Goal: Task Accomplishment & Management: Manage account settings

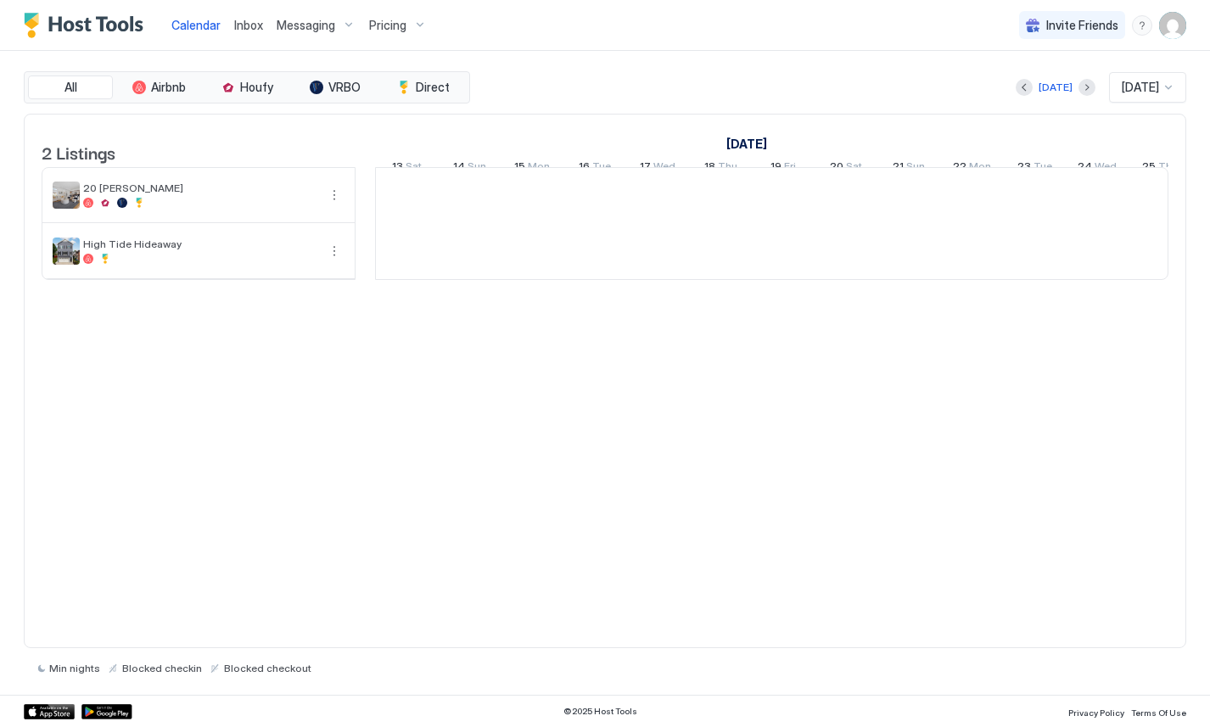
scroll to position [0, 942]
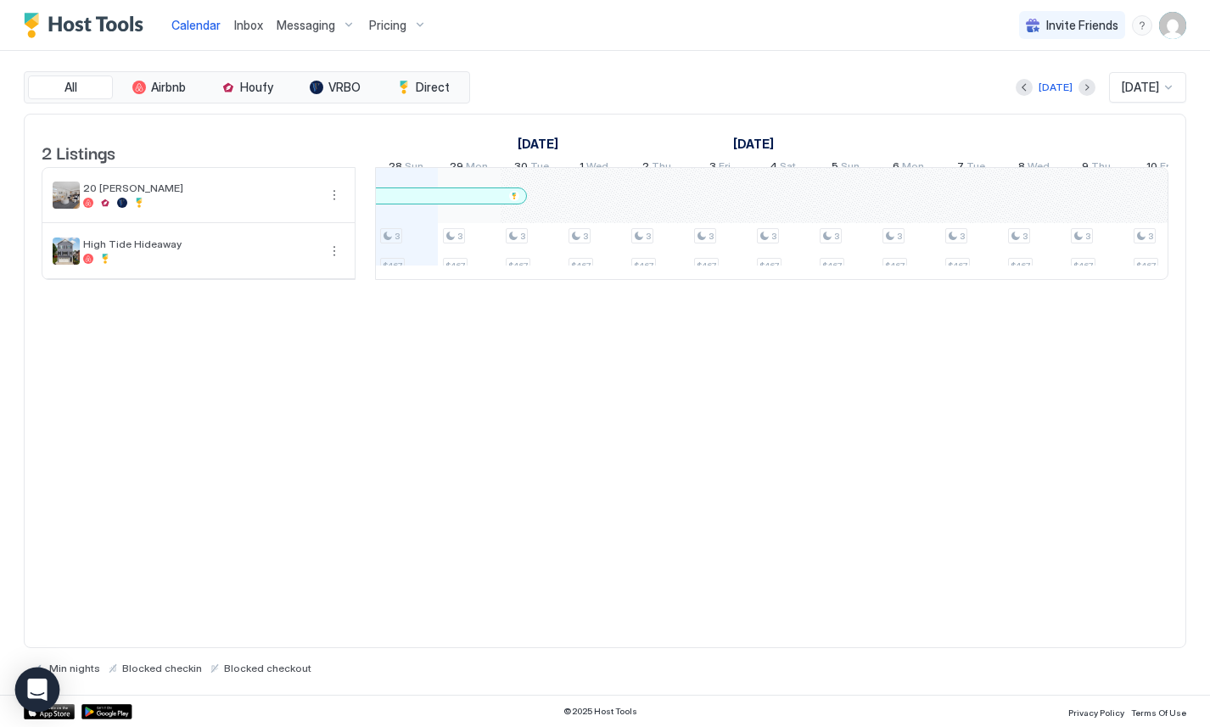
click at [35, 689] on icon "Open Intercom Messenger" at bounding box center [37, 690] width 20 height 22
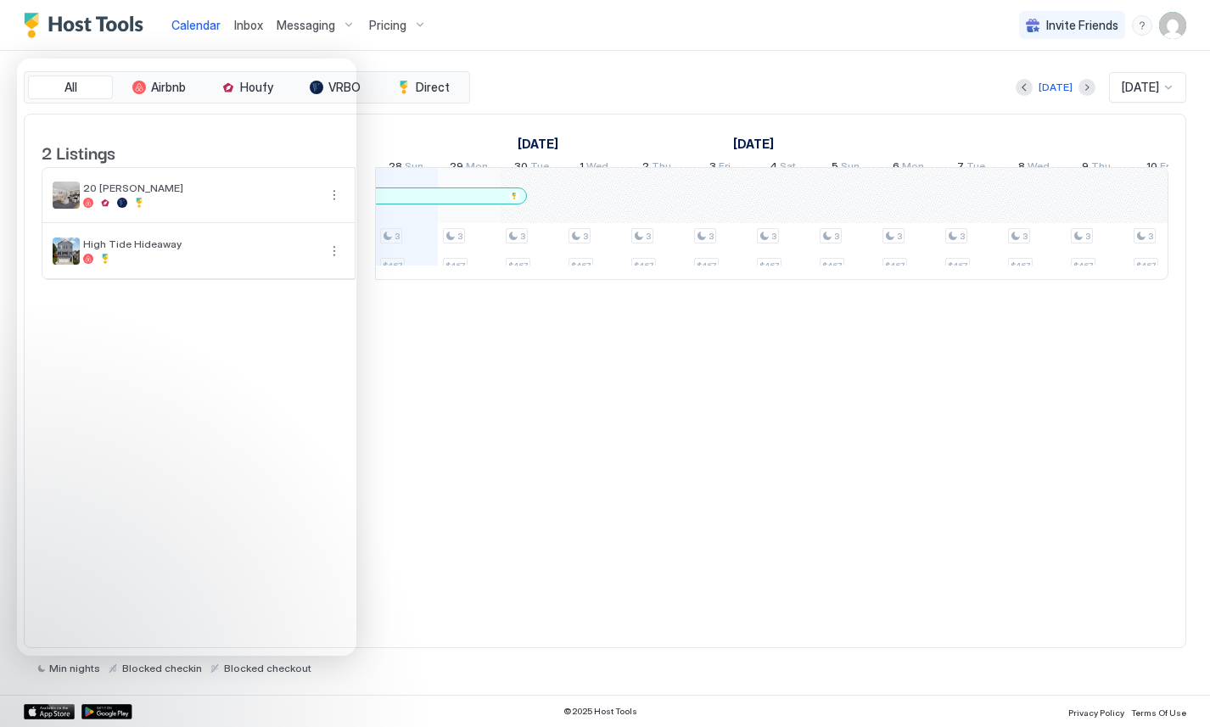
click at [1172, 23] on img "User profile" at bounding box center [1172, 25] width 27 height 27
click at [1048, 94] on div "Settings" at bounding box center [1077, 96] width 215 height 30
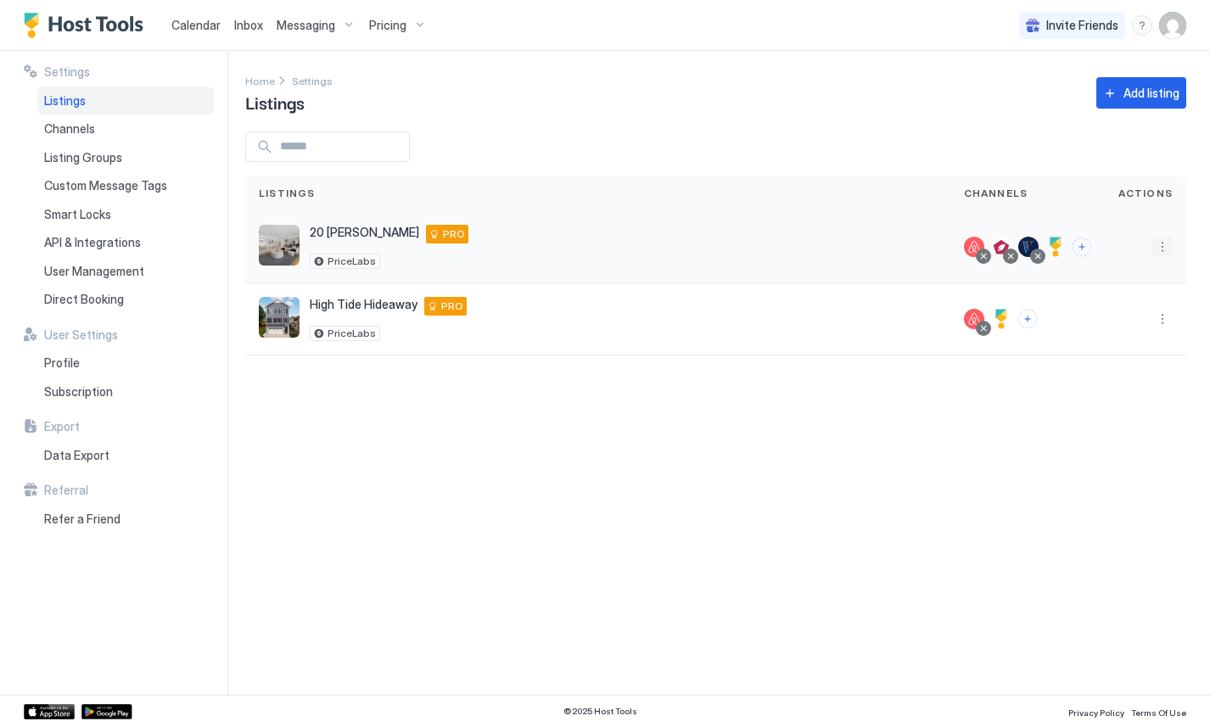
click at [1161, 245] on button "More options" at bounding box center [1162, 247] width 20 height 20
click at [110, 299] on div at bounding box center [605, 363] width 1210 height 727
click at [96, 296] on span "Direct Booking" at bounding box center [84, 299] width 80 height 15
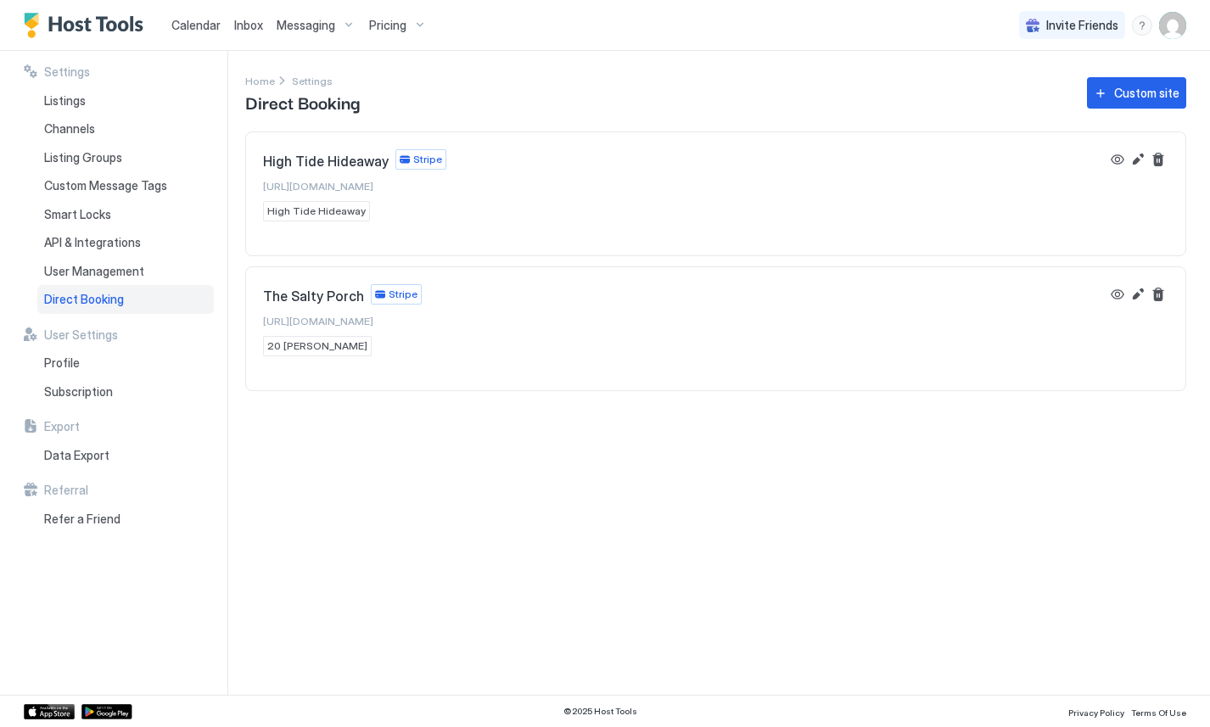
click at [516, 182] on div "High Tide Hideaway Stripe [URL][DOMAIN_NAME] High Tide Hideaway" at bounding box center [681, 185] width 837 height 72
click at [1117, 161] on button "View" at bounding box center [1117, 159] width 20 height 20
click at [377, 294] on div "Stripe" at bounding box center [396, 294] width 51 height 20
click at [1138, 160] on button "Edit" at bounding box center [1137, 159] width 20 height 20
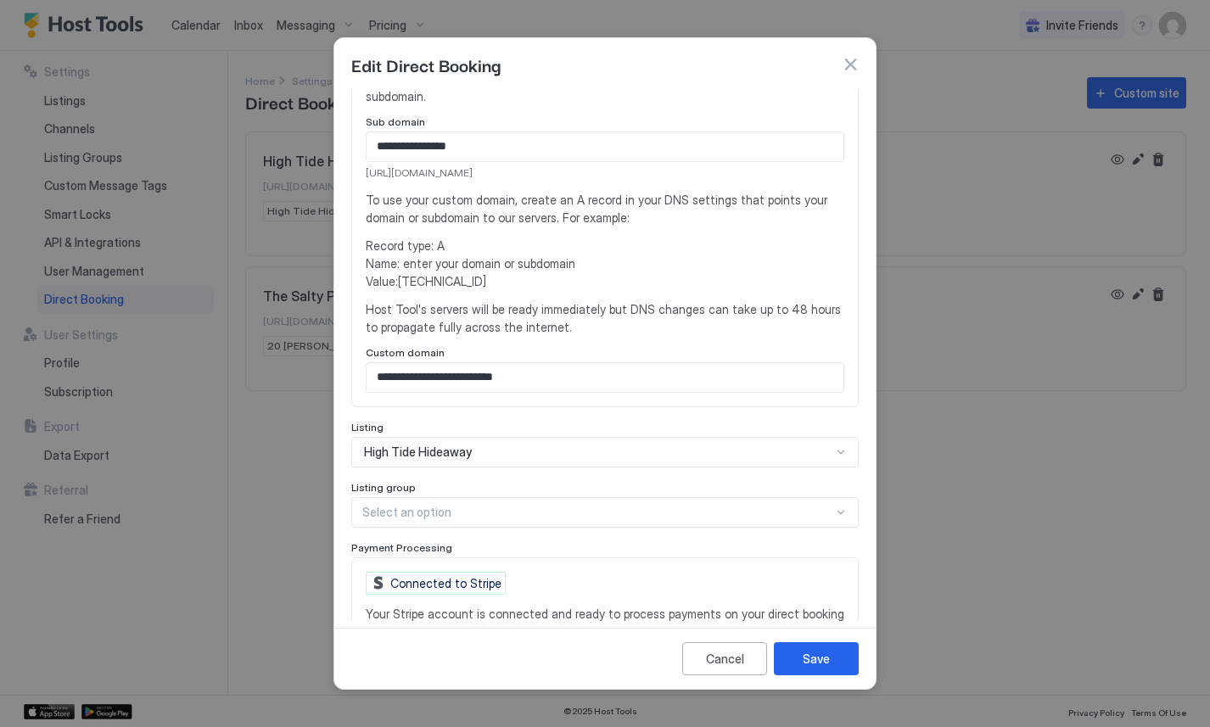
scroll to position [319, 0]
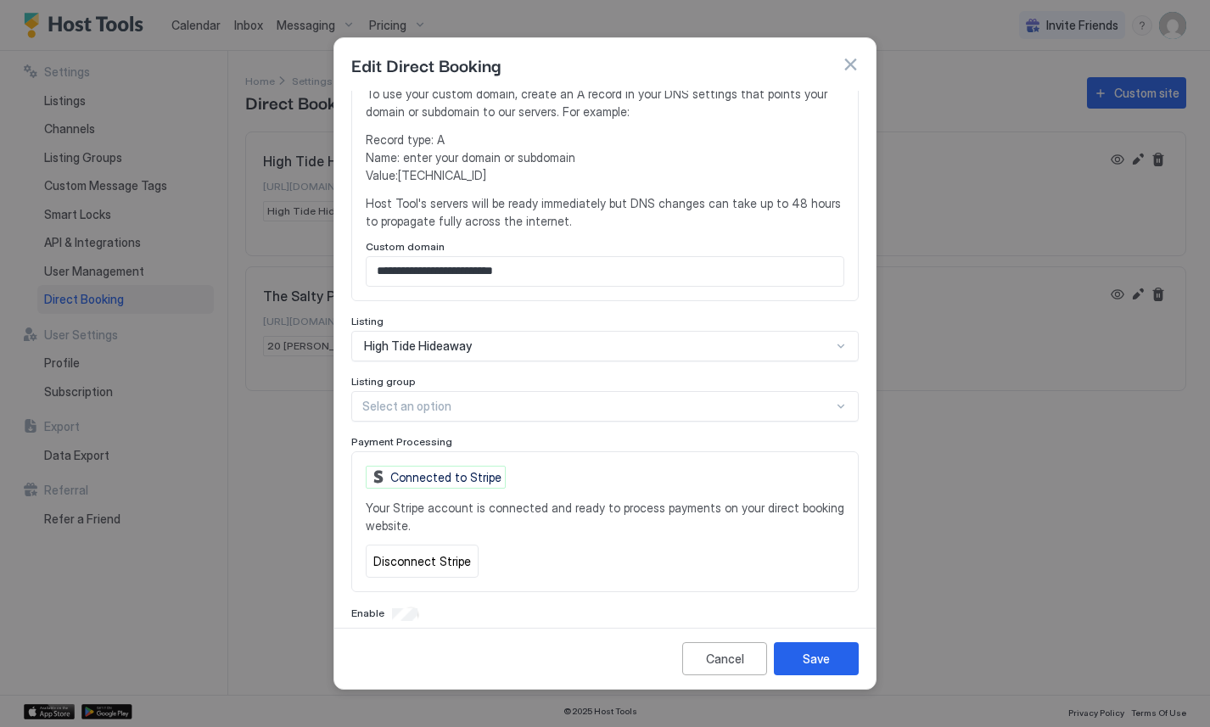
click at [449, 466] on div "Connected to Stripe" at bounding box center [436, 477] width 140 height 23
click at [512, 499] on span "Your Stripe account is connected and ready to process payments on your direct b…" at bounding box center [605, 517] width 478 height 36
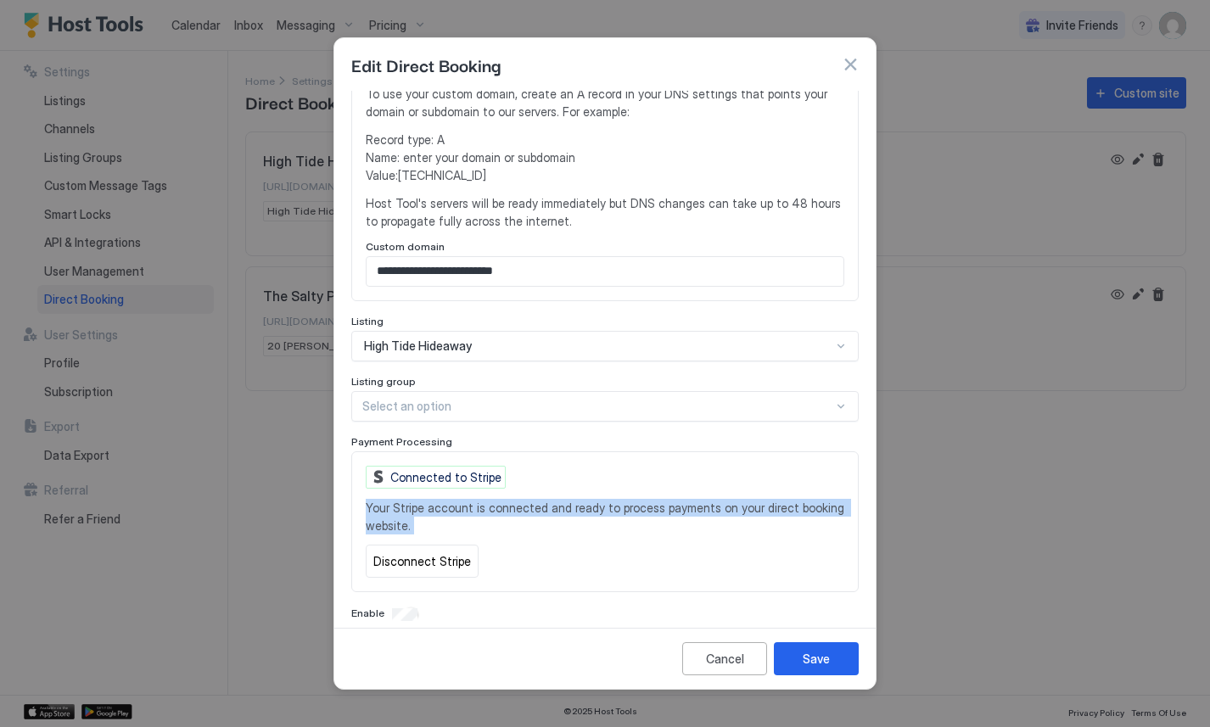
click at [512, 499] on span "Your Stripe account is connected and ready to process payments on your direct b…" at bounding box center [605, 517] width 478 height 36
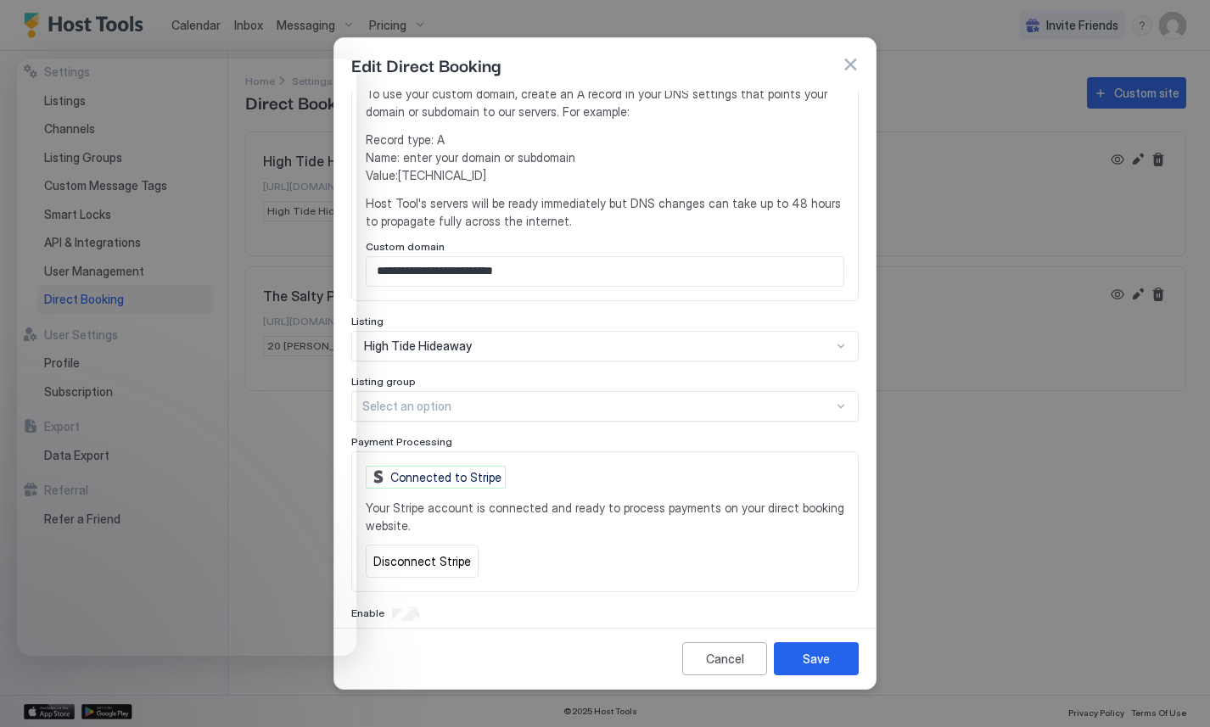
click at [603, 352] on div "**********" at bounding box center [604, 197] width 507 height 851
click at [794, 655] on button "Save" at bounding box center [816, 658] width 85 height 33
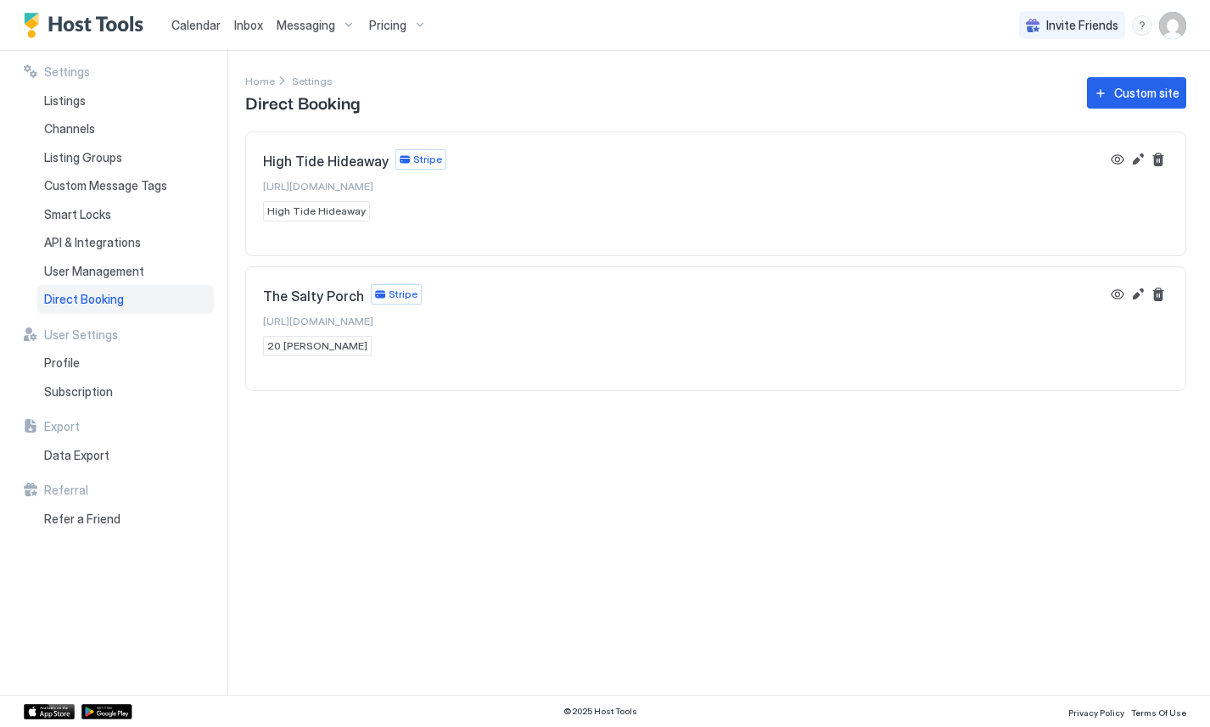
click at [514, 465] on div "Settings Home Settings Direct Booking Custom site High Tide Hideaway Stripe htt…" at bounding box center [727, 373] width 965 height 644
click at [1137, 155] on button "Edit" at bounding box center [1137, 159] width 20 height 20
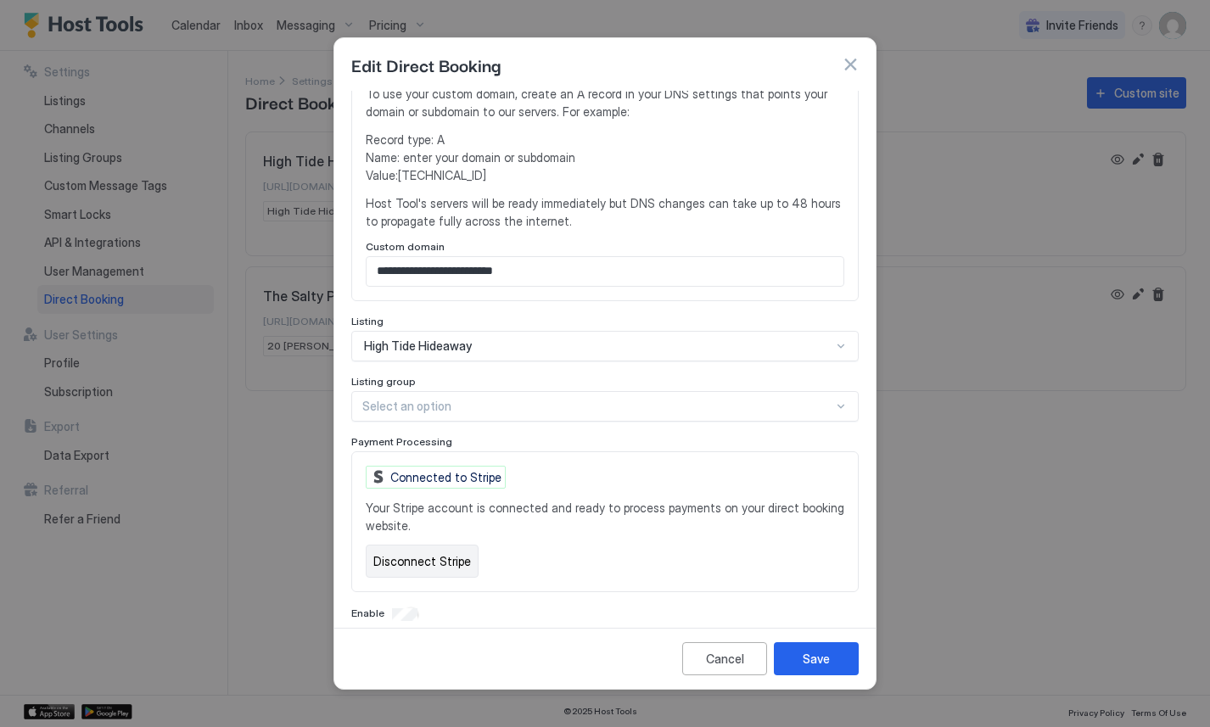
click at [410, 545] on button "Disconnect Stripe" at bounding box center [422, 561] width 113 height 33
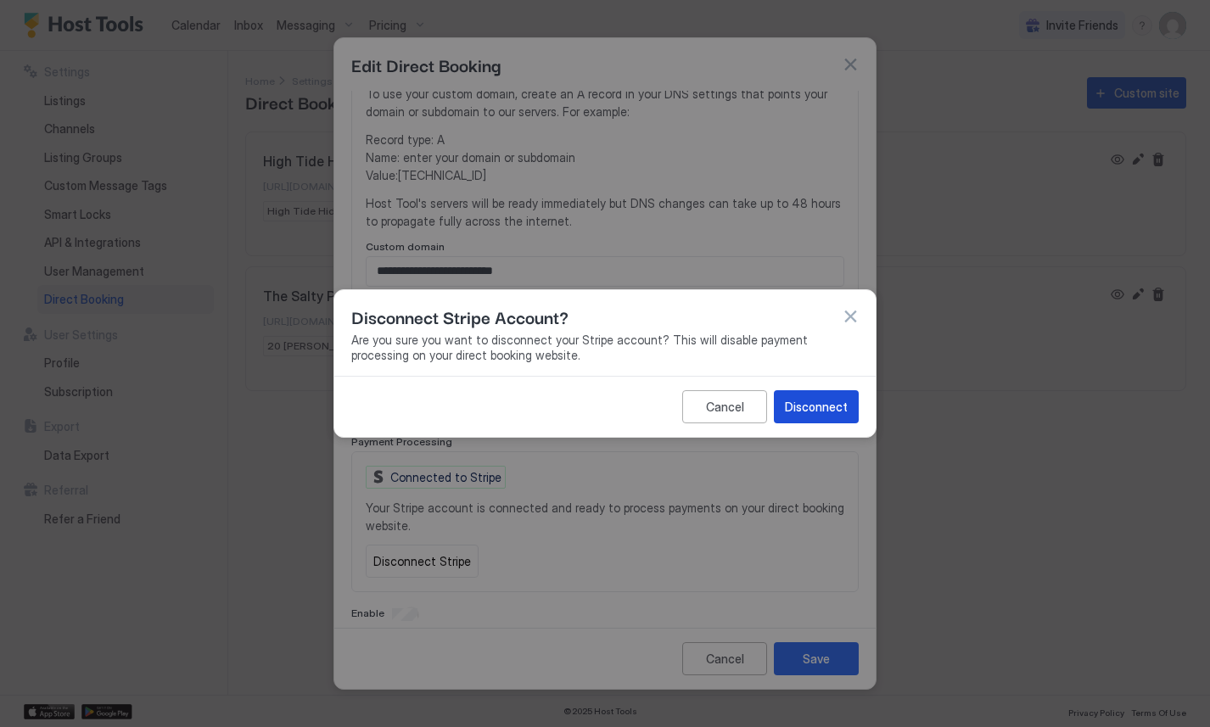
click at [821, 410] on div "Disconnect" at bounding box center [816, 407] width 63 height 18
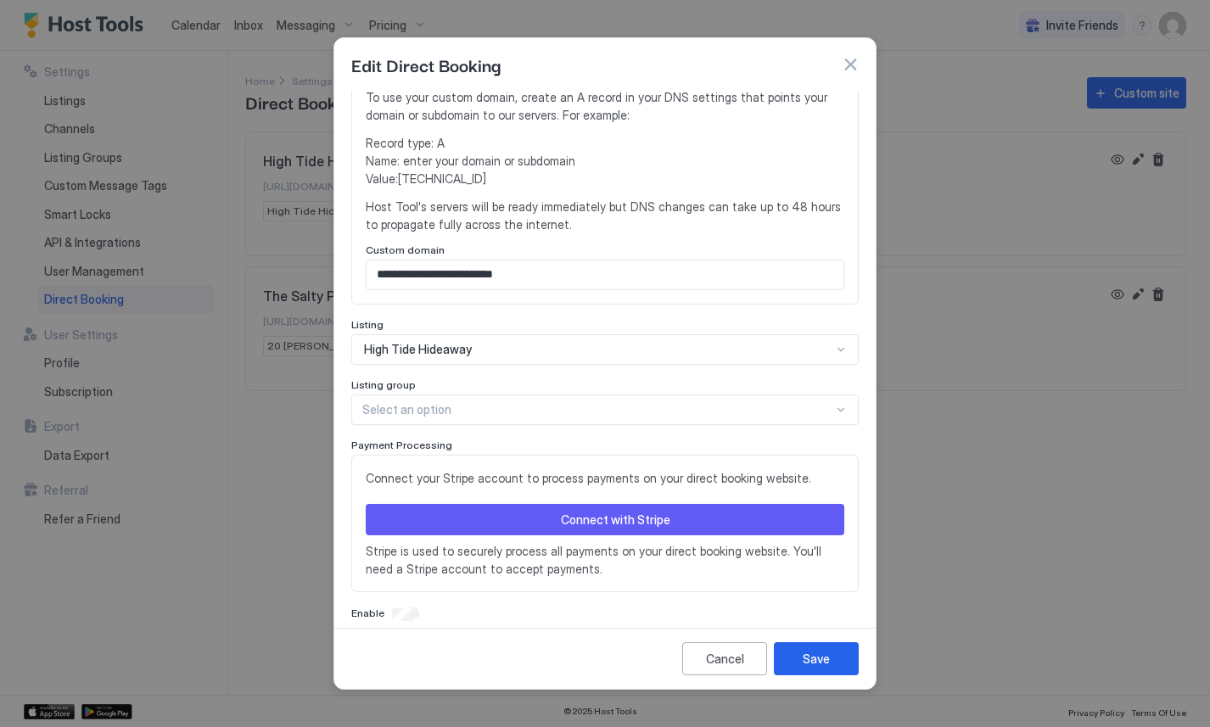
click at [540, 504] on button "Connect with Stripe" at bounding box center [605, 519] width 478 height 31
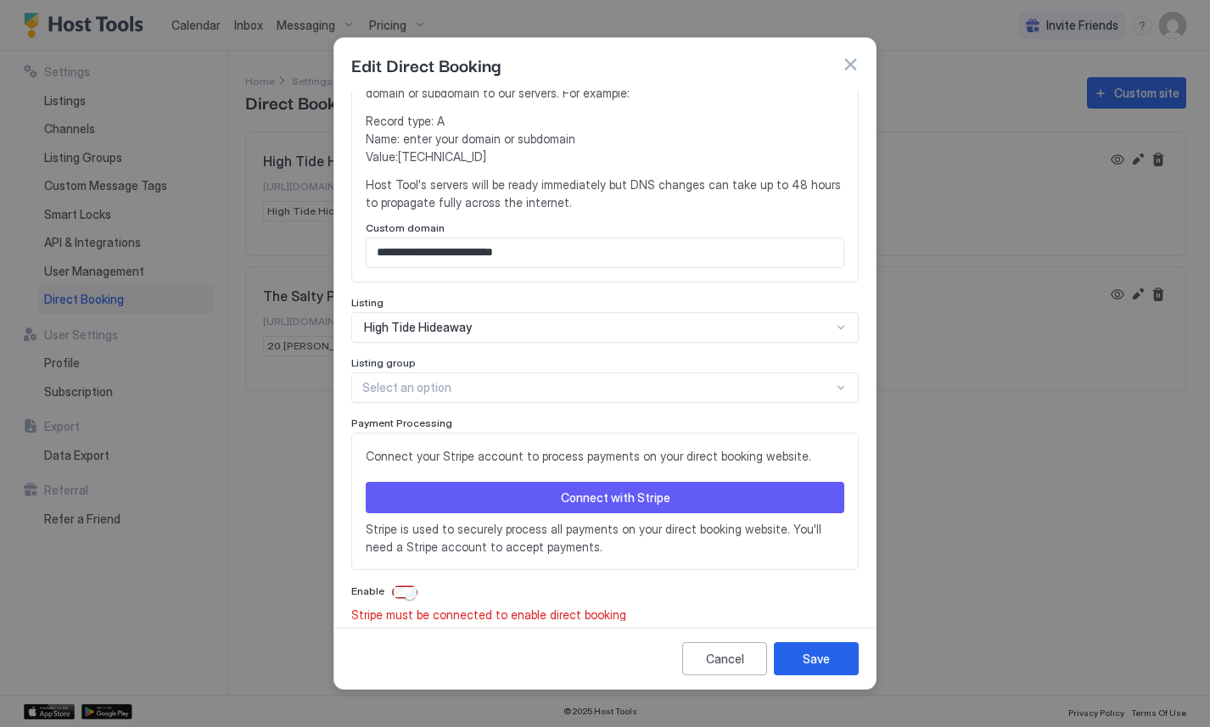
click at [691, 482] on button "Connect with Stripe" at bounding box center [605, 497] width 478 height 31
click at [635, 489] on div "Connect with Stripe" at bounding box center [615, 498] width 109 height 18
click at [806, 660] on div "Save" at bounding box center [816, 659] width 27 height 18
click at [727, 660] on div "Cancel" at bounding box center [725, 659] width 38 height 18
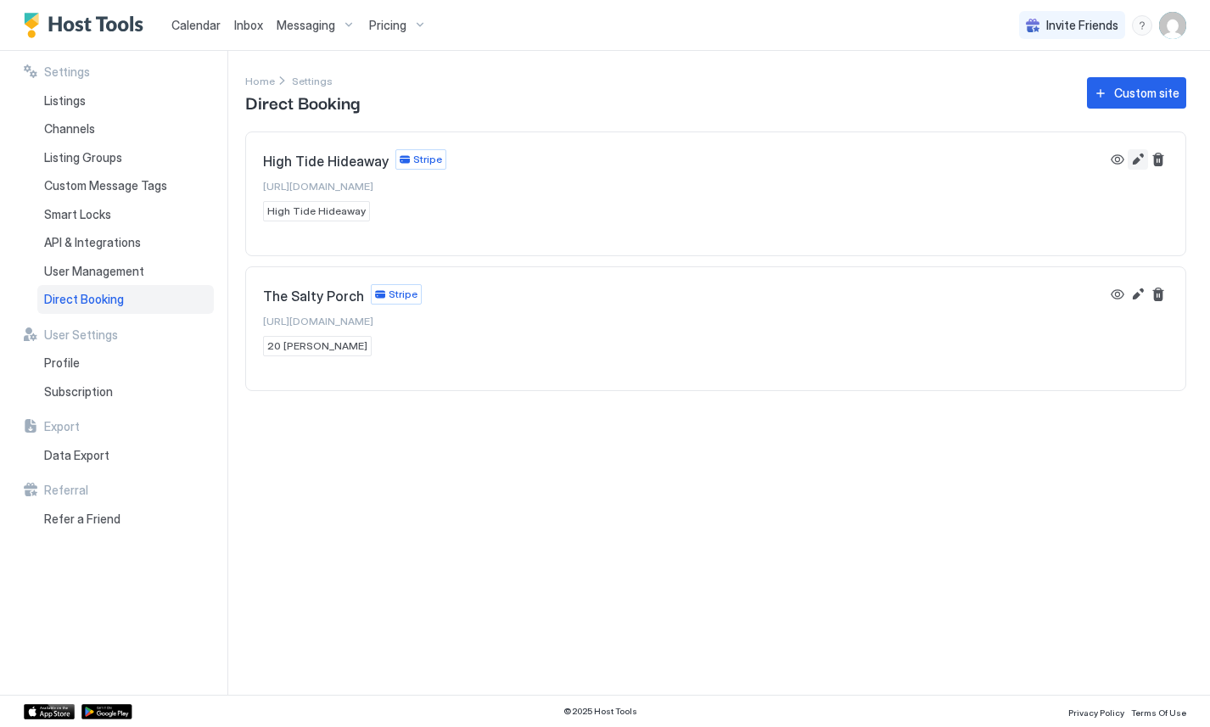
click at [1139, 163] on button "Edit" at bounding box center [1137, 159] width 20 height 20
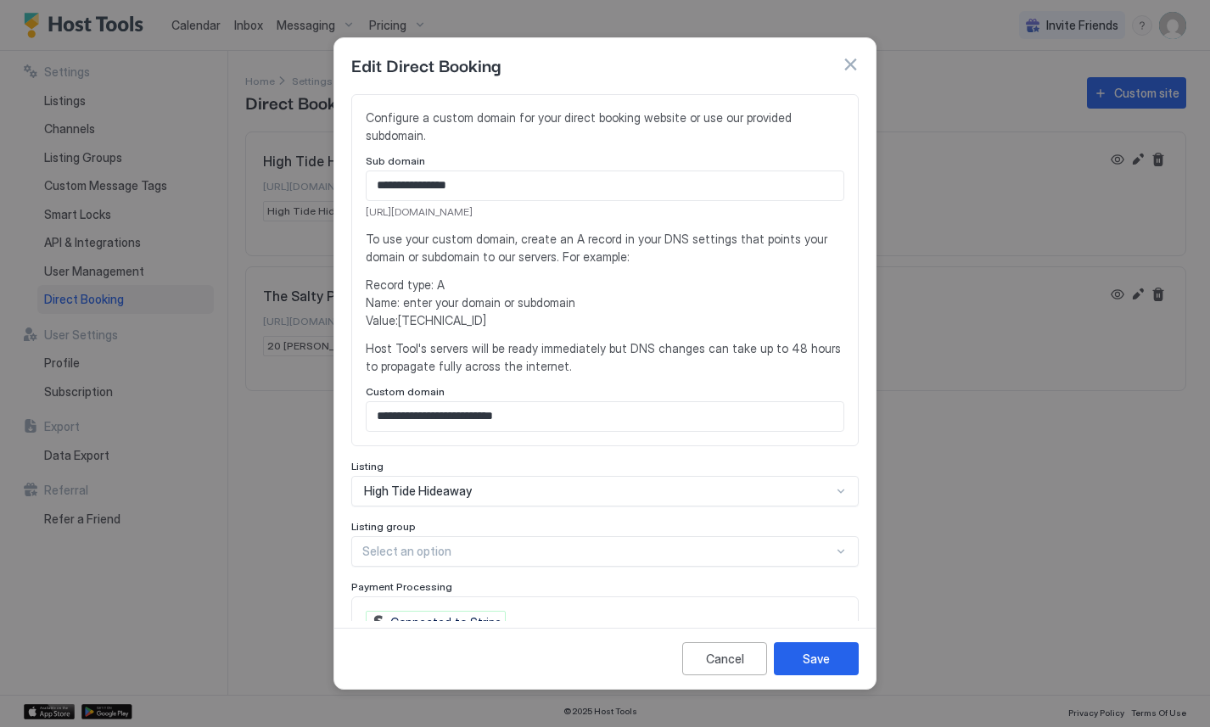
scroll to position [319, 0]
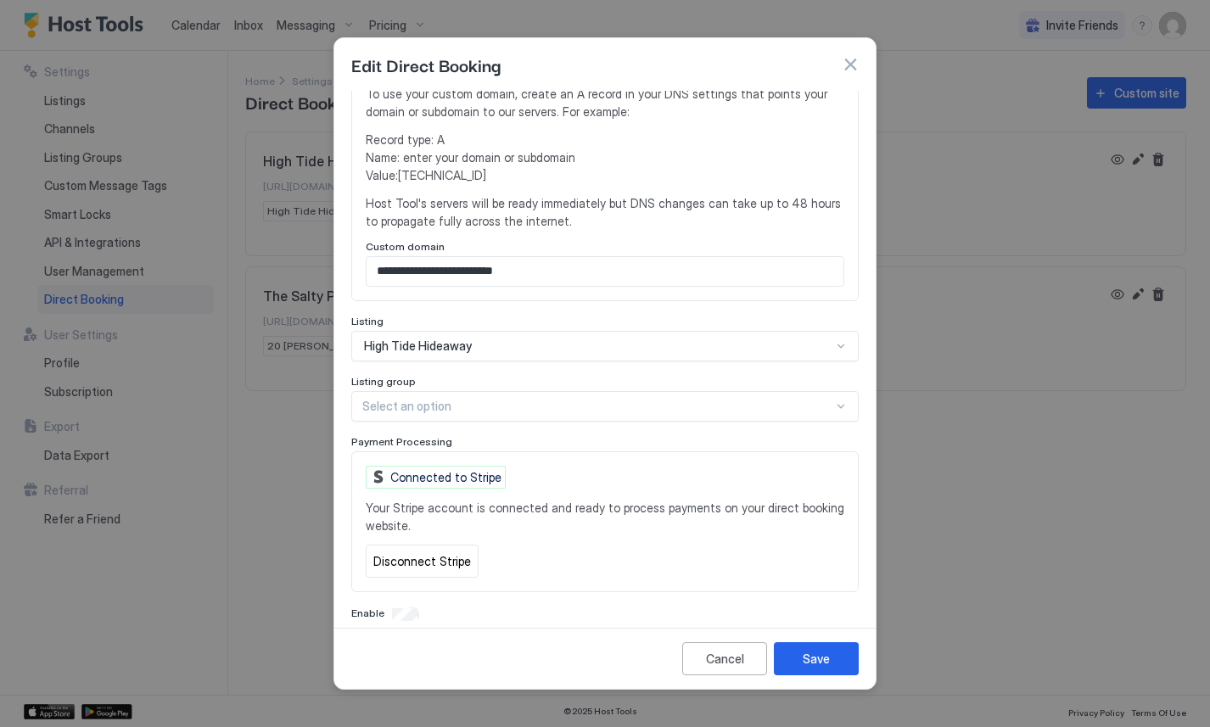
click at [475, 466] on div "Connected to Stripe" at bounding box center [436, 477] width 140 height 23
click at [430, 545] on button "Disconnect Stripe" at bounding box center [422, 561] width 113 height 33
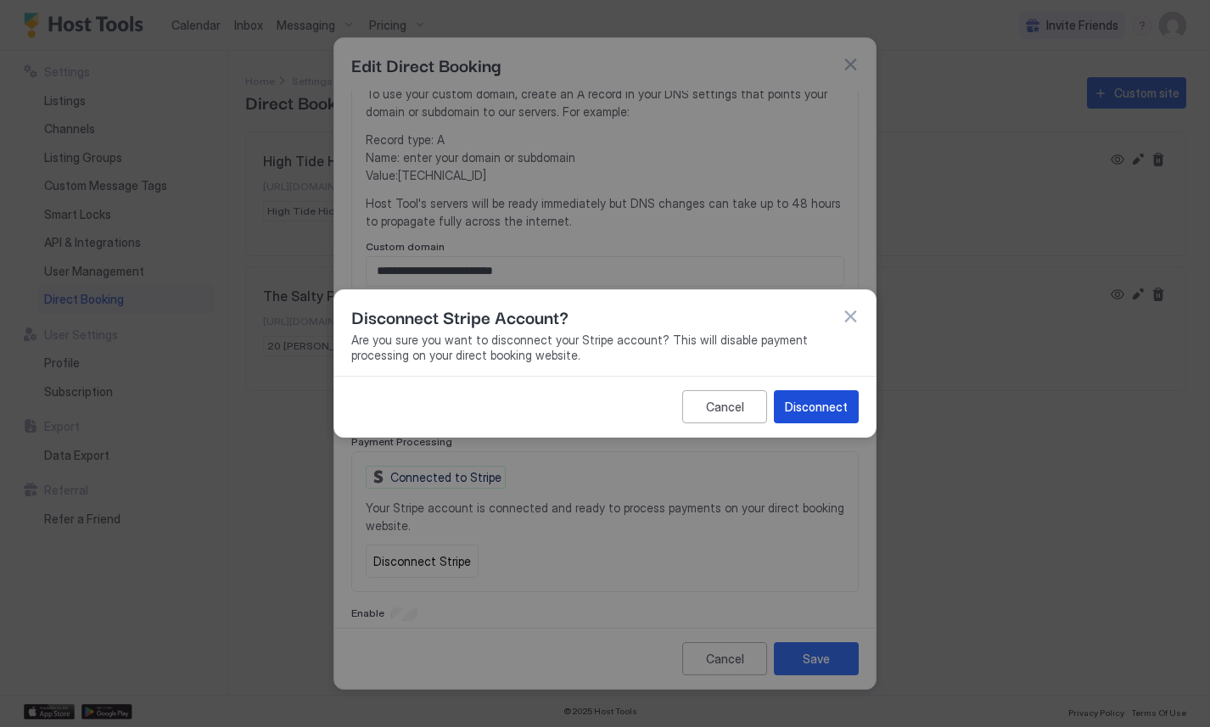
click at [825, 409] on div "Disconnect" at bounding box center [816, 407] width 63 height 18
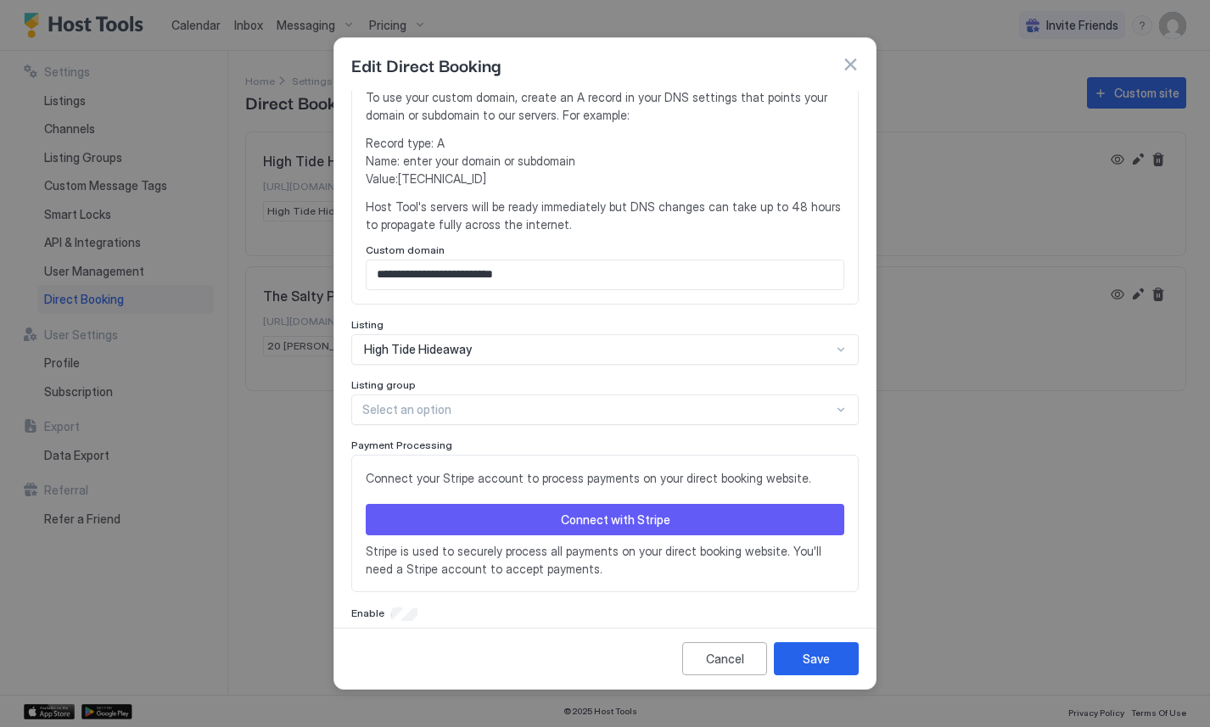
click at [652, 511] on div "Connect with Stripe" at bounding box center [615, 520] width 109 height 18
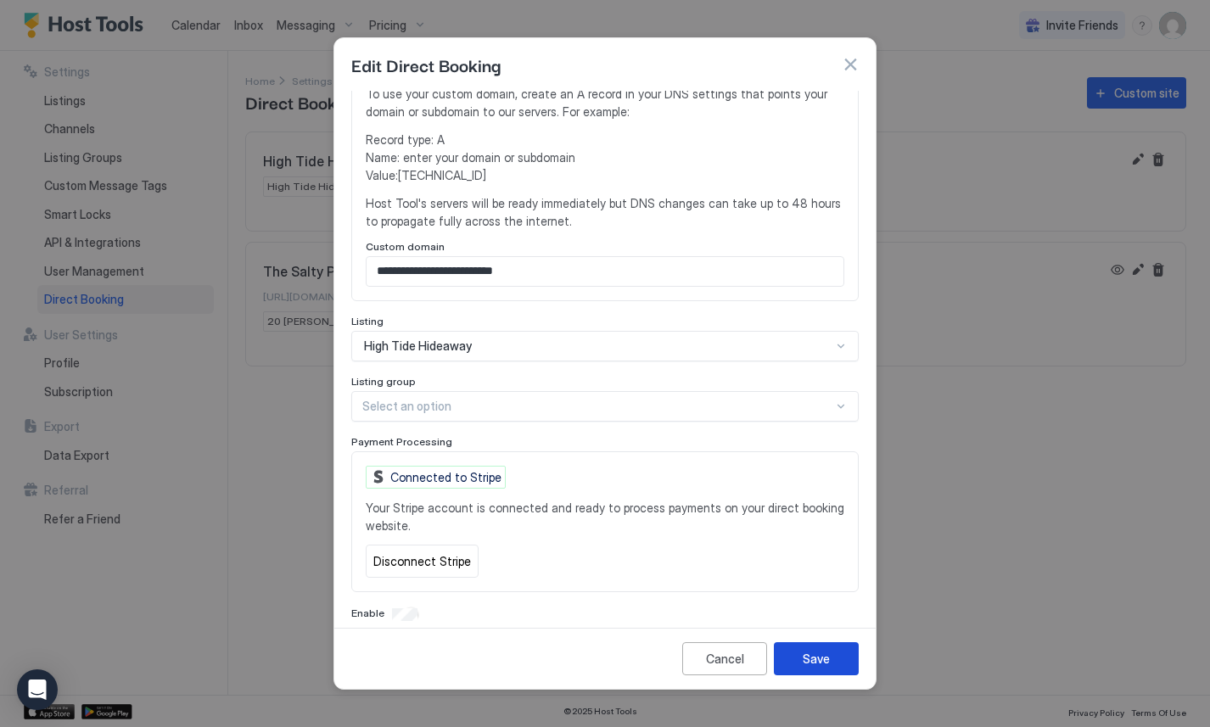
click at [831, 658] on button "Save" at bounding box center [816, 658] width 85 height 33
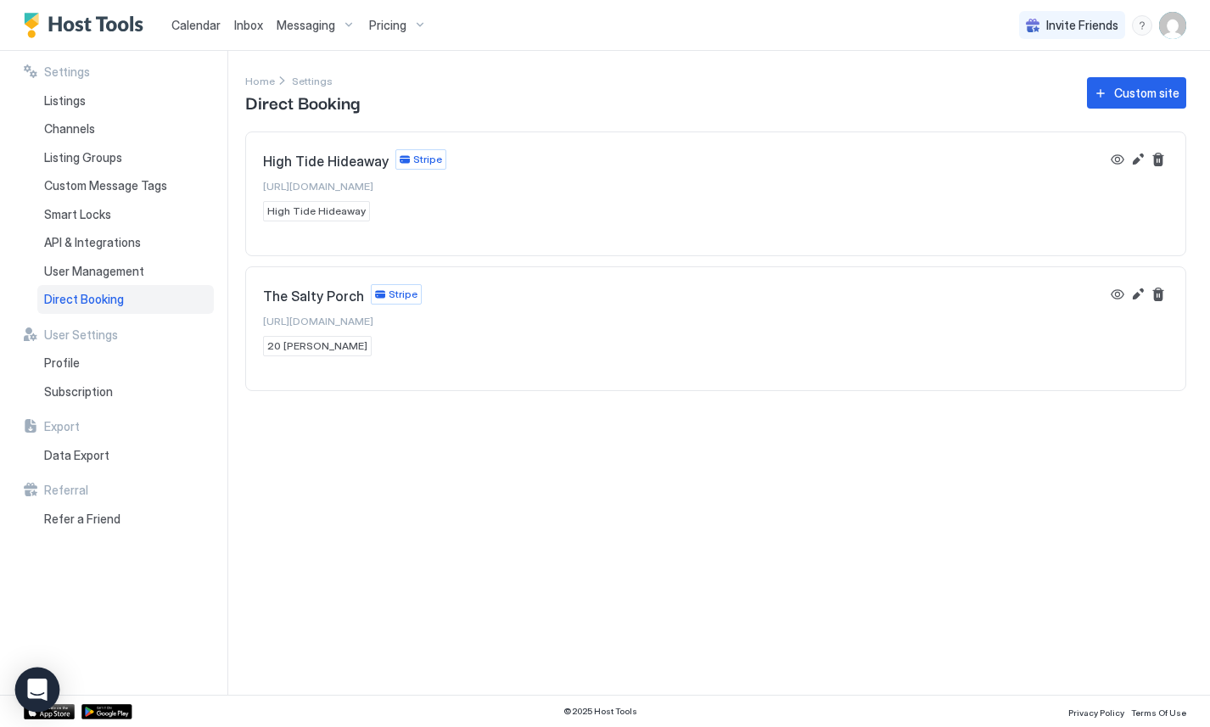
click at [30, 670] on body "Calendar Inbox Messaging Pricing Invite Friends JR Settings Listings Channels L…" at bounding box center [605, 363] width 1210 height 727
click at [30, 708] on body "Calendar Inbox Messaging Pricing Invite Friends JR Settings Listings Channels L…" at bounding box center [605, 363] width 1210 height 727
click at [33, 697] on icon "Open Intercom Messenger" at bounding box center [37, 690] width 22 height 22
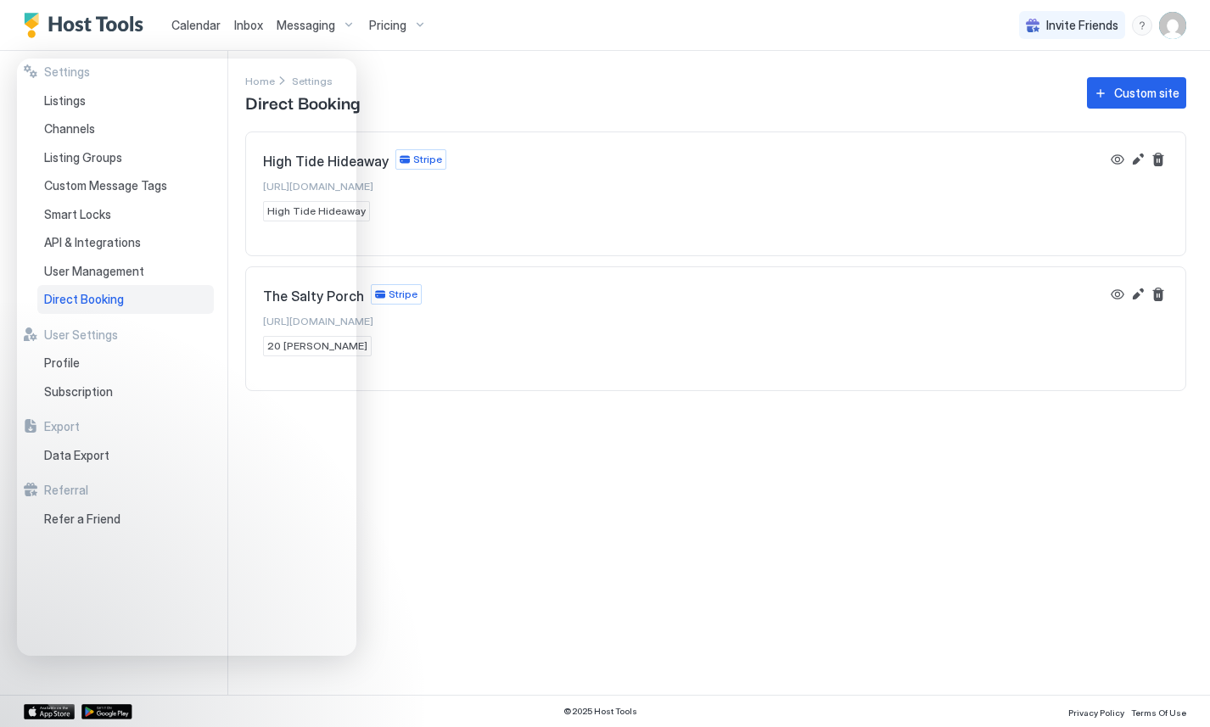
click at [713, 119] on div "Settings Home Settings Direct Booking Custom site High Tide Hideaway Stripe htt…" at bounding box center [727, 373] width 965 height 644
click at [564, 405] on div "Settings Home Settings Direct Booking Custom site High Tide Hideaway Stripe htt…" at bounding box center [727, 373] width 965 height 644
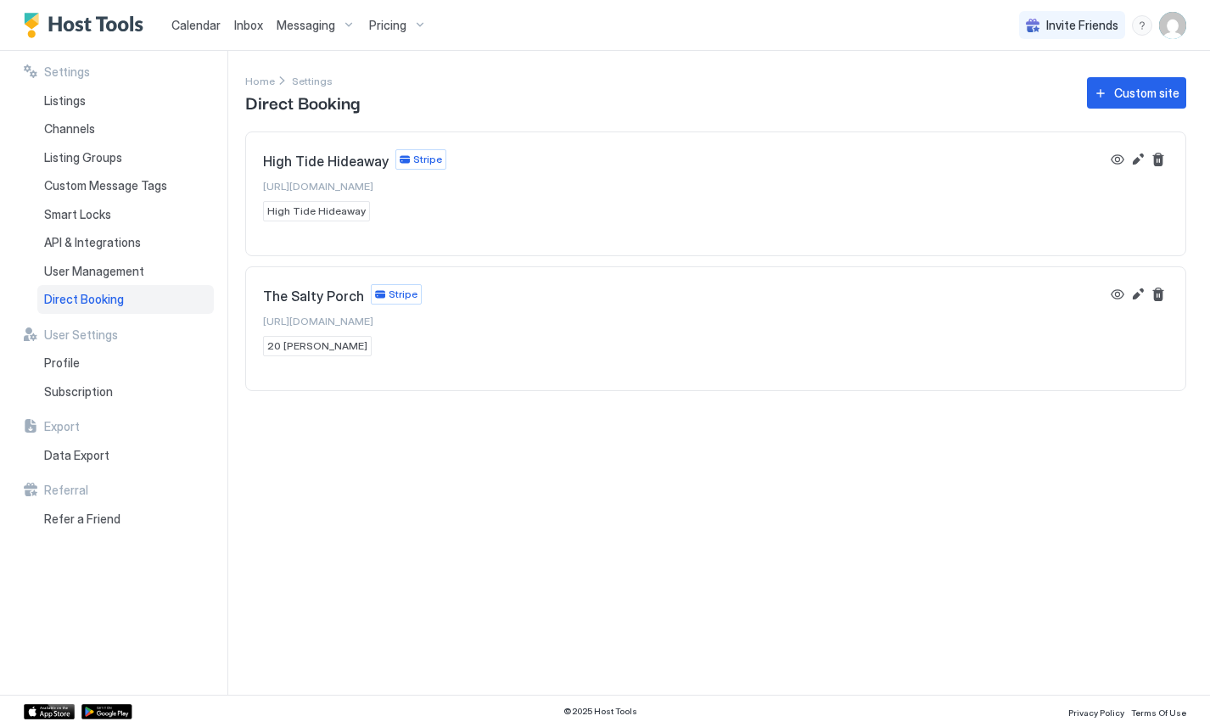
click at [489, 514] on div "Settings Home Settings Direct Booking Custom site High Tide Hideaway Stripe htt…" at bounding box center [727, 373] width 965 height 644
click at [1135, 294] on button "Edit" at bounding box center [1137, 294] width 20 height 20
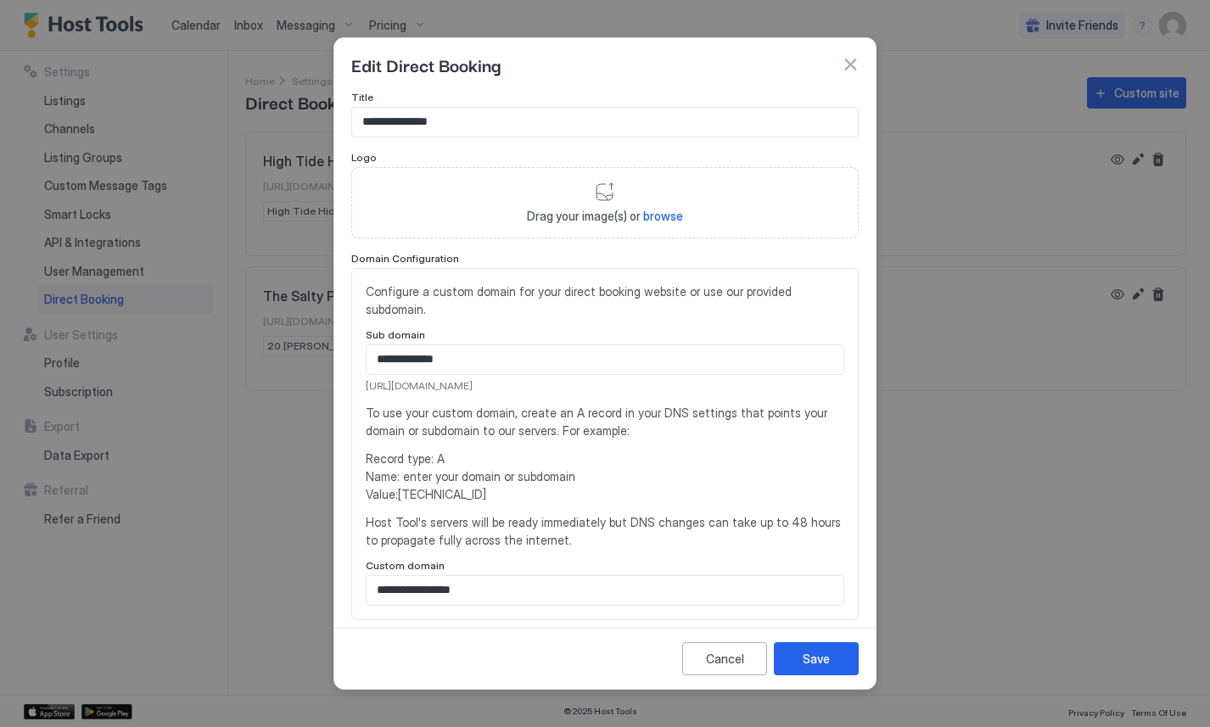
scroll to position [319, 0]
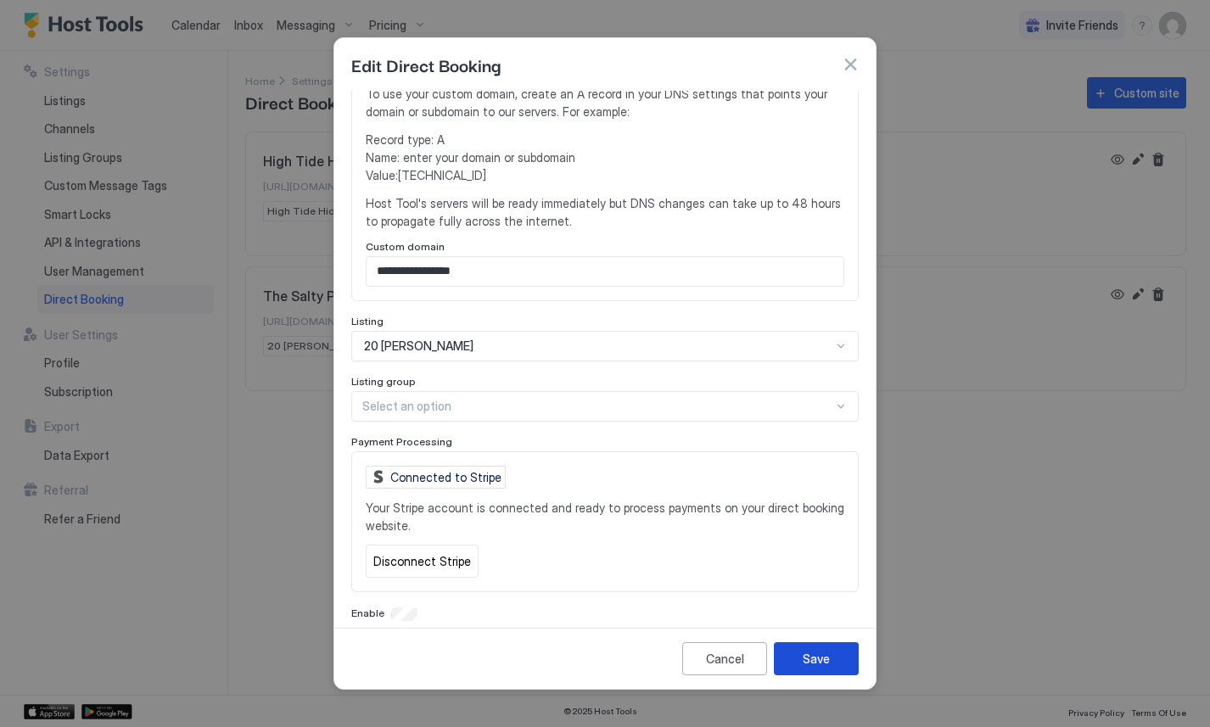
click at [827, 654] on div "Save" at bounding box center [816, 659] width 27 height 18
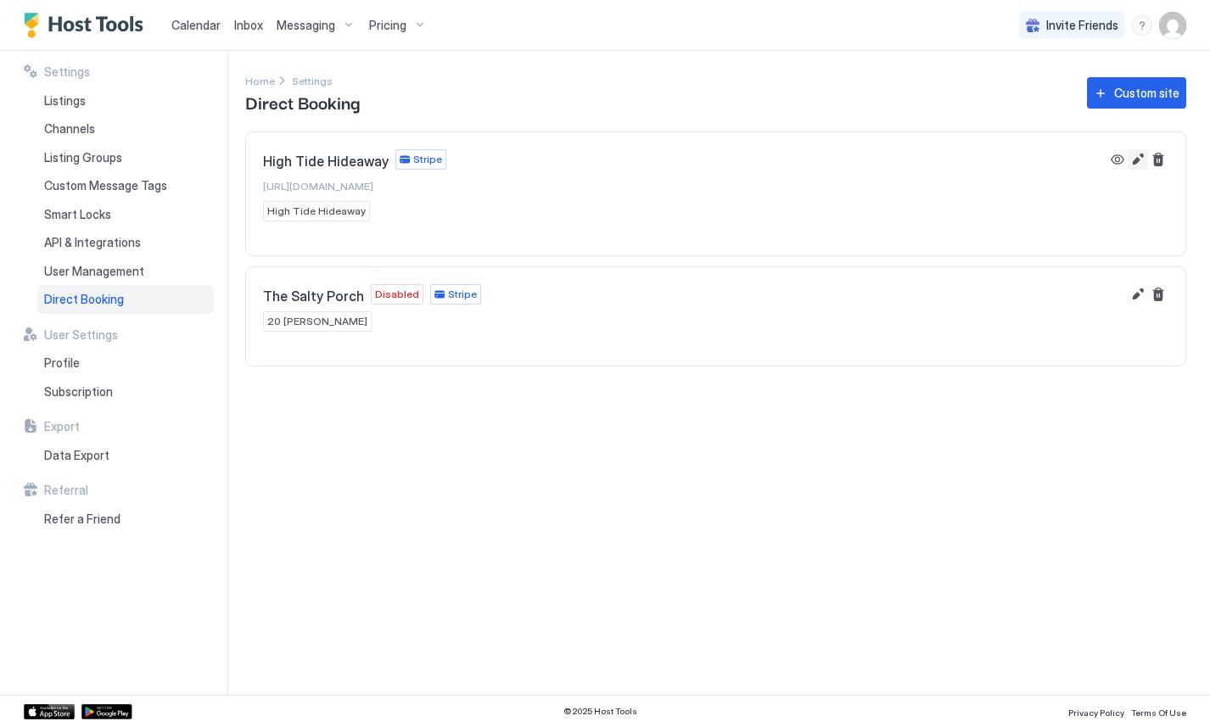
click at [1133, 158] on button "Edit" at bounding box center [1137, 159] width 20 height 20
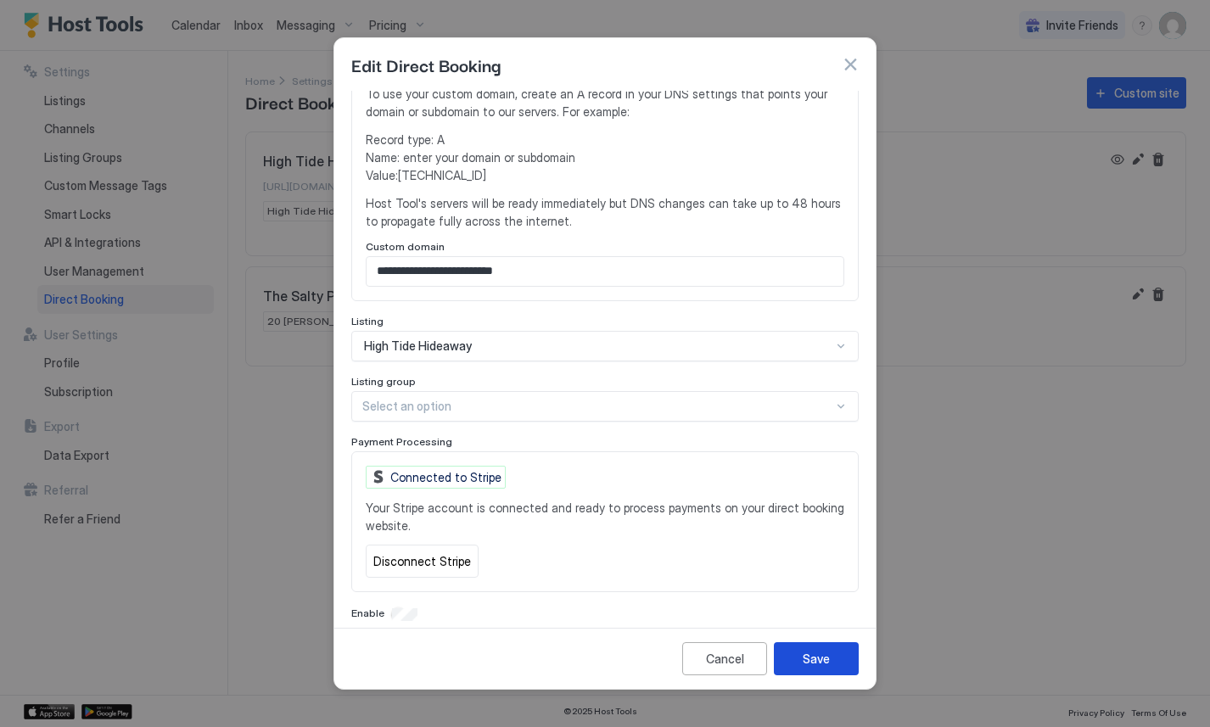
click at [808, 656] on div "Save" at bounding box center [816, 659] width 27 height 18
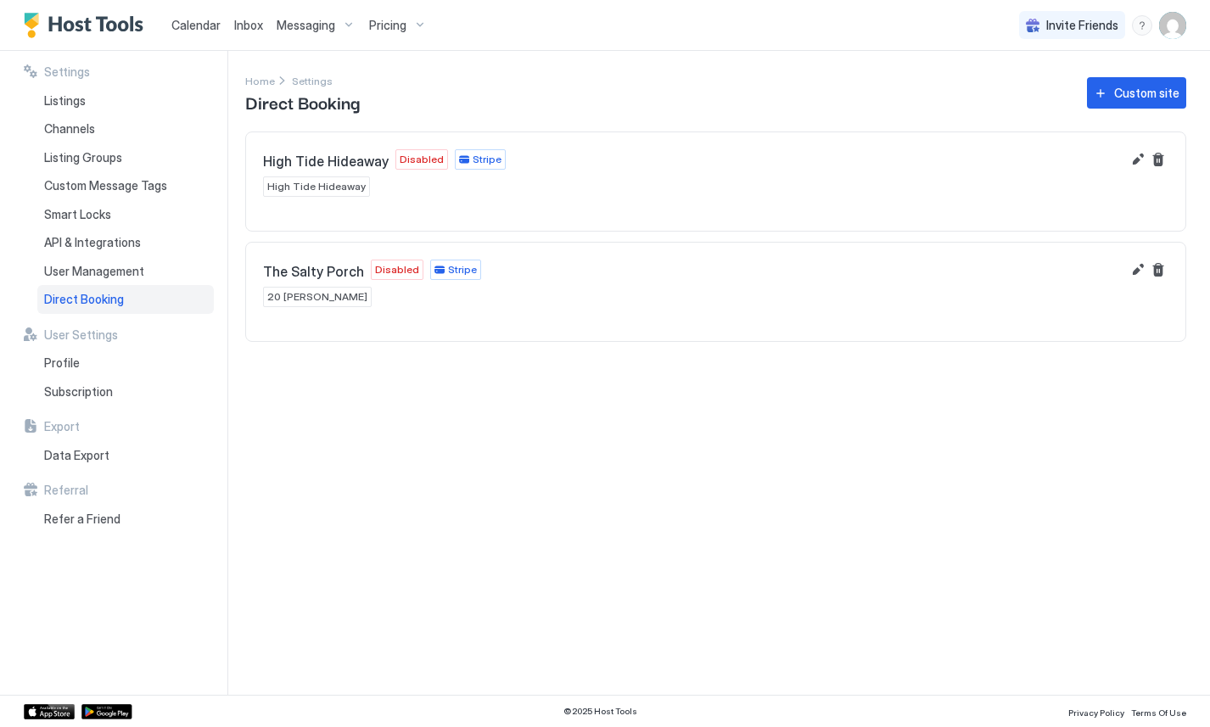
click at [898, 505] on div "Settings Home Settings Direct Booking Custom site High Tide Hideaway Disabled S…" at bounding box center [727, 373] width 965 height 644
click at [1134, 156] on button "Edit" at bounding box center [1137, 159] width 20 height 20
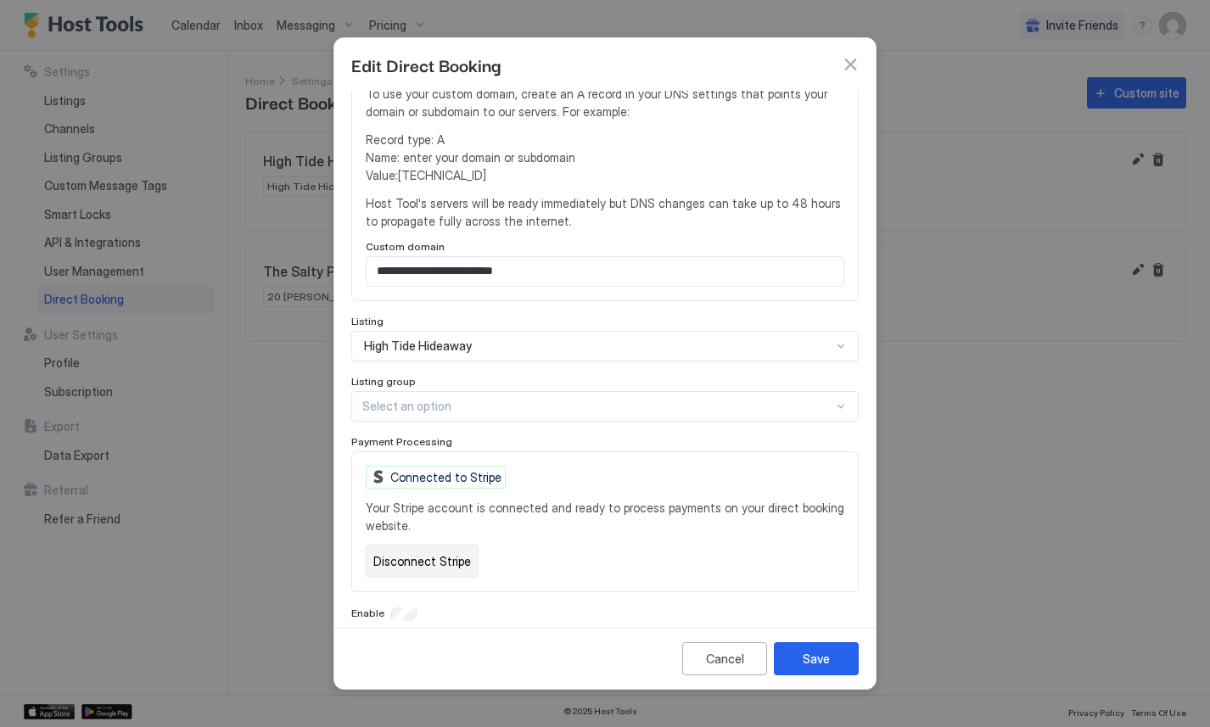
click at [425, 551] on button "Disconnect Stripe" at bounding box center [422, 561] width 113 height 33
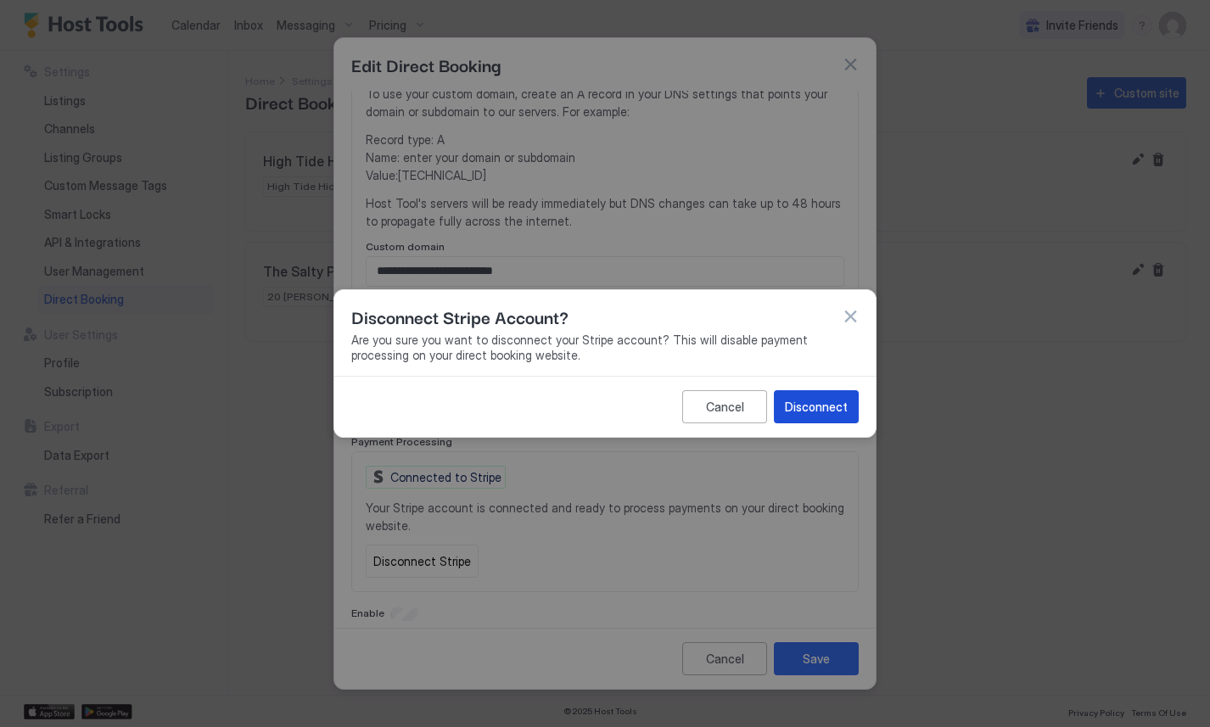
click at [813, 400] on div "Disconnect" at bounding box center [816, 407] width 63 height 18
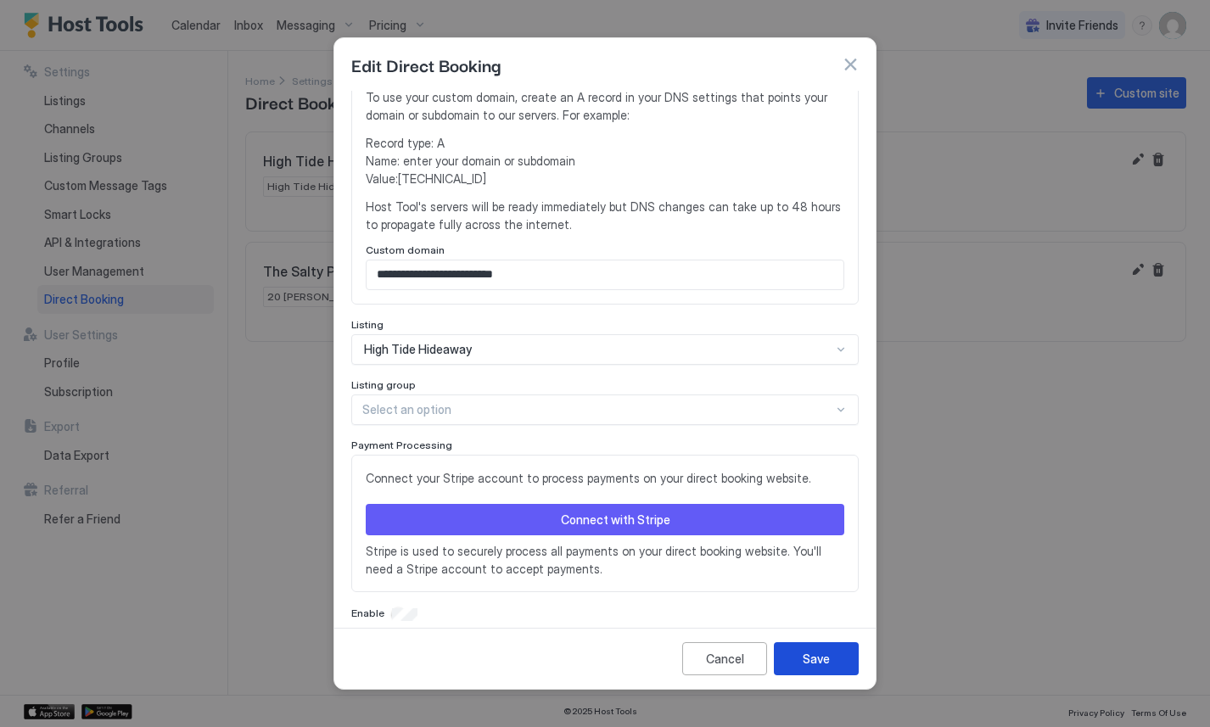
click at [823, 662] on div "Save" at bounding box center [816, 659] width 27 height 18
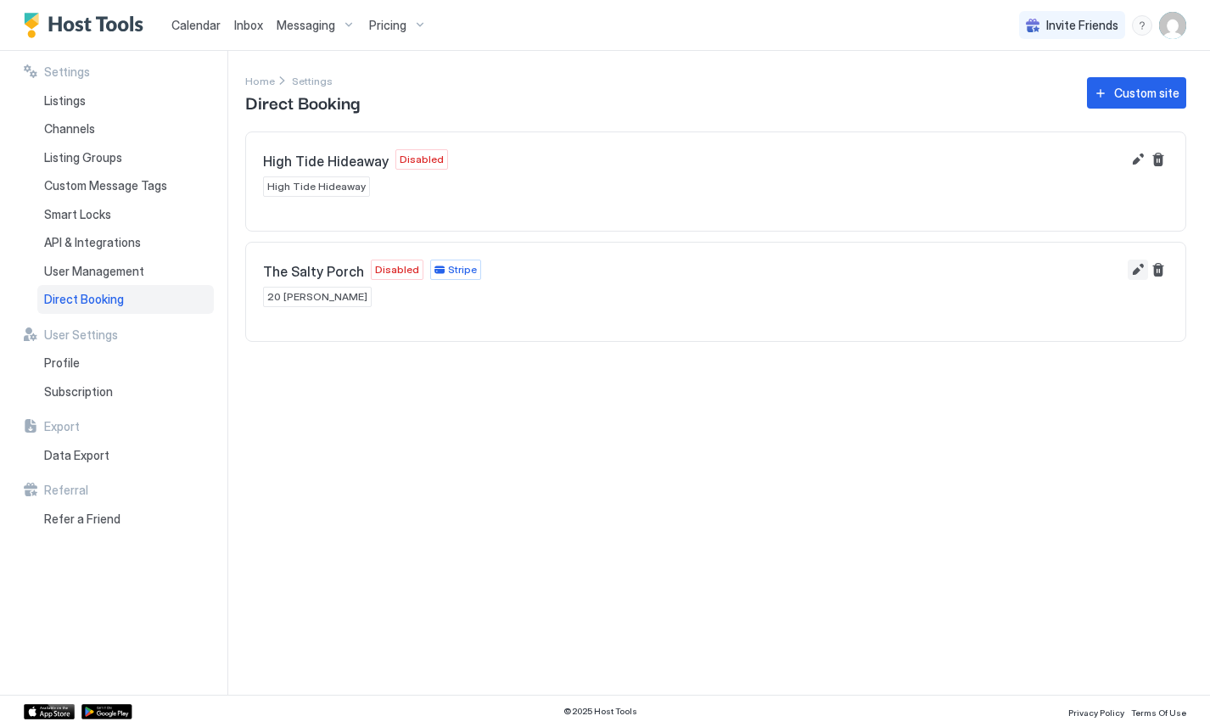
click at [1133, 268] on button "Edit" at bounding box center [1137, 270] width 20 height 20
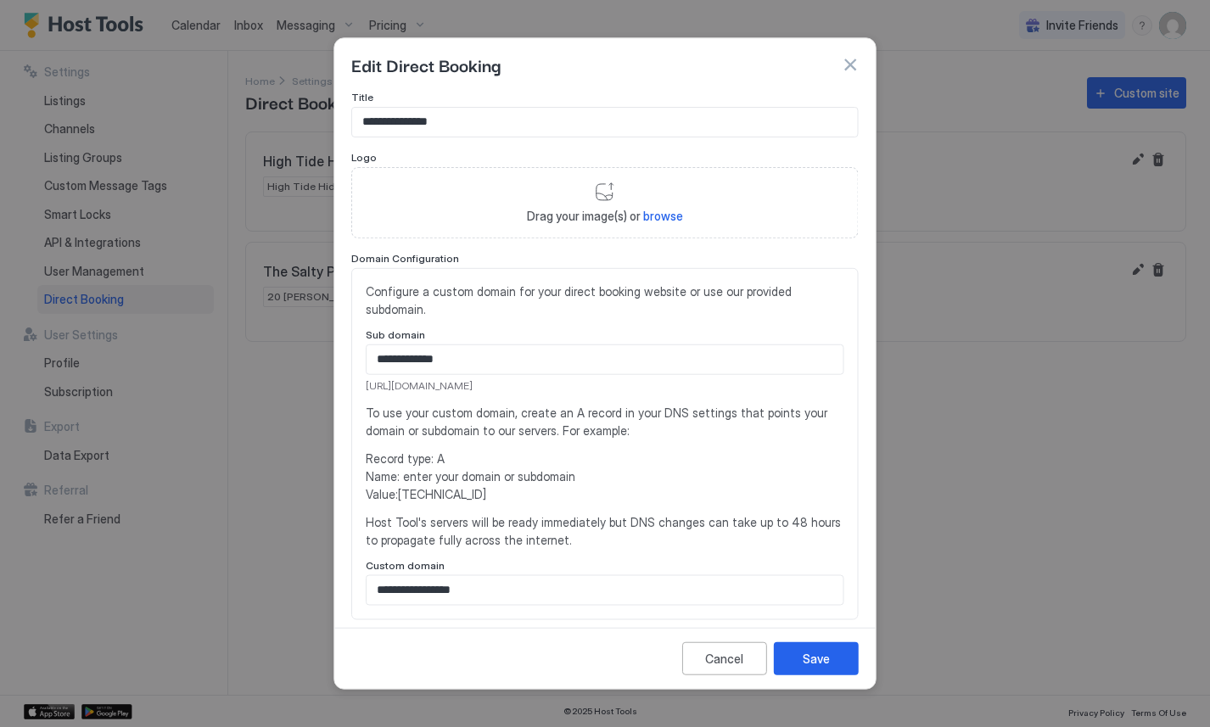
scroll to position [319, 0]
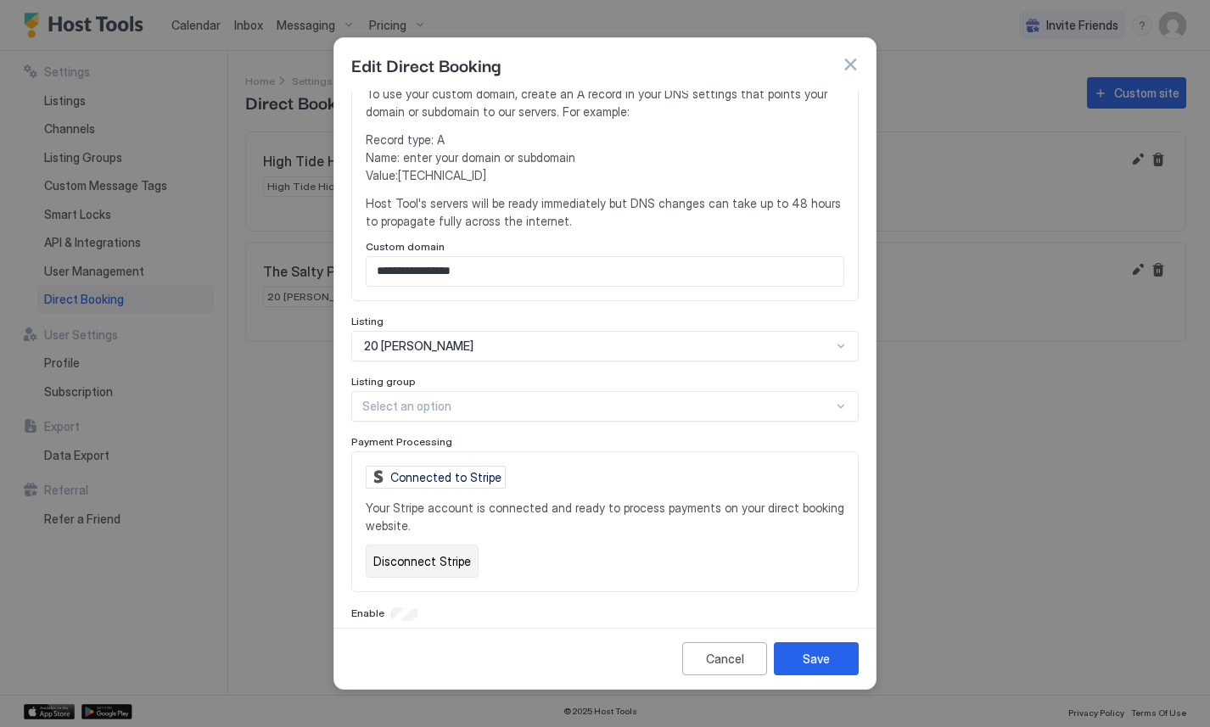
click at [415, 545] on button "Disconnect Stripe" at bounding box center [422, 561] width 113 height 33
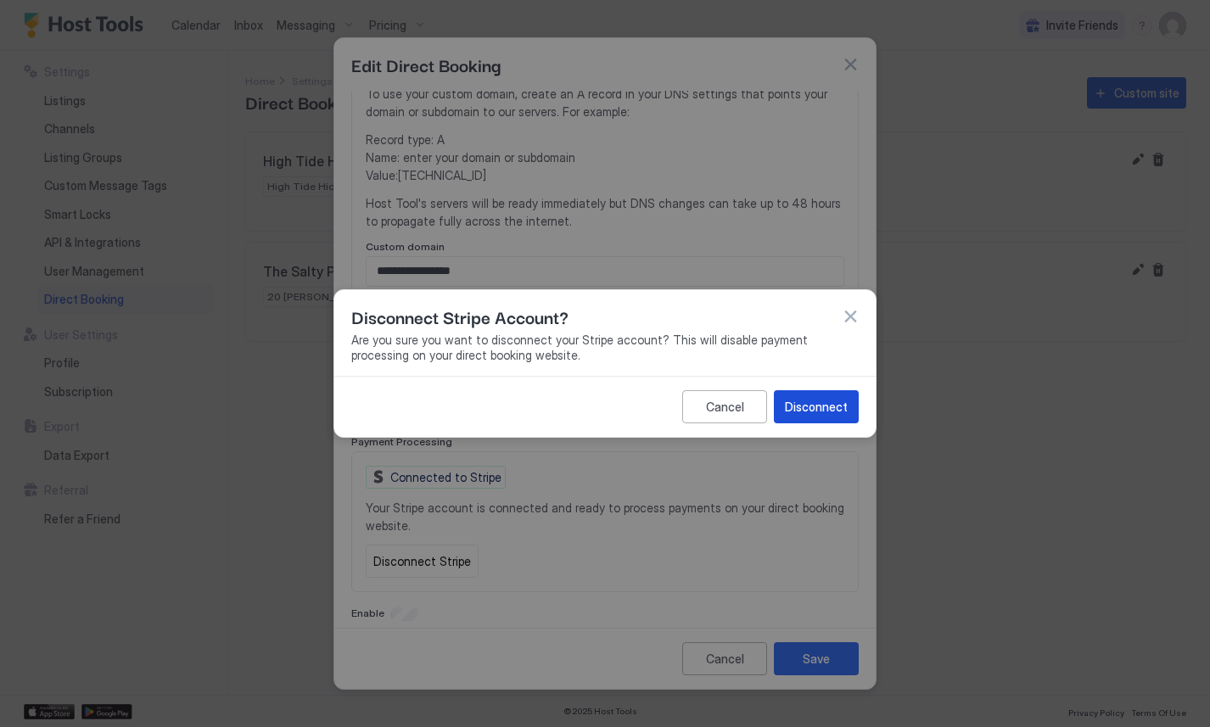
click at [819, 411] on div "Disconnect" at bounding box center [816, 407] width 63 height 18
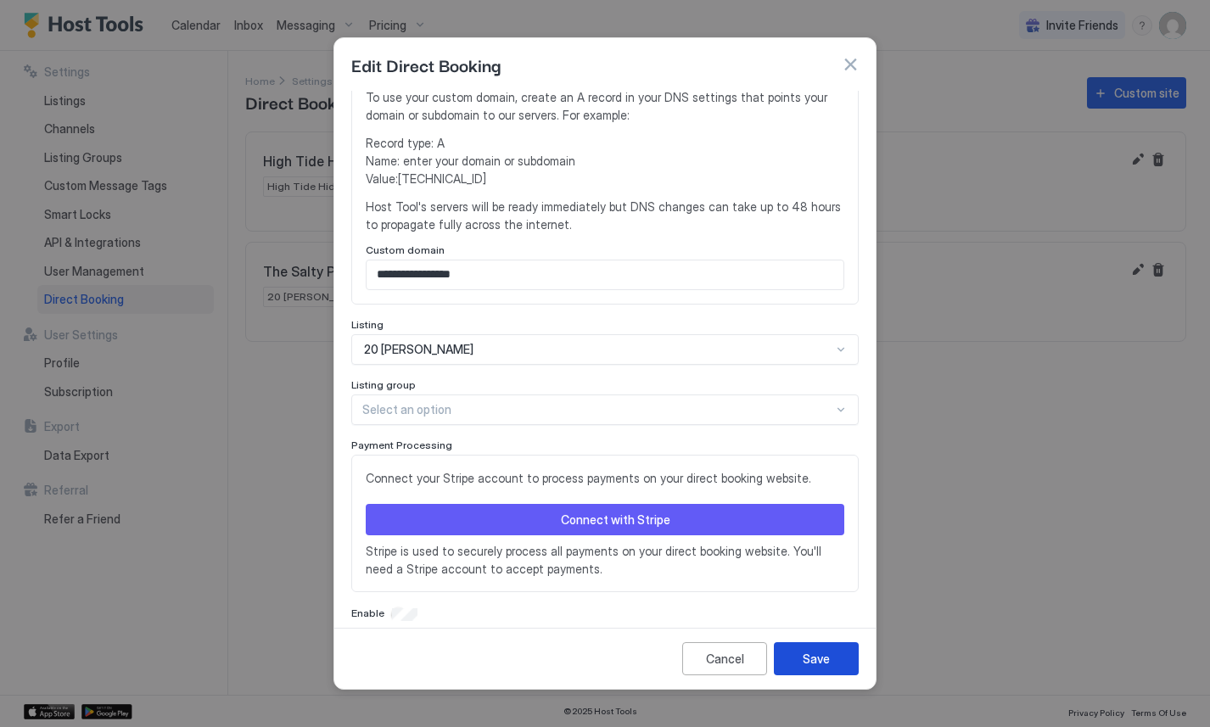
click at [826, 668] on button "Save" at bounding box center [816, 658] width 85 height 33
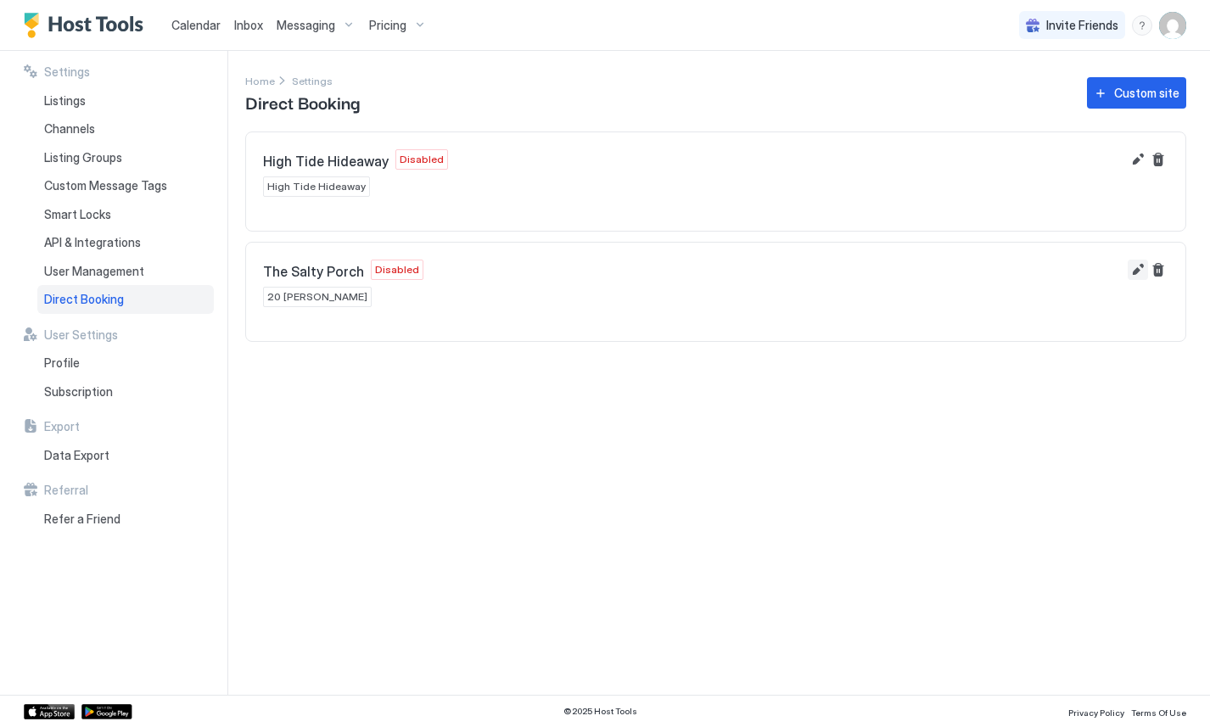
click at [1140, 272] on button "Edit" at bounding box center [1137, 270] width 20 height 20
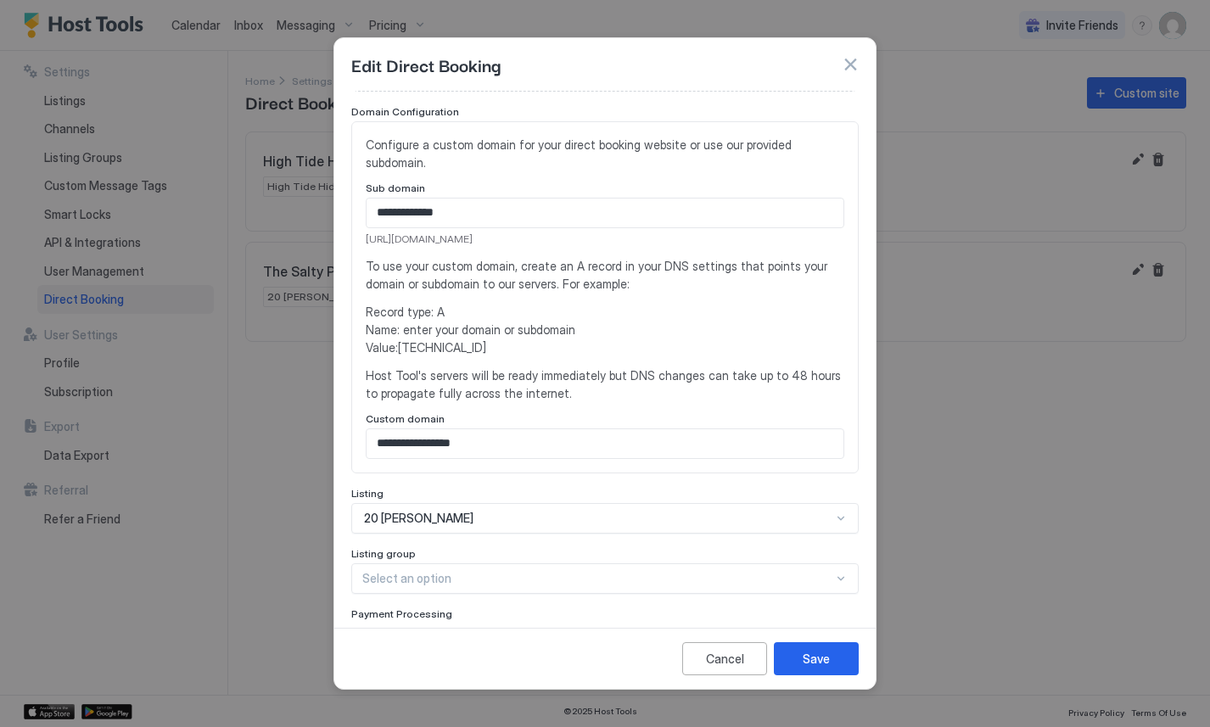
scroll to position [160, 0]
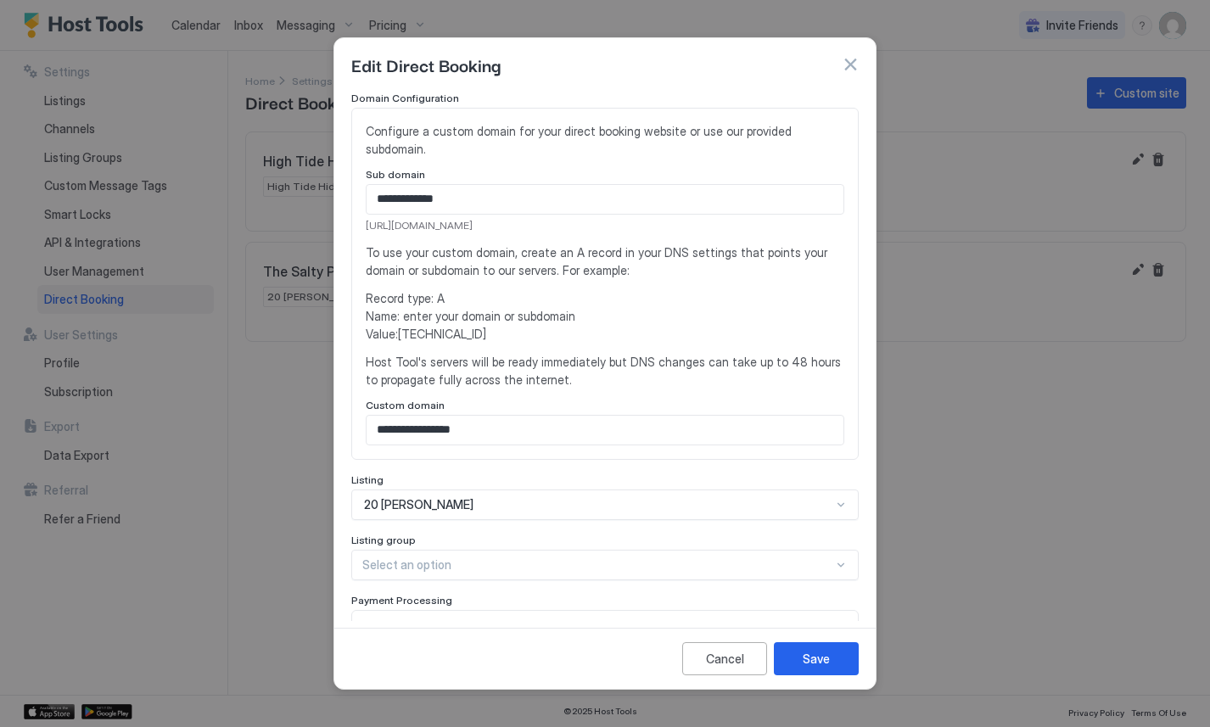
click at [443, 317] on span "Record type: A Name: enter your domain or subdomain Value: [TECHNICAL_ID]" at bounding box center [605, 315] width 478 height 53
click at [443, 317] on span "Record type: A Name: enter your domain or subdomain Value: 54.144.71.87" at bounding box center [605, 315] width 478 height 53
copy span "54.144.71.87"
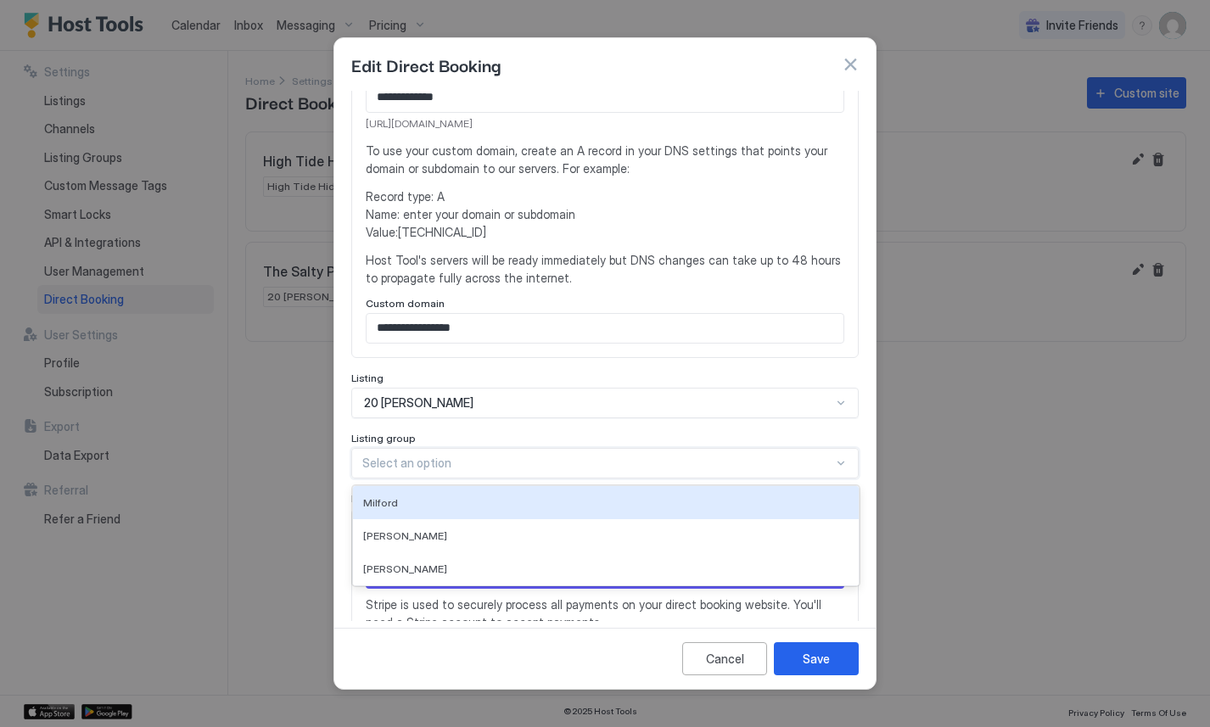
scroll to position [306, 0]
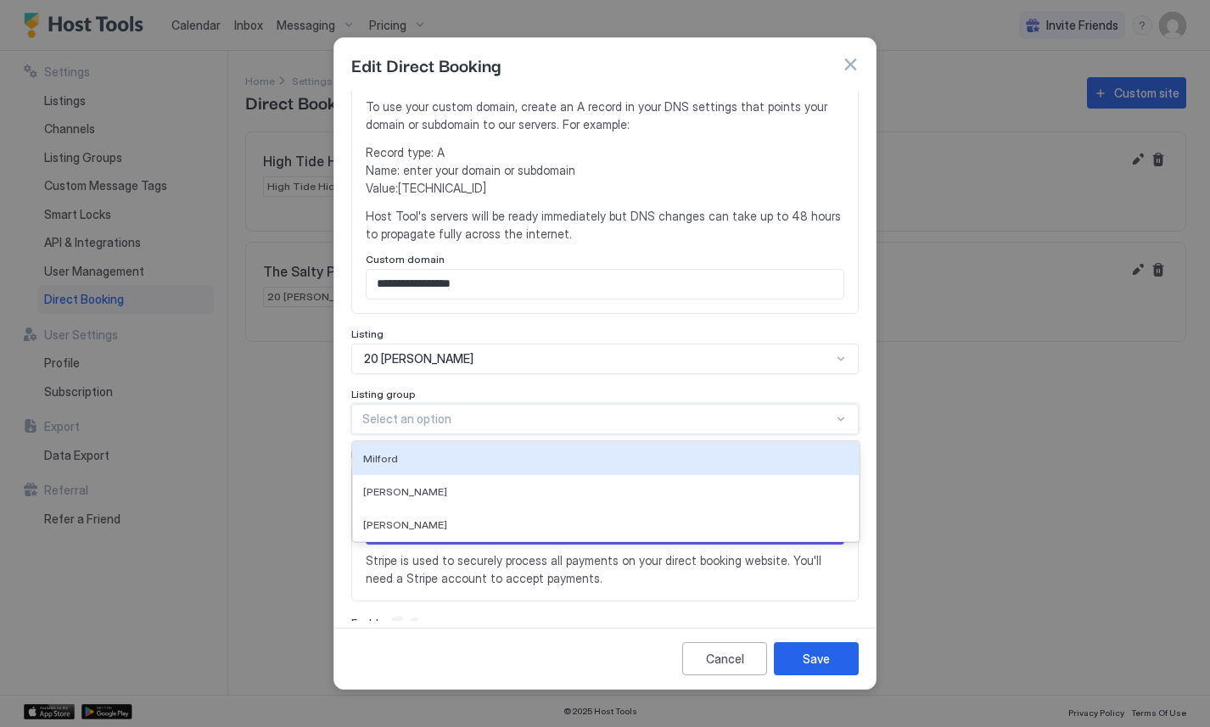
click at [461, 433] on div "Milford, 1 of 3. 3 results available. Use Up and Down to choose options, press …" at bounding box center [604, 419] width 507 height 31
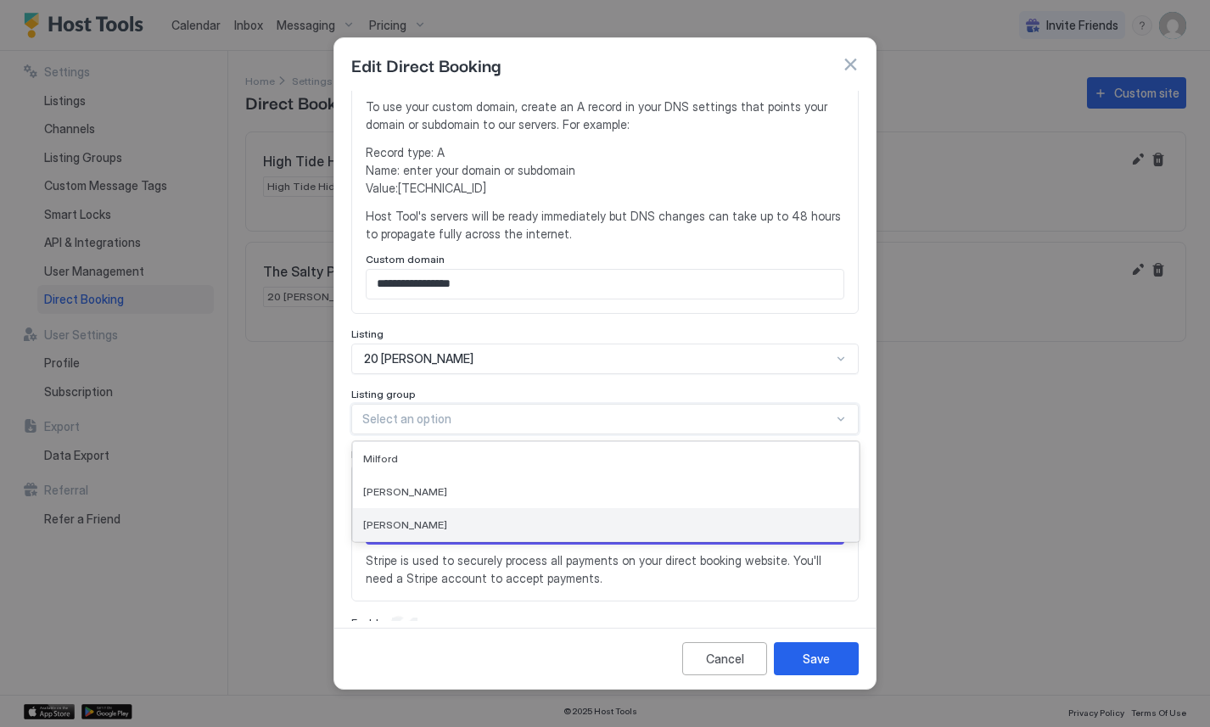
click at [423, 518] on div "Hauser" at bounding box center [605, 524] width 485 height 13
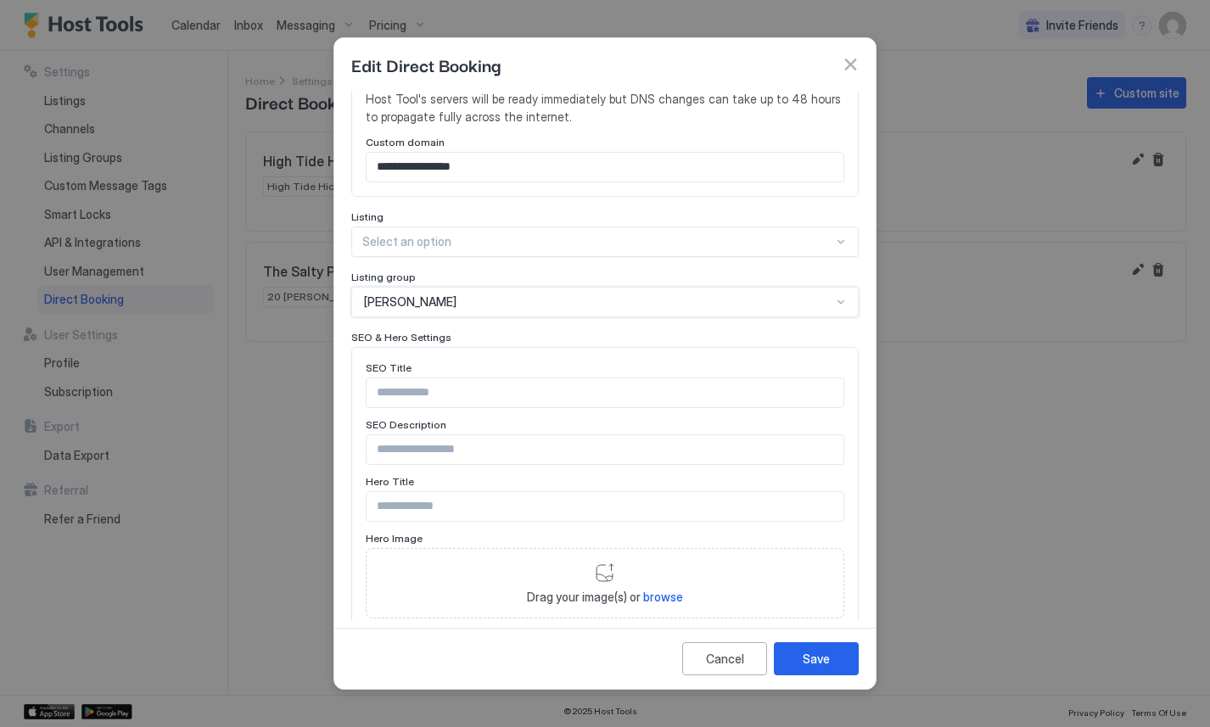
scroll to position [435, 0]
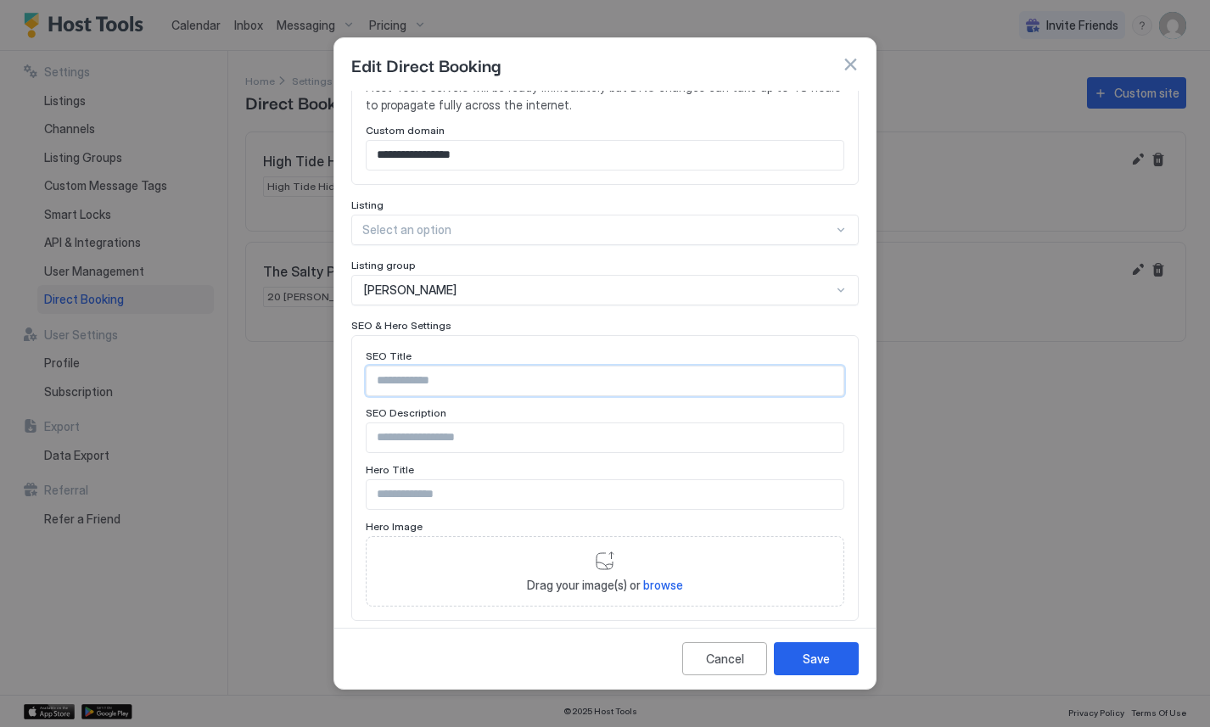
click at [447, 366] on input "Input Field" at bounding box center [604, 380] width 477 height 29
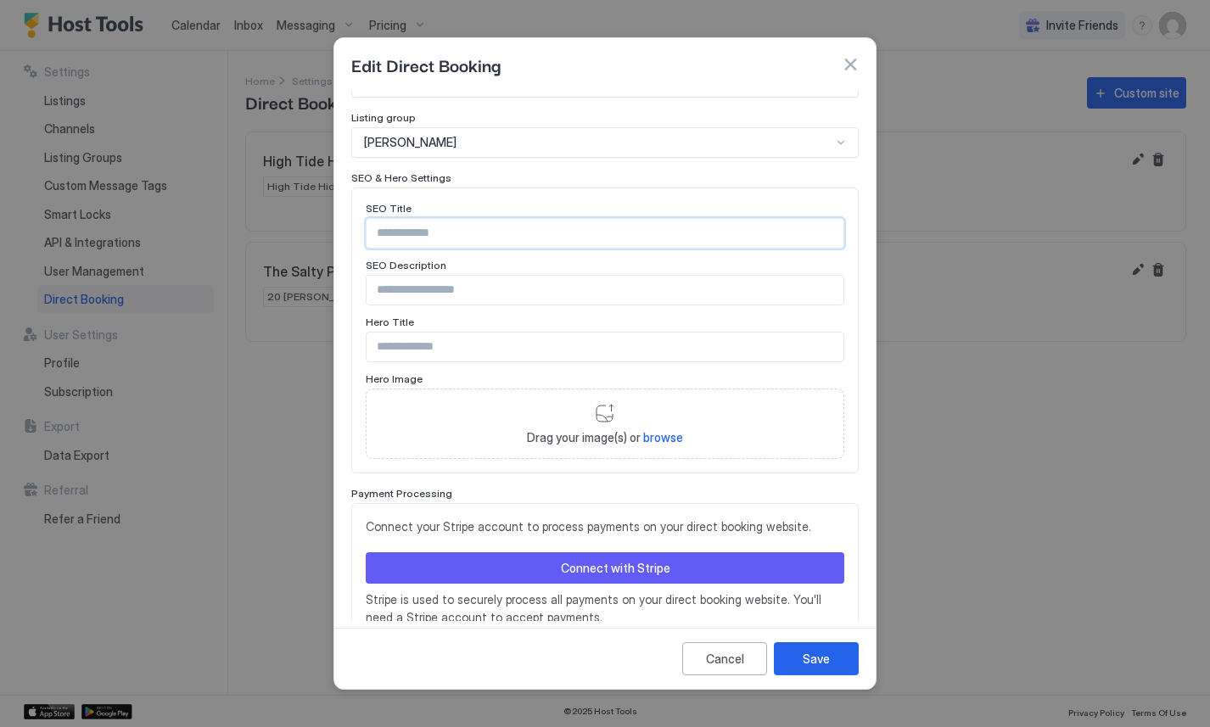
scroll to position [586, 0]
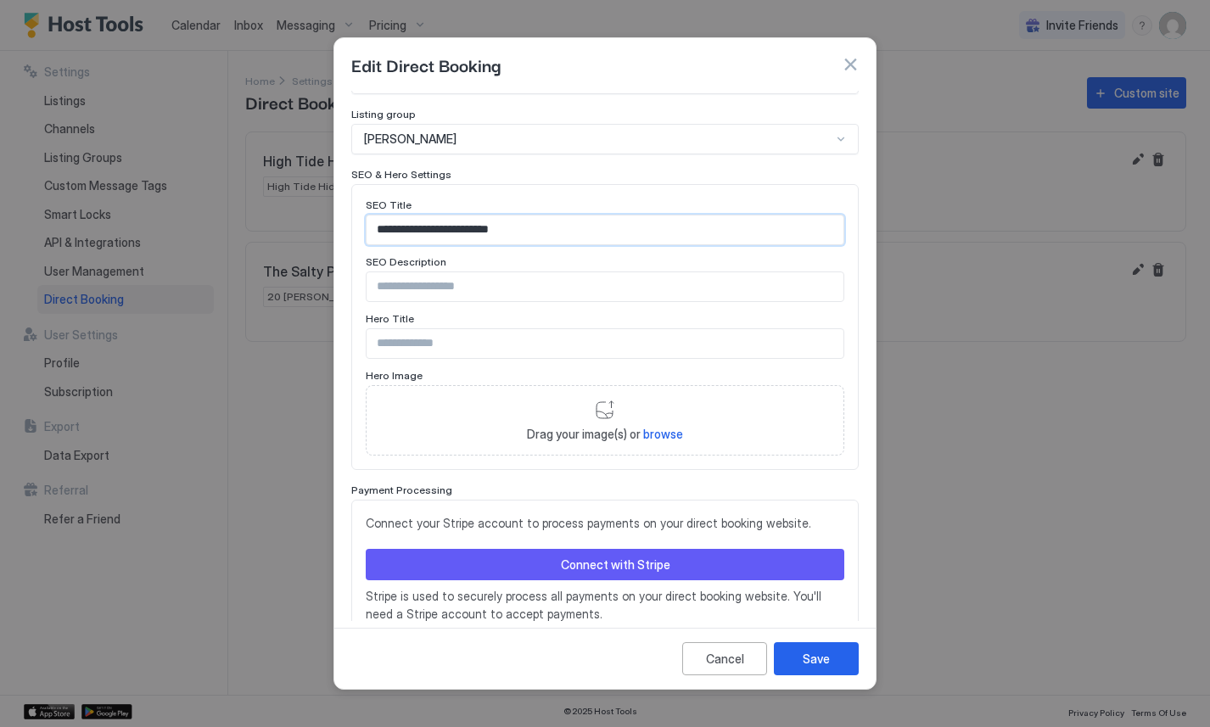
type input "**********"
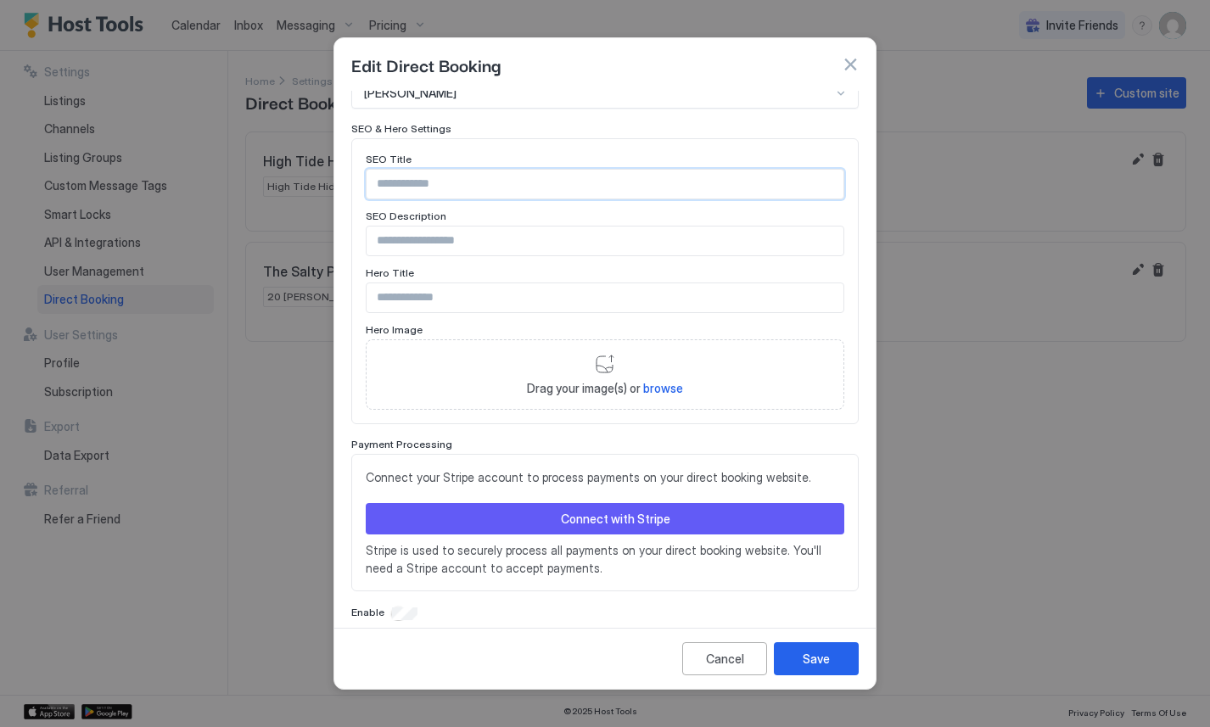
click at [570, 503] on button "Connect with Stripe" at bounding box center [605, 518] width 478 height 31
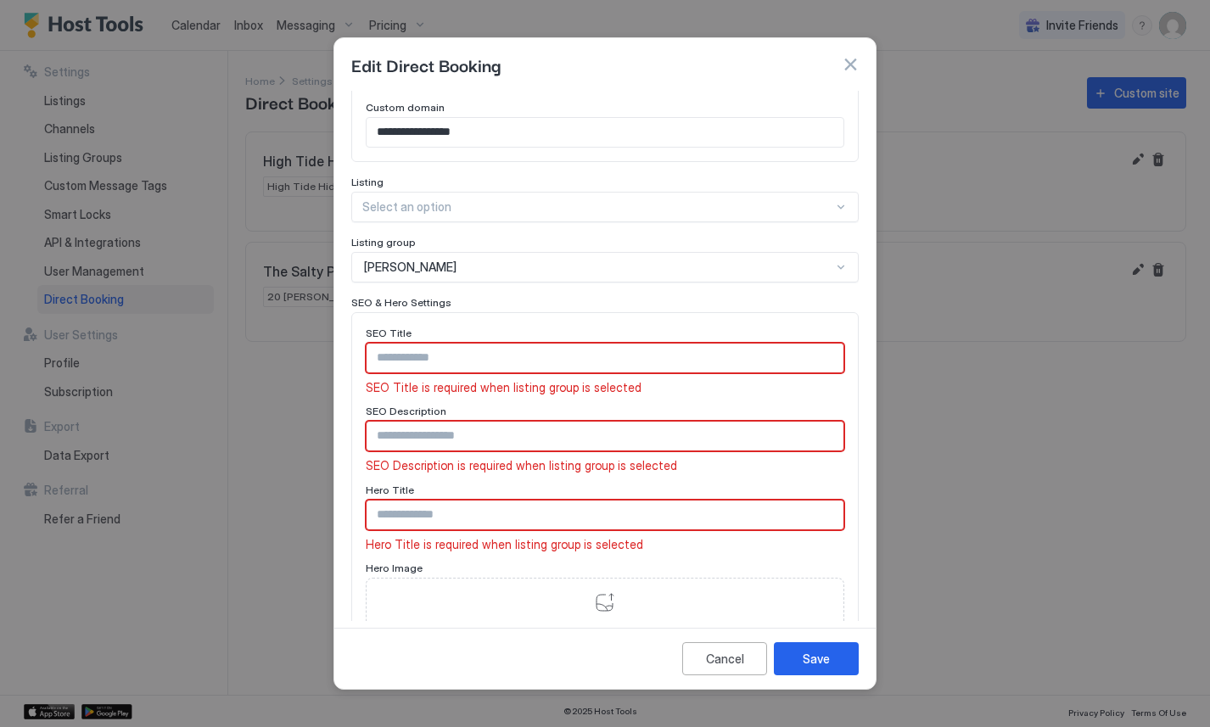
scroll to position [450, 0]
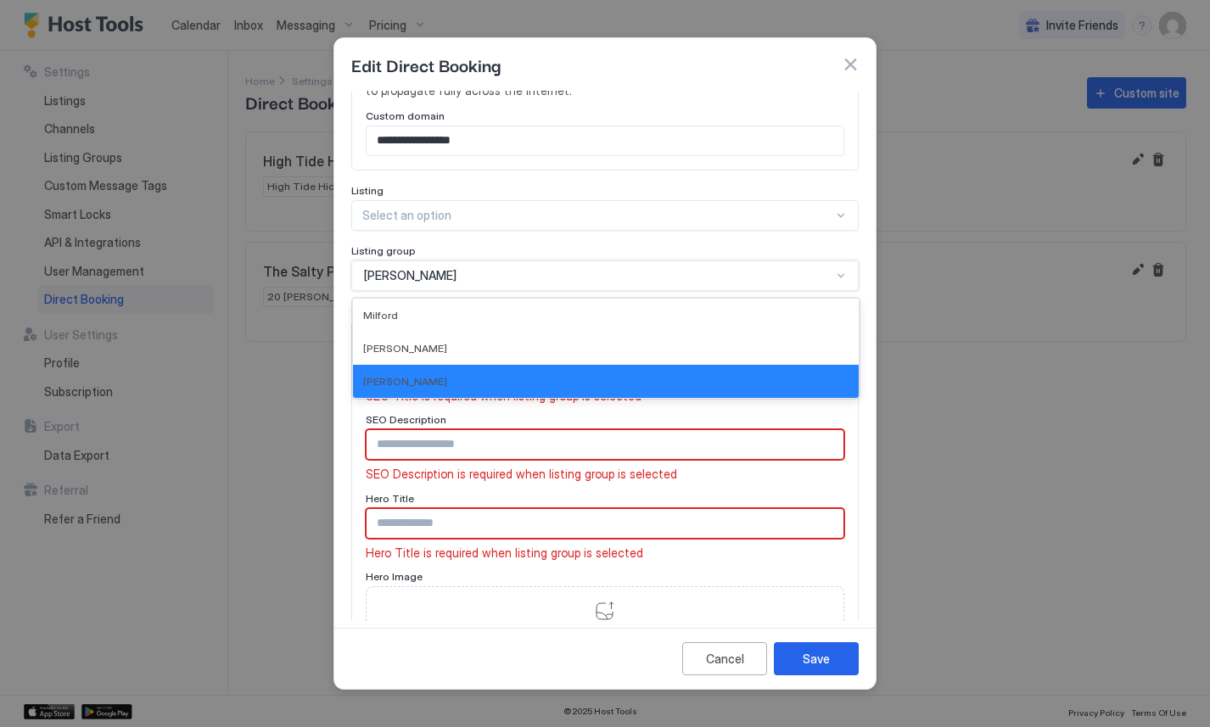
click at [430, 268] on div "[PERSON_NAME]" at bounding box center [597, 275] width 467 height 15
click at [729, 666] on div "Cancel" at bounding box center [725, 659] width 38 height 18
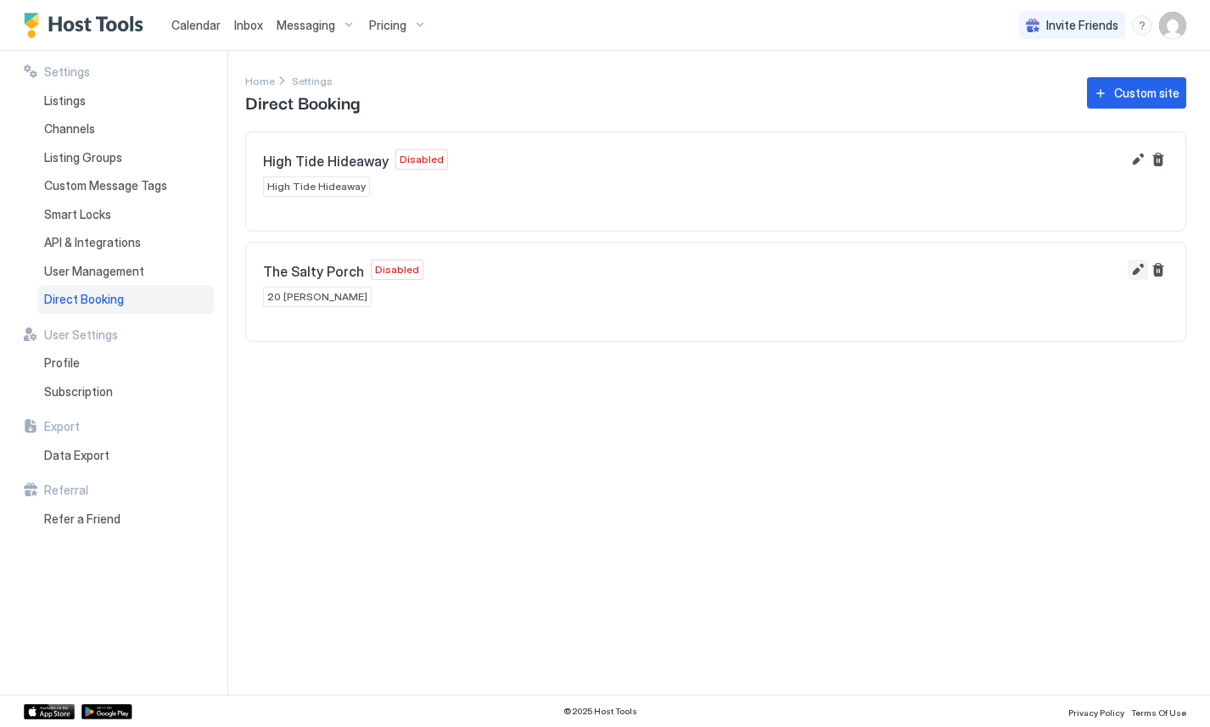
click at [1132, 270] on button "Edit" at bounding box center [1137, 270] width 20 height 20
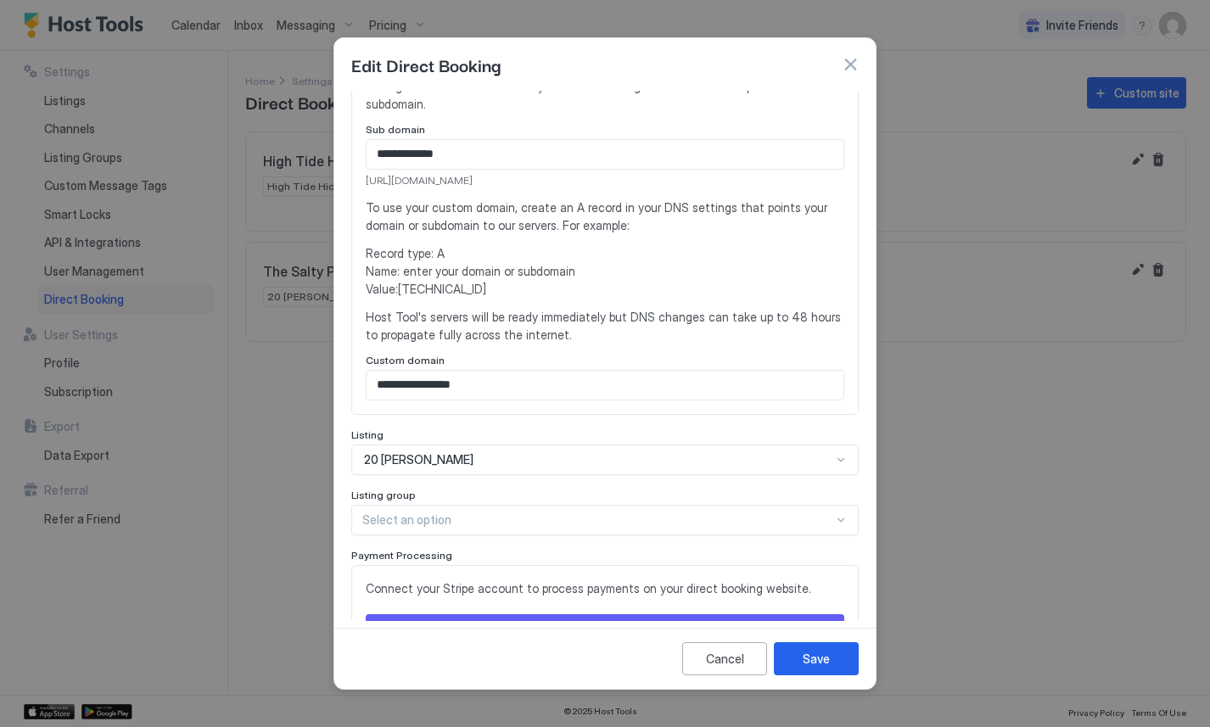
scroll to position [316, 0]
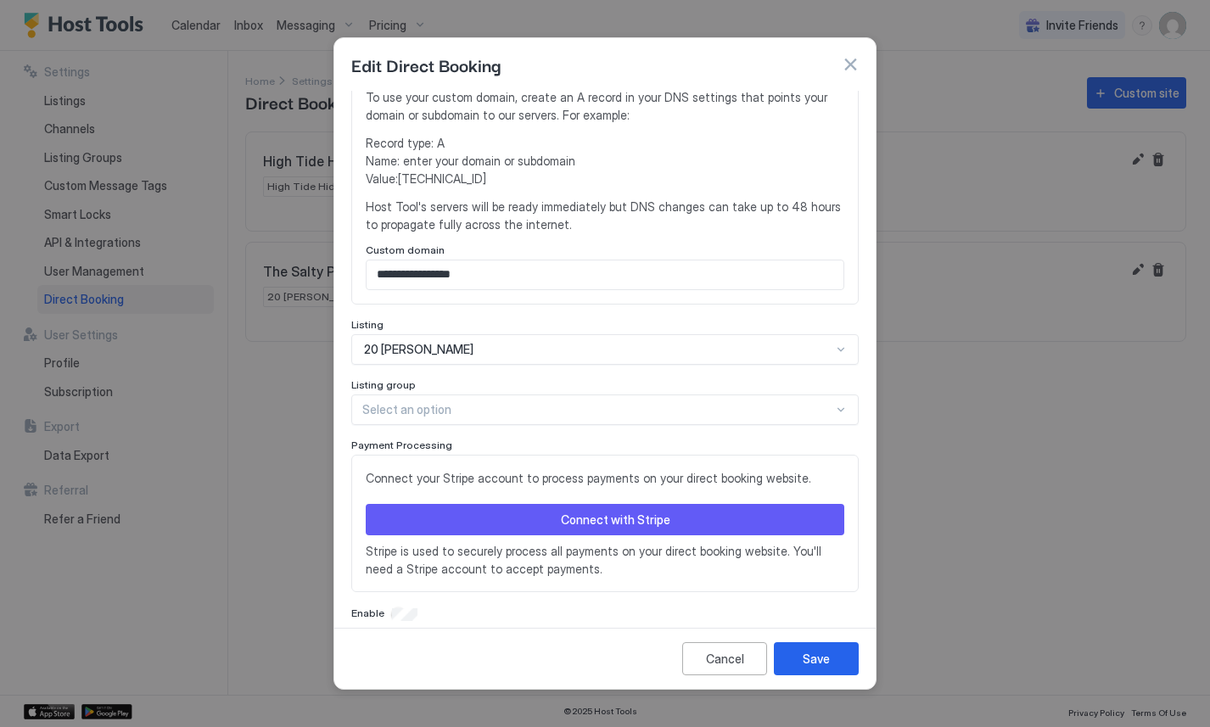
click at [497, 504] on button "Connect with Stripe" at bounding box center [605, 519] width 478 height 31
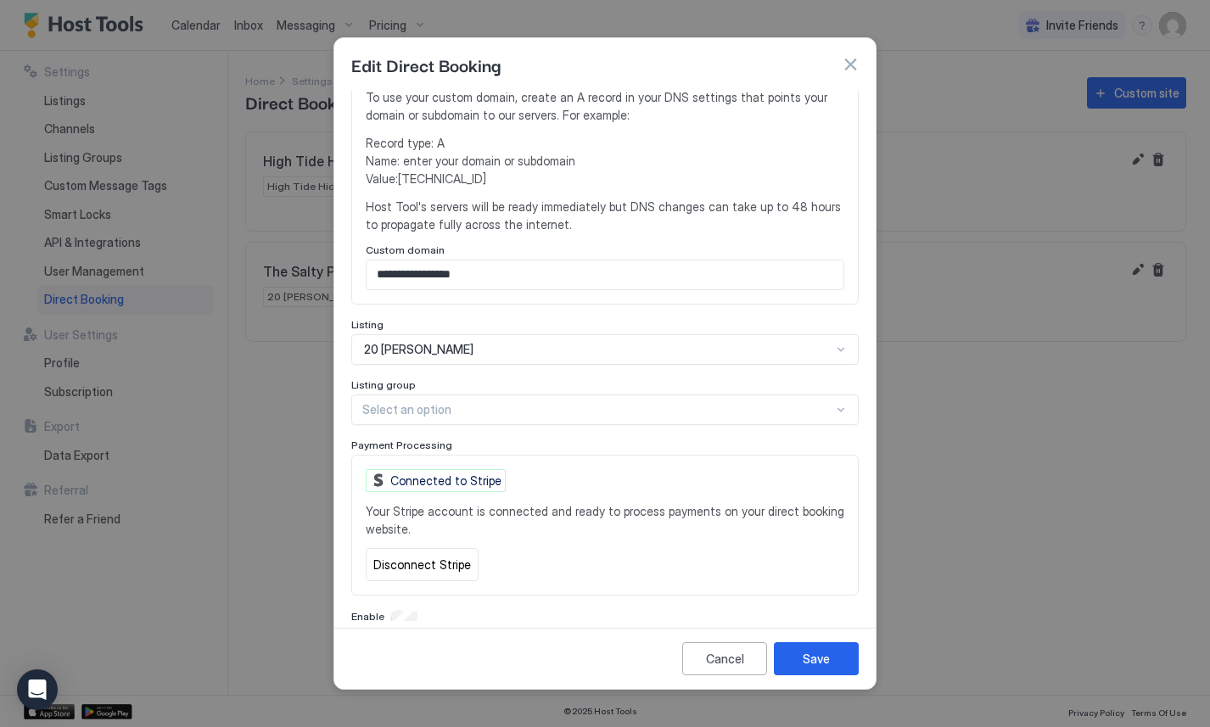
scroll to position [319, 0]
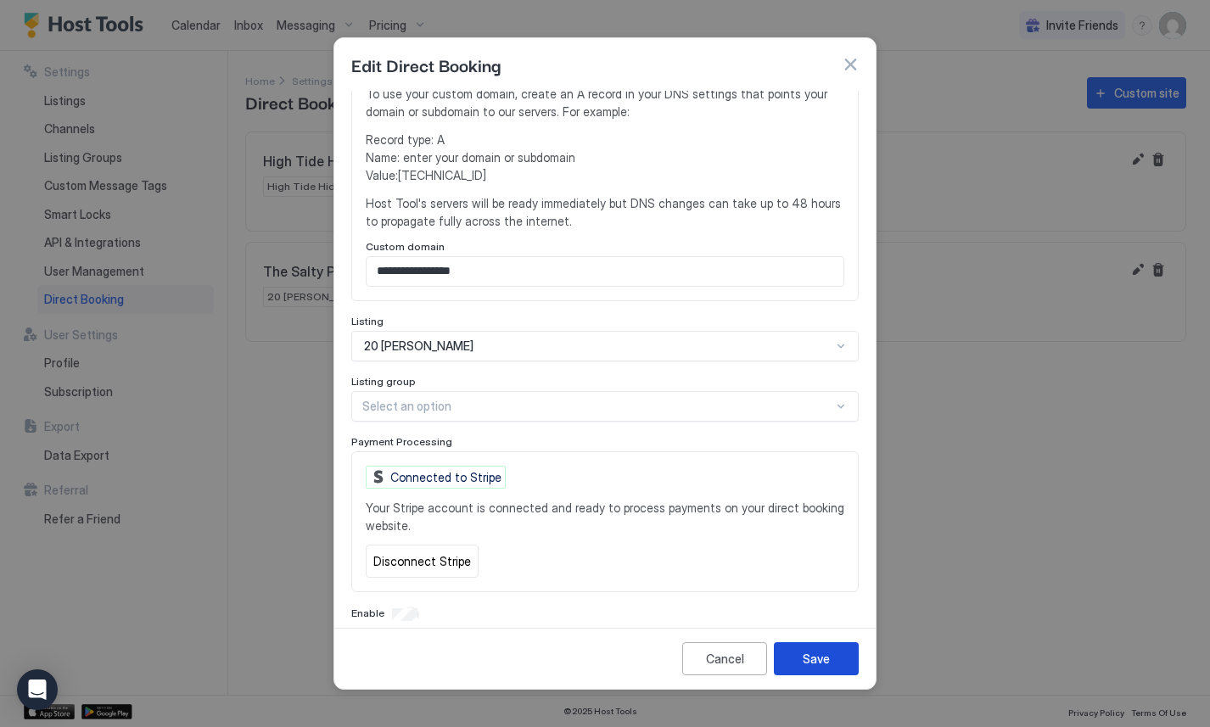
click at [797, 649] on button "Save" at bounding box center [816, 658] width 85 height 33
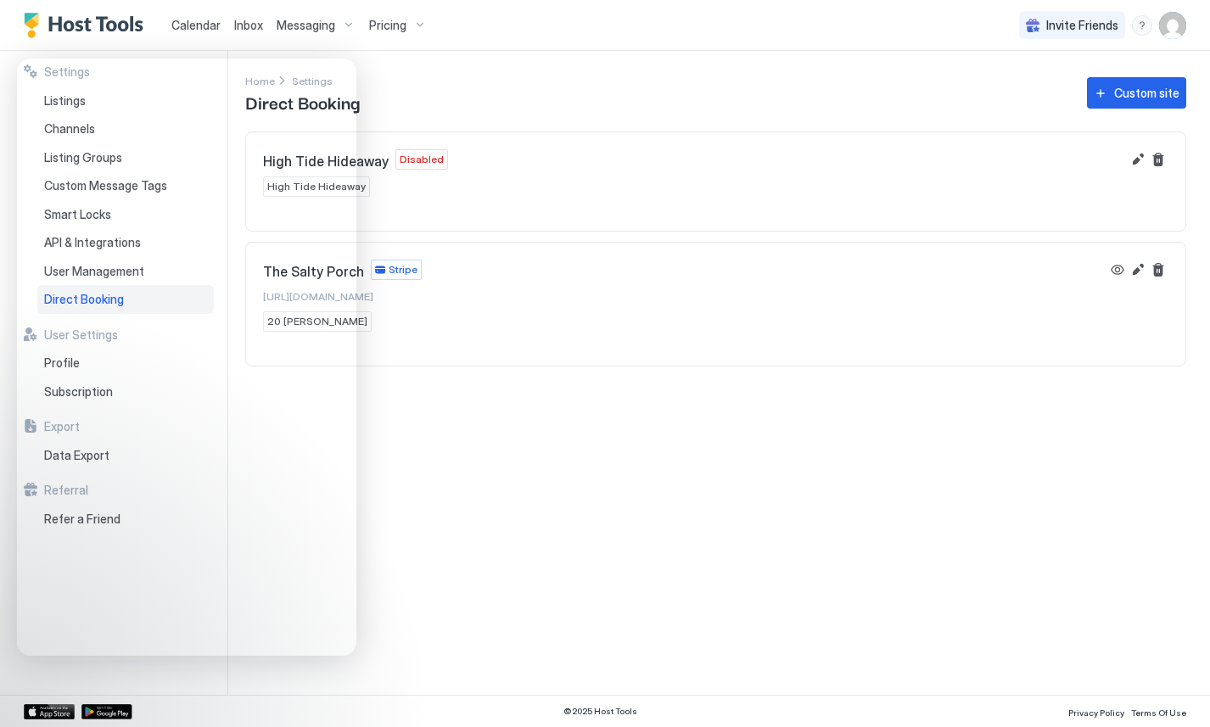
click at [444, 519] on div "Settings Home Settings Direct Booking Custom site High Tide Hideaway Disabled H…" at bounding box center [727, 373] width 965 height 644
click at [624, 136] on div "High Tide Hideaway Disabled High Tide Hideaway" at bounding box center [715, 172] width 939 height 81
click at [1130, 153] on button "Edit" at bounding box center [1137, 159] width 20 height 20
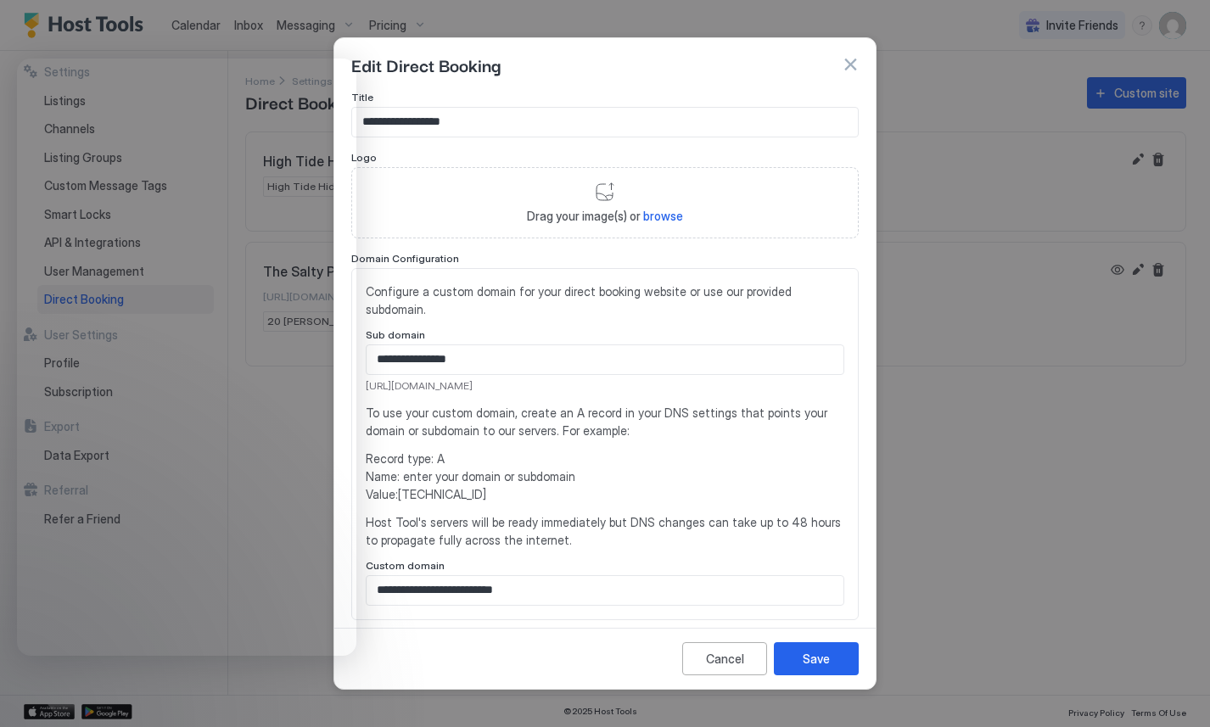
scroll to position [316, 0]
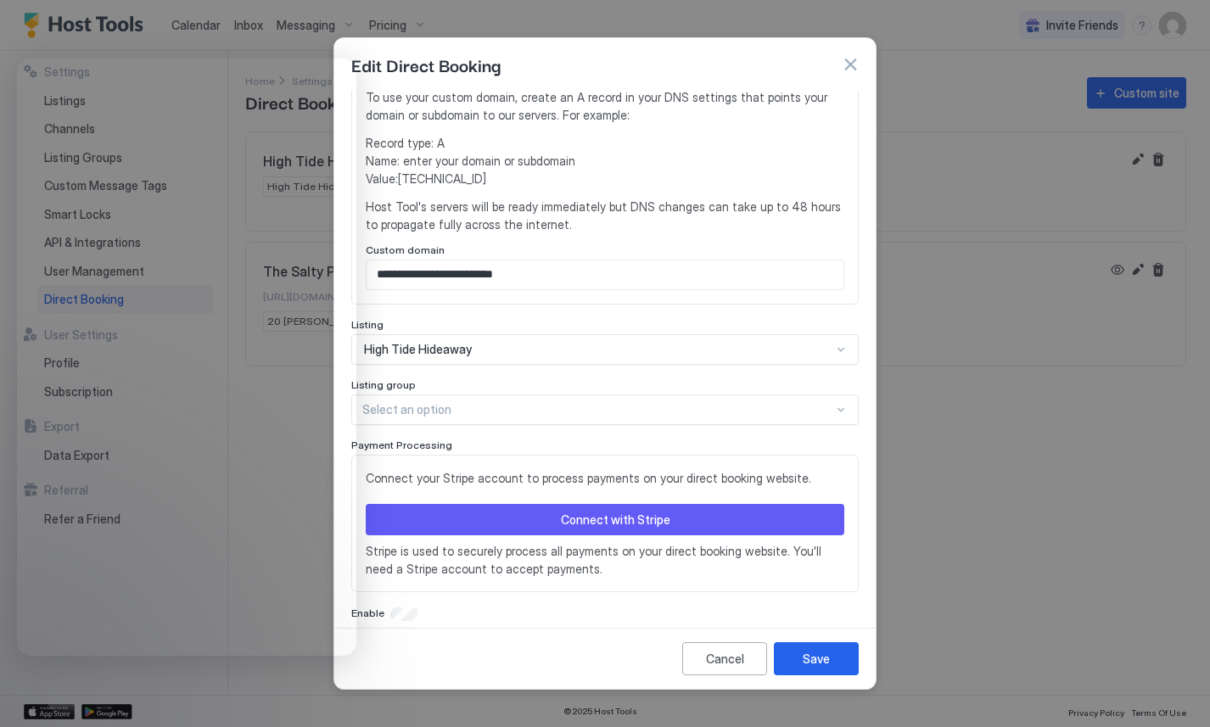
click at [536, 504] on button "Connect with Stripe" at bounding box center [605, 519] width 478 height 31
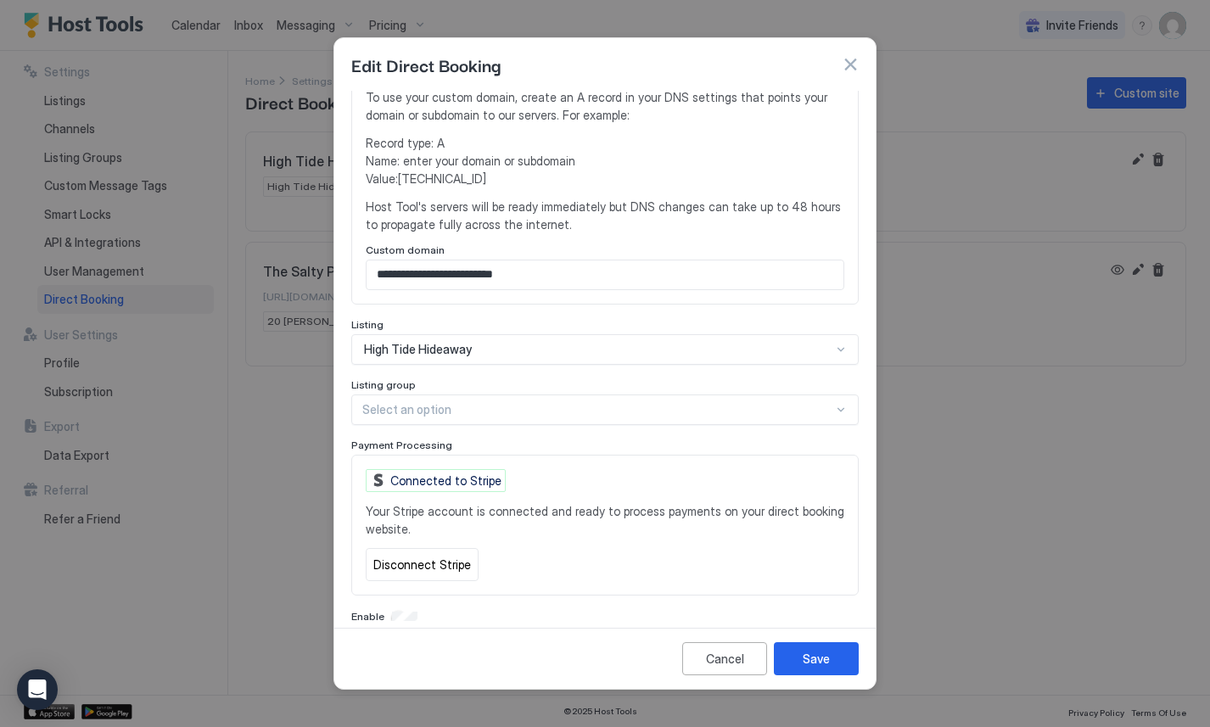
scroll to position [319, 0]
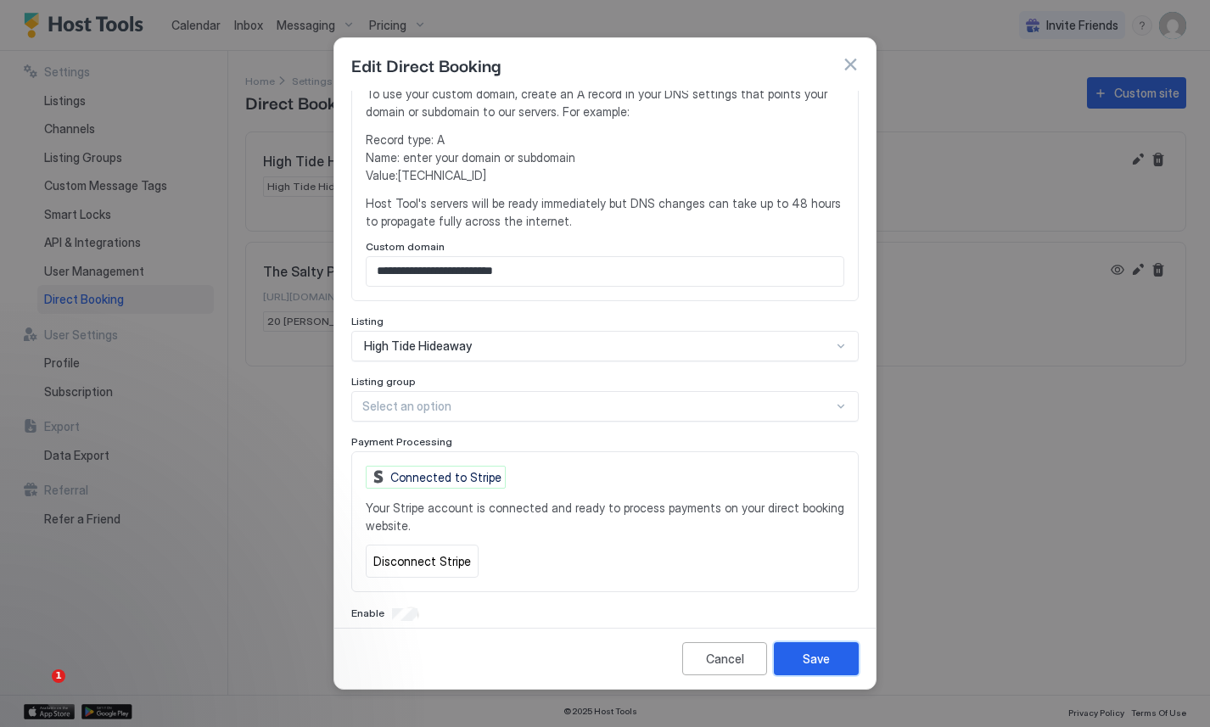
click at [822, 661] on div "Save" at bounding box center [816, 659] width 27 height 18
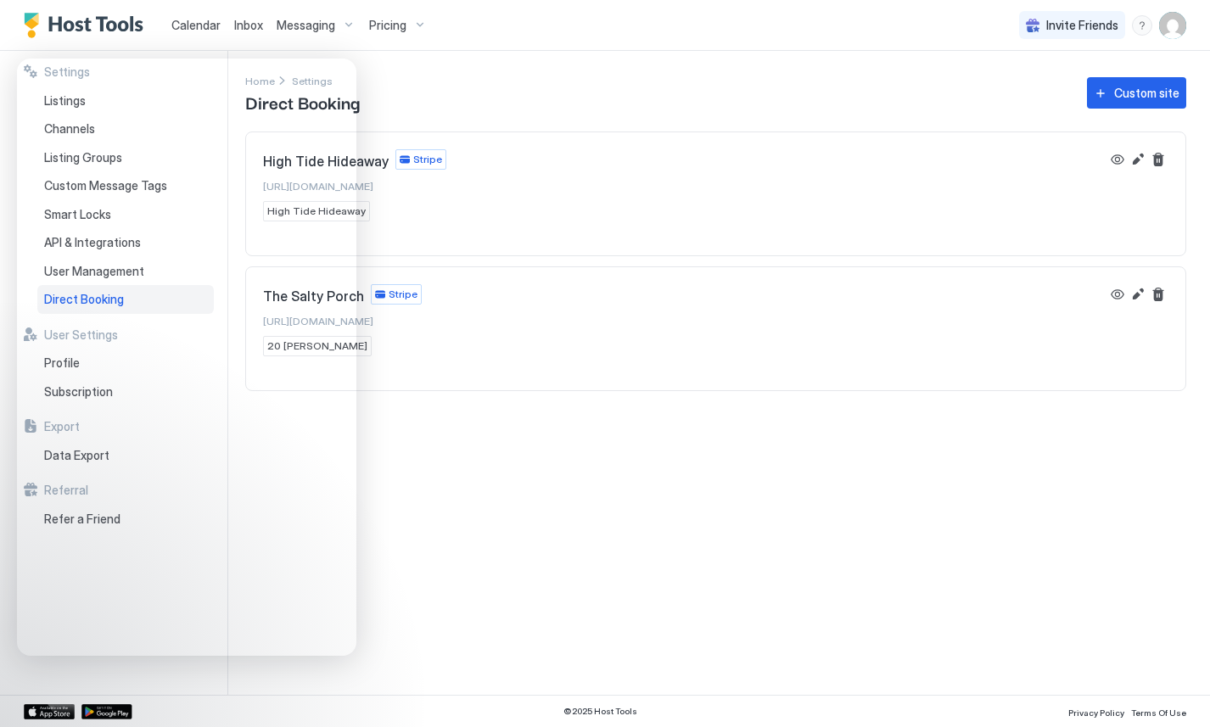
click at [513, 512] on div "Settings Home Settings Direct Booking Custom site High Tide Hideaway Stripe [UR…" at bounding box center [727, 373] width 965 height 644
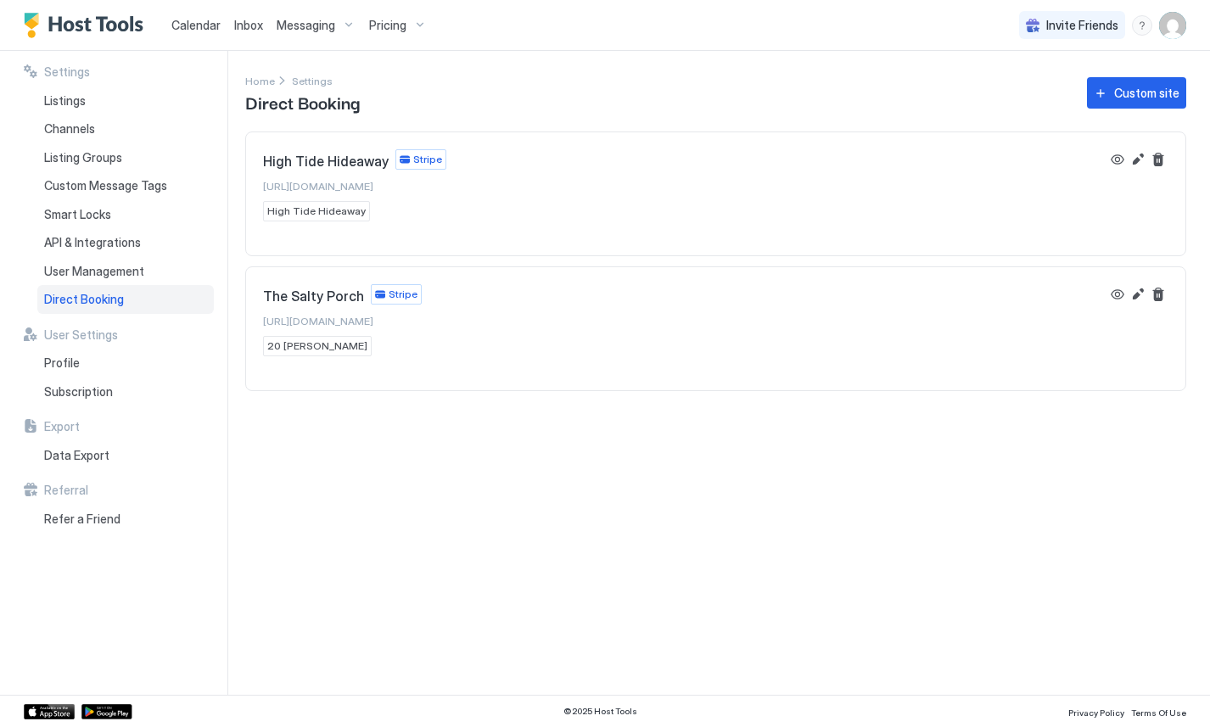
click at [364, 456] on div "Settings Home Settings Direct Booking Custom site High Tide Hideaway Stripe [UR…" at bounding box center [727, 373] width 965 height 644
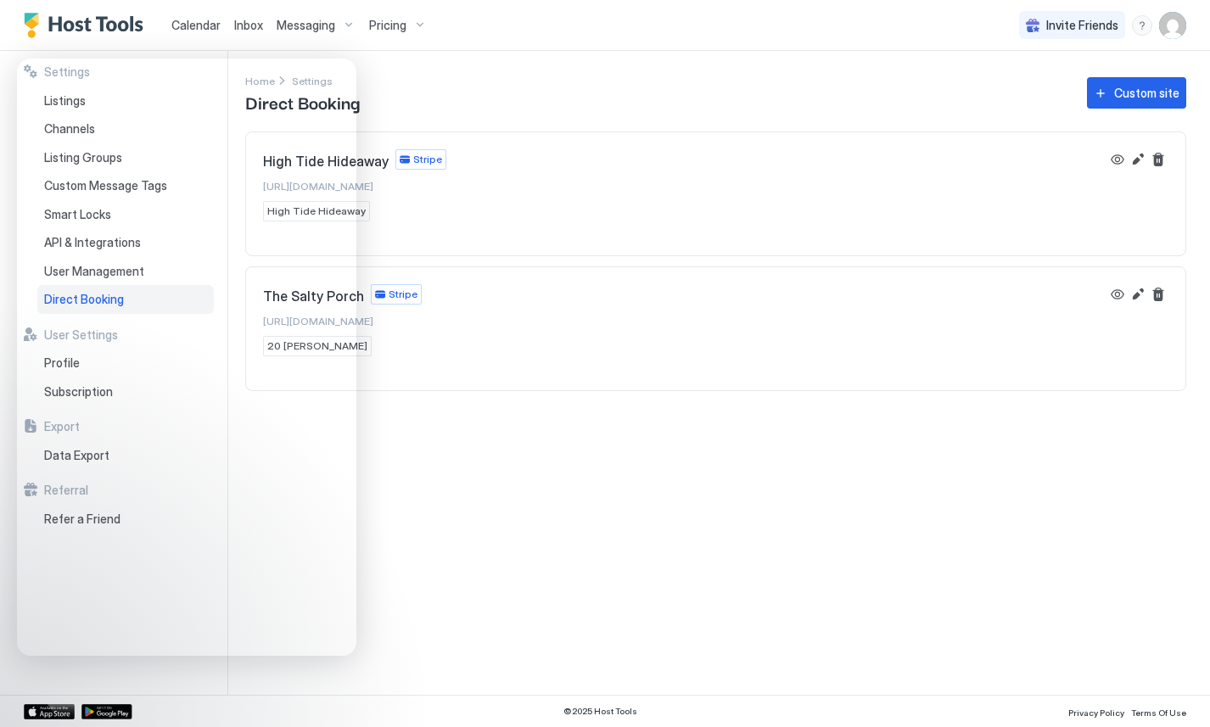
click at [447, 569] on div "Settings Home Settings Direct Booking Custom site High Tide Hideaway Stripe [UR…" at bounding box center [727, 373] width 965 height 644
click at [546, 126] on div "Settings Home Settings Direct Booking Custom site High Tide Hideaway Stripe htt…" at bounding box center [727, 373] width 965 height 644
click at [596, 516] on div "Settings Home Settings Direct Booking Custom site High Tide Hideaway Stripe htt…" at bounding box center [727, 373] width 965 height 644
click at [713, 85] on div "Home Settings Direct Booking Custom site" at bounding box center [715, 92] width 941 height 43
click at [1136, 81] on button "Custom site" at bounding box center [1136, 92] width 99 height 31
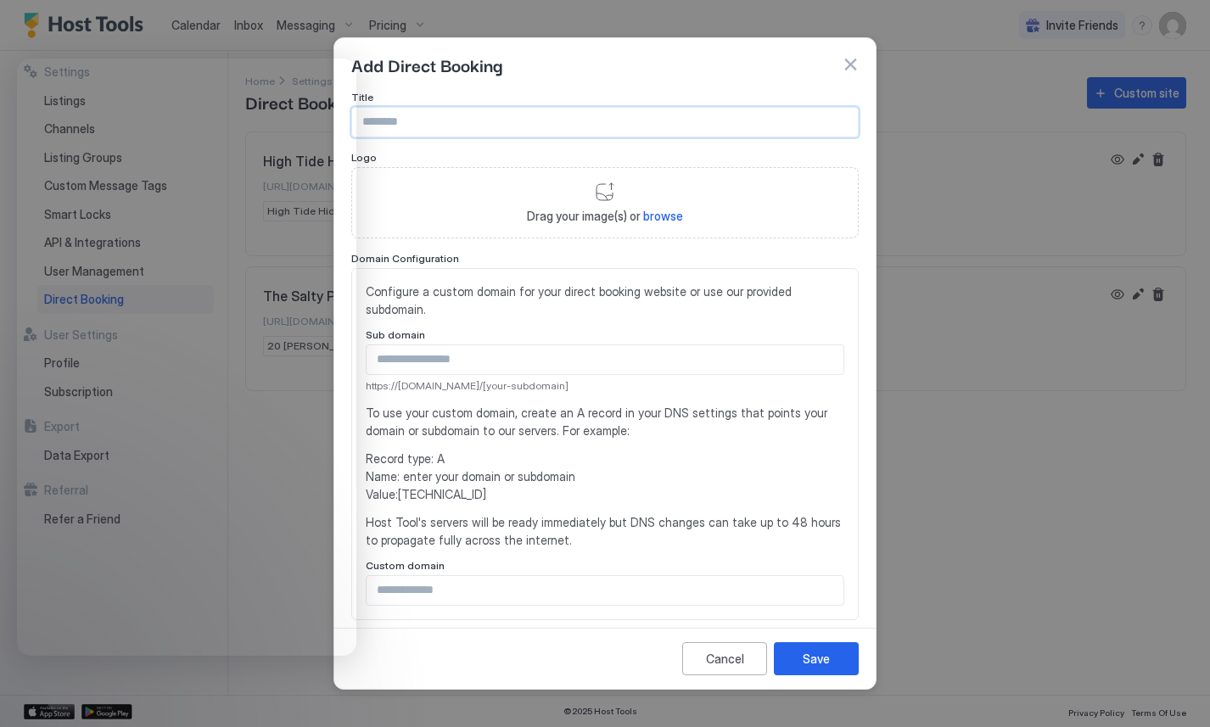
click at [466, 120] on input "Input Field" at bounding box center [605, 122] width 506 height 29
type input "**********"
click at [492, 350] on input "Input Field" at bounding box center [604, 359] width 477 height 29
paste input "**********"
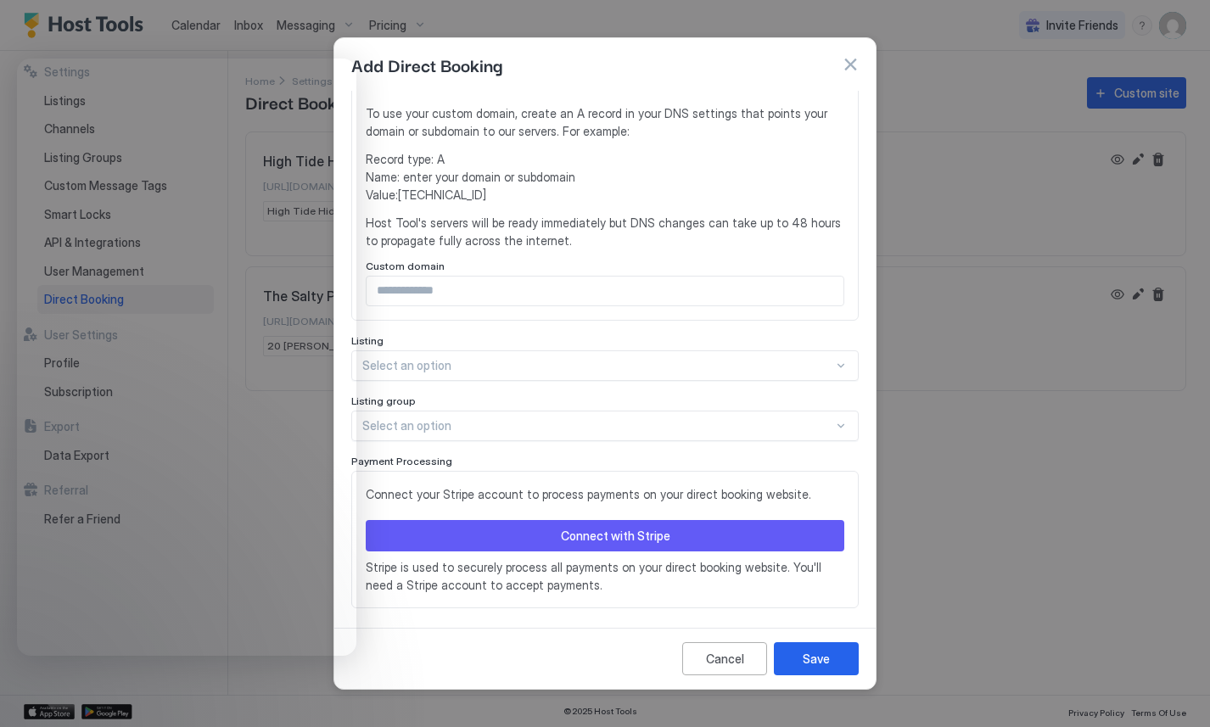
scroll to position [316, 0]
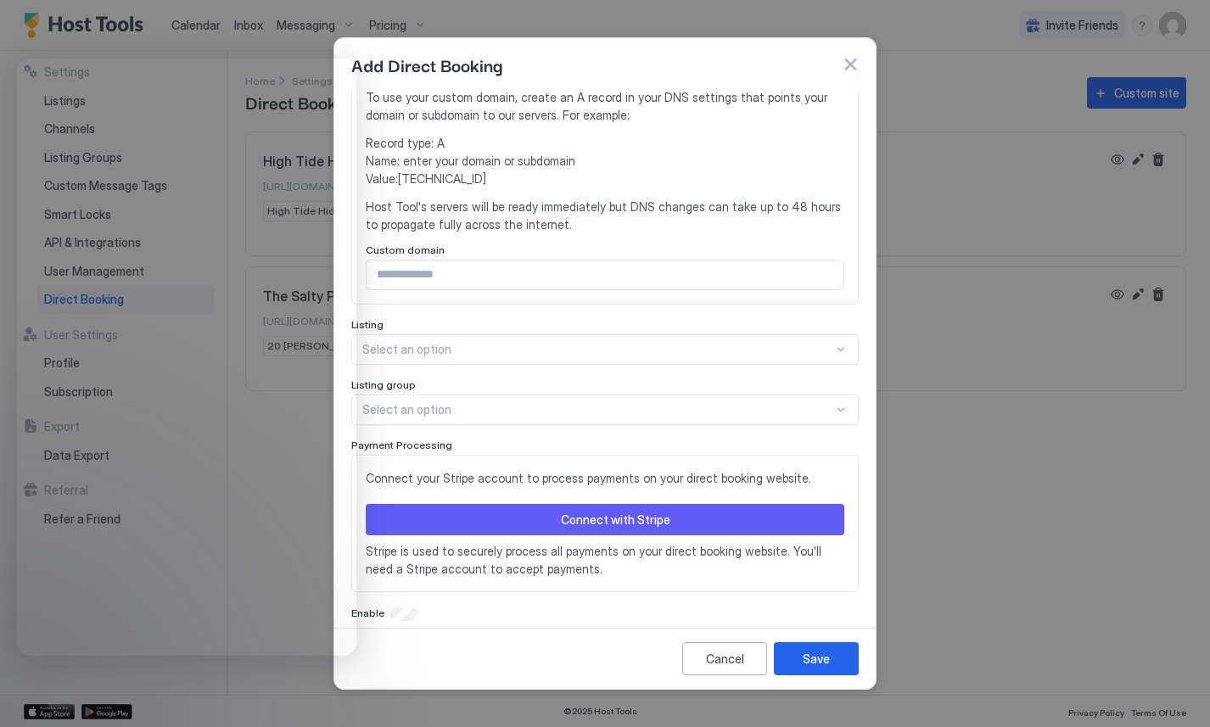
type input "**********"
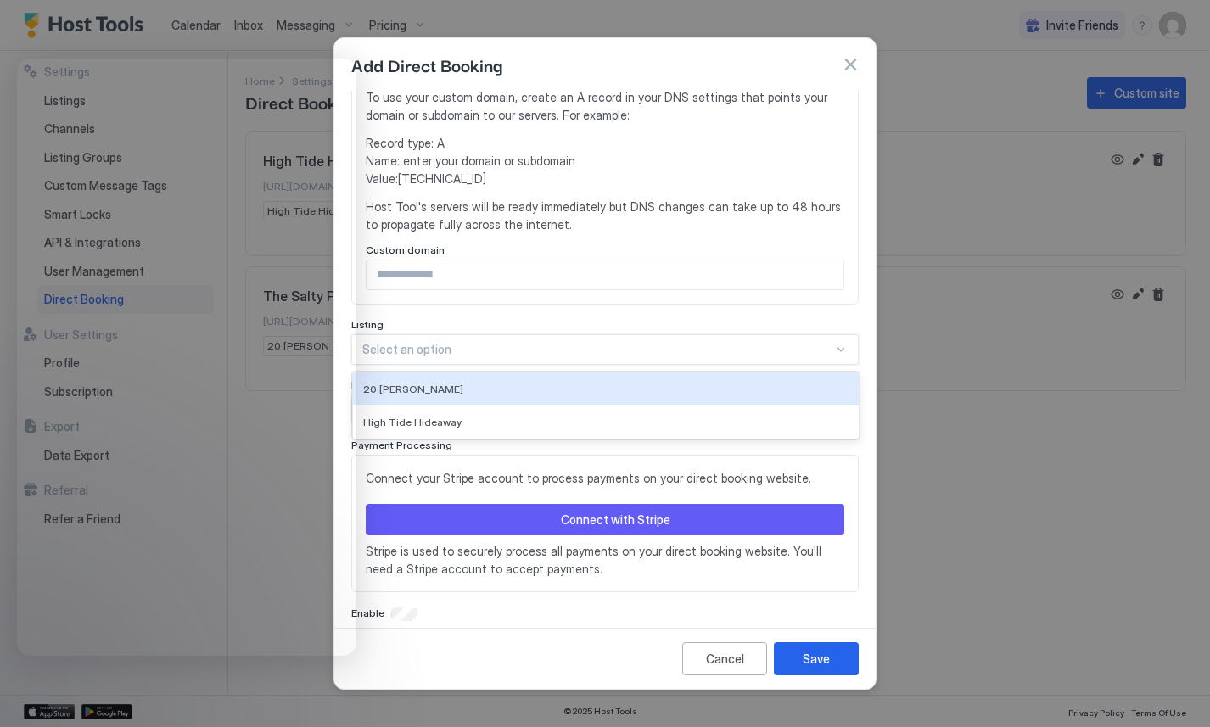
click at [474, 342] on div at bounding box center [597, 349] width 471 height 15
click at [467, 377] on div "20 [PERSON_NAME]" at bounding box center [606, 388] width 506 height 33
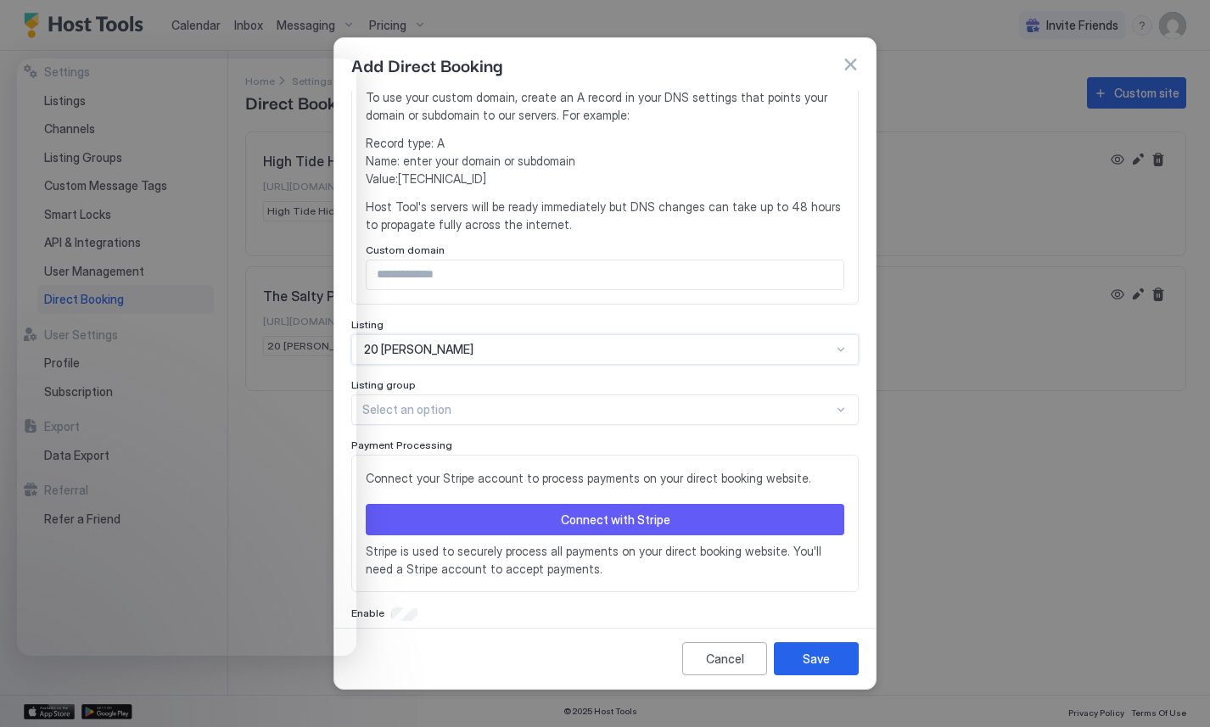
click at [500, 504] on button "Connect with Stripe" at bounding box center [605, 519] width 478 height 31
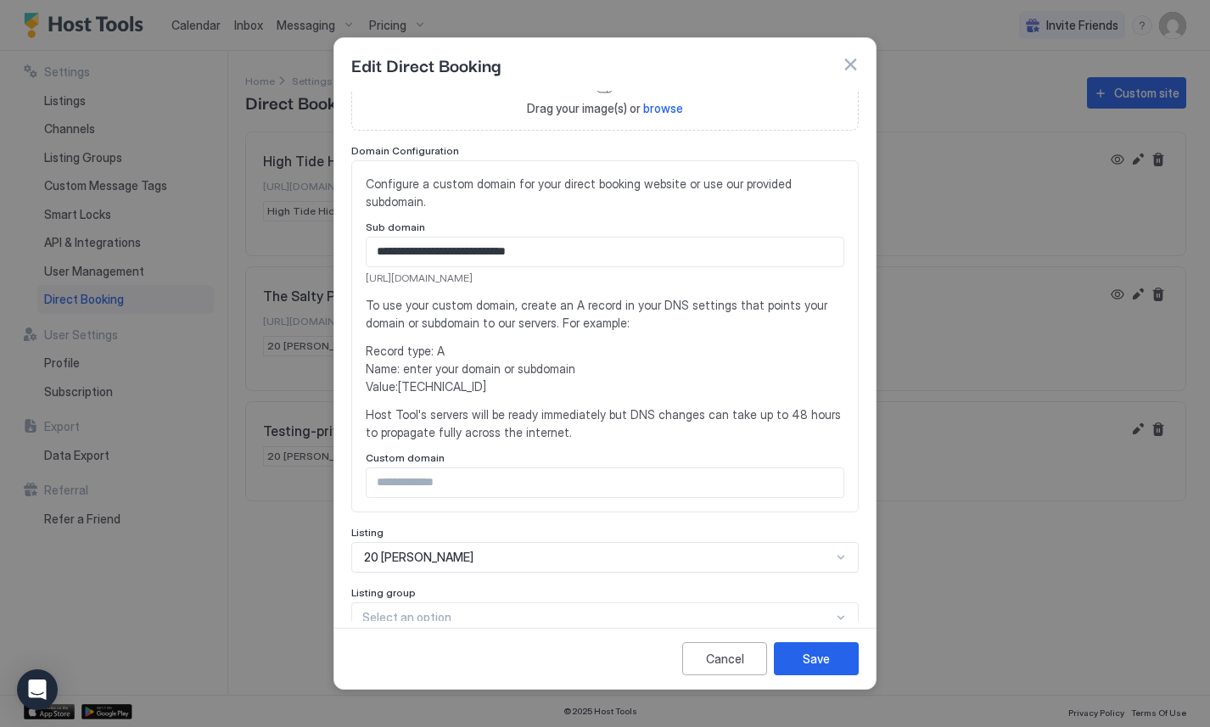
scroll to position [319, 0]
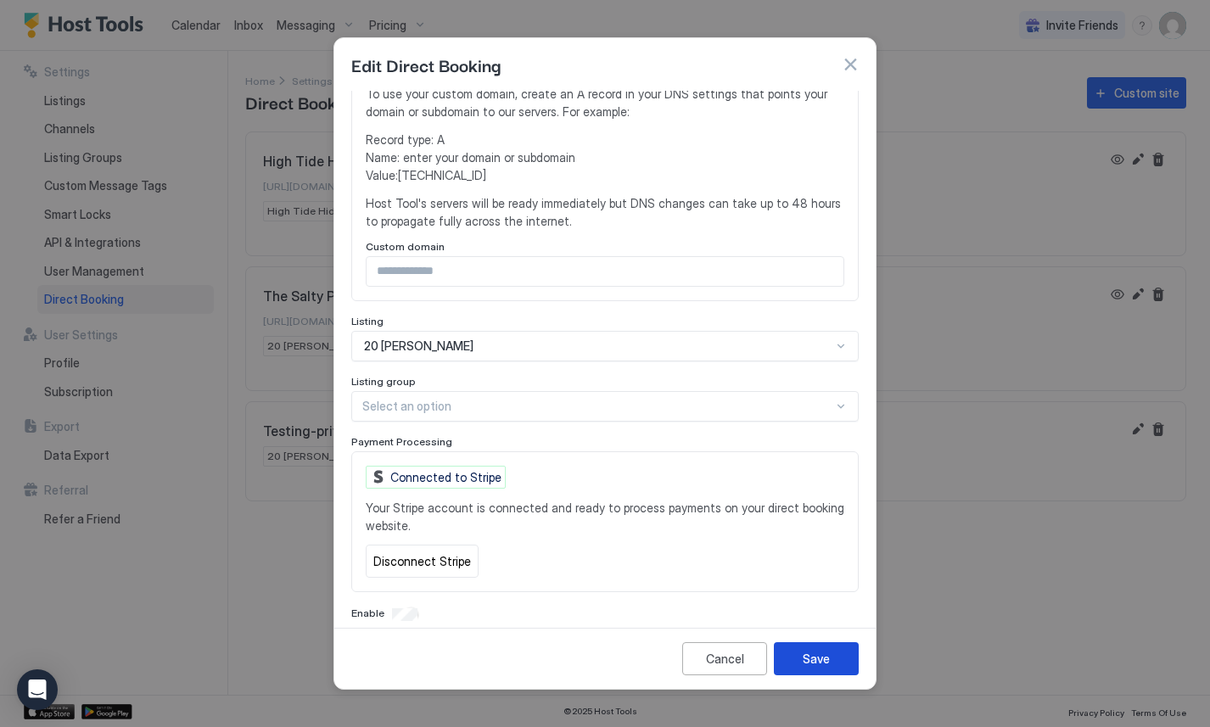
click at [797, 663] on button "Save" at bounding box center [816, 658] width 85 height 33
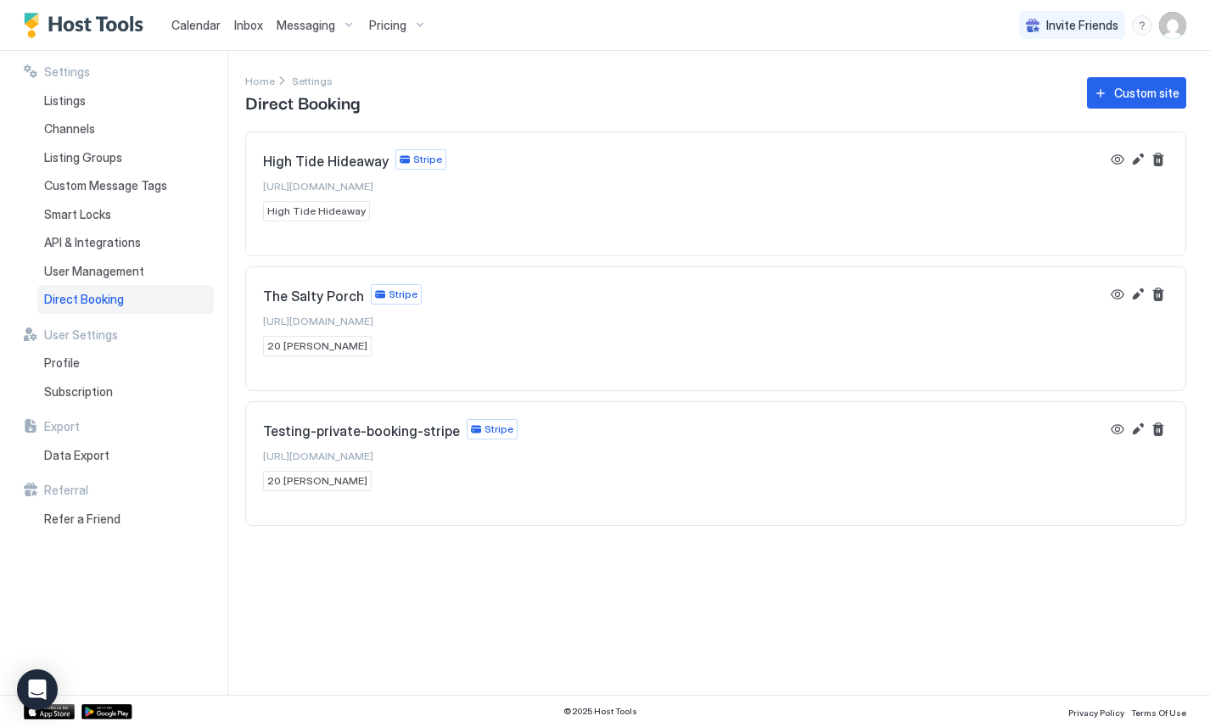
click at [529, 459] on div "Testing-private-booking-stripe Stripe [URL][DOMAIN_NAME] 20 [PERSON_NAME]" at bounding box center [681, 455] width 837 height 72
copy span "[URL][DOMAIN_NAME]"
click at [29, 693] on icon "Open Intercom Messenger" at bounding box center [37, 690] width 22 height 22
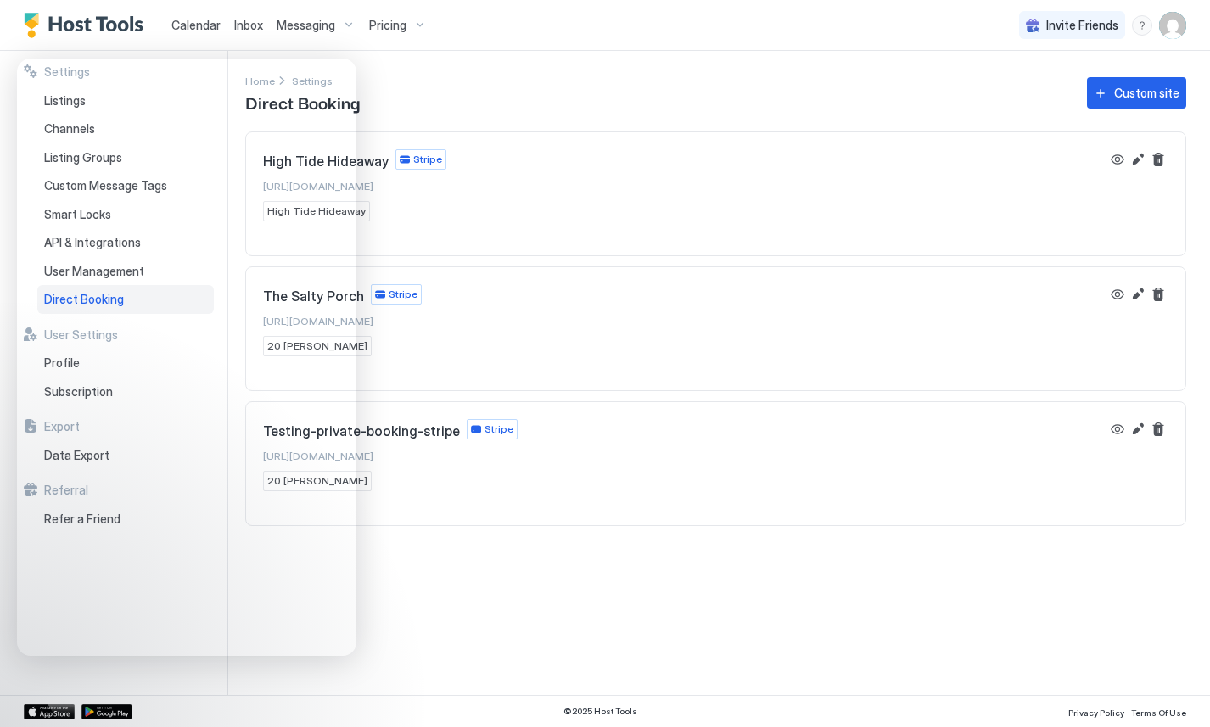
click at [769, 100] on div "Home Settings Direct Booking Custom site" at bounding box center [715, 92] width 941 height 43
click at [780, 600] on div "Settings Home Settings Direct Booking Custom site High Tide Hideaway Stripe [UR…" at bounding box center [727, 373] width 965 height 644
click at [448, 91] on div "Home Settings Direct Booking Custom site" at bounding box center [715, 92] width 941 height 43
click at [734, 212] on div "High Tide Hideaway Stripe [URL][DOMAIN_NAME] High Tide Hideaway" at bounding box center [681, 185] width 837 height 72
click at [774, 609] on div "Settings Home Settings Direct Booking Custom site High Tide Hideaway Stripe [UR…" at bounding box center [727, 373] width 965 height 644
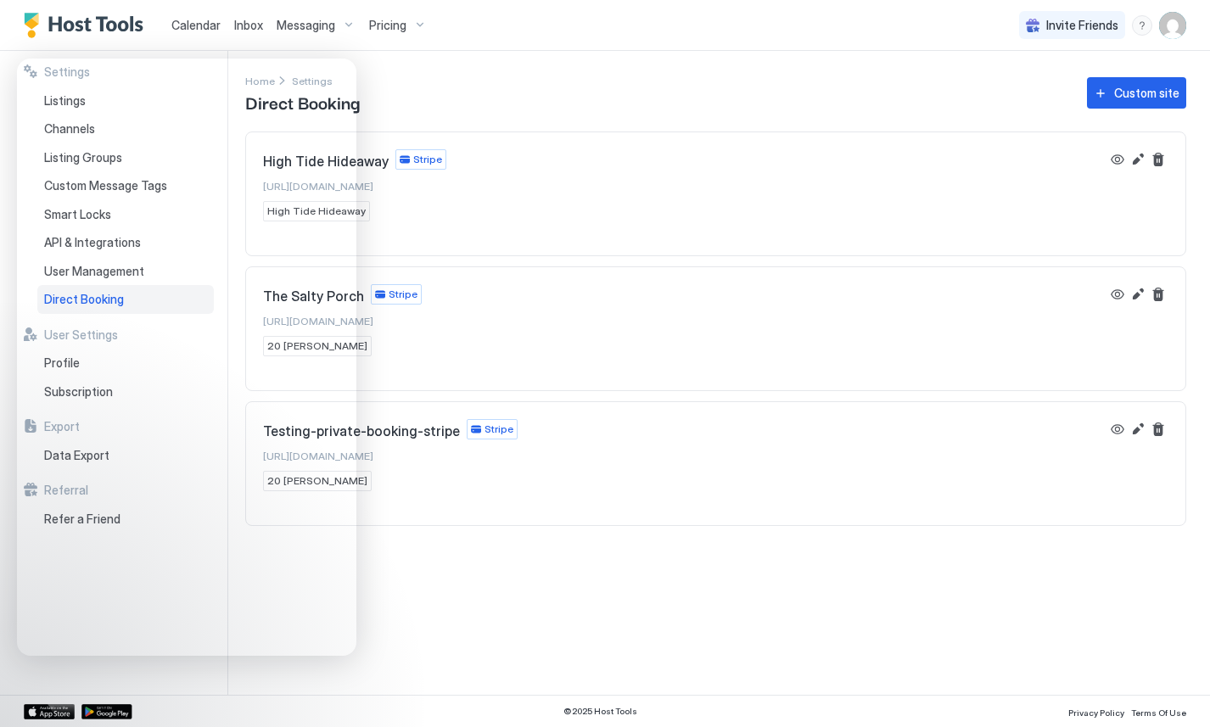
click at [558, 77] on div "Home Settings Direct Booking Custom site" at bounding box center [715, 92] width 941 height 43
click at [1141, 25] on div "menu" at bounding box center [1142, 25] width 20 height 20
click at [1014, 57] on div "Help Center" at bounding box center [1043, 51] width 215 height 30
click at [465, 563] on div "Settings Home Settings Direct Booking Custom site High Tide Hideaway Stripe htt…" at bounding box center [727, 373] width 965 height 644
click at [1135, 163] on button "Edit" at bounding box center [1137, 159] width 20 height 20
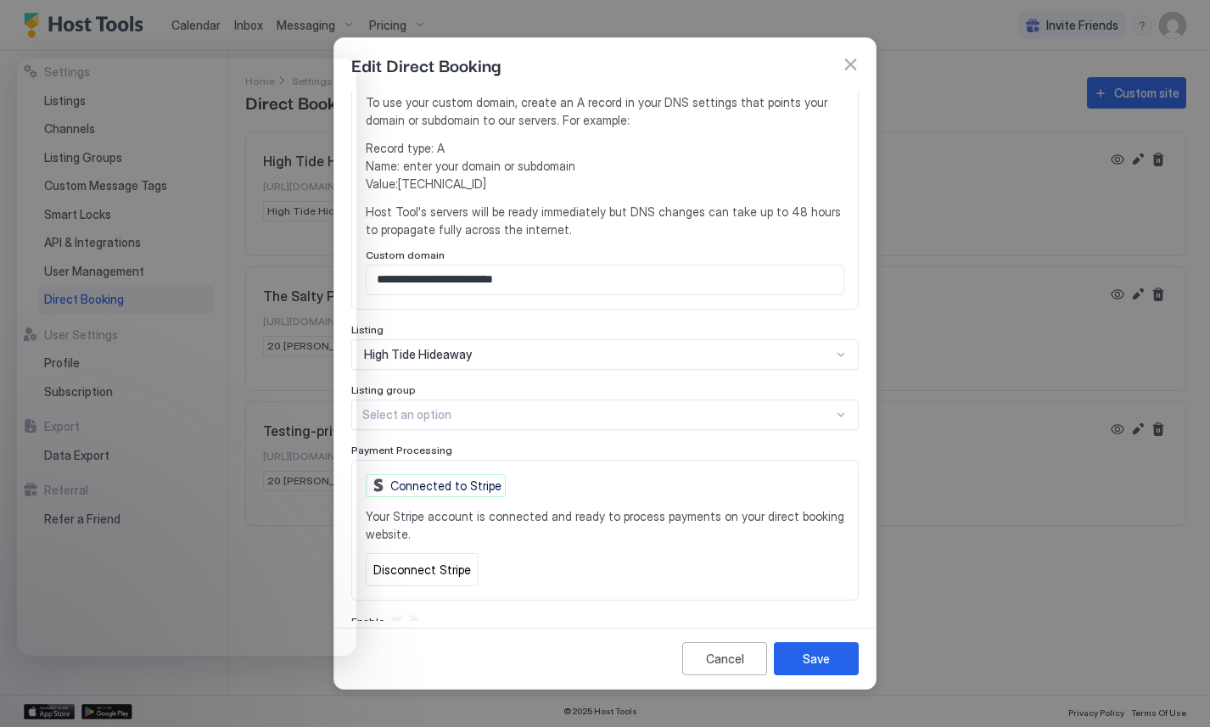
scroll to position [319, 0]
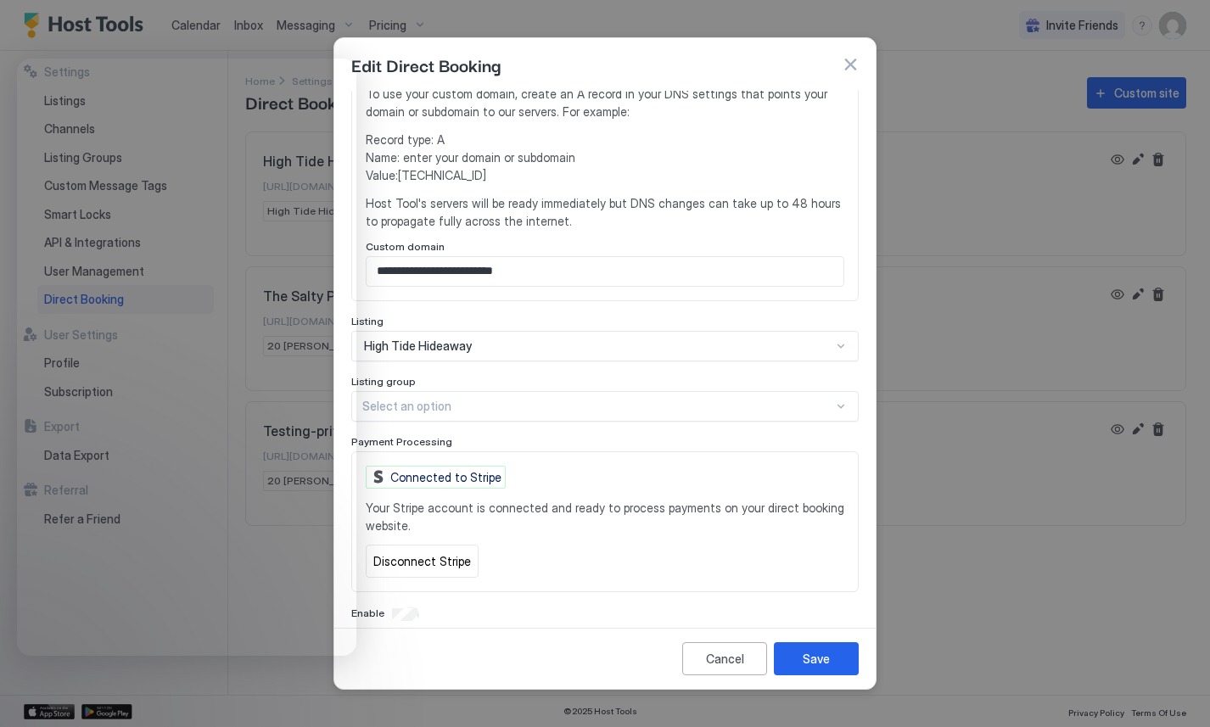
click at [535, 399] on div at bounding box center [597, 406] width 471 height 15
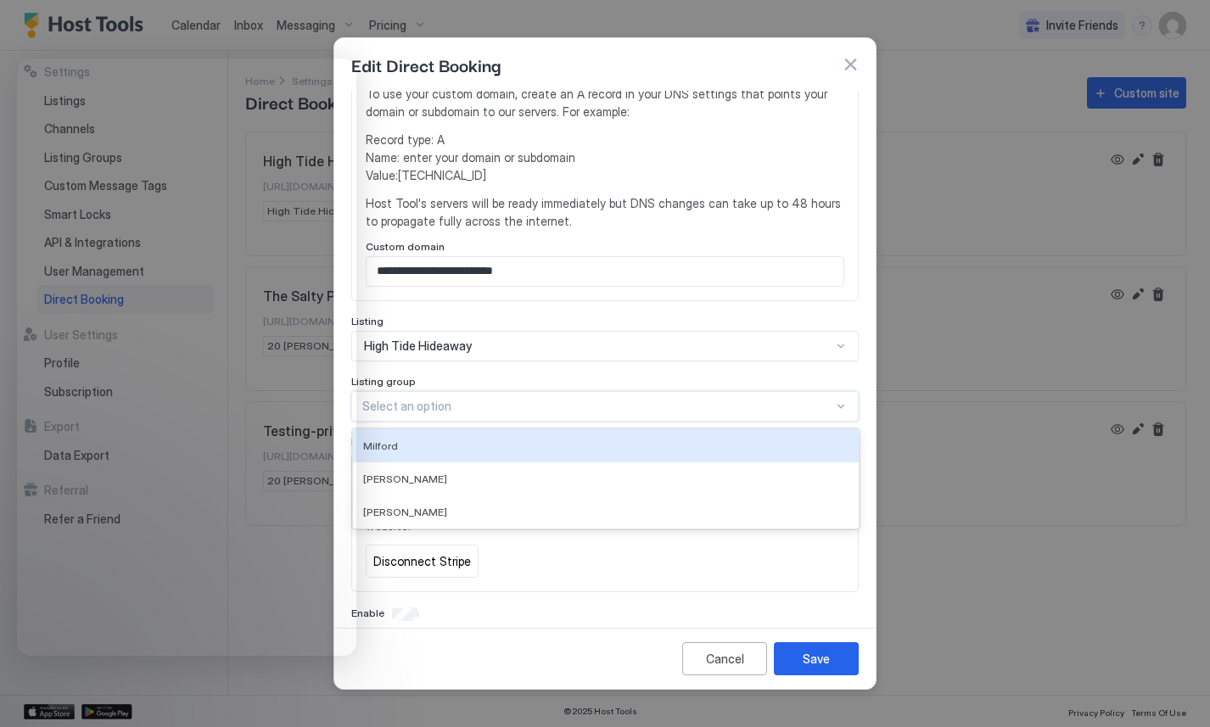
click at [523, 375] on div "Listing group" at bounding box center [604, 383] width 507 height 16
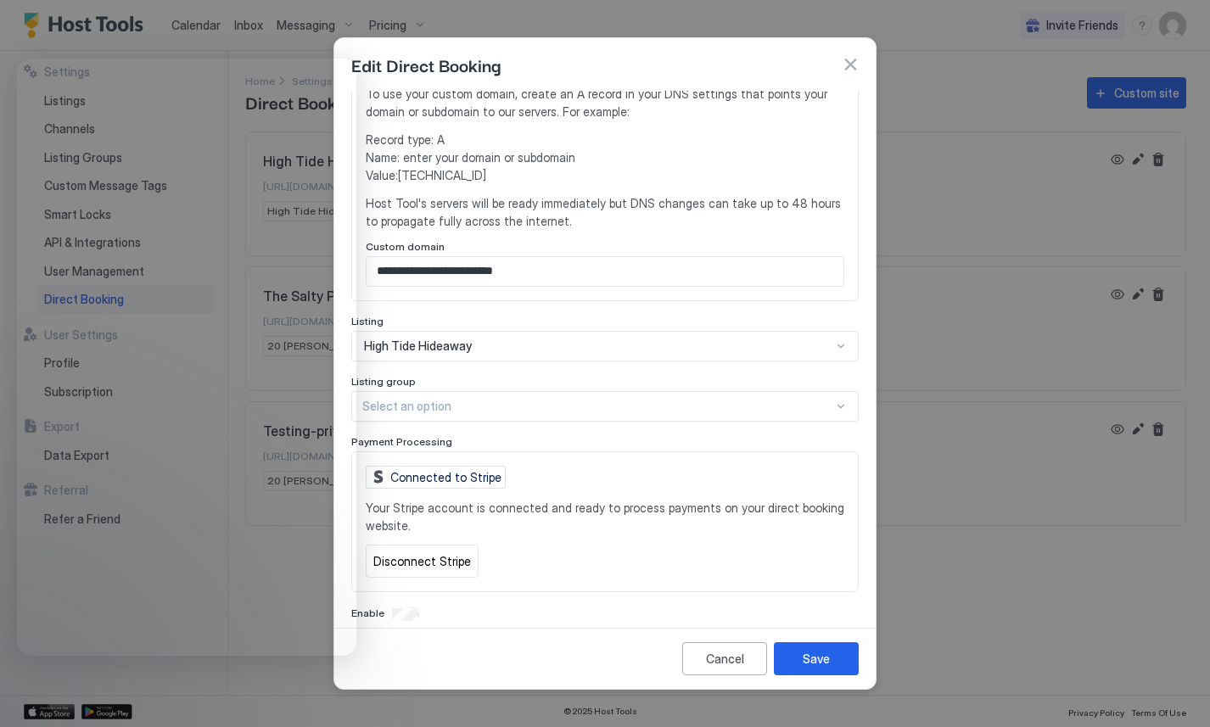
click at [851, 55] on div "Edit Direct Booking" at bounding box center [604, 64] width 507 height 25
click at [851, 59] on button "button" at bounding box center [850, 64] width 17 height 17
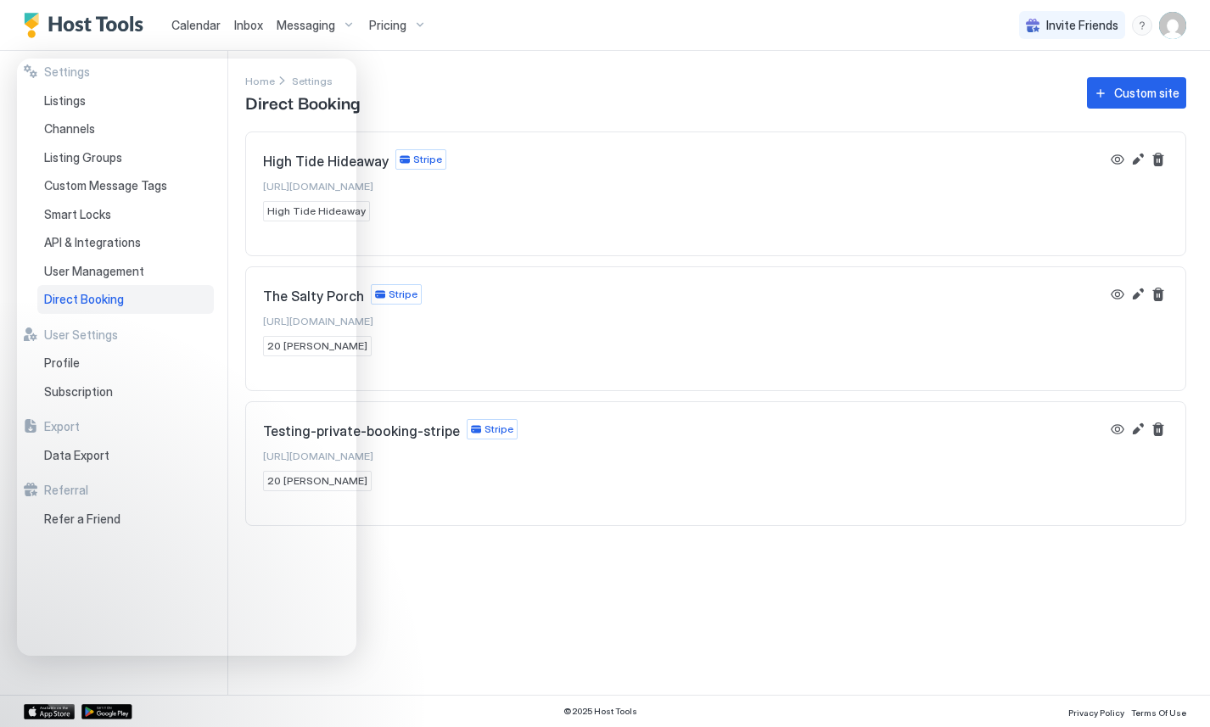
click at [414, 24] on div "Pricing" at bounding box center [397, 25] width 71 height 29
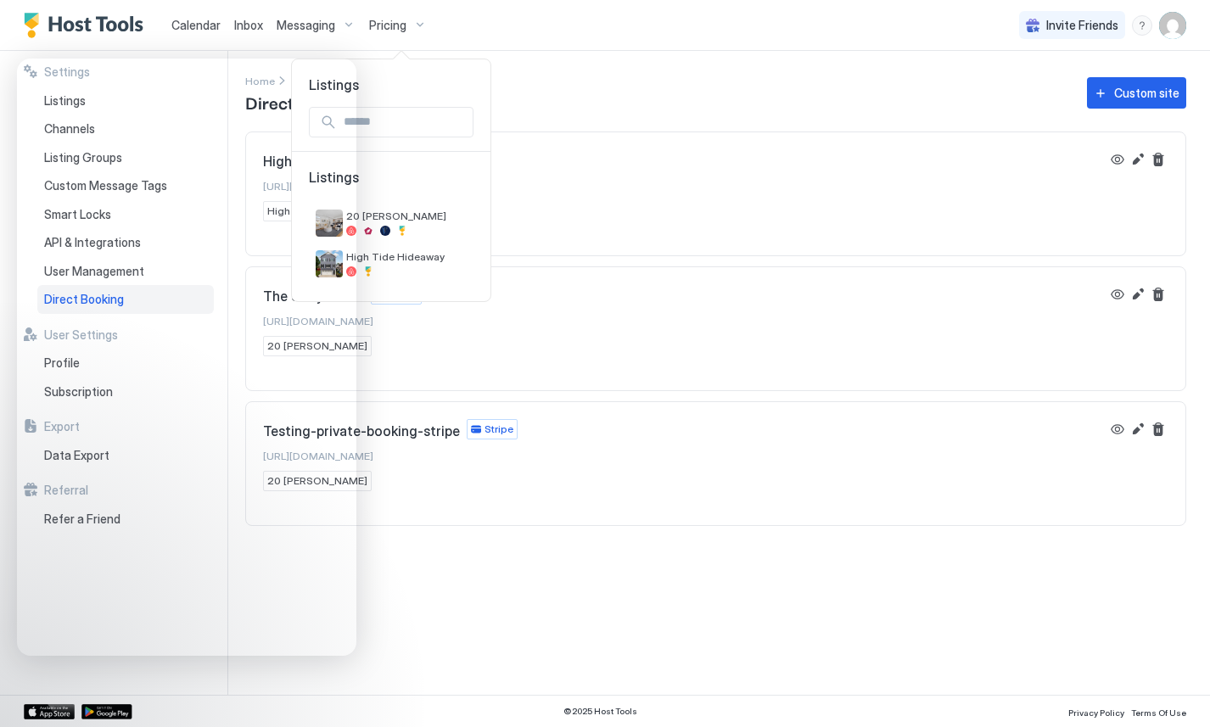
click at [347, 21] on div at bounding box center [605, 363] width 1210 height 727
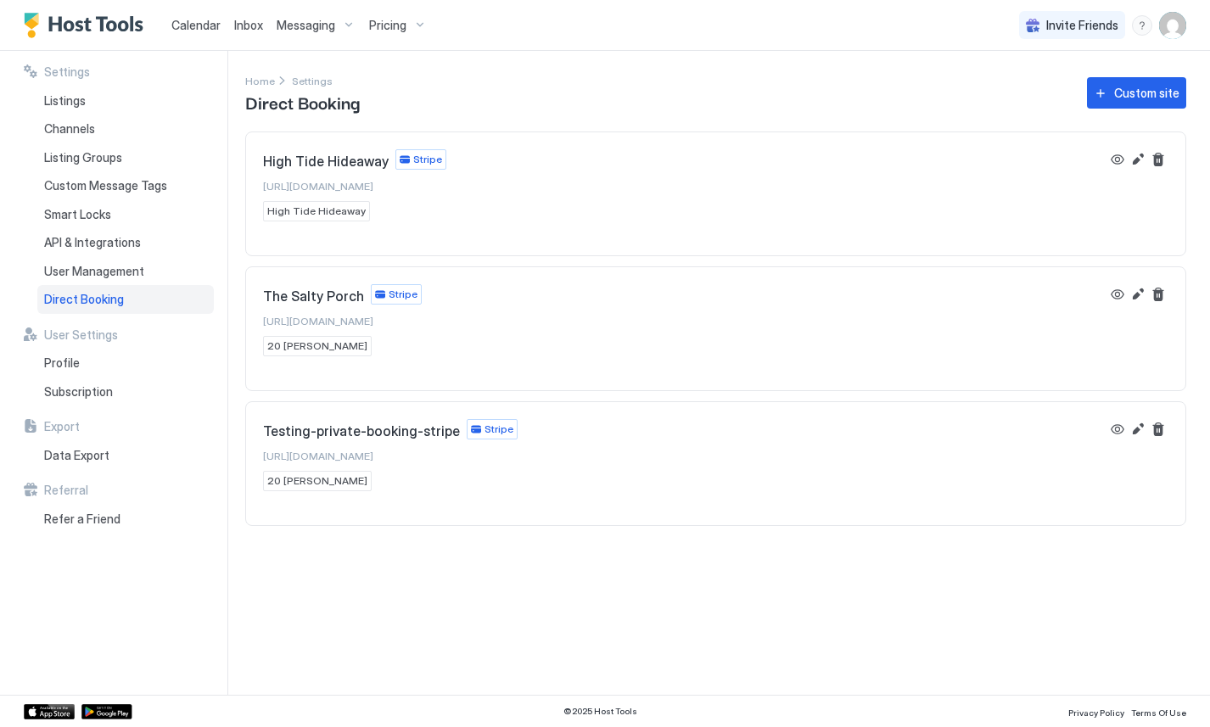
click at [284, 34] on div "Messaging" at bounding box center [316, 25] width 92 height 29
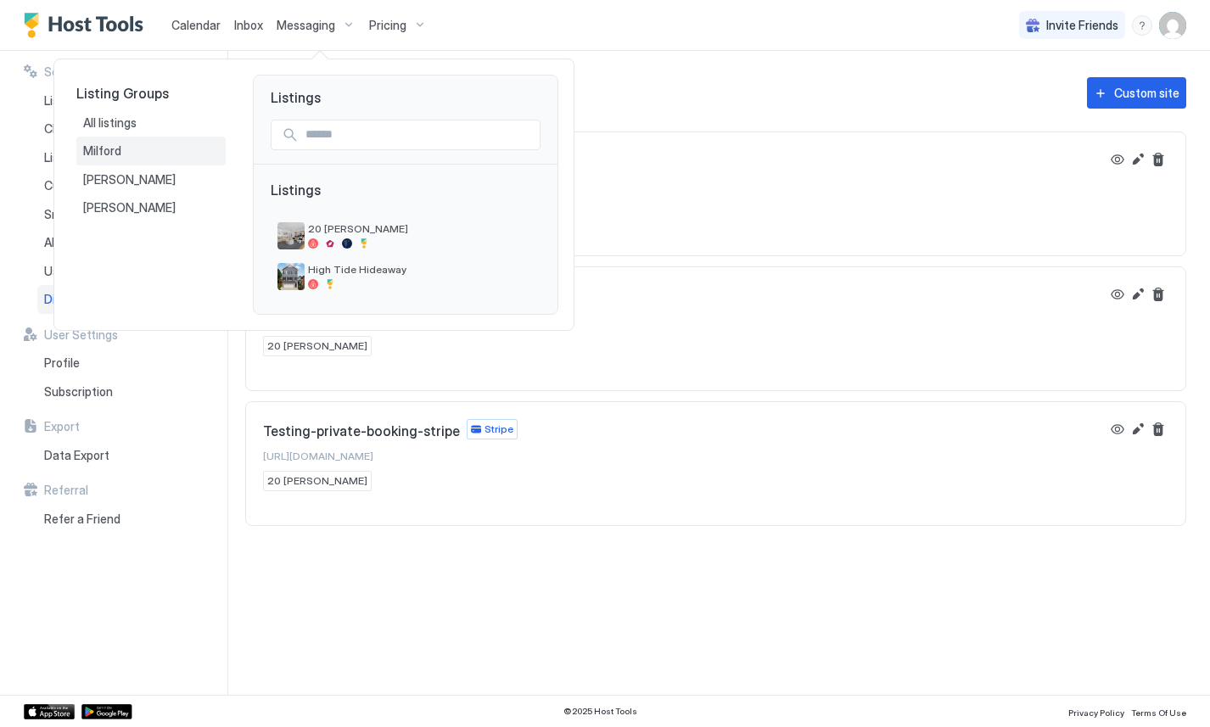
click at [142, 153] on div "Milford" at bounding box center [151, 150] width 136 height 15
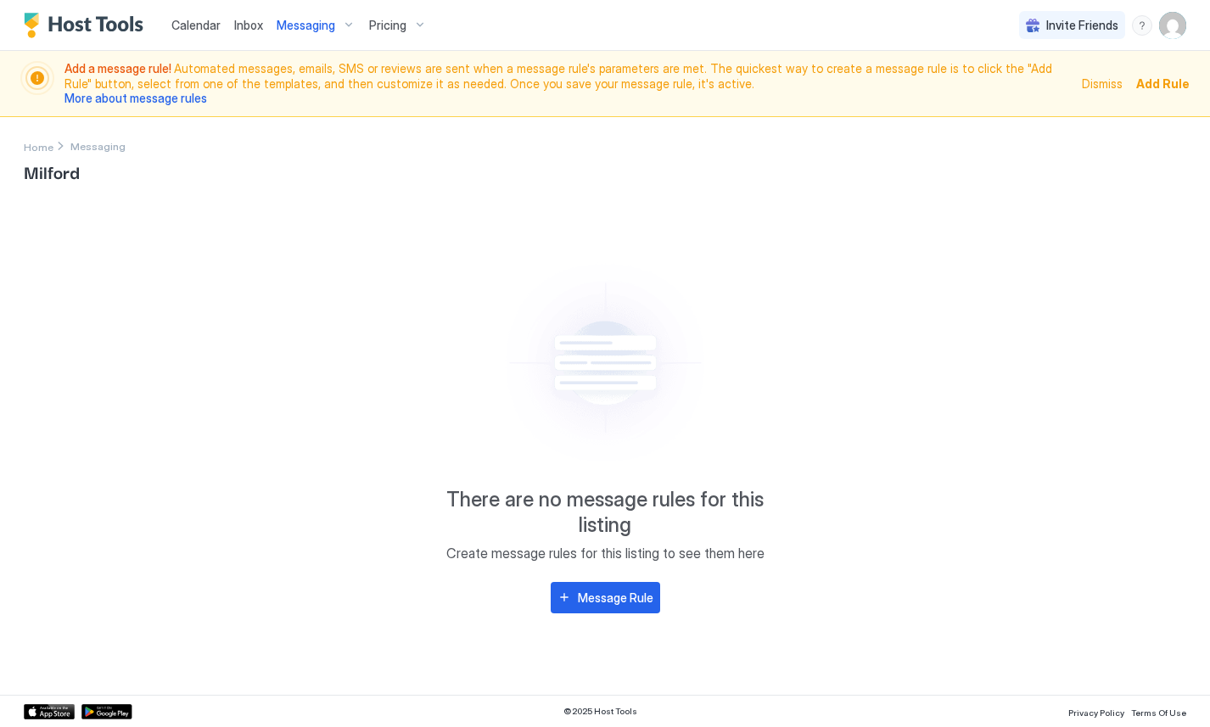
click at [289, 81] on span "Add a message rule! Automated messages, emails, SMS or reviews are sent when a …" at bounding box center [567, 83] width 1007 height 45
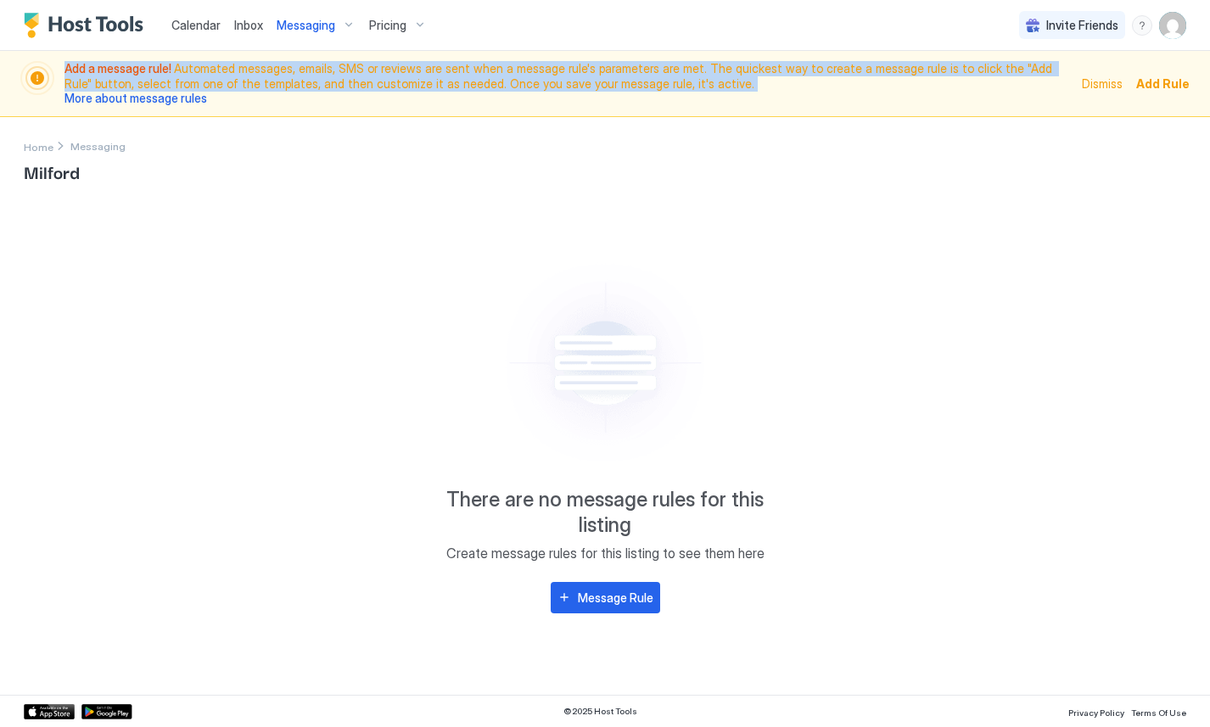
click at [289, 81] on span "Add a message rule! Automated messages, emails, SMS or reviews are sent when a …" at bounding box center [567, 83] width 1007 height 45
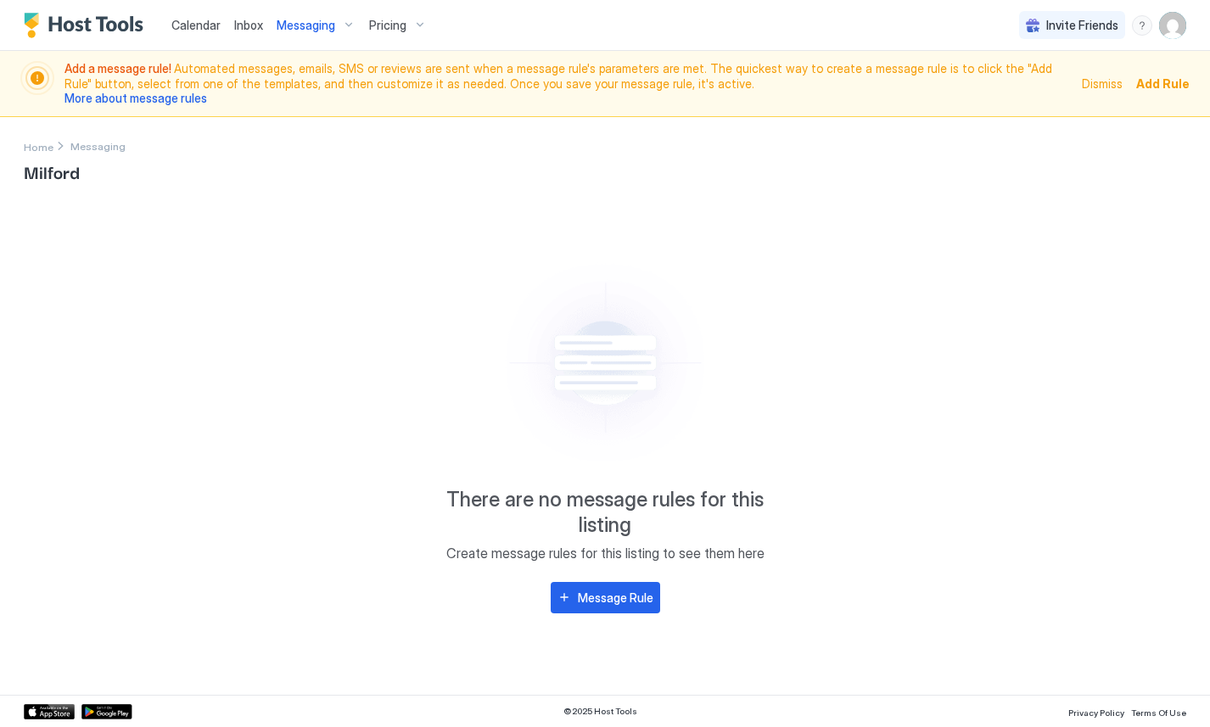
click at [387, 97] on span "Add a message rule! Automated messages, emails, SMS or reviews are sent when a …" at bounding box center [567, 83] width 1007 height 45
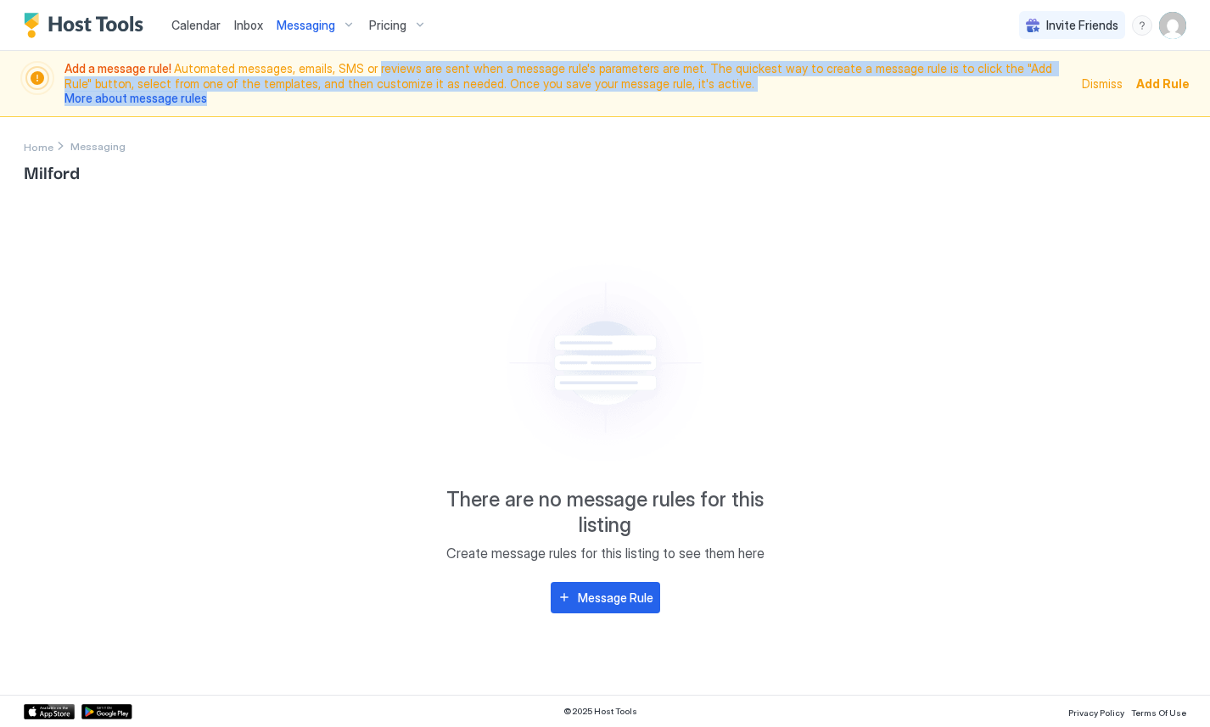
drag, startPoint x: 373, startPoint y: 103, endPoint x: 373, endPoint y: 63, distance: 40.7
click at [373, 63] on span "Add a message rule! Automated messages, emails, SMS or reviews are sent when a …" at bounding box center [567, 83] width 1007 height 45
click at [373, 62] on span "Add a message rule! Automated messages, emails, SMS or reviews are sent when a …" at bounding box center [567, 83] width 1007 height 45
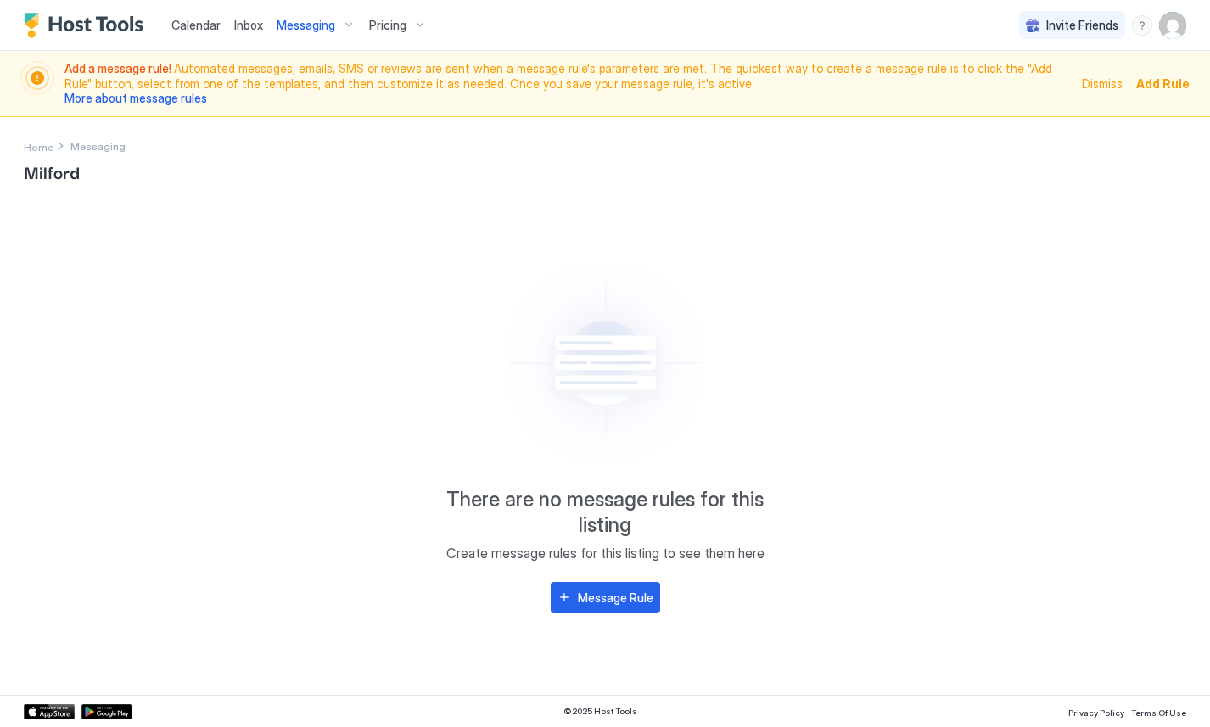
click at [308, 26] on span "Messaging" at bounding box center [306, 25] width 59 height 15
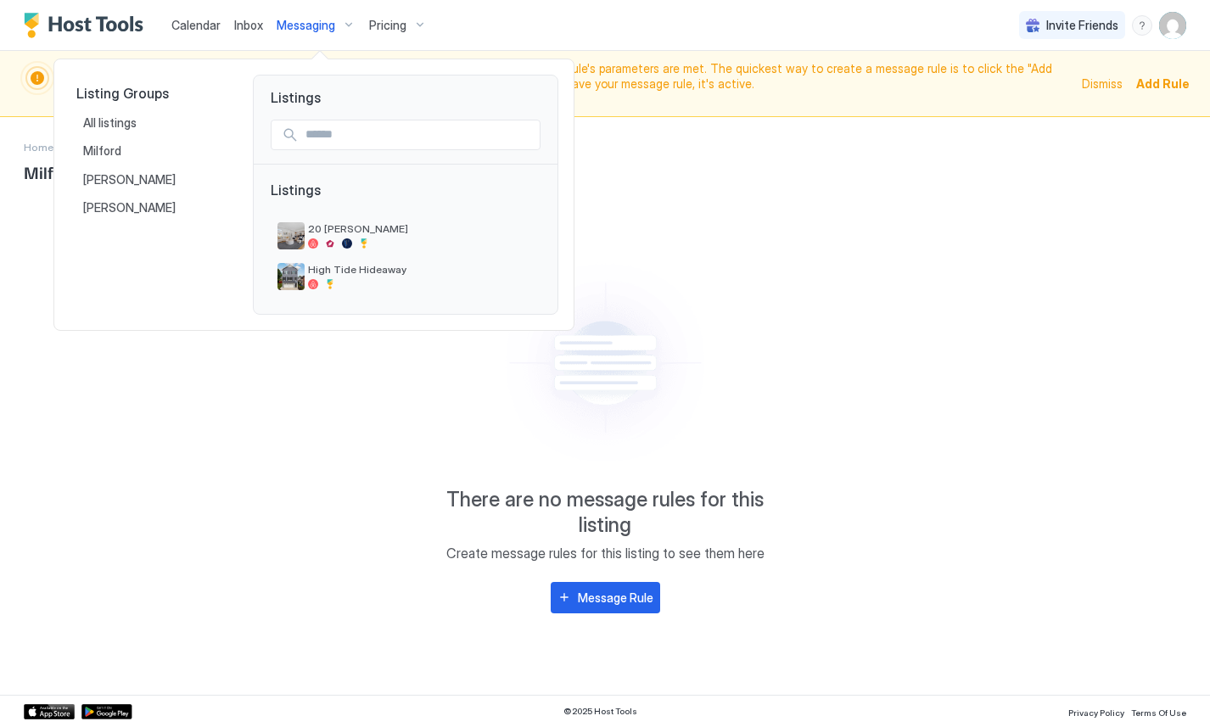
click at [894, 271] on div at bounding box center [605, 363] width 1210 height 727
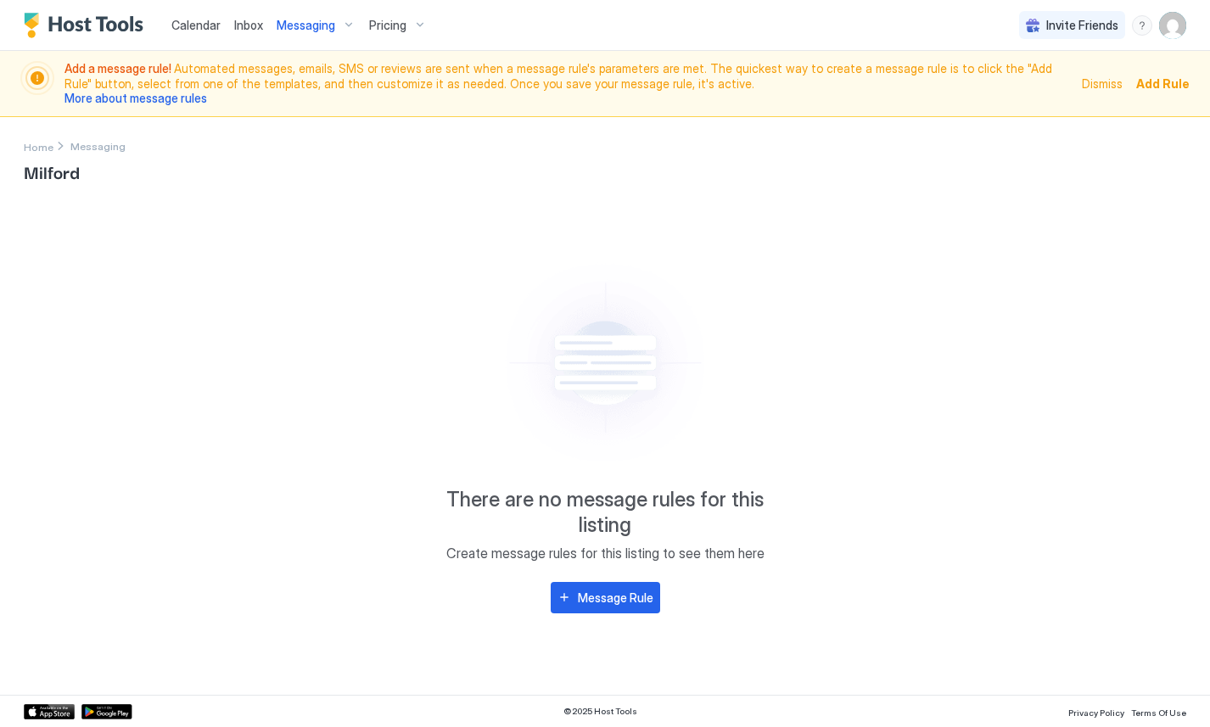
click at [1168, 13] on img "User profile" at bounding box center [1172, 25] width 27 height 27
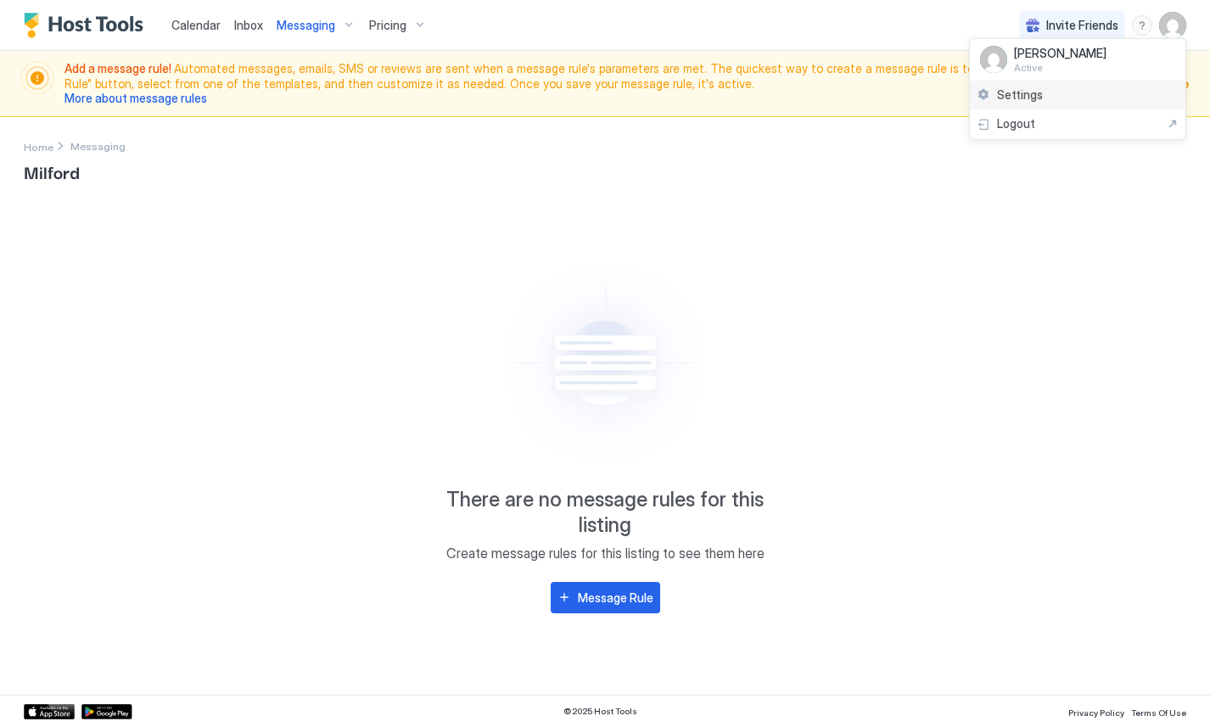
click at [1035, 85] on div "Settings" at bounding box center [1077, 96] width 215 height 30
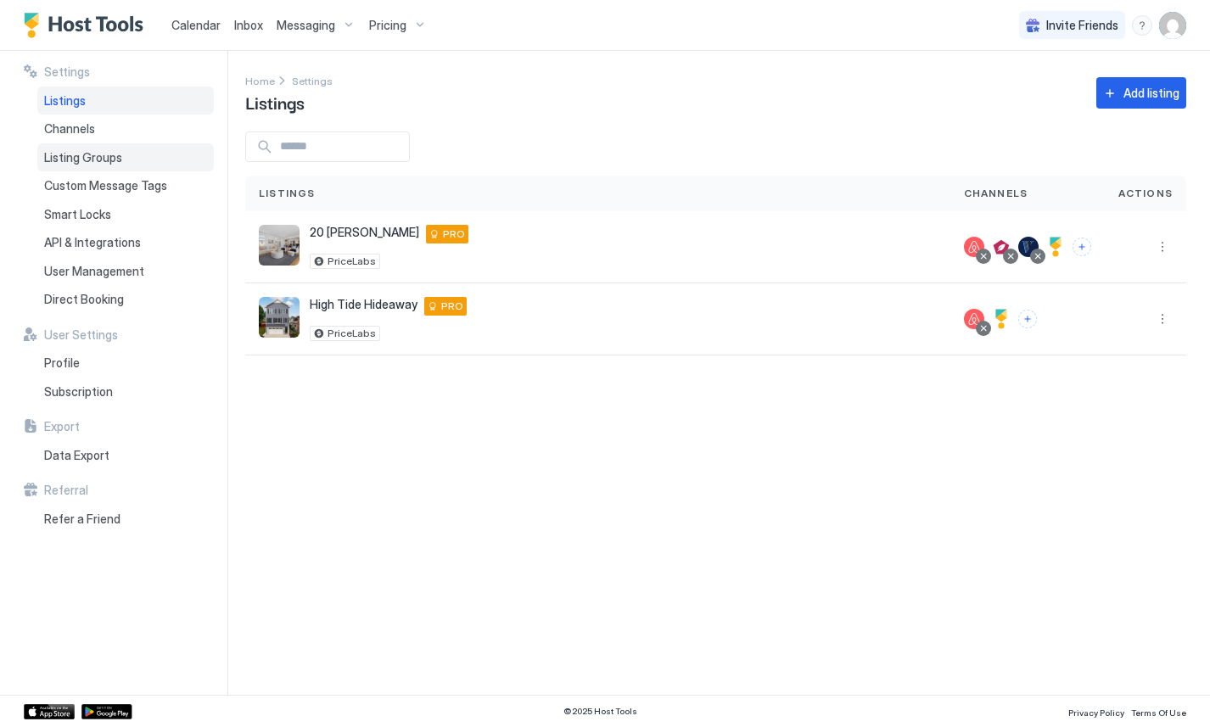
click at [152, 151] on div "Listing Groups" at bounding box center [125, 157] width 176 height 29
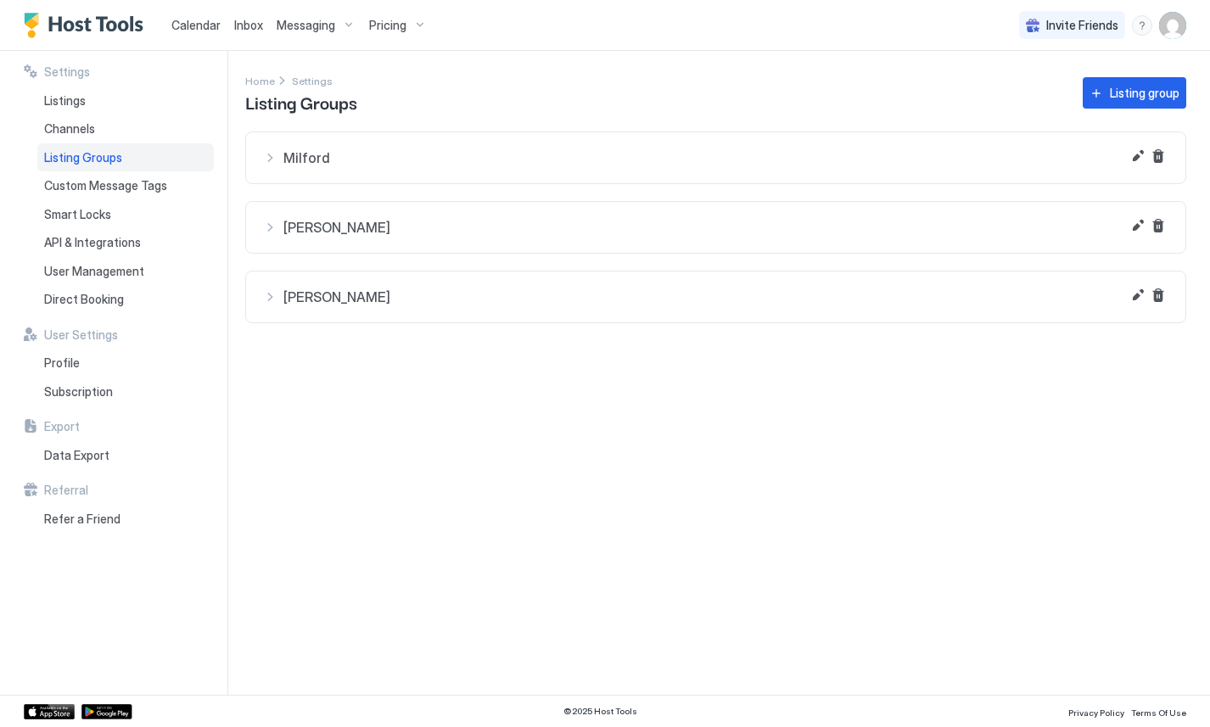
click at [271, 154] on div "Milford" at bounding box center [715, 157] width 905 height 17
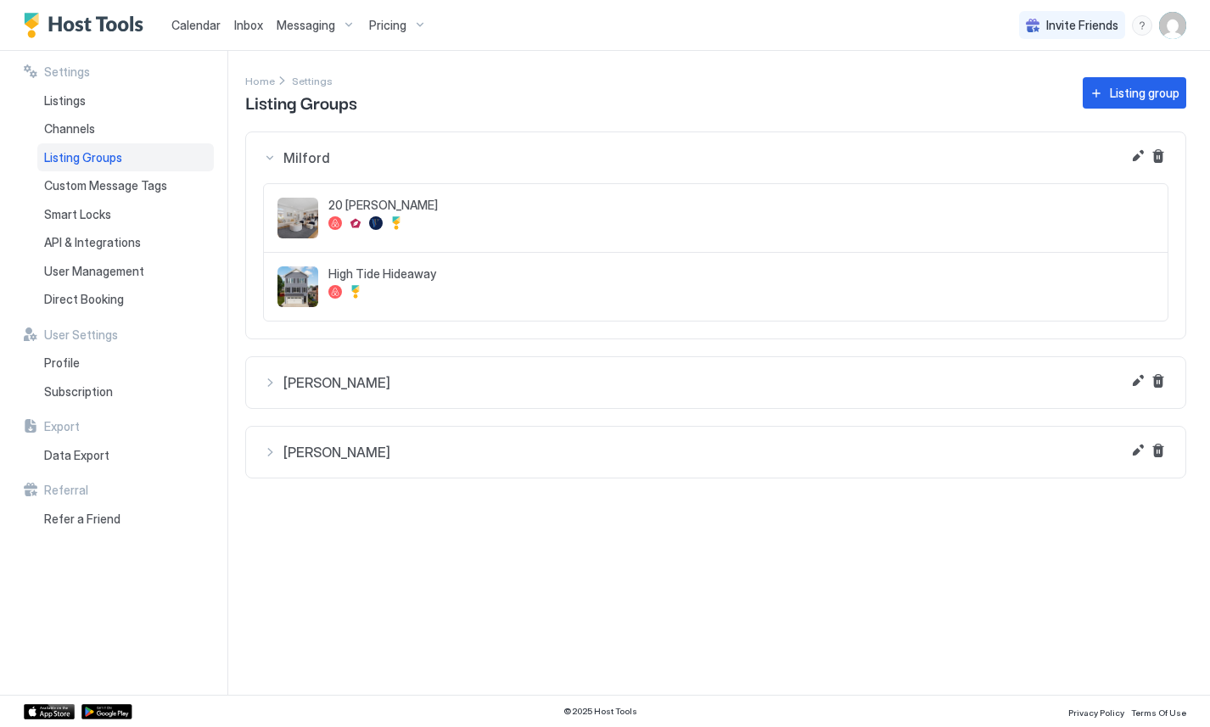
click at [272, 377] on div "Andrews" at bounding box center [715, 382] width 905 height 17
click at [265, 526] on button "[PERSON_NAME]" at bounding box center [715, 538] width 939 height 51
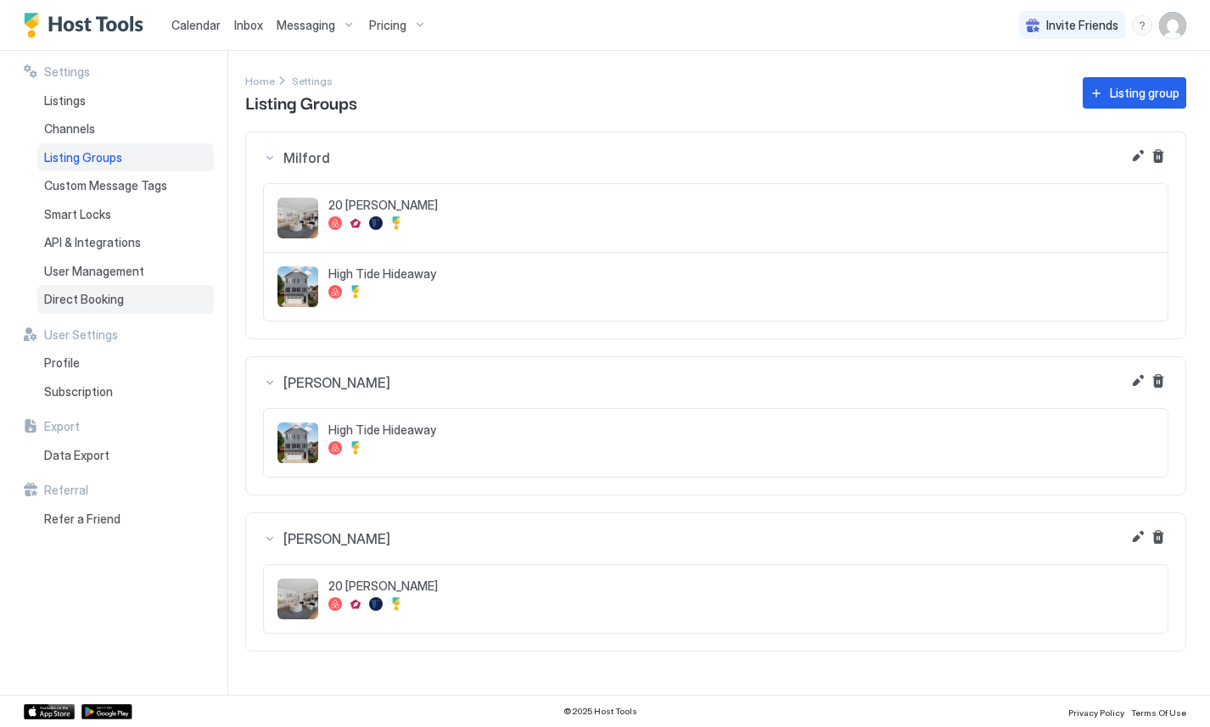
click at [91, 298] on span "Direct Booking" at bounding box center [84, 299] width 80 height 15
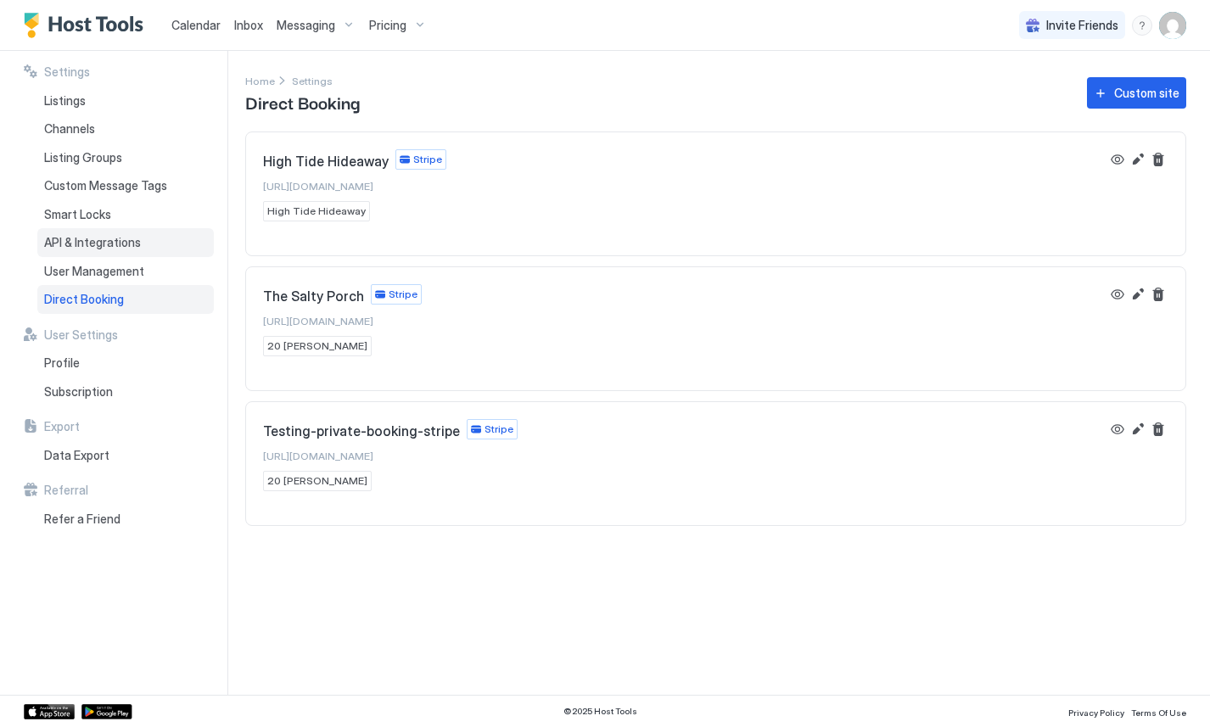
click at [105, 232] on div "API & Integrations" at bounding box center [125, 242] width 176 height 29
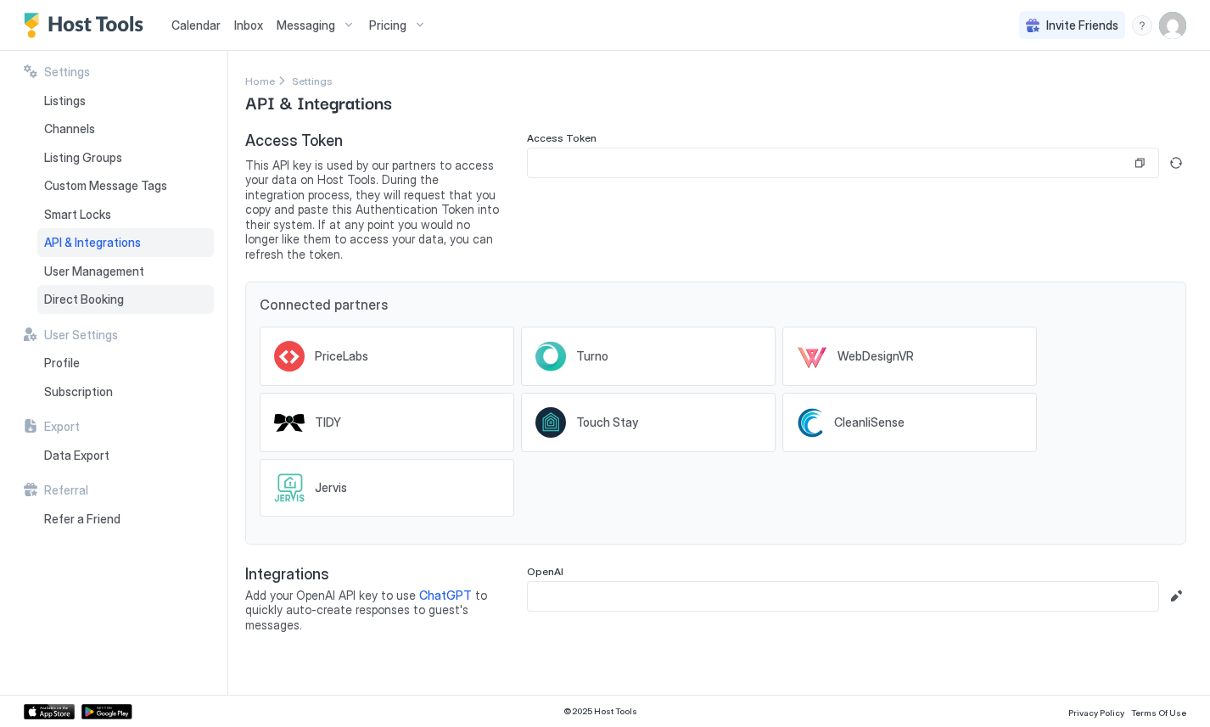
click at [105, 296] on span "Direct Booking" at bounding box center [84, 299] width 80 height 15
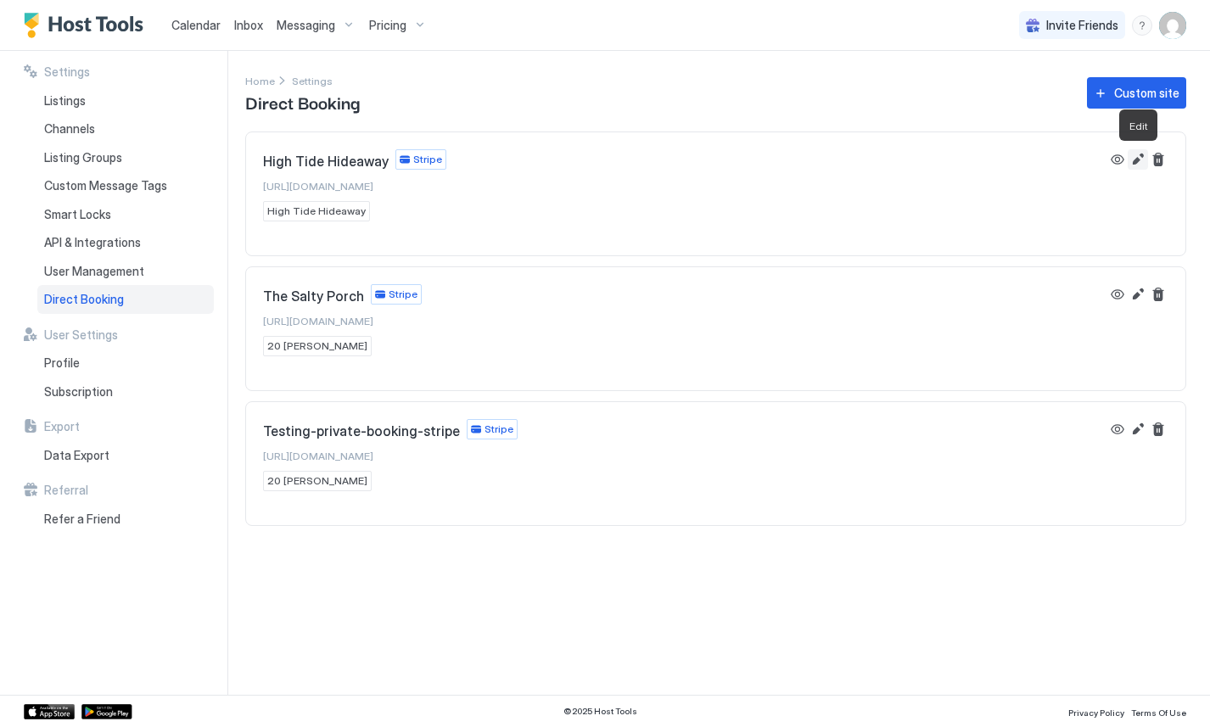
click at [1129, 165] on button "Edit" at bounding box center [1137, 159] width 20 height 20
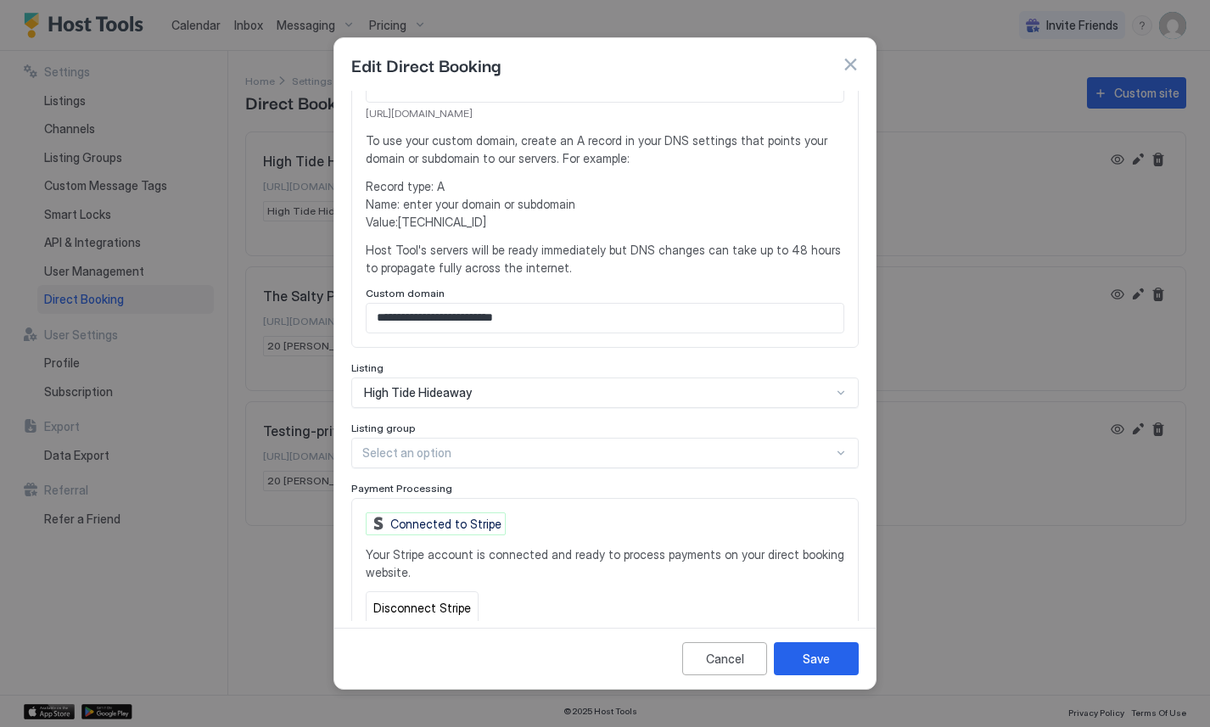
scroll to position [319, 0]
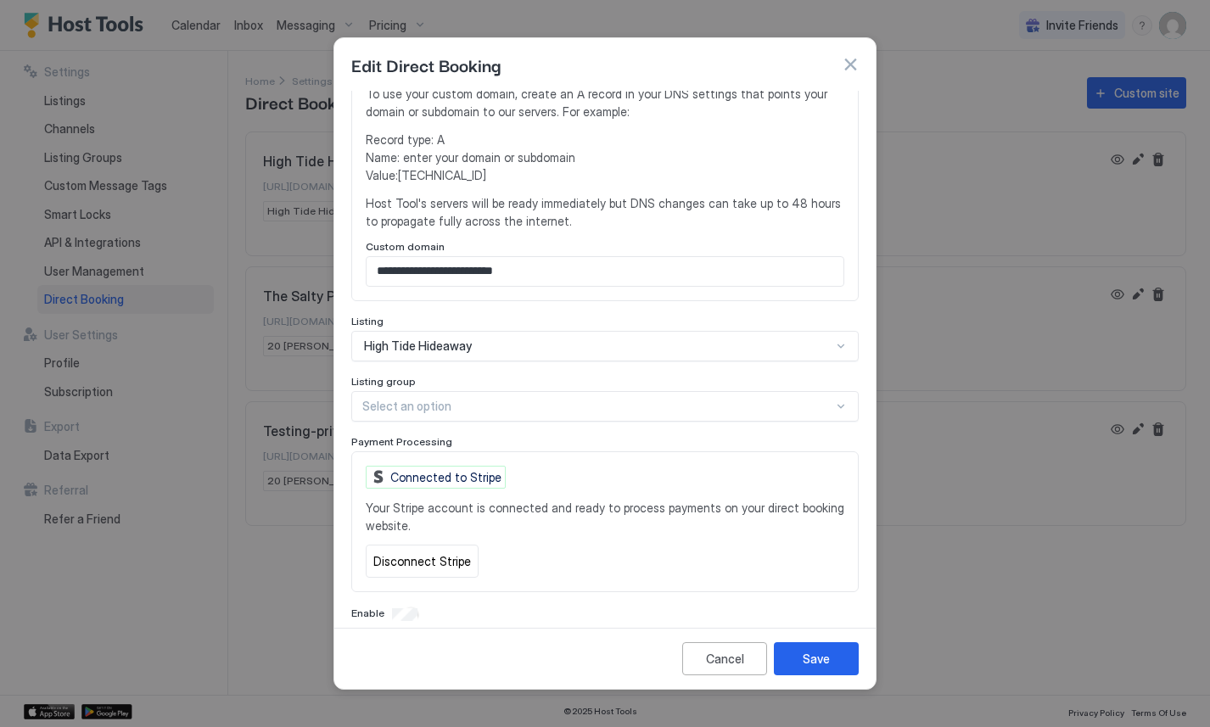
click at [511, 399] on div at bounding box center [597, 406] width 471 height 15
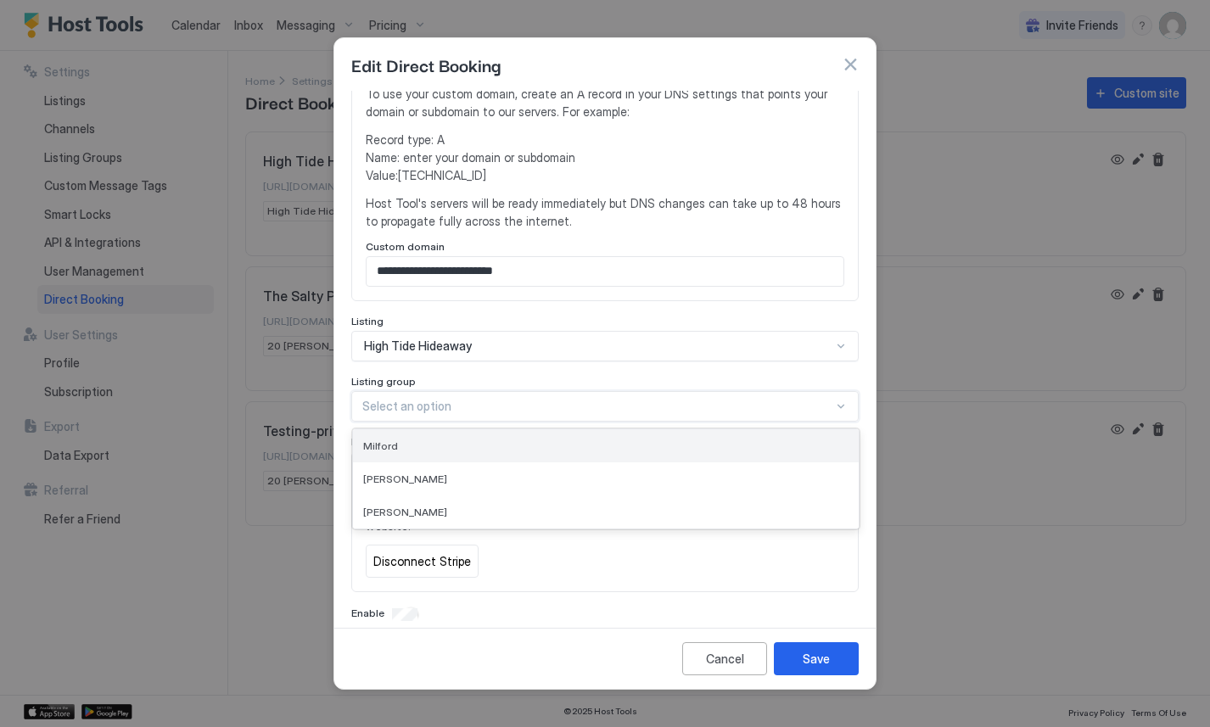
click at [489, 439] on div "Milford" at bounding box center [605, 445] width 485 height 13
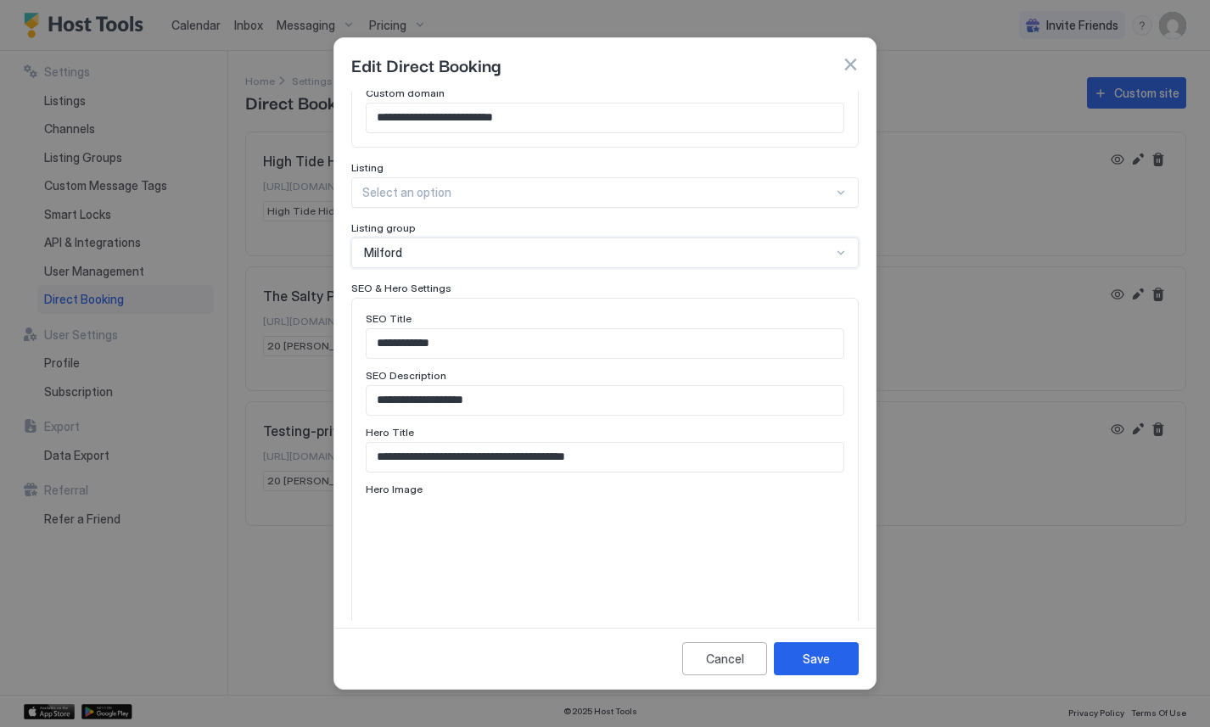
scroll to position [484, 0]
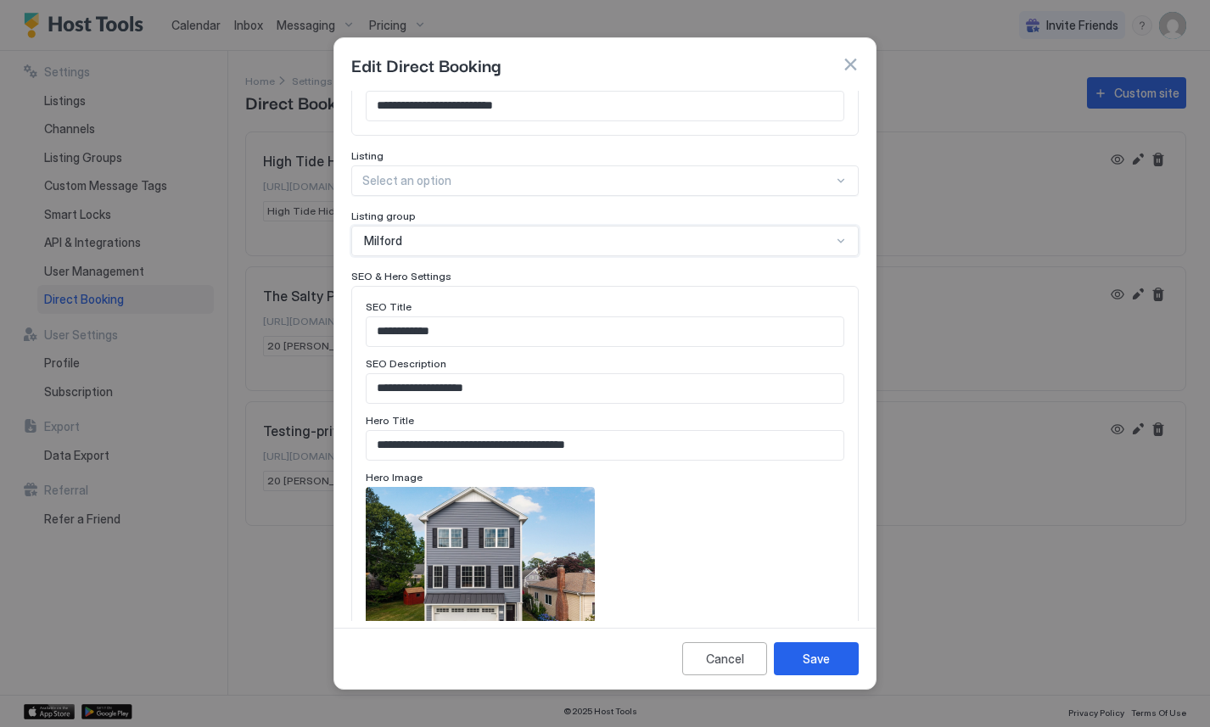
click at [506, 317] on input "**********" at bounding box center [604, 331] width 477 height 29
click at [378, 317] on input "**********" at bounding box center [604, 331] width 477 height 29
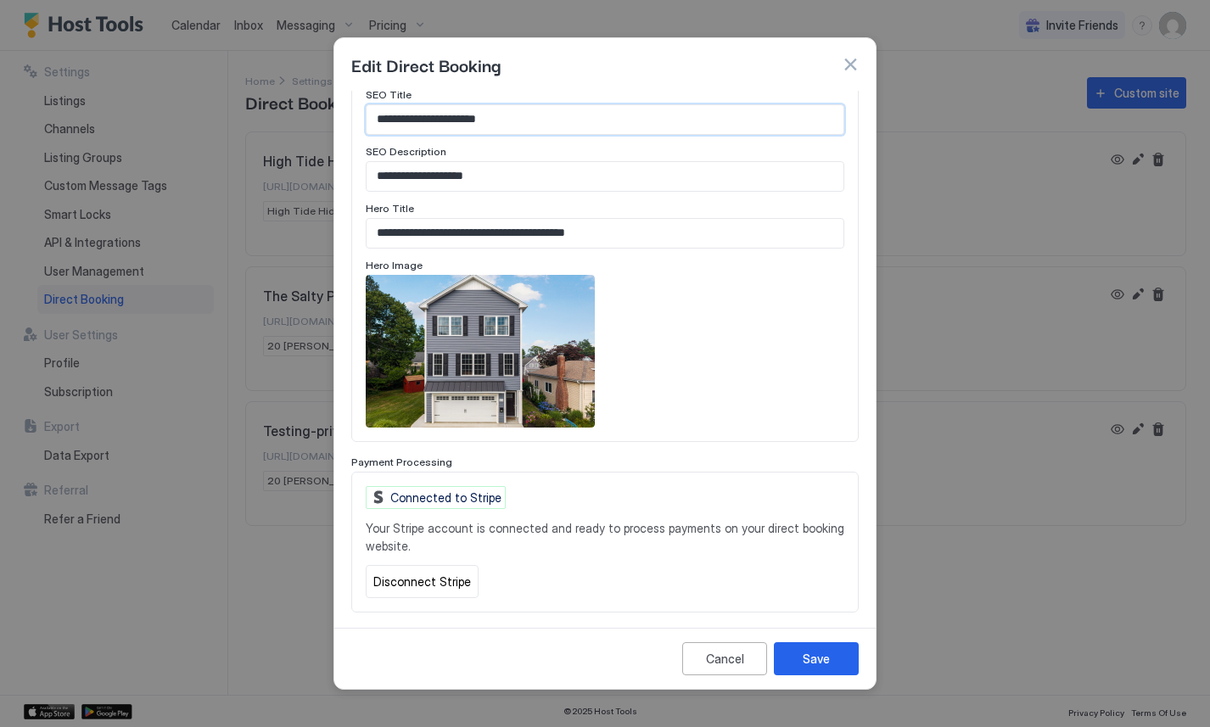
scroll to position [717, 0]
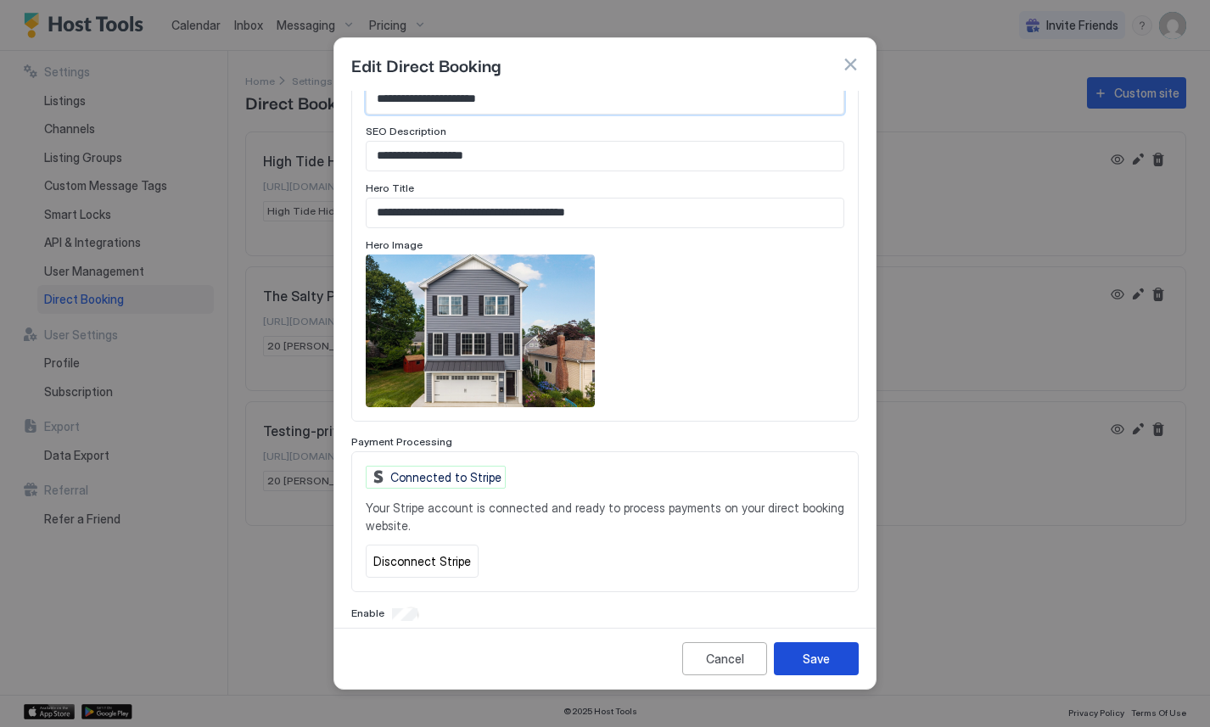
type input "**********"
click at [817, 648] on button "Save" at bounding box center [816, 658] width 85 height 33
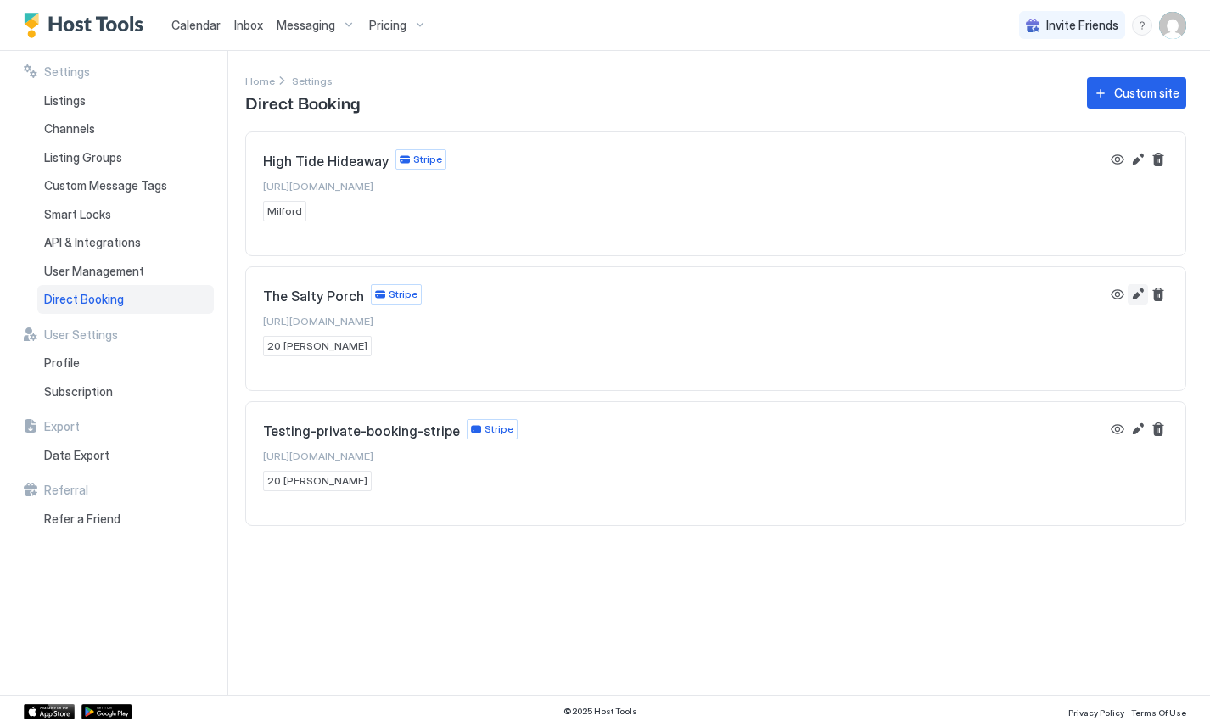
click at [1140, 294] on button "Edit" at bounding box center [1137, 294] width 20 height 20
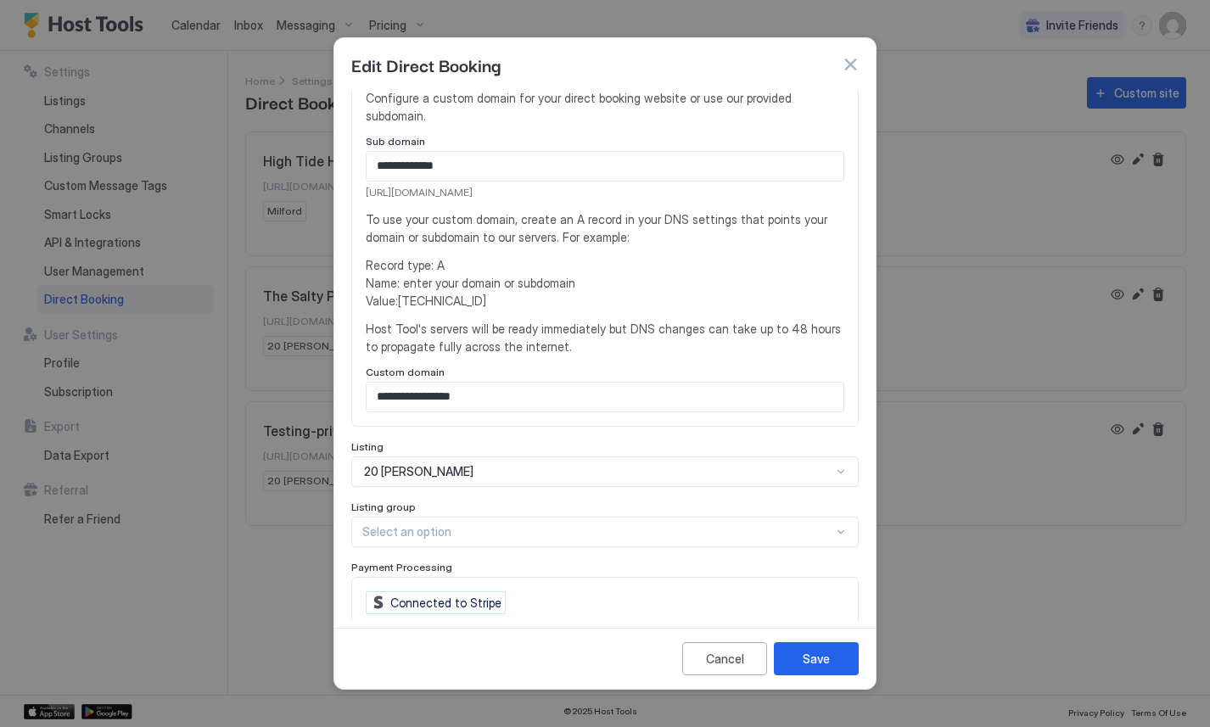
scroll to position [319, 0]
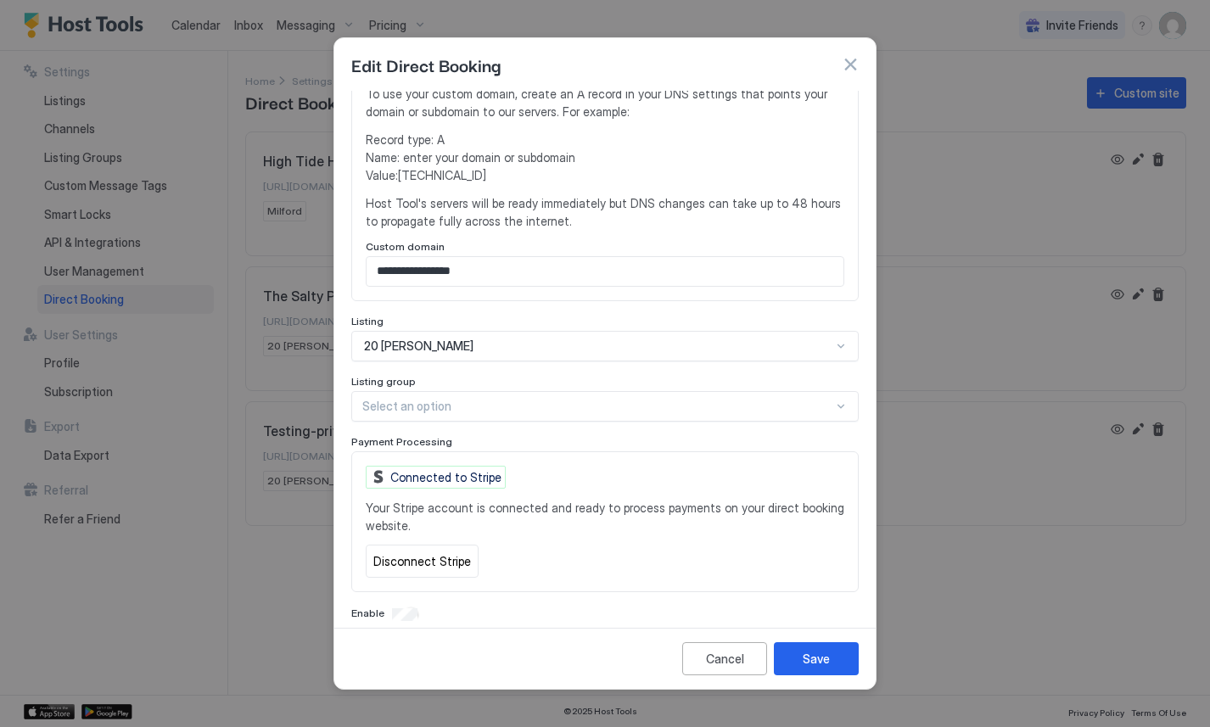
click at [478, 399] on div at bounding box center [597, 406] width 471 height 15
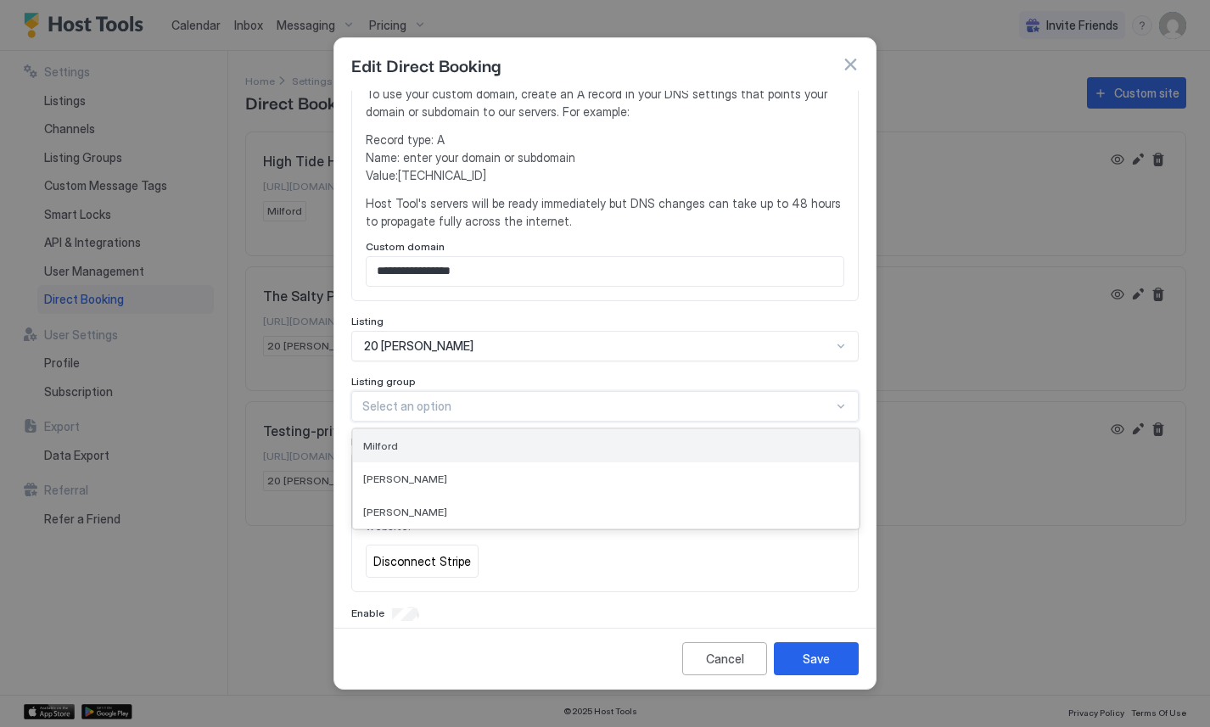
click at [458, 439] on div "Milford" at bounding box center [605, 445] width 485 height 13
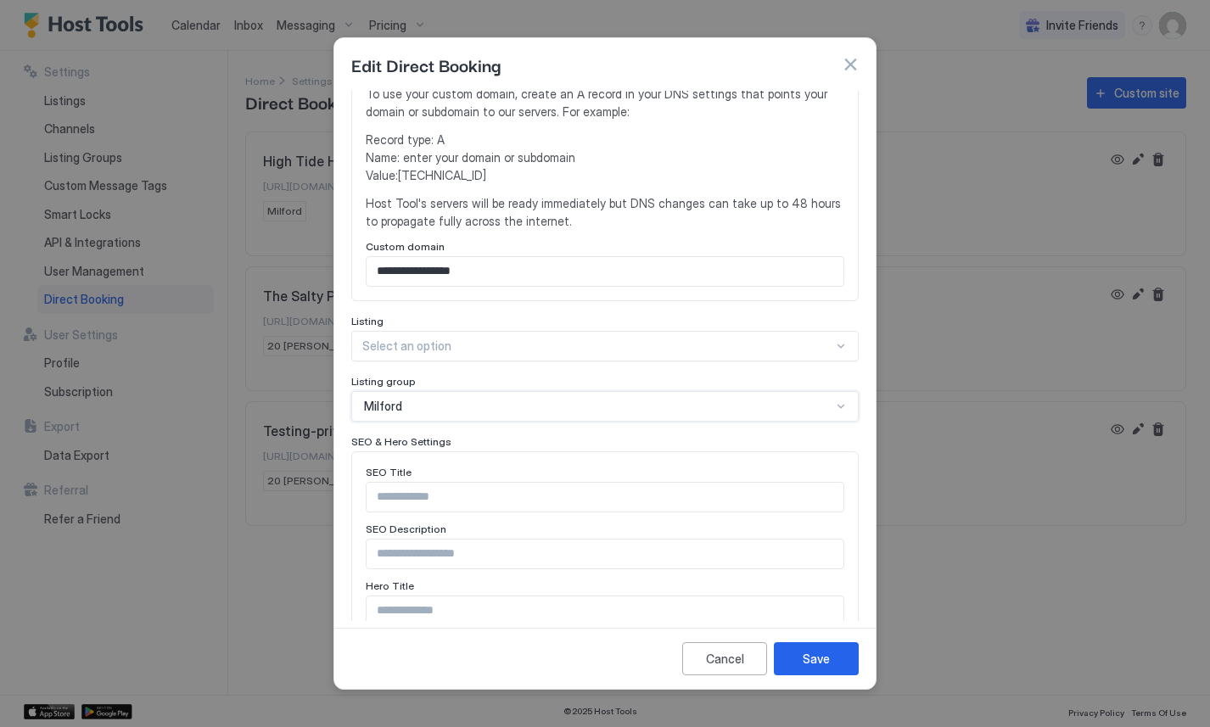
click at [452, 399] on div "Milford" at bounding box center [597, 406] width 467 height 15
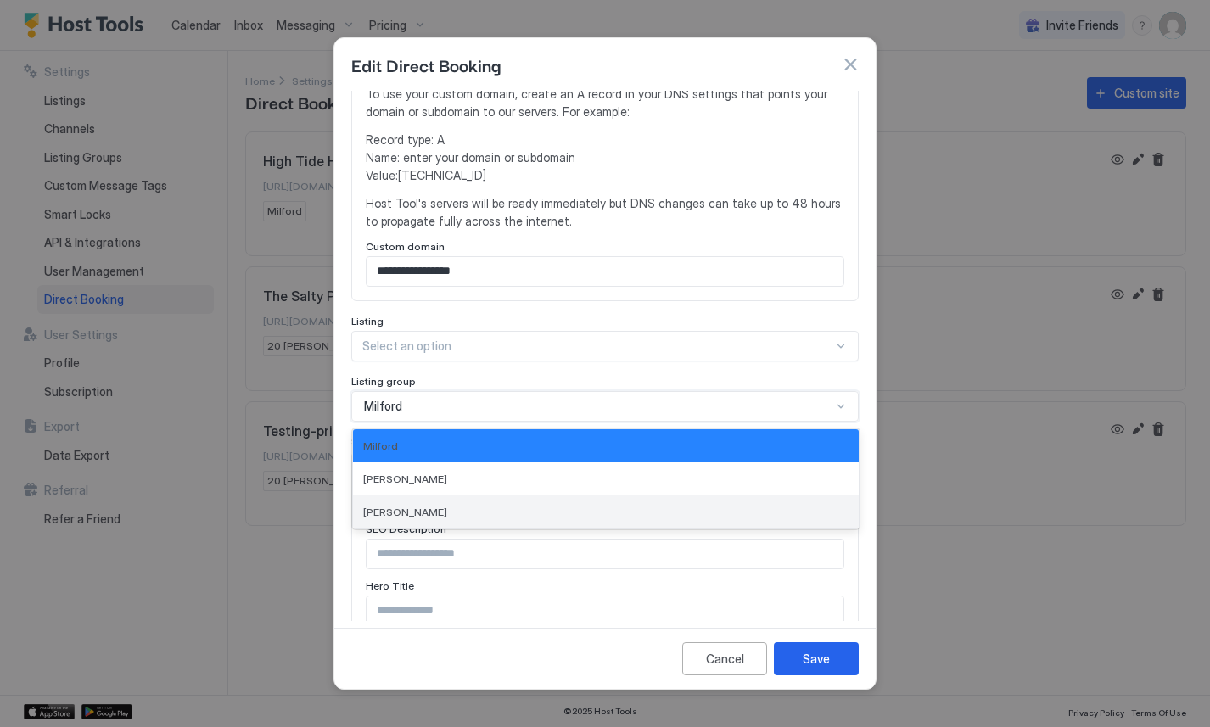
click at [429, 506] on div "[PERSON_NAME]" at bounding box center [605, 512] width 485 height 13
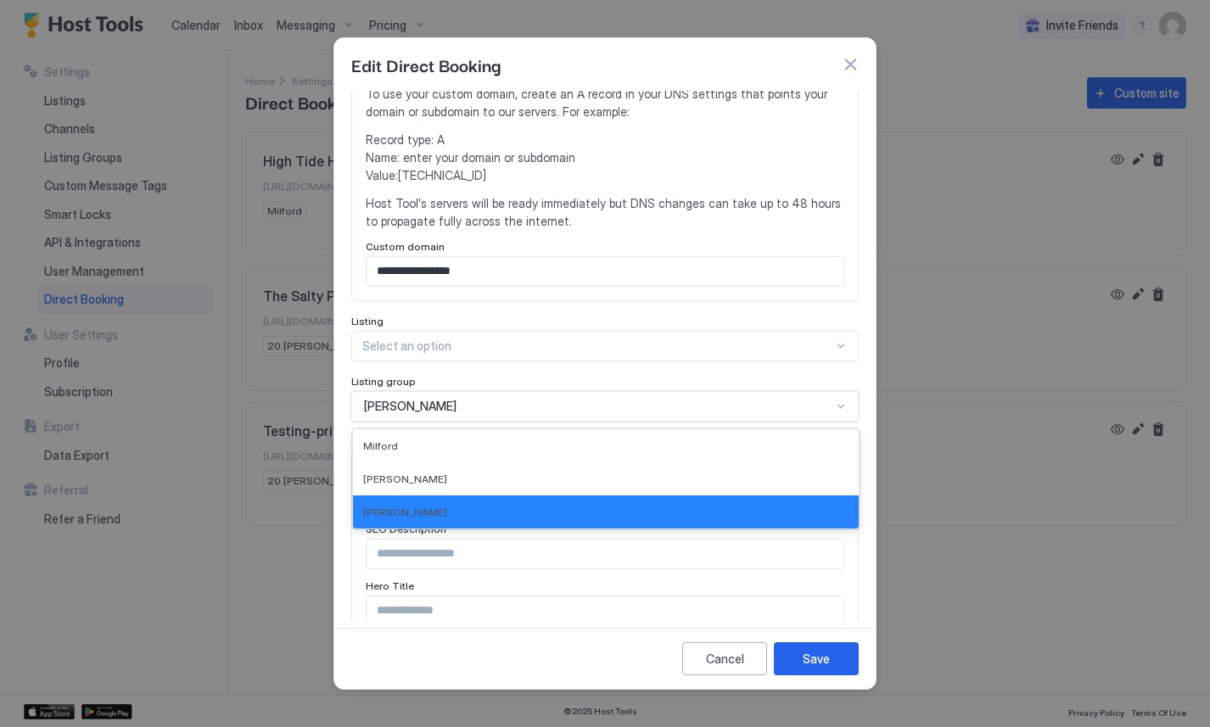
click at [483, 391] on div "[PERSON_NAME]" at bounding box center [604, 406] width 507 height 31
click at [457, 473] on div "[PERSON_NAME]" at bounding box center [605, 479] width 485 height 13
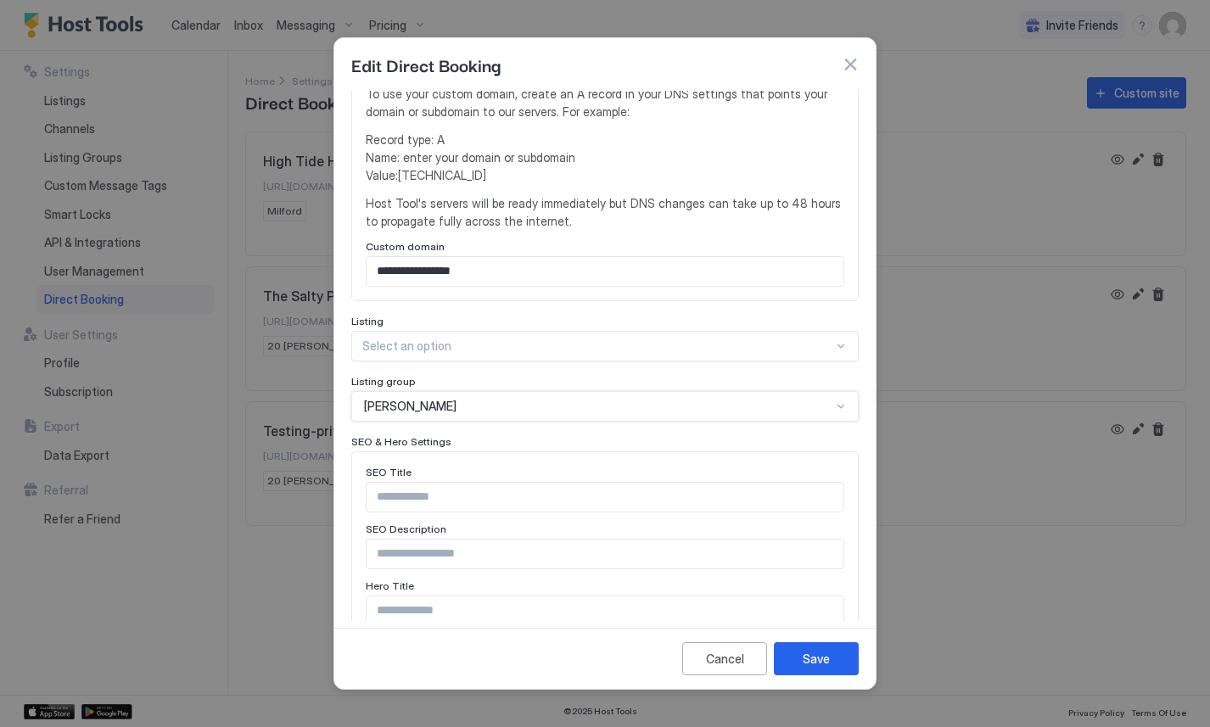
click at [473, 399] on div "[PERSON_NAME]" at bounding box center [597, 406] width 467 height 15
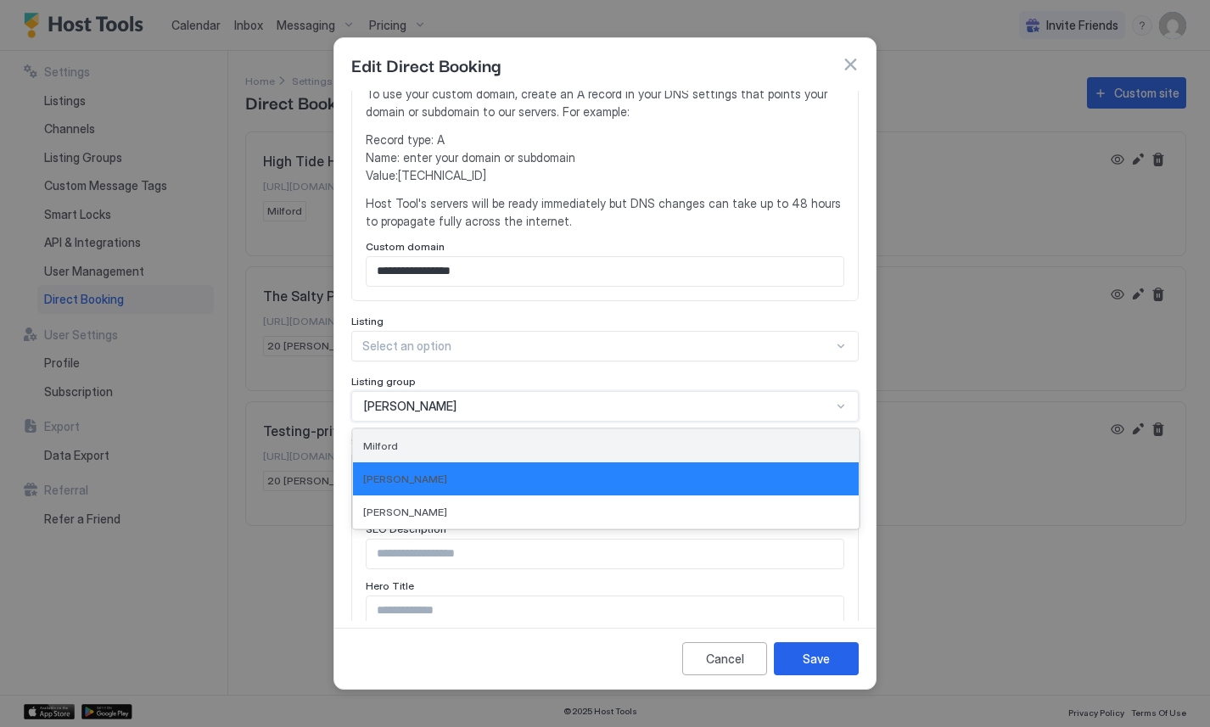
click at [469, 439] on div "Milford" at bounding box center [605, 445] width 485 height 13
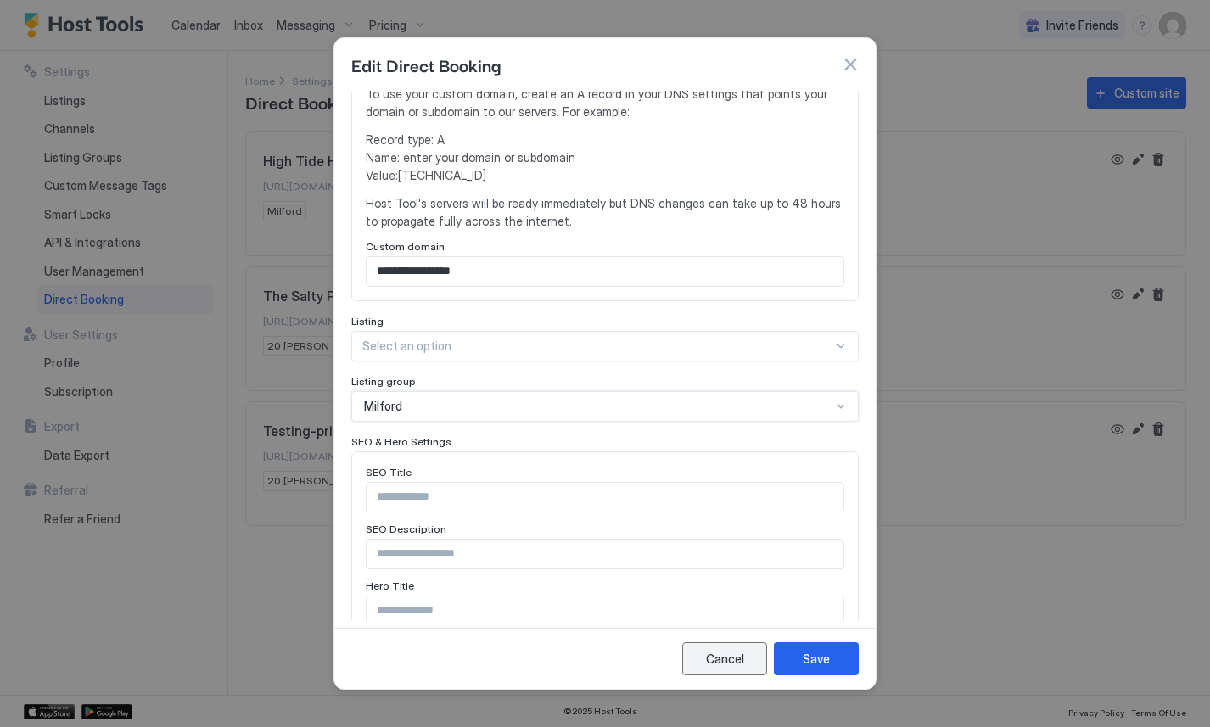
click at [696, 651] on button "Cancel" at bounding box center [724, 658] width 85 height 33
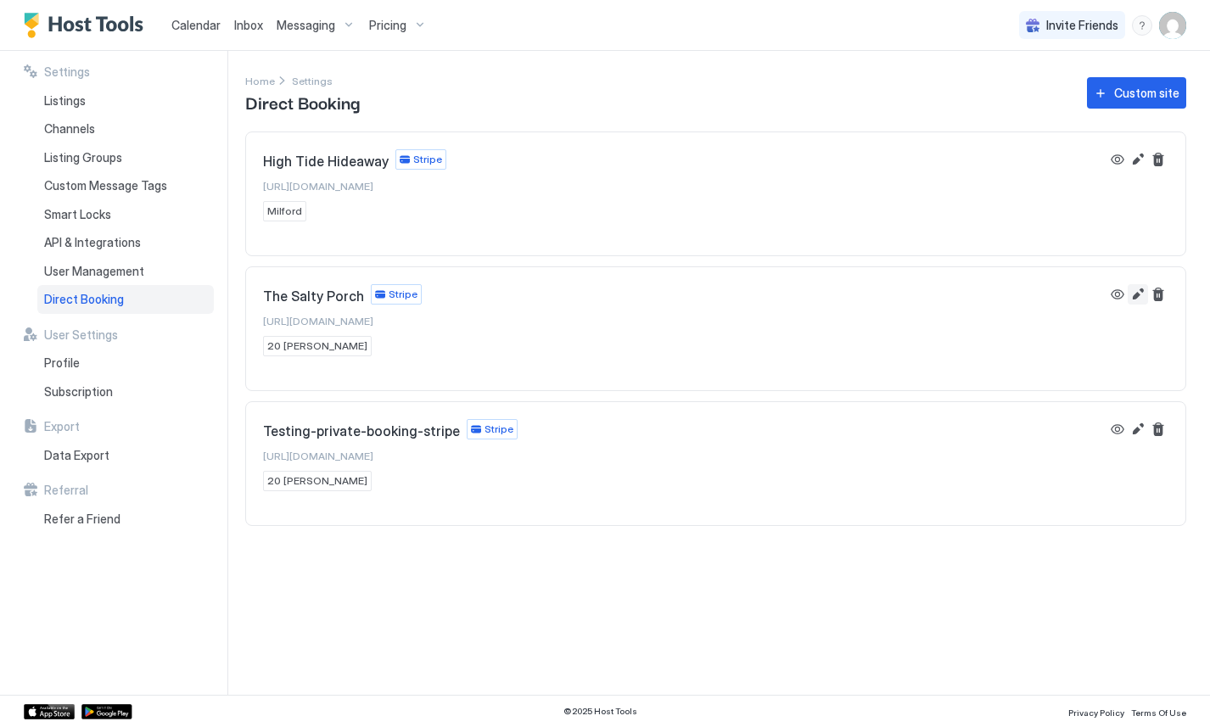
click at [1137, 295] on button "Edit" at bounding box center [1137, 294] width 20 height 20
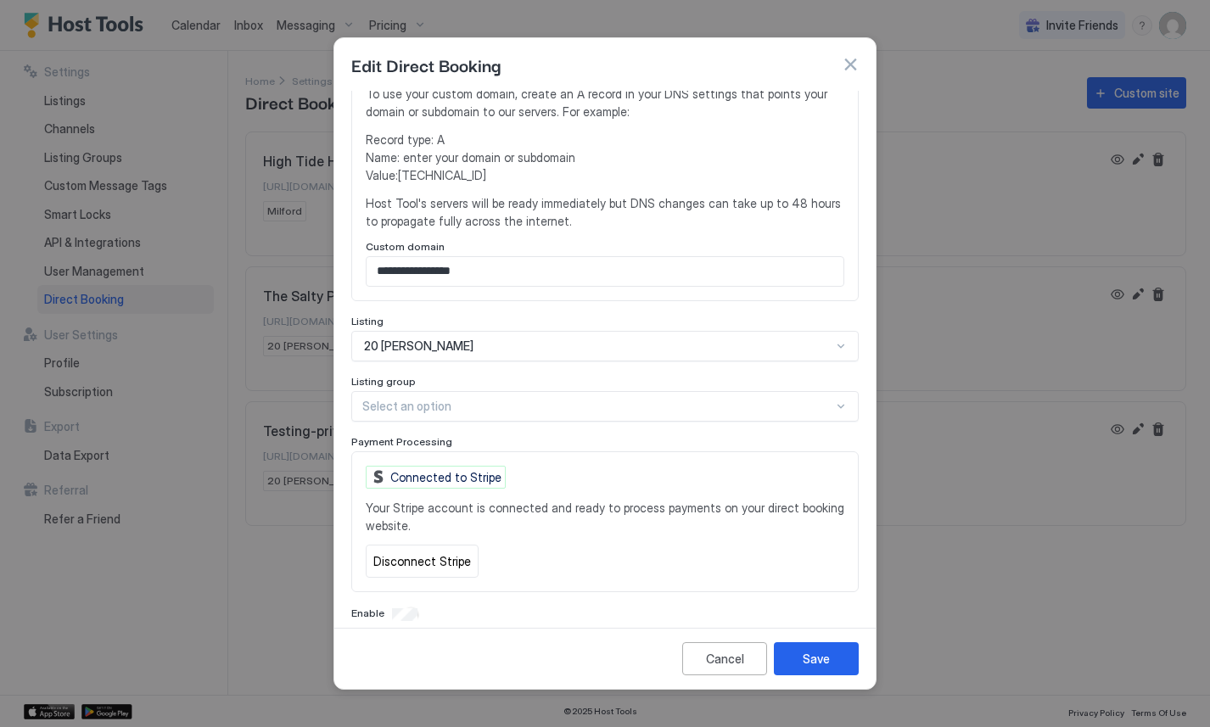
click at [497, 399] on div at bounding box center [597, 406] width 471 height 15
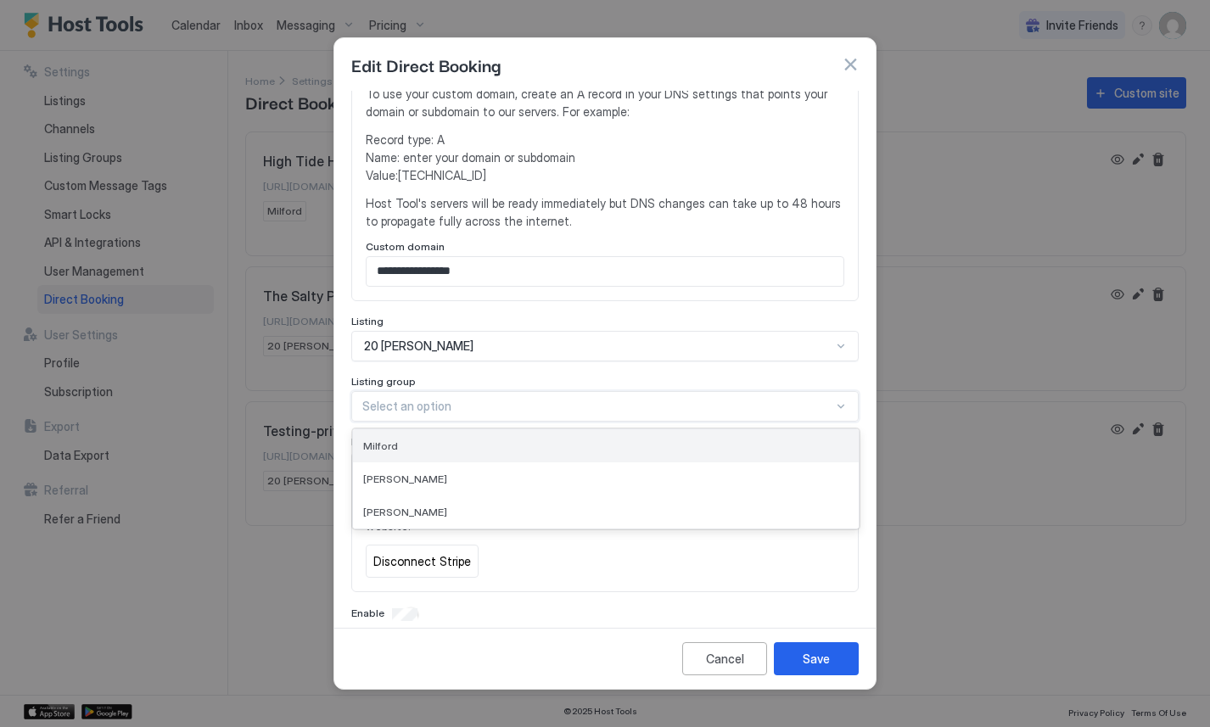
click at [465, 439] on div "Milford" at bounding box center [605, 445] width 485 height 13
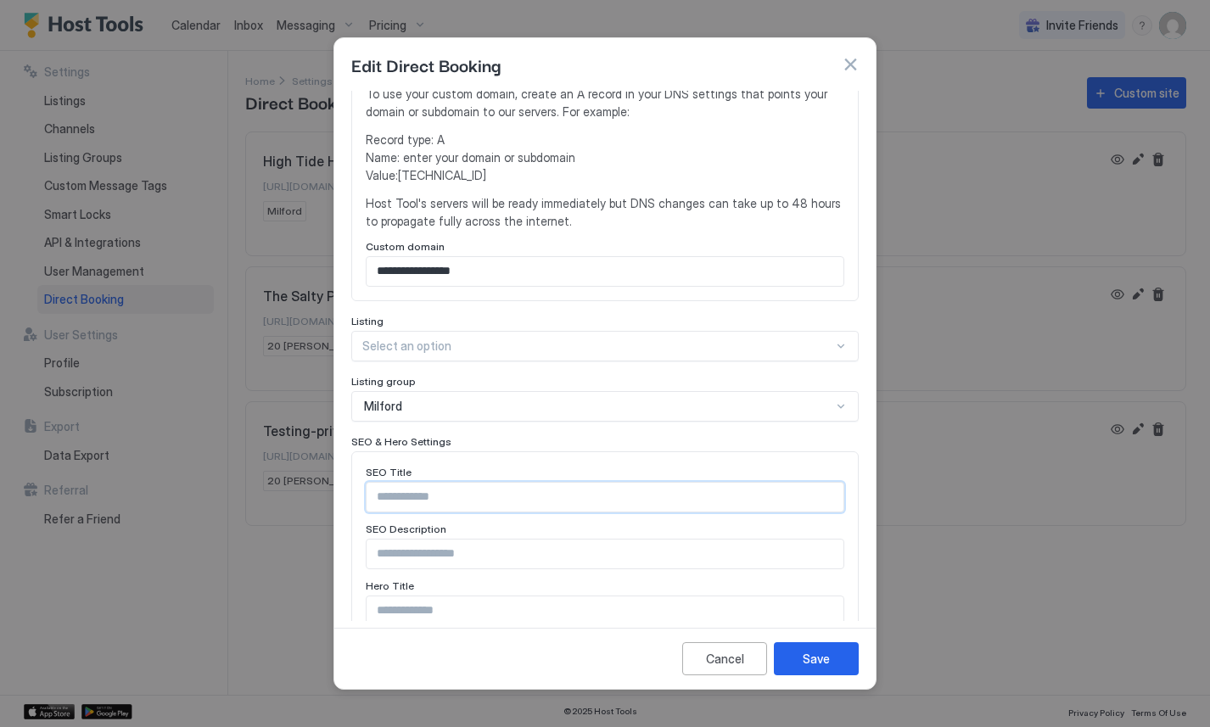
click at [445, 485] on input "Input Field" at bounding box center [604, 497] width 477 height 29
paste input "**********"
type input "**********"
click at [428, 540] on input "Input Field" at bounding box center [604, 554] width 477 height 29
paste input "**********"
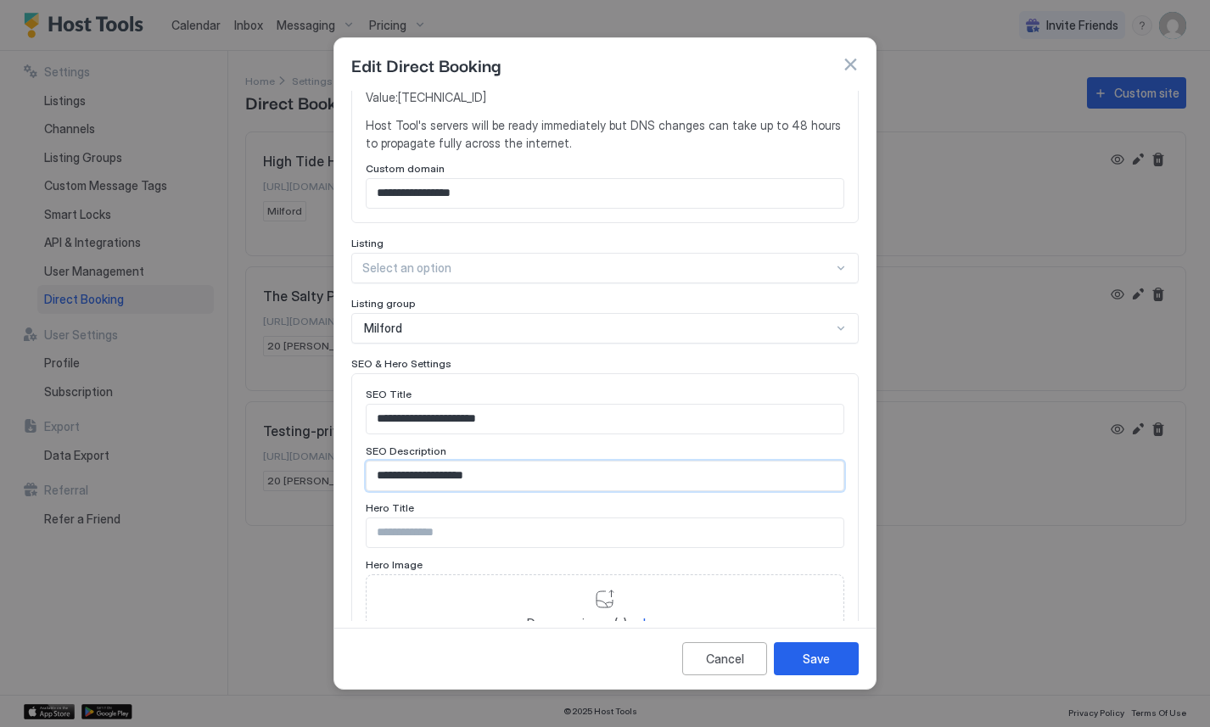
scroll to position [456, 0]
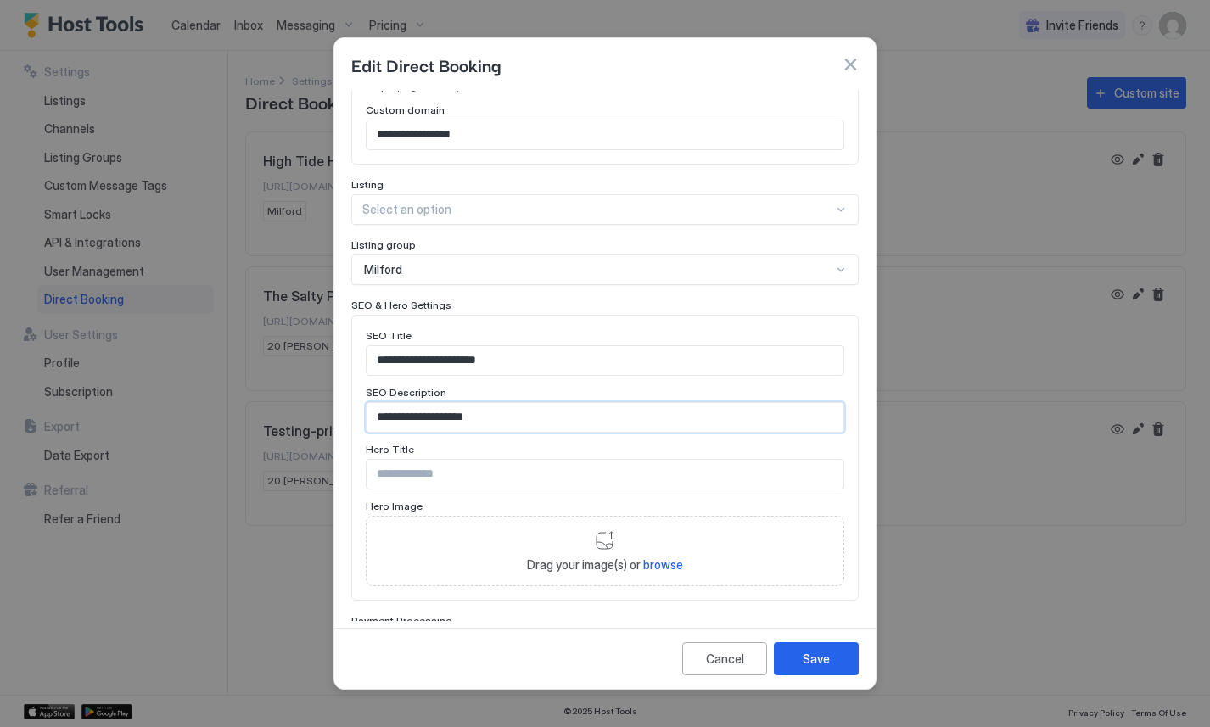
type input "**********"
click at [416, 460] on input "Input Field" at bounding box center [604, 474] width 477 height 29
paste input "**********"
drag, startPoint x: 479, startPoint y: 458, endPoint x: 355, endPoint y: 458, distance: 124.7
click at [355, 458] on div "**********" at bounding box center [604, 458] width 507 height 287
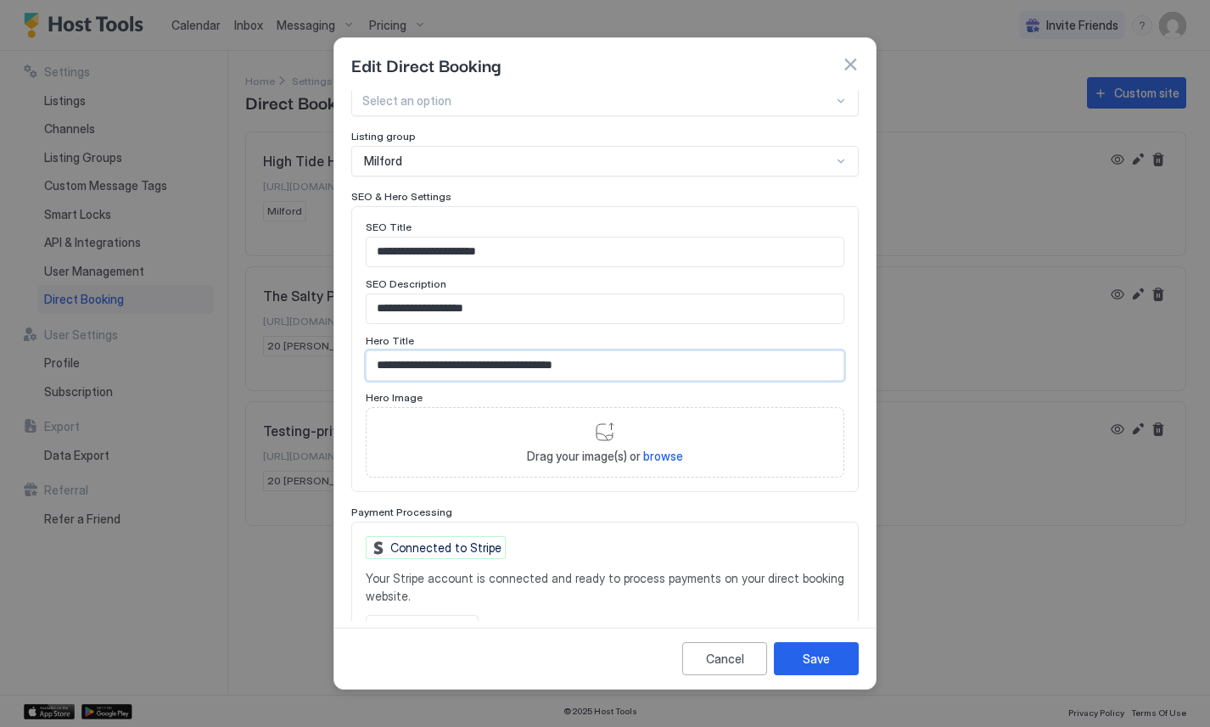
scroll to position [635, 0]
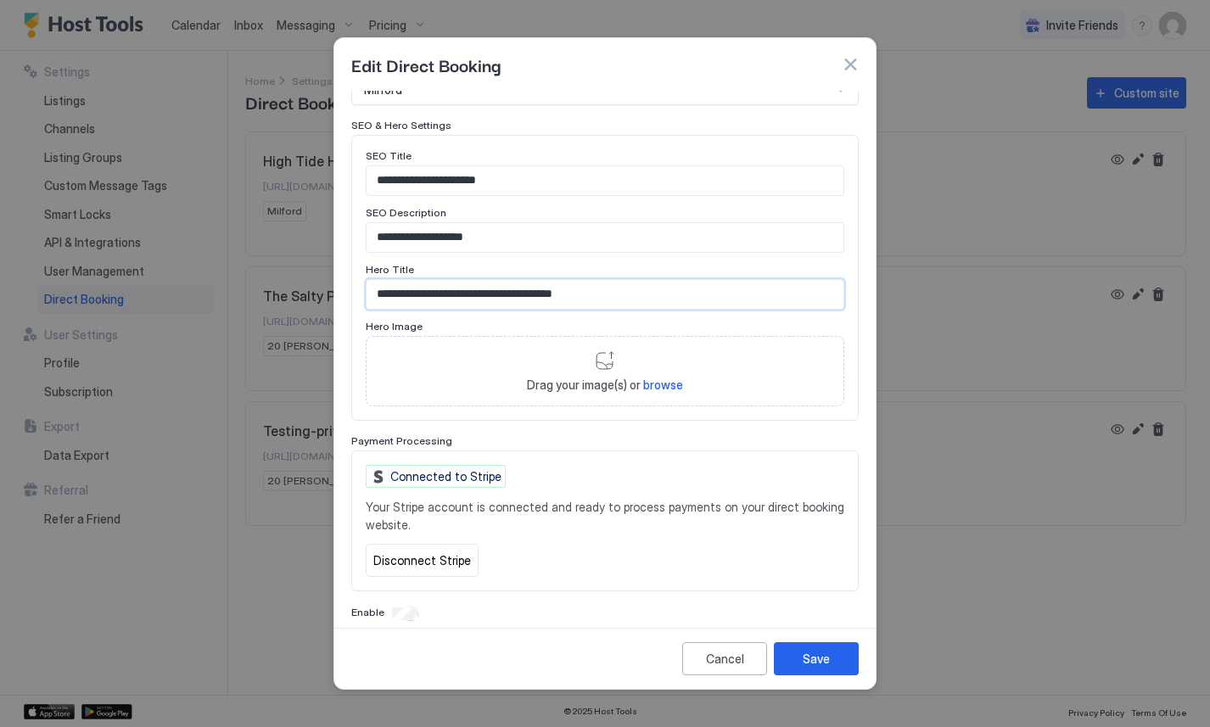
type input "**********"
click at [467, 465] on div "Connected to Stripe" at bounding box center [436, 476] width 140 height 23
click at [798, 649] on button "Save" at bounding box center [816, 658] width 85 height 33
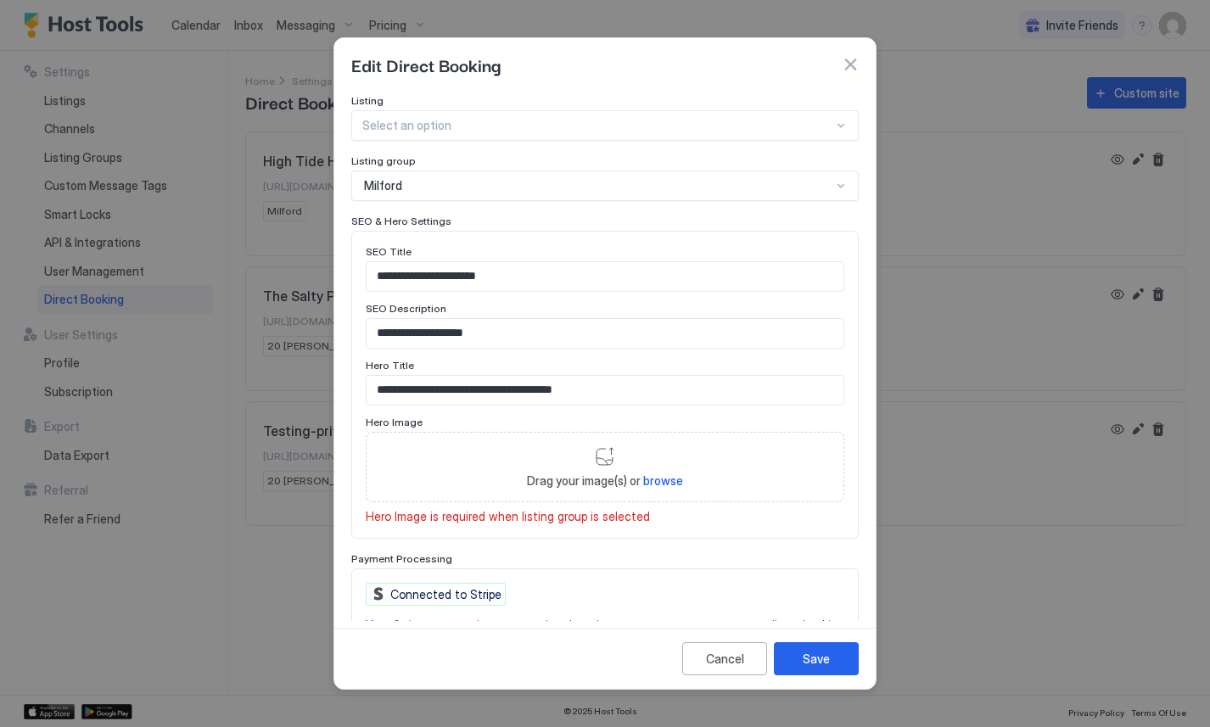
scroll to position [657, 0]
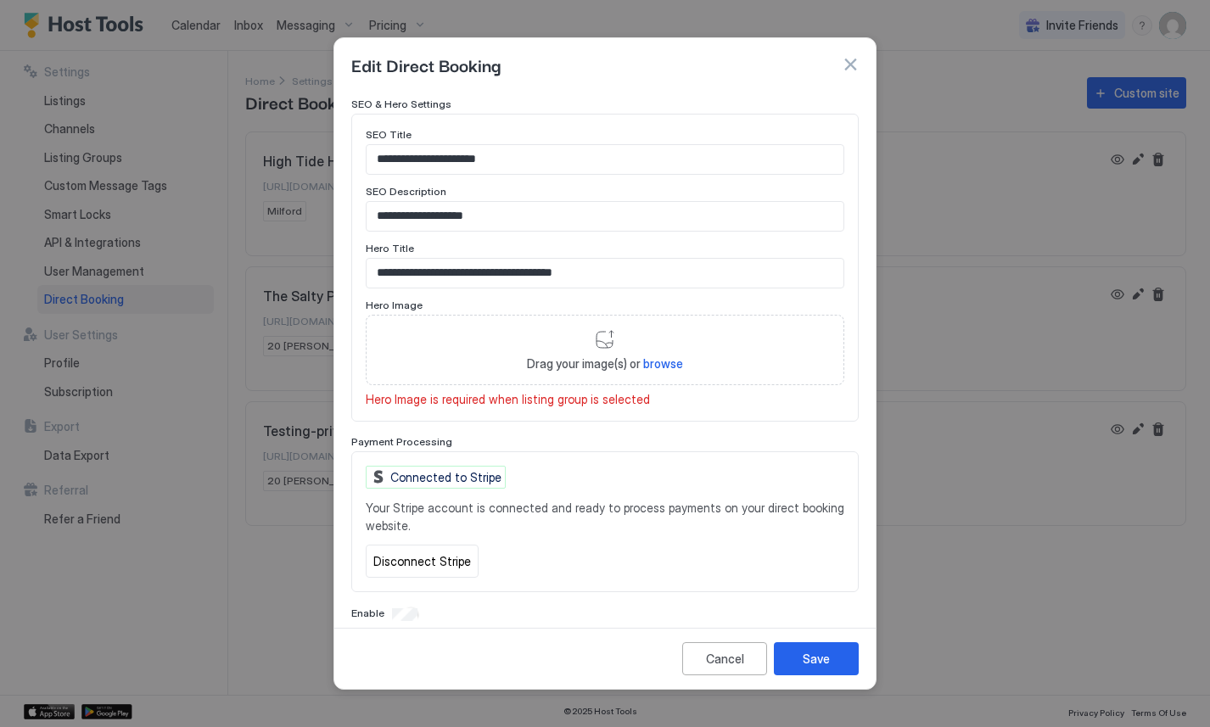
click at [656, 356] on span "browse" at bounding box center [663, 363] width 40 height 14
click at [647, 356] on span "browse" at bounding box center [663, 363] width 40 height 14
type input "**********"
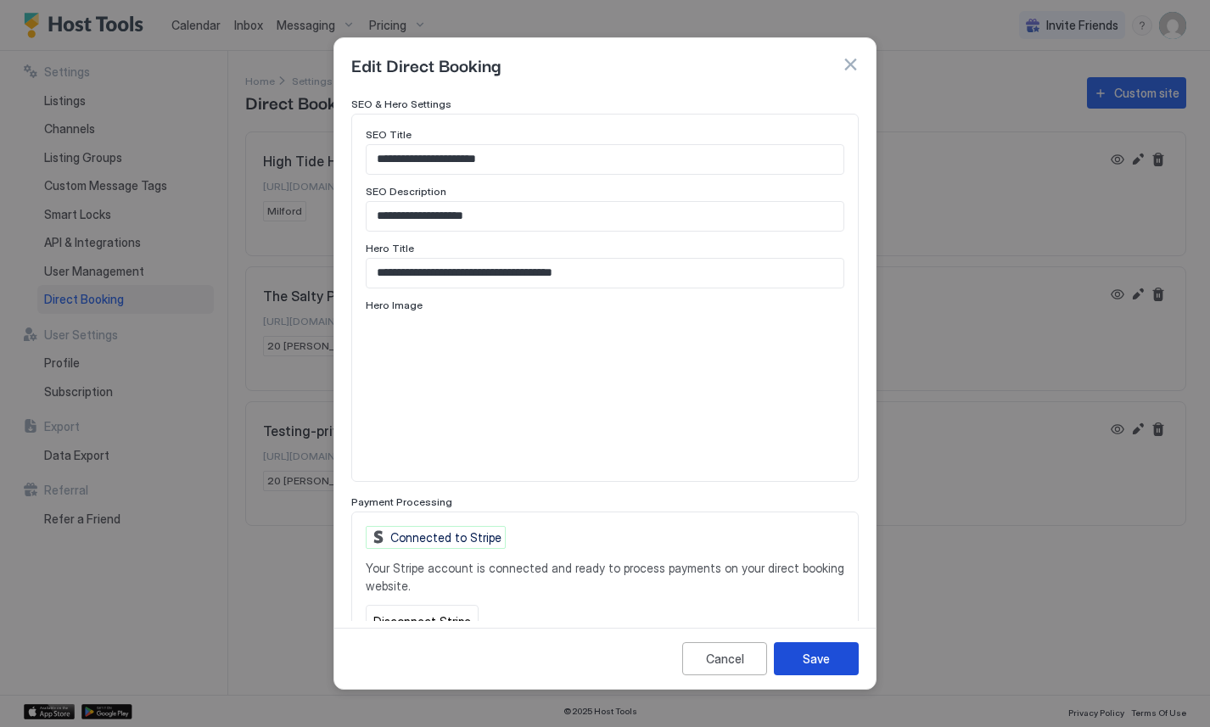
click at [810, 646] on button "Save" at bounding box center [816, 658] width 85 height 33
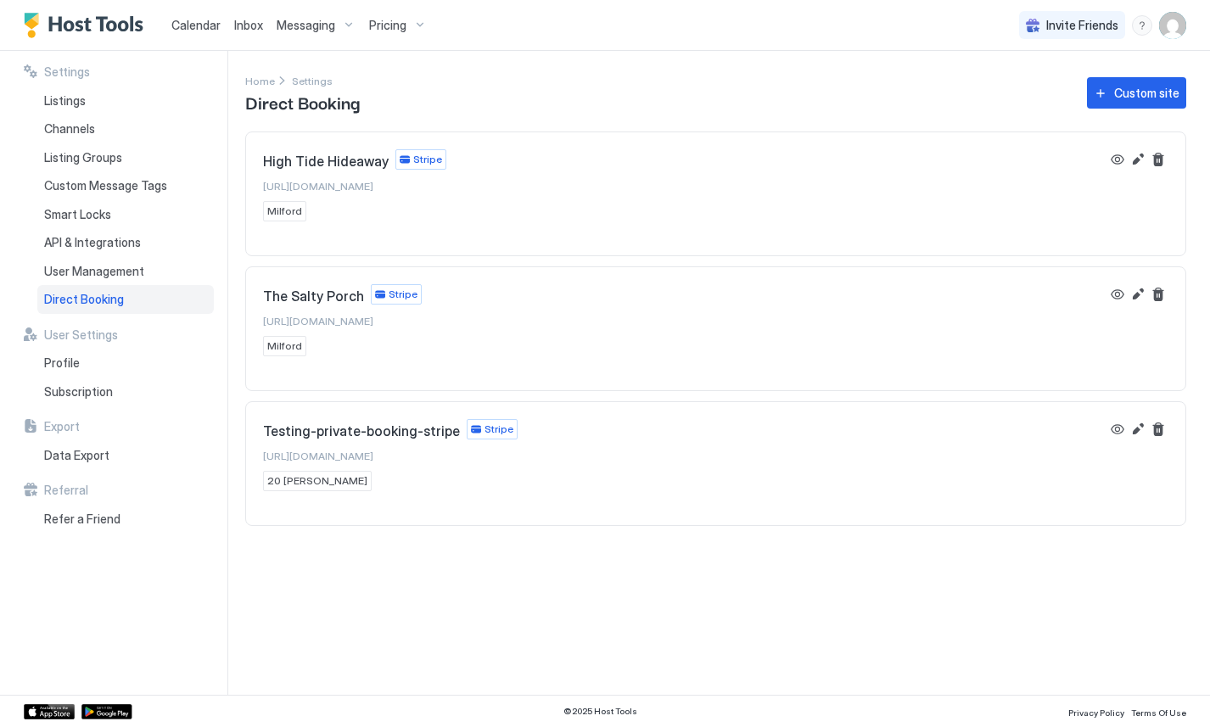
click at [648, 67] on div "Settings Home Settings Direct Booking Custom site High Tide Hideaway Stripe htt…" at bounding box center [727, 373] width 965 height 644
click at [1129, 425] on button "Edit" at bounding box center [1137, 429] width 20 height 20
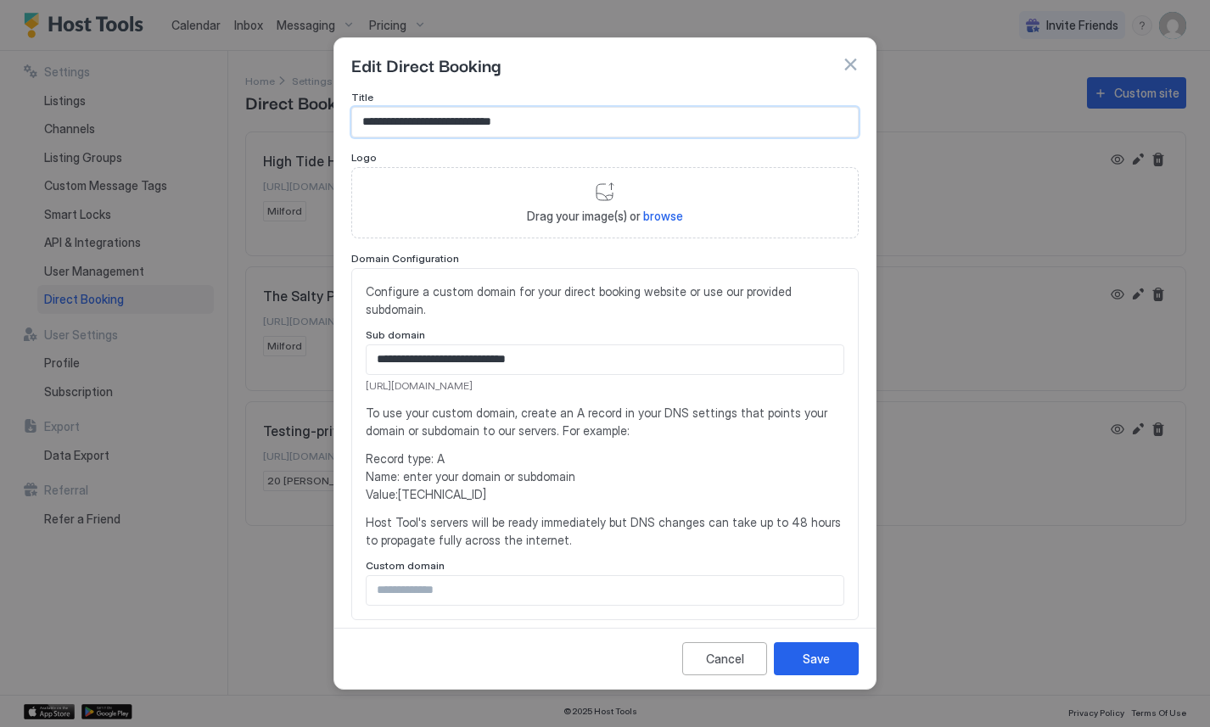
click at [478, 116] on input "**********" at bounding box center [605, 122] width 506 height 29
type input "**********"
click at [591, 345] on input "**********" at bounding box center [604, 359] width 477 height 29
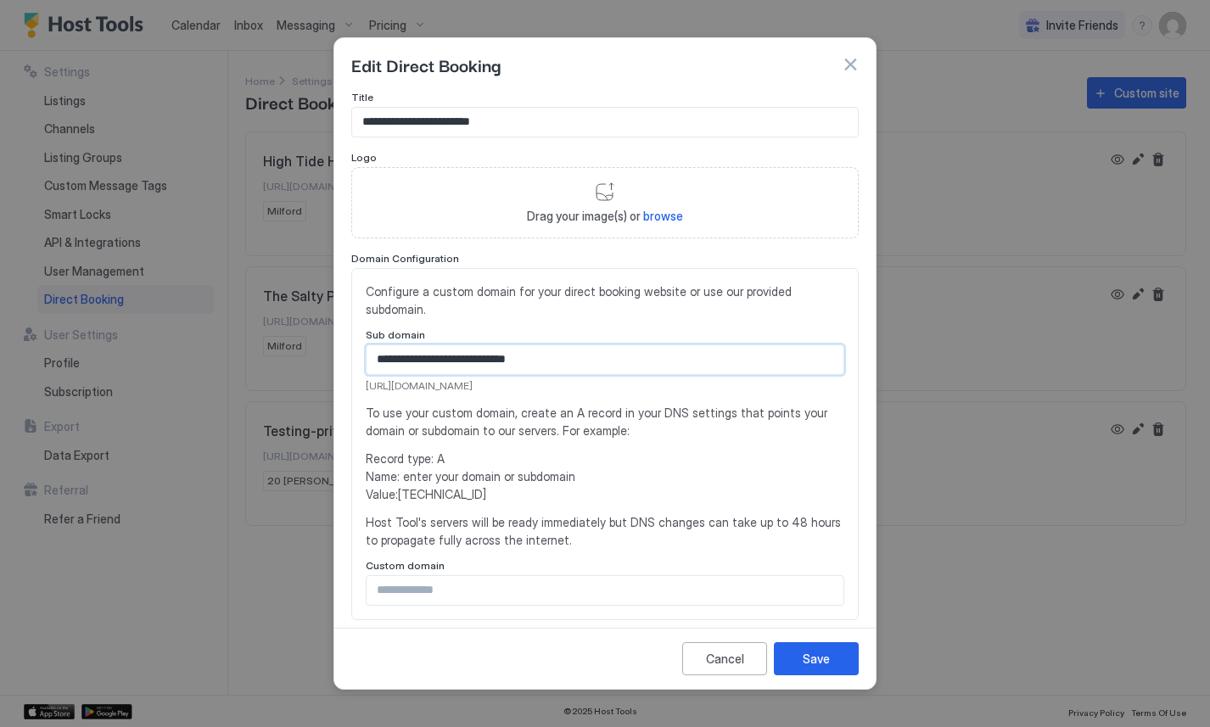
click at [591, 345] on input "**********" at bounding box center [604, 359] width 477 height 29
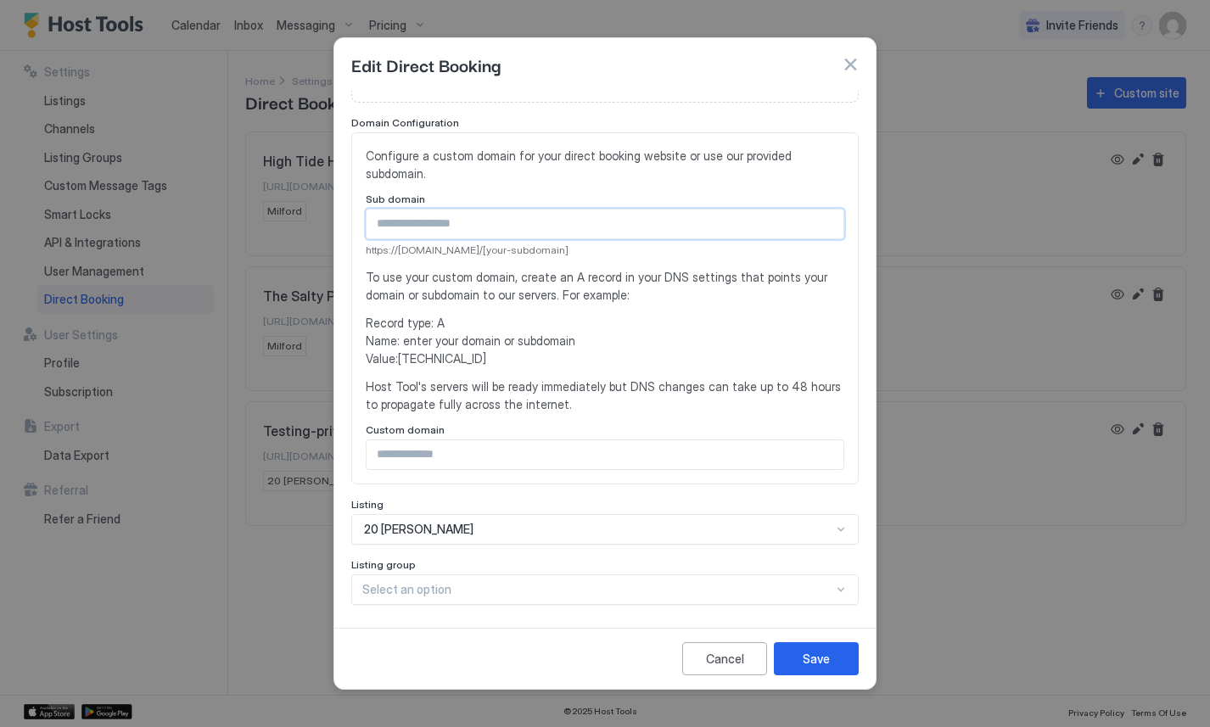
scroll to position [154, 0]
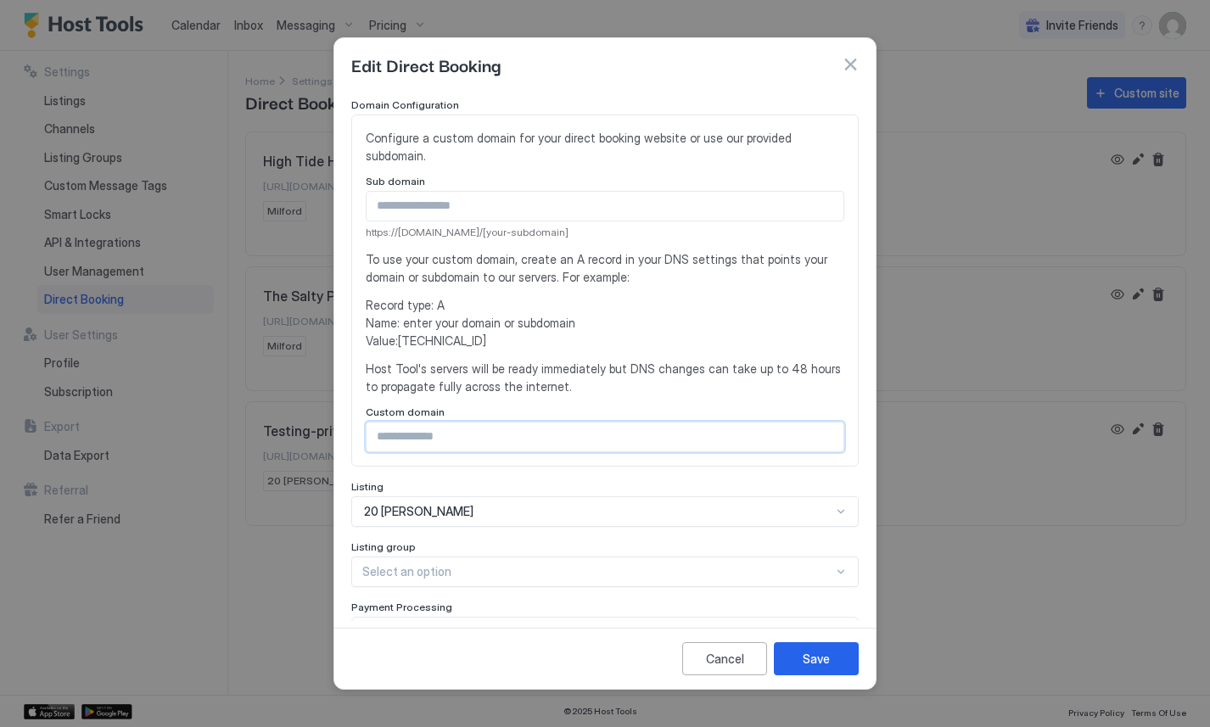
click at [571, 422] on input "Input Field" at bounding box center [604, 436] width 477 height 29
paste input "**********"
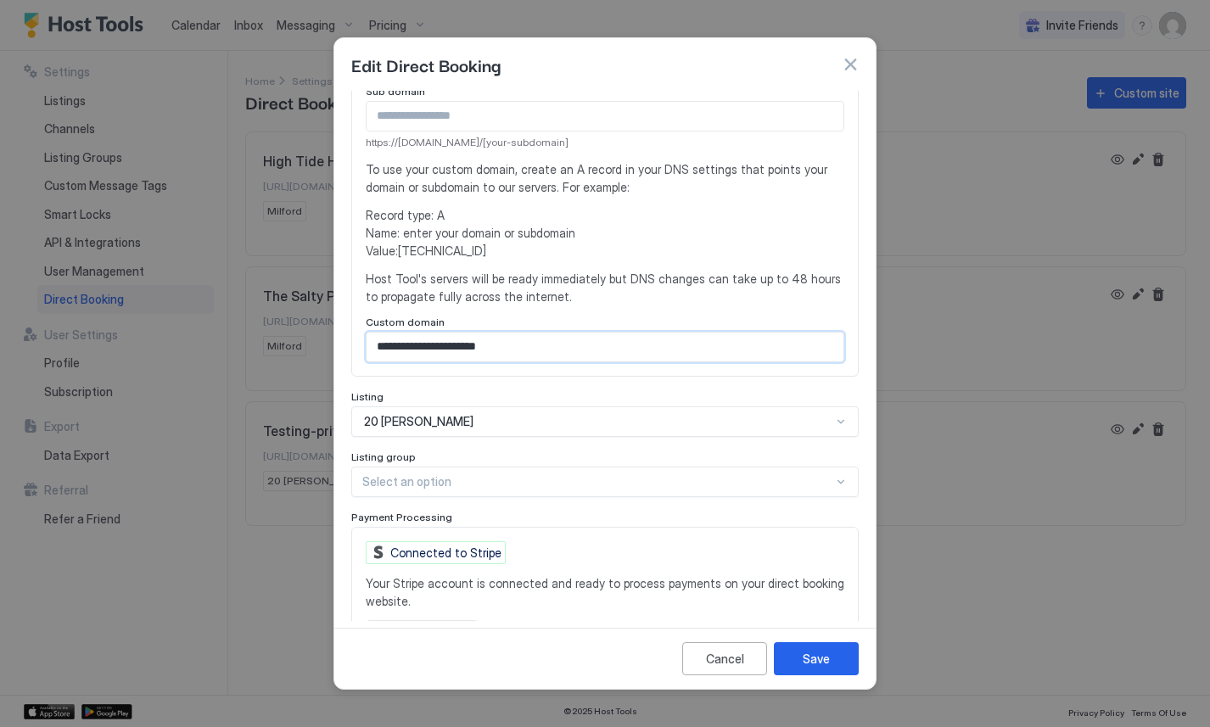
scroll to position [288, 0]
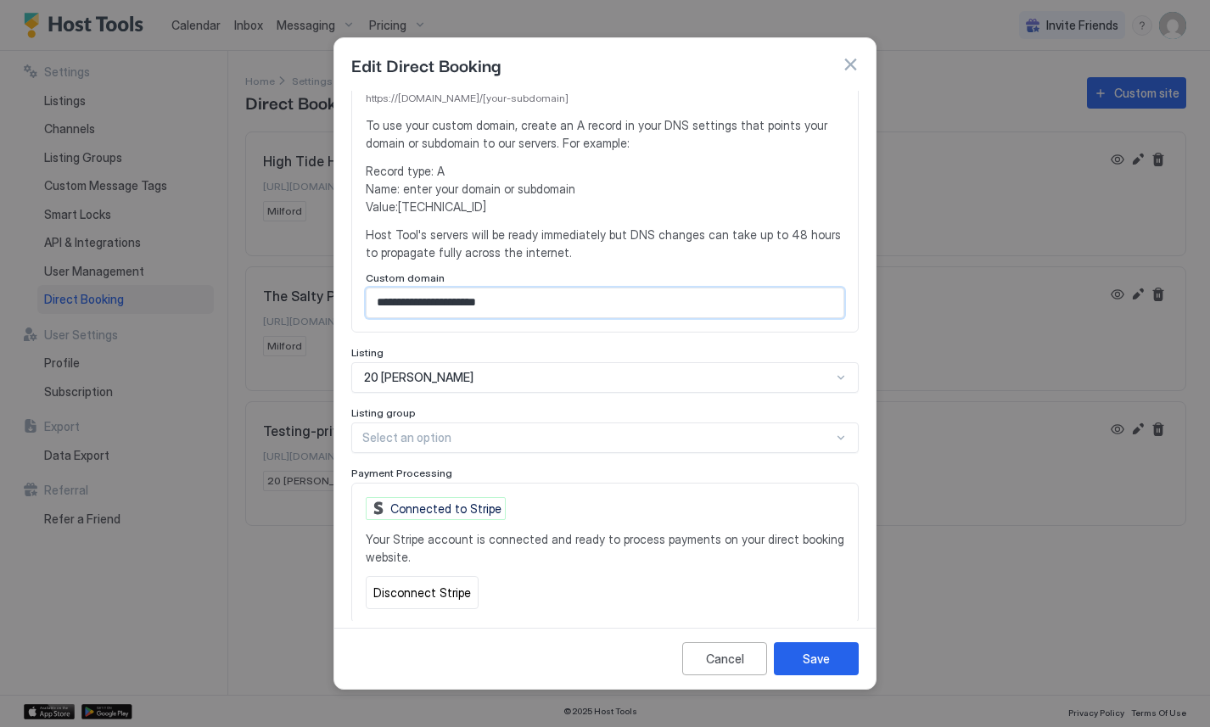
type input "**********"
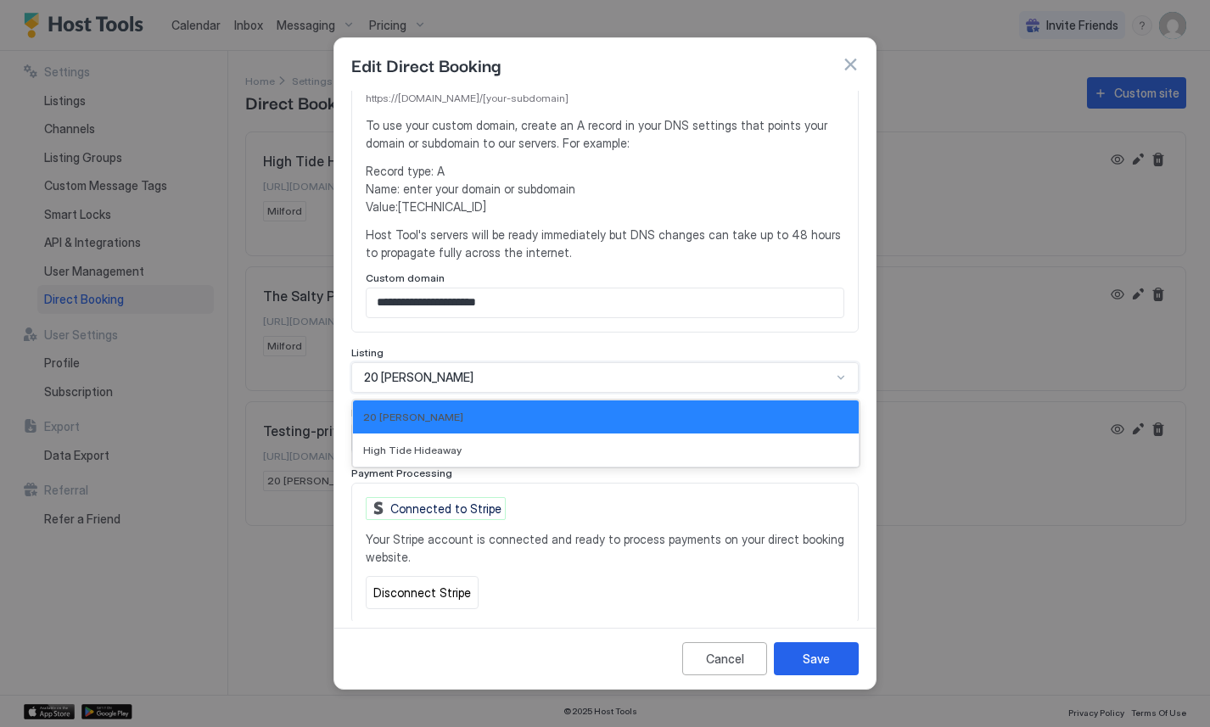
click at [488, 370] on div "20 [PERSON_NAME]" at bounding box center [597, 377] width 467 height 15
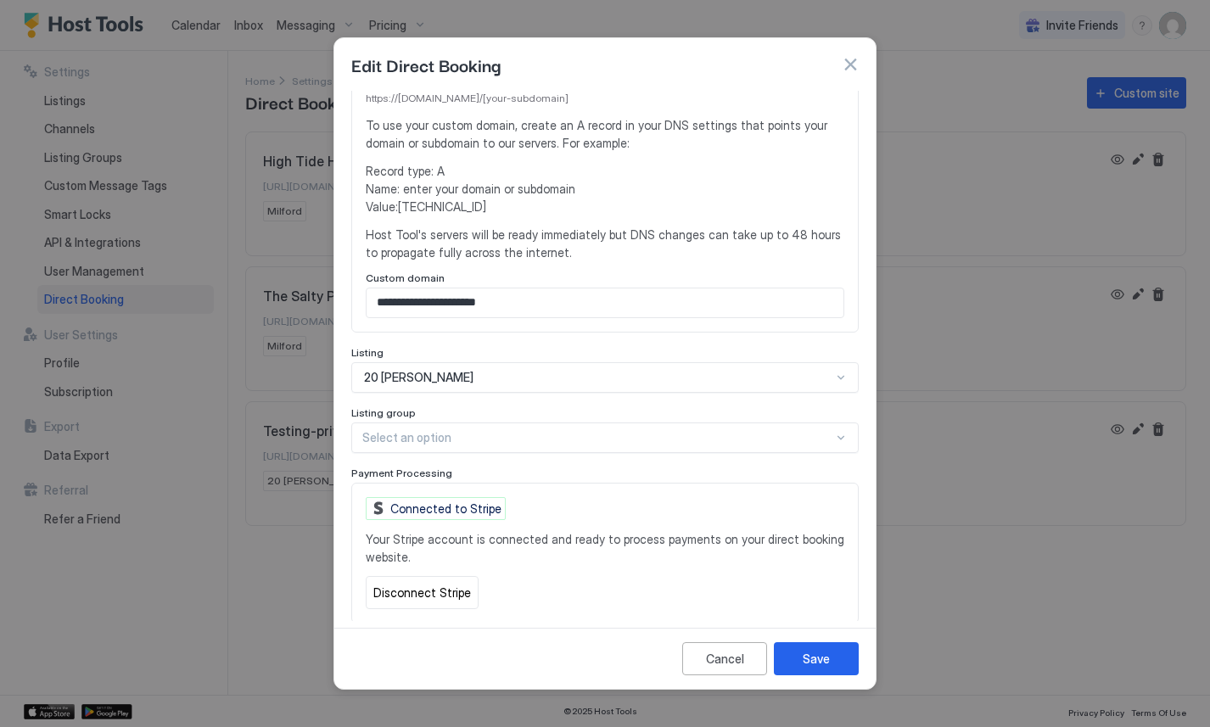
click at [484, 346] on div "Listing" at bounding box center [604, 354] width 507 height 16
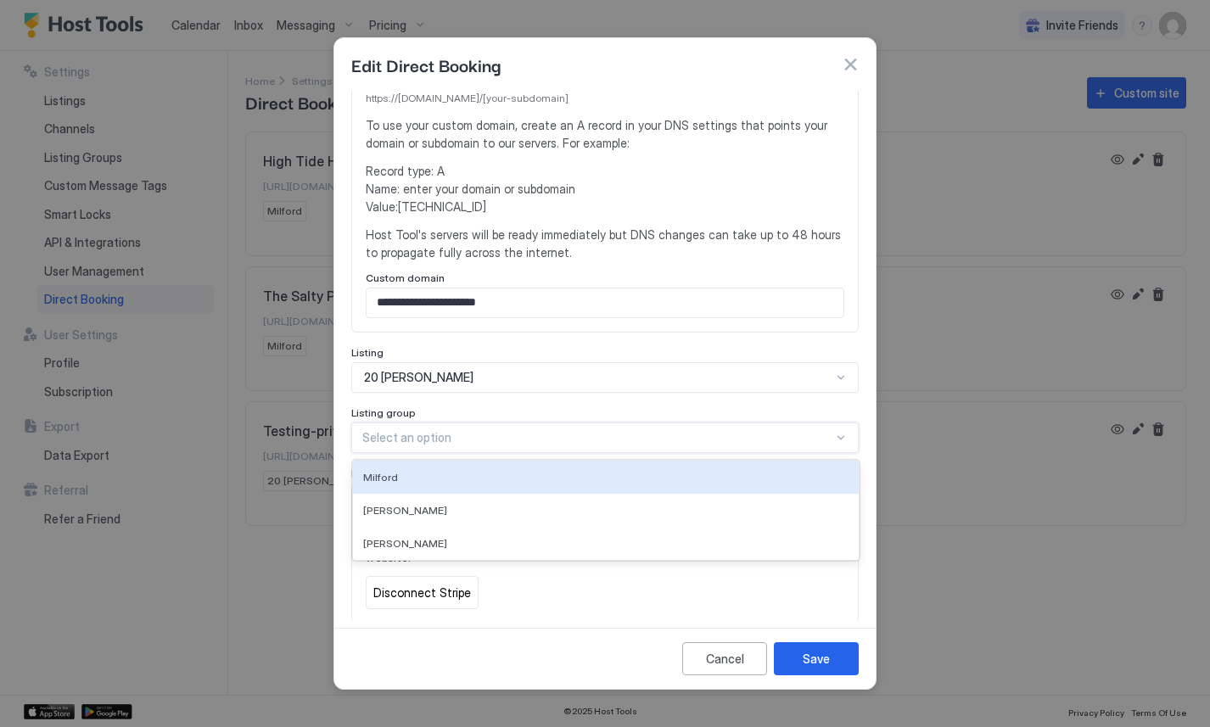
scroll to position [306, 0]
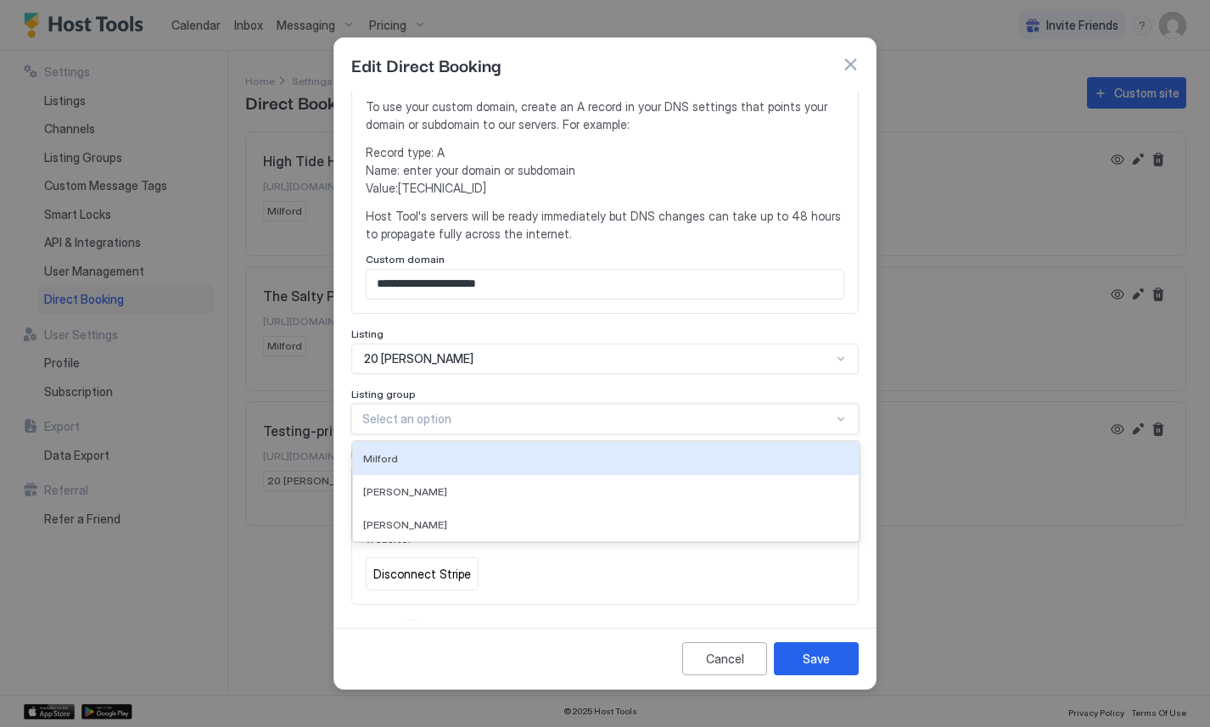
click at [451, 413] on div "Select an option" at bounding box center [604, 419] width 507 height 31
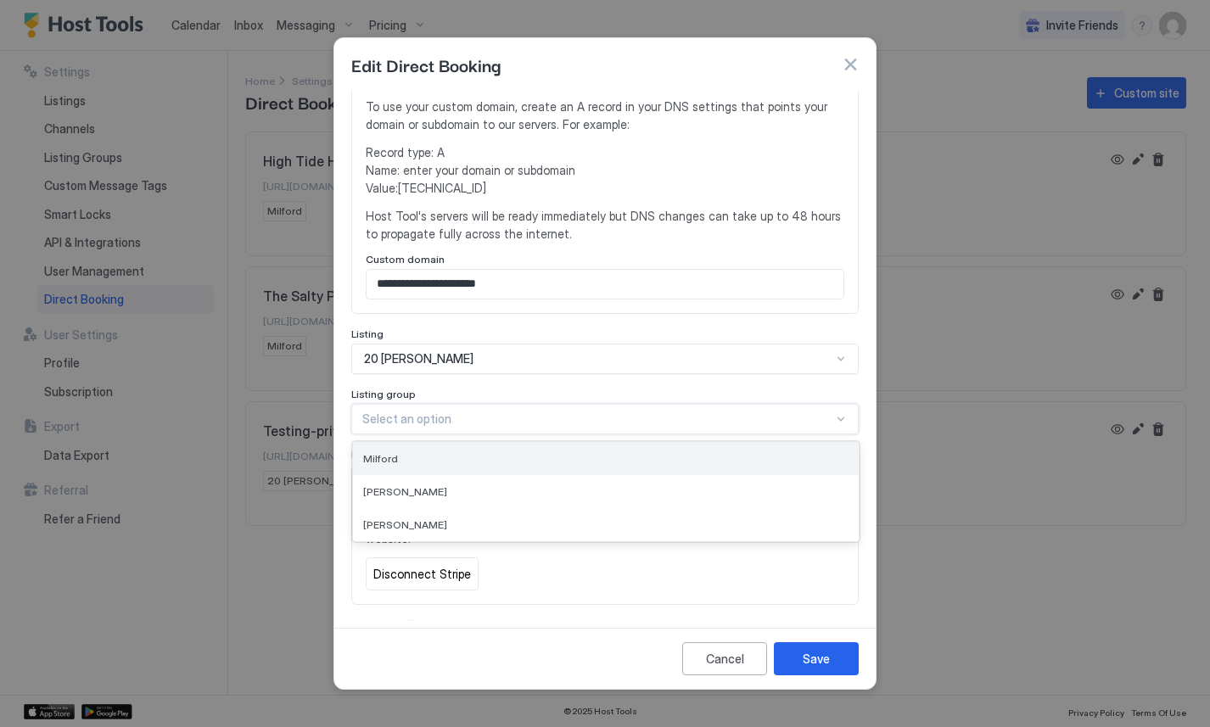
click at [434, 452] on div "Milford" at bounding box center [605, 458] width 485 height 13
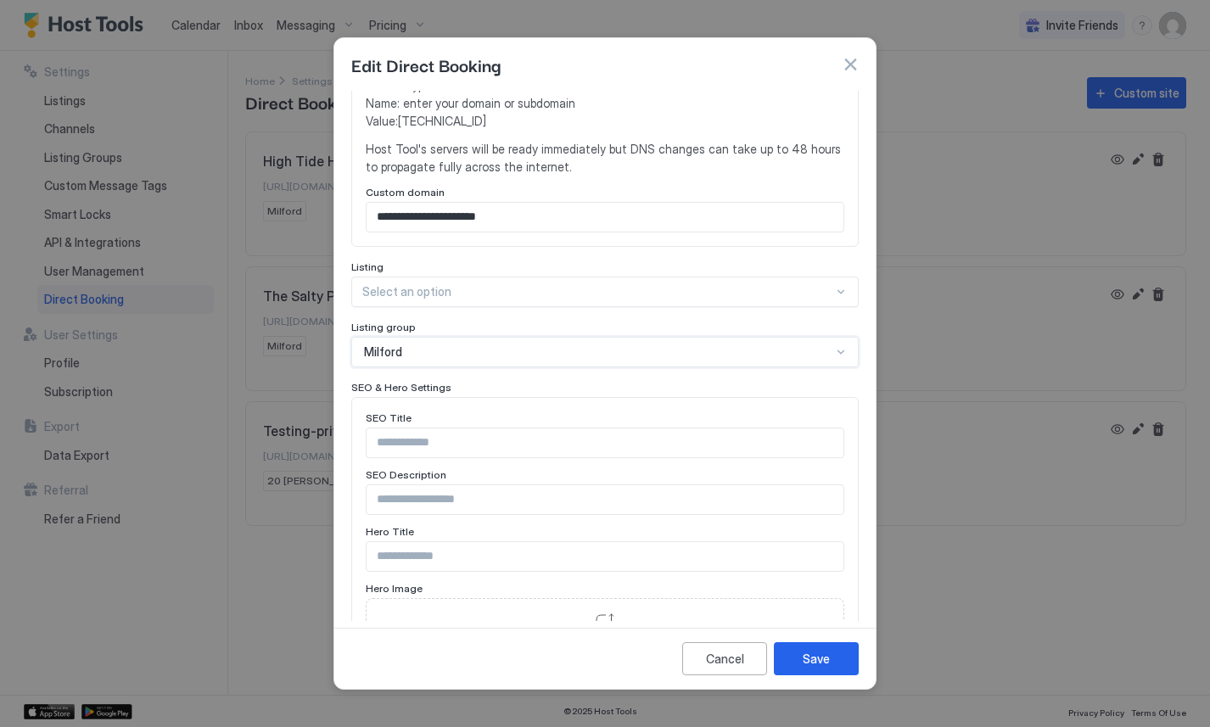
scroll to position [420, 0]
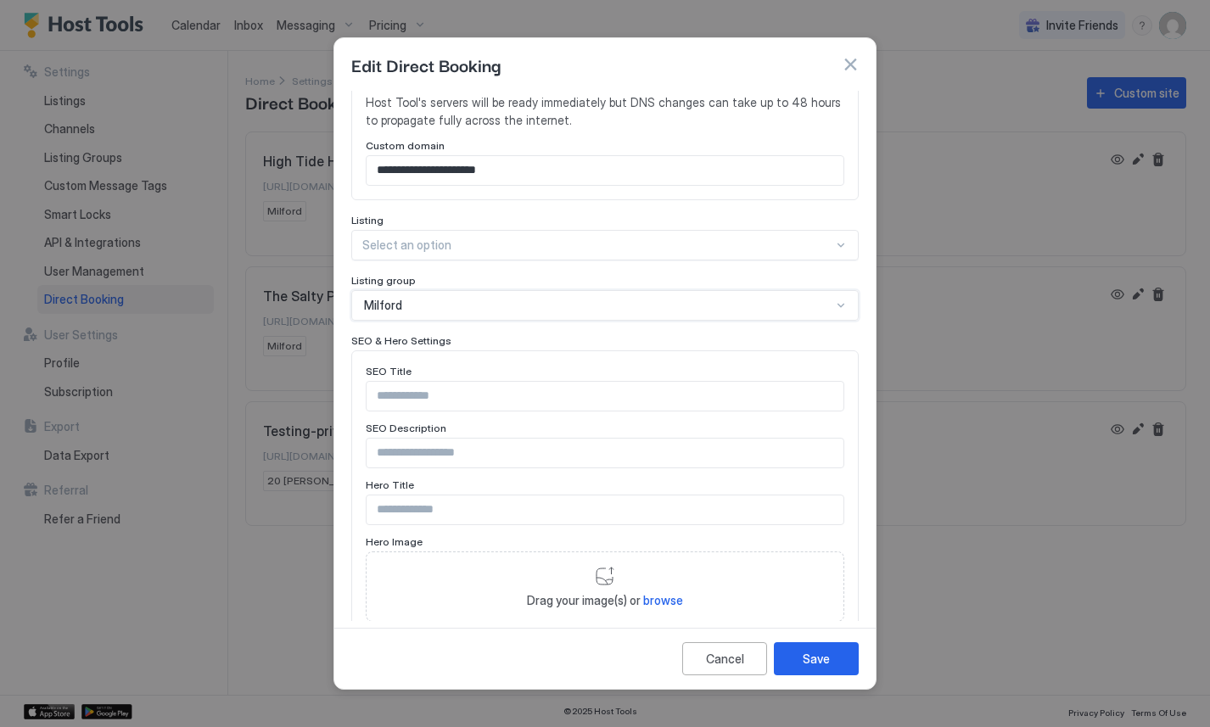
click at [464, 389] on input "Input Field" at bounding box center [604, 396] width 477 height 29
type input "**********"
click at [478, 439] on input "Input Field" at bounding box center [604, 453] width 477 height 29
click at [574, 382] on input "**********" at bounding box center [604, 396] width 477 height 29
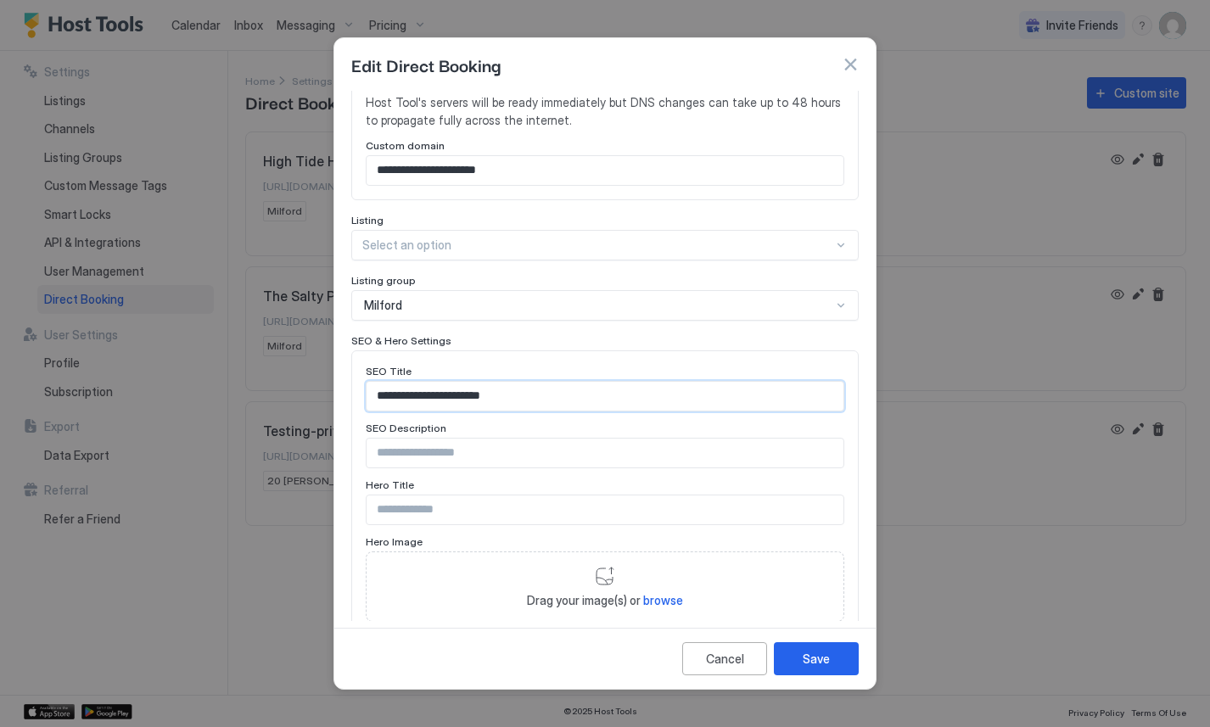
click at [574, 382] on input "**********" at bounding box center [604, 396] width 477 height 29
click at [542, 439] on input "Input Field" at bounding box center [604, 453] width 477 height 29
paste input "**********"
type input "**********"
click at [557, 501] on input "Input Field" at bounding box center [604, 509] width 477 height 29
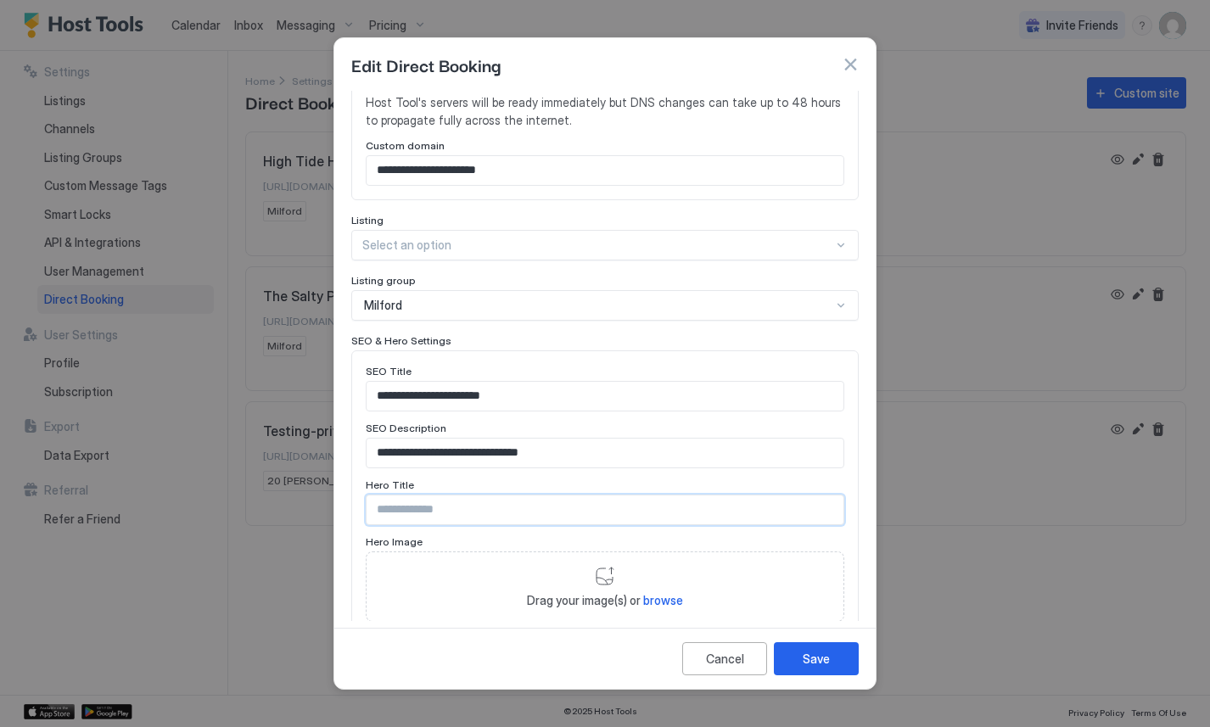
paste input "**********"
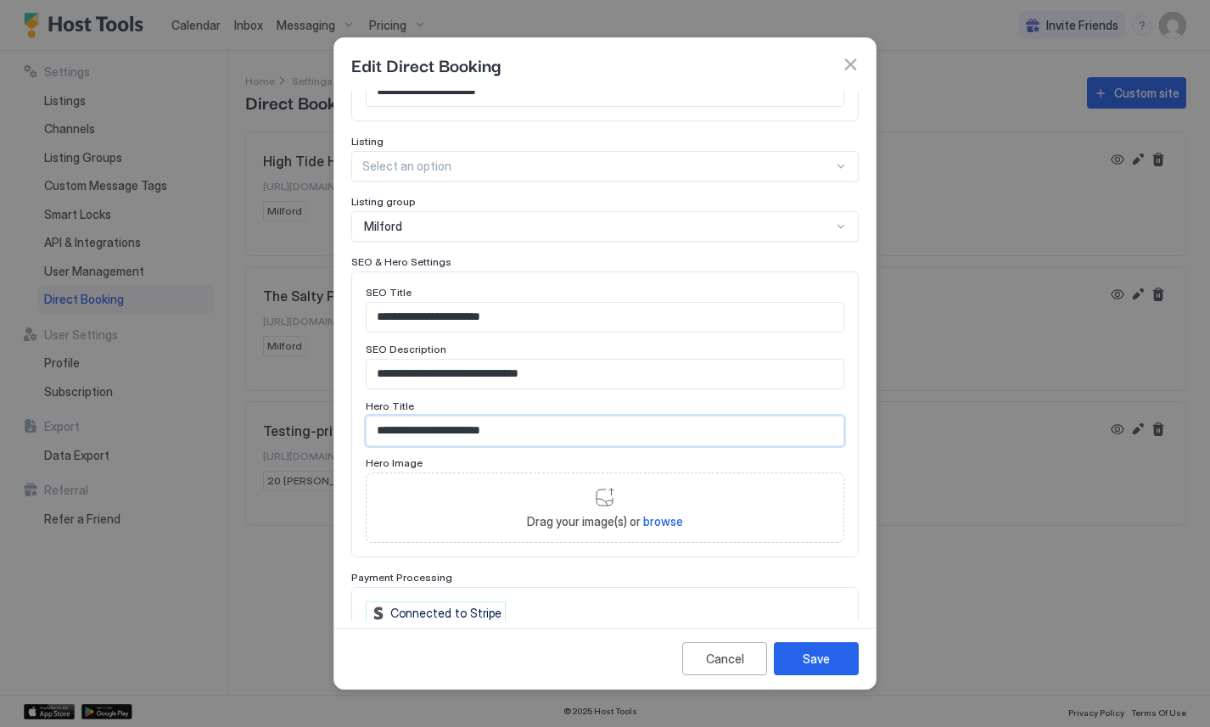
scroll to position [555, 0]
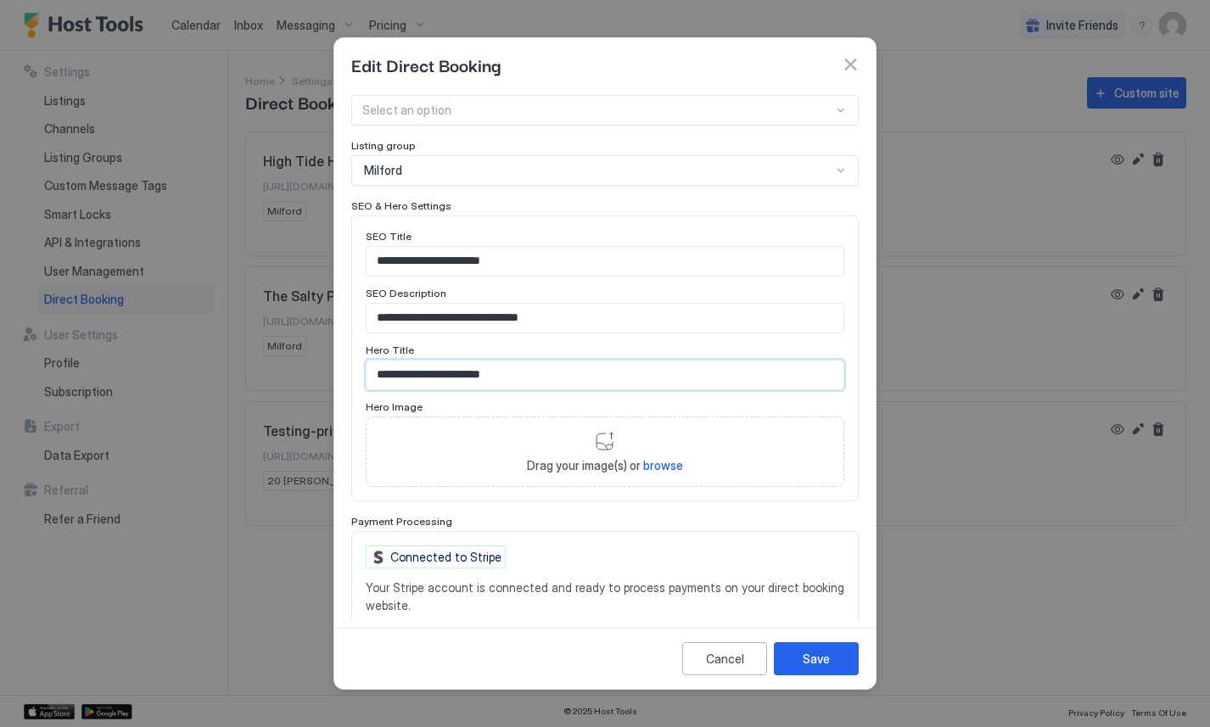
type input "**********"
click at [668, 458] on span "browse" at bounding box center [663, 465] width 40 height 14
type input "**********"
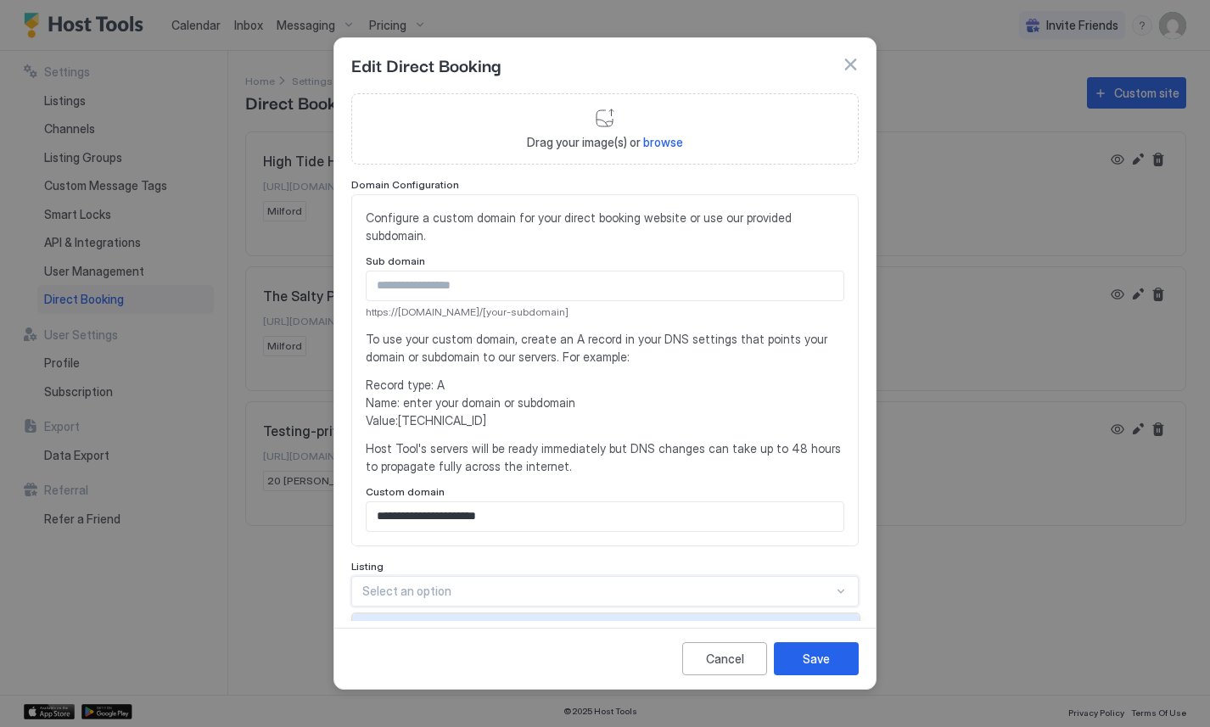
scroll to position [213, 0]
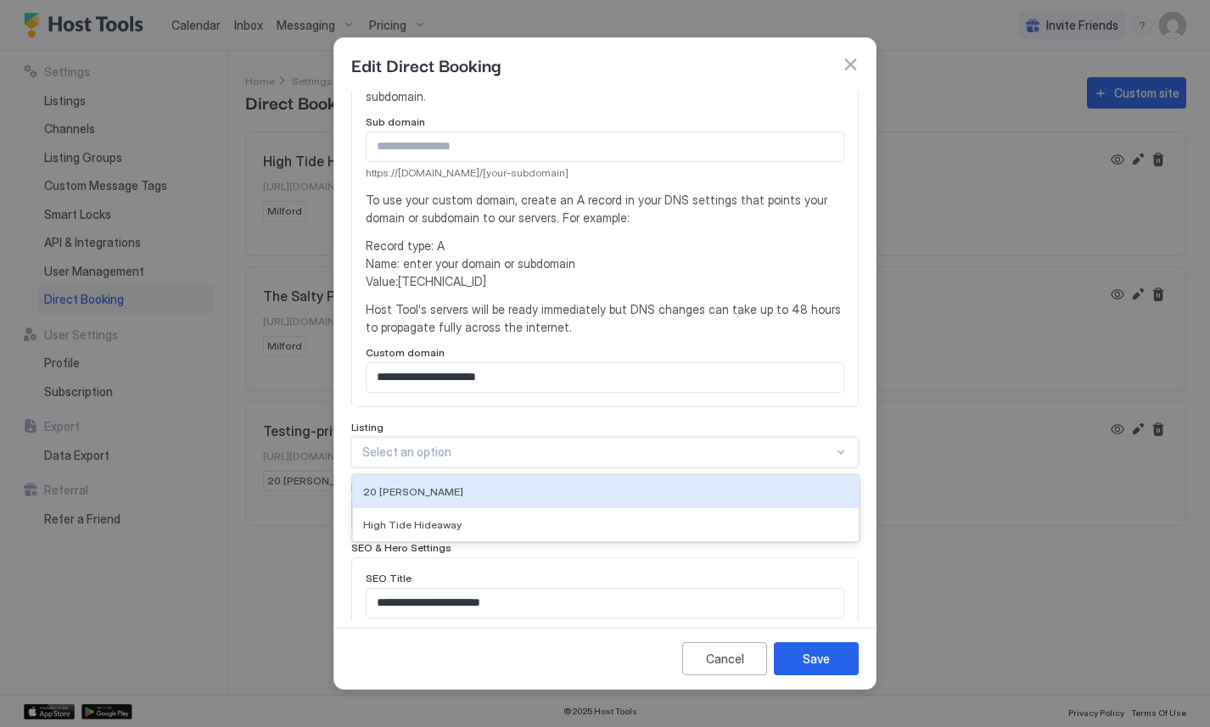
click at [460, 561] on div "**********" at bounding box center [604, 502] width 507 height 1249
click at [474, 393] on div "**********" at bounding box center [604, 502] width 507 height 1249
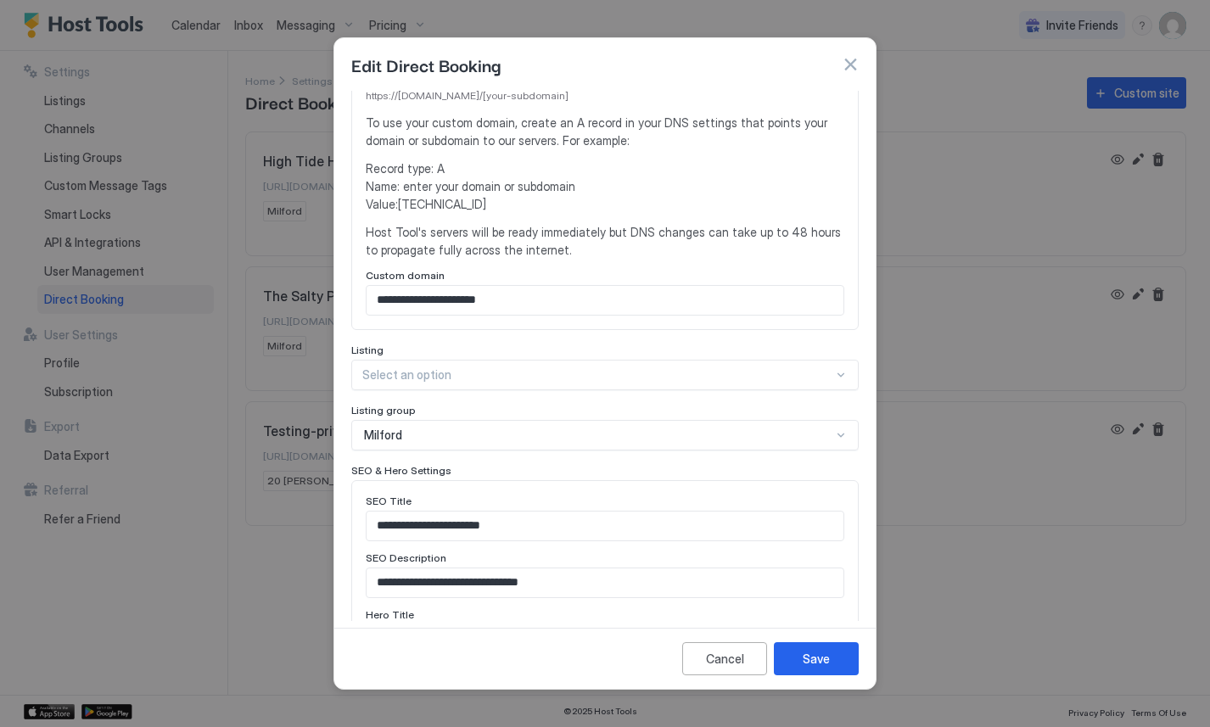
scroll to position [0, 0]
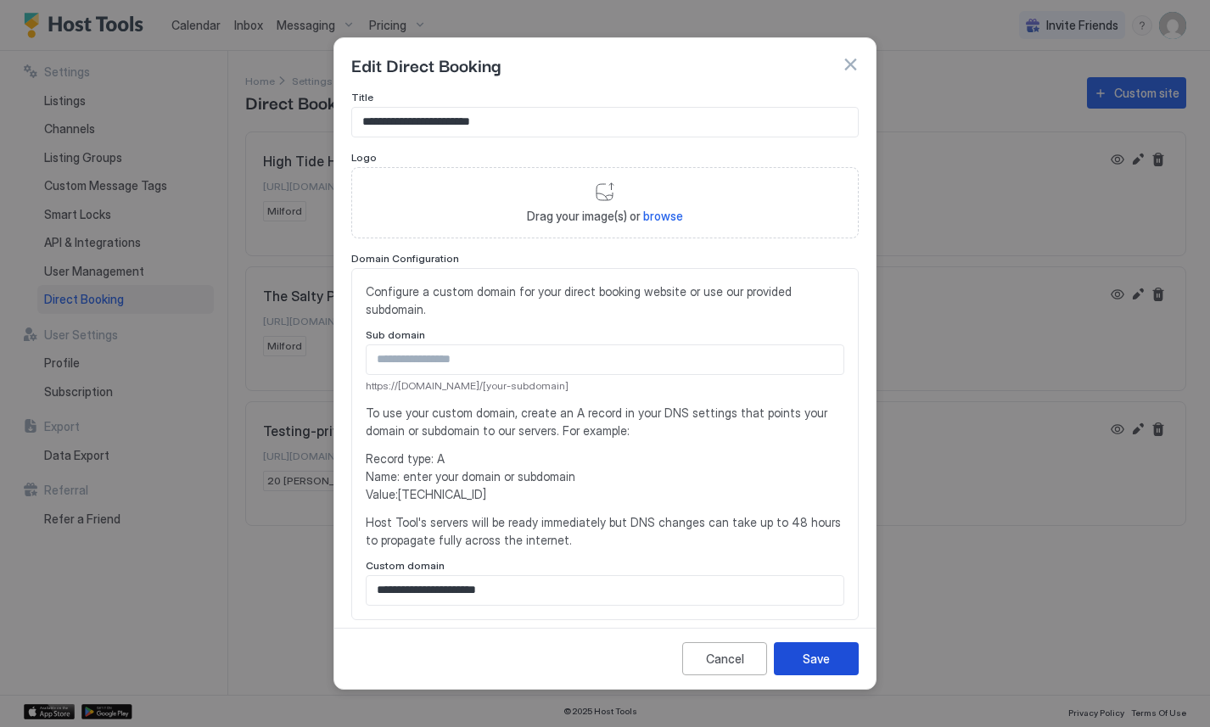
click at [822, 647] on button "Save" at bounding box center [816, 658] width 85 height 33
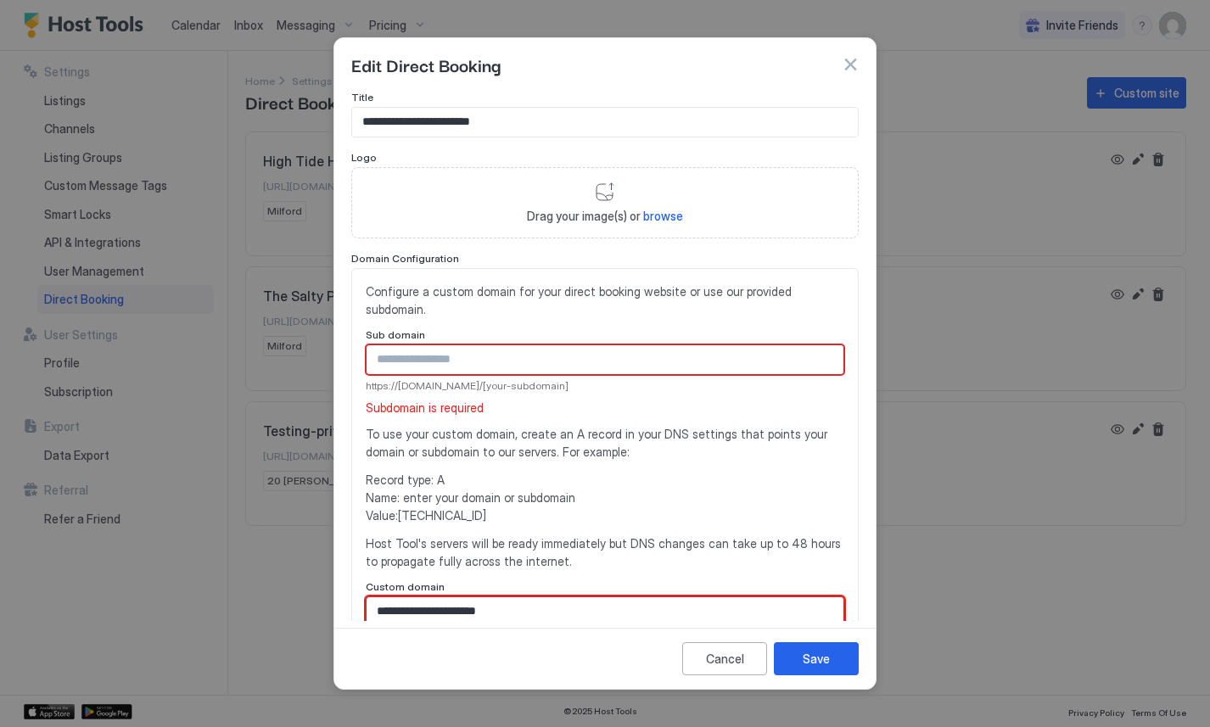
click at [528, 597] on input "**********" at bounding box center [604, 611] width 477 height 29
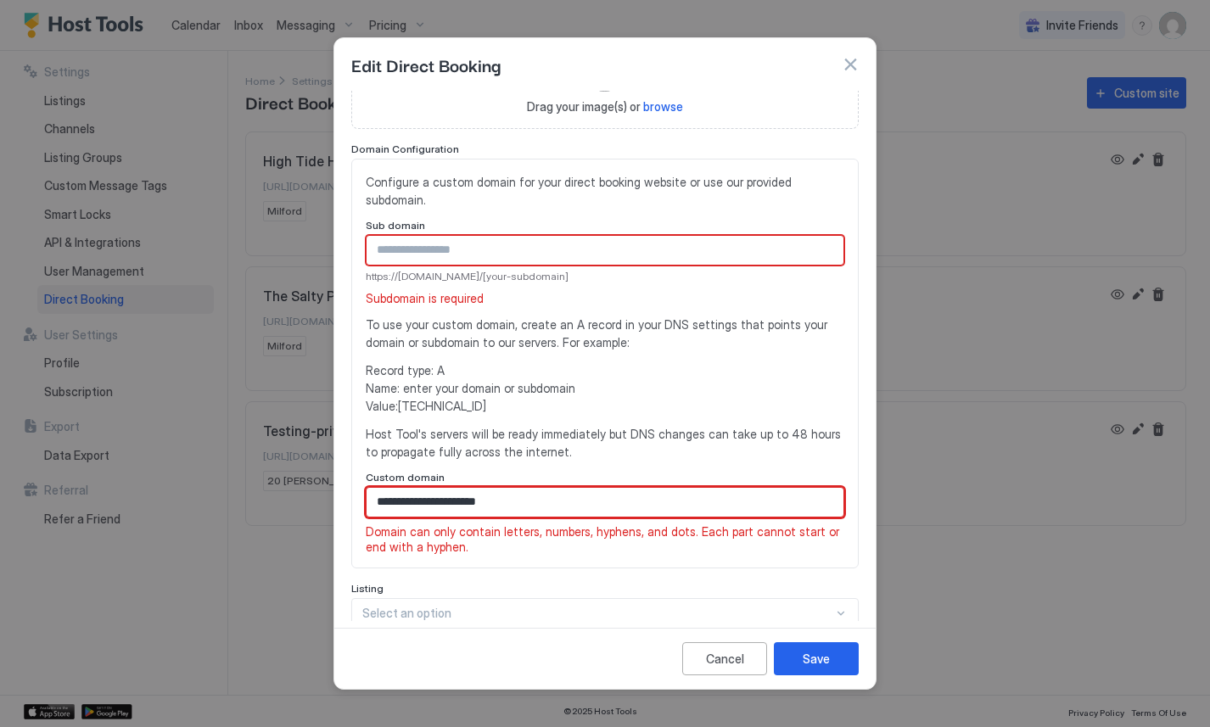
scroll to position [122, 0]
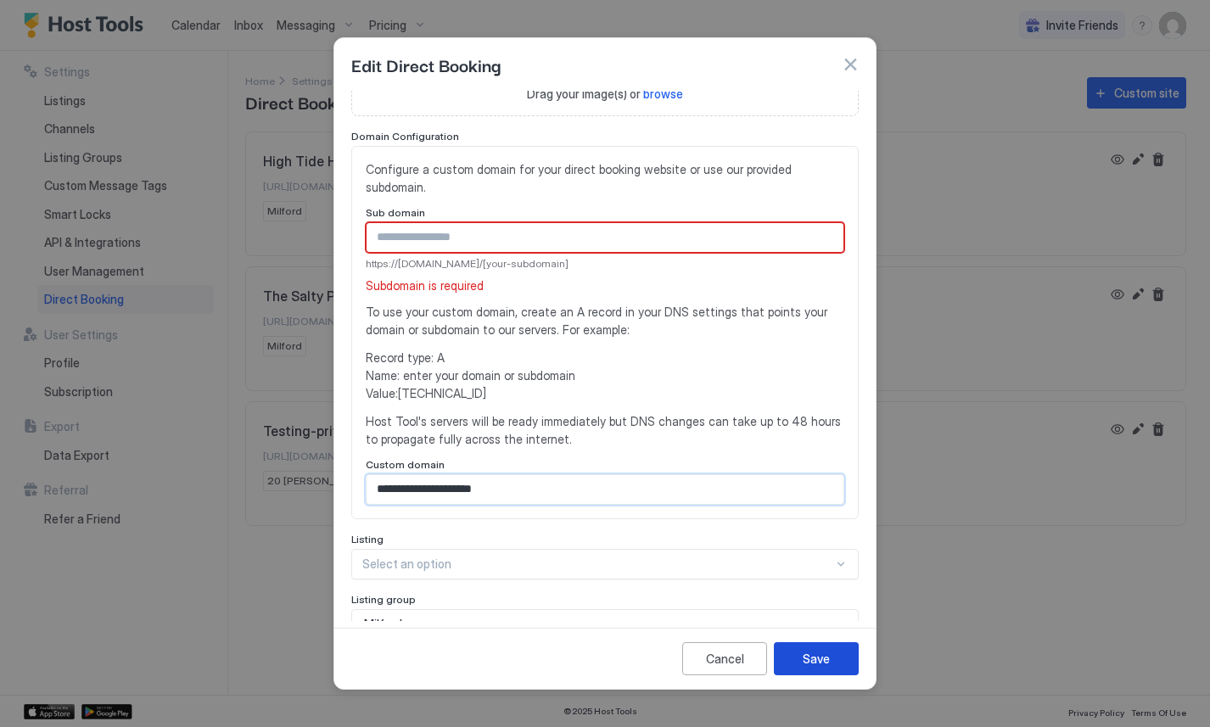
type input "**********"
click at [814, 653] on div "Save" at bounding box center [816, 659] width 27 height 18
drag, startPoint x: 477, startPoint y: 473, endPoint x: 341, endPoint y: 473, distance: 135.7
click at [341, 473] on div "**********" at bounding box center [604, 356] width 541 height 530
click at [473, 227] on input "Input Field" at bounding box center [604, 237] width 477 height 29
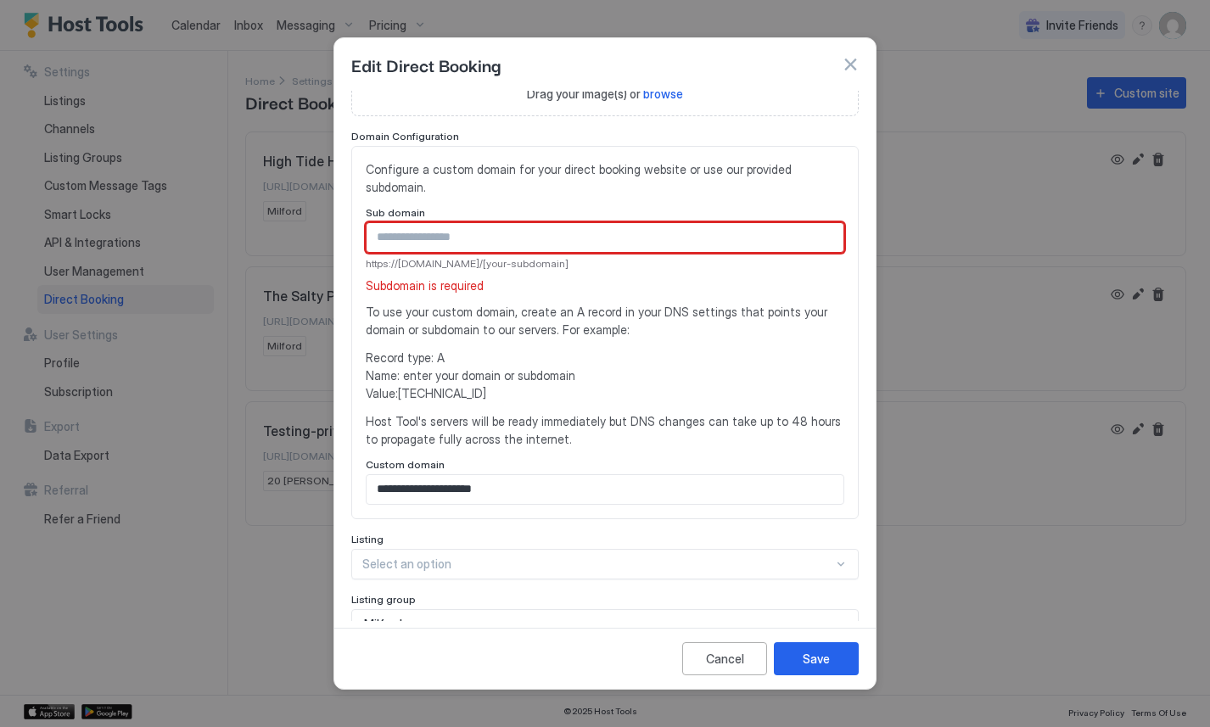
paste input "**********"
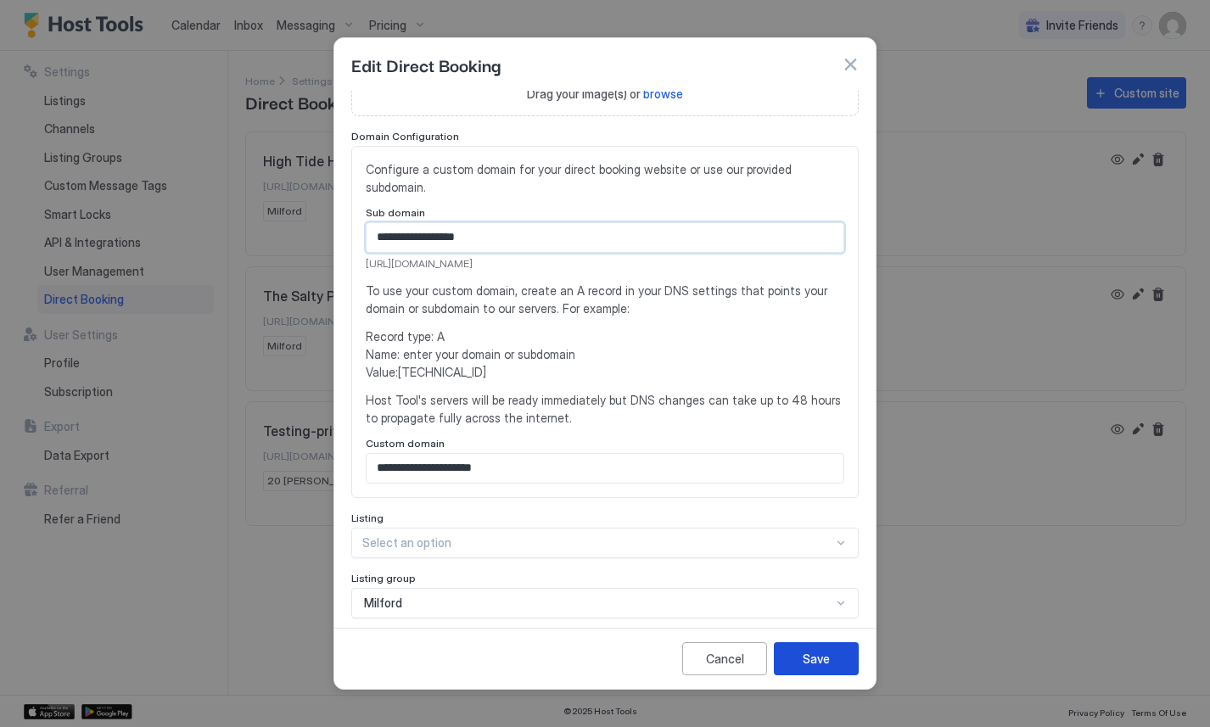
type input "**********"
click at [817, 652] on div "Save" at bounding box center [816, 659] width 27 height 18
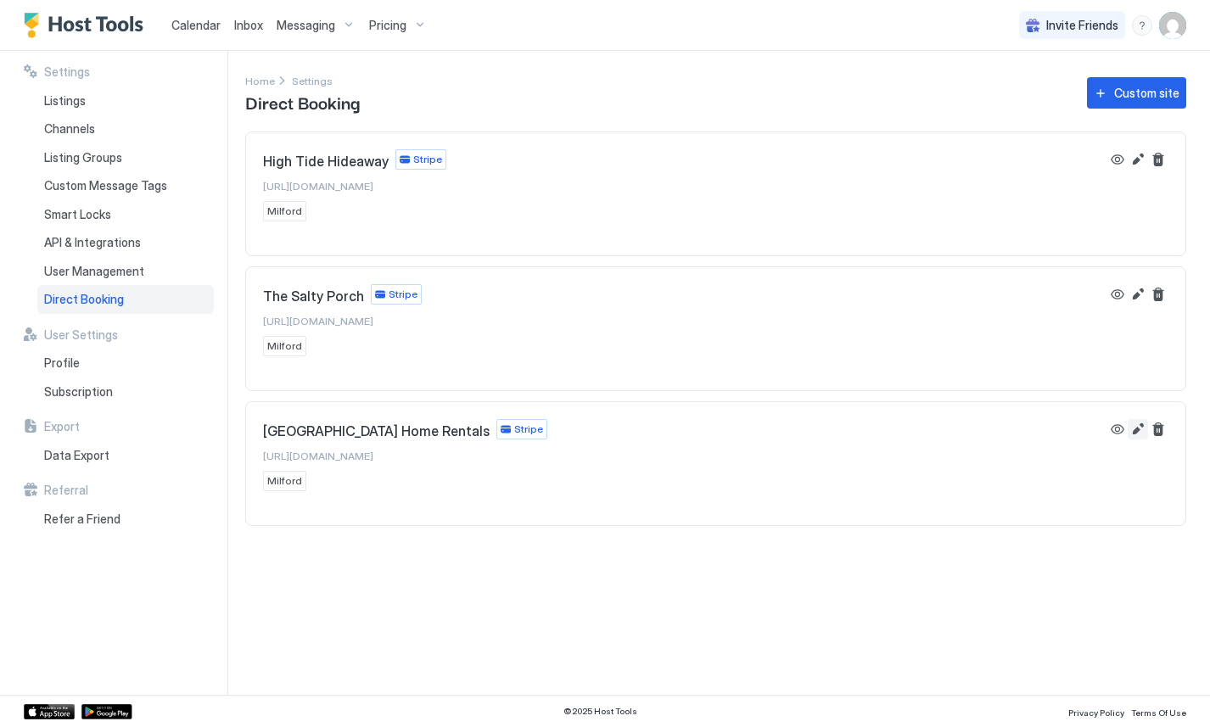
click at [1141, 429] on button "Edit" at bounding box center [1137, 429] width 20 height 20
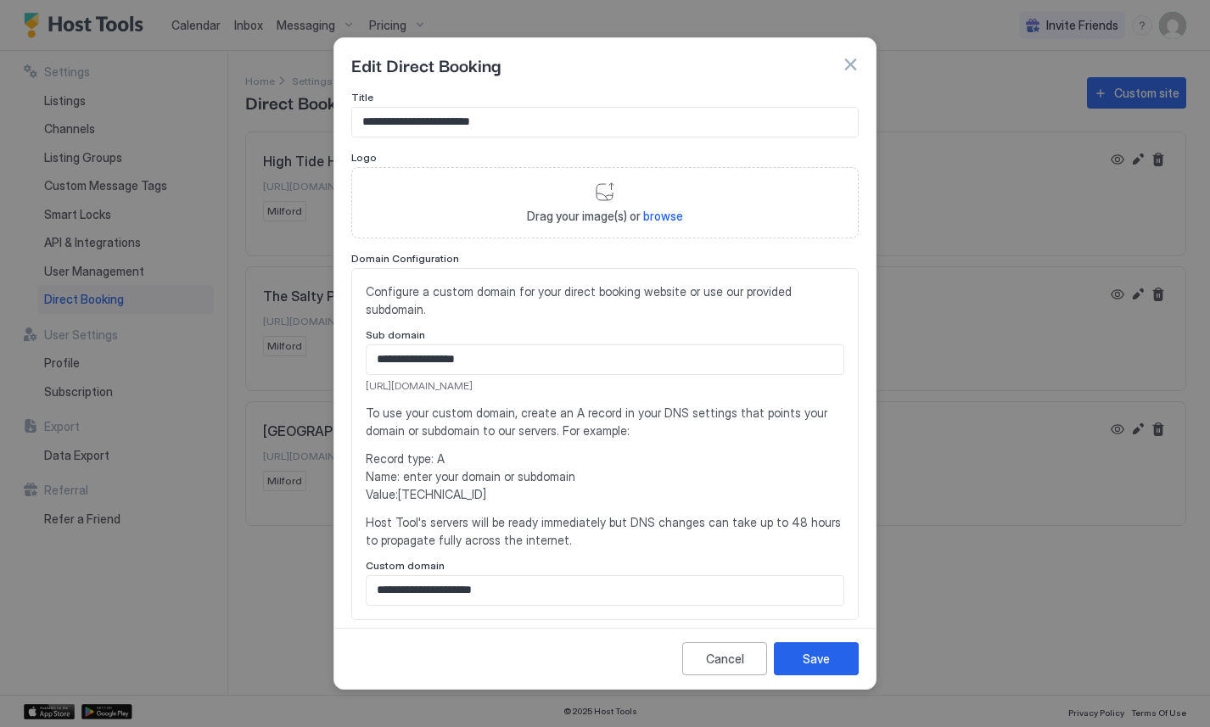
click at [426, 479] on span "Record type: A Name: enter your domain or subdomain Value: 54.144.71.87" at bounding box center [605, 476] width 478 height 53
copy span "[TECHNICAL_ID]"
click at [522, 377] on div "**********" at bounding box center [605, 443] width 478 height 323
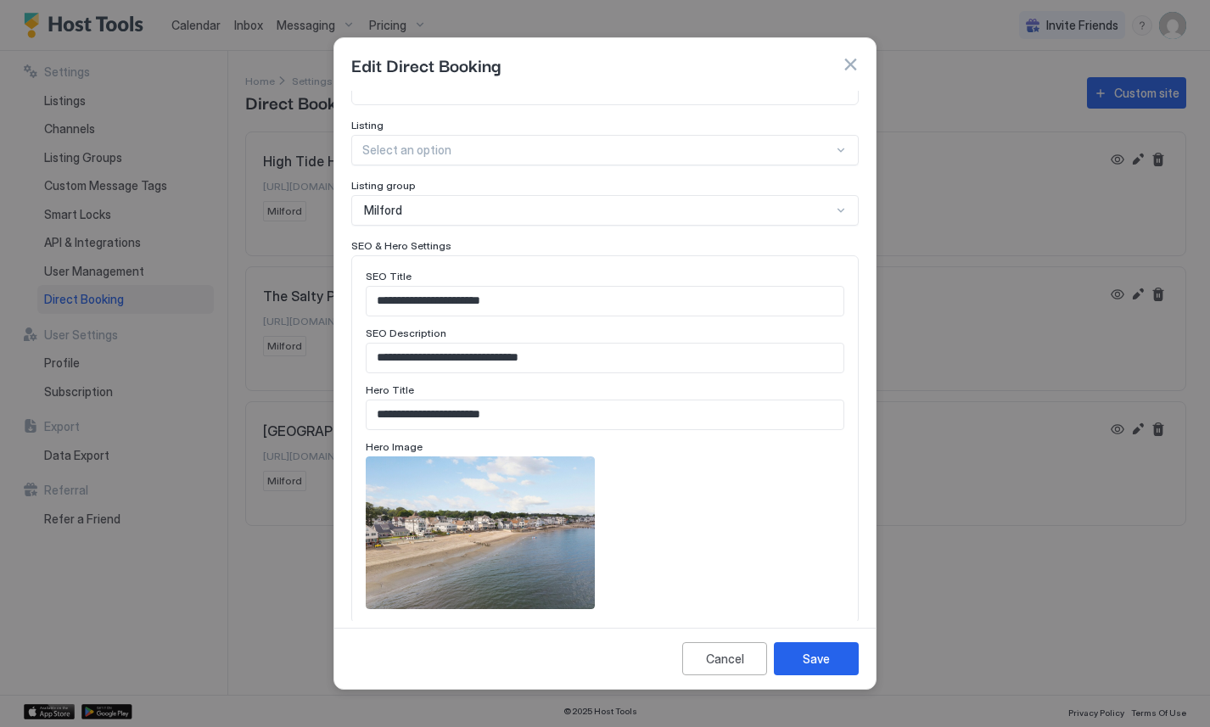
scroll to position [717, 0]
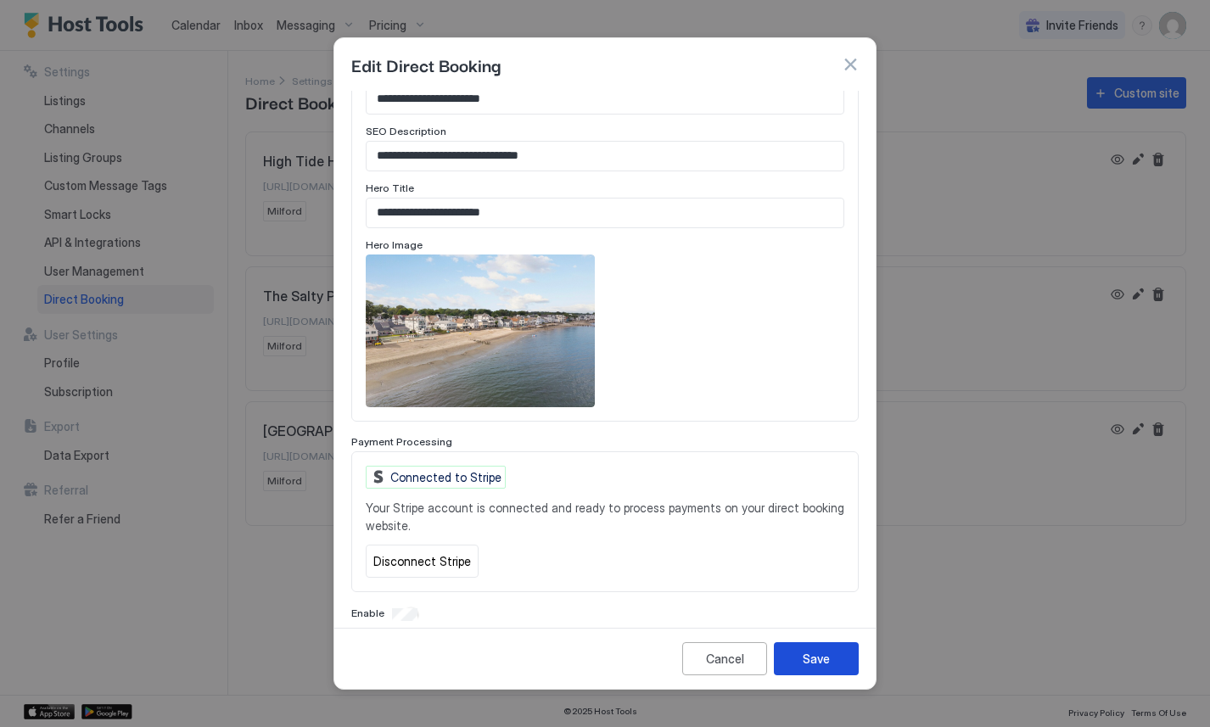
click at [818, 656] on div "Save" at bounding box center [816, 659] width 27 height 18
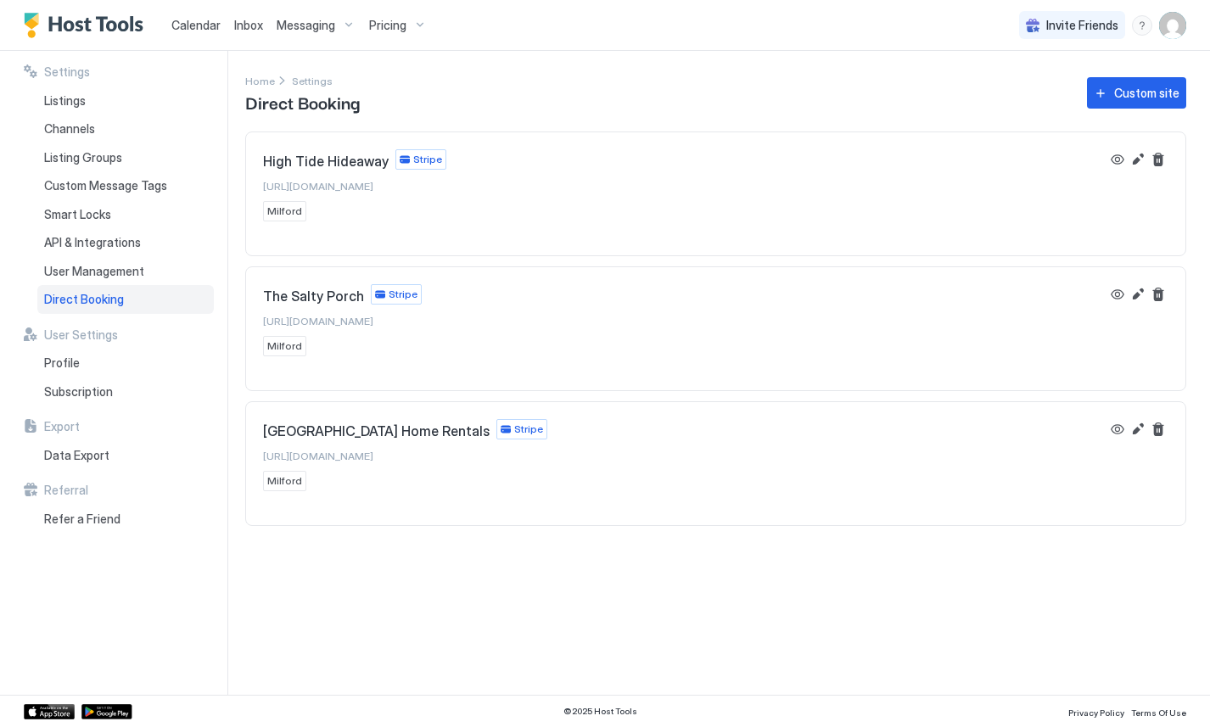
click at [508, 582] on div "Settings Home Settings Direct Booking Custom site High Tide Hideaway Stripe htt…" at bounding box center [727, 373] width 965 height 644
click at [1131, 428] on button "Edit" at bounding box center [1137, 429] width 20 height 20
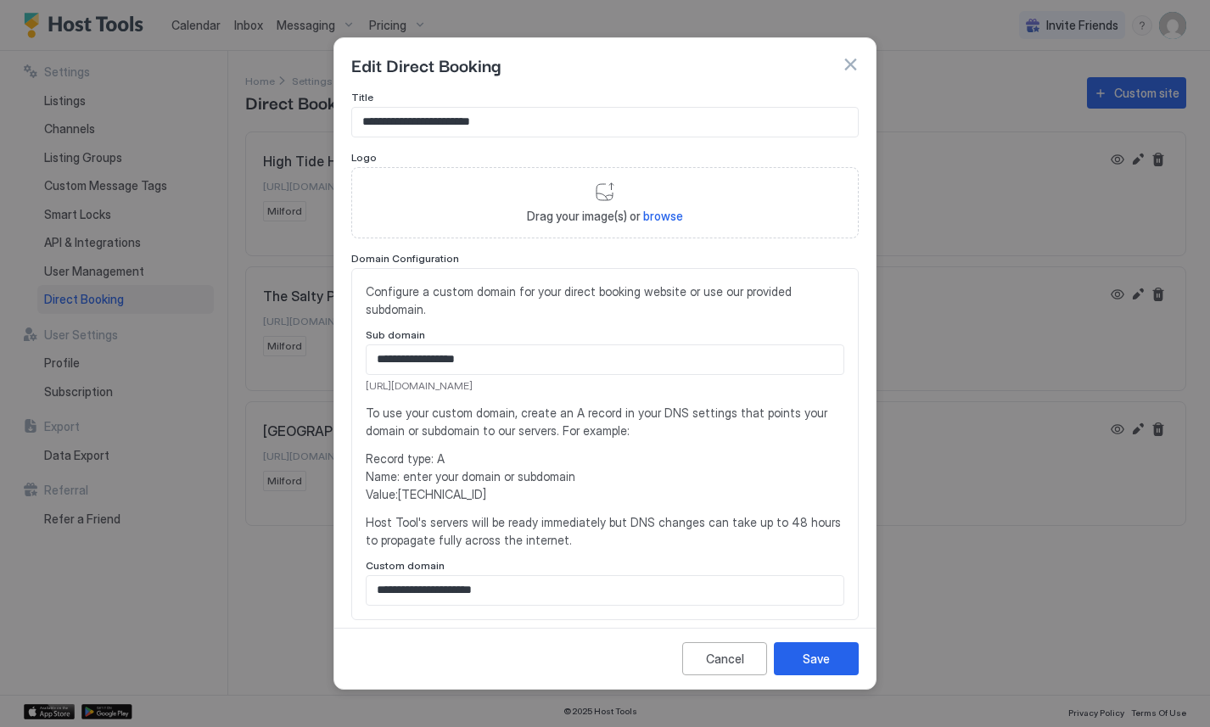
click at [461, 119] on input "**********" at bounding box center [605, 122] width 506 height 29
type input "**********"
click at [825, 665] on div "Save" at bounding box center [816, 659] width 27 height 18
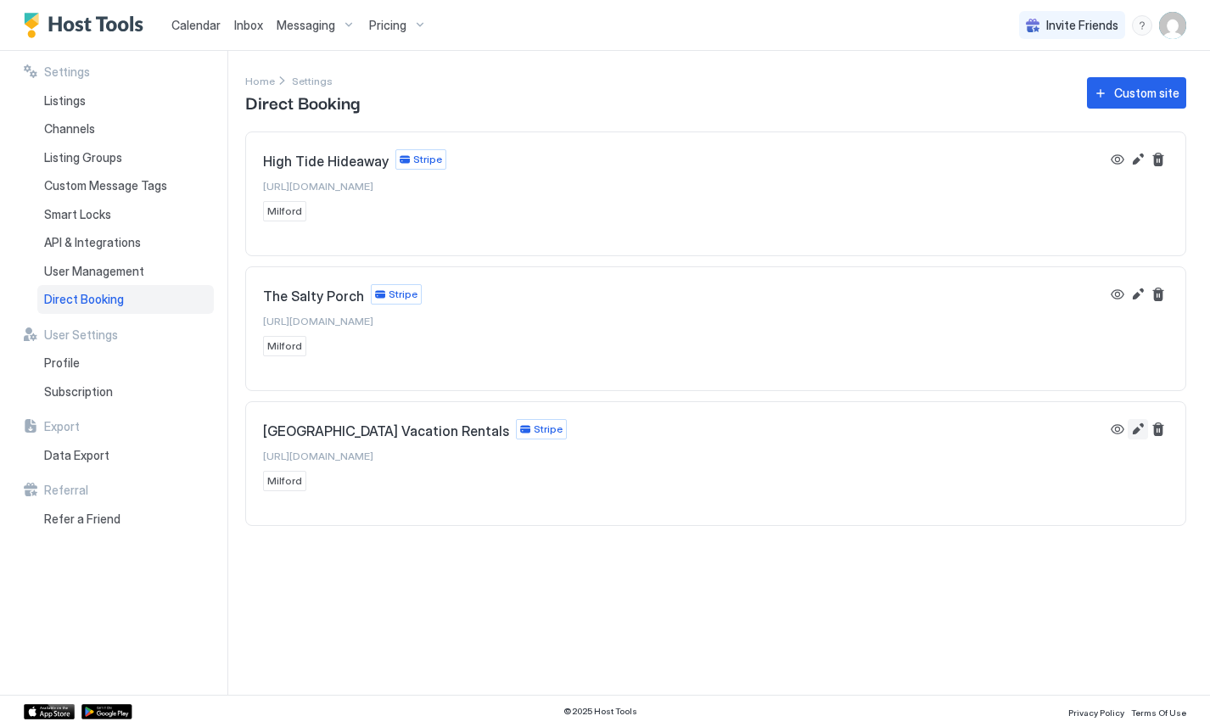
click at [1139, 428] on button "Edit" at bounding box center [1137, 429] width 20 height 20
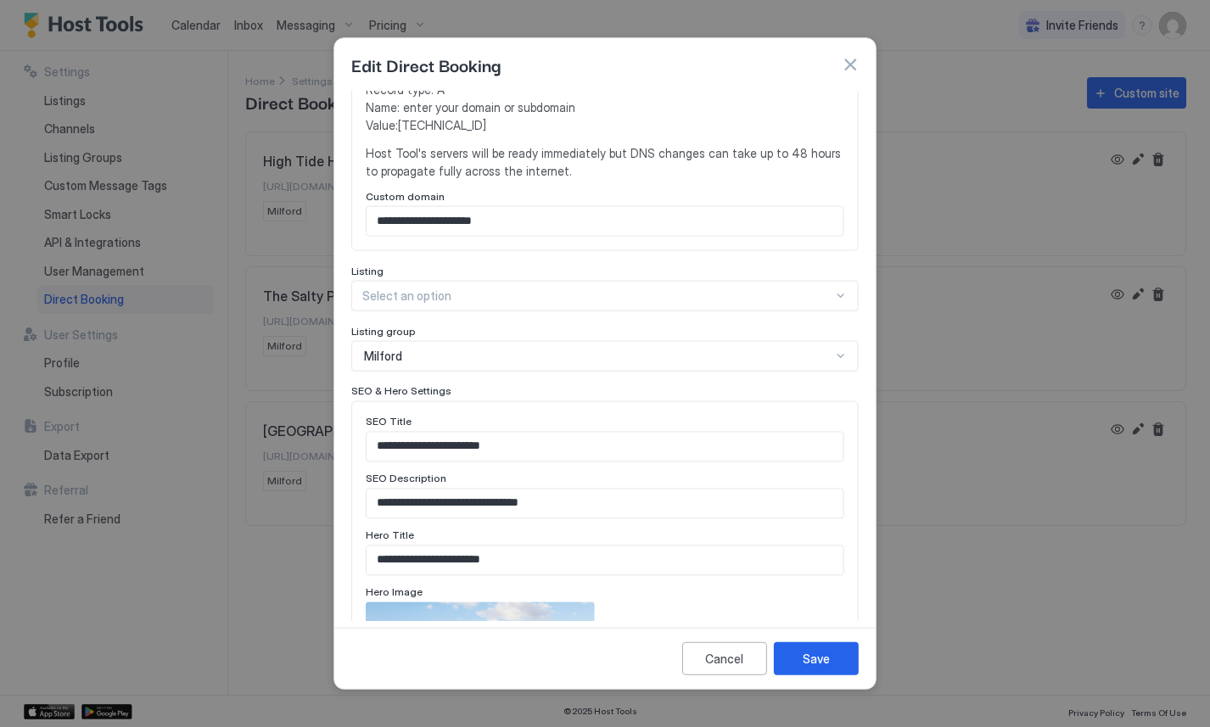
scroll to position [623, 0]
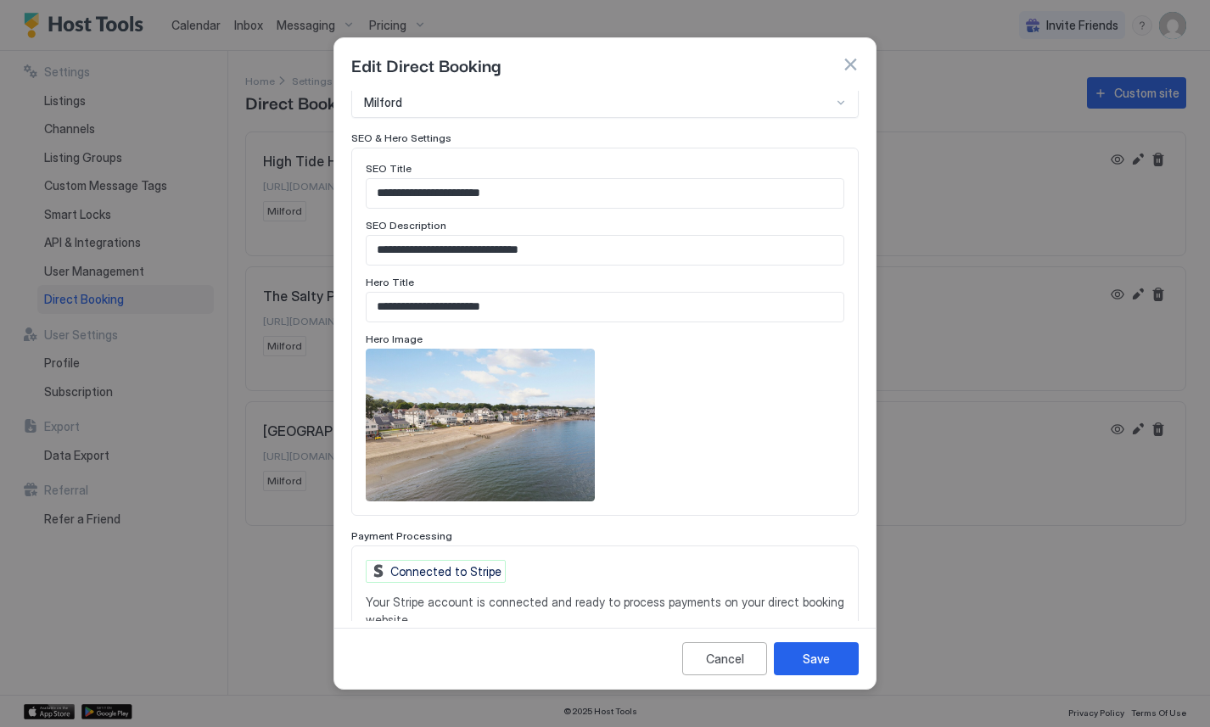
click at [464, 179] on input "**********" at bounding box center [604, 193] width 477 height 29
click at [394, 179] on input "**********" at bounding box center [604, 193] width 477 height 29
type input "**********"
click at [393, 236] on input "**********" at bounding box center [604, 250] width 477 height 29
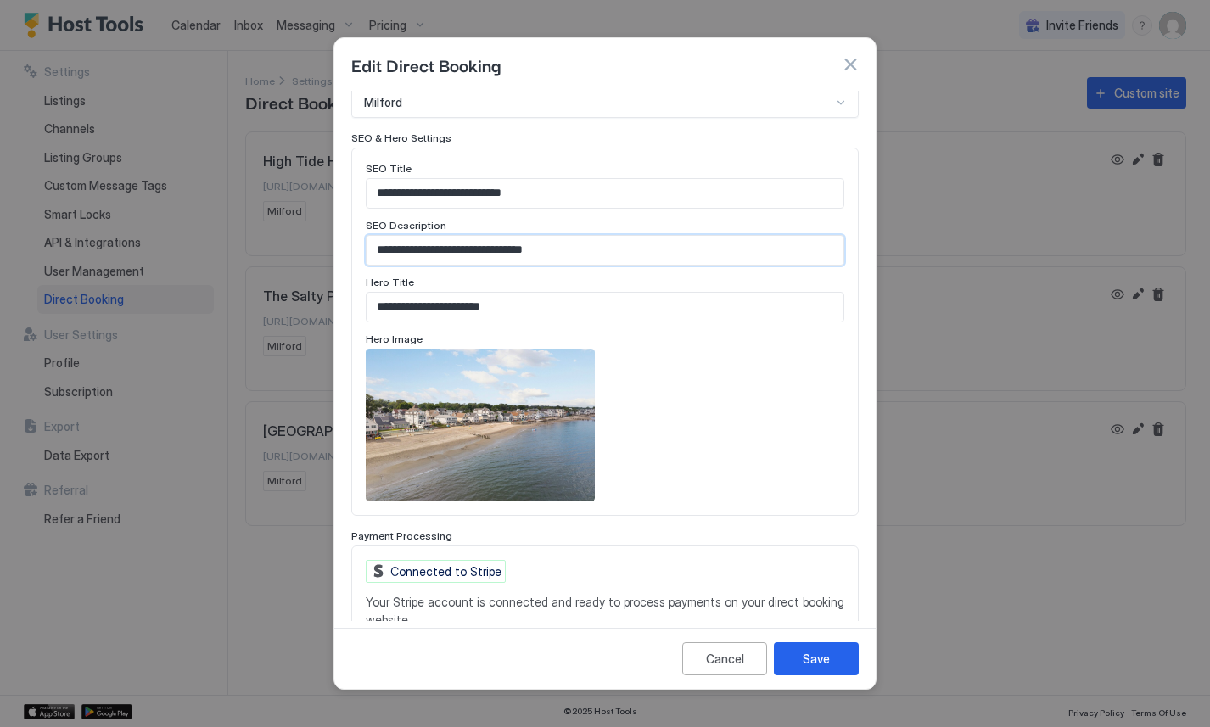
type input "**********"
click at [394, 293] on input "**********" at bounding box center [604, 307] width 477 height 29
type input "**********"
click at [761, 409] on div "To pick up a draggable item, press the space bar. While dragging, use the arrow…" at bounding box center [605, 425] width 478 height 153
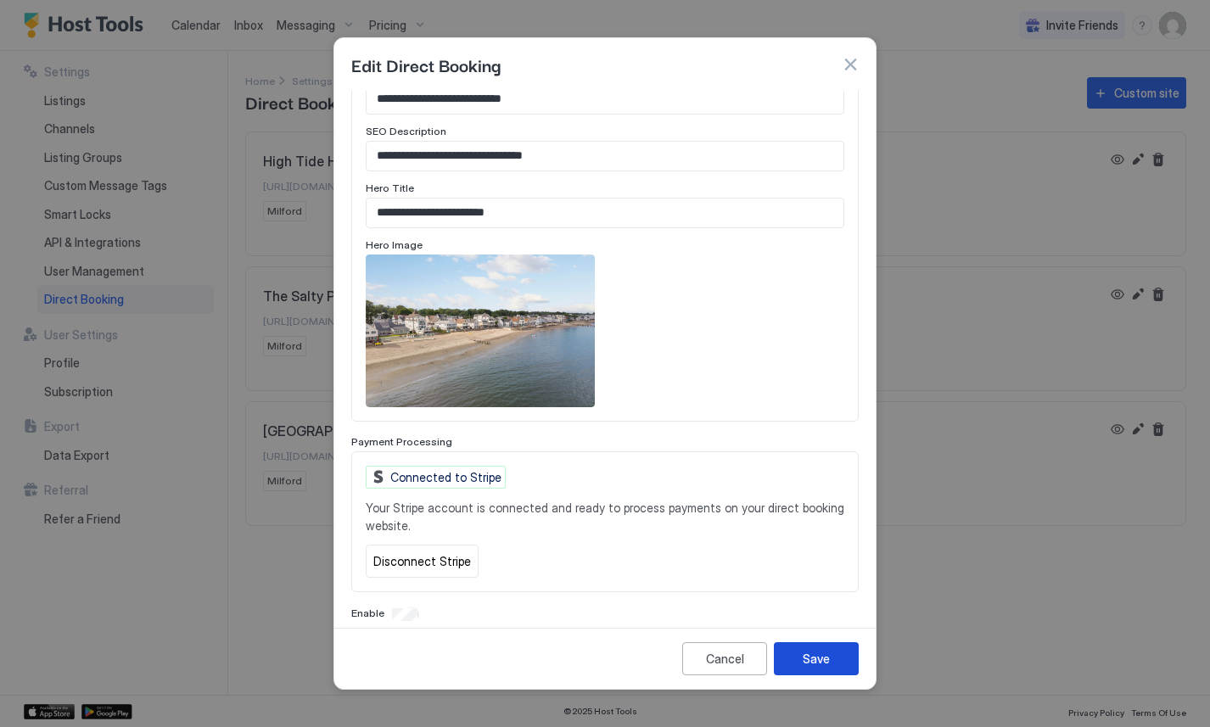
click at [809, 648] on button "Save" at bounding box center [816, 658] width 85 height 33
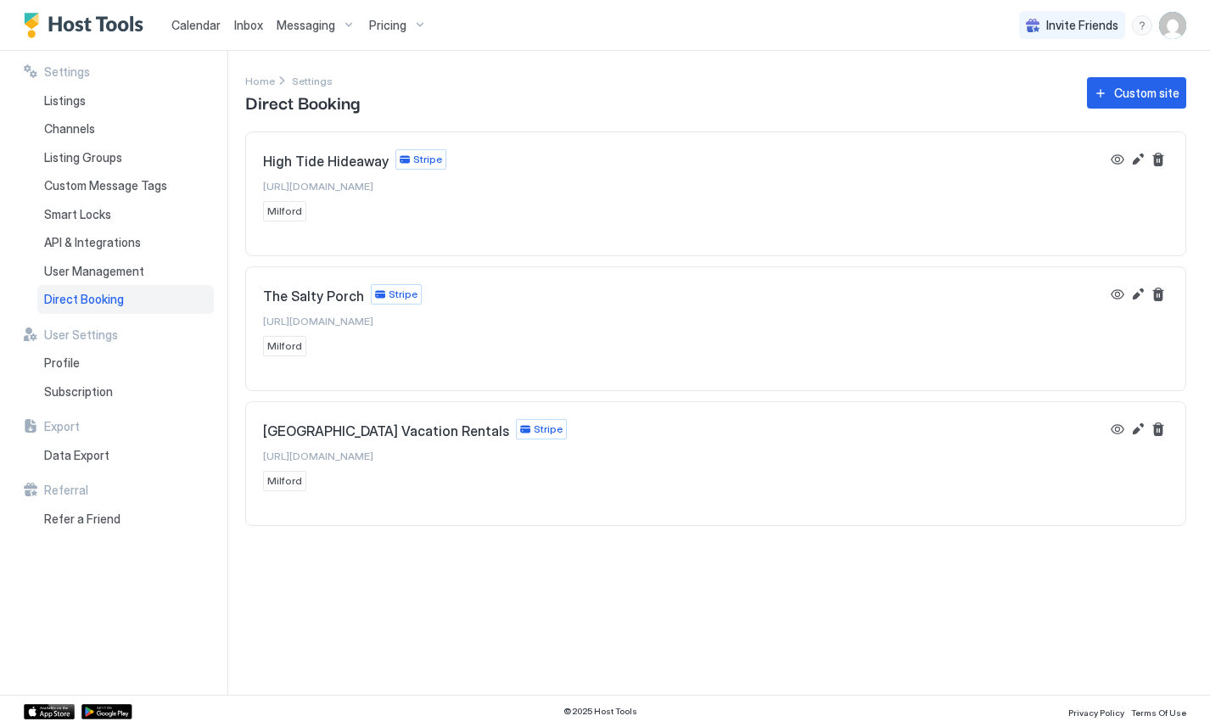
click at [380, 433] on span "[GEOGRAPHIC_DATA] Vacation Rentals" at bounding box center [386, 430] width 246 height 17
click at [1132, 429] on button "Edit" at bounding box center [1137, 429] width 20 height 20
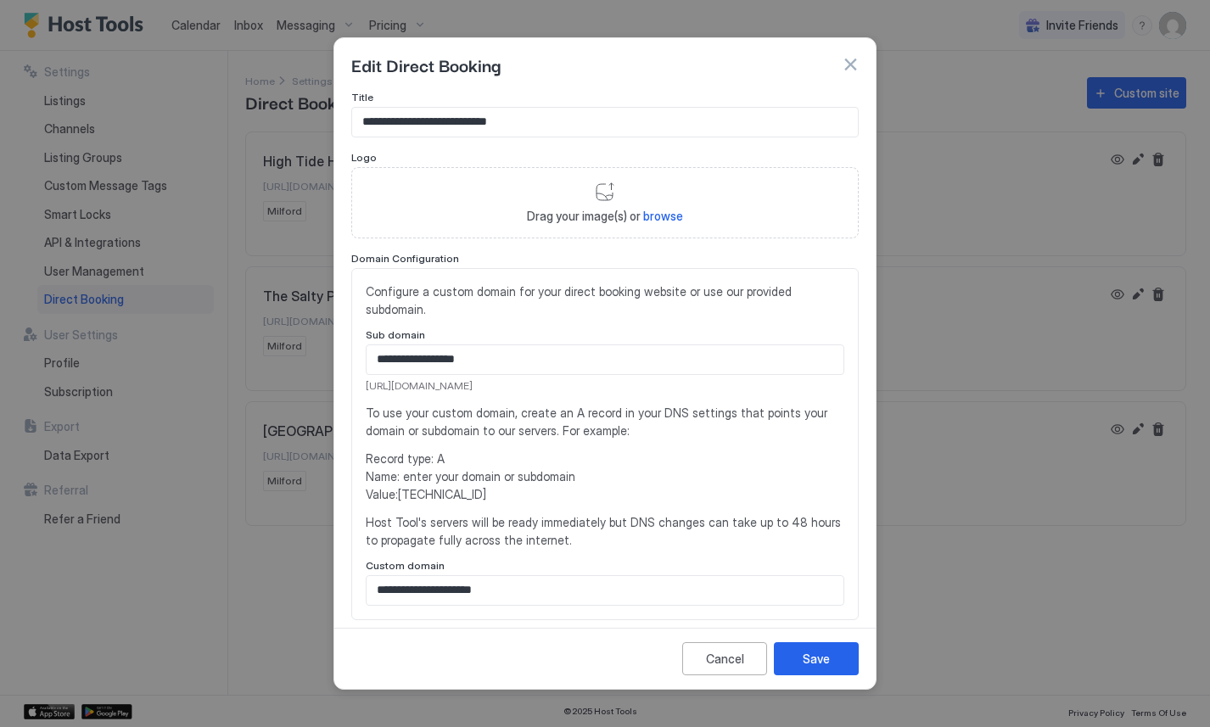
click at [564, 378] on span "https://direct.hosttools.com/walnutbeachrentals" at bounding box center [605, 385] width 478 height 15
copy span "https://direct.hosttools.com/walnutbeachrentals"
click at [824, 657] on div "Save" at bounding box center [816, 659] width 27 height 18
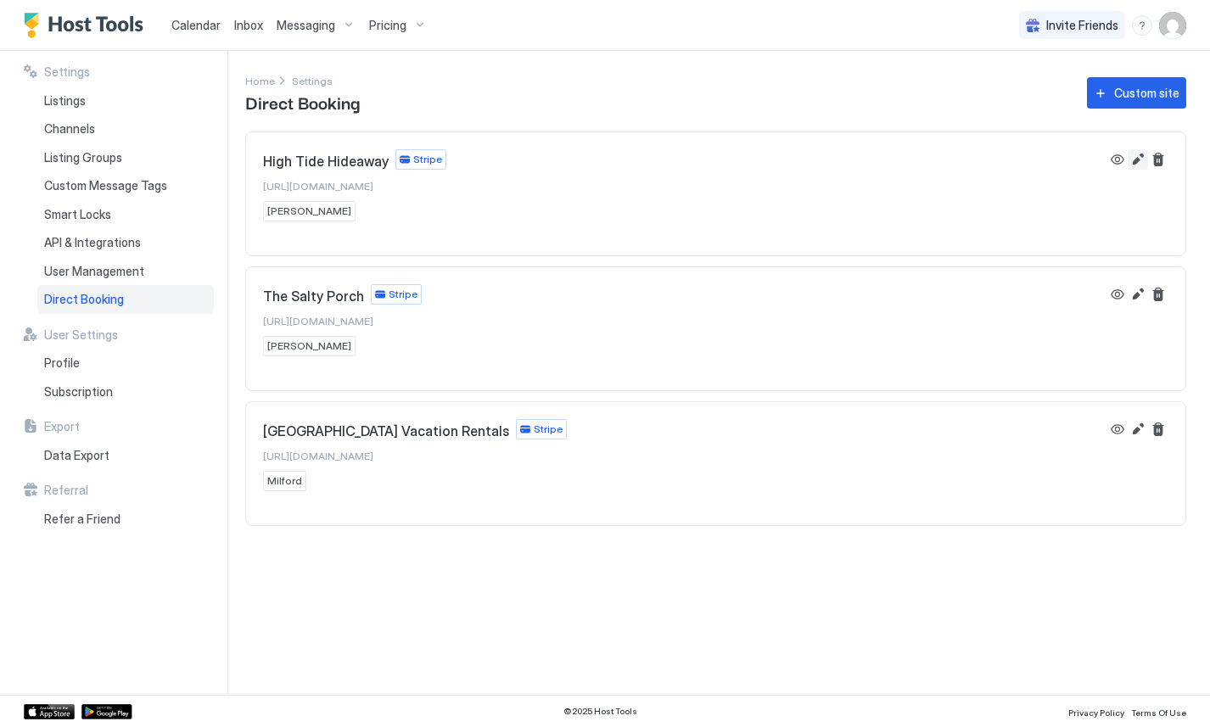
click at [1137, 158] on button "Edit" at bounding box center [1137, 159] width 20 height 20
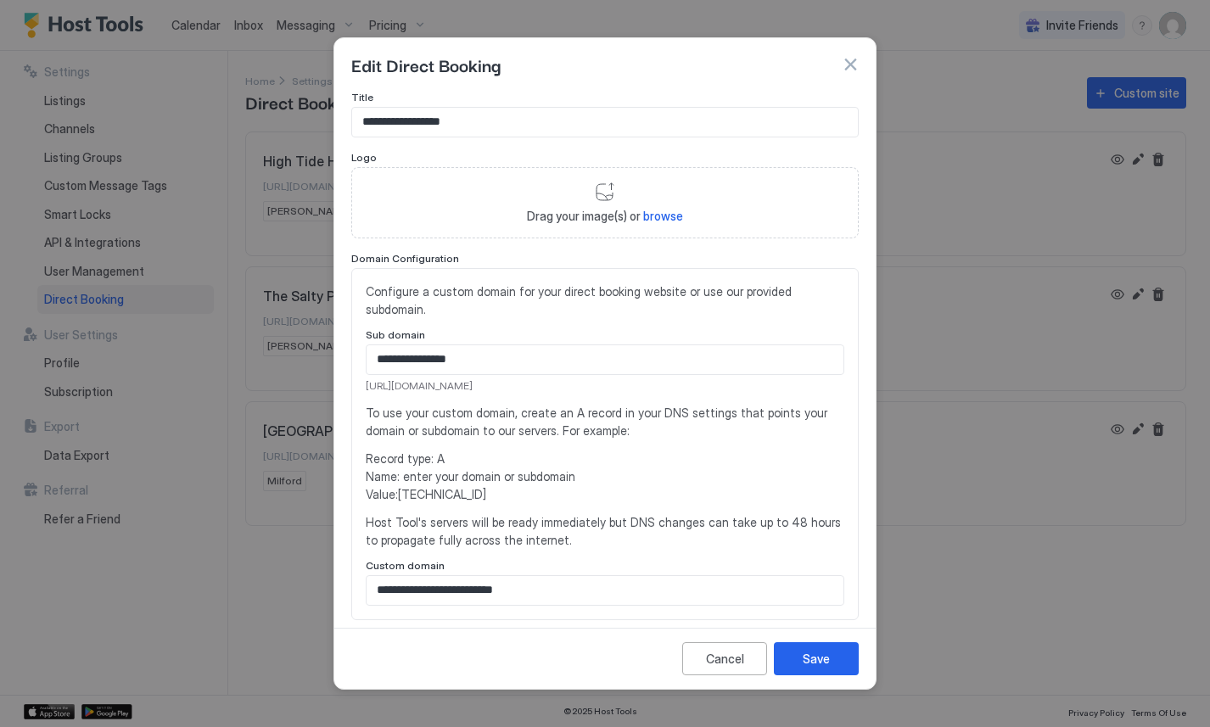
click at [853, 64] on button "button" at bounding box center [850, 64] width 17 height 17
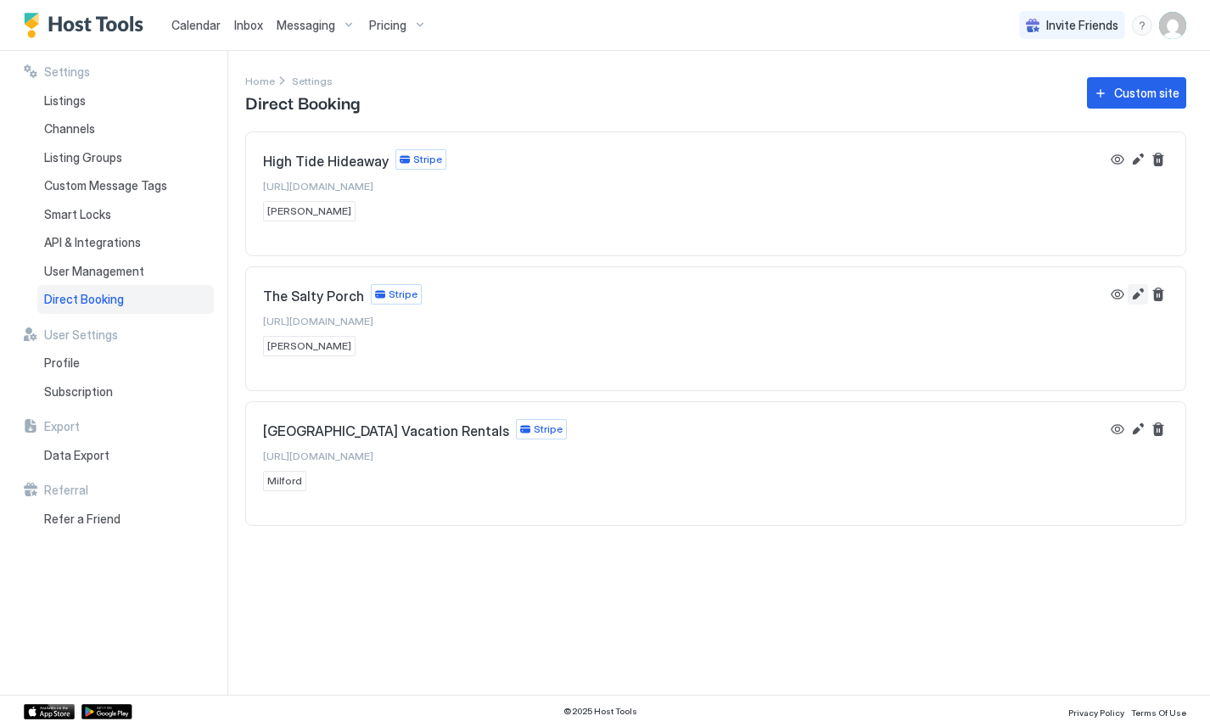
click at [1136, 292] on button "Edit" at bounding box center [1137, 294] width 20 height 20
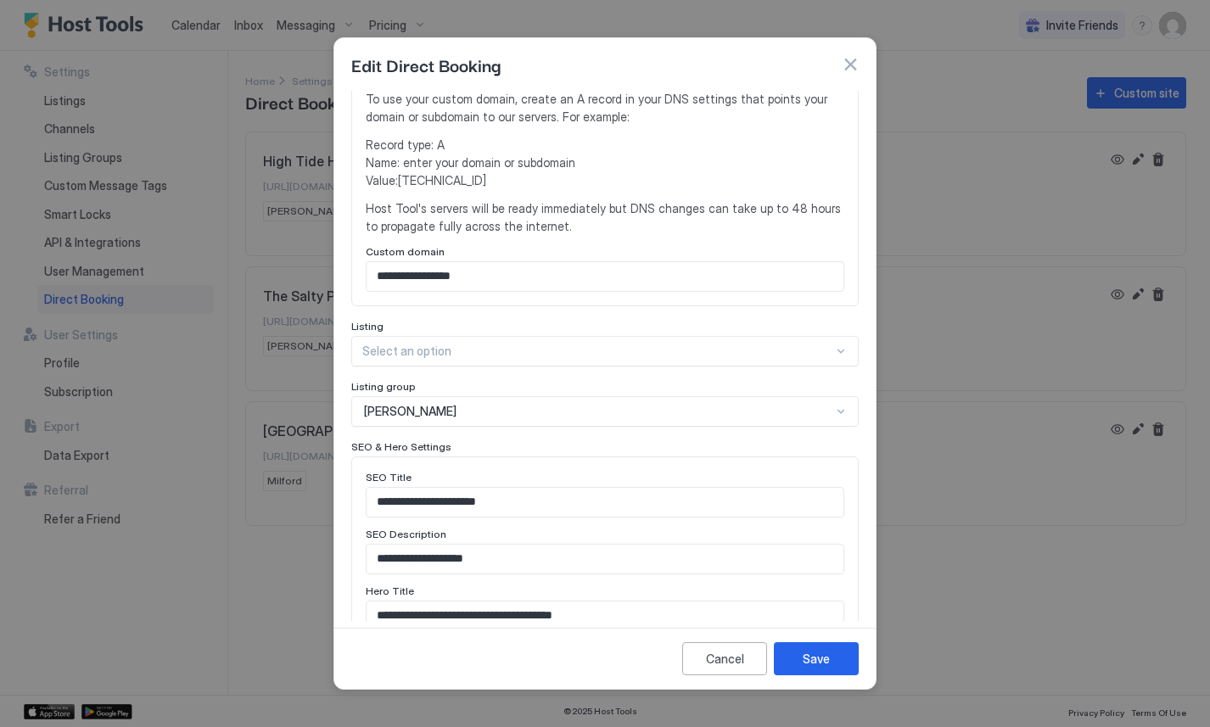
scroll to position [444, 0]
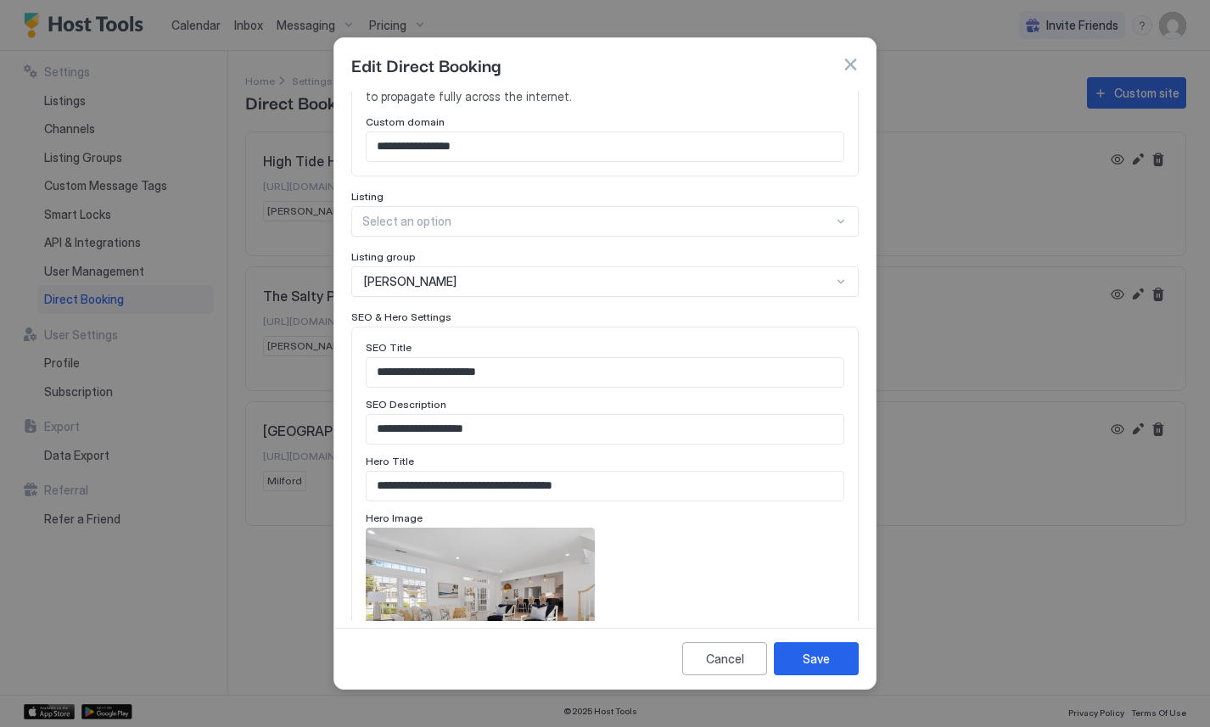
click at [440, 266] on div "Hauser" at bounding box center [604, 281] width 507 height 31
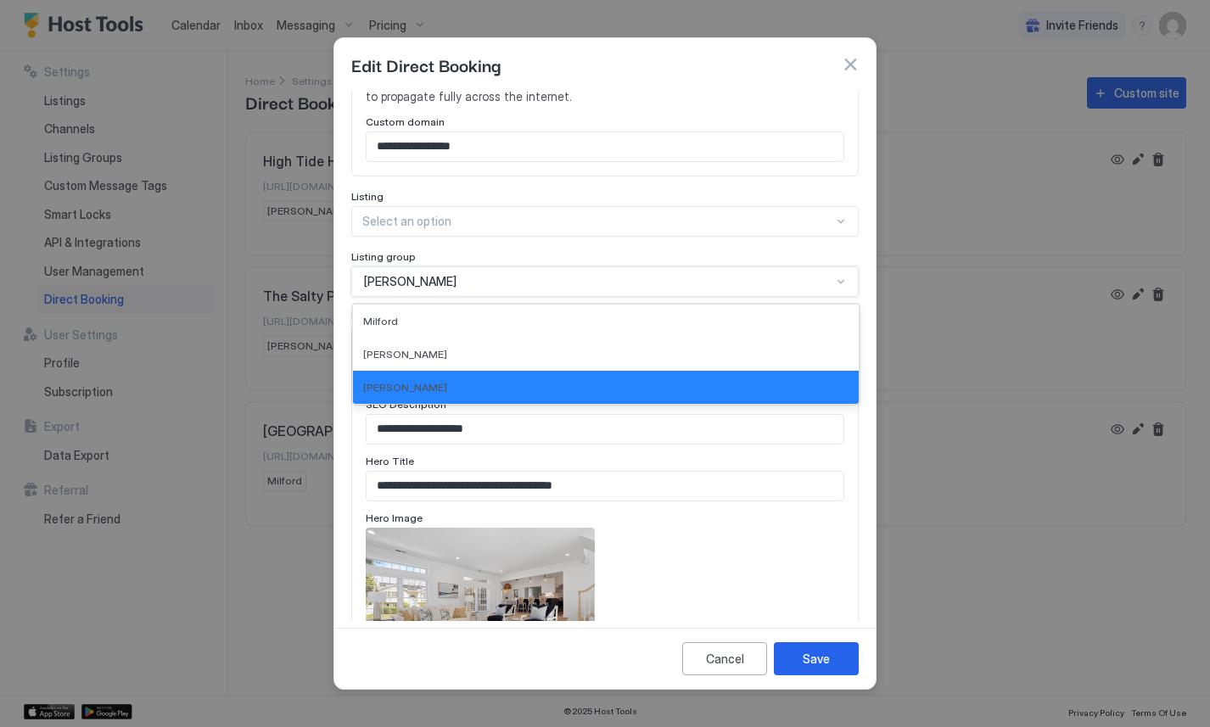
click at [447, 214] on div at bounding box center [597, 221] width 471 height 15
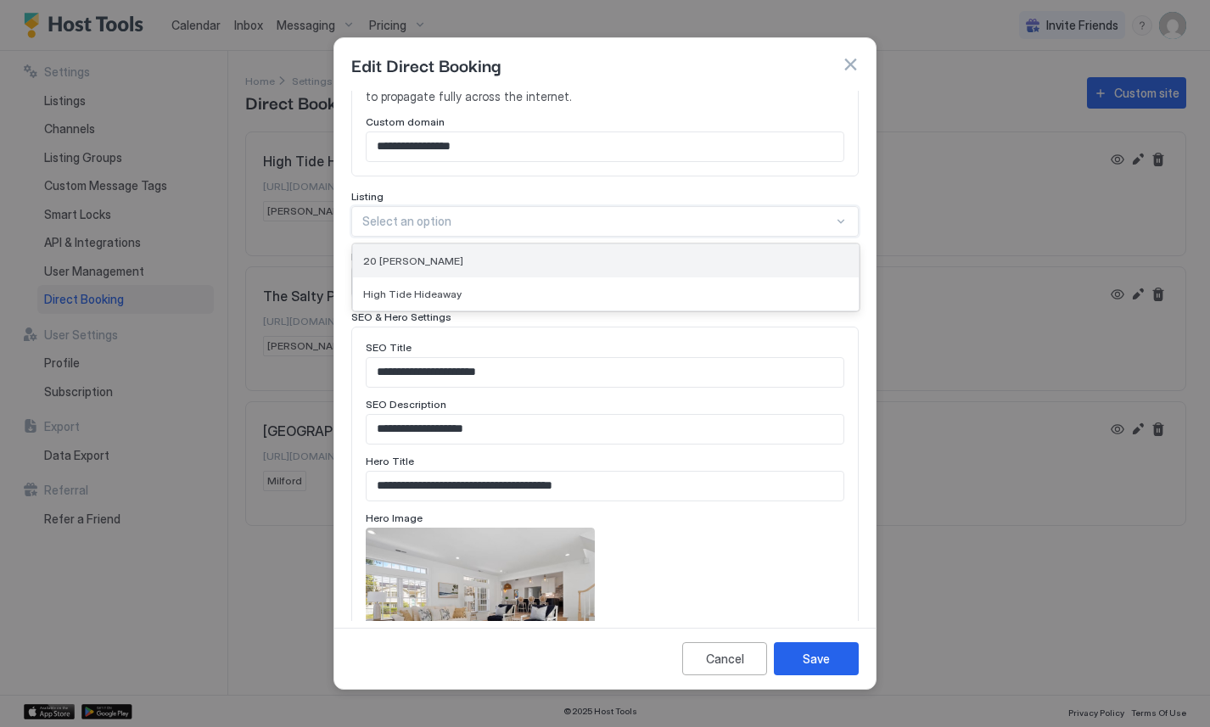
click at [451, 254] on div "20 [PERSON_NAME]" at bounding box center [605, 260] width 485 height 13
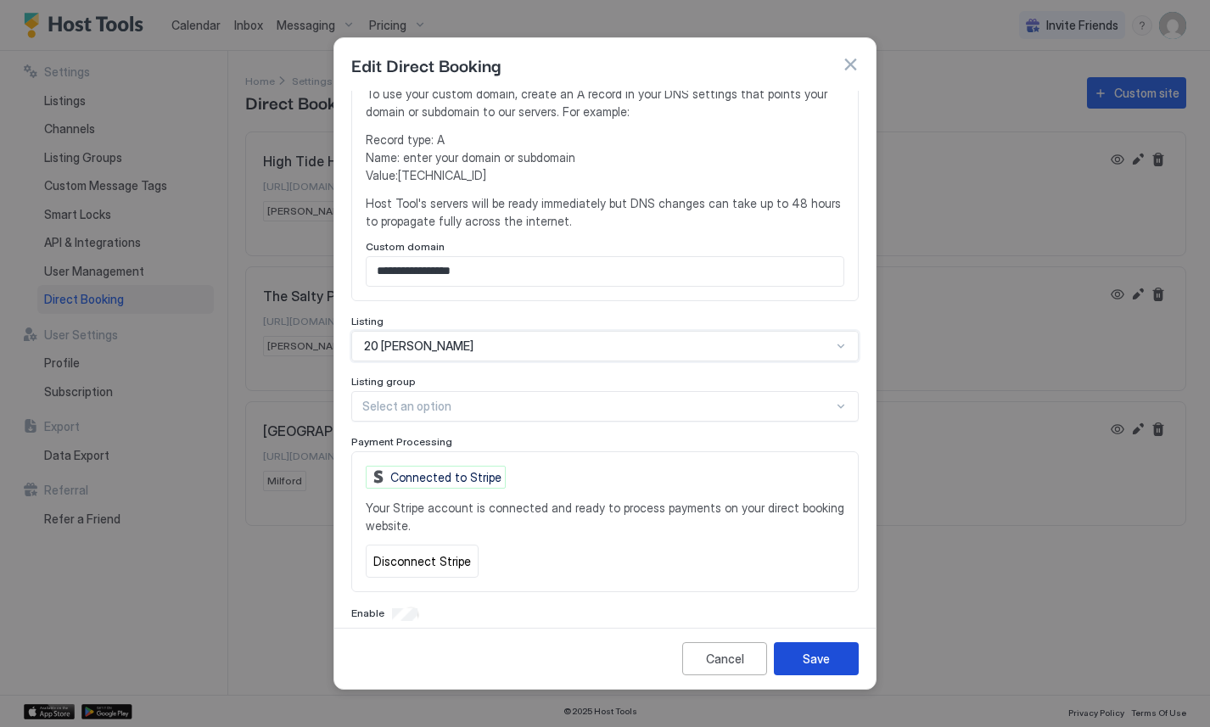
click at [814, 660] on div "Save" at bounding box center [816, 659] width 27 height 18
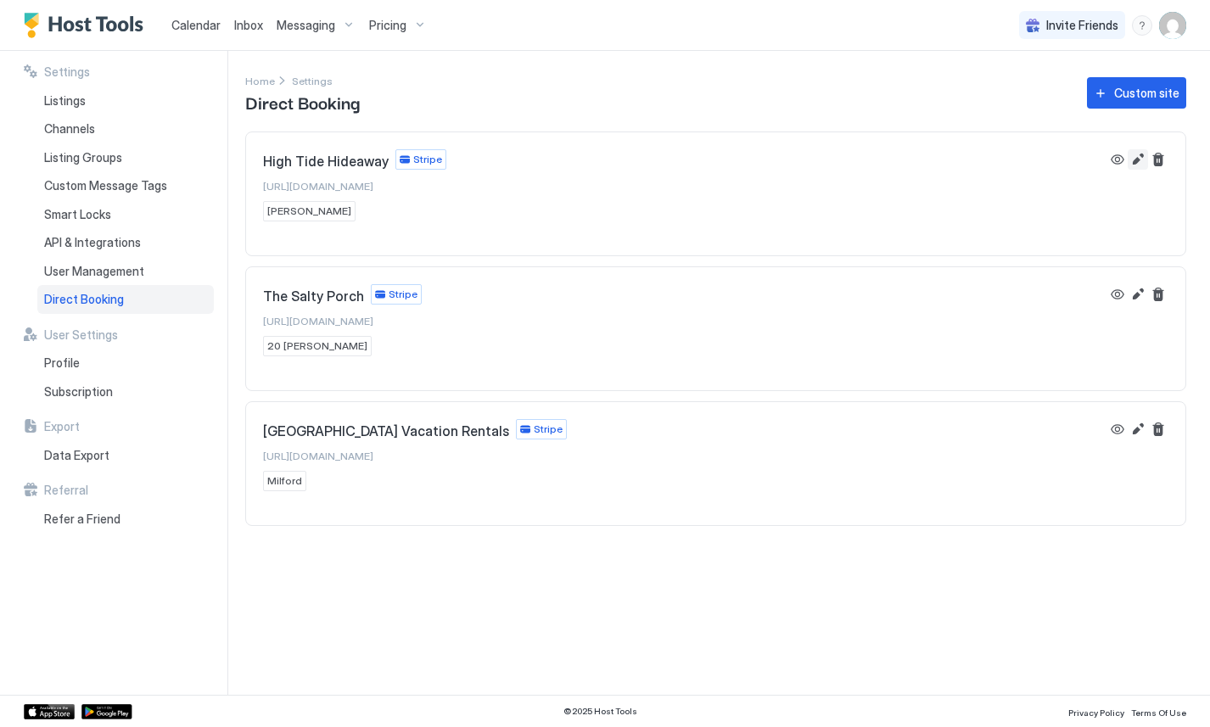
click at [1138, 162] on button "Edit" at bounding box center [1137, 159] width 20 height 20
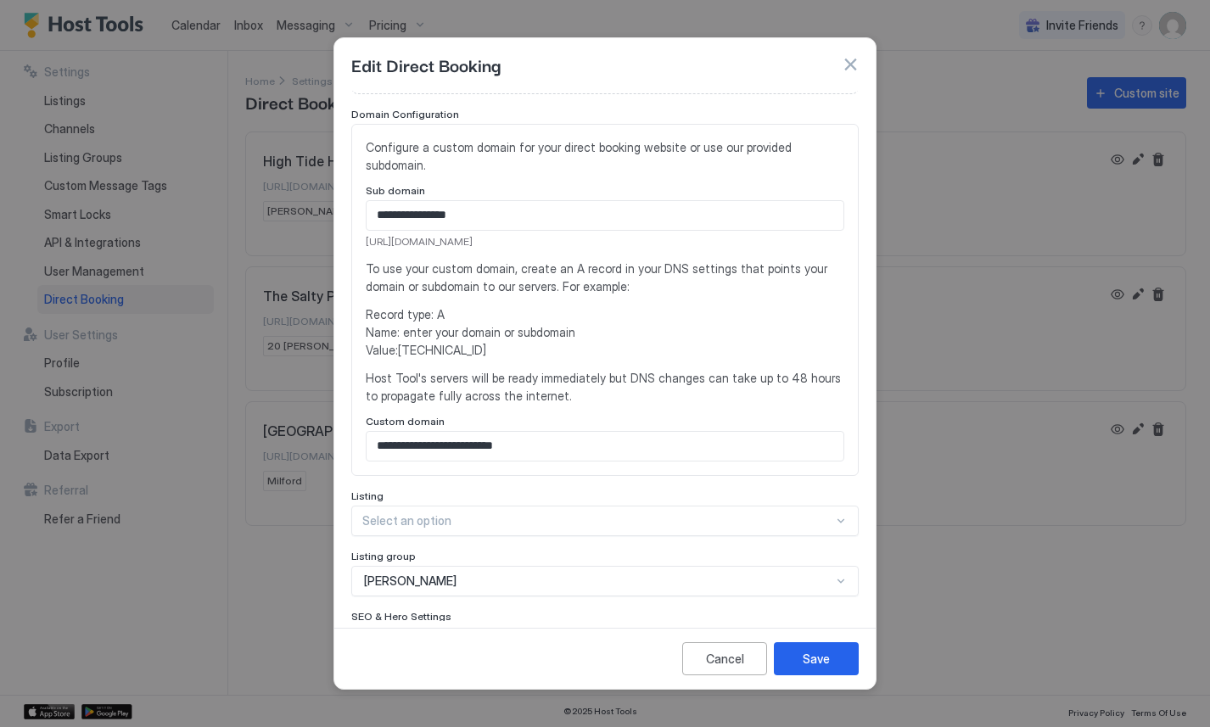
scroll to position [324, 0]
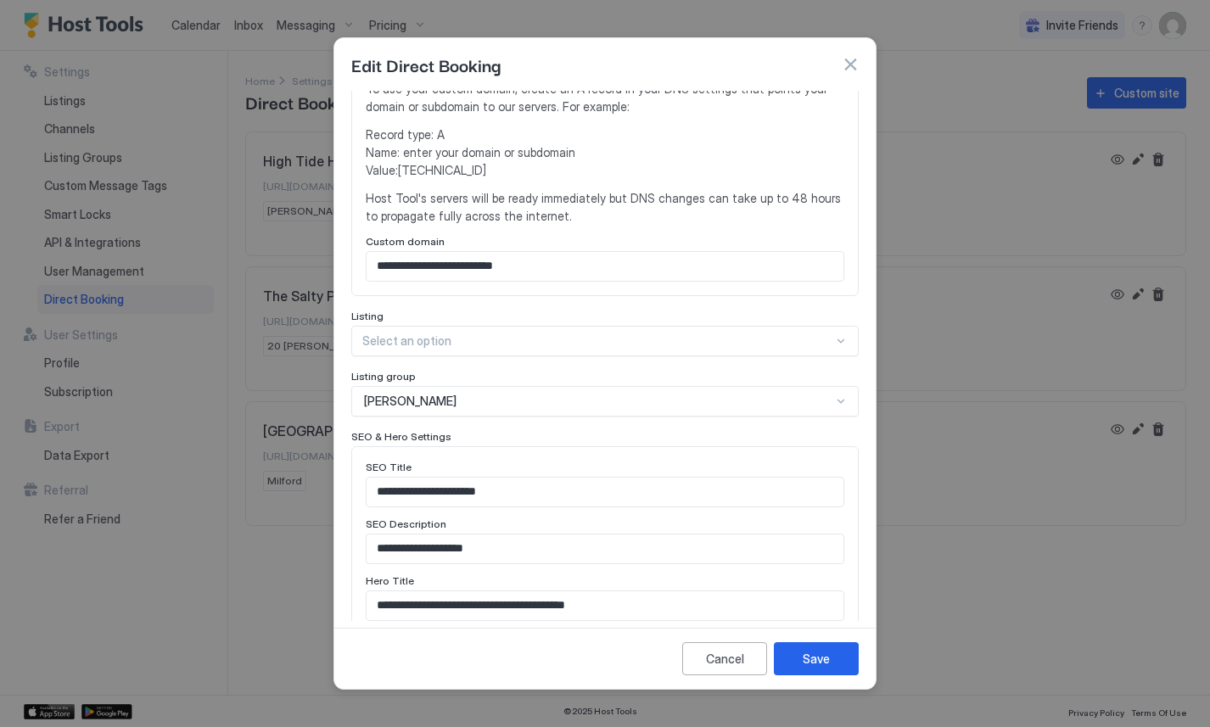
click at [595, 326] on div "Select an option" at bounding box center [604, 341] width 507 height 31
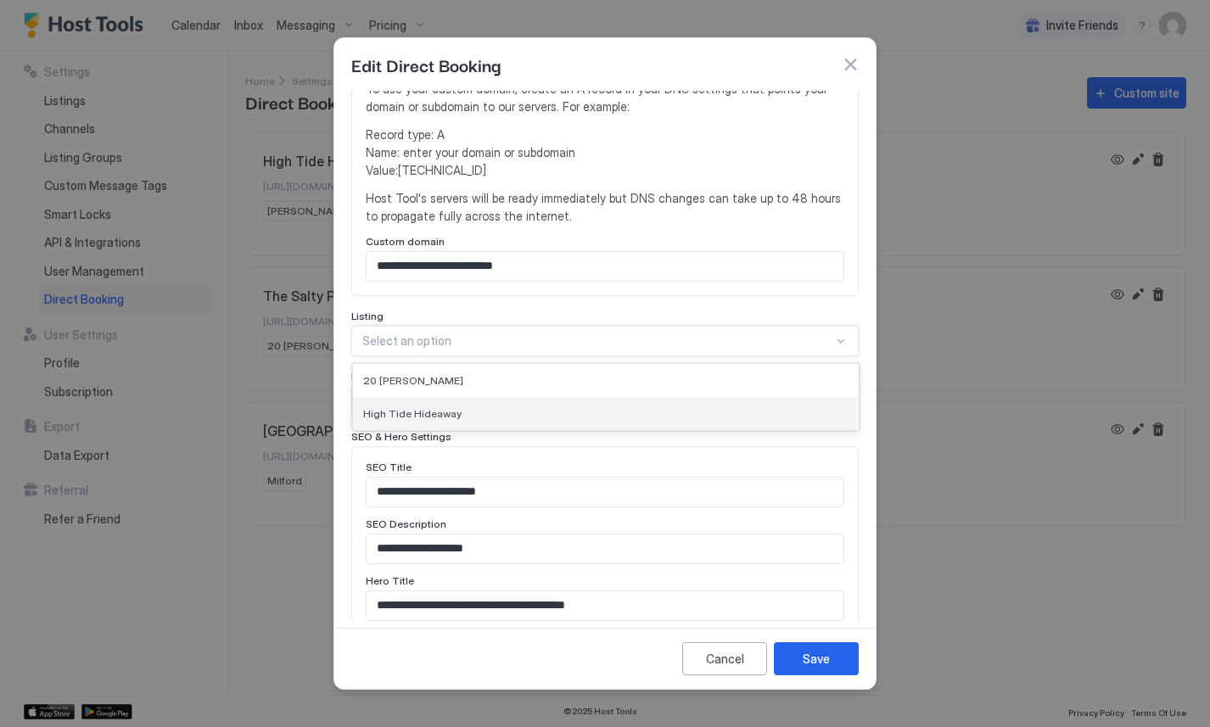
click at [551, 407] on div "High Tide Hideaway" at bounding box center [605, 413] width 485 height 13
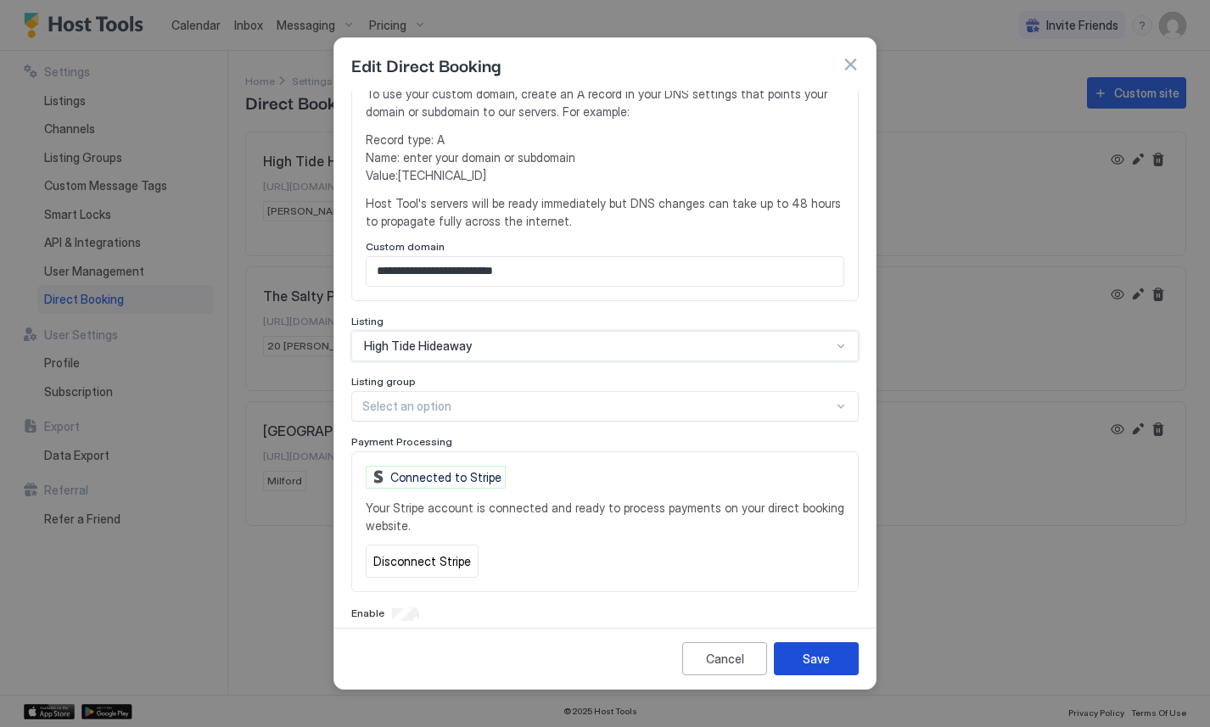
click at [793, 647] on button "Save" at bounding box center [816, 658] width 85 height 33
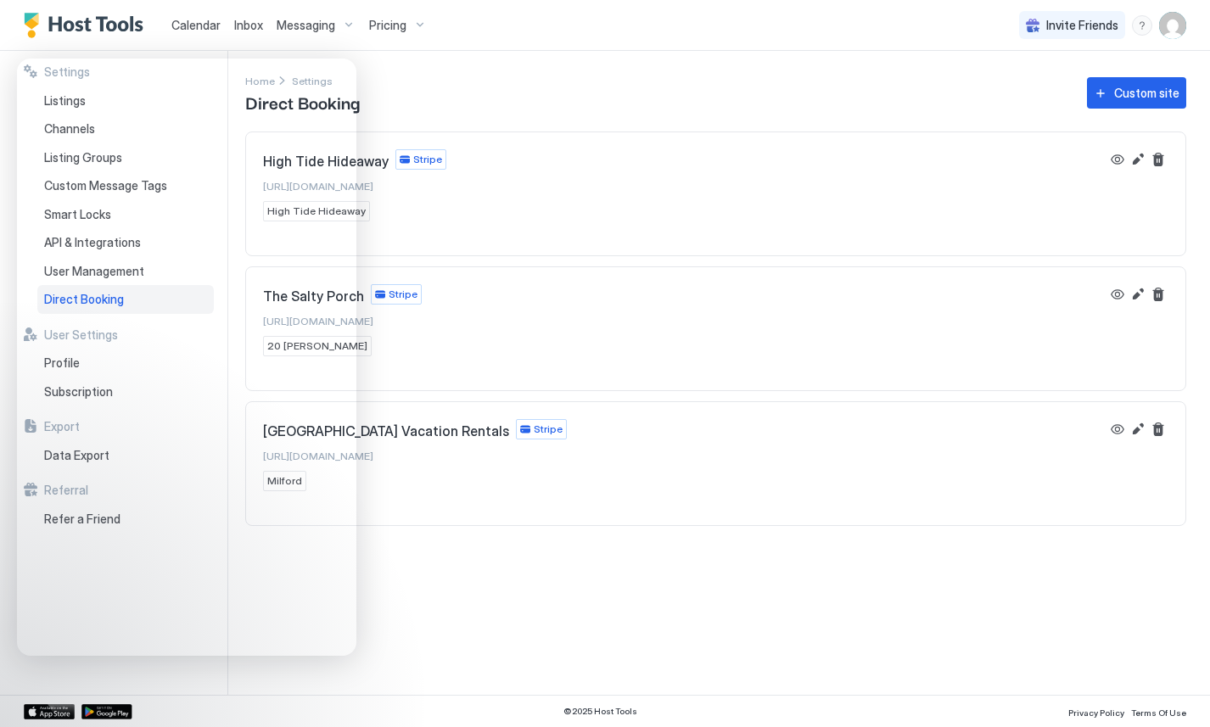
click at [640, 10] on div "Calendar Inbox Messaging Pricing Invite Friends JR" at bounding box center [605, 25] width 1210 height 51
click at [715, 573] on div "Settings Home Settings Direct Booking Custom site High Tide Hideaway Stripe [UR…" at bounding box center [727, 373] width 965 height 644
click at [507, 103] on div "Home Settings Direct Booking Custom site" at bounding box center [715, 92] width 941 height 43
click at [311, 34] on div "Messaging" at bounding box center [316, 25] width 92 height 29
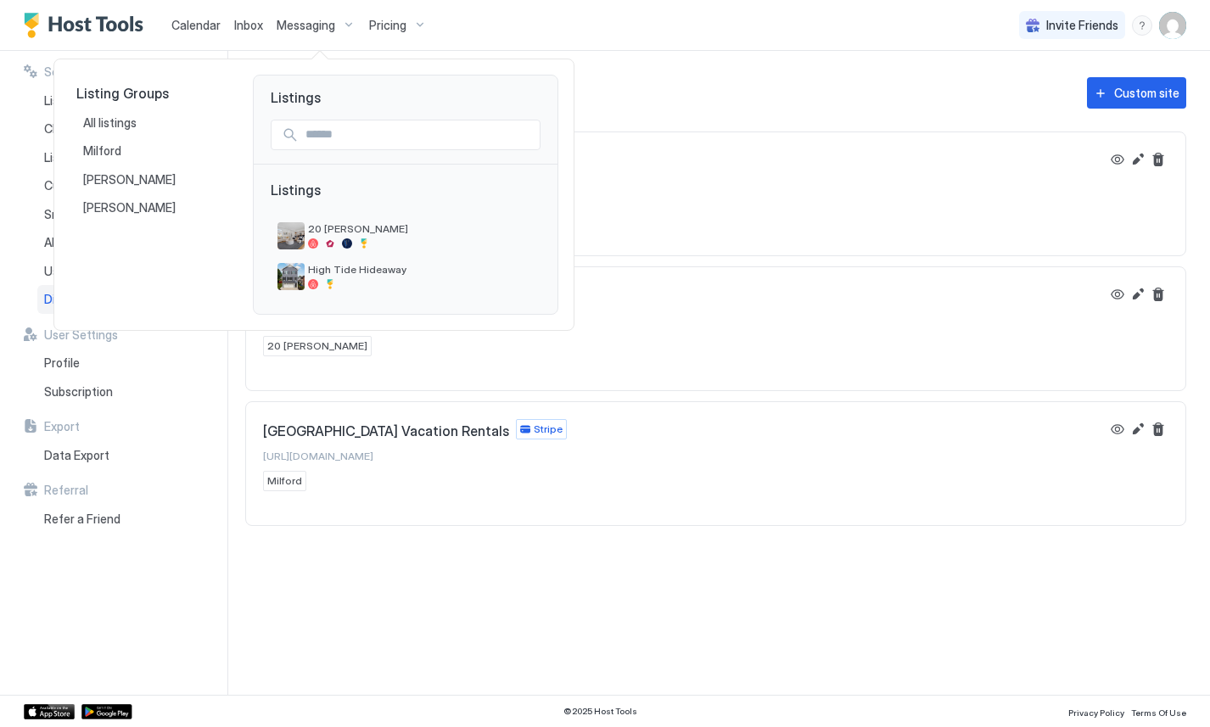
click at [259, 31] on div at bounding box center [605, 363] width 1210 height 727
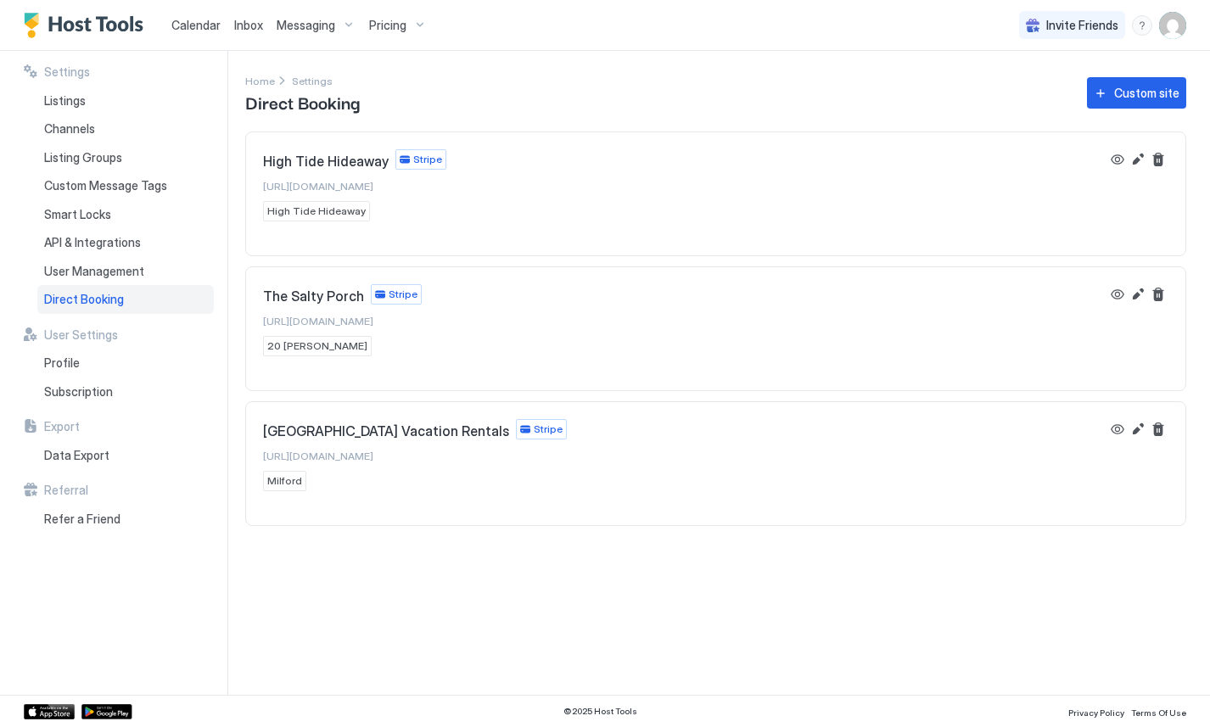
click at [253, 27] on span "Inbox" at bounding box center [248, 25] width 29 height 14
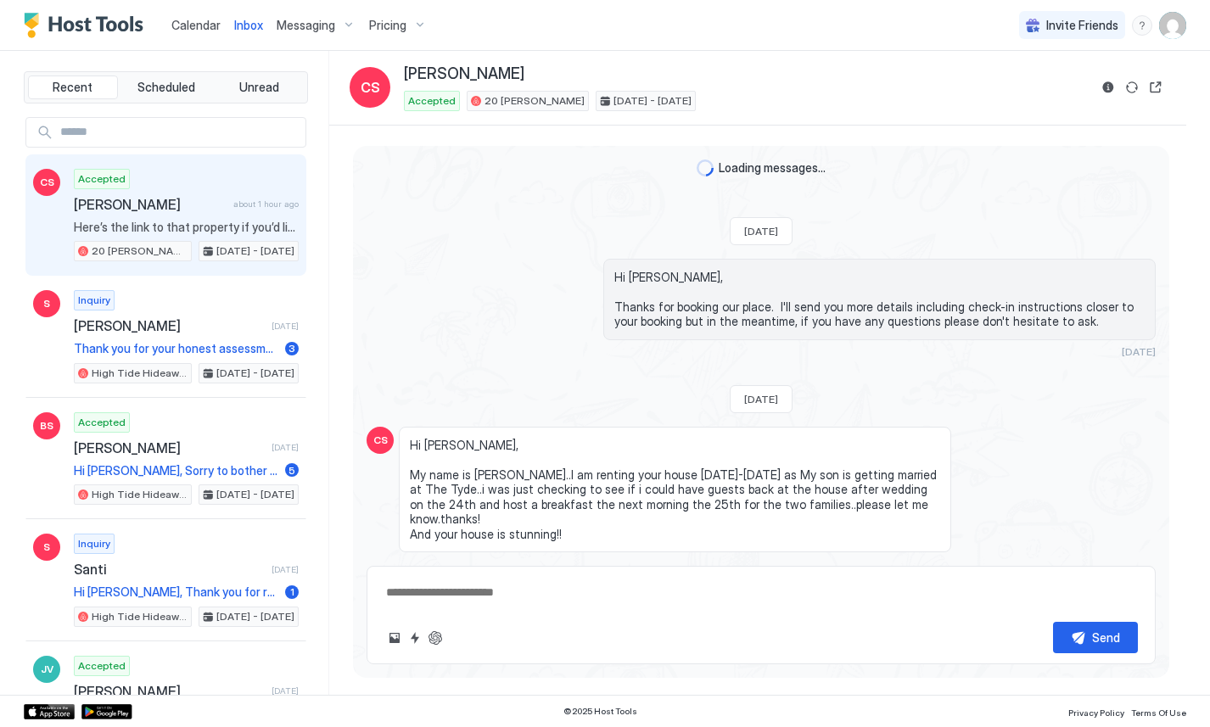
scroll to position [739, 0]
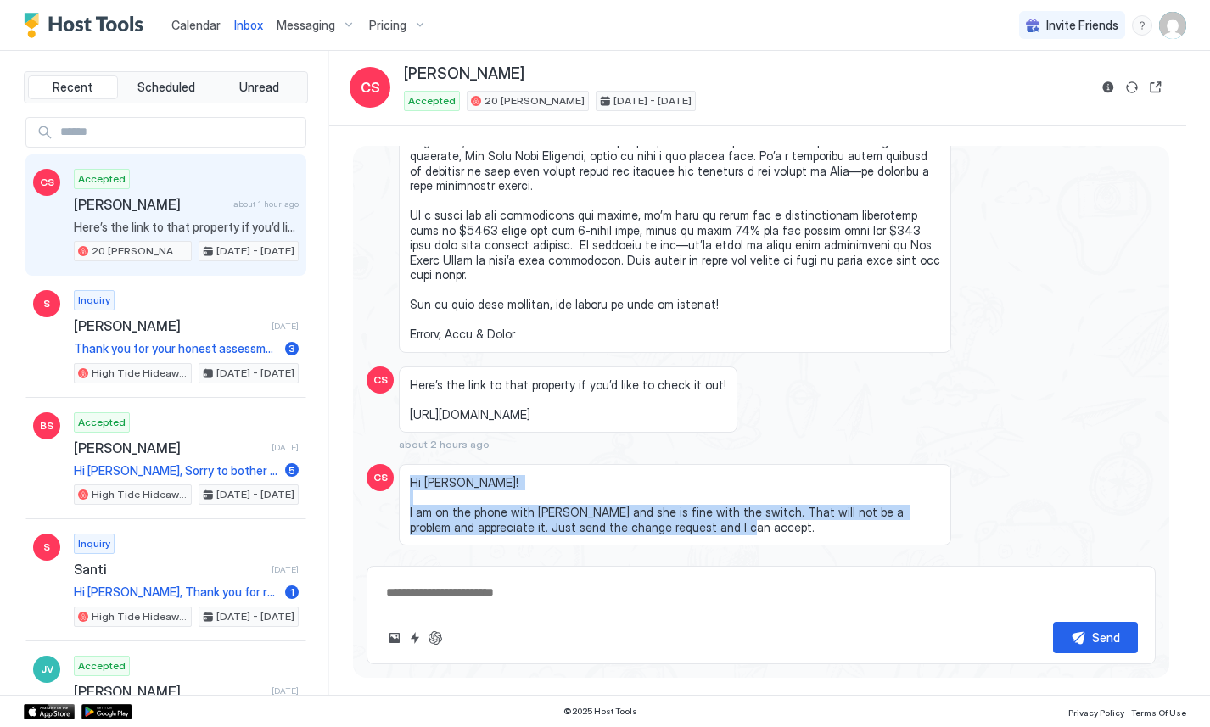
drag, startPoint x: 624, startPoint y: 418, endPoint x: 739, endPoint y: 492, distance: 137.0
click at [739, 492] on div "Hi Jennifer! I am on the phone with Maureen and she is fine with the switch. Th…" at bounding box center [675, 504] width 552 height 81
drag, startPoint x: 739, startPoint y: 492, endPoint x: 738, endPoint y: 416, distance: 76.4
click at [738, 416] on div "Loading messages... Mon, January 6th 2025 Hi Courtney, Thanks for booking our p…" at bounding box center [761, 2] width 816 height 1191
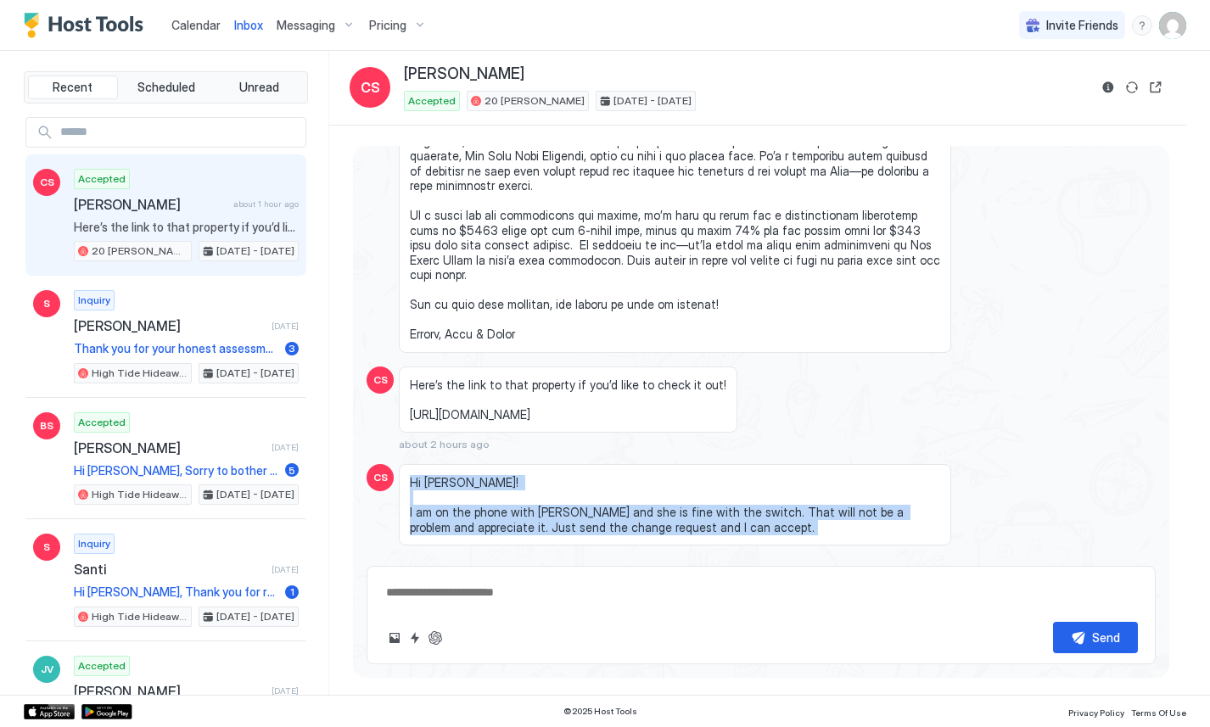
click at [738, 416] on div "Loading messages... Mon, January 6th 2025 Hi Courtney, Thanks for booking our p…" at bounding box center [761, 2] width 816 height 1191
drag, startPoint x: 738, startPoint y: 416, endPoint x: 762, endPoint y: 478, distance: 67.1
click at [762, 478] on div "Loading messages... Mon, January 6th 2025 Hi Courtney, Thanks for booking our p…" at bounding box center [761, 2] width 816 height 1191
click at [762, 478] on span "Hi Jennifer! I am on the phone with Maureen and she is fine with the switch. Th…" at bounding box center [675, 504] width 530 height 59
drag, startPoint x: 762, startPoint y: 478, endPoint x: 762, endPoint y: 425, distance: 53.4
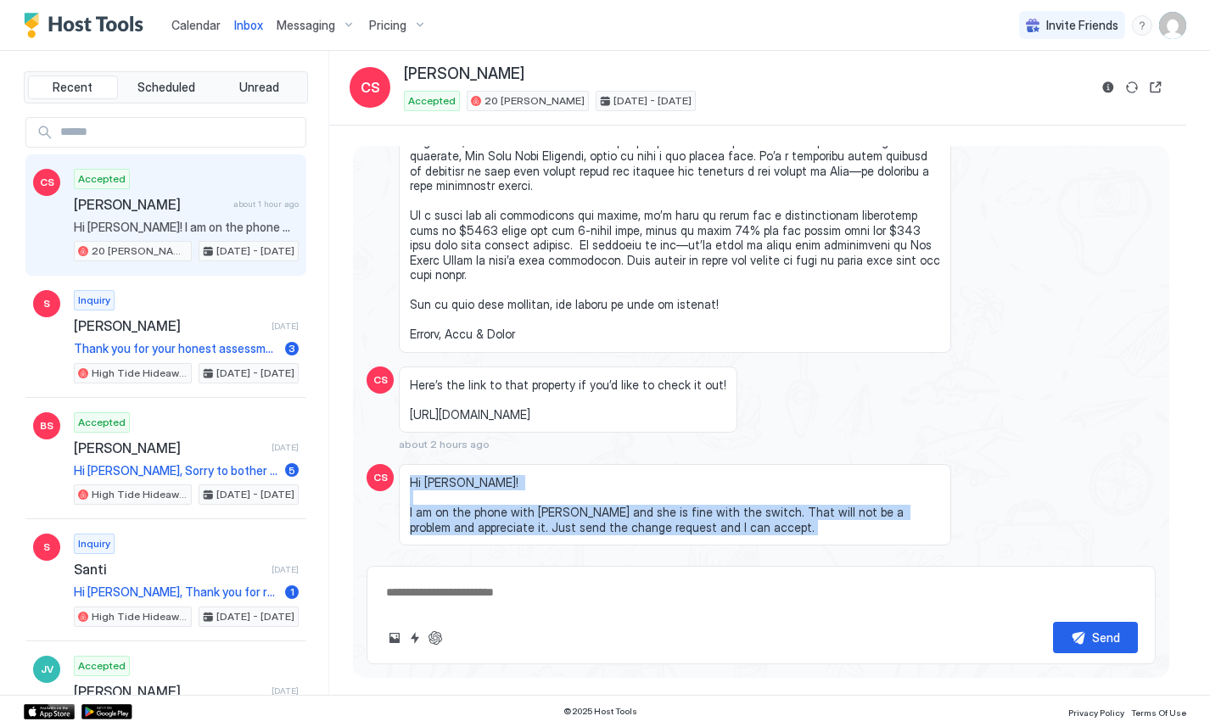
click at [762, 464] on div "Hi Jennifer! I am on the phone with Maureen and she is fine with the switch. Th…" at bounding box center [675, 504] width 552 height 81
drag, startPoint x: 762, startPoint y: 425, endPoint x: 763, endPoint y: 479, distance: 54.3
click at [763, 479] on div "Hi Jennifer! I am on the phone with Maureen and she is fine with the switch. Th…" at bounding box center [675, 504] width 552 height 81
click at [763, 479] on span "Hi Jennifer! I am on the phone with Maureen and she is fine with the switch. Th…" at bounding box center [675, 504] width 530 height 59
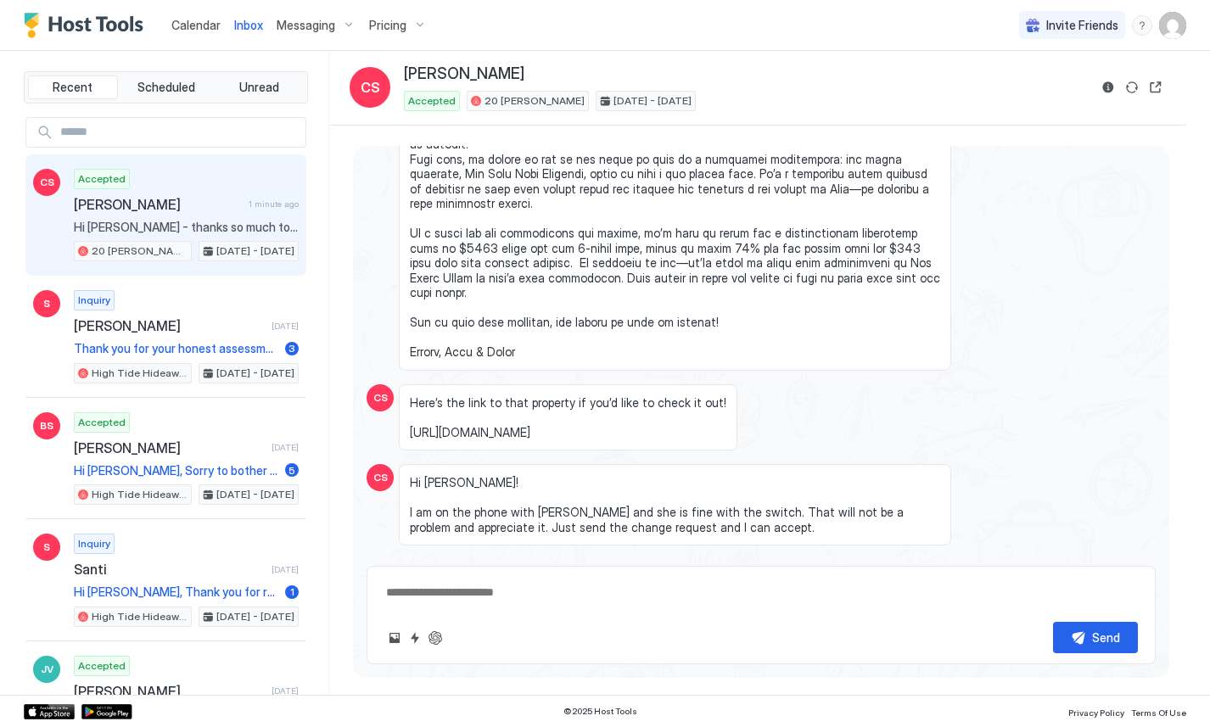
scroll to position [816, 0]
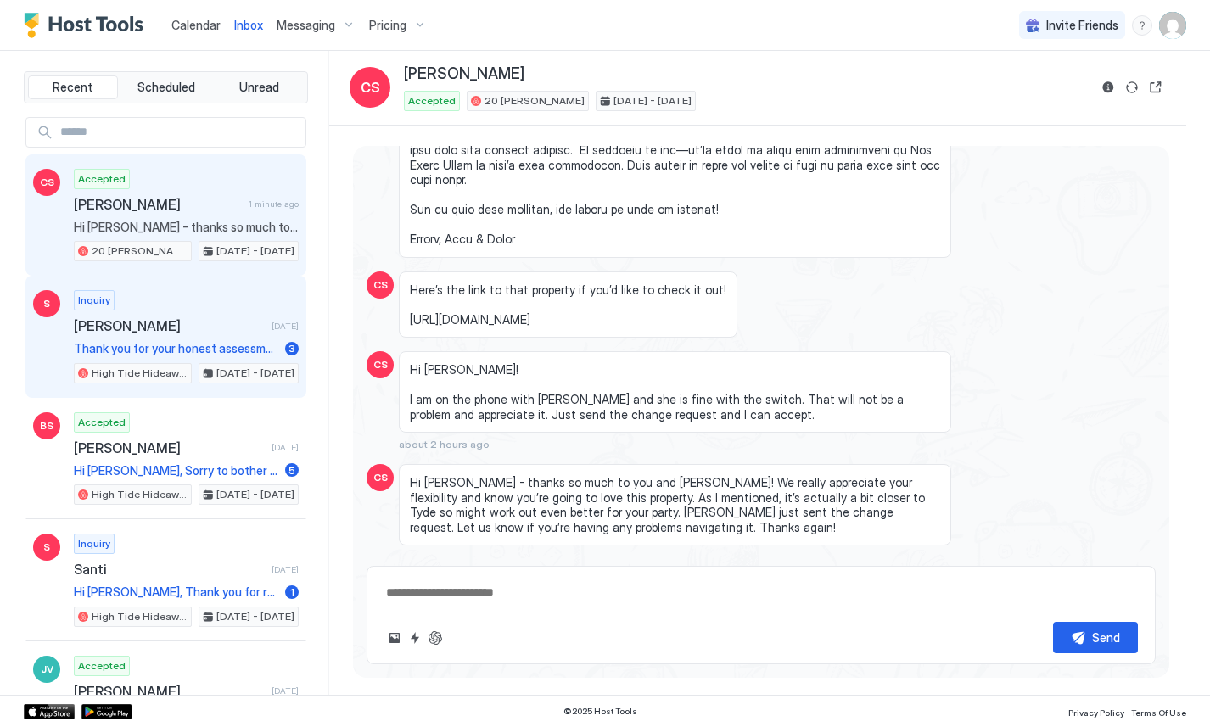
click at [182, 314] on div "Inquiry Sarah 2 days ago Thank you for your honest assessment. 3 High Tide Hide…" at bounding box center [186, 336] width 225 height 93
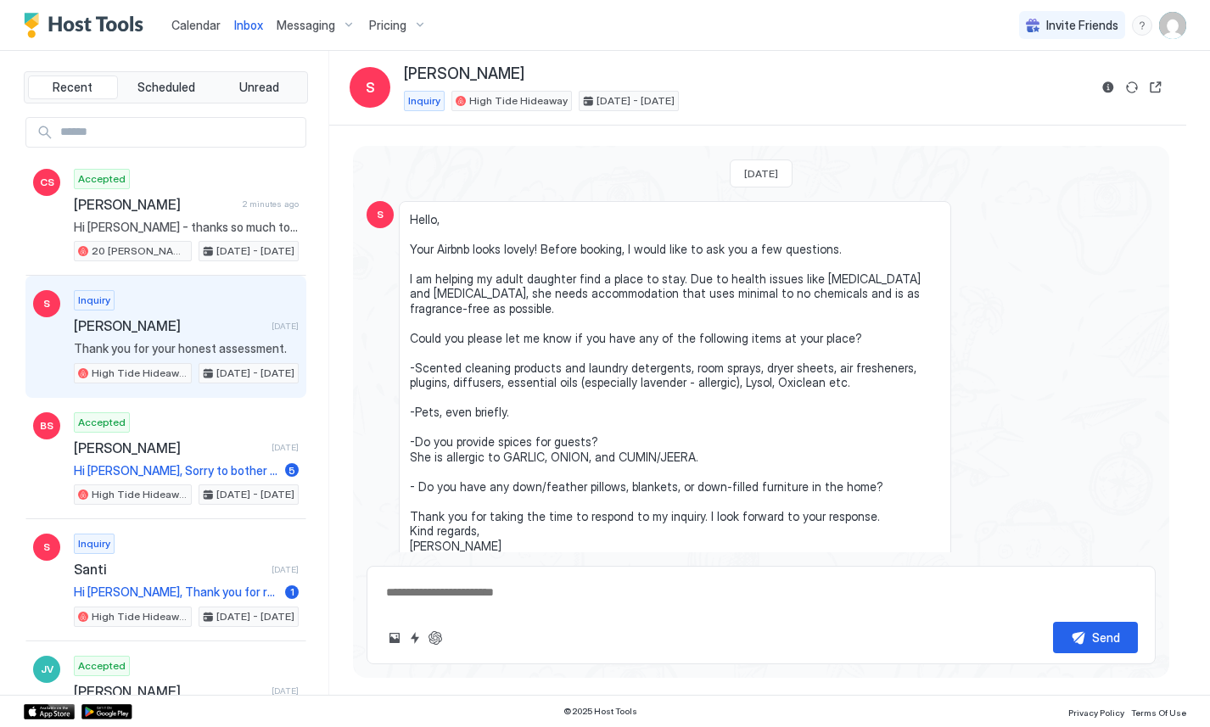
click at [257, 25] on span "Inbox" at bounding box center [248, 25] width 29 height 14
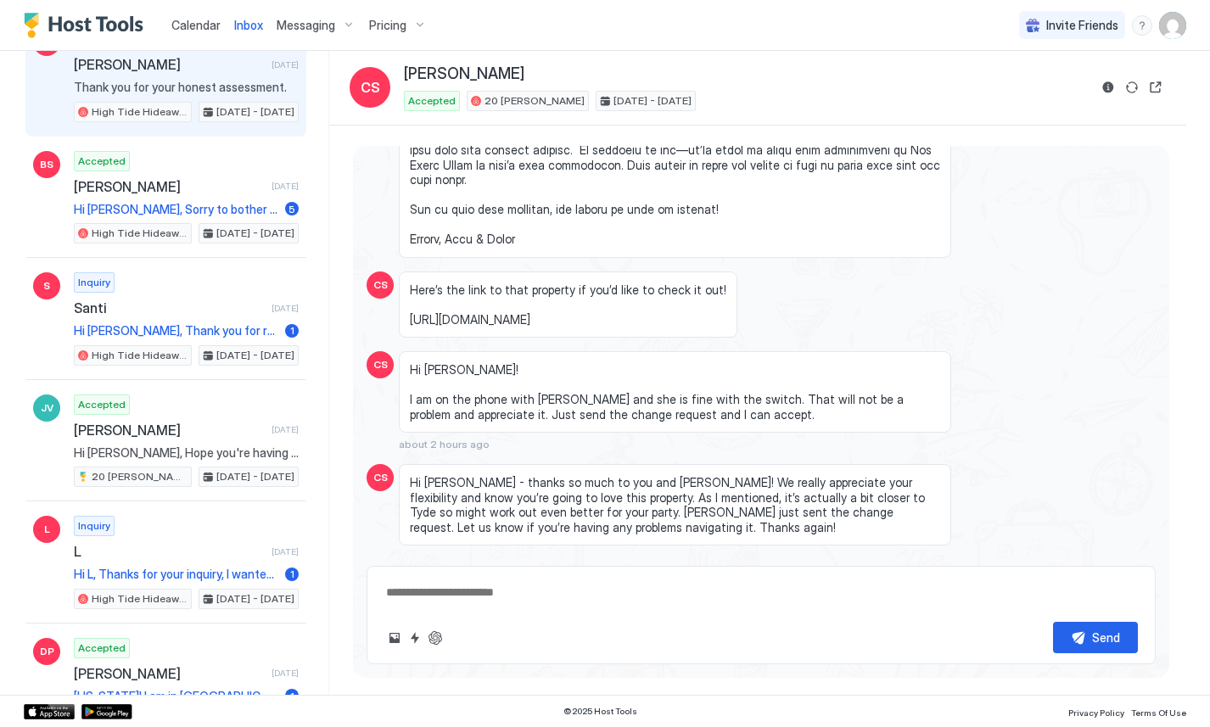
scroll to position [301, 0]
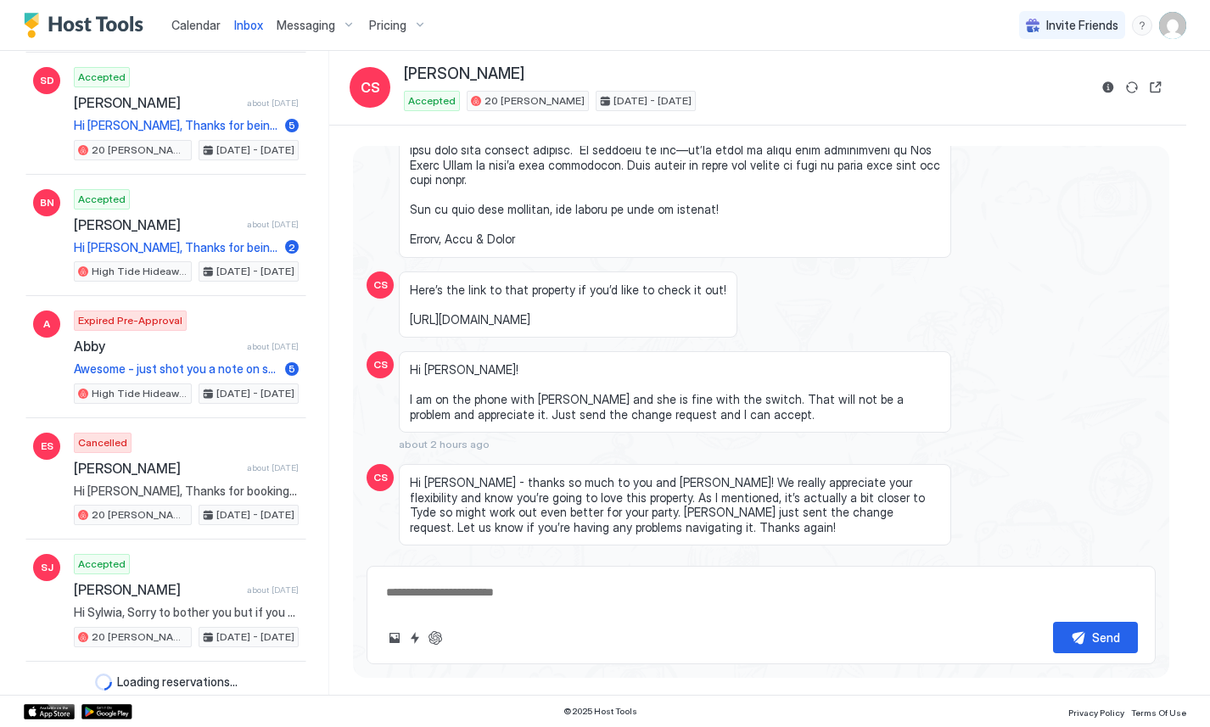
type textarea "*"
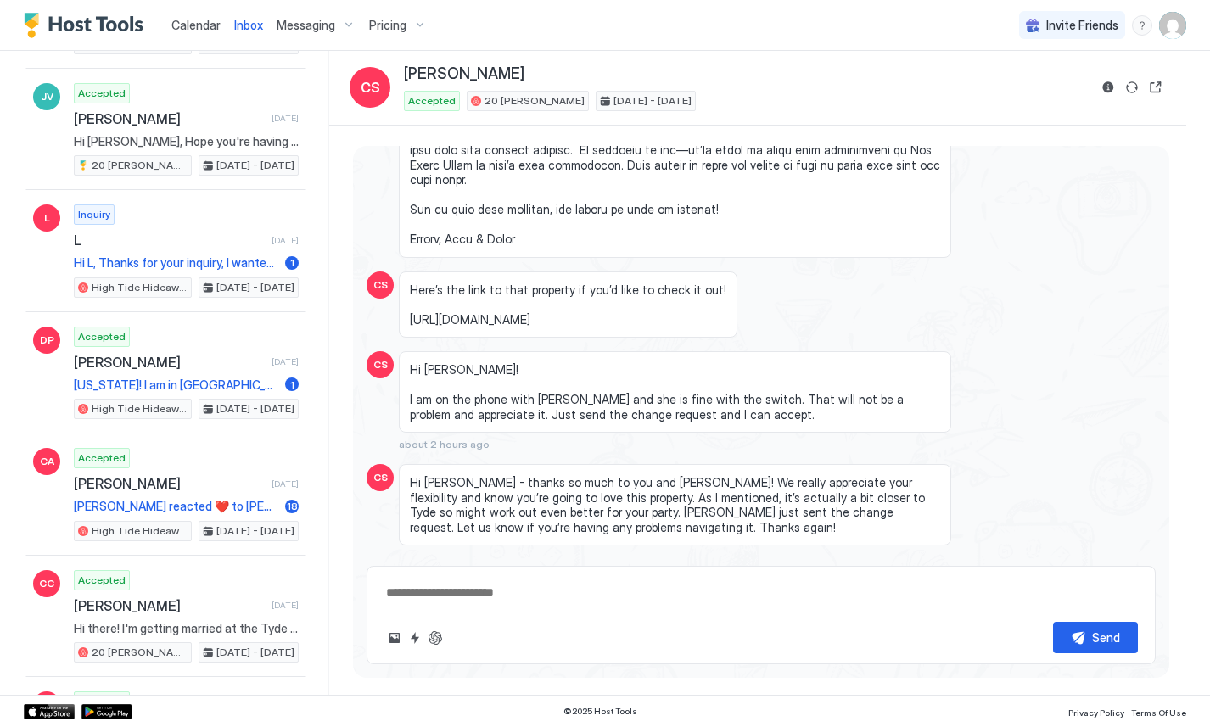
scroll to position [0, 0]
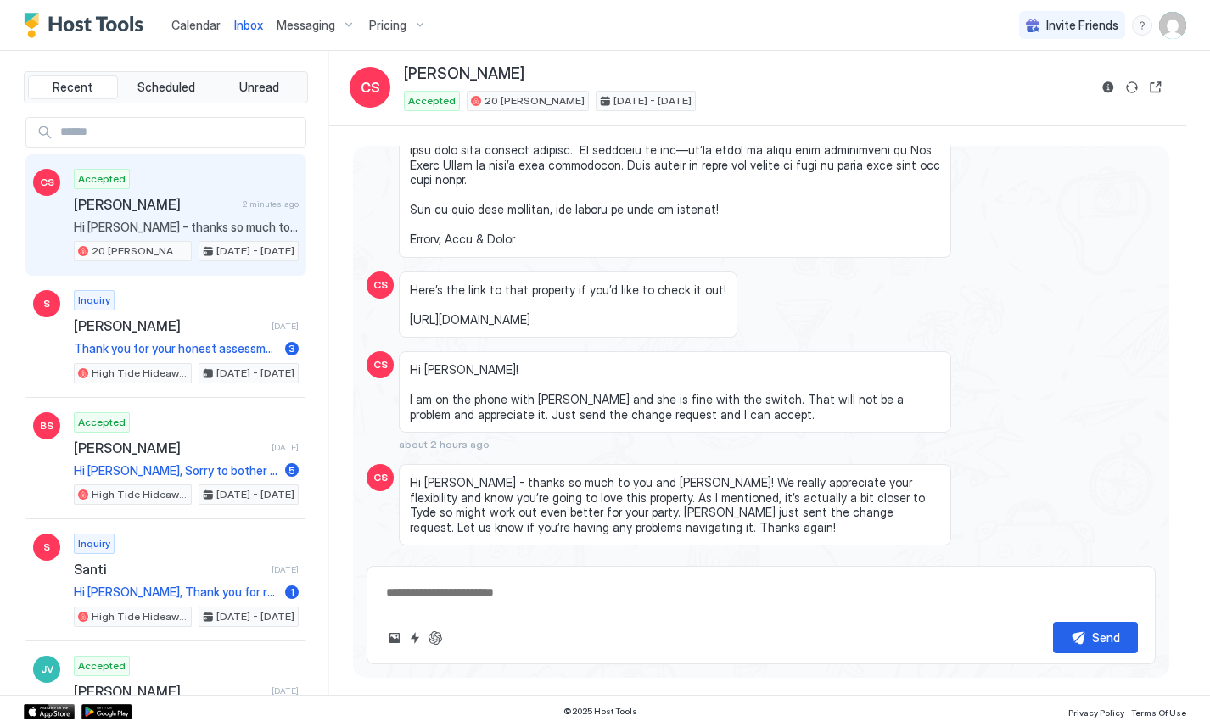
click at [86, 137] on input "Input Field" at bounding box center [179, 132] width 252 height 29
type input "*****"
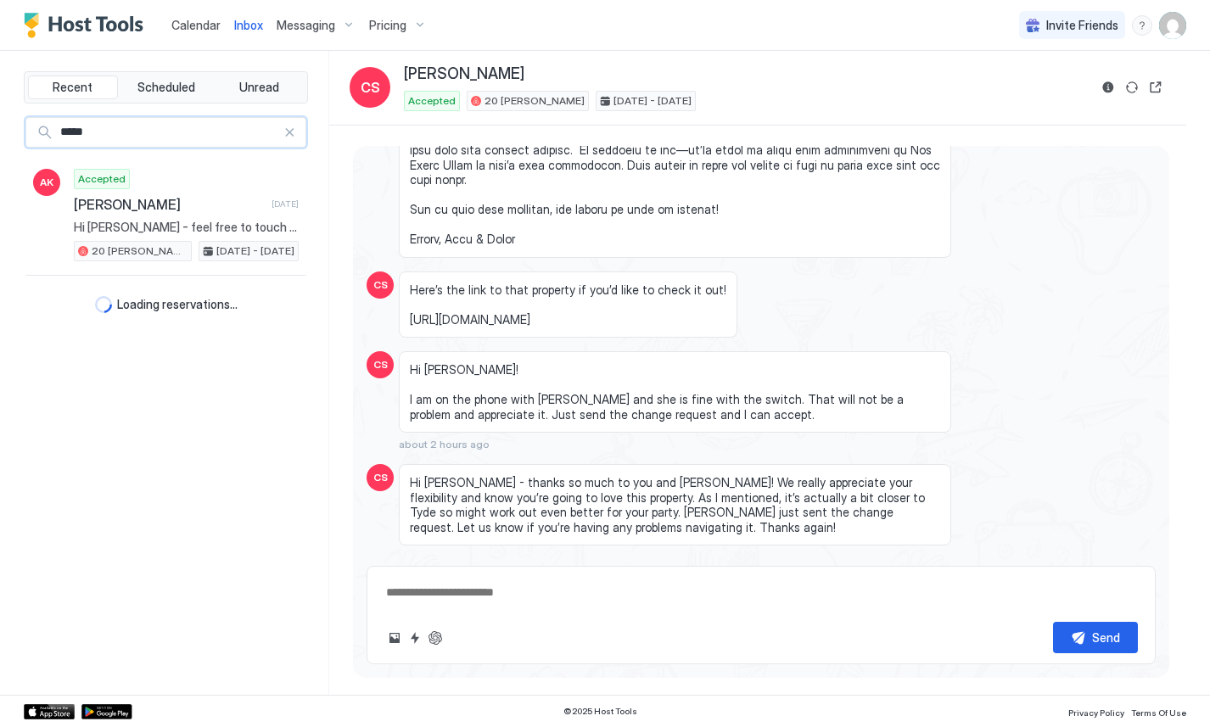
type textarea "*"
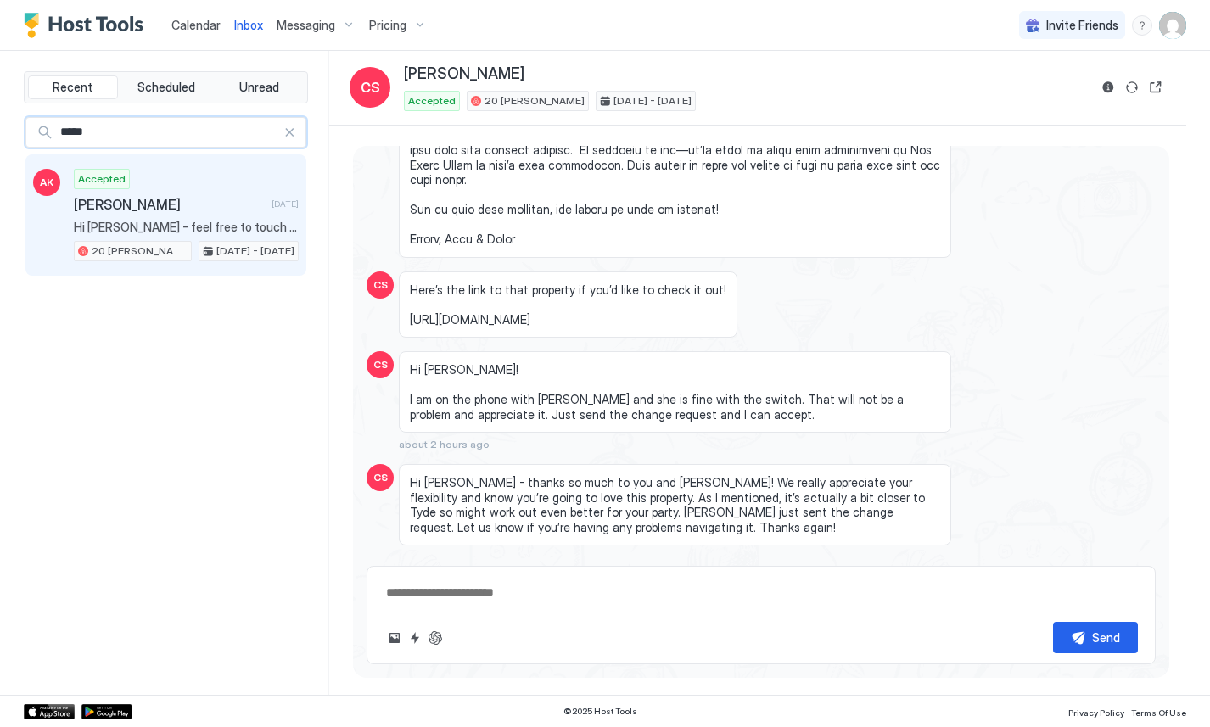
type input "*****"
click at [157, 205] on span "Amanda Kagan" at bounding box center [169, 204] width 191 height 17
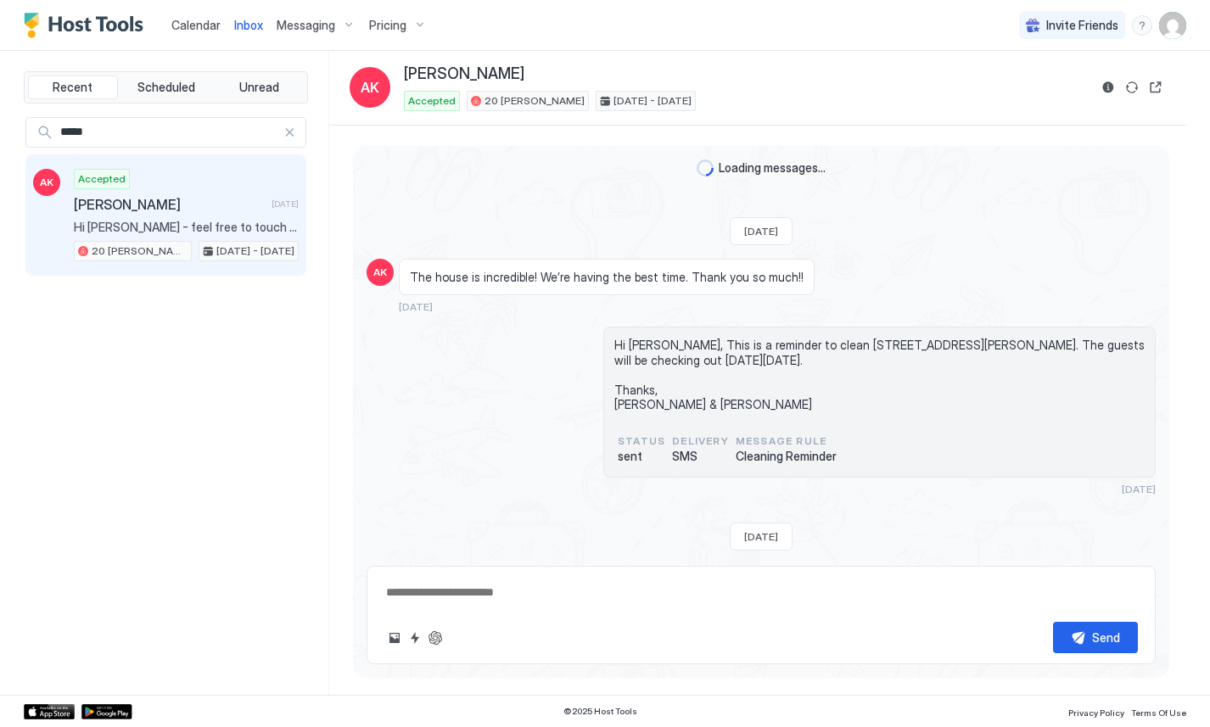
scroll to position [1820, 0]
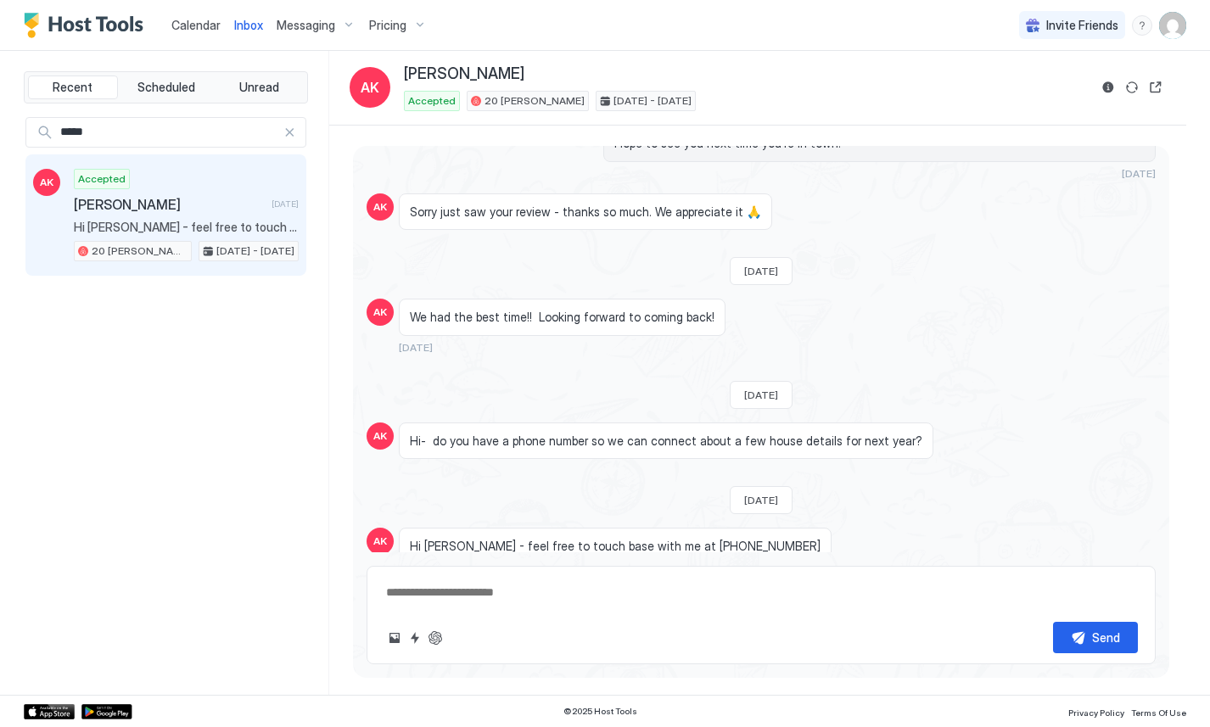
click at [789, 57] on div "Inbox AK Amanda Kagan Accepted 20 Hauser May 23 - 26, 2025" at bounding box center [757, 88] width 857 height 75
click at [210, 33] on link "Calendar" at bounding box center [195, 25] width 49 height 18
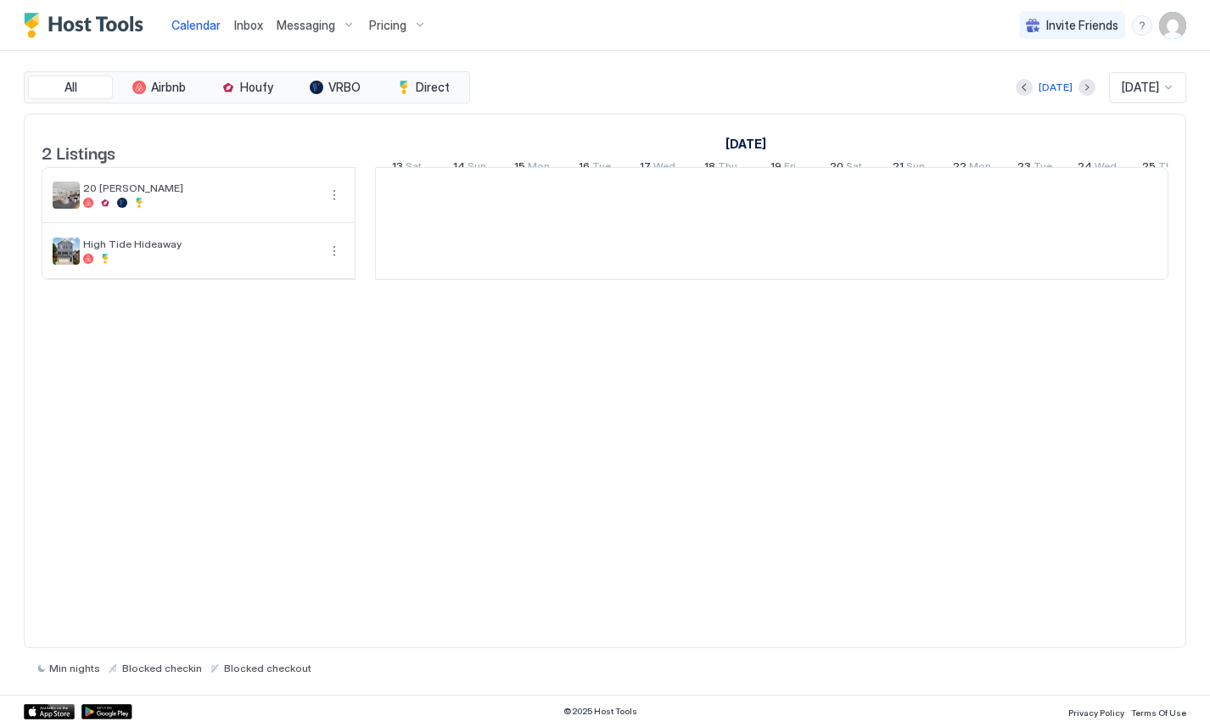
scroll to position [0, 942]
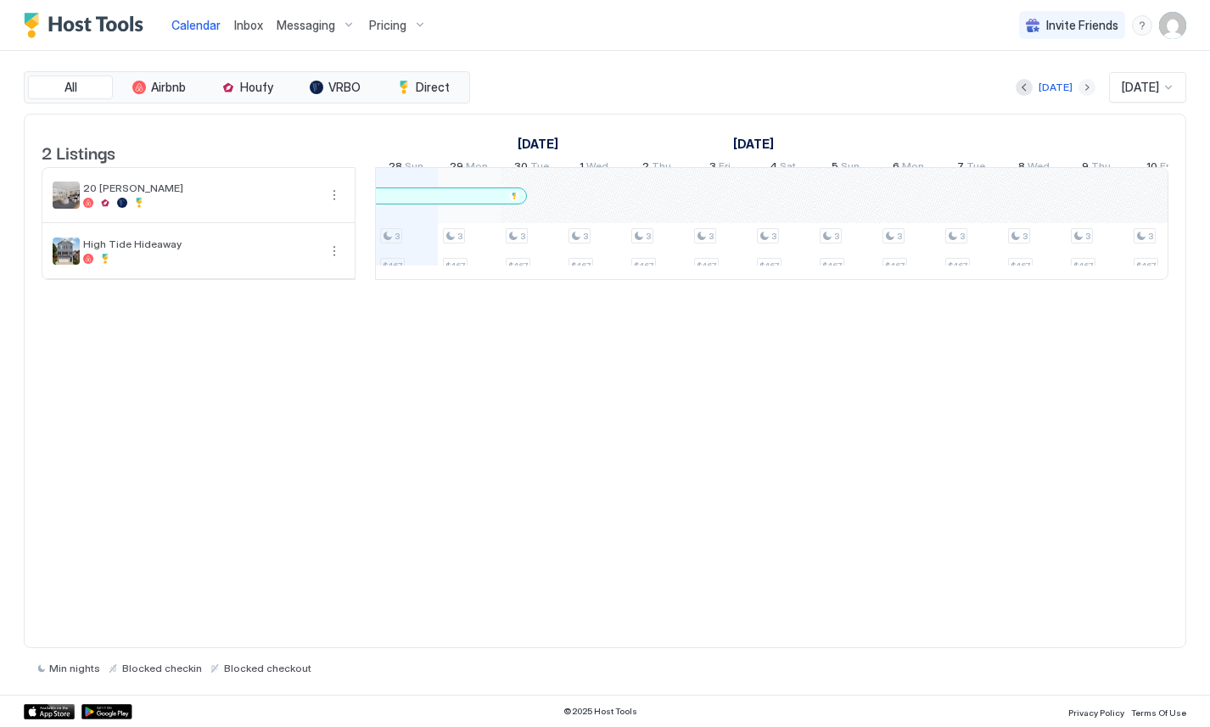
click at [1078, 82] on button "Next month" at bounding box center [1086, 87] width 17 height 17
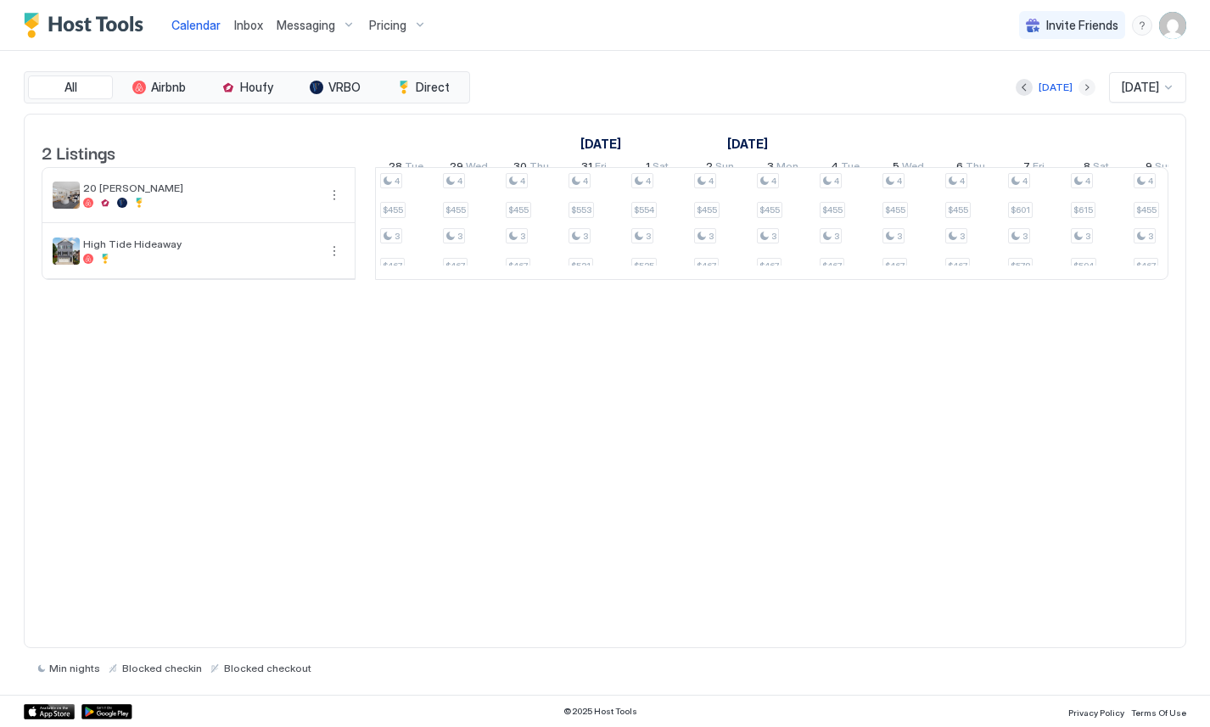
click at [1078, 82] on button "Next month" at bounding box center [1086, 87] width 17 height 17
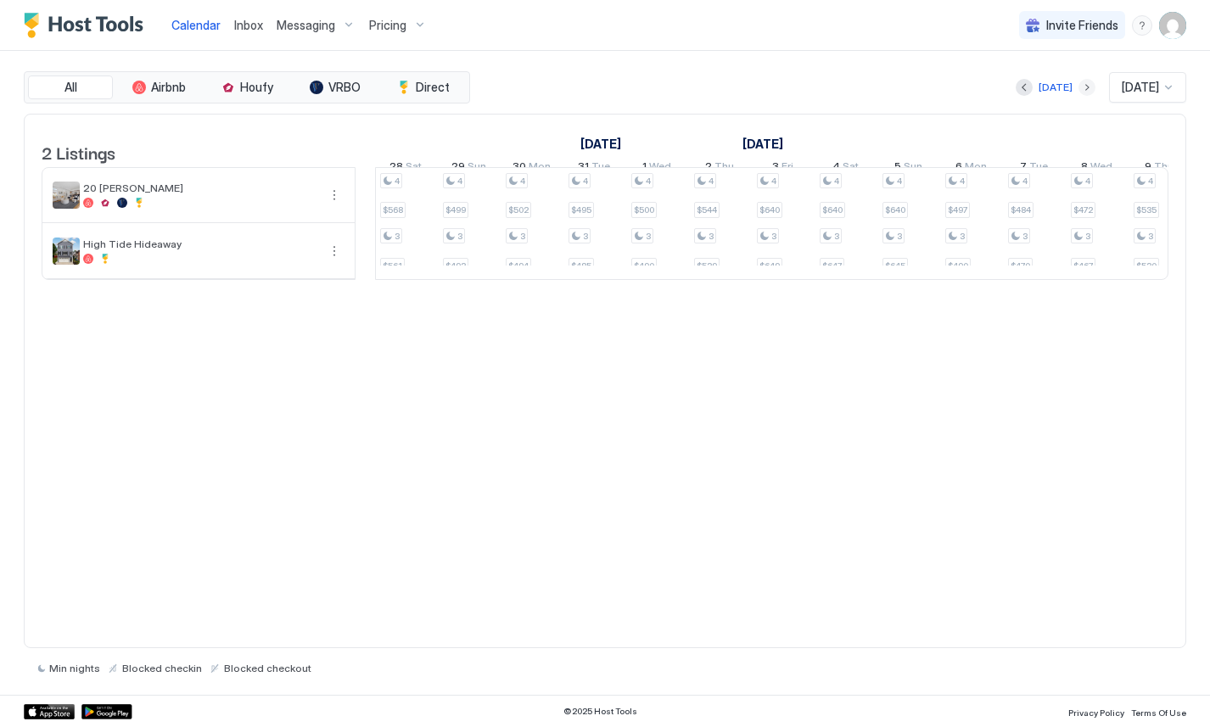
click at [1078, 82] on button "Next month" at bounding box center [1086, 87] width 17 height 17
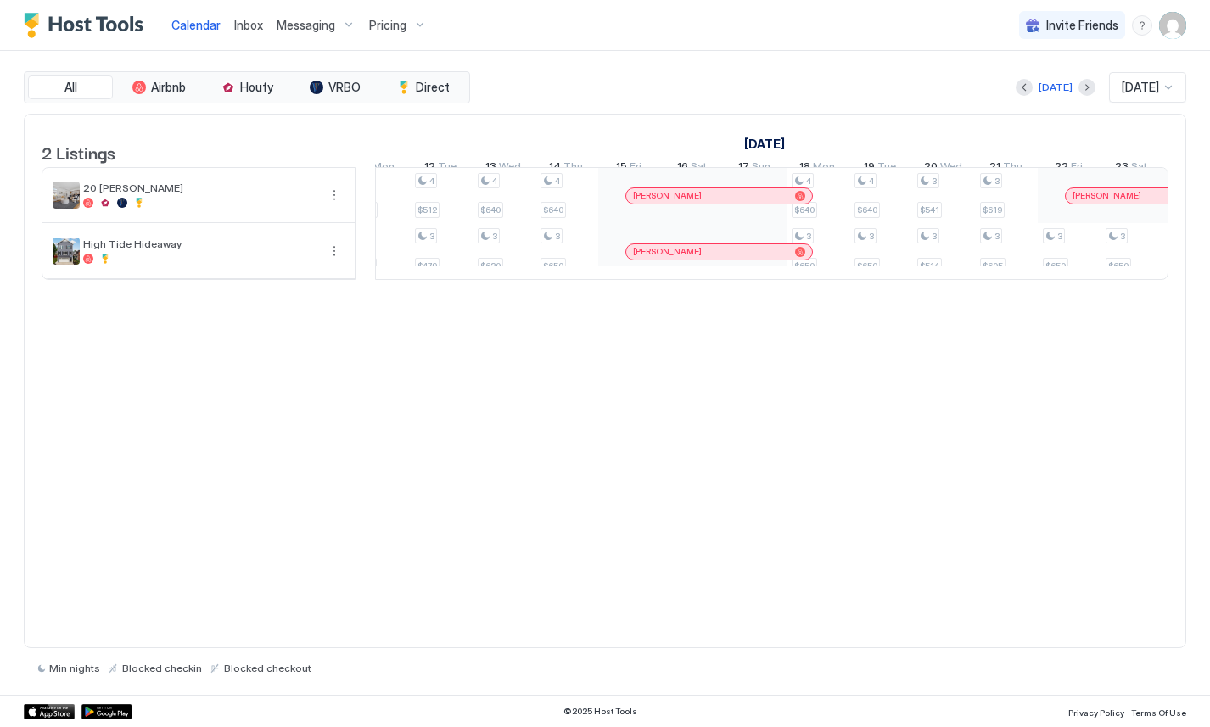
scroll to position [0, 1867]
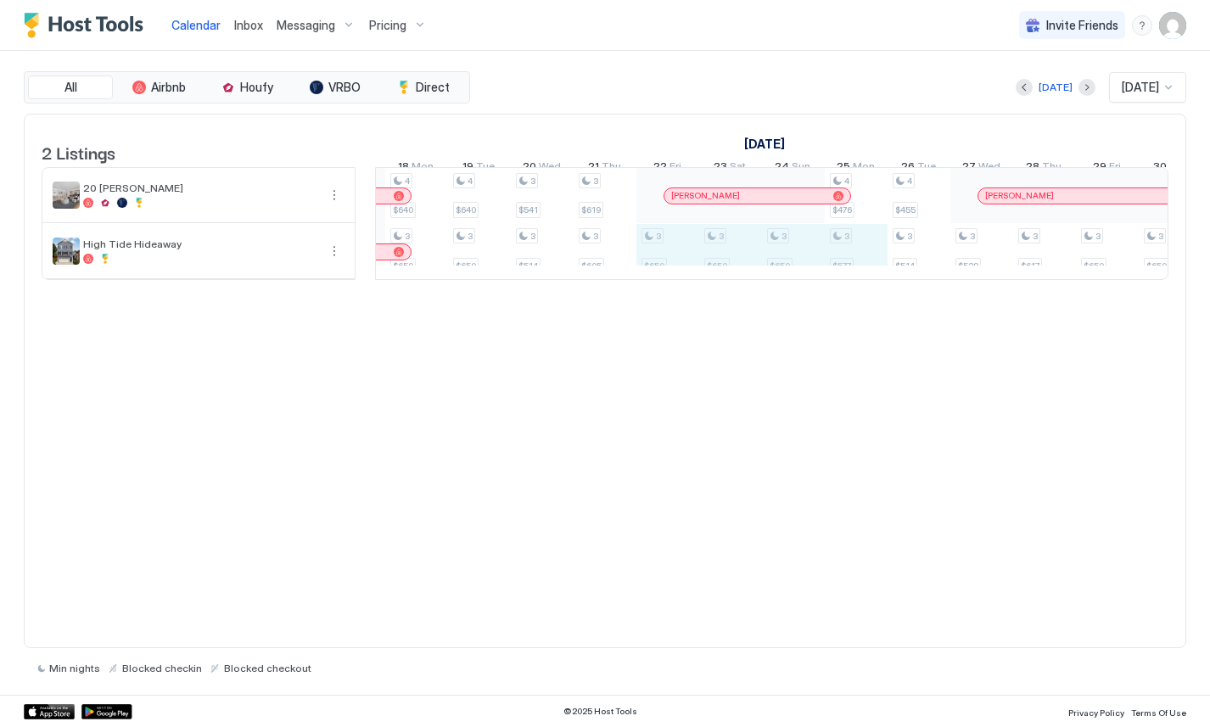
drag, startPoint x: 652, startPoint y: 268, endPoint x: 842, endPoint y: 262, distance: 190.1
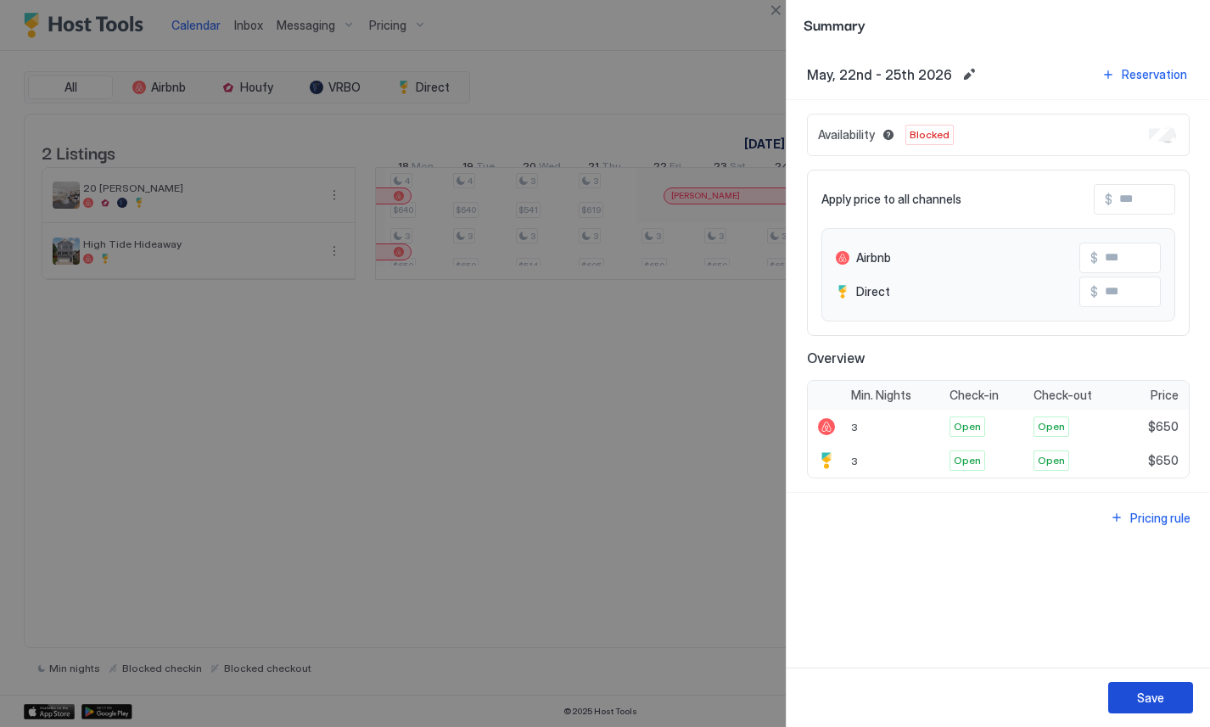
click at [1127, 693] on button "Save" at bounding box center [1150, 697] width 85 height 31
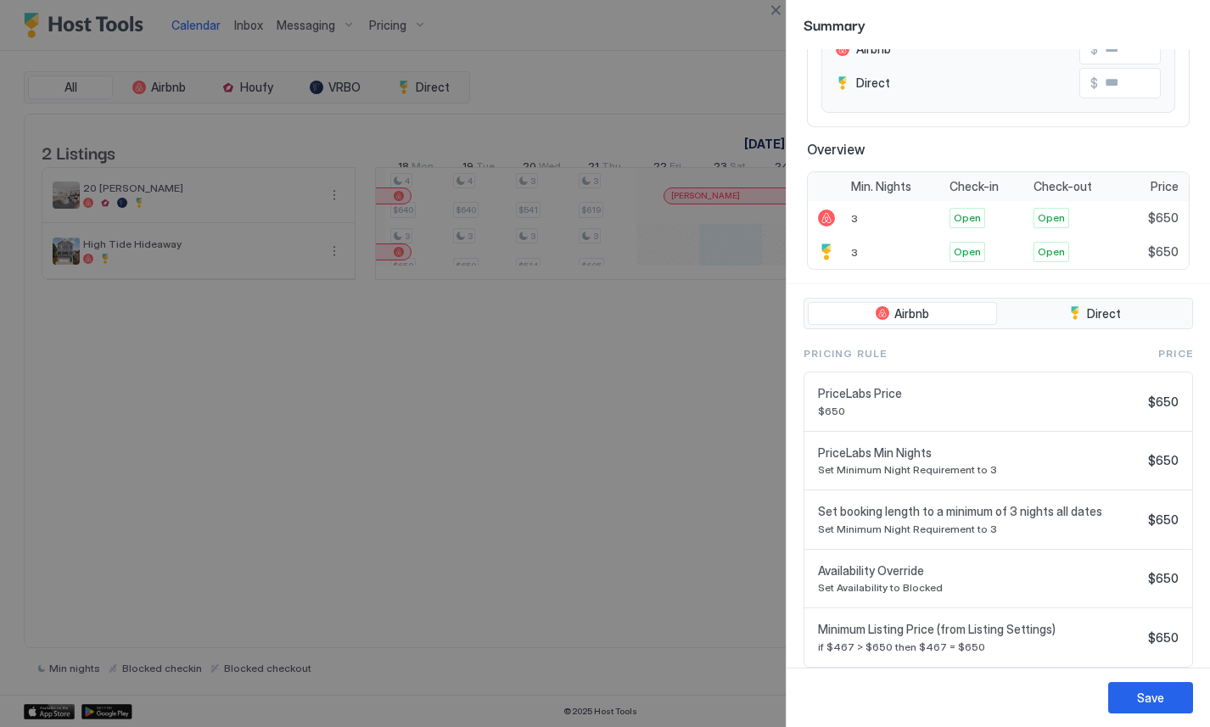
scroll to position [254, 0]
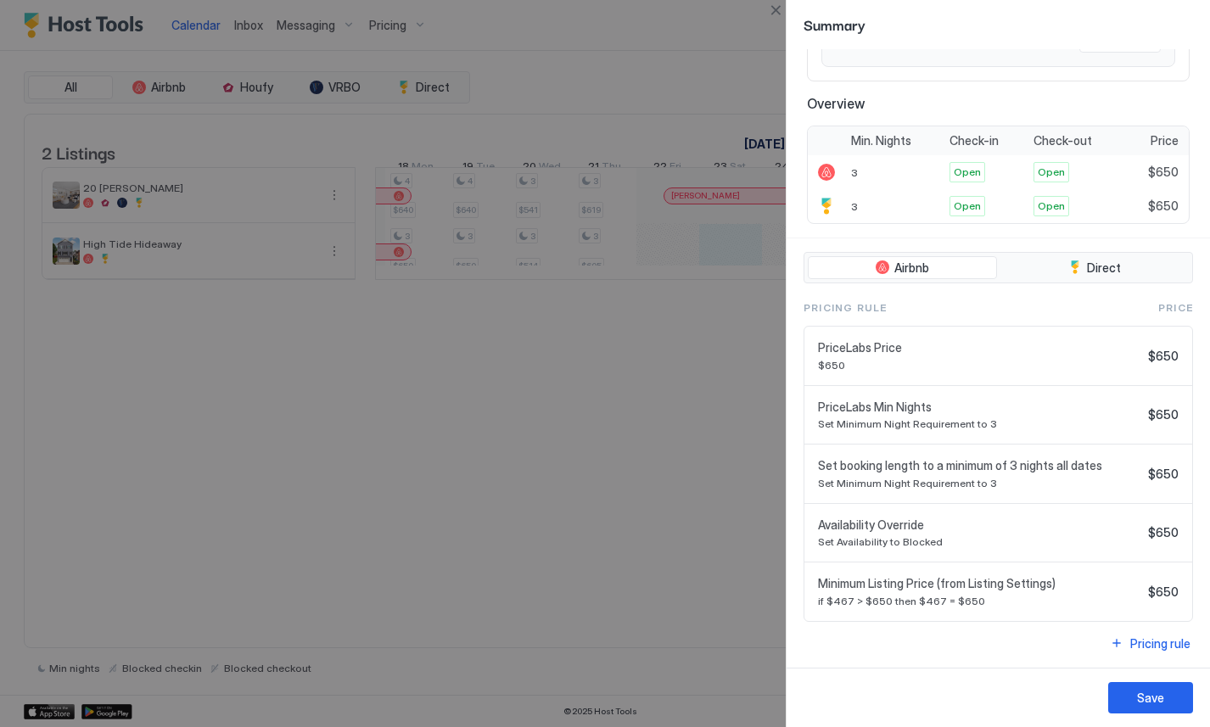
click at [640, 502] on div at bounding box center [605, 363] width 1210 height 727
click at [1071, 270] on div "tab-group" at bounding box center [1075, 267] width 14 height 14
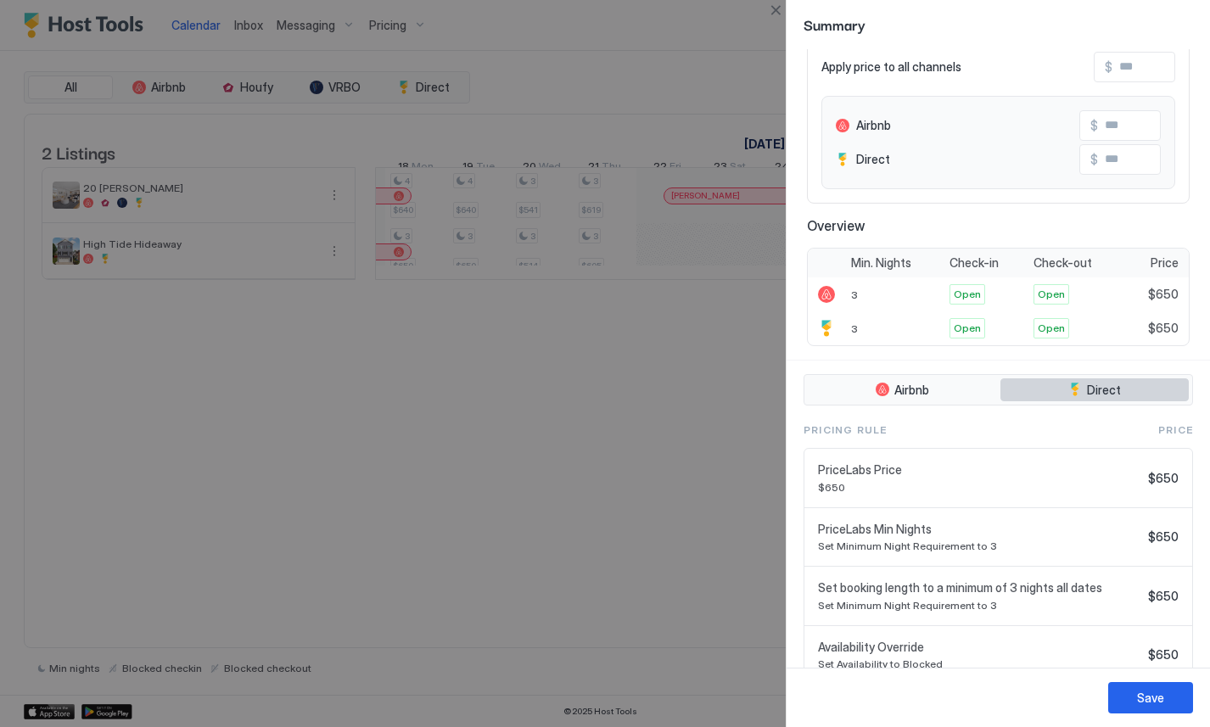
scroll to position [0, 0]
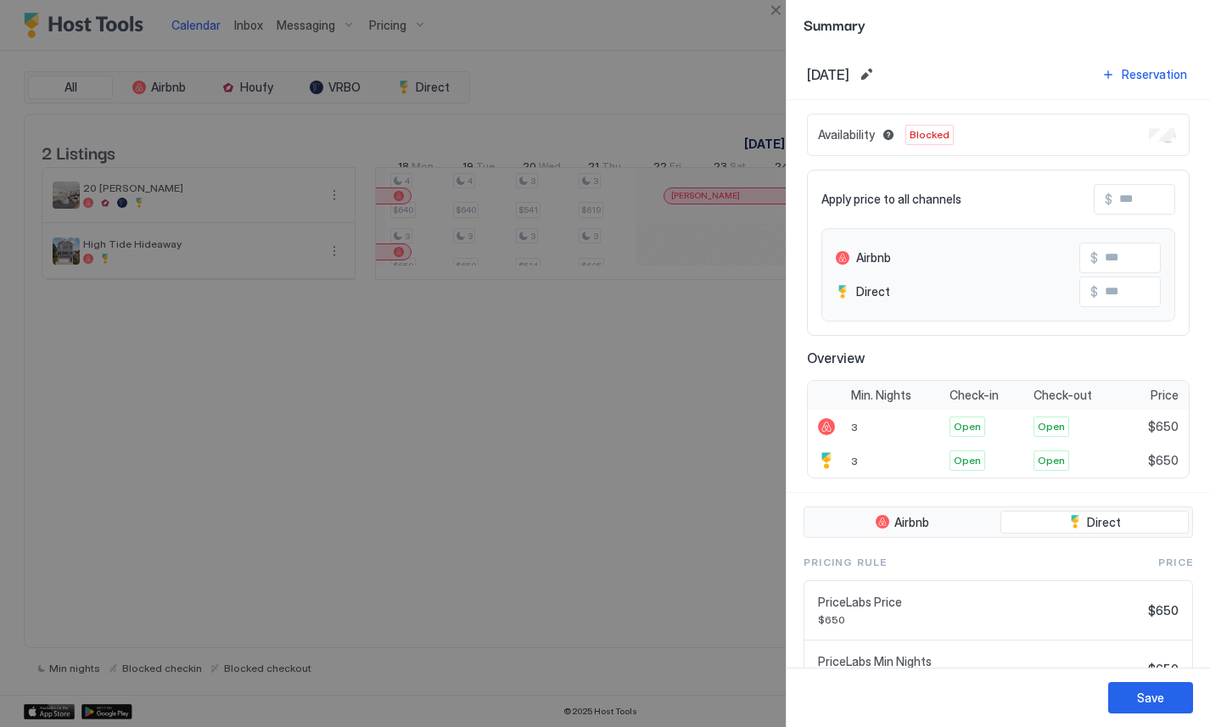
click at [644, 567] on div at bounding box center [605, 363] width 1210 height 727
click at [622, 531] on div at bounding box center [605, 363] width 1210 height 727
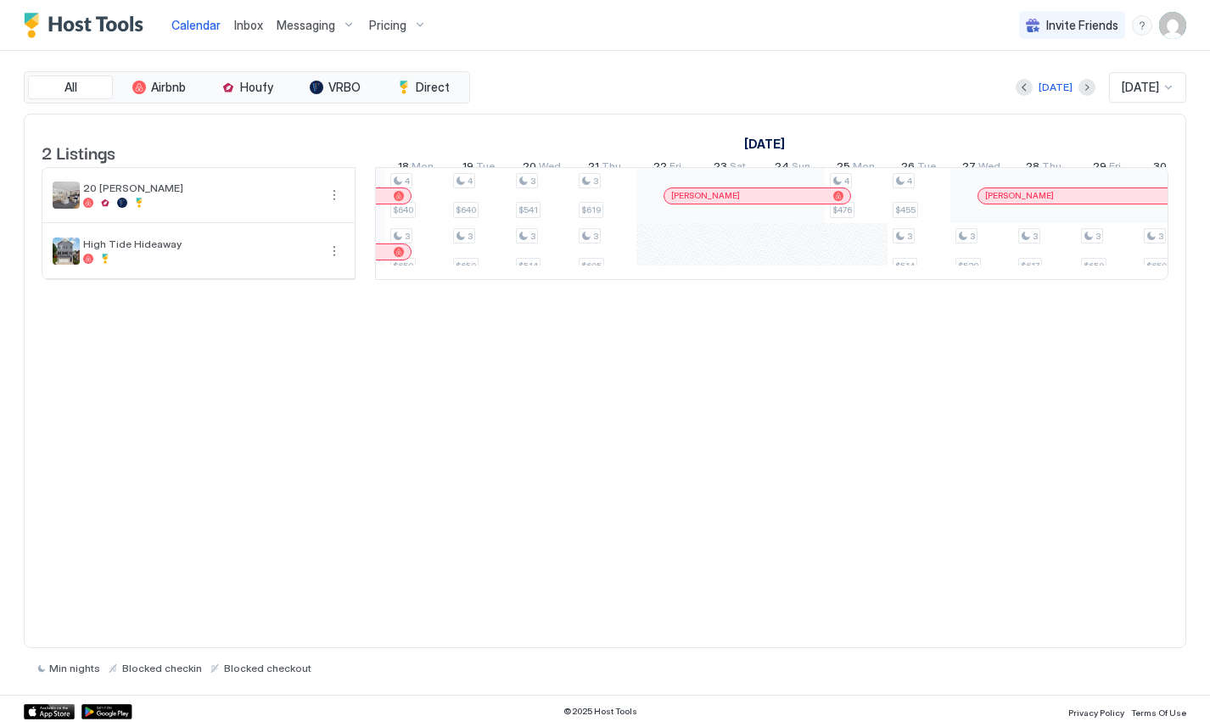
click at [622, 531] on div "2 Listings April 2026 May 2026 June 2026 13 Mon 14 Tue 15 Wed 16 Thu 17 Fri 18 …" at bounding box center [605, 381] width 1162 height 535
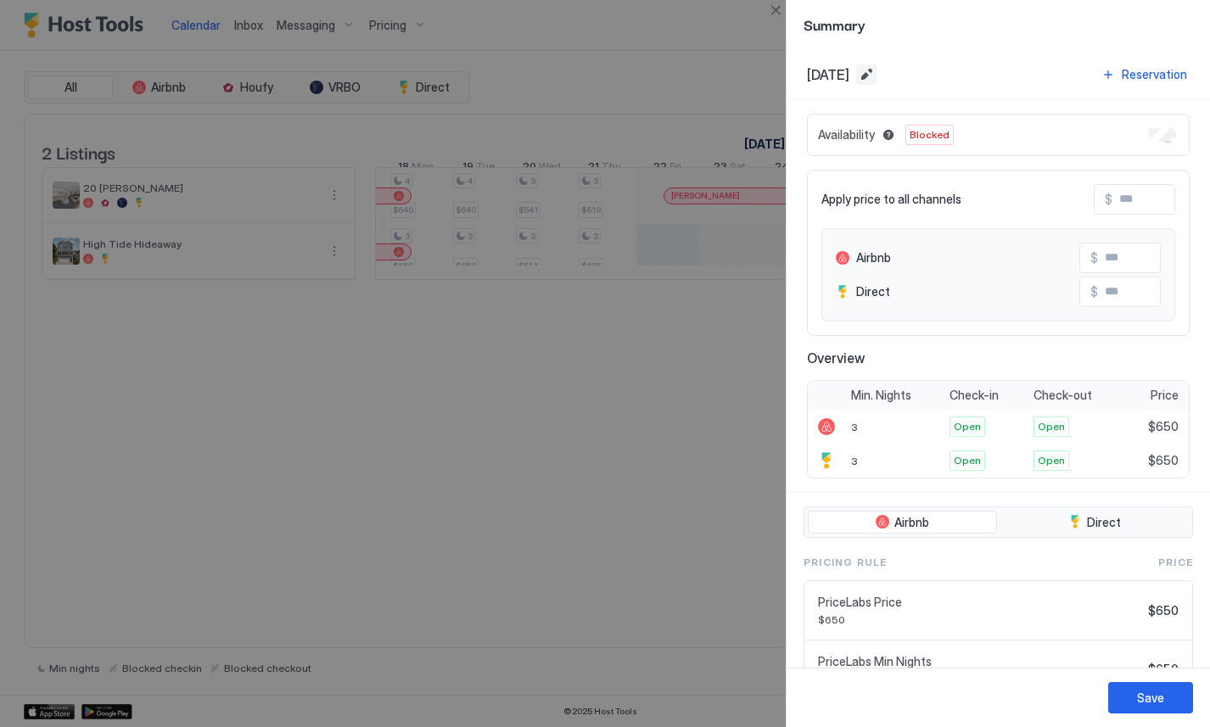
click at [876, 75] on button "Edit date range" at bounding box center [866, 74] width 20 height 20
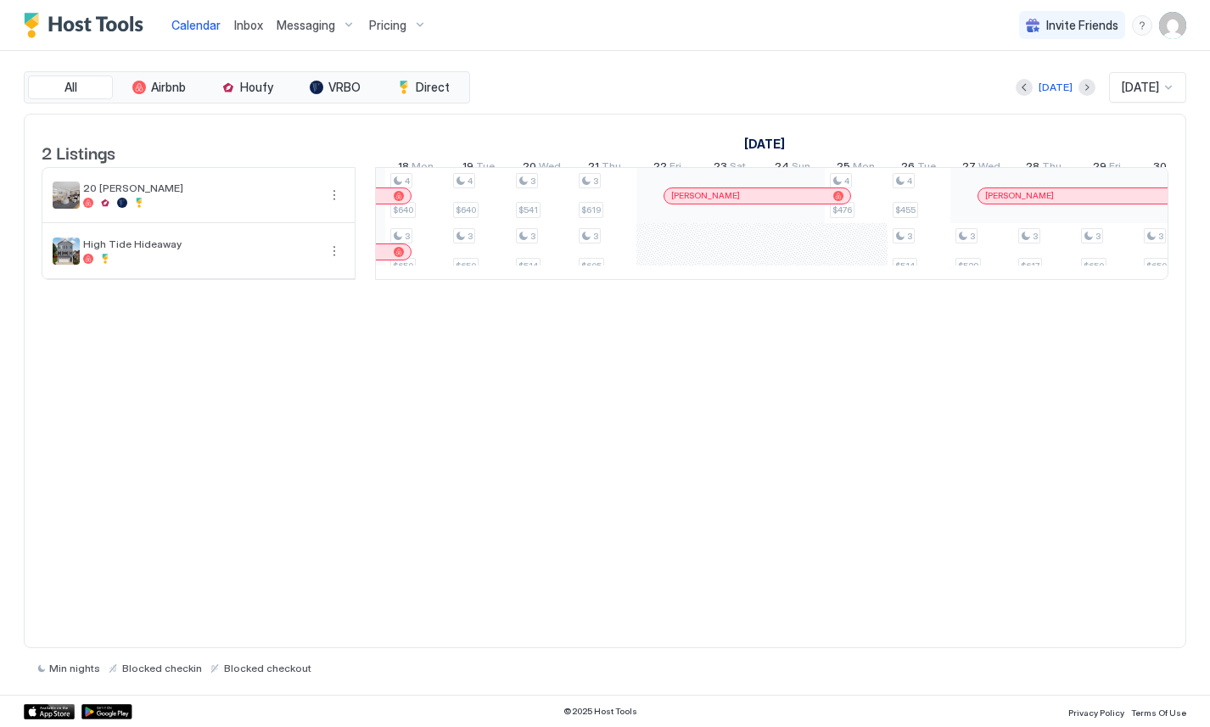
click at [549, 411] on div "2 Listings April 2026 May 2026 June 2026 13 Mon 14 Tue 15 Wed 16 Thu 17 Fri 18 …" at bounding box center [605, 381] width 1162 height 535
drag, startPoint x: 660, startPoint y: 270, endPoint x: 873, endPoint y: 270, distance: 212.9
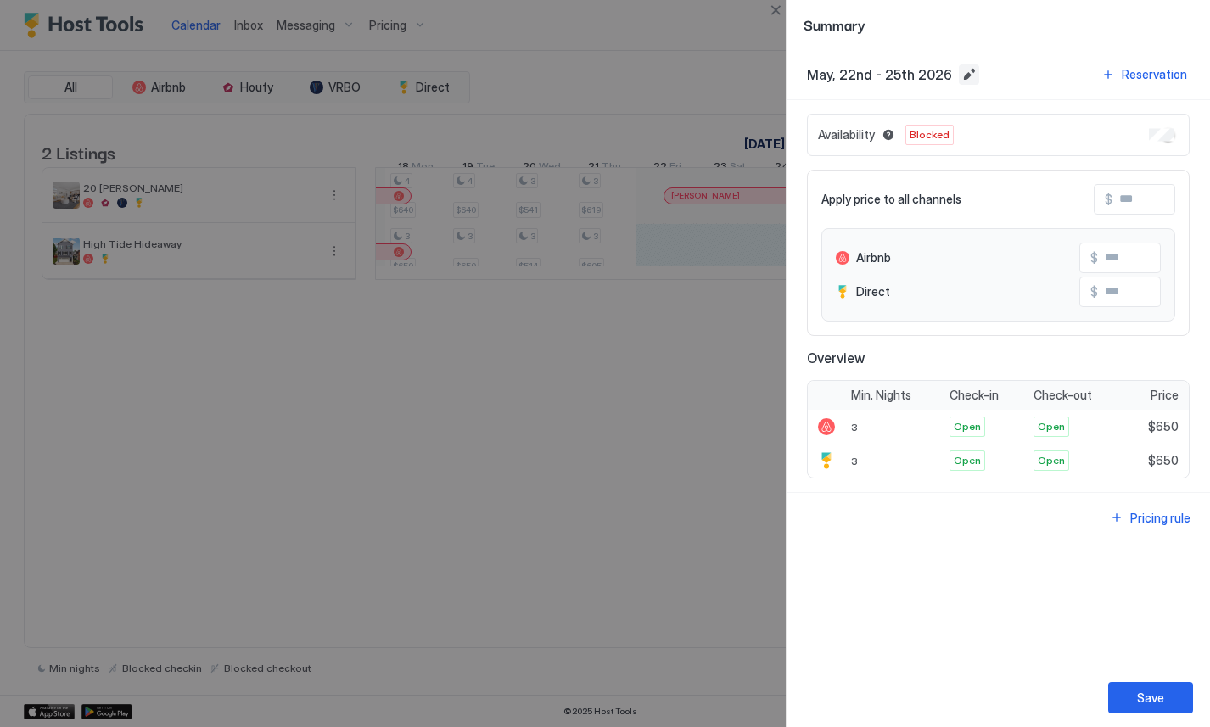
click at [968, 77] on button "Edit date range" at bounding box center [969, 74] width 20 height 20
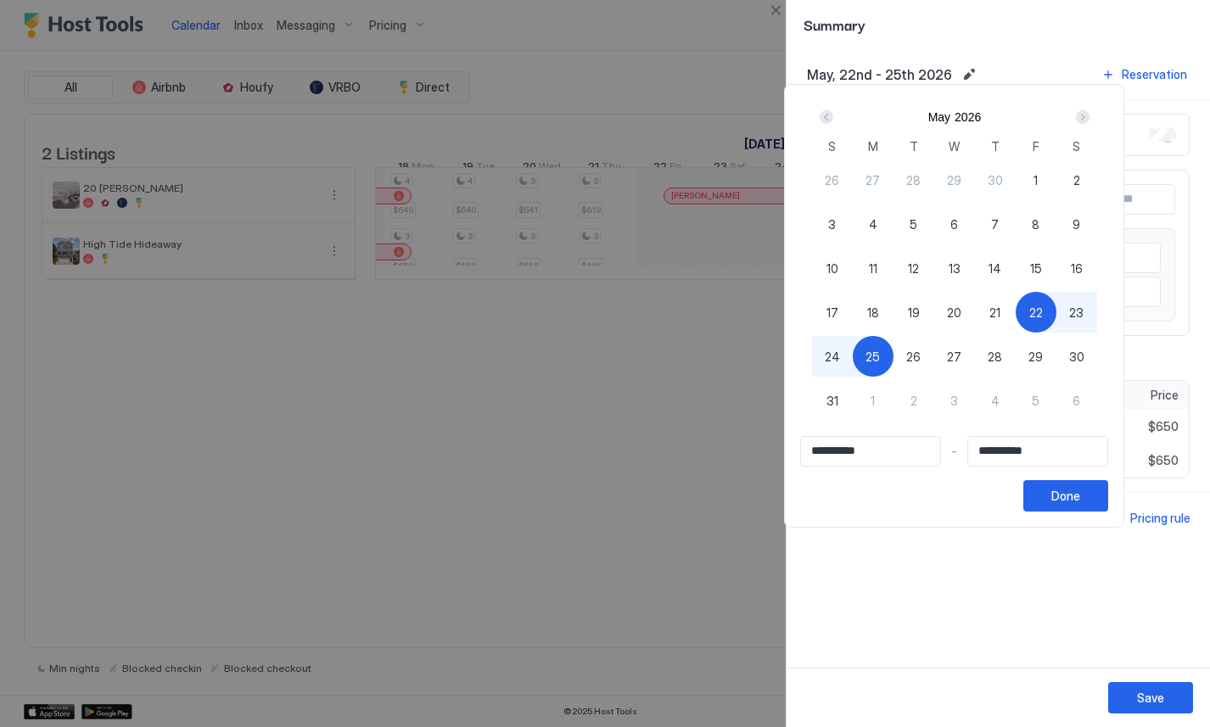
click at [683, 482] on div at bounding box center [605, 363] width 1210 height 727
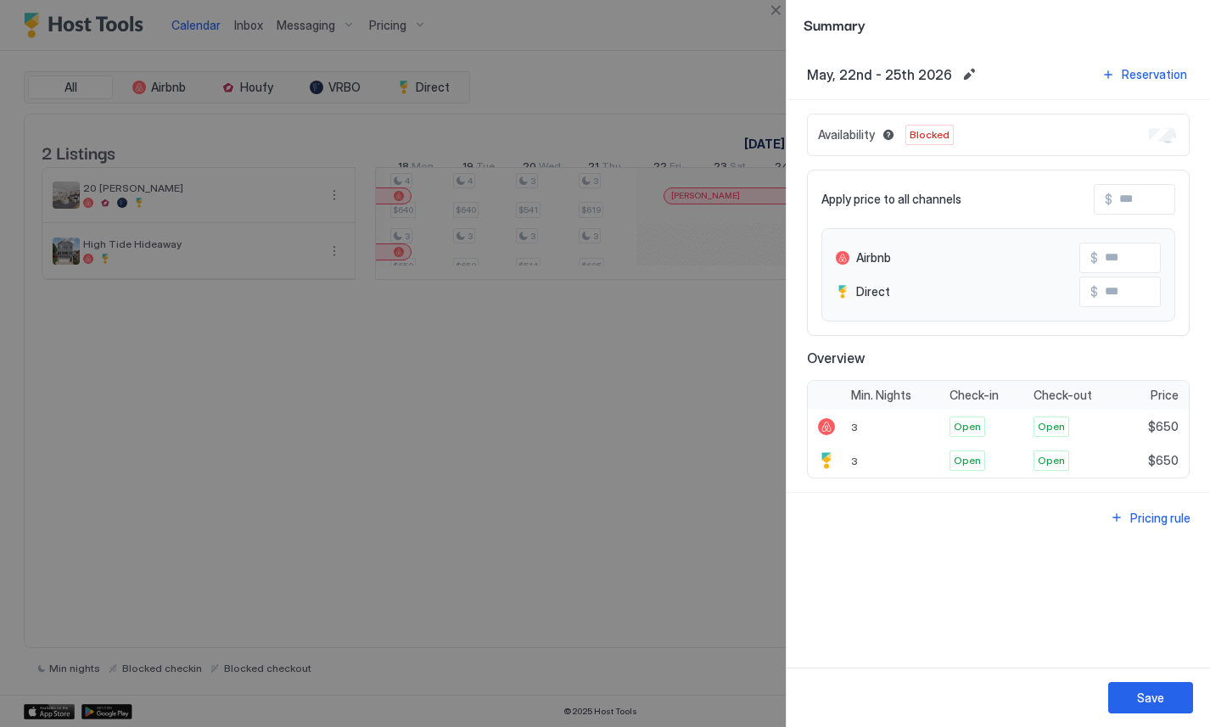
click at [683, 482] on div at bounding box center [605, 363] width 1210 height 727
click at [581, 448] on div at bounding box center [605, 363] width 1210 height 727
click at [778, 12] on button "Close" at bounding box center [775, 10] width 20 height 20
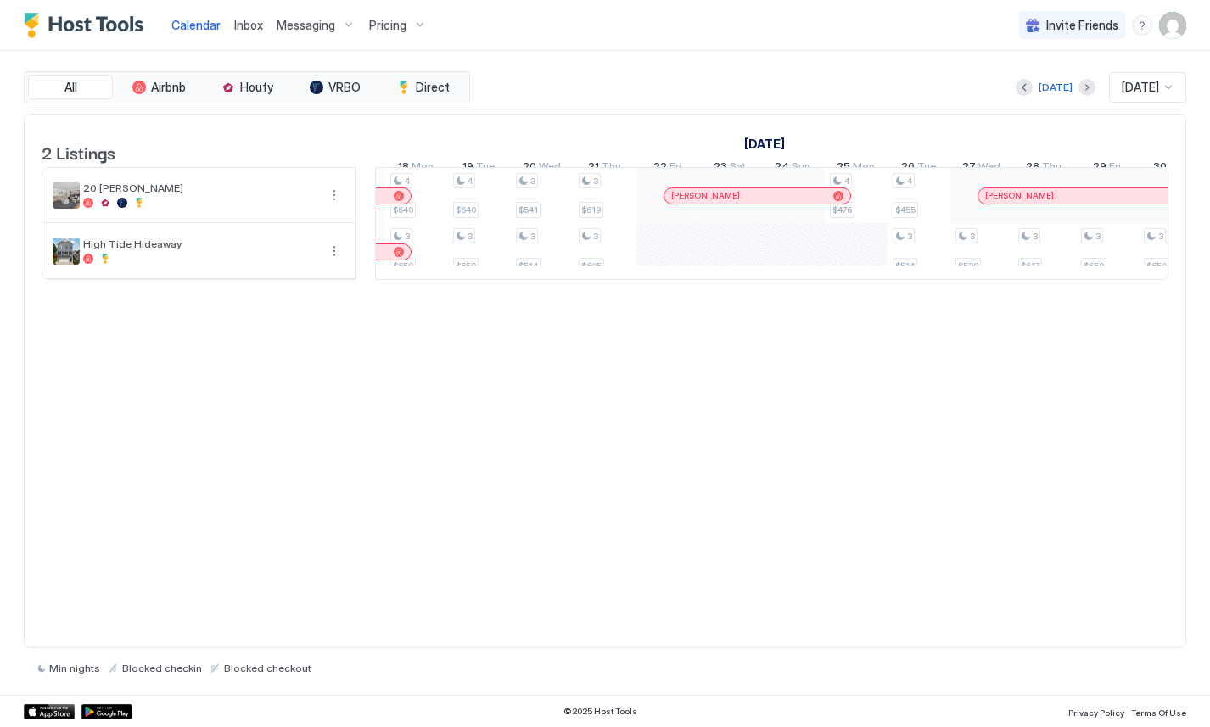
click at [541, 596] on div "2 Listings April 2026 May 2026 June 2026 13 Mon 14 Tue 15 Wed 16 Thu 17 Fri 18 …" at bounding box center [605, 381] width 1162 height 535
click at [562, 512] on div "2 Listings April 2026 May 2026 June 2026 13 Mon 14 Tue 15 Wed 16 Thu 17 Fri 18 …" at bounding box center [605, 381] width 1162 height 535
click at [838, 489] on div "2 Listings April 2026 May 2026 June 2026 13 Mon 14 Tue 15 Wed 16 Thu 17 Fri 18 …" at bounding box center [605, 381] width 1162 height 535
click at [88, 20] on img "Host Tools Logo" at bounding box center [87, 25] width 127 height 25
click at [253, 21] on span "Inbox" at bounding box center [248, 25] width 29 height 14
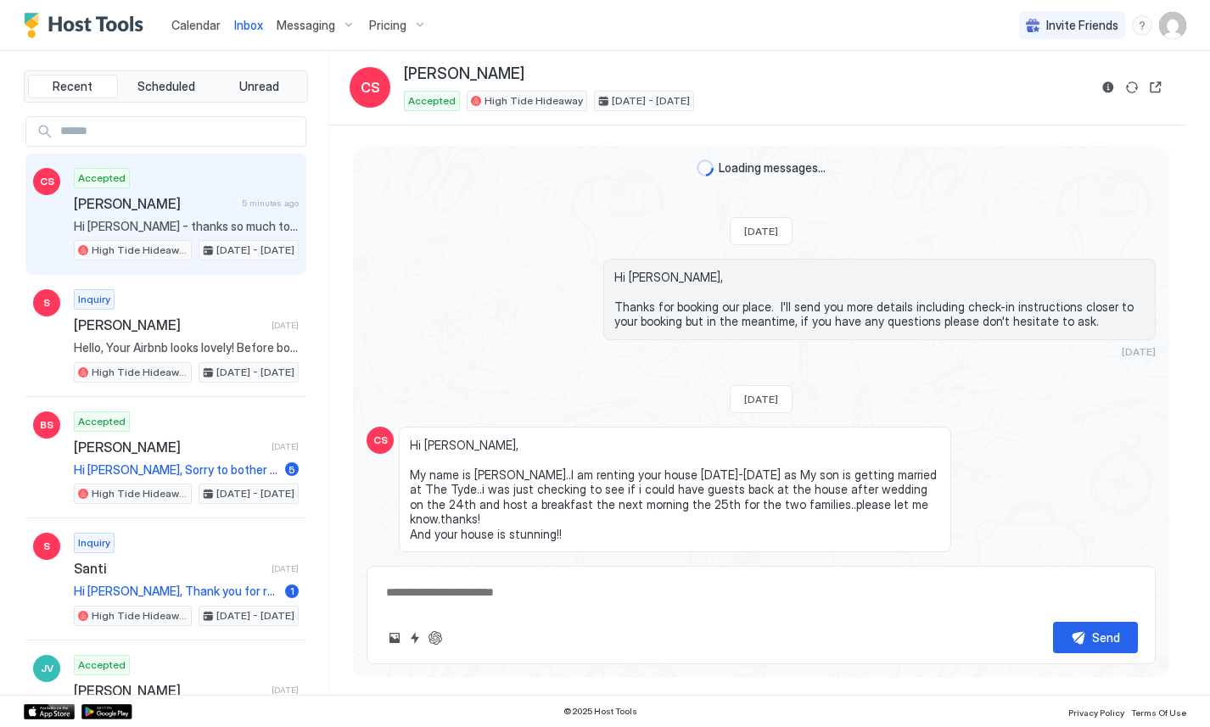
scroll to position [834, 0]
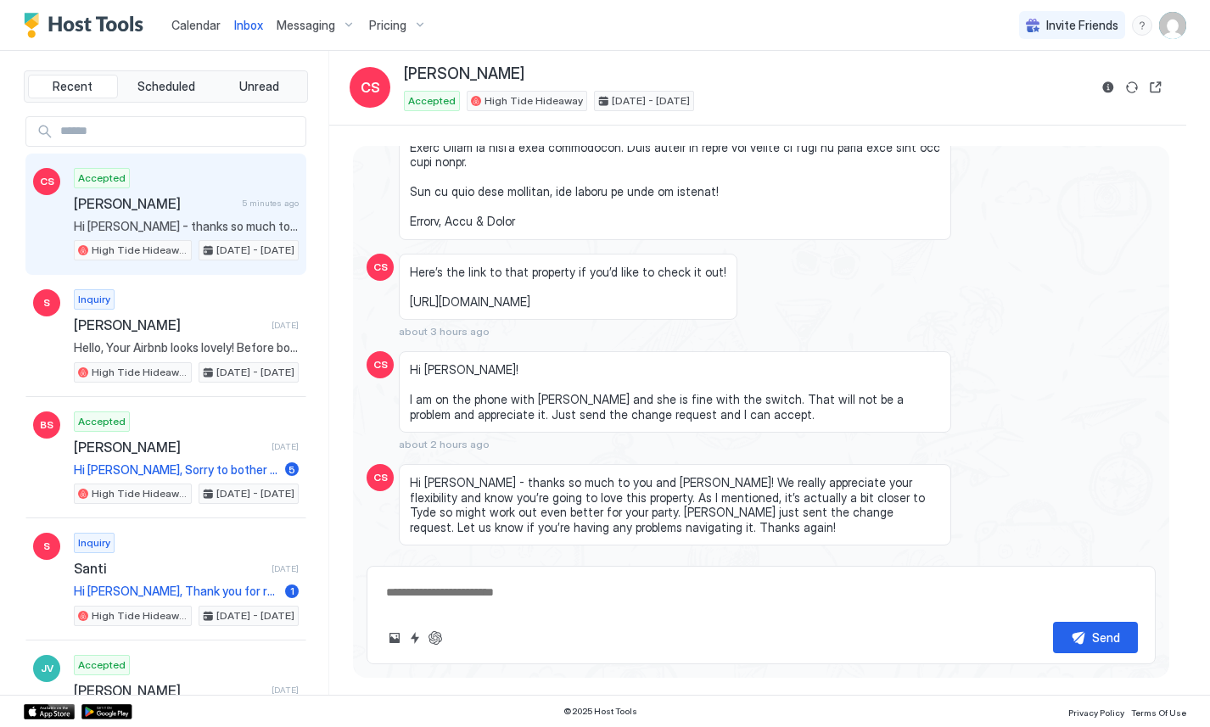
click at [503, 94] on span "High Tide Hideaway" at bounding box center [533, 100] width 98 height 15
click at [929, 144] on div "Loading messages... Mon, January 6th 2025 Hi Courtney, Thanks for booking our p…" at bounding box center [757, 411] width 857 height 570
click at [1131, 90] on button "Sync reservation" at bounding box center [1131, 87] width 20 height 20
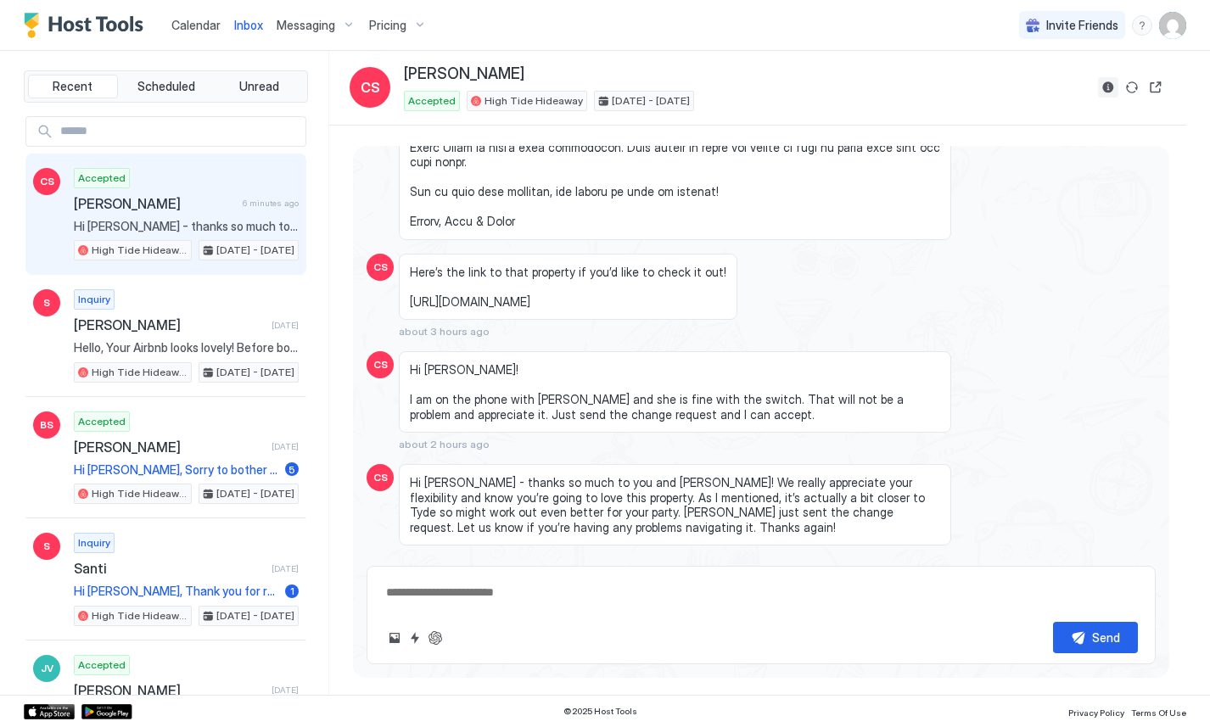
click at [1104, 90] on button "Reservation information" at bounding box center [1108, 87] width 20 height 20
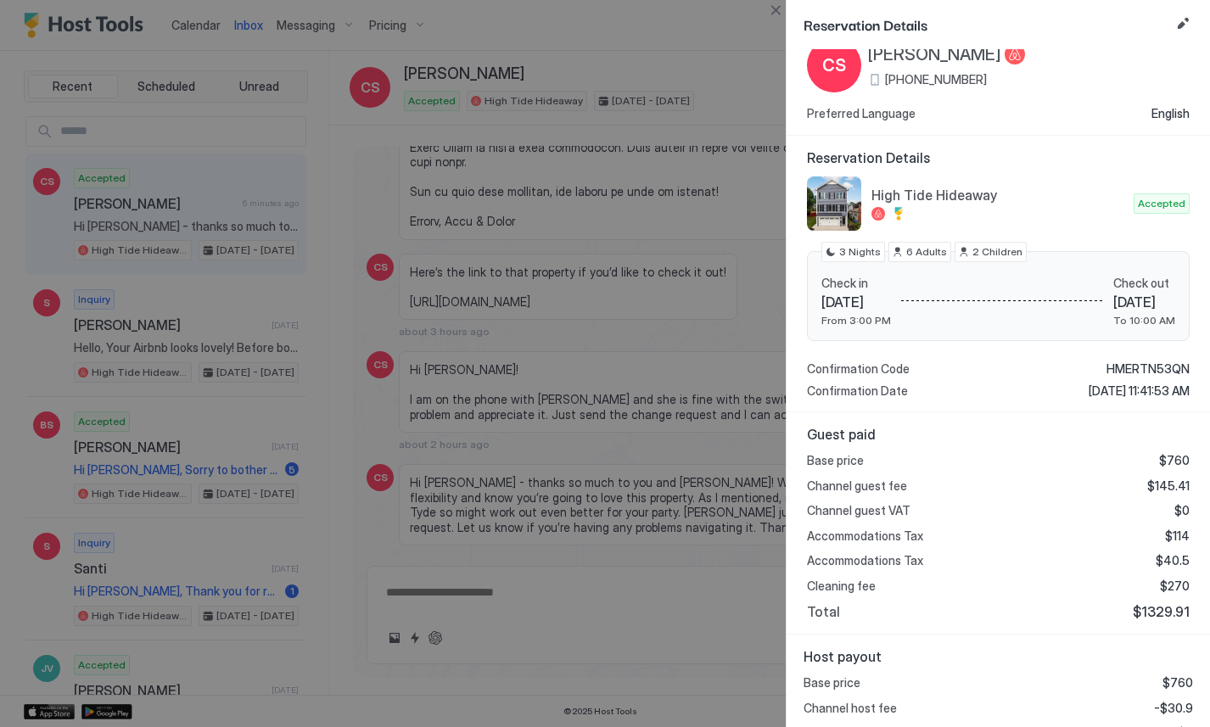
scroll to position [0, 0]
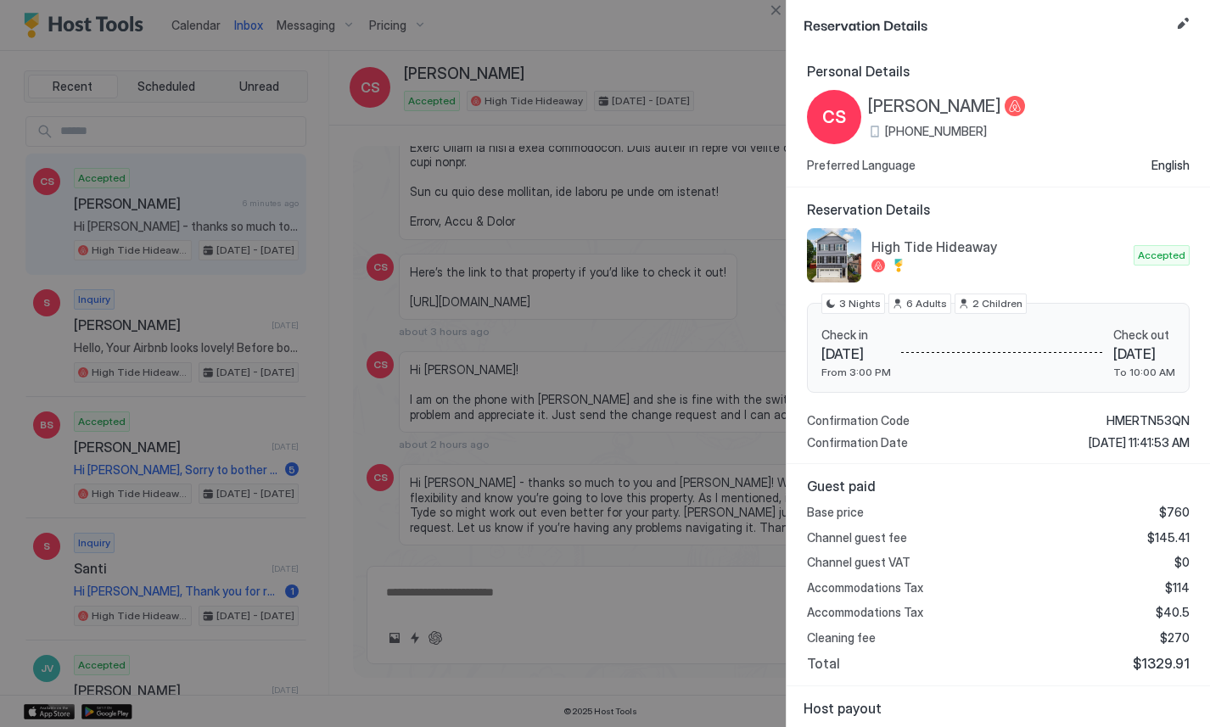
click at [495, 368] on div at bounding box center [605, 363] width 1210 height 727
click at [601, 358] on div at bounding box center [605, 363] width 1210 height 727
click at [775, 9] on button "Close" at bounding box center [775, 10] width 20 height 20
type textarea "*"
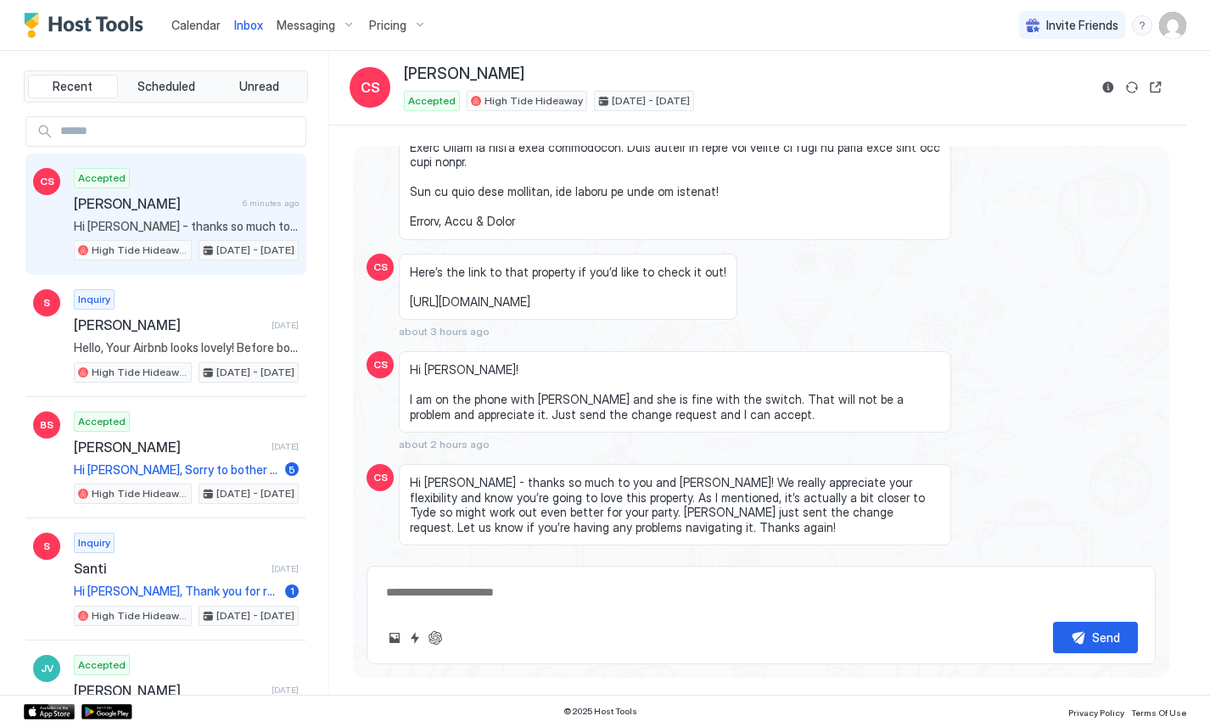
click at [206, 27] on span "Calendar" at bounding box center [195, 25] width 49 height 14
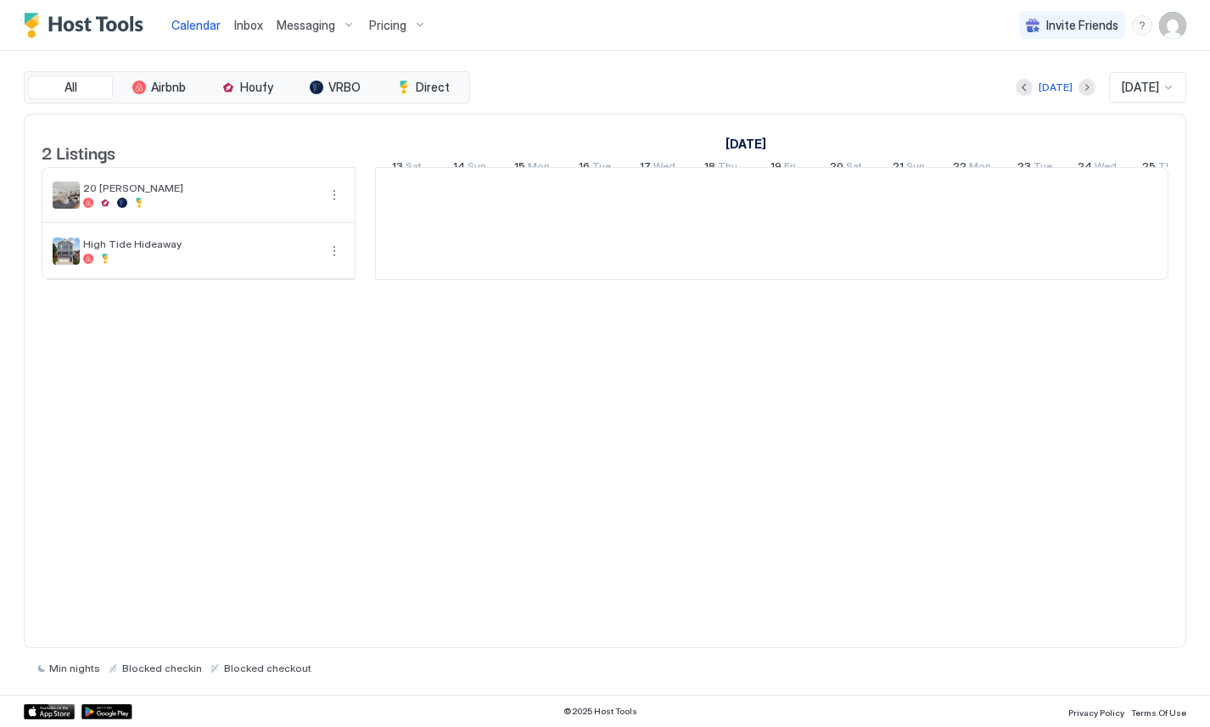
scroll to position [0, 942]
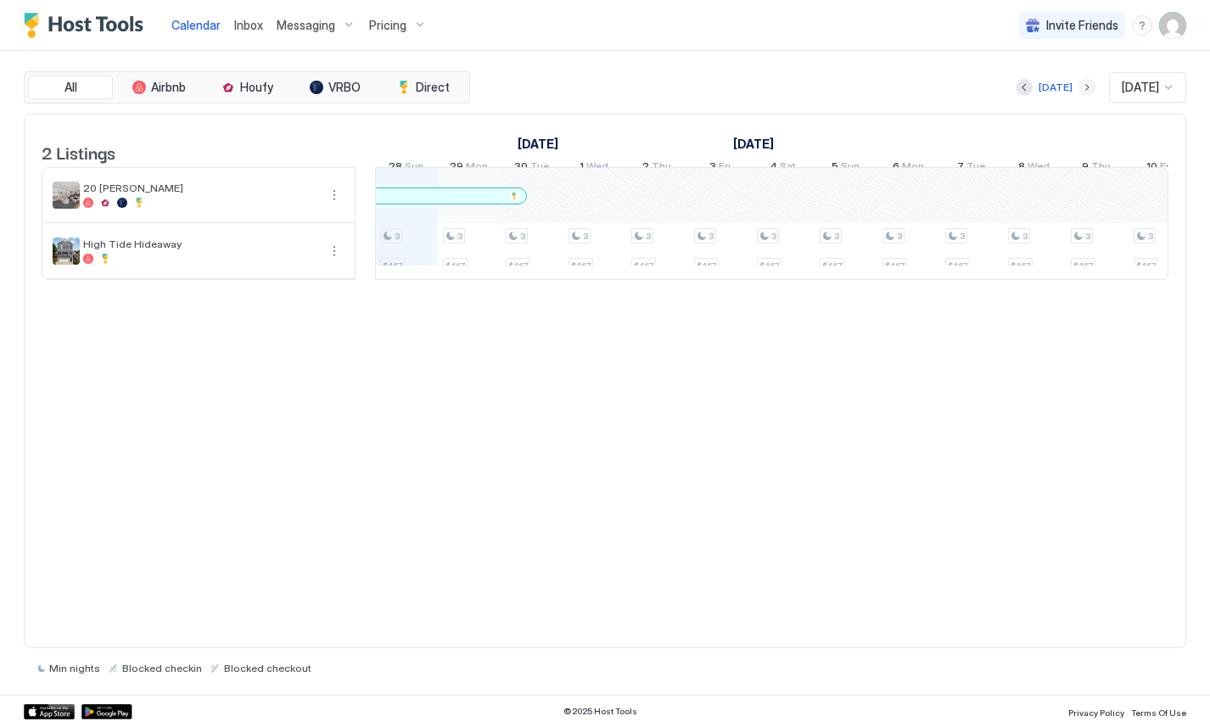
click at [1078, 87] on button "Next month" at bounding box center [1086, 87] width 17 height 17
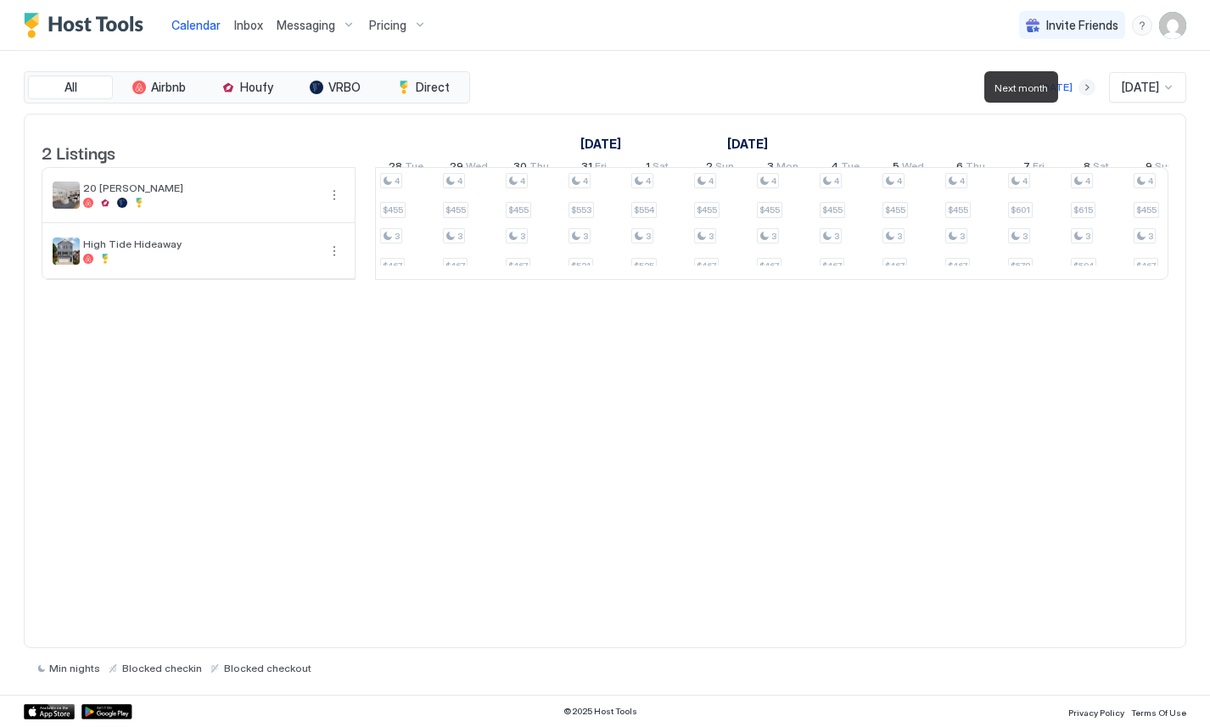
click at [1078, 87] on button "Next month" at bounding box center [1086, 87] width 17 height 17
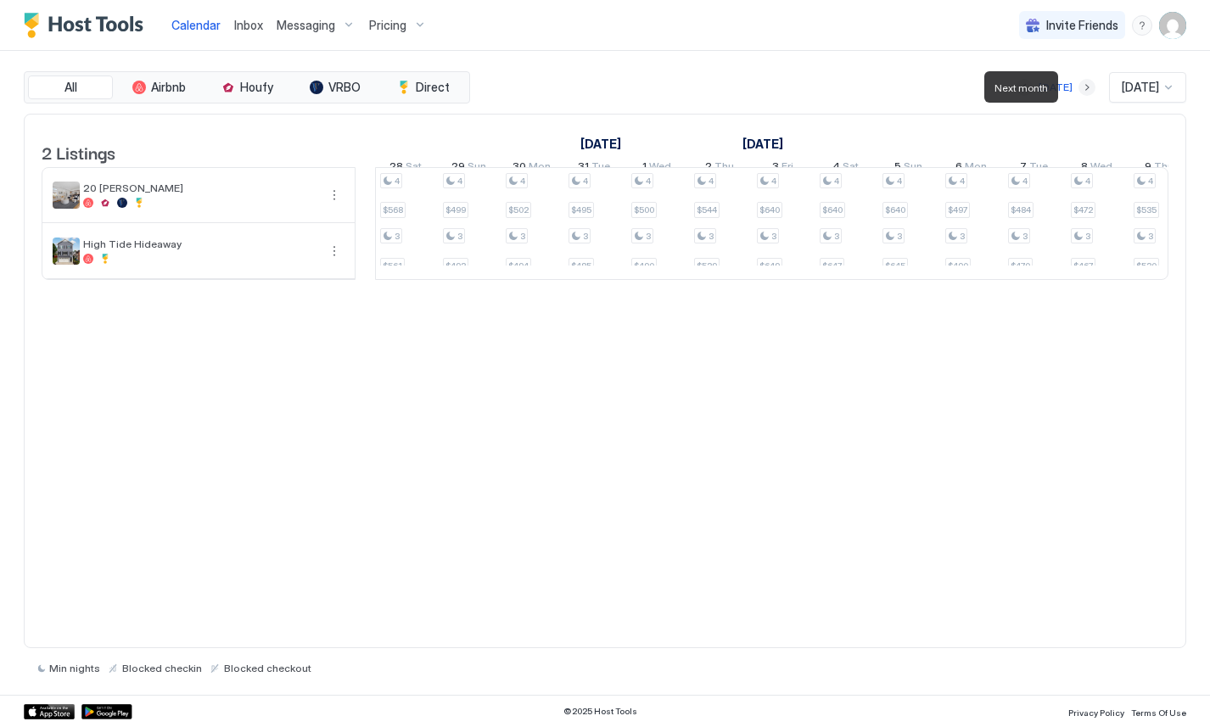
click at [1078, 87] on button "Next month" at bounding box center [1086, 87] width 17 height 17
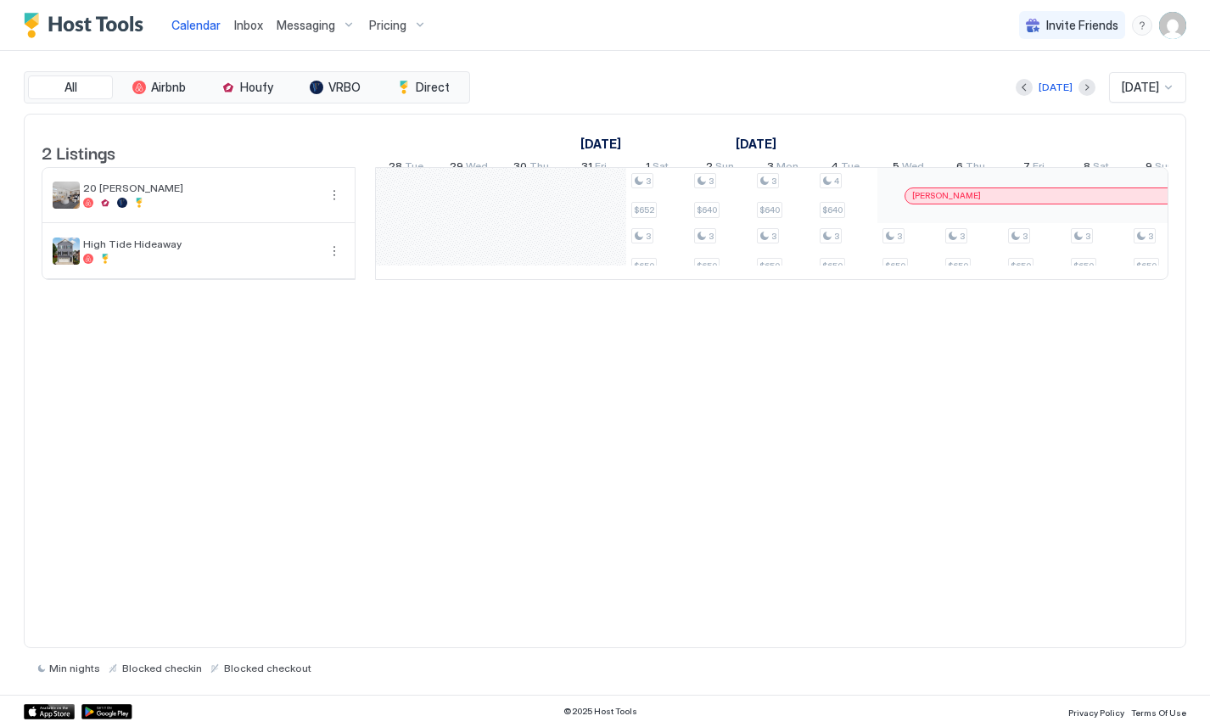
click at [1067, 87] on div "[DATE]" at bounding box center [1055, 87] width 80 height 20
click at [1078, 86] on button "Next month" at bounding box center [1086, 87] width 17 height 17
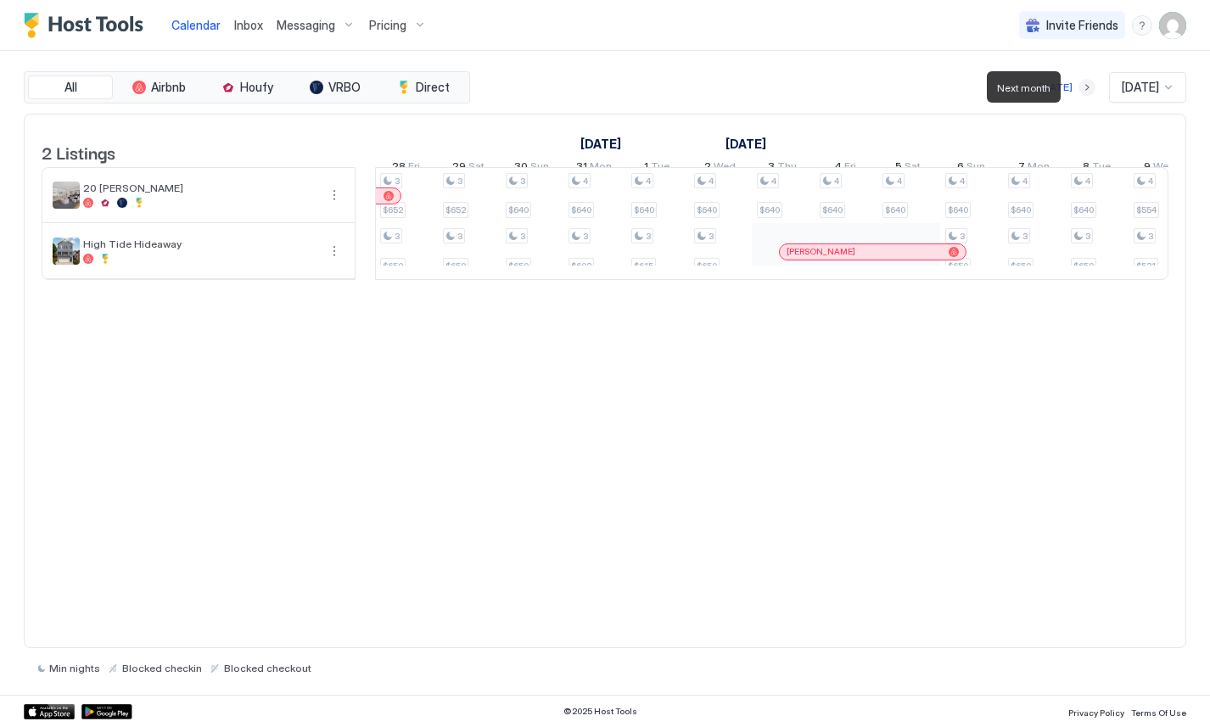
click at [1078, 87] on button "Next month" at bounding box center [1086, 87] width 17 height 17
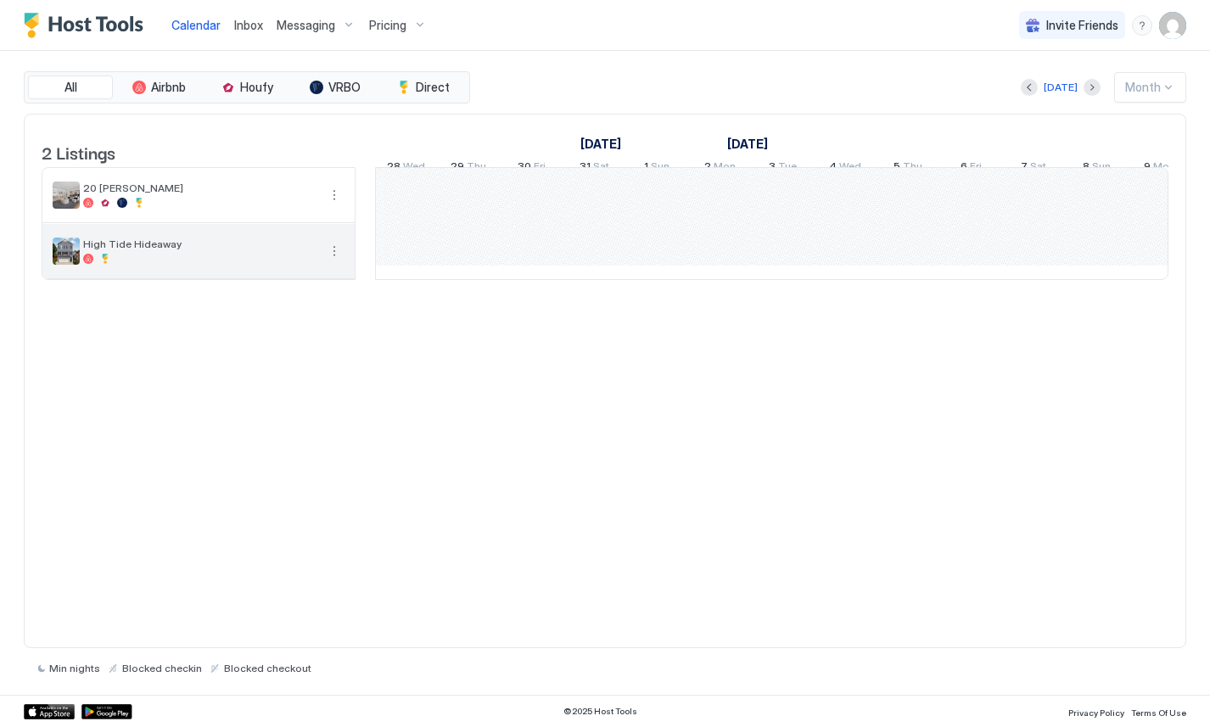
click at [339, 261] on button "More options" at bounding box center [334, 251] width 20 height 20
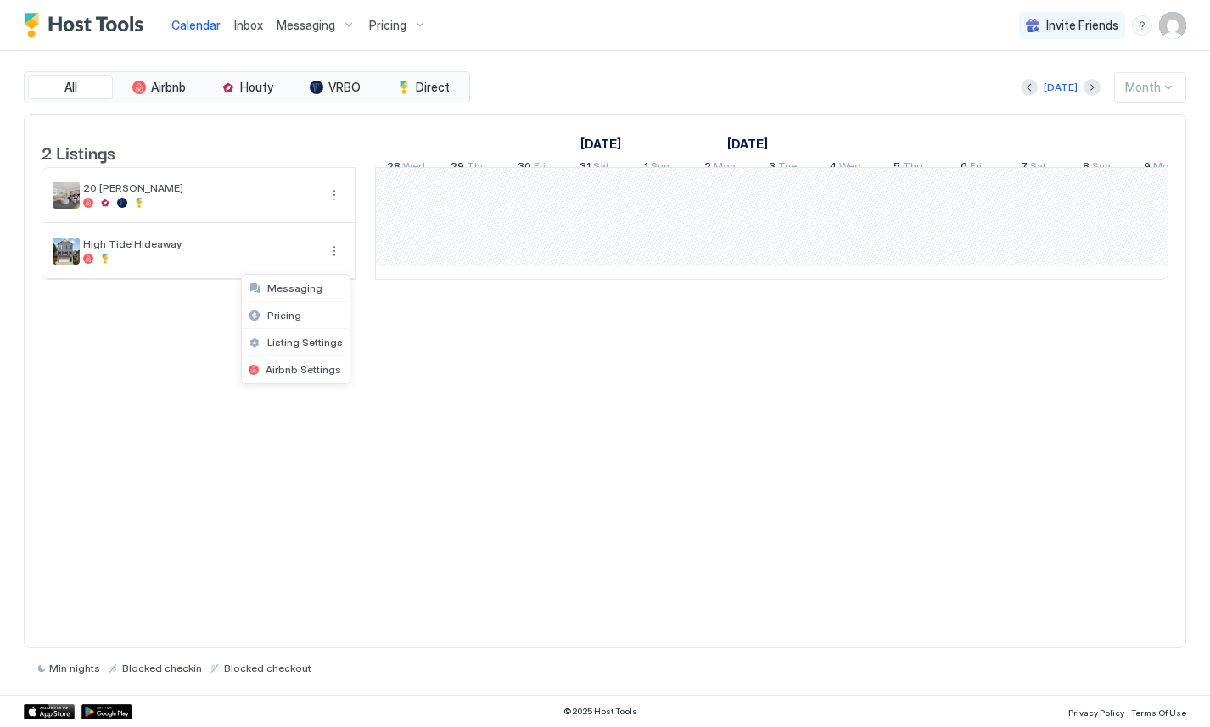
click at [433, 407] on div at bounding box center [605, 363] width 1210 height 727
click at [1037, 90] on button "Previous month" at bounding box center [1029, 87] width 17 height 17
click at [1039, 90] on div "[DATE]" at bounding box center [1055, 87] width 34 height 15
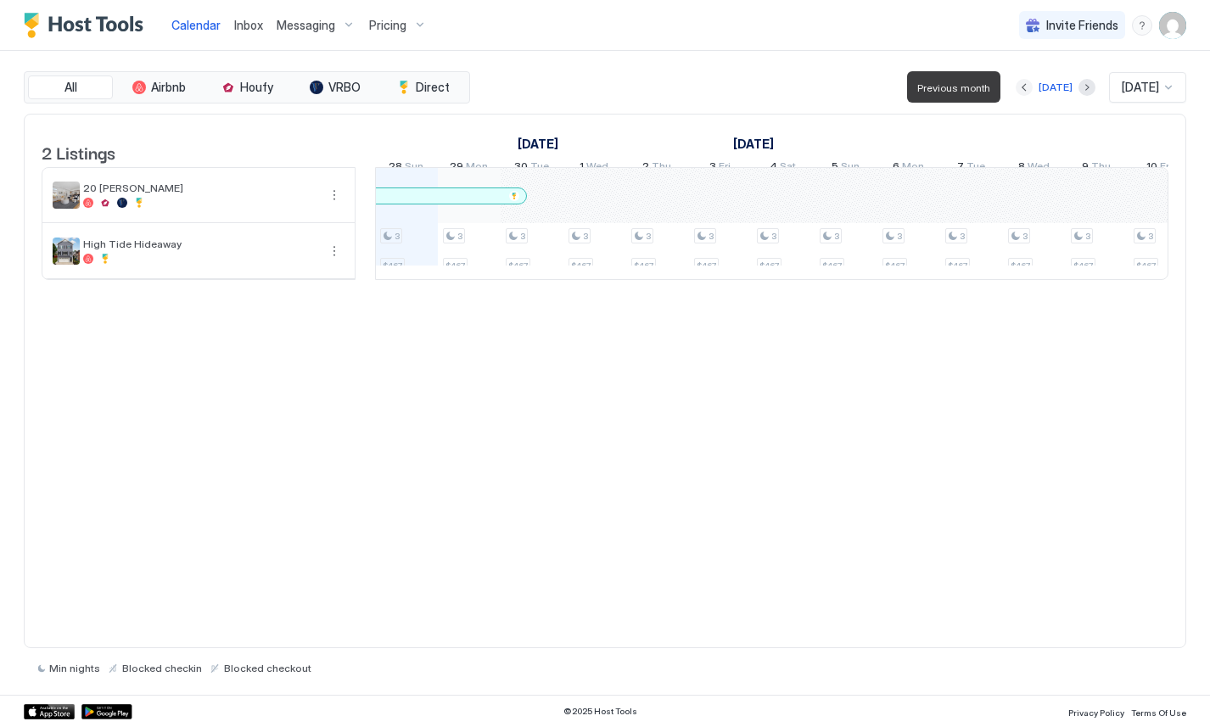
click at [1015, 90] on button "Previous month" at bounding box center [1023, 87] width 17 height 17
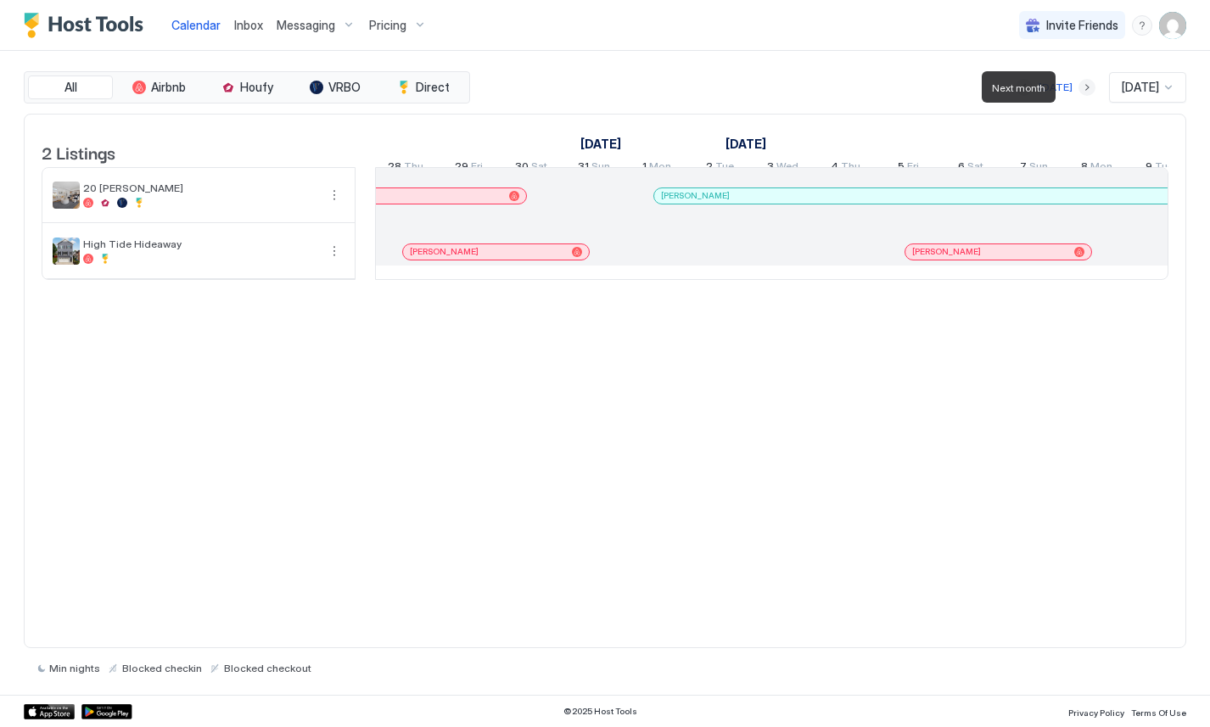
click at [1078, 91] on button "Next month" at bounding box center [1086, 87] width 17 height 17
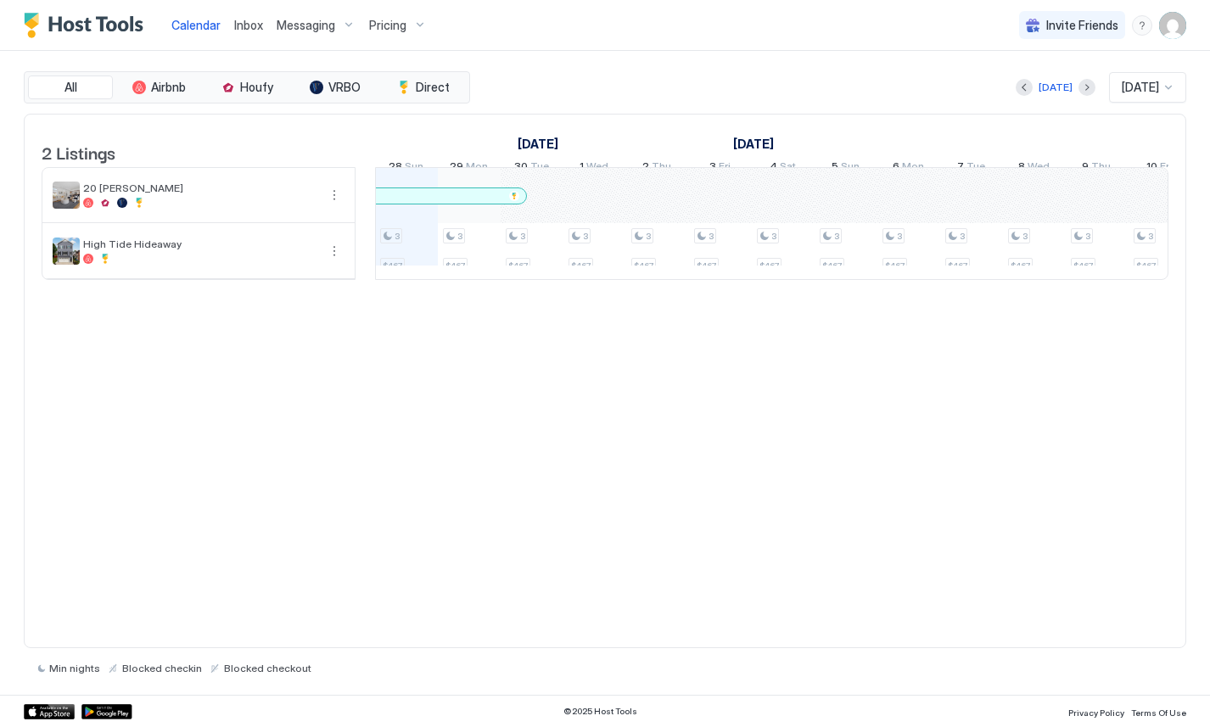
click at [915, 438] on div "2 Listings September 2025 October 2025 November 2025 13 Sat 14 Sun 15 Mon 16 Tu…" at bounding box center [605, 381] width 1162 height 535
click at [1078, 88] on button "Next month" at bounding box center [1086, 87] width 17 height 17
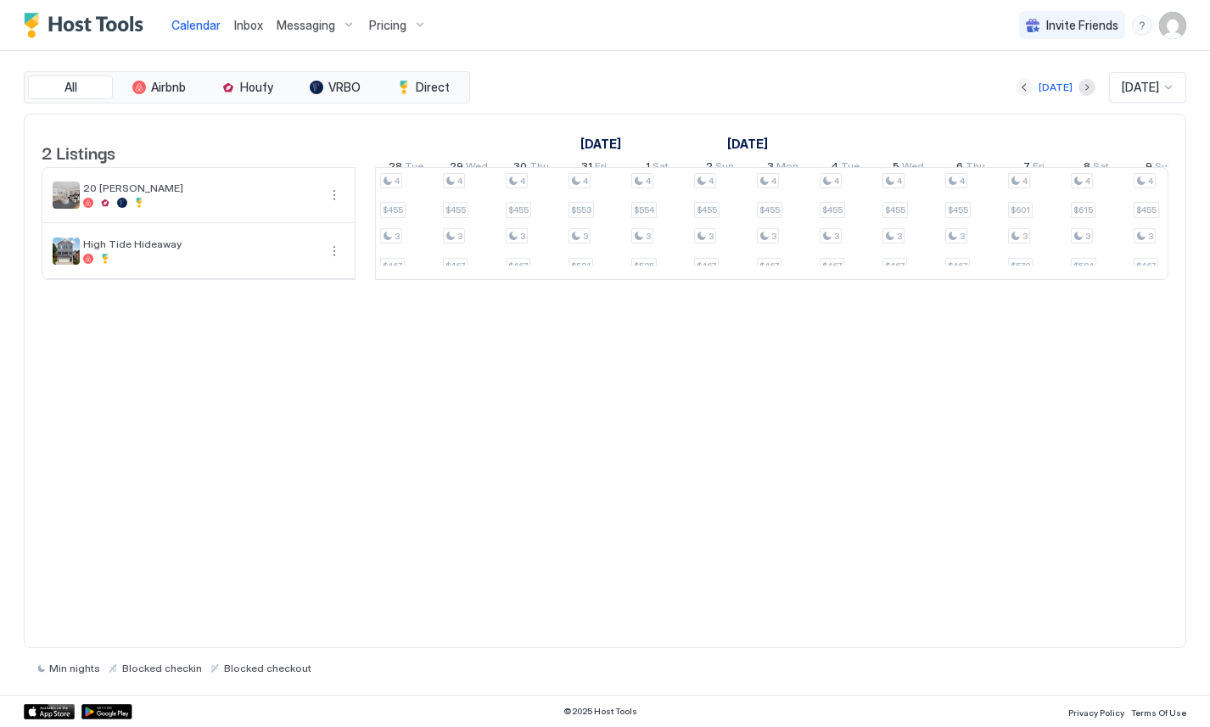
click at [1016, 88] on button "Previous month" at bounding box center [1023, 87] width 17 height 17
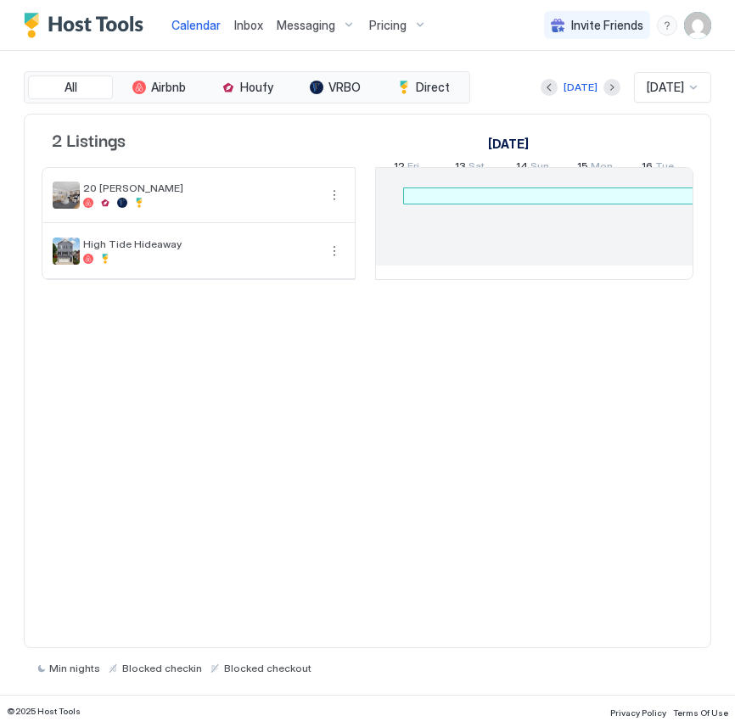
scroll to position [0, 1902]
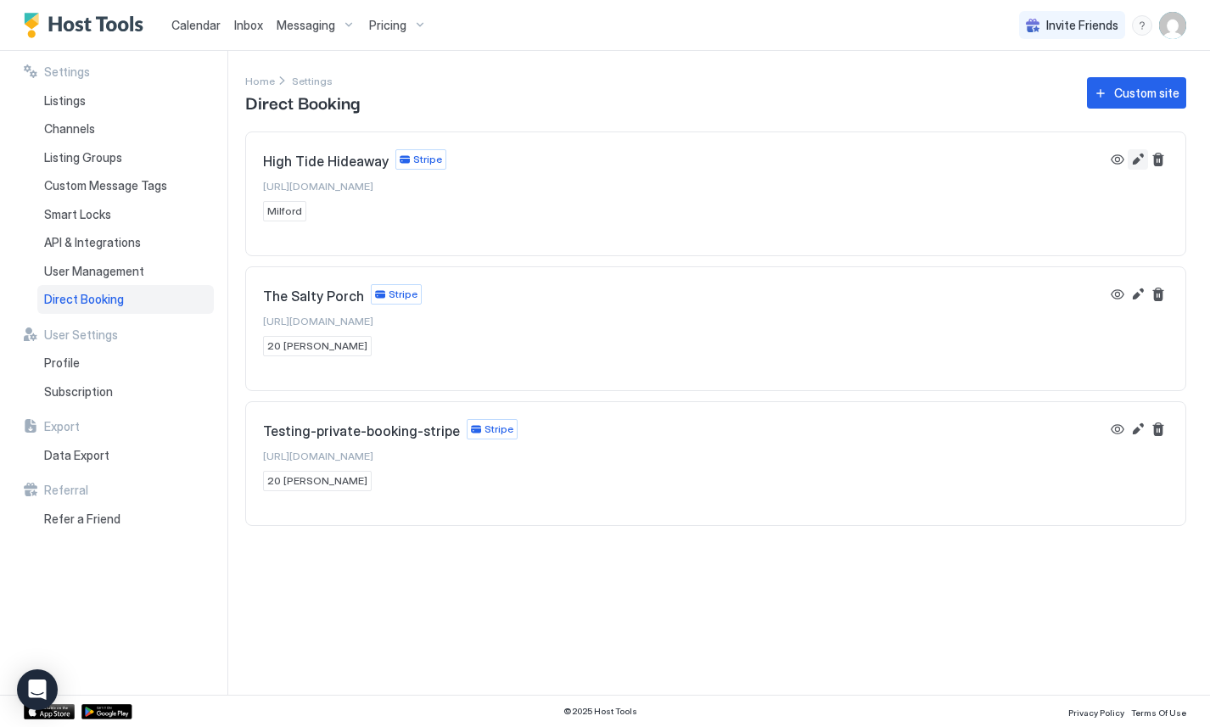
click at [1136, 165] on button "Edit" at bounding box center [1137, 159] width 20 height 20
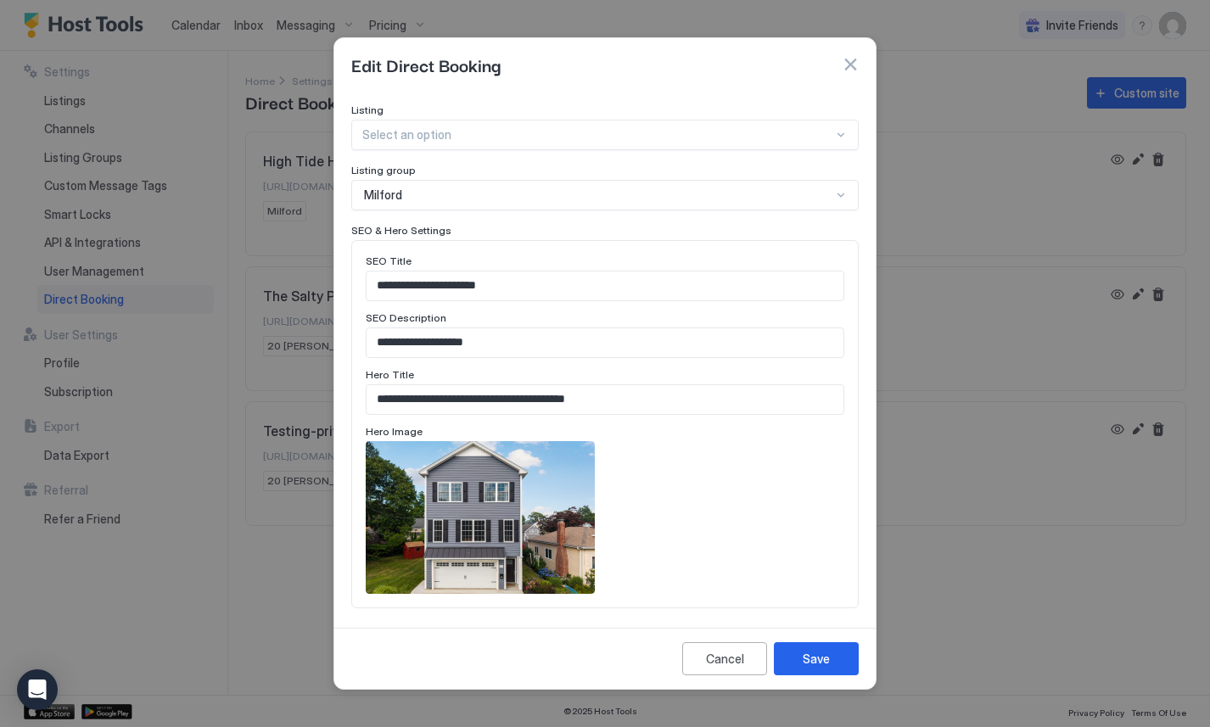
scroll to position [590, 0]
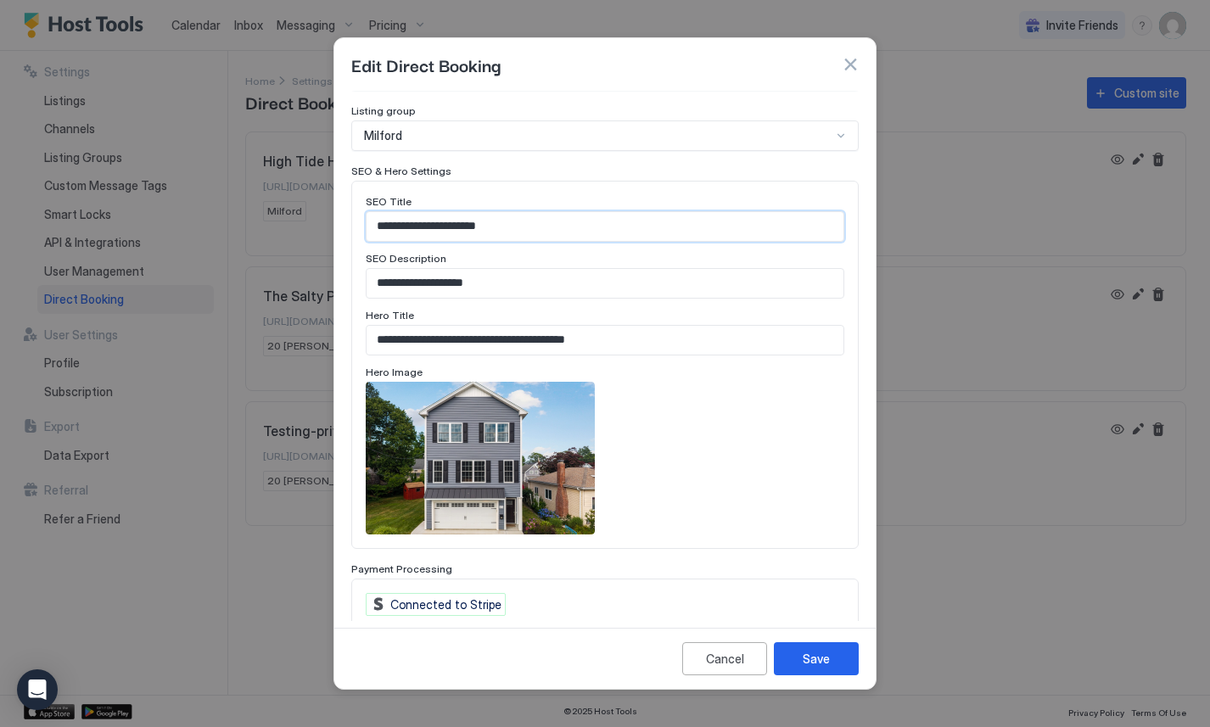
click at [444, 212] on input "**********" at bounding box center [604, 226] width 477 height 29
click at [460, 269] on input "**********" at bounding box center [604, 283] width 477 height 29
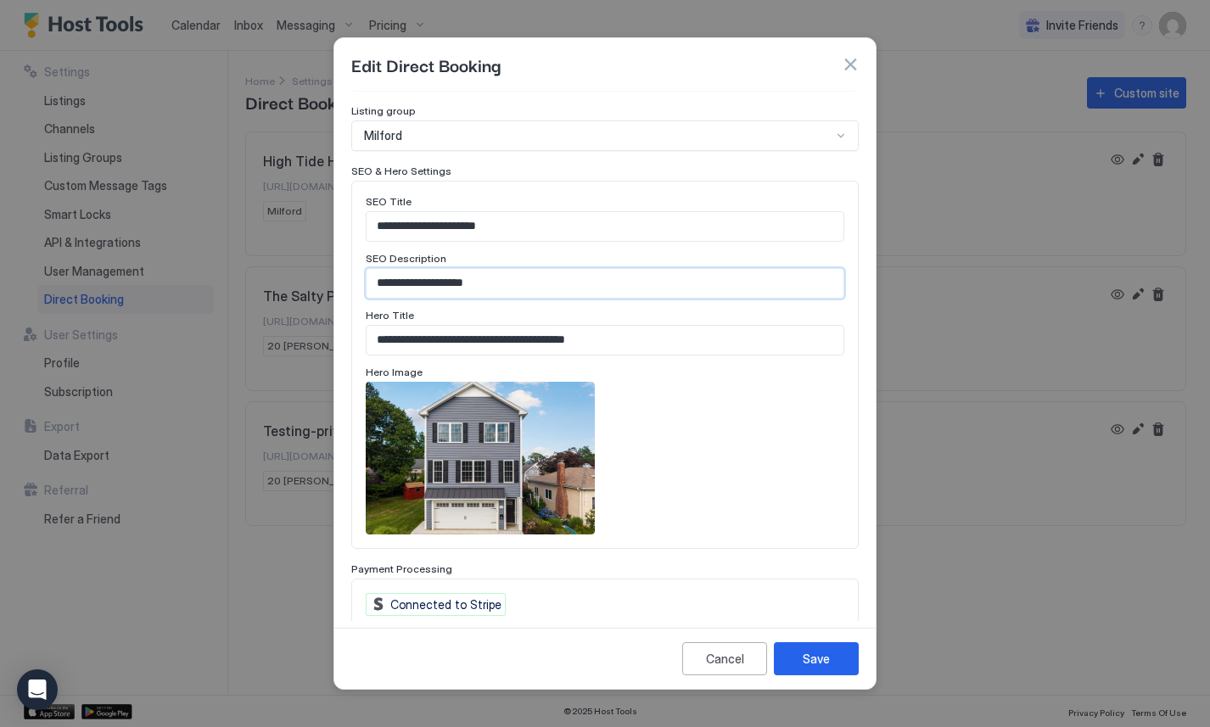
click at [460, 269] on input "**********" at bounding box center [604, 283] width 477 height 29
click at [461, 326] on input "**********" at bounding box center [604, 340] width 477 height 29
click at [851, 67] on button "button" at bounding box center [850, 64] width 17 height 17
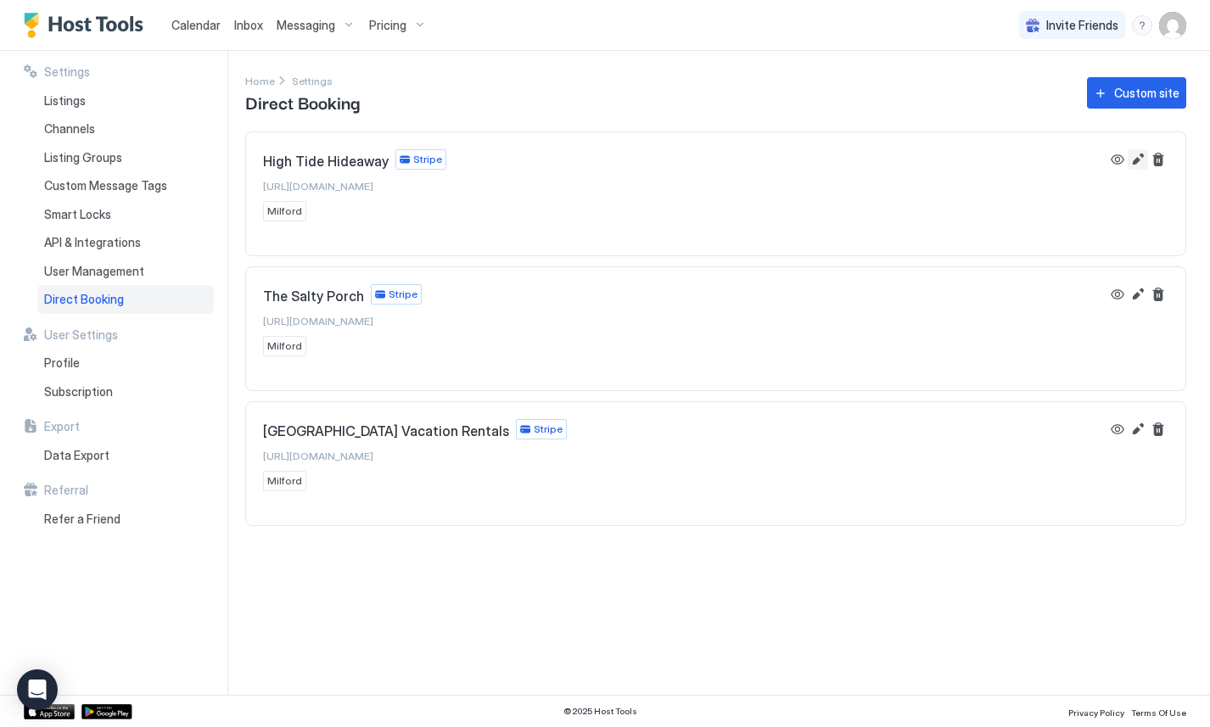
click at [1142, 159] on button "Edit" at bounding box center [1137, 159] width 20 height 20
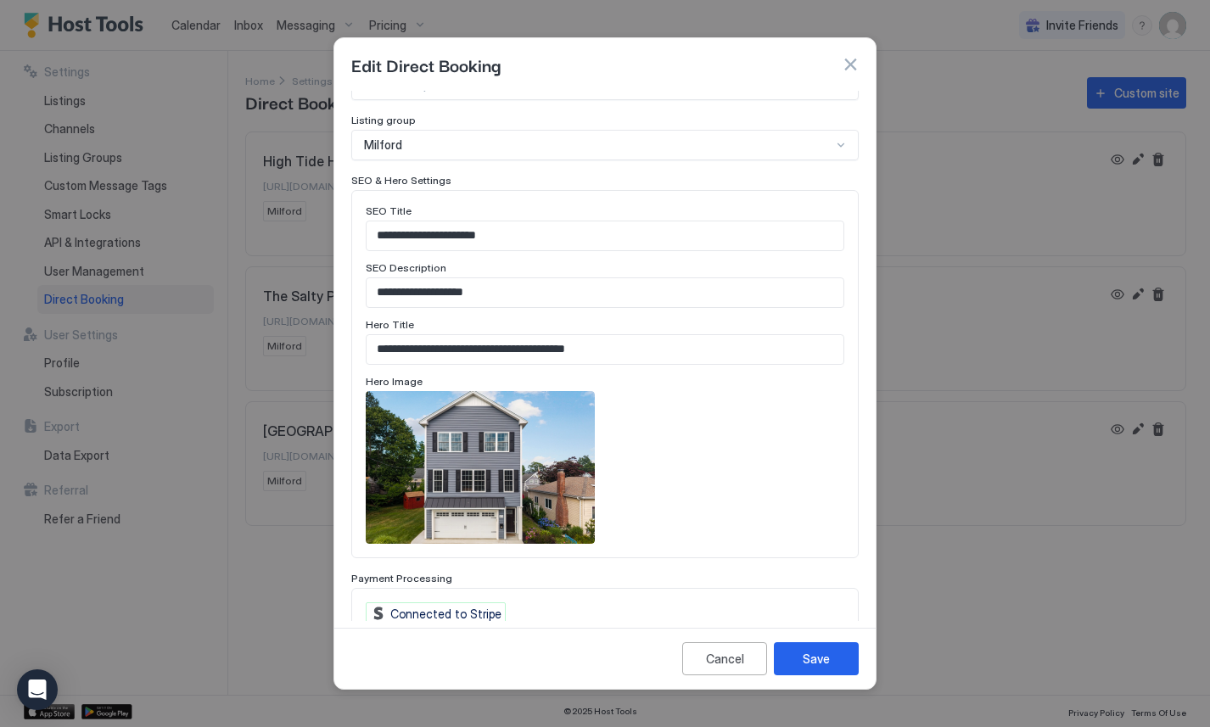
scroll to position [552, 0]
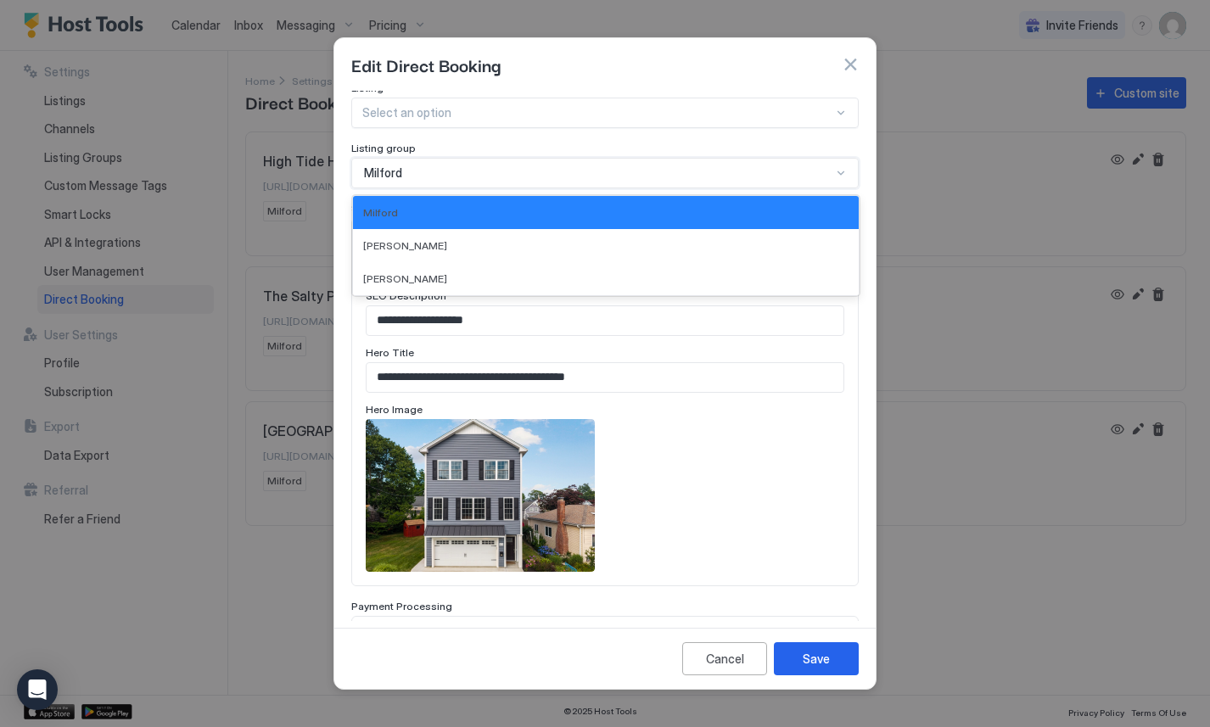
click at [437, 165] on div "Milford" at bounding box center [597, 172] width 467 height 15
click at [397, 239] on span "[PERSON_NAME]" at bounding box center [405, 245] width 84 height 13
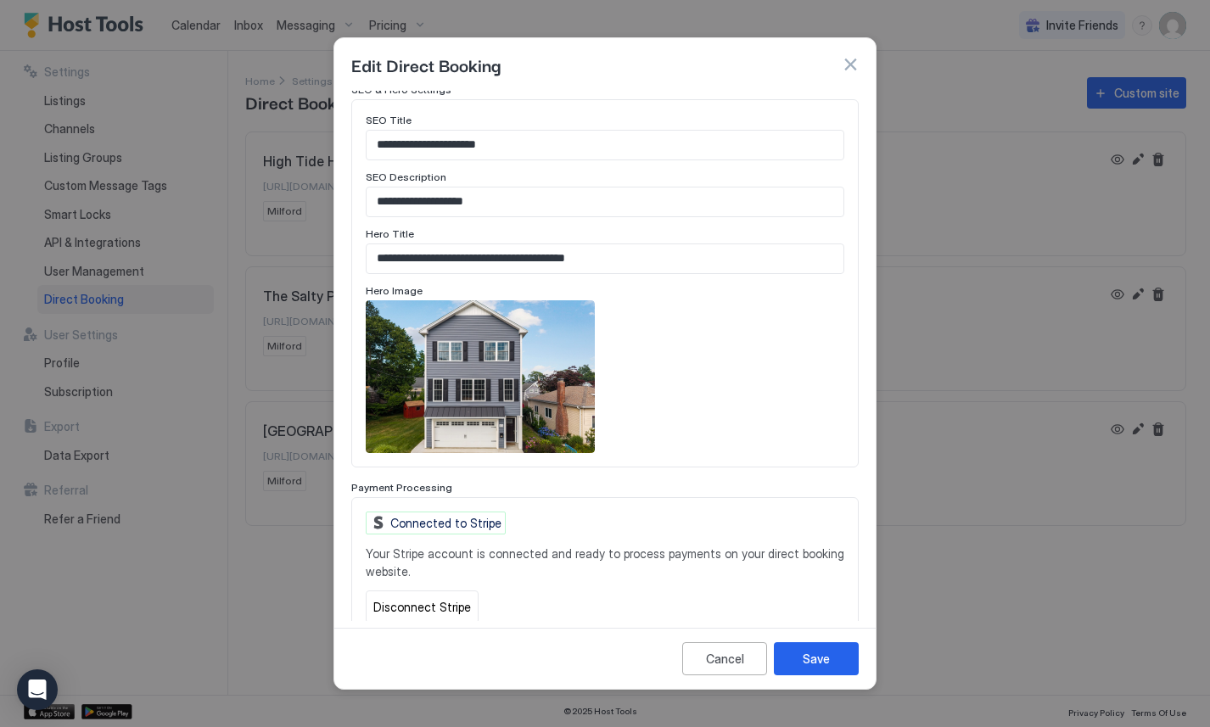
scroll to position [717, 0]
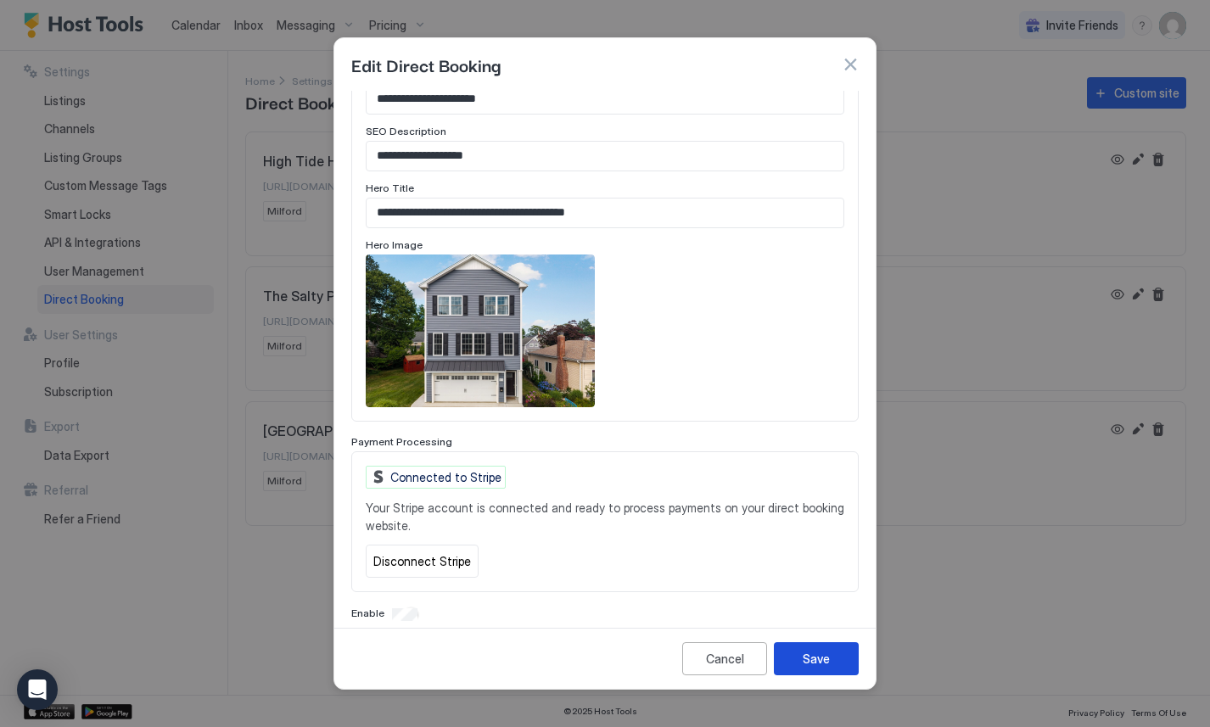
click at [808, 668] on button "Save" at bounding box center [816, 658] width 85 height 33
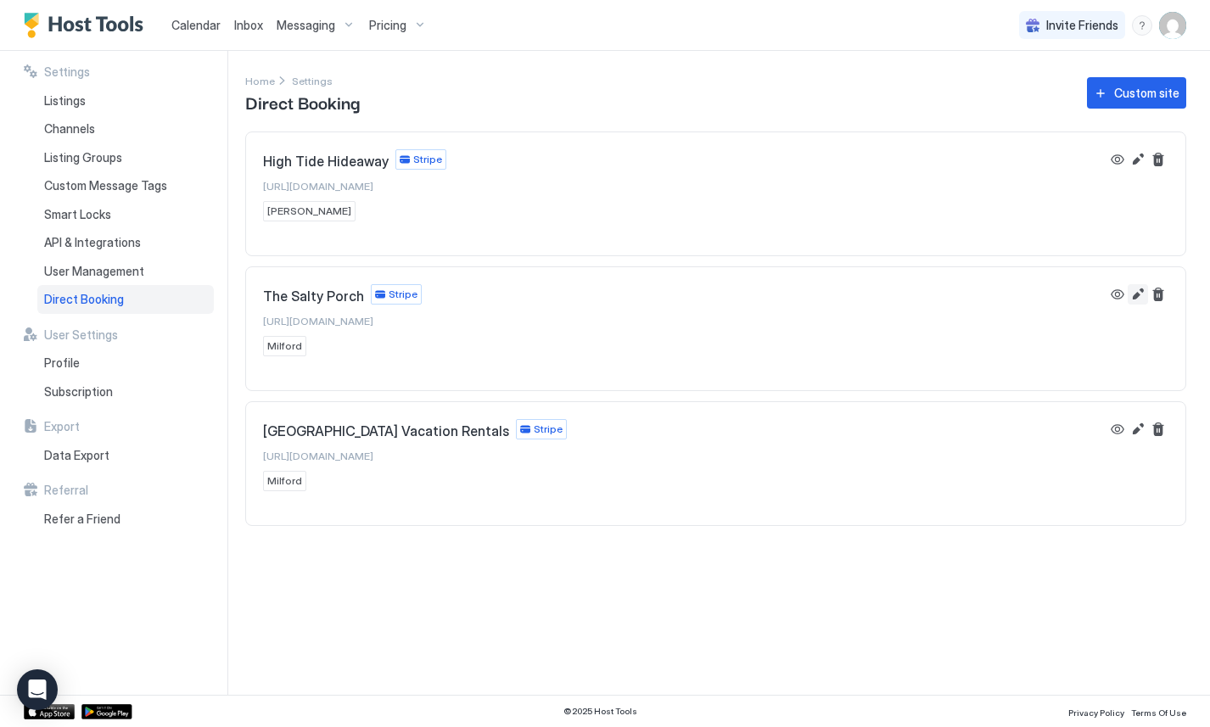
click at [1134, 290] on button "Edit" at bounding box center [1137, 294] width 20 height 20
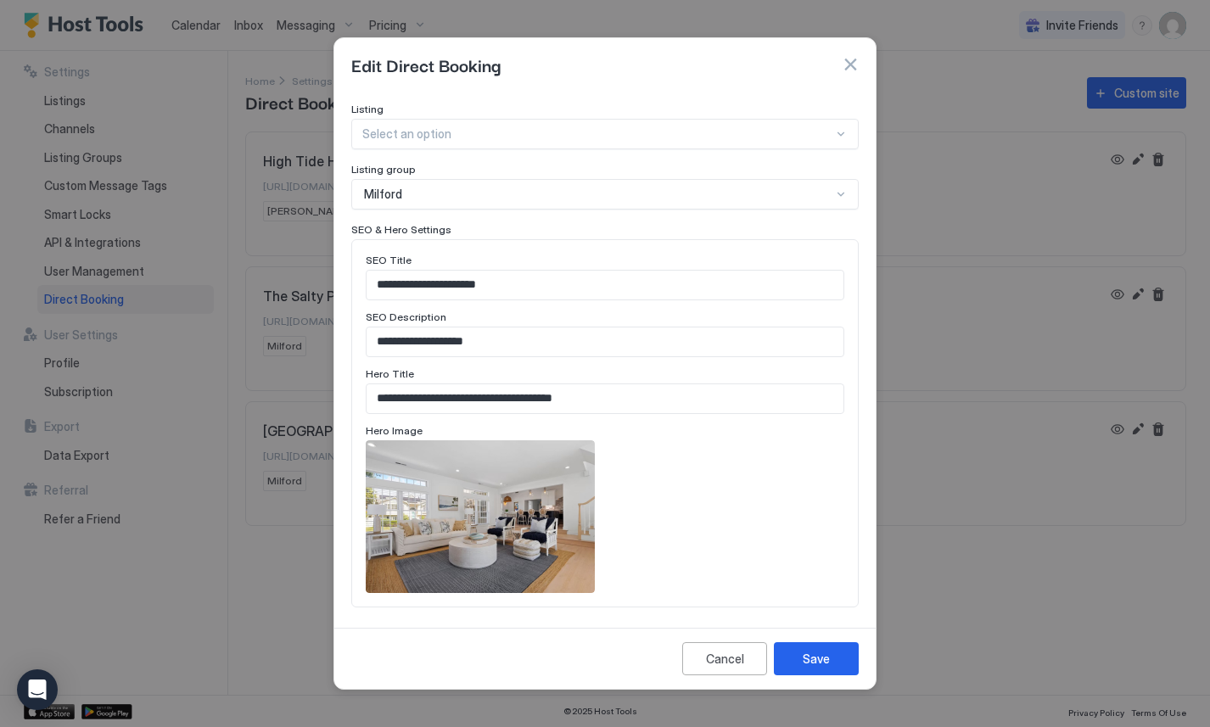
scroll to position [528, 0]
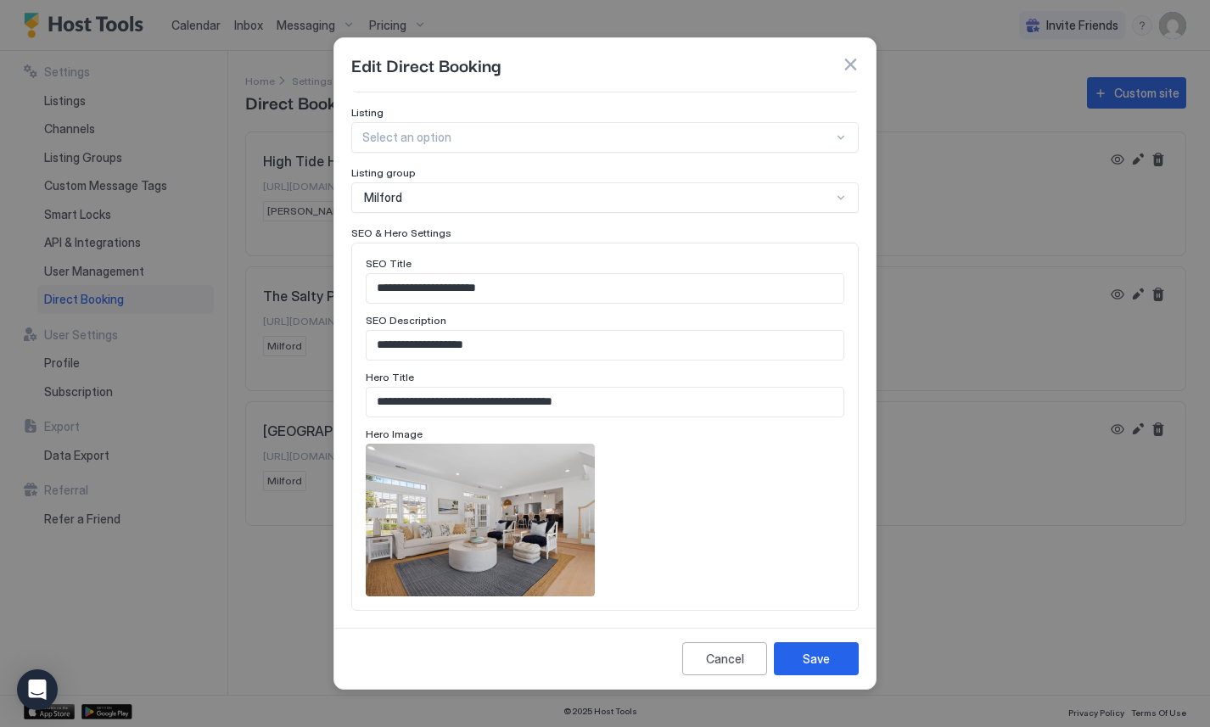
click at [495, 190] on div "Milford" at bounding box center [597, 197] width 467 height 15
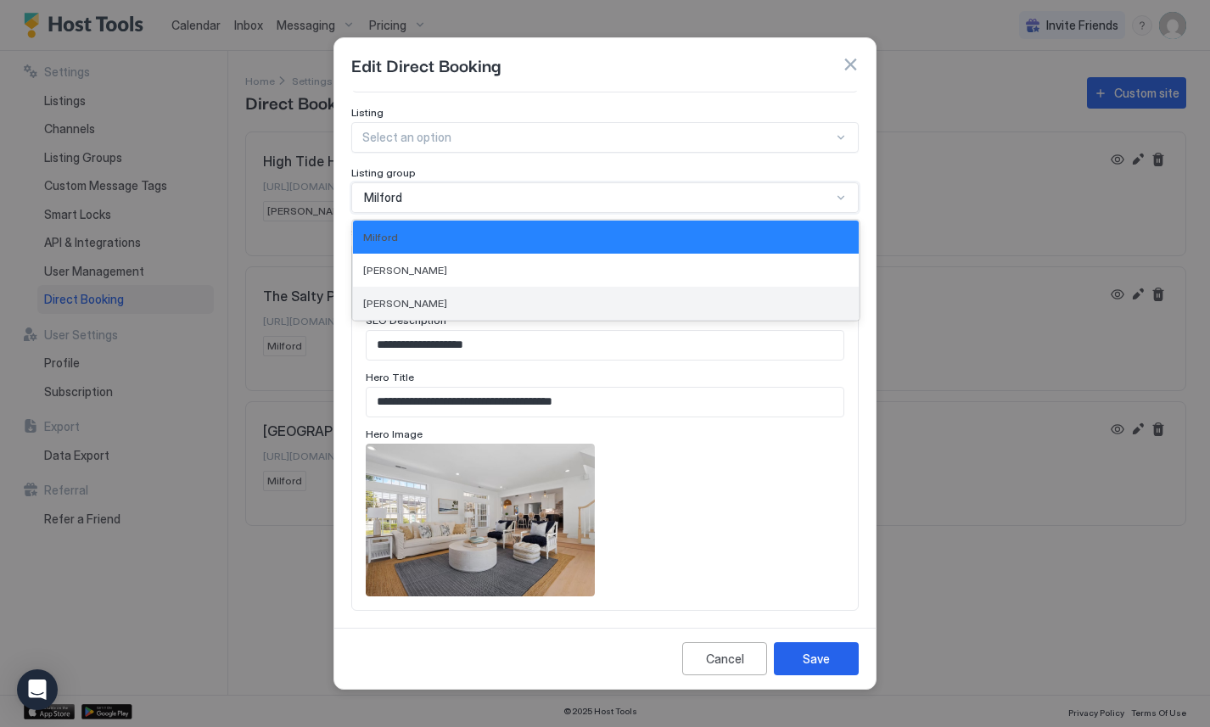
click at [461, 297] on div "[PERSON_NAME]" at bounding box center [605, 303] width 485 height 13
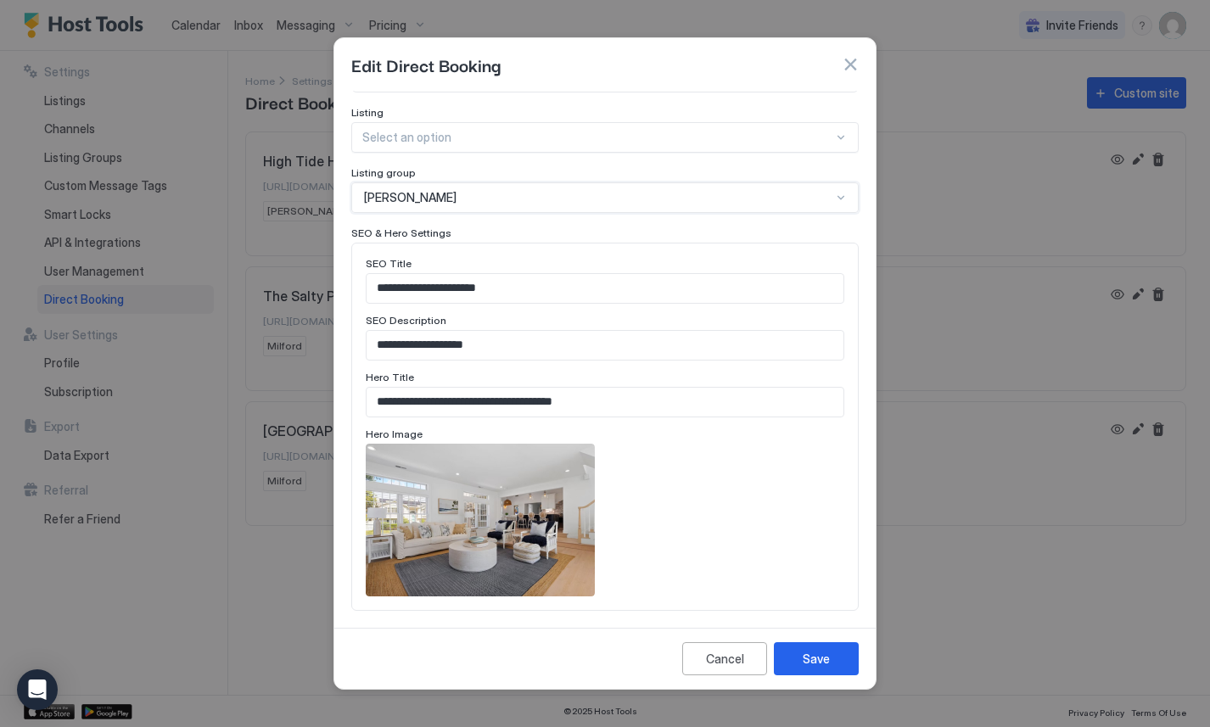
scroll to position [717, 0]
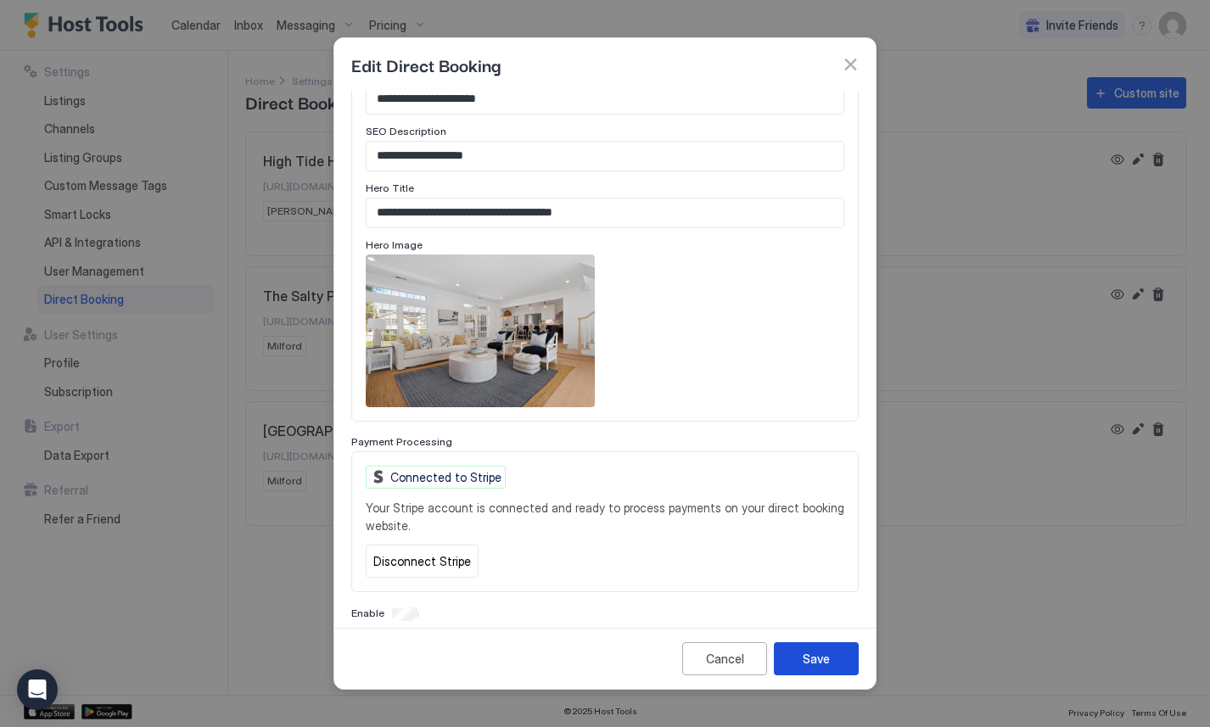
click at [821, 653] on div "Save" at bounding box center [816, 659] width 27 height 18
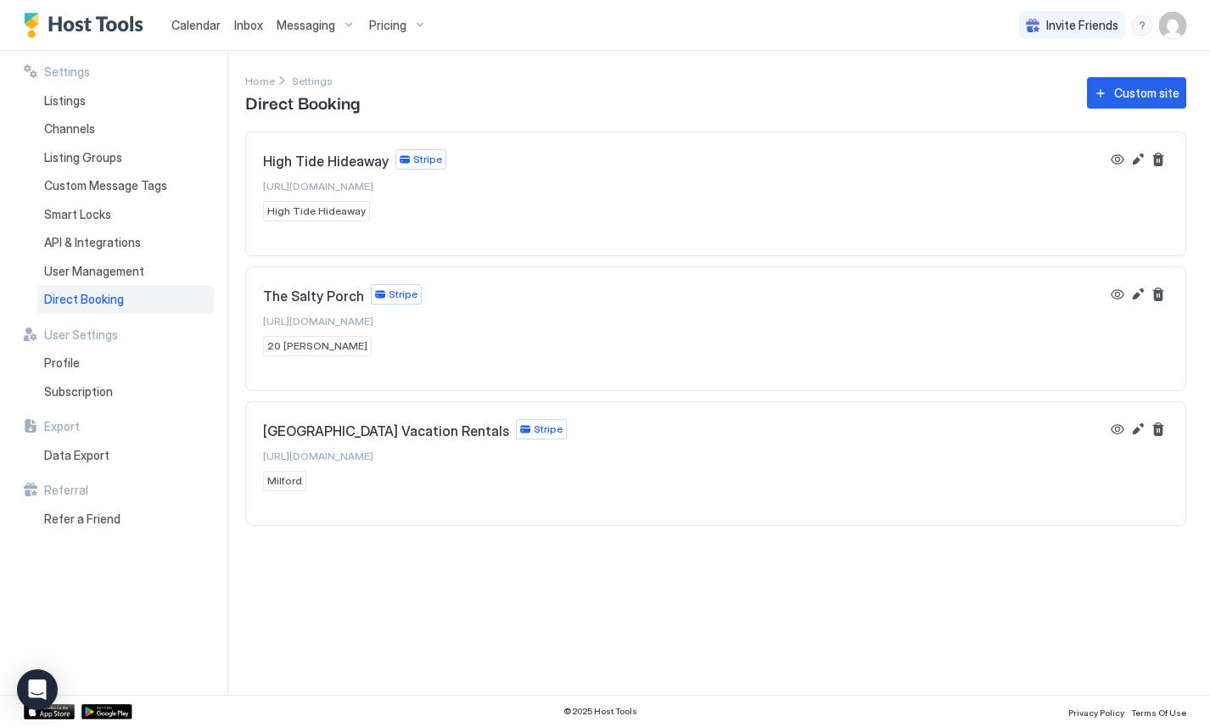
drag, startPoint x: 419, startPoint y: 449, endPoint x: 394, endPoint y: 448, distance: 25.5
click at [394, 448] on div "Walnut Beach Vacation Rentals Stripe https://walnutbeachrentals.com Milford" at bounding box center [415, 455] width 304 height 72
click at [373, 448] on link "https://walnutbeachrentals.com" at bounding box center [318, 455] width 110 height 18
click at [118, 290] on div "Direct Booking" at bounding box center [125, 299] width 176 height 29
click at [844, 337] on div "The Salty Porch Stripe https://thesaltyporch.com 20 Hauser" at bounding box center [681, 320] width 837 height 72
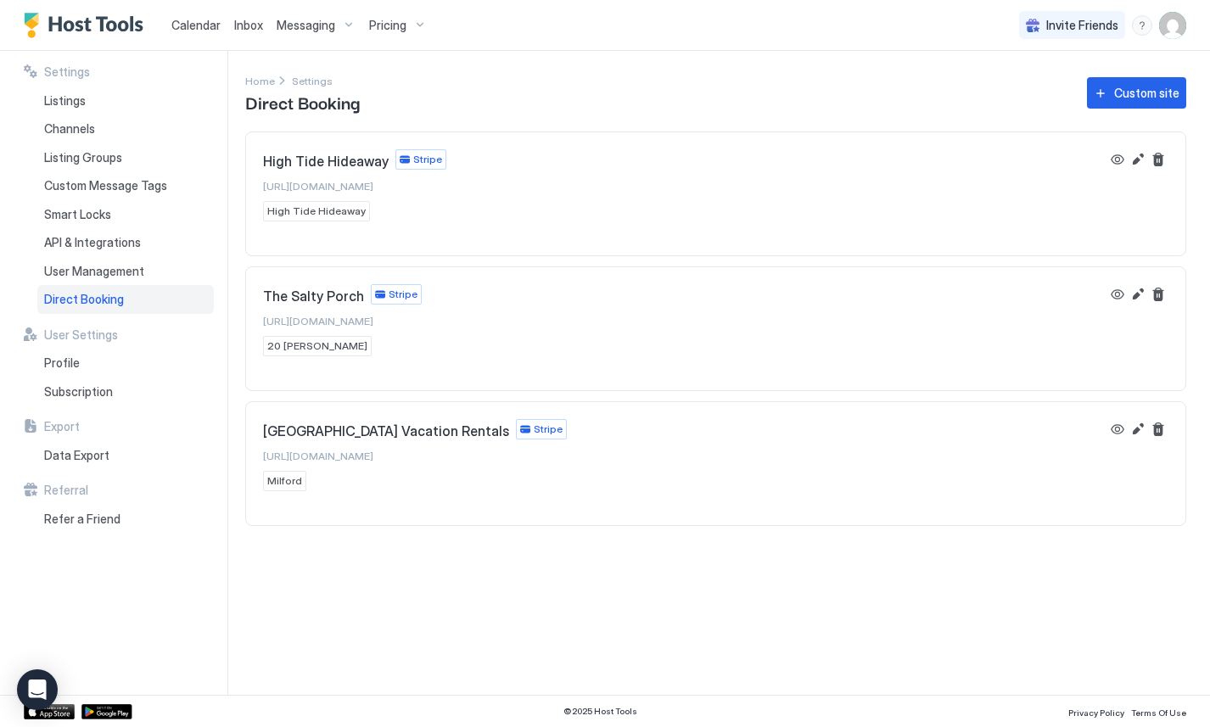
click at [811, 509] on section at bounding box center [715, 516] width 939 height 17
click at [841, 103] on div "Home Settings Direct Booking Custom site" at bounding box center [715, 92] width 941 height 43
click at [256, 33] on link "Inbox" at bounding box center [248, 25] width 29 height 18
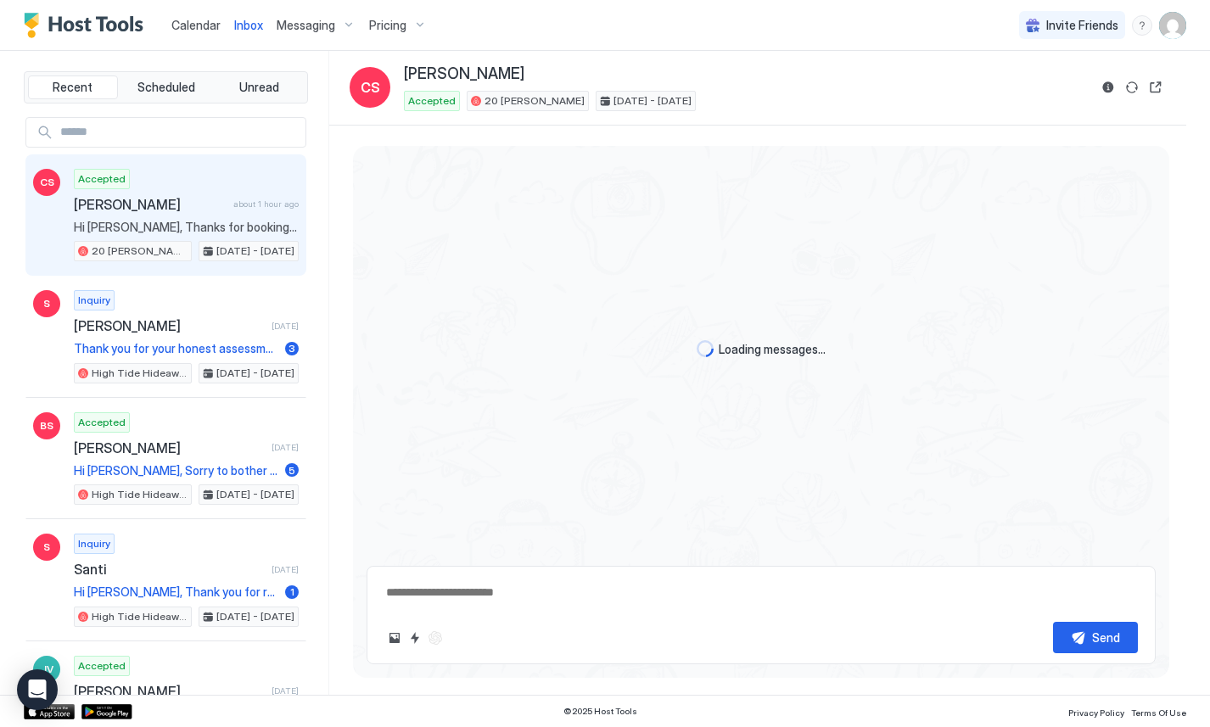
scroll to position [739, 0]
click at [171, 205] on span "[PERSON_NAME]" at bounding box center [150, 204] width 153 height 17
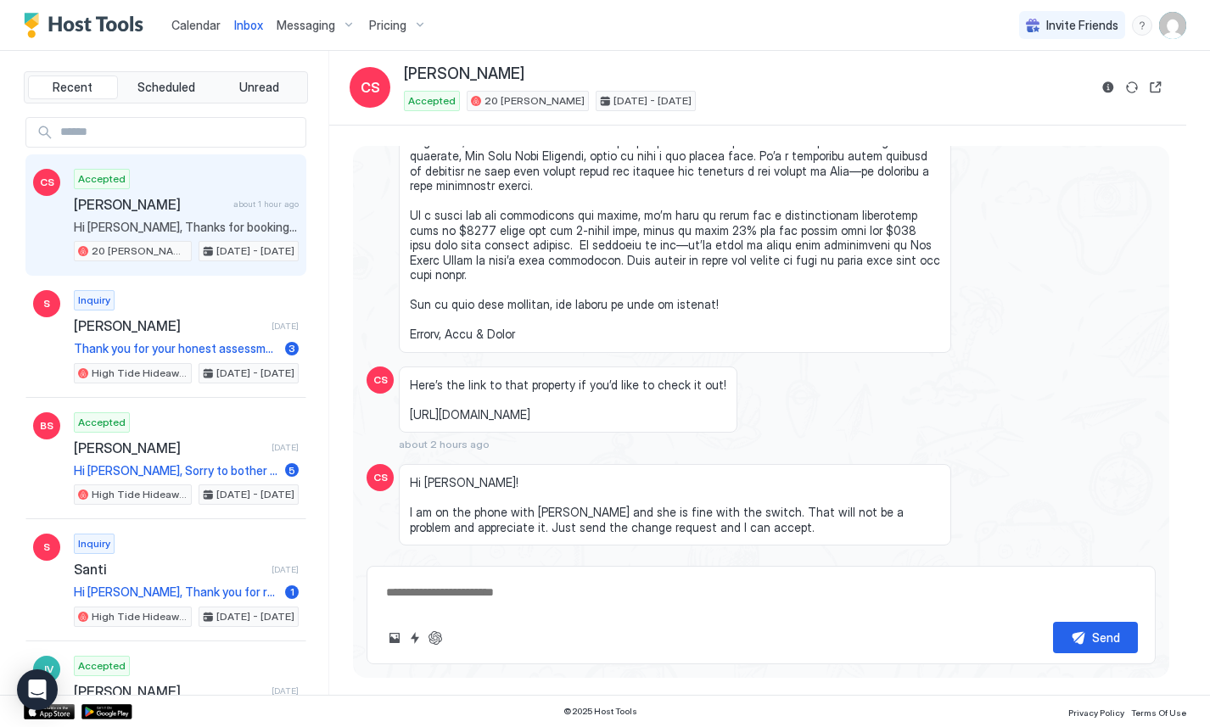
click at [179, 209] on span "[PERSON_NAME]" at bounding box center [150, 204] width 153 height 17
click at [1106, 88] on button "Reservation information" at bounding box center [1108, 87] width 20 height 20
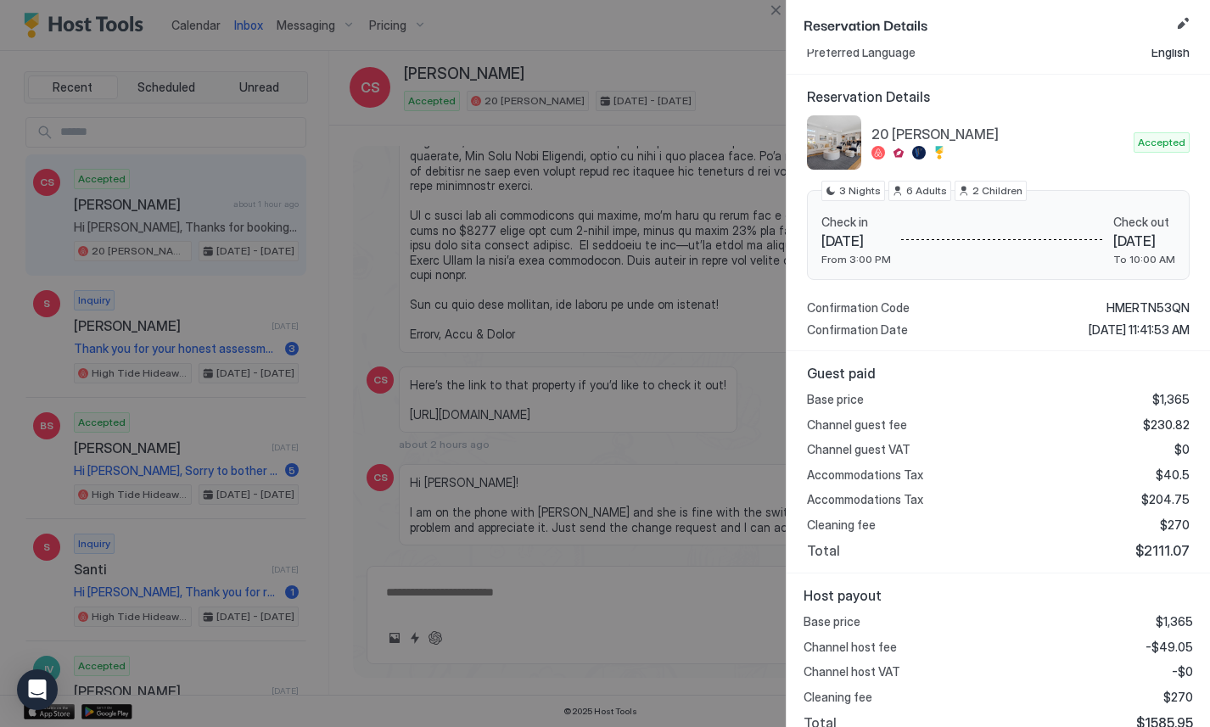
scroll to position [131, 0]
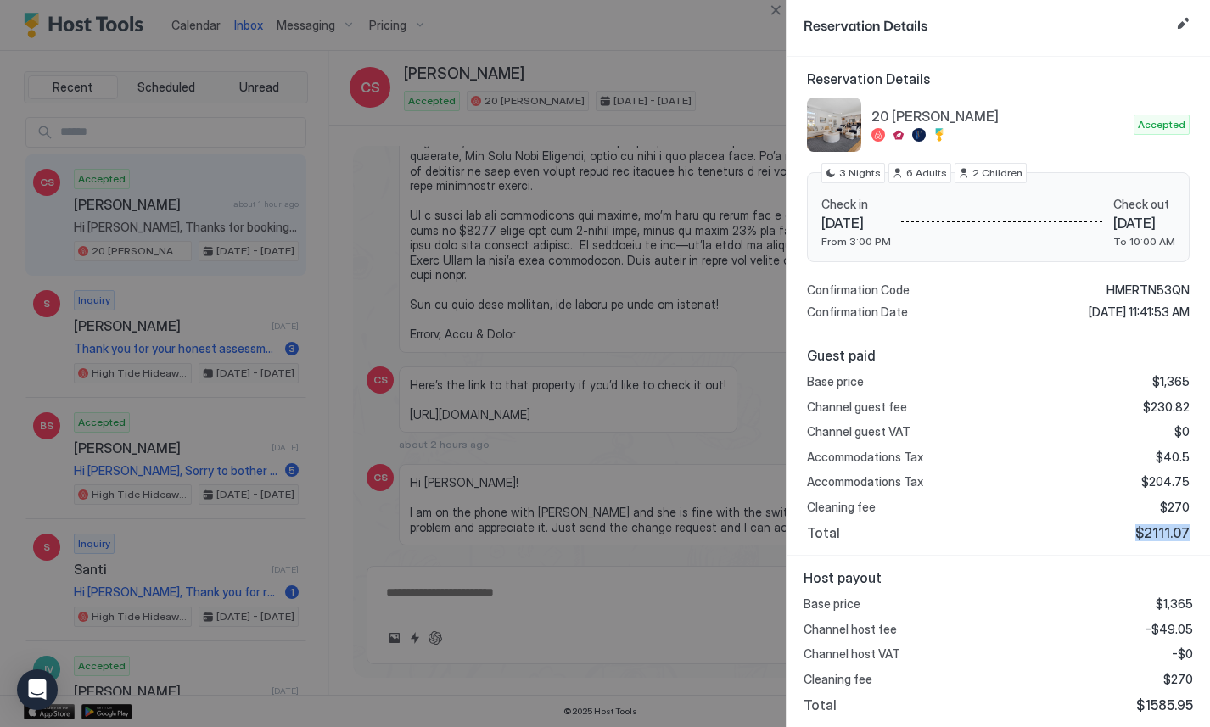
drag, startPoint x: 1099, startPoint y: 532, endPoint x: 1191, endPoint y: 531, distance: 91.6
click at [1191, 531] on div "Guest paid Base price $1,365 Channel guest fee $230.82 Channel guest VAT $0 Acc…" at bounding box center [997, 444] width 423 height 222
drag, startPoint x: 1191, startPoint y: 531, endPoint x: 1131, endPoint y: 531, distance: 60.2
click at [1131, 531] on div "Guest paid Base price $1,365 Channel guest fee $230.82 Channel guest VAT $0 Acc…" at bounding box center [997, 444] width 423 height 222
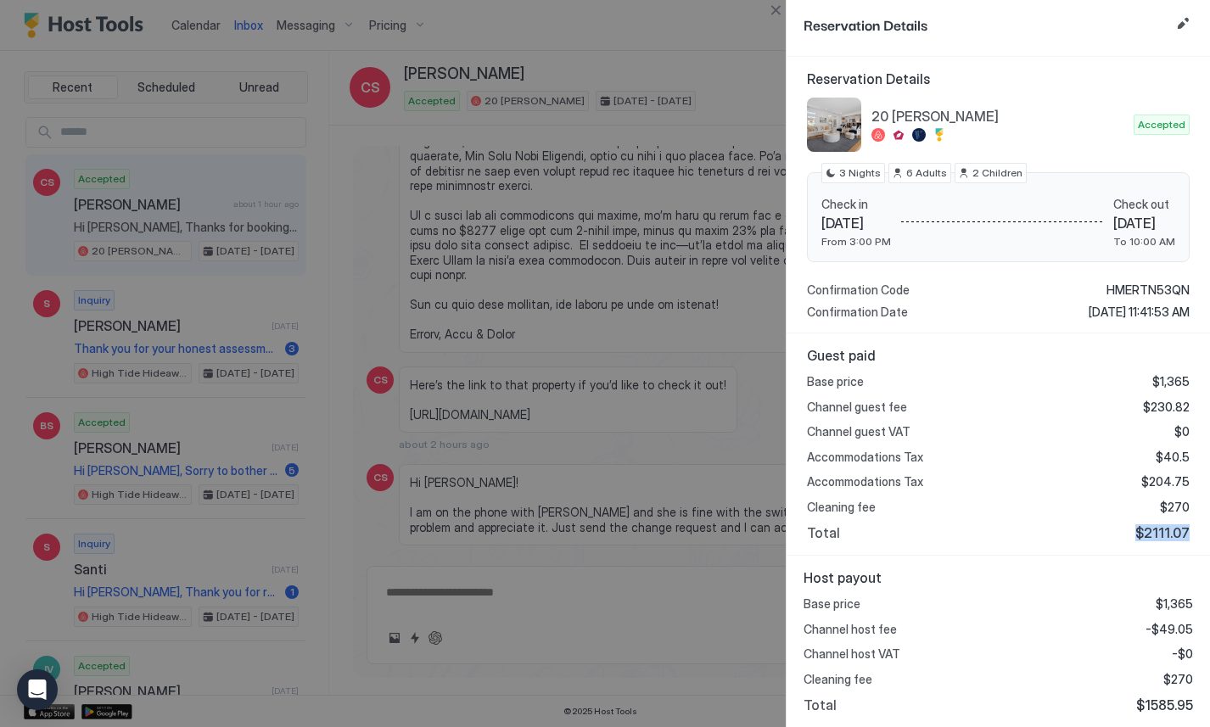
click at [1131, 531] on div "Total $2111.07" at bounding box center [998, 532] width 383 height 17
drag, startPoint x: 1131, startPoint y: 531, endPoint x: 1203, endPoint y: 528, distance: 72.2
click at [1203, 528] on div "Guest paid Base price $1,365 Channel guest fee $230.82 Channel guest VAT $0 Acc…" at bounding box center [997, 444] width 423 height 222
click at [679, 310] on div at bounding box center [605, 363] width 1210 height 727
click at [768, 8] on button "Close" at bounding box center [775, 10] width 20 height 20
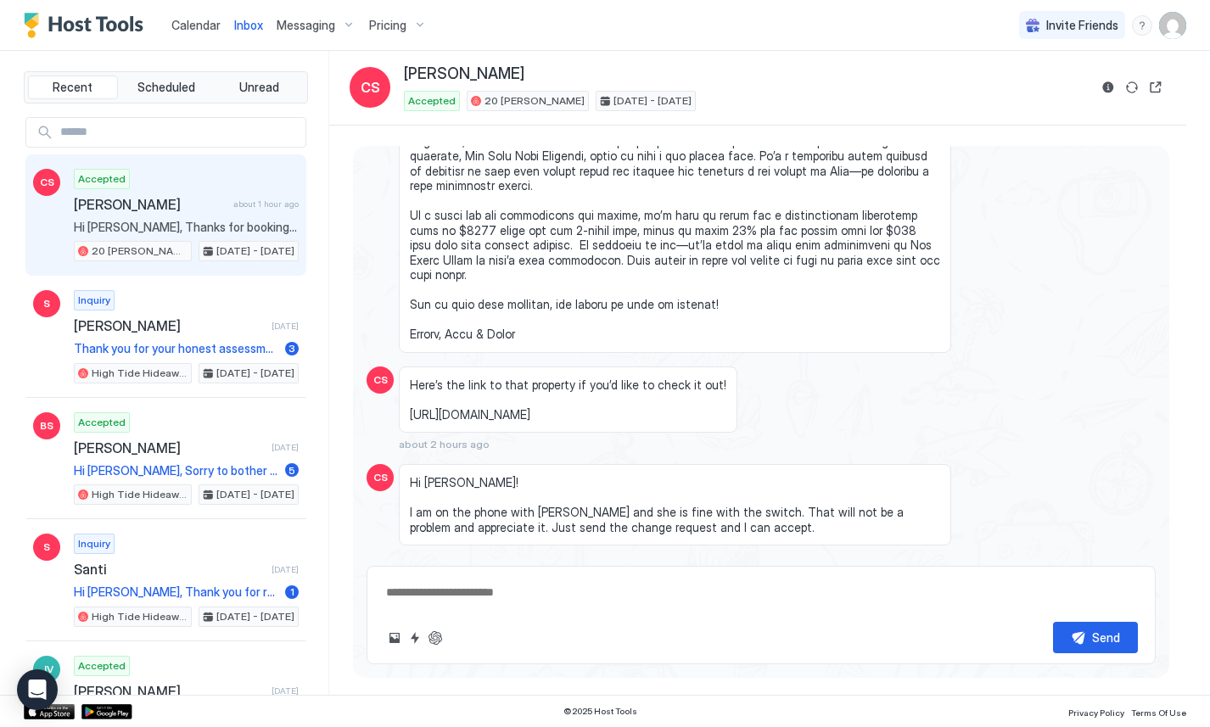
scroll to position [721, 0]
click at [780, 198] on span at bounding box center [675, 200] width 530 height 282
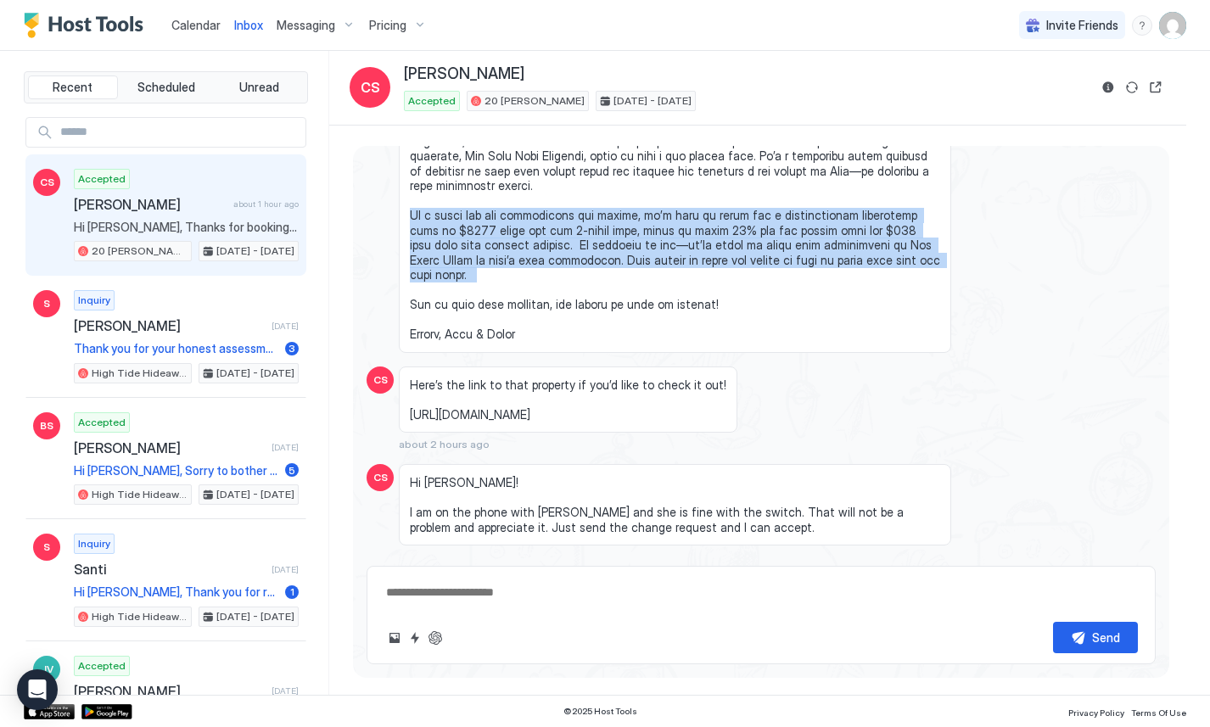
click at [780, 198] on span at bounding box center [675, 200] width 530 height 282
click at [1105, 85] on button "Reservation information" at bounding box center [1108, 87] width 20 height 20
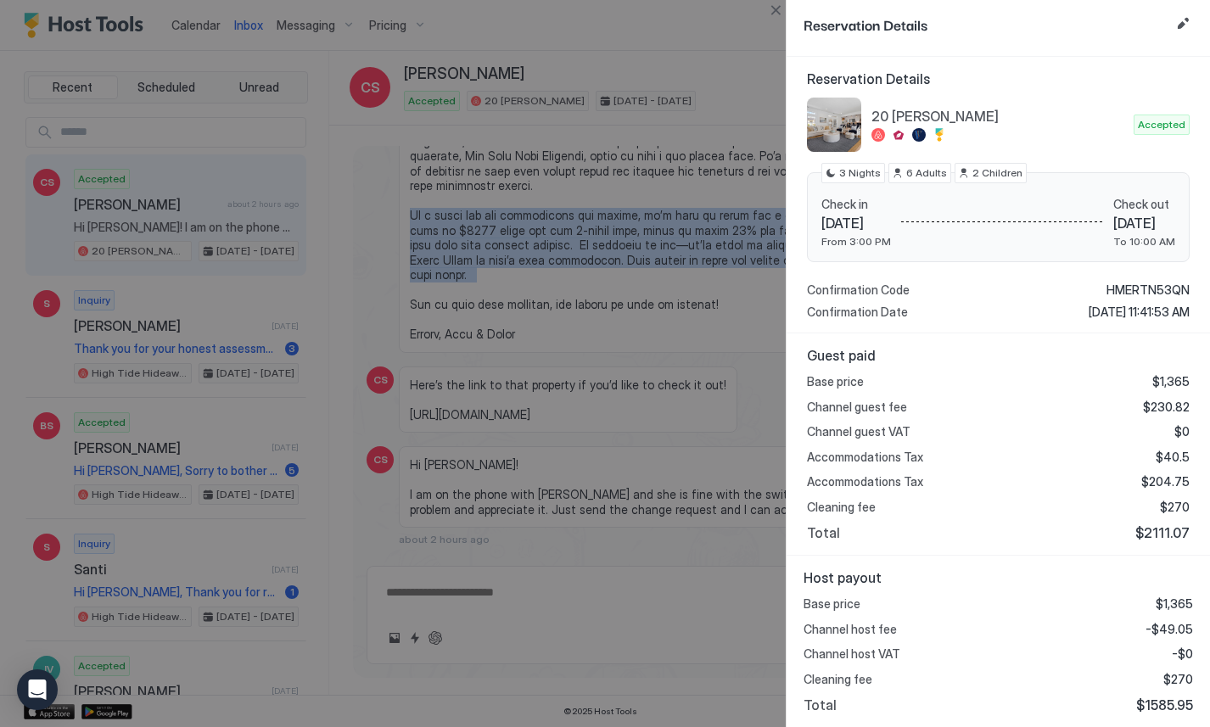
scroll to position [703, 0]
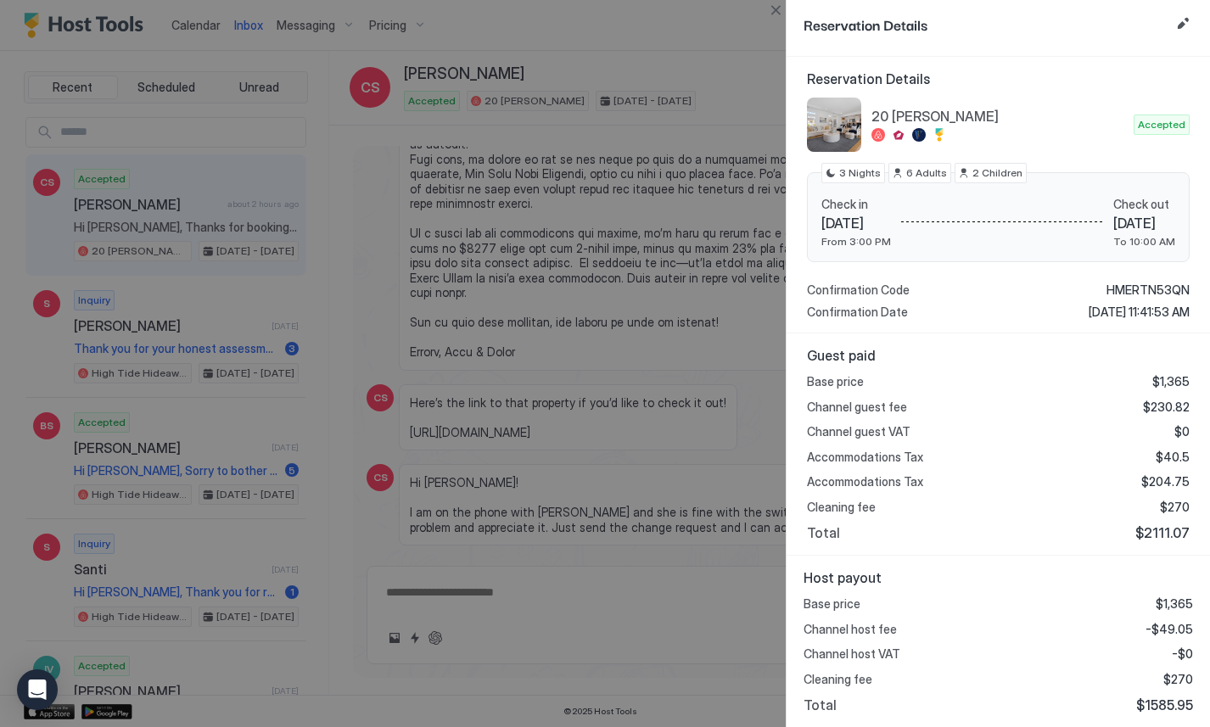
click at [772, 12] on button "Close" at bounding box center [775, 10] width 20 height 20
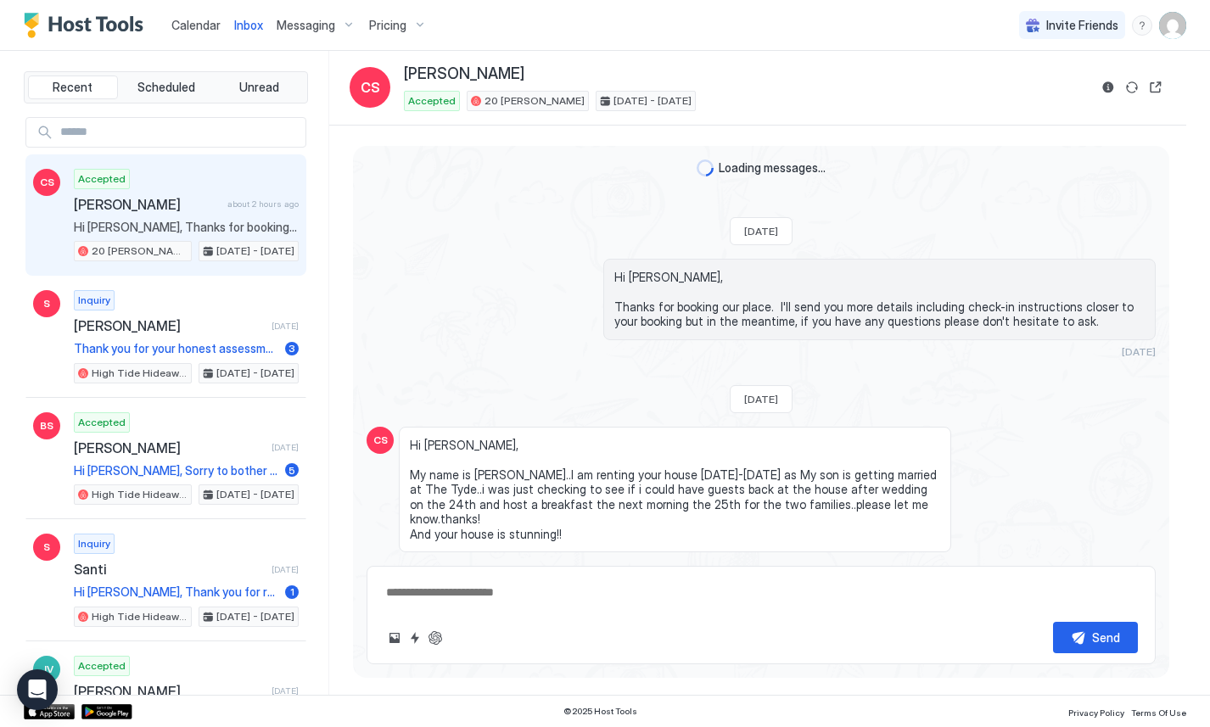
scroll to position [0, 0]
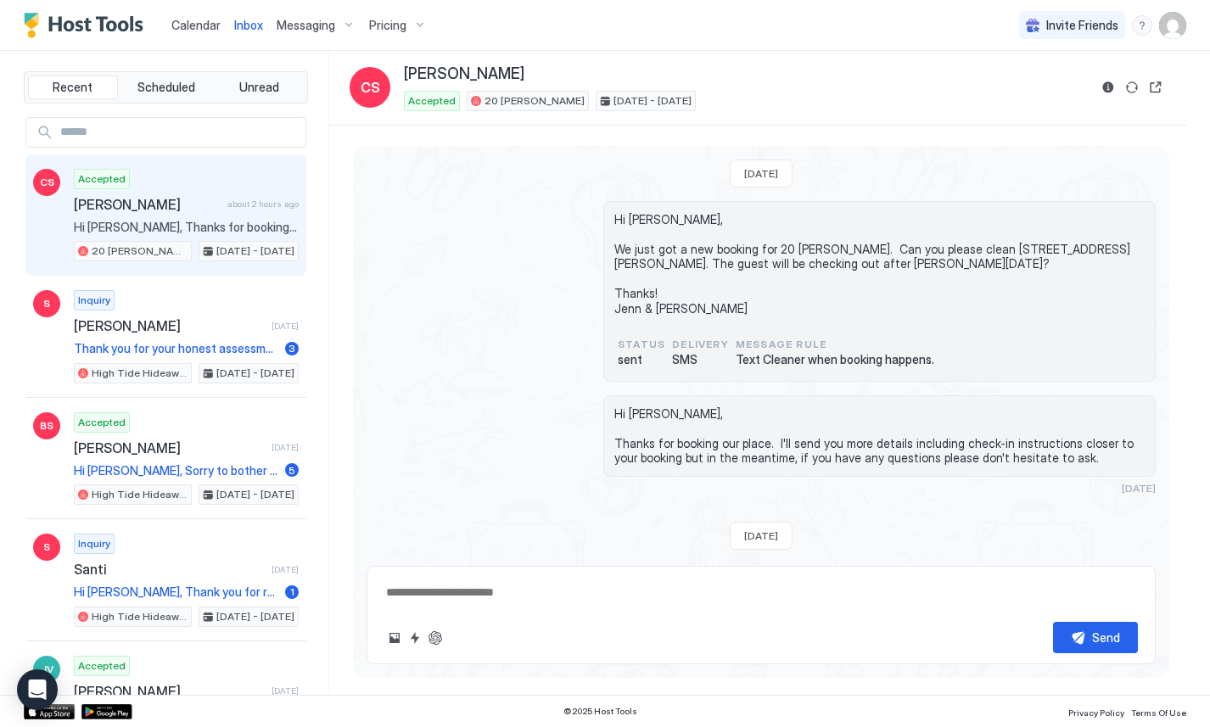
click at [490, 112] on div "Inbox CS Courtney Shannon Accepted 20 Hauser Oct 23 - 26, 2025" at bounding box center [757, 88] width 857 height 75
click at [921, 91] on div "Accepted 20 Hauser Oct 23 - 26, 2025" at bounding box center [746, 101] width 684 height 20
click at [38, 694] on icon "Open Intercom Messenger" at bounding box center [37, 690] width 22 height 22
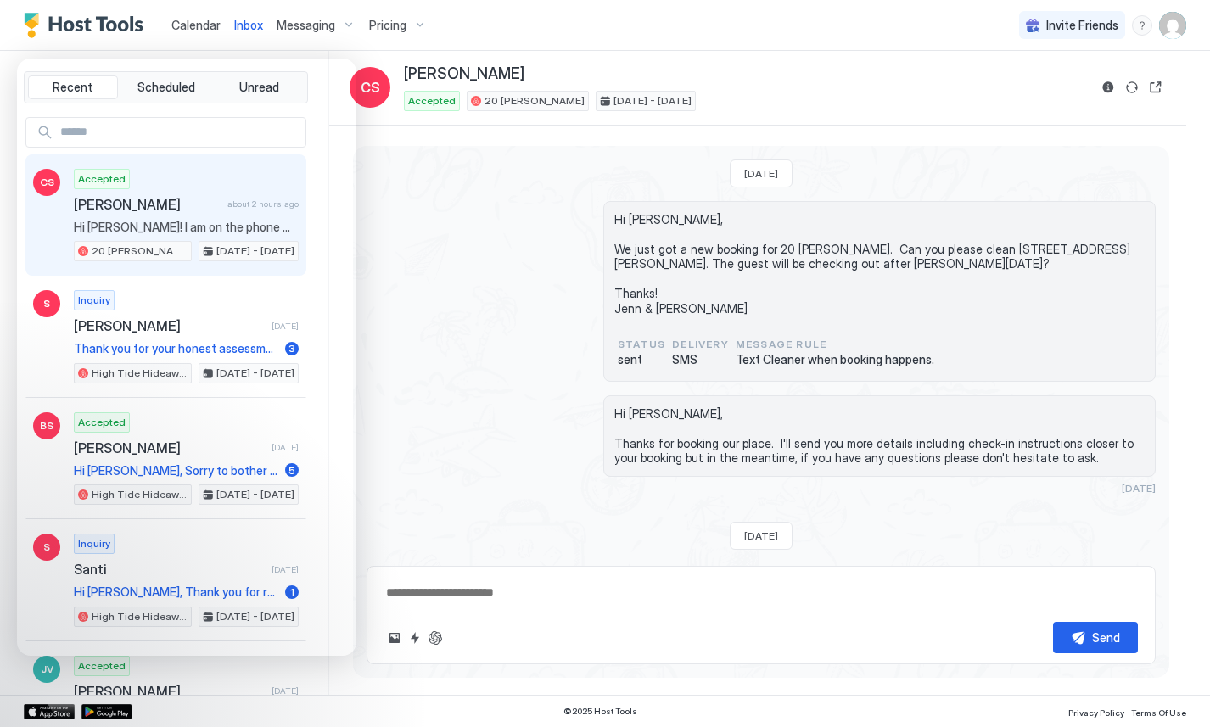
click at [484, 289] on div "Hi Aline, We just got a new booking for 20 Hauser. Can you please clean 20 Haus…" at bounding box center [760, 291] width 789 height 181
click at [993, 64] on div "[PERSON_NAME]" at bounding box center [746, 74] width 684 height 20
click at [1110, 87] on button "Reservation information" at bounding box center [1108, 87] width 20 height 20
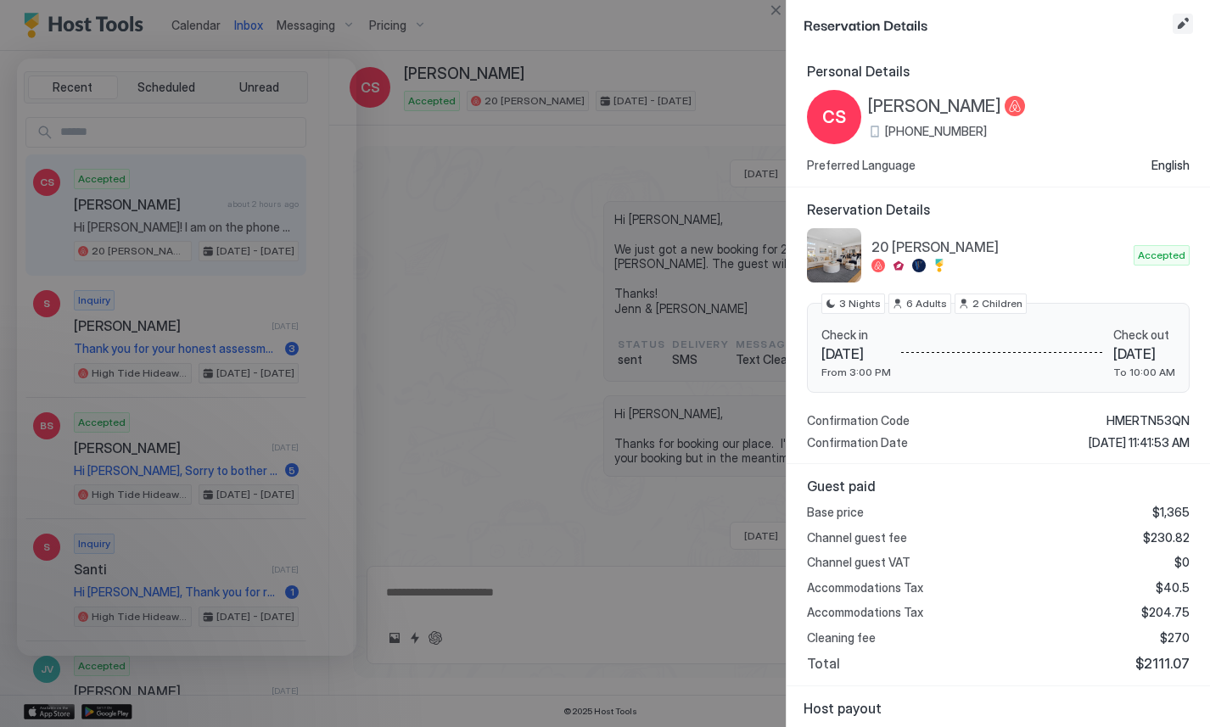
click at [1184, 26] on button "Edit reservation" at bounding box center [1182, 24] width 20 height 20
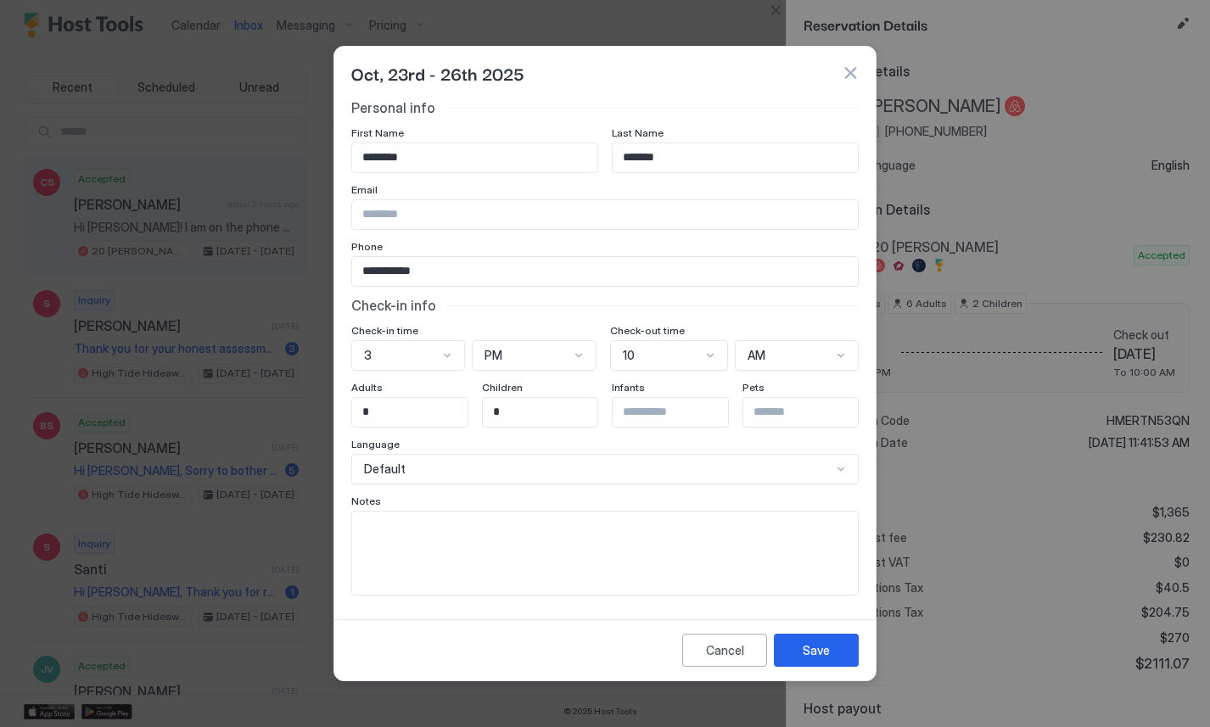
click at [438, 107] on div "Personal info" at bounding box center [604, 107] width 507 height 17
click at [706, 641] on div "Cancel" at bounding box center [725, 650] width 38 height 18
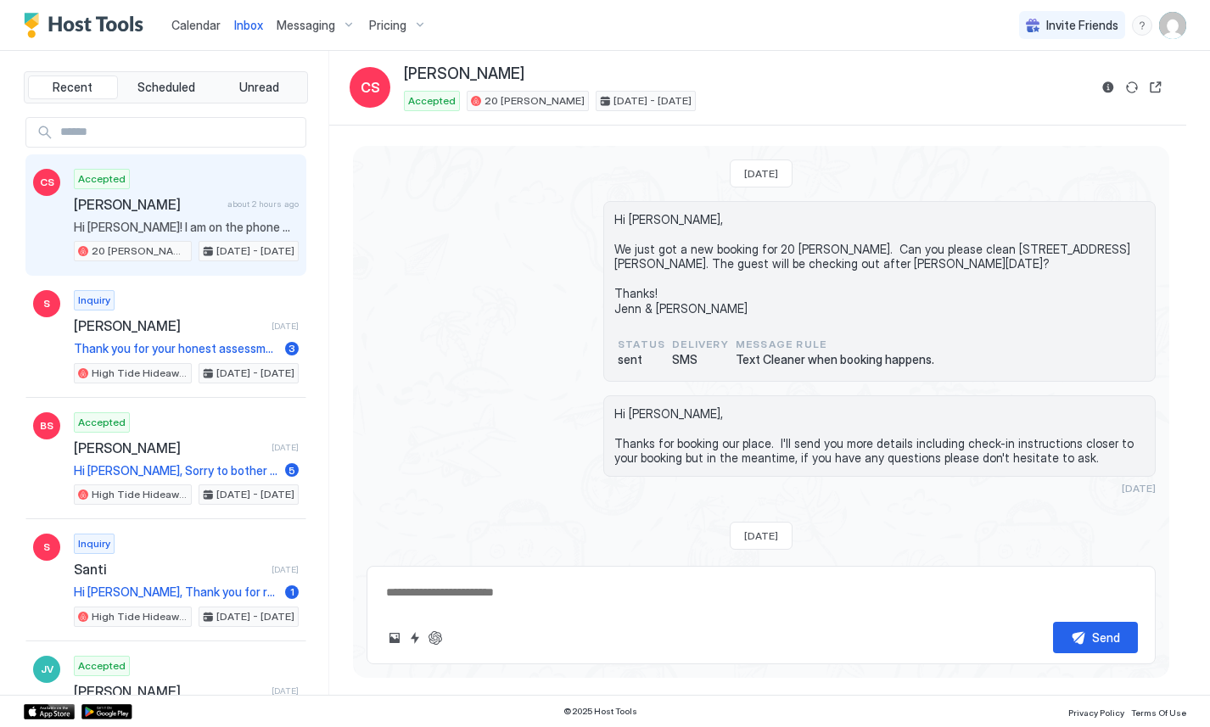
click at [496, 428] on div "Hi Courtney, Thanks for booking our place. I'll send you more details including…" at bounding box center [760, 444] width 789 height 99
click at [723, 92] on div "Accepted 20 Hauser Oct 23 - 26, 2025" at bounding box center [746, 101] width 684 height 20
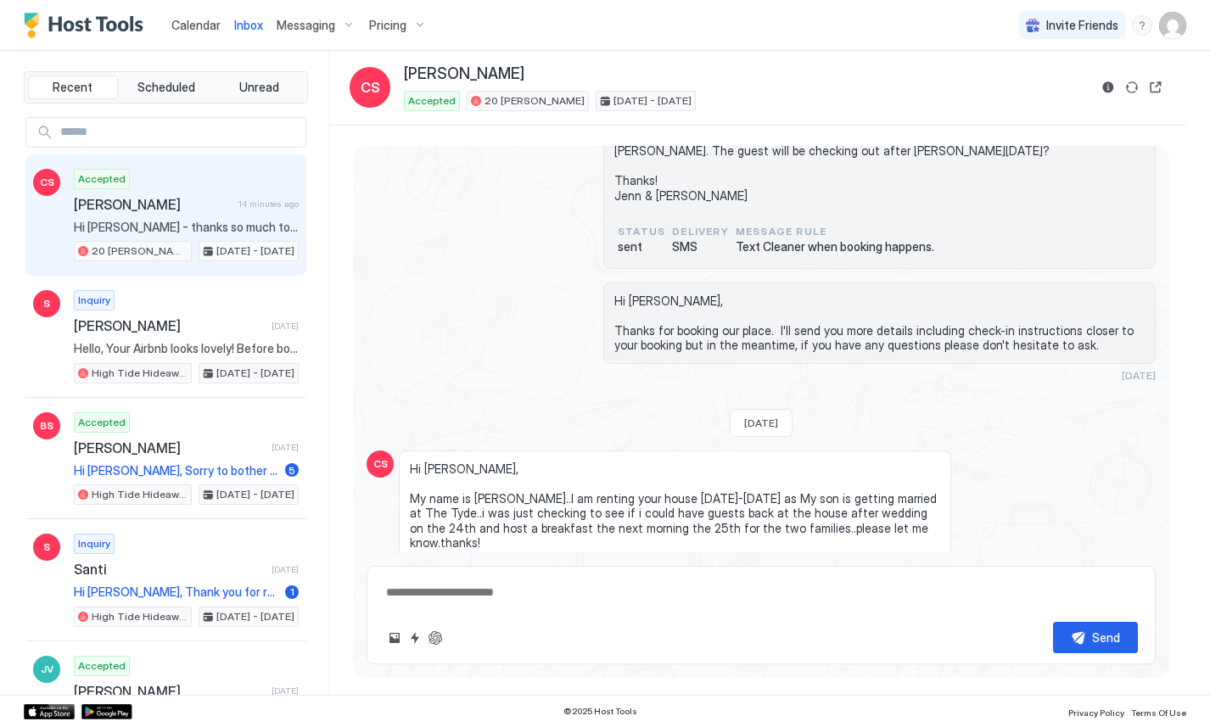
scroll to position [131, 0]
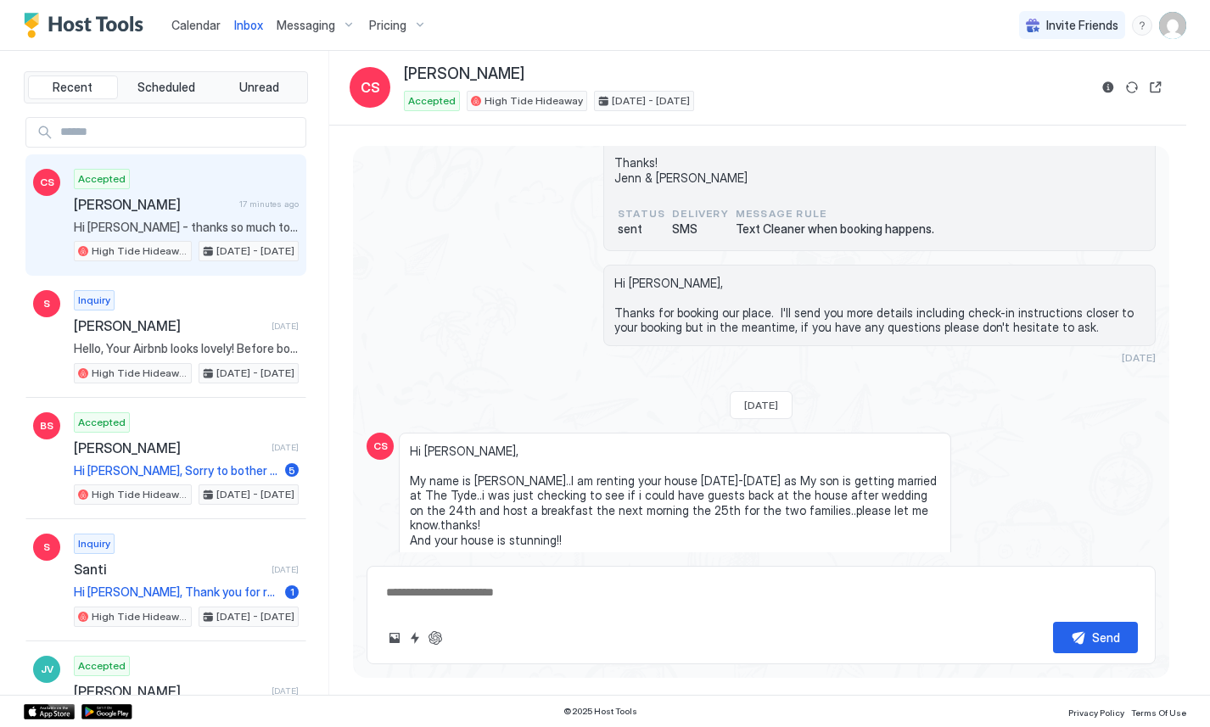
type textarea "*"
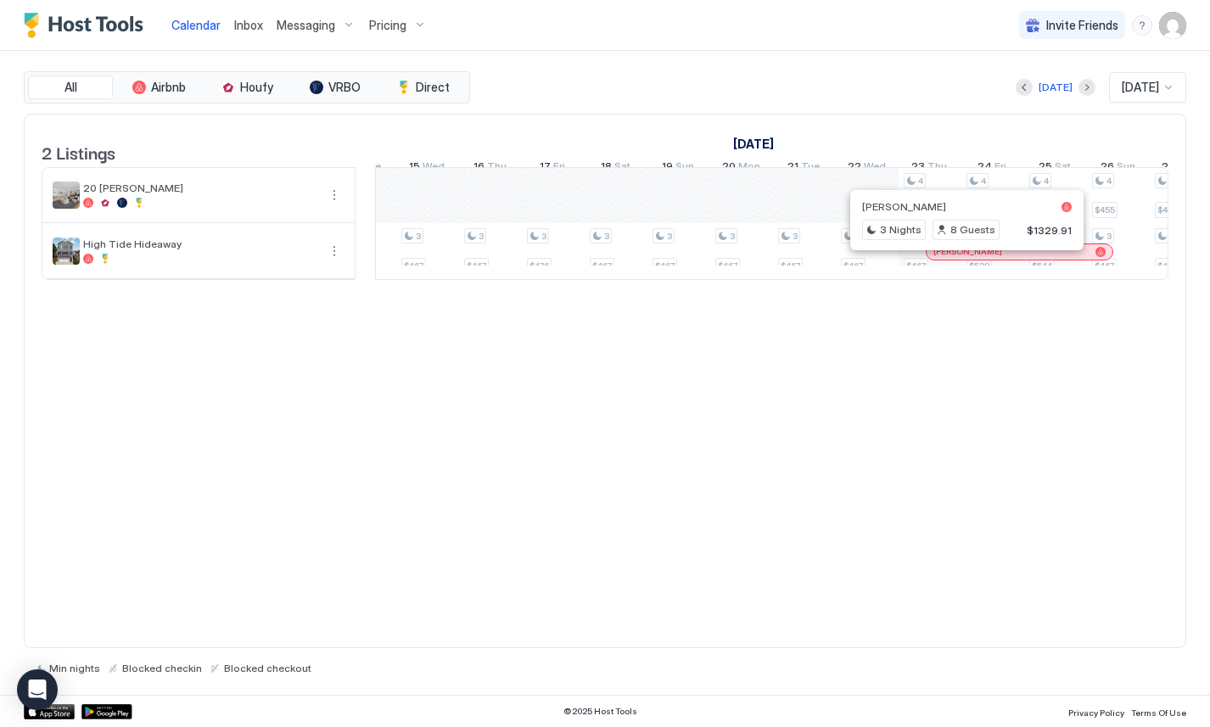
click at [960, 259] on div at bounding box center [961, 252] width 14 height 14
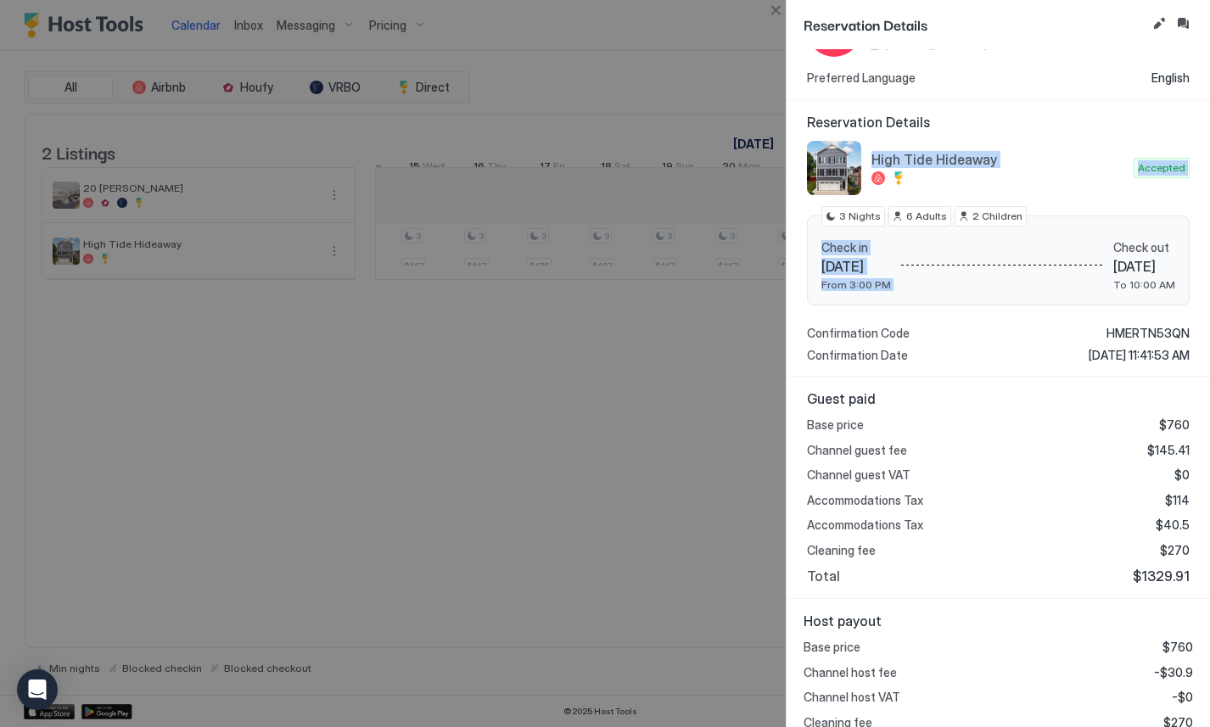
drag, startPoint x: 945, startPoint y: 134, endPoint x: 1089, endPoint y: 210, distance: 163.2
click at [1089, 210] on div "Reservation Details High Tide Hideaway Accepted Check in Thu 23 Oct, 2025 From …" at bounding box center [998, 238] width 383 height 249
click at [1089, 210] on div "High Tide Hideaway Accepted Check in Thu 23 Oct, 2025 From 3:00 PM Check out Su…" at bounding box center [998, 252] width 383 height 222
drag, startPoint x: 1044, startPoint y: 208, endPoint x: 1041, endPoint y: 120, distance: 87.4
click at [1041, 120] on div "Reservation Details High Tide Hideaway Accepted Check in Thu 23 Oct, 2025 From …" at bounding box center [998, 238] width 383 height 249
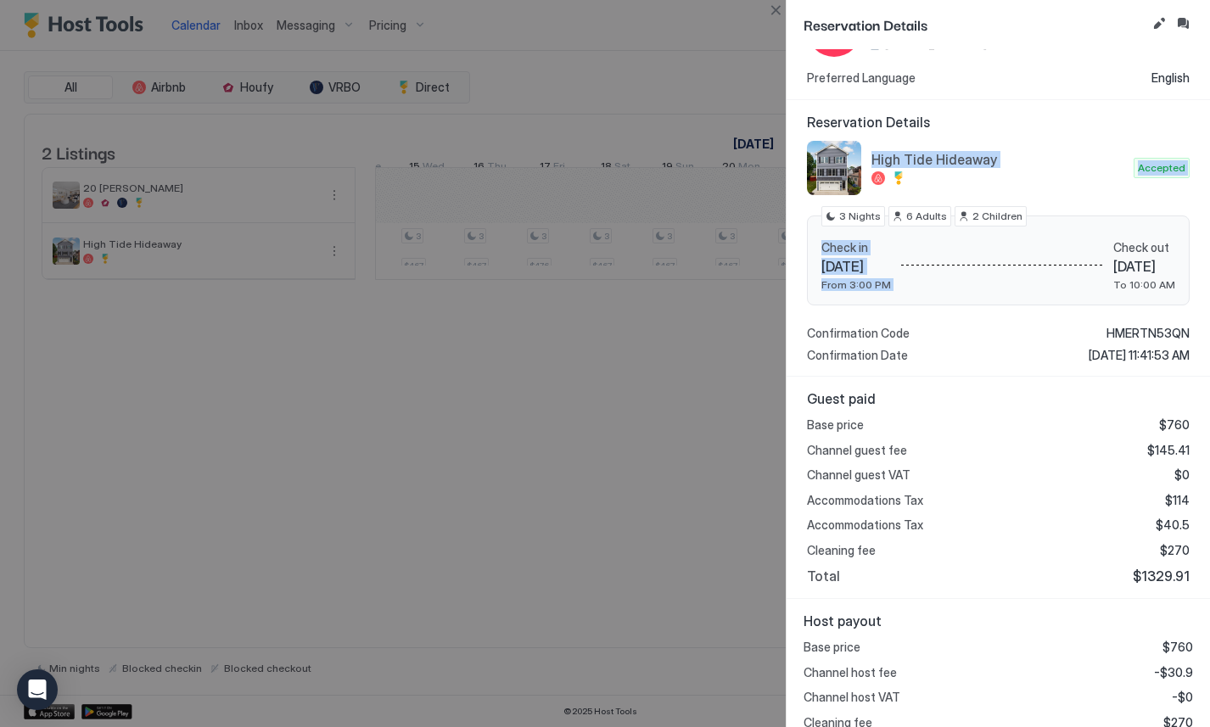
click at [1041, 120] on span "Reservation Details" at bounding box center [998, 122] width 383 height 17
drag, startPoint x: 1041, startPoint y: 120, endPoint x: 1050, endPoint y: 170, distance: 50.1
click at [1050, 171] on div "Reservation Details High Tide Hideaway Accepted Check in Thu 23 Oct, 2025 From …" at bounding box center [998, 238] width 383 height 249
click at [1050, 170] on div "High Tide Hideaway" at bounding box center [998, 168] width 255 height 34
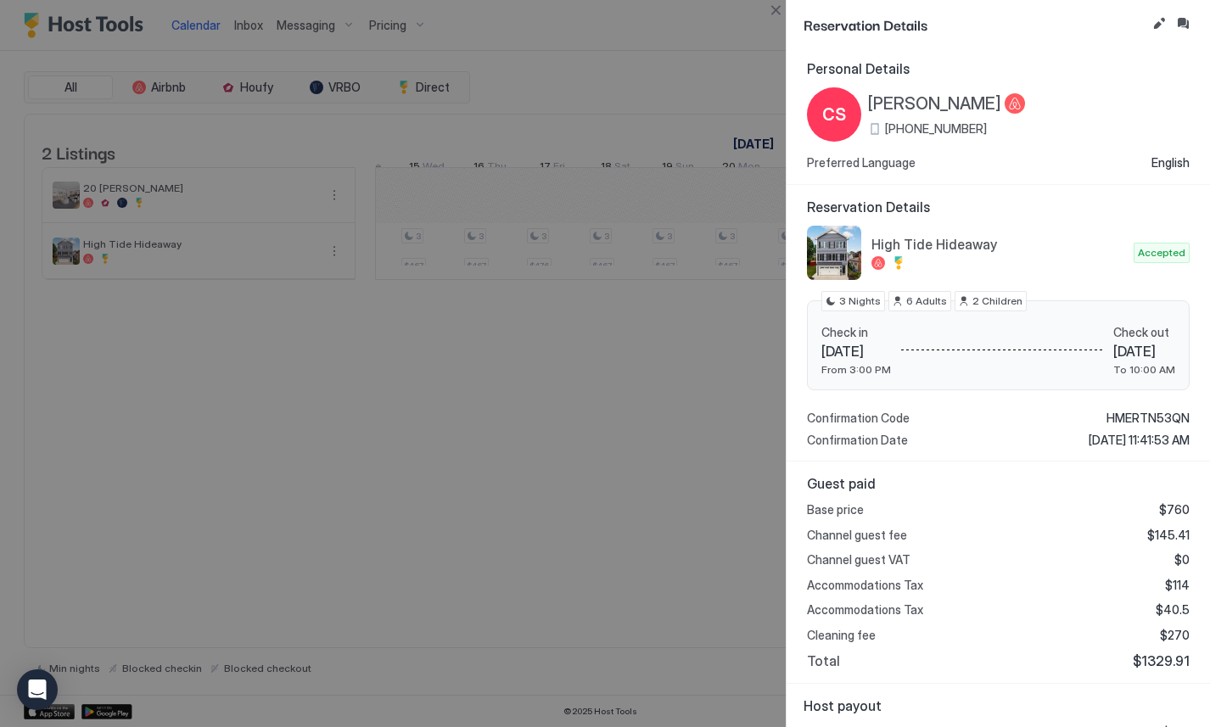
click at [663, 77] on div at bounding box center [605, 363] width 1210 height 727
click at [768, 14] on button "Close" at bounding box center [775, 10] width 20 height 20
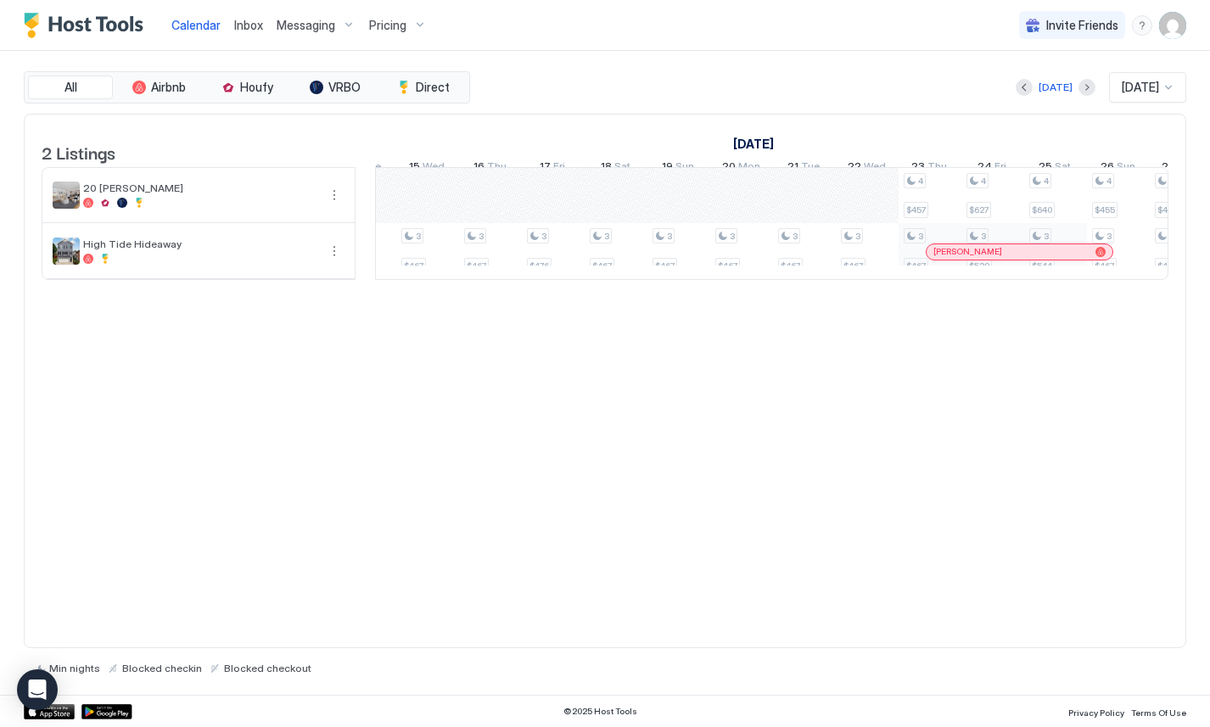
click at [1175, 26] on img "User profile" at bounding box center [1172, 25] width 27 height 27
click at [696, 348] on div at bounding box center [605, 363] width 1210 height 727
click at [635, 369] on div "2 Listings September 2025 October 2025 November 2025 13 Sat 14 Sun 15 Mon 16 Tu…" at bounding box center [605, 381] width 1162 height 535
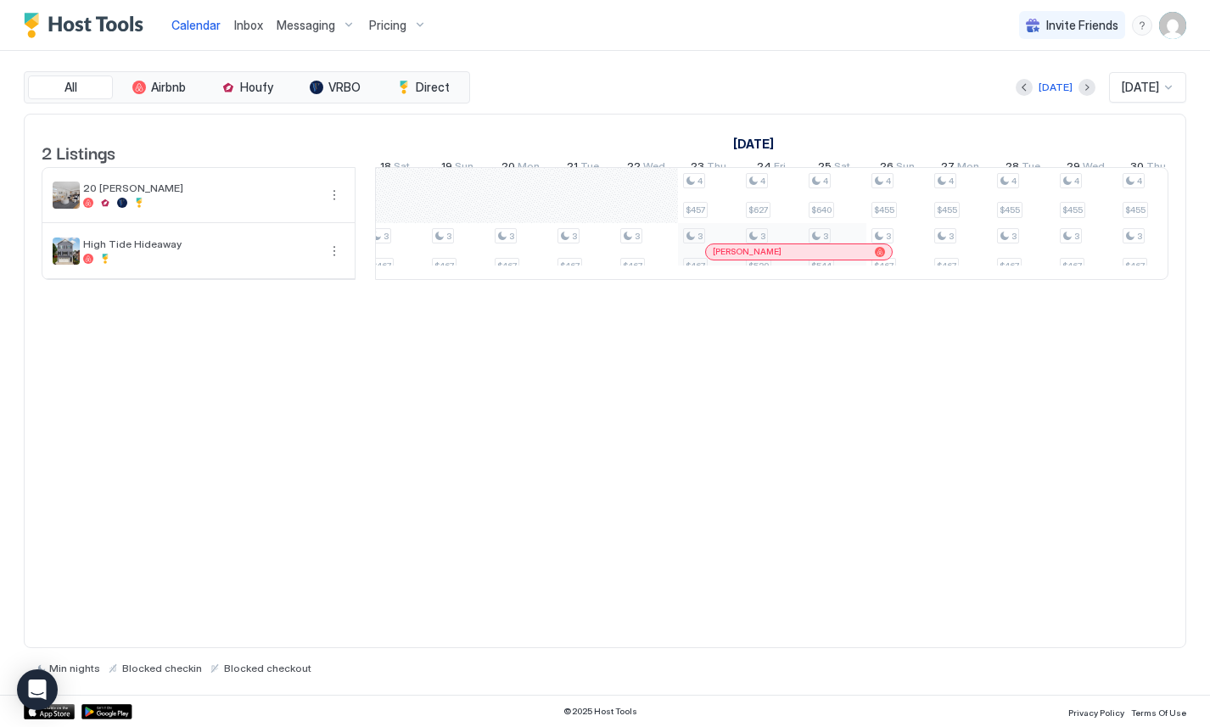
click at [712, 257] on div "[PERSON_NAME]" at bounding box center [799, 251] width 186 height 11
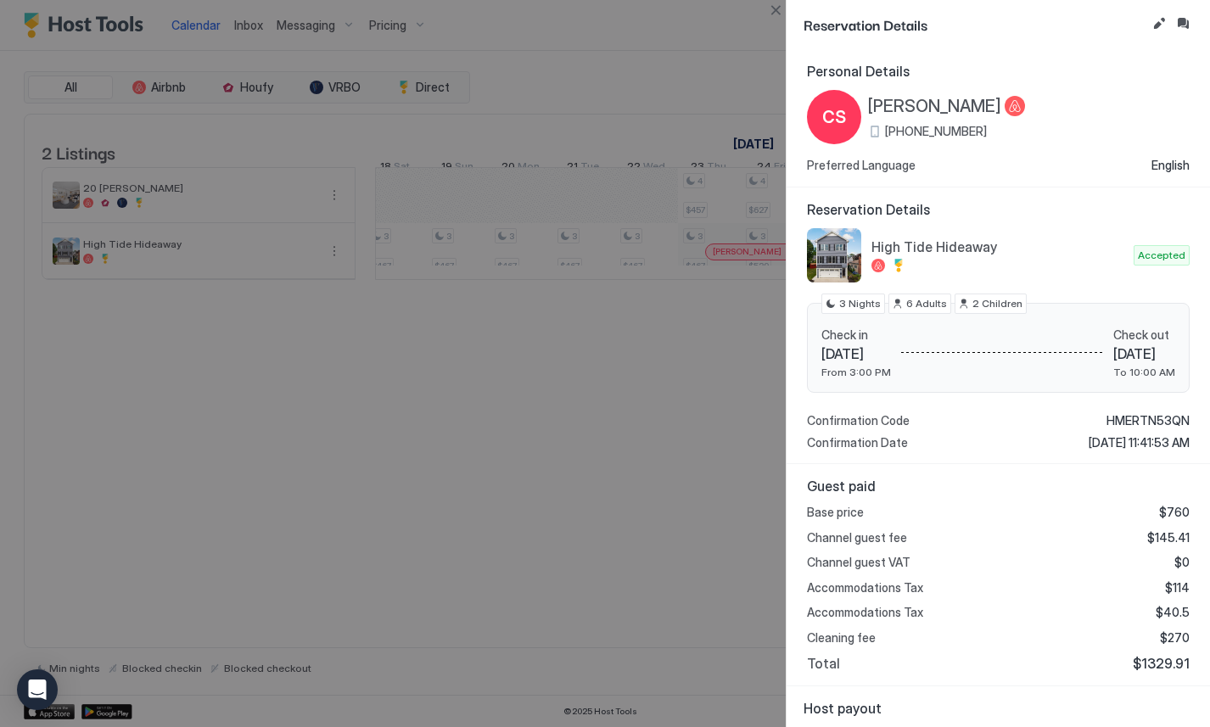
click at [709, 350] on div at bounding box center [605, 363] width 1210 height 727
click at [777, 8] on button "Close" at bounding box center [775, 10] width 20 height 20
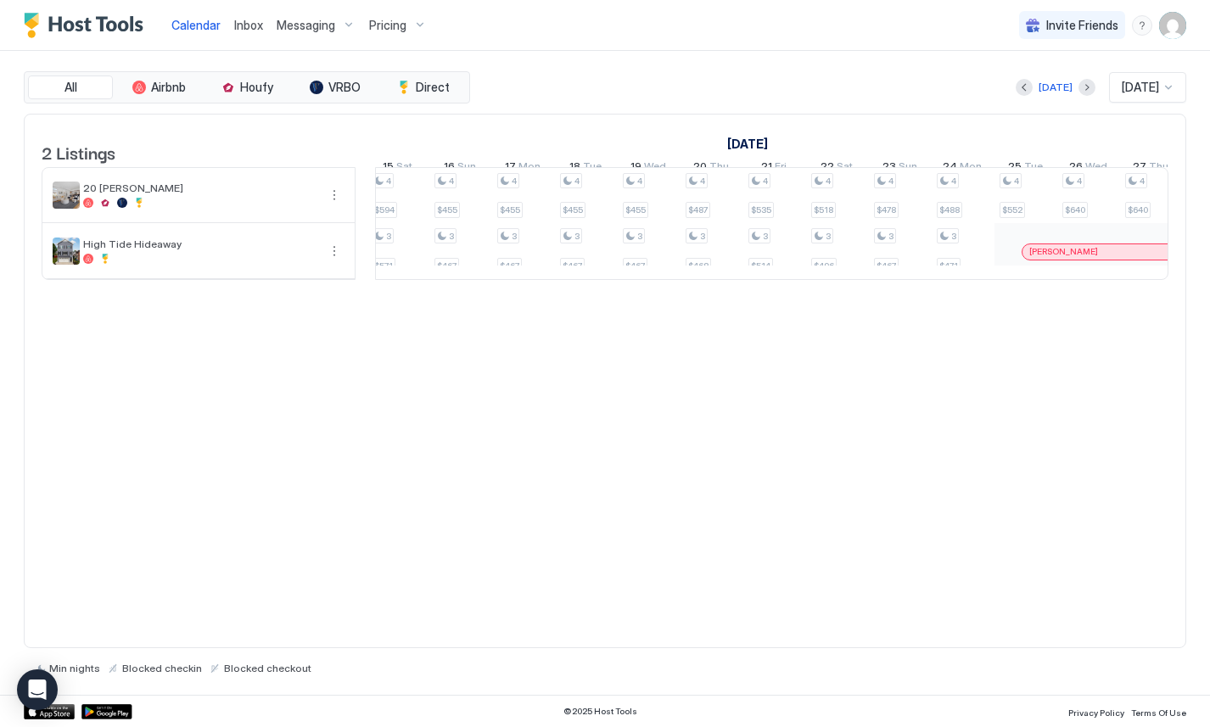
click at [1029, 257] on span "[PERSON_NAME]" at bounding box center [1063, 251] width 69 height 11
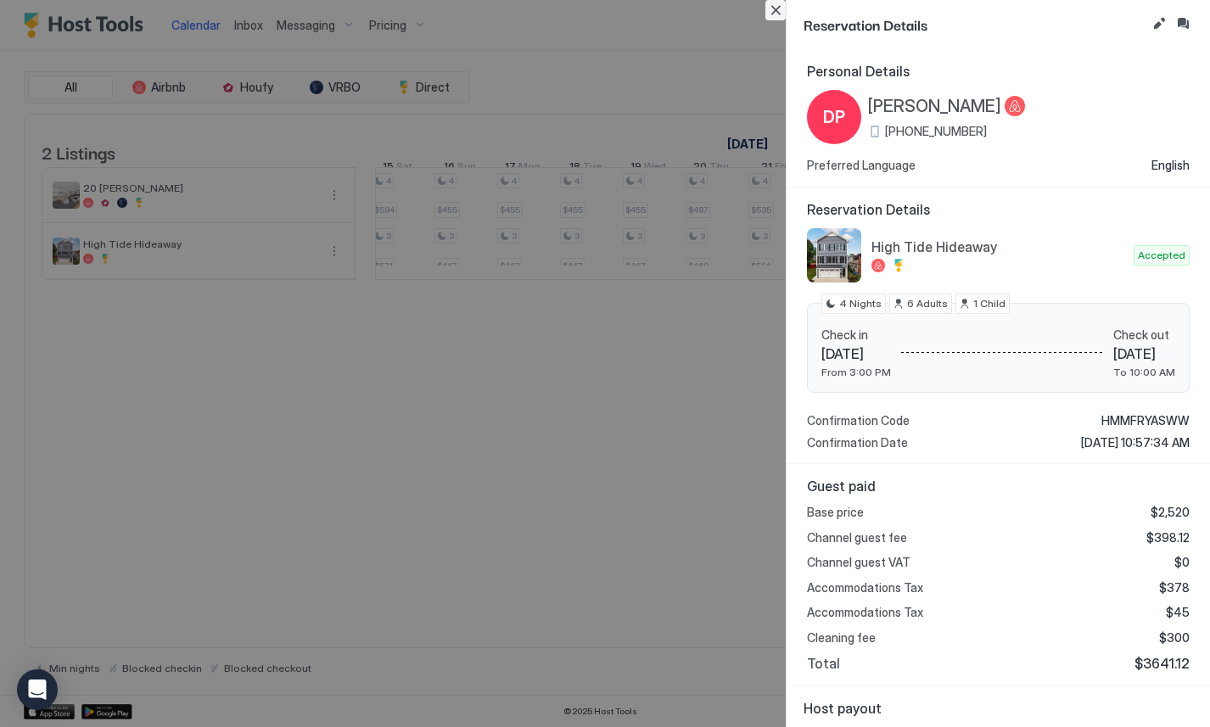
click at [771, 14] on button "Close" at bounding box center [775, 10] width 20 height 20
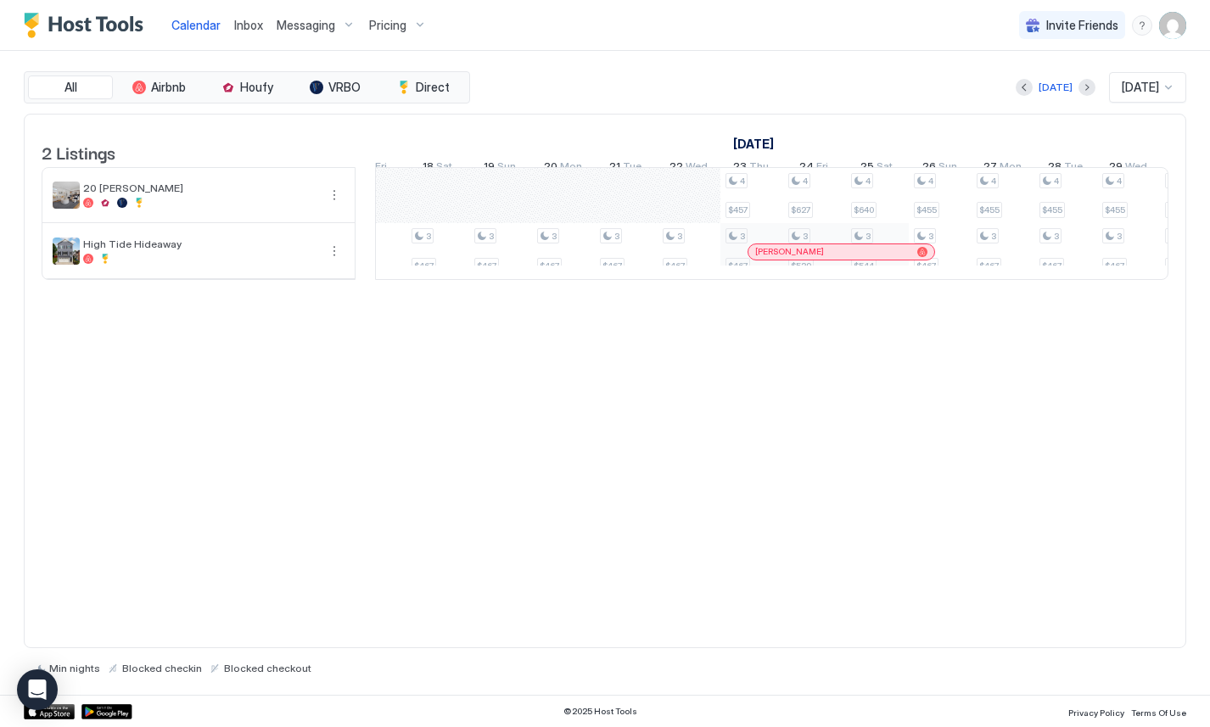
click at [741, 271] on span "$467" at bounding box center [738, 265] width 20 height 11
click at [763, 258] on div "[PERSON_NAME]" at bounding box center [841, 251] width 186 height 15
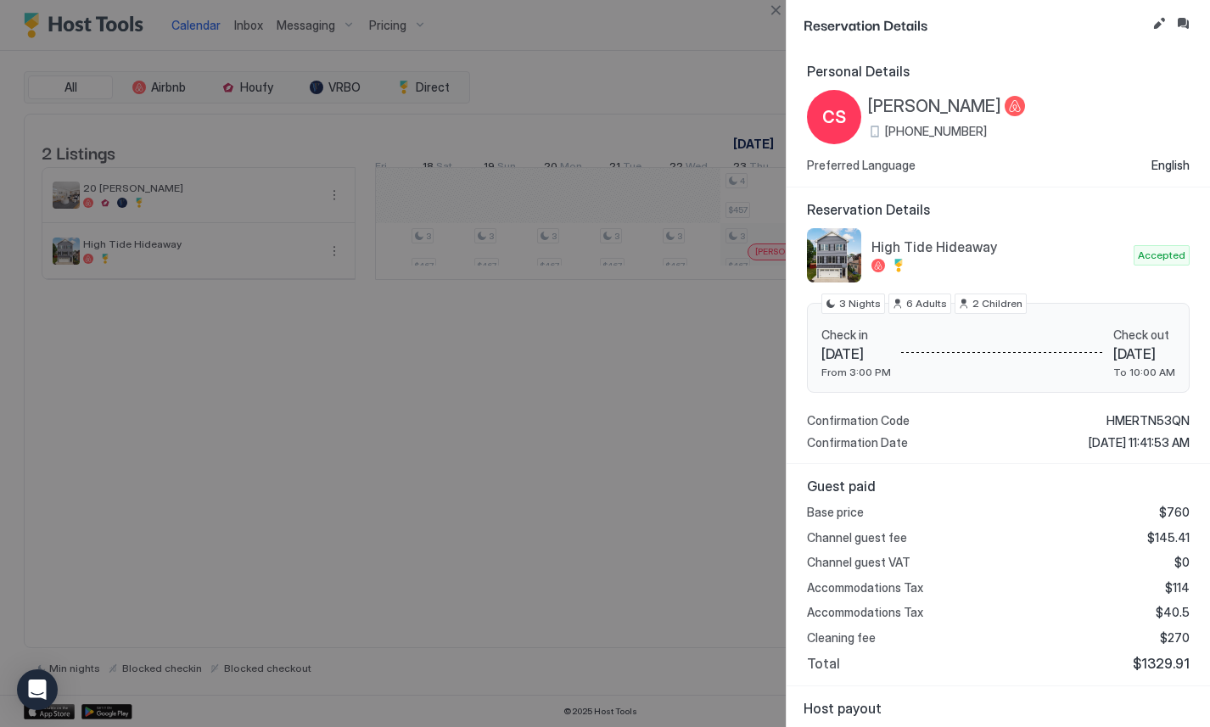
click at [724, 376] on div at bounding box center [605, 363] width 1210 height 727
click at [747, 305] on div at bounding box center [605, 363] width 1210 height 727
click at [769, 8] on button "Close" at bounding box center [775, 10] width 20 height 20
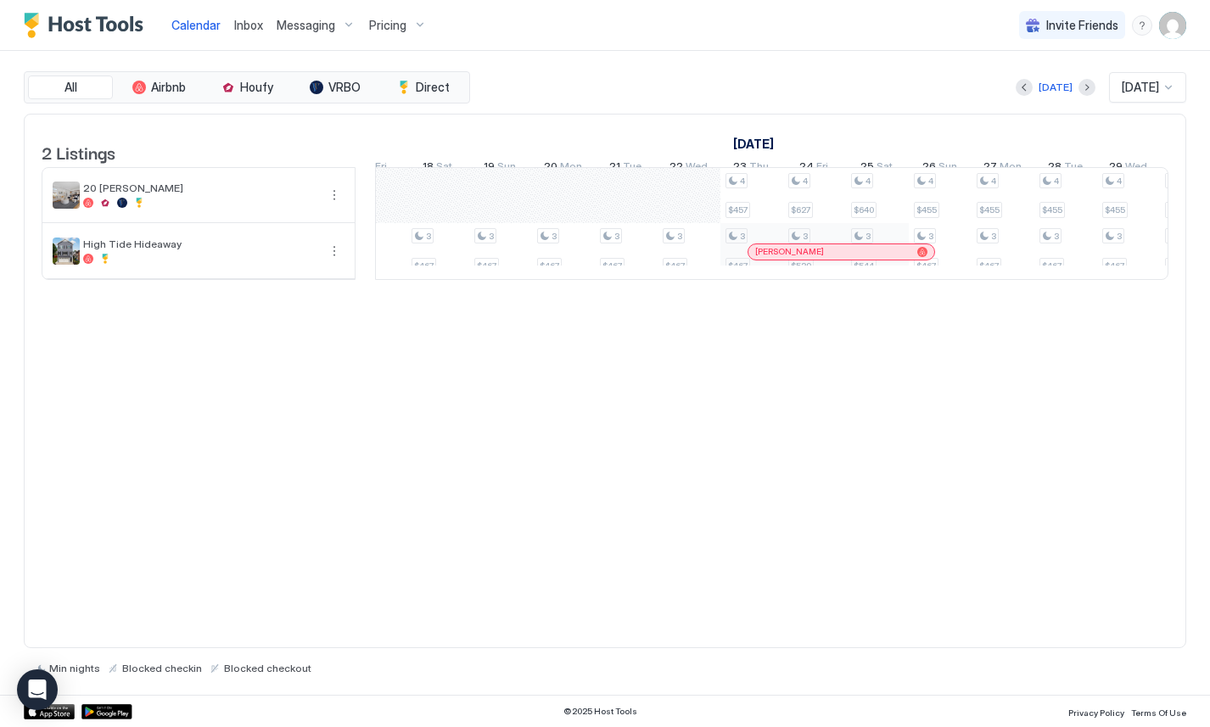
click at [739, 271] on span "$467" at bounding box center [738, 265] width 20 height 11
click at [730, 265] on div "3 $467" at bounding box center [751, 251] width 53 height 46
click at [683, 266] on div "3 $467 3 $467 3 $467 3 $467 3 $467 3 $467 3 $467 3 $467 3 $467 3 $467 3 $467 3 …" at bounding box center [1128, 223] width 3327 height 111
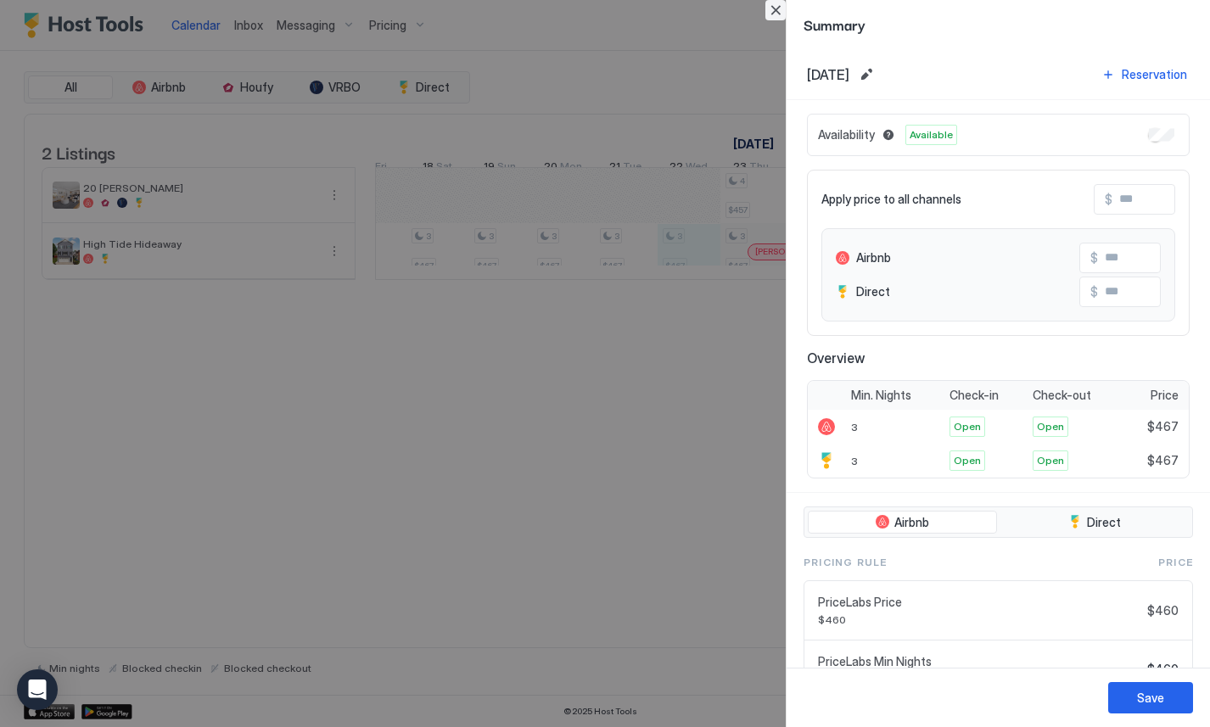
click at [783, 8] on button "Close" at bounding box center [775, 10] width 20 height 20
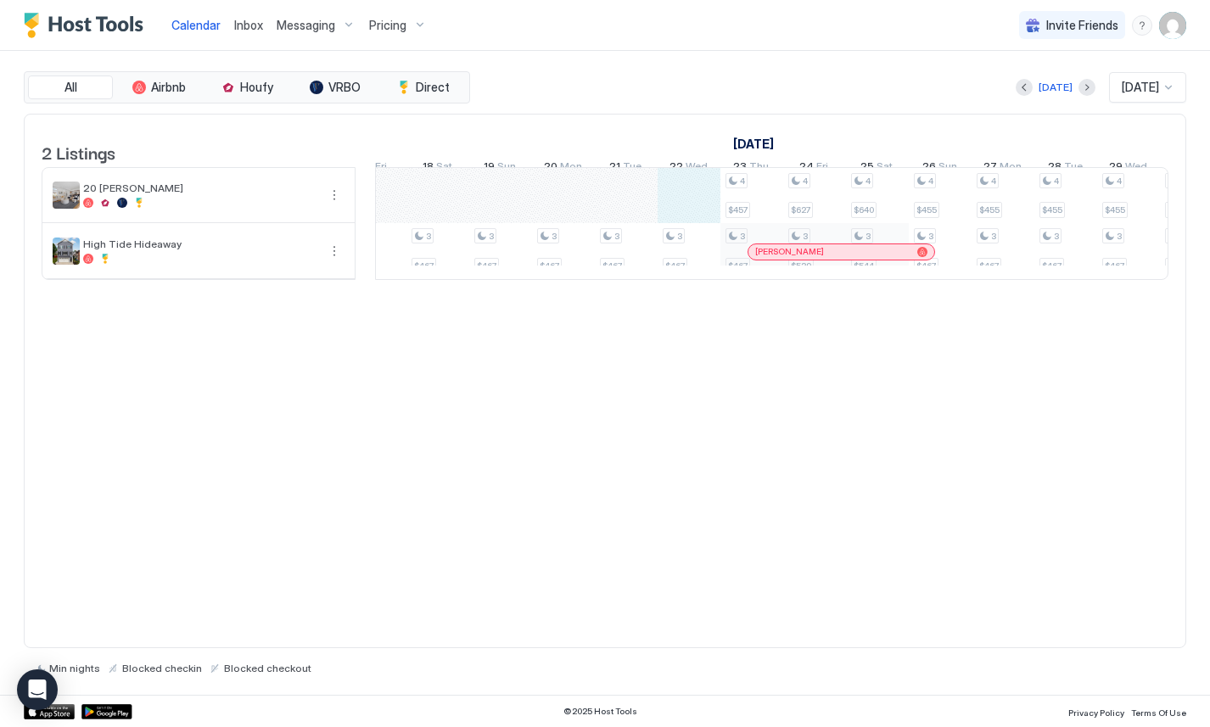
click at [695, 204] on div "3 $467 3 $467 3 $467 3 $467 3 $467 3 $467 3 $467 3 $467 3 $467 3 $467 3 $467 3 …" at bounding box center [1128, 223] width 3327 height 111
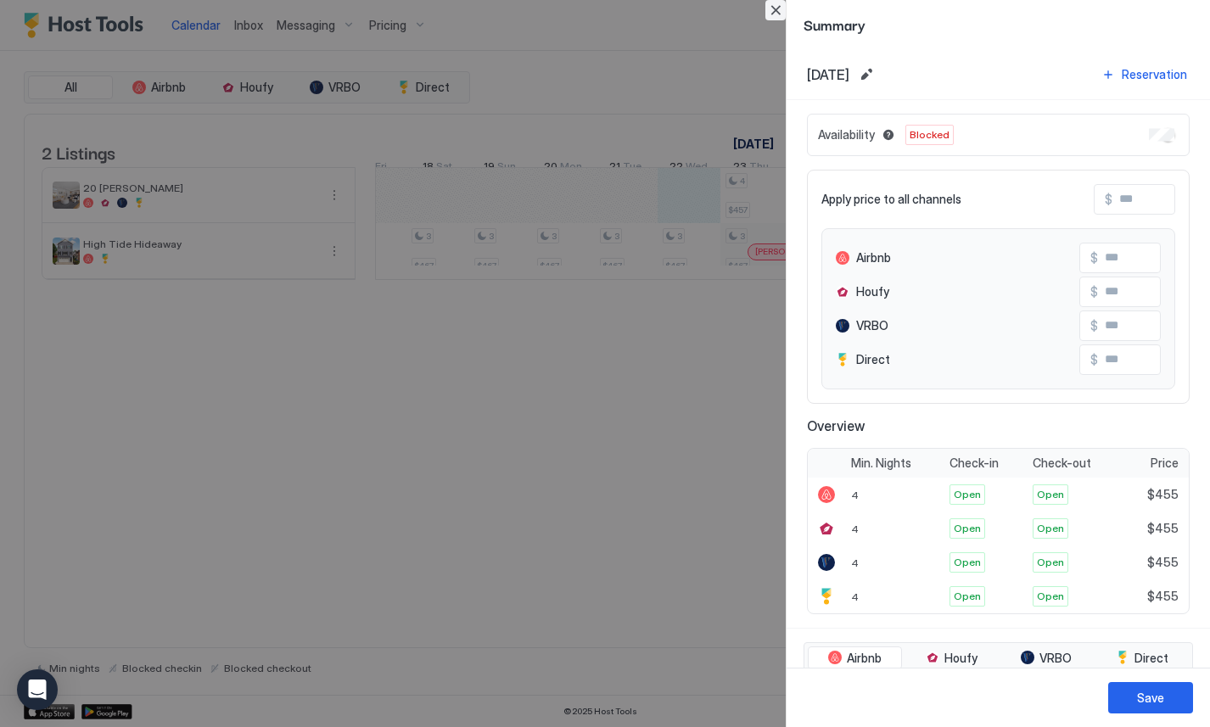
click at [769, 15] on button "Close" at bounding box center [775, 10] width 20 height 20
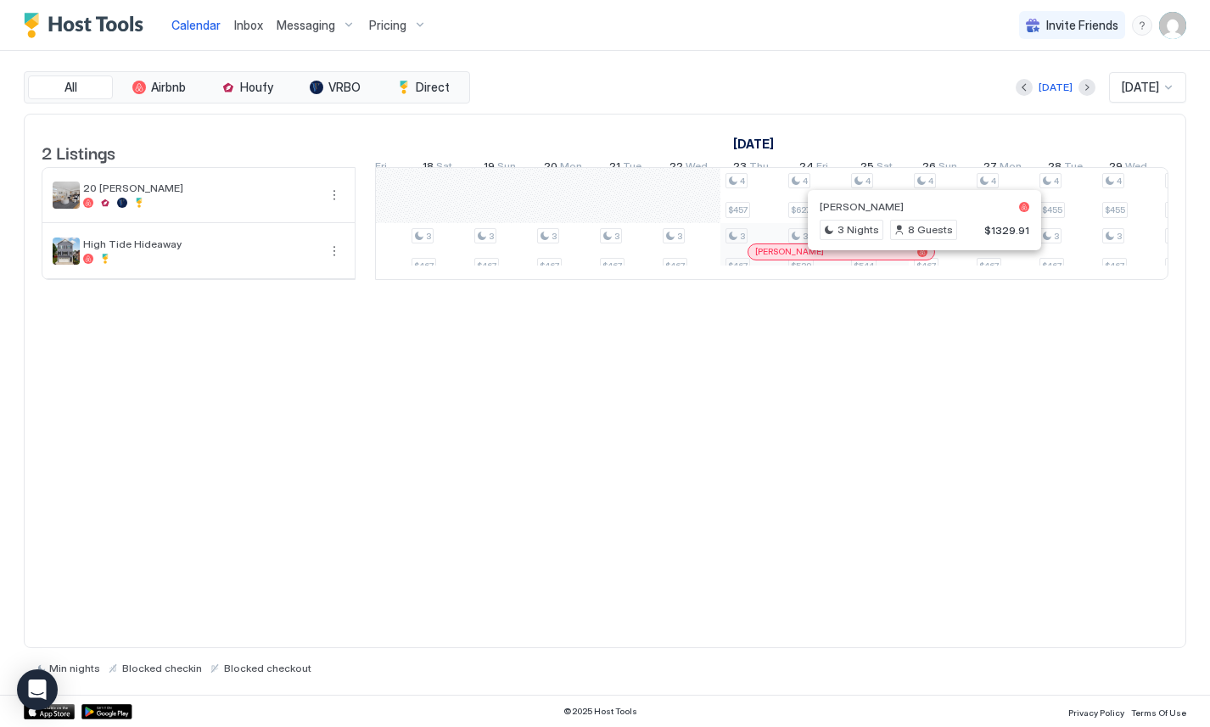
click at [955, 210] on div "Courtney Shannon" at bounding box center [924, 206] width 210 height 13
click at [886, 208] on span "Courtney Shannon" at bounding box center [861, 206] width 84 height 13
click at [842, 230] on span "3 Nights" at bounding box center [858, 229] width 42 height 15
click at [791, 259] on div at bounding box center [792, 252] width 14 height 14
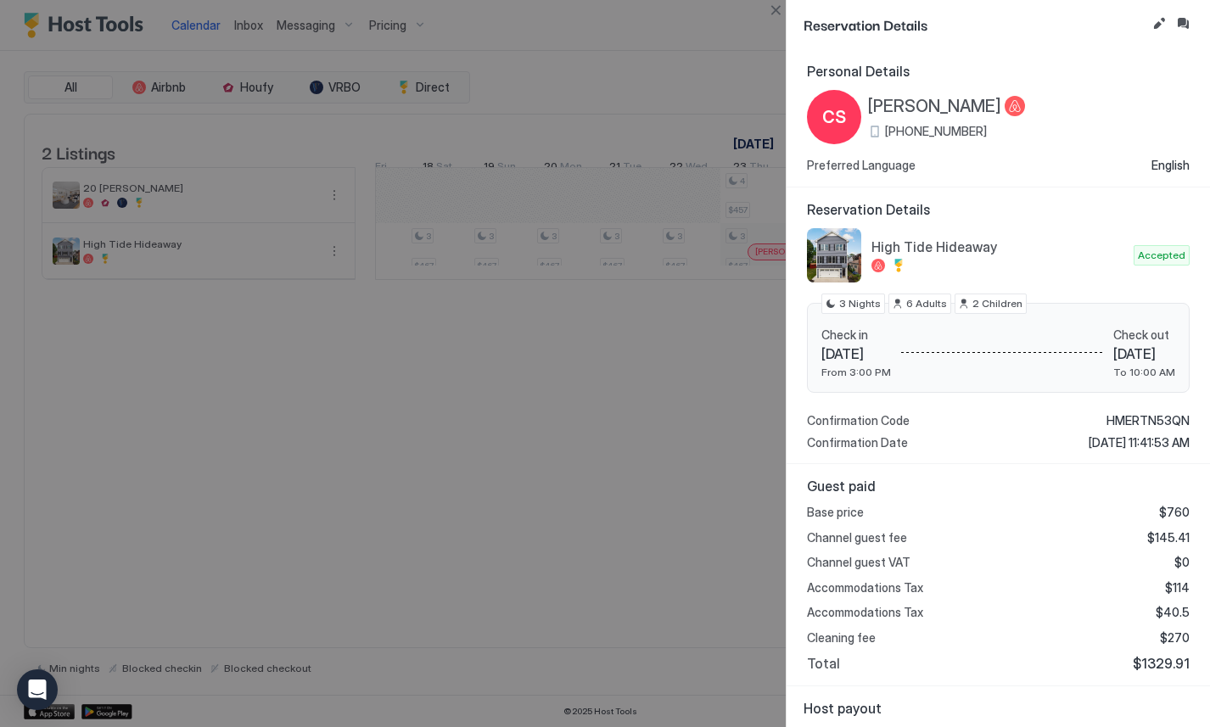
click at [677, 405] on div at bounding box center [605, 363] width 1210 height 727
click at [778, 16] on button "Close" at bounding box center [775, 10] width 20 height 20
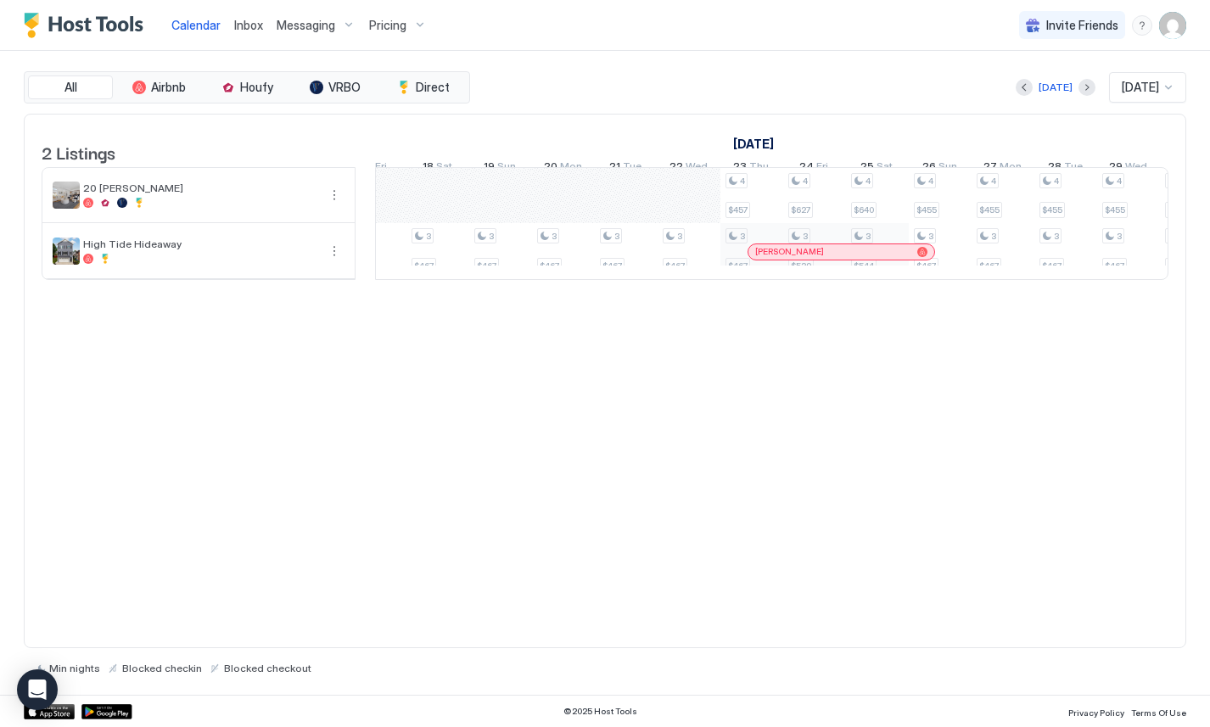
click at [729, 237] on div "3 $467" at bounding box center [751, 251] width 63 height 56
click at [763, 398] on div "2 Listings October 2025 November 2025 3 Fri 4 Sat 5 Sun 6 Mon 7 Tue 8 Wed 9 Thu…" at bounding box center [605, 381] width 1162 height 535
click at [1078, 83] on button "Next month" at bounding box center [1086, 87] width 17 height 17
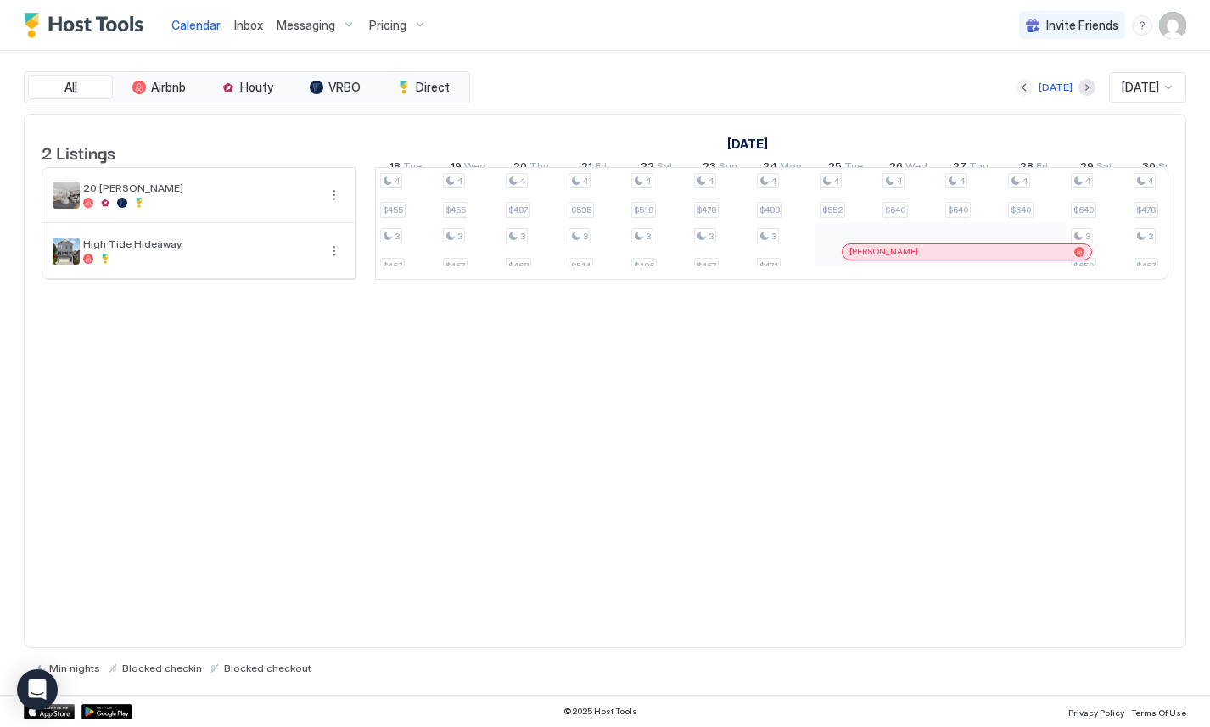
click at [1021, 92] on button "Previous month" at bounding box center [1023, 87] width 17 height 17
click at [791, 245] on div "[PERSON_NAME]" at bounding box center [783, 235] width 188 height 19
click at [1168, 20] on img "User profile" at bounding box center [1172, 25] width 27 height 27
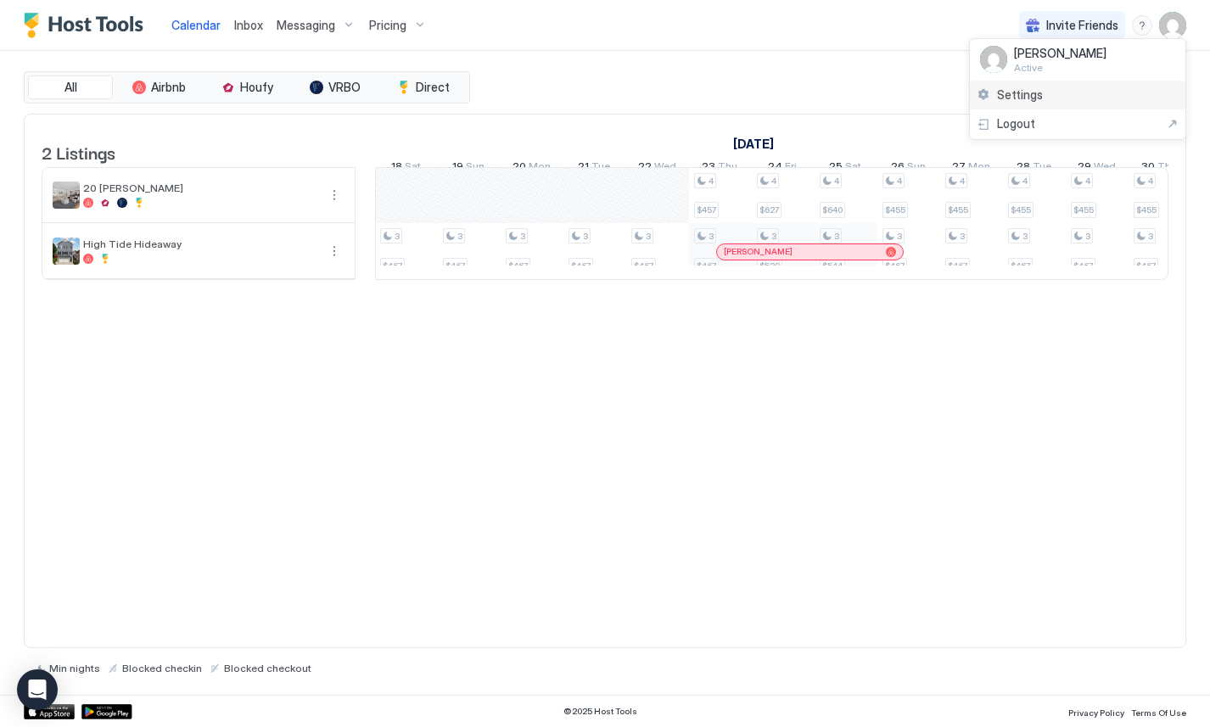
click at [1026, 92] on span "Settings" at bounding box center [1020, 94] width 46 height 15
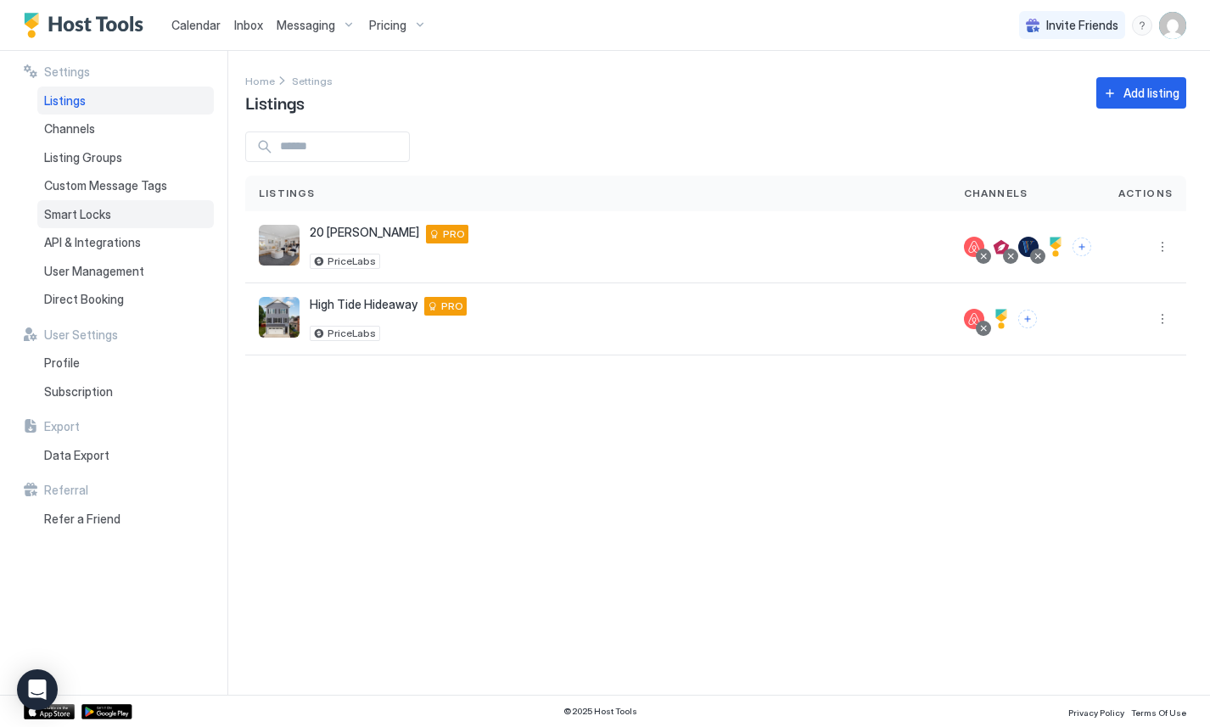
click at [119, 221] on div "Smart Locks" at bounding box center [125, 214] width 176 height 29
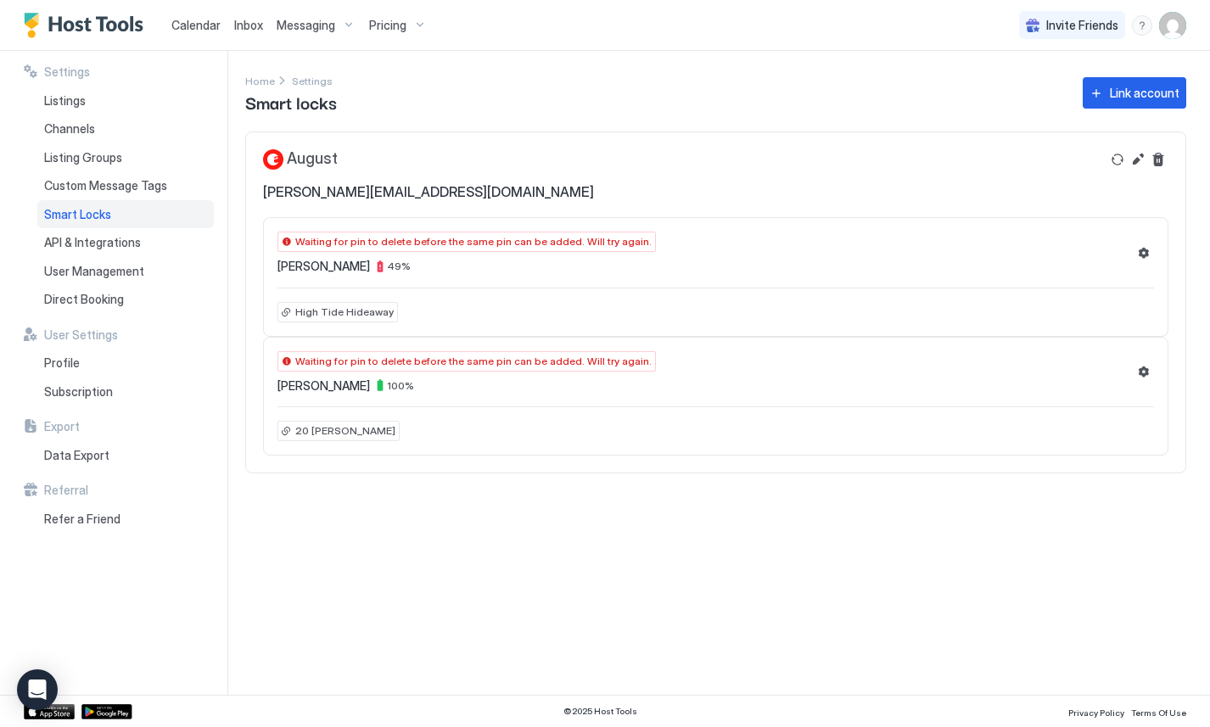
click at [489, 240] on span "Waiting for pin to delete before the same pin can be added. Will try again." at bounding box center [473, 241] width 356 height 15
click at [660, 243] on div "Waiting for pin to delete before the same pin can be added. Will try again. And…" at bounding box center [715, 253] width 876 height 42
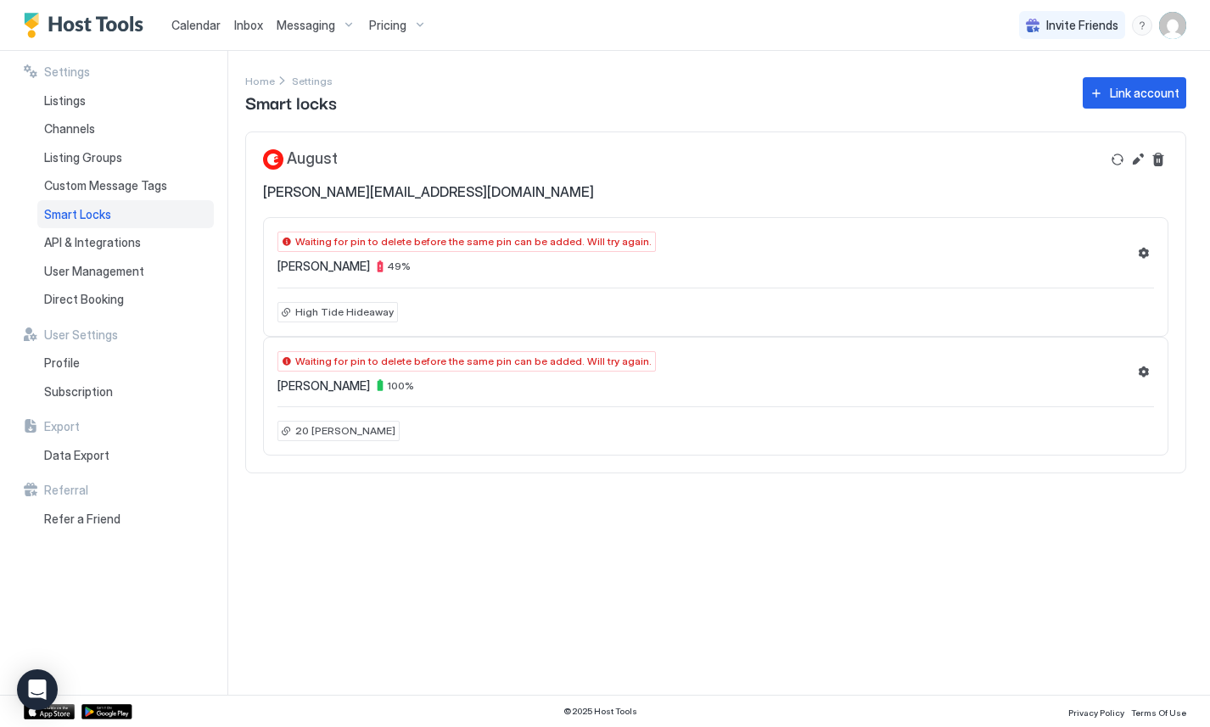
click at [660, 243] on div "Waiting for pin to delete before the same pin can be added. Will try again. And…" at bounding box center [715, 253] width 876 height 42
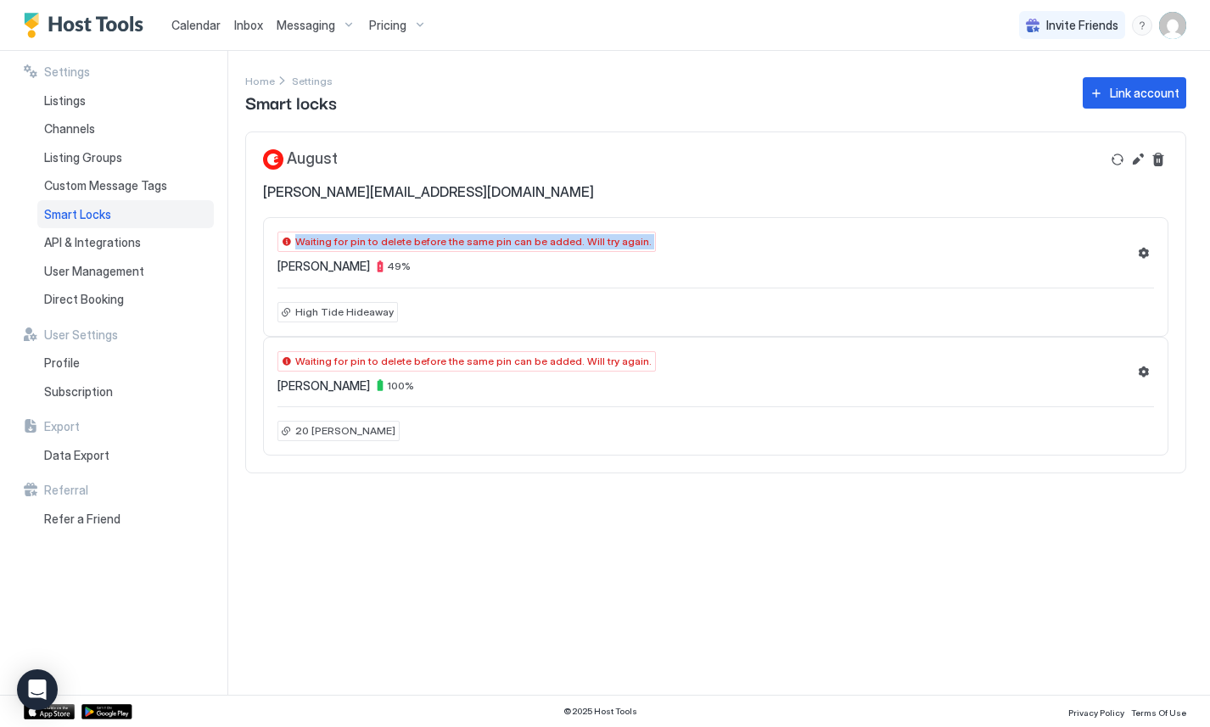
click at [660, 243] on div "Waiting for pin to delete before the same pin can be added. Will try again. And…" at bounding box center [715, 253] width 876 height 42
click at [629, 347] on div "Waiting for pin to delete before the same pin can be added. Will try again. Hau…" at bounding box center [715, 397] width 905 height 120
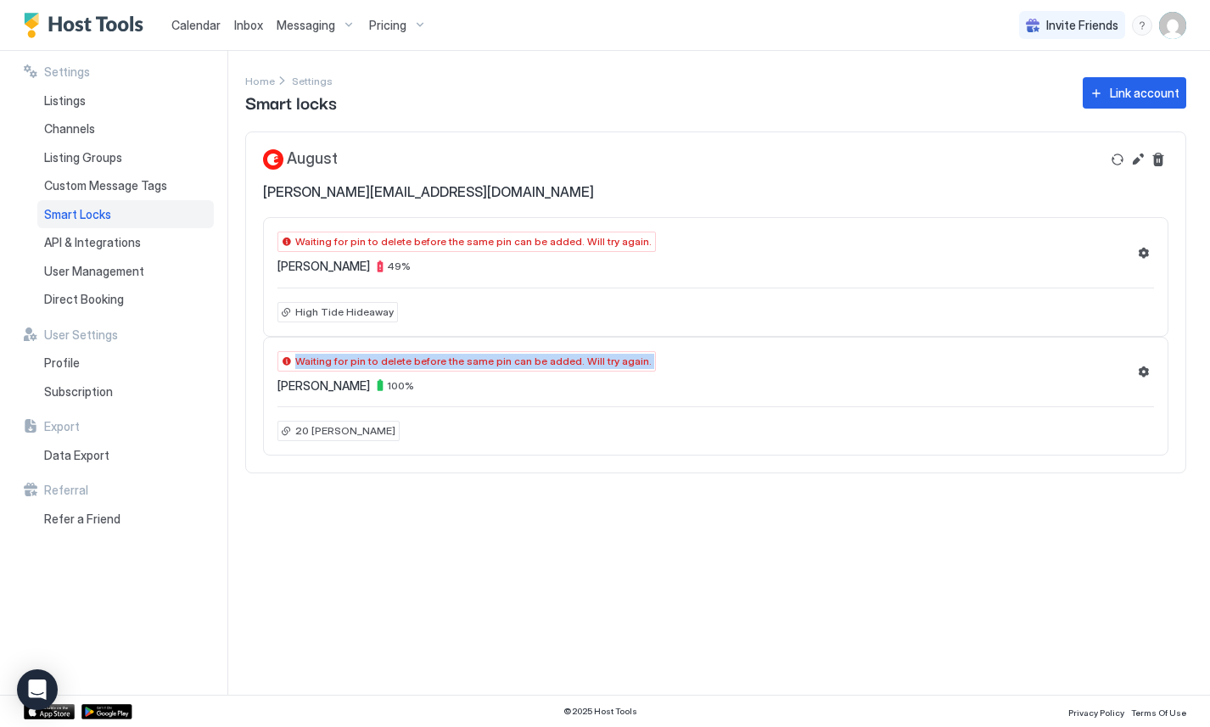
click at [629, 347] on div "Waiting for pin to delete before the same pin can be added. Will try again. Hau…" at bounding box center [715, 397] width 905 height 120
click at [663, 374] on div "Waiting for pin to delete before the same pin can be added. Will try again. Hau…" at bounding box center [715, 372] width 876 height 42
click at [680, 263] on div "Waiting for pin to delete before the same pin can be added. Will try again. And…" at bounding box center [715, 253] width 876 height 42
click at [584, 245] on span "Waiting for pin to delete before the same pin can be added. Will try again." at bounding box center [473, 241] width 356 height 15
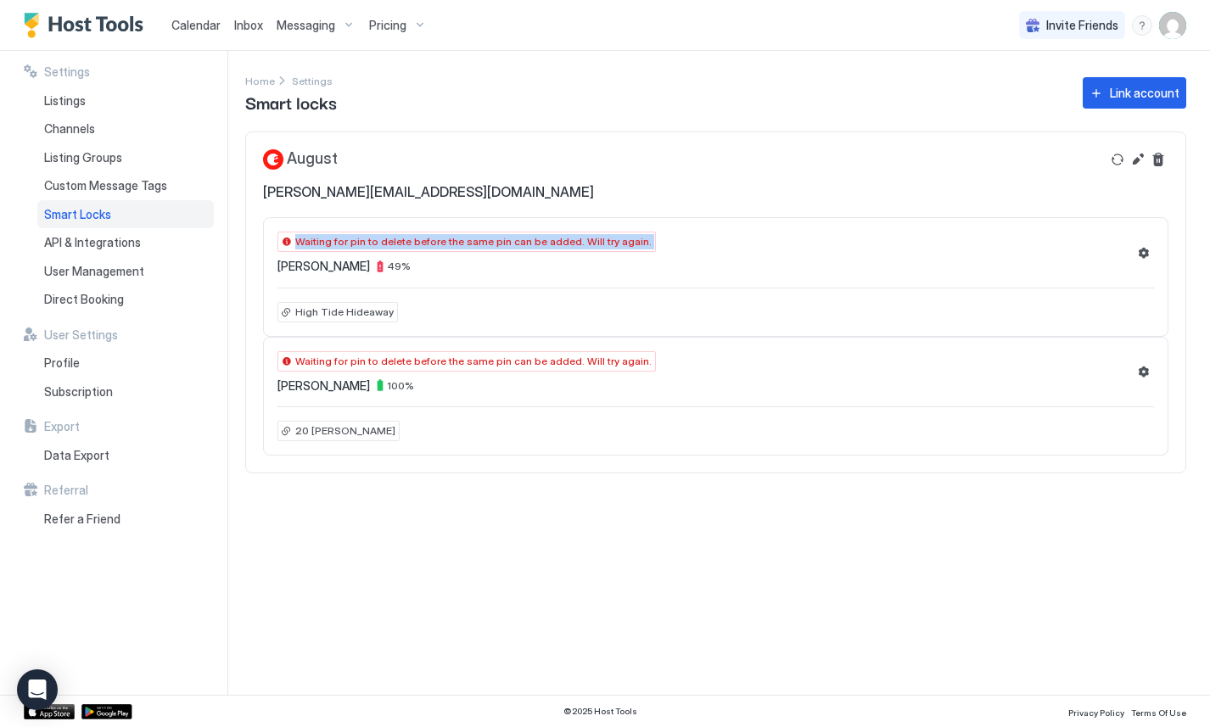
click at [584, 245] on span "Waiting for pin to delete before the same pin can be added. Will try again." at bounding box center [473, 241] width 356 height 15
click at [287, 239] on div "Waiting for pin to delete before the same pin can be added. Will try again." at bounding box center [466, 242] width 378 height 20
click at [490, 244] on span "Waiting for pin to delete before the same pin can be added. Will try again." at bounding box center [473, 241] width 356 height 15
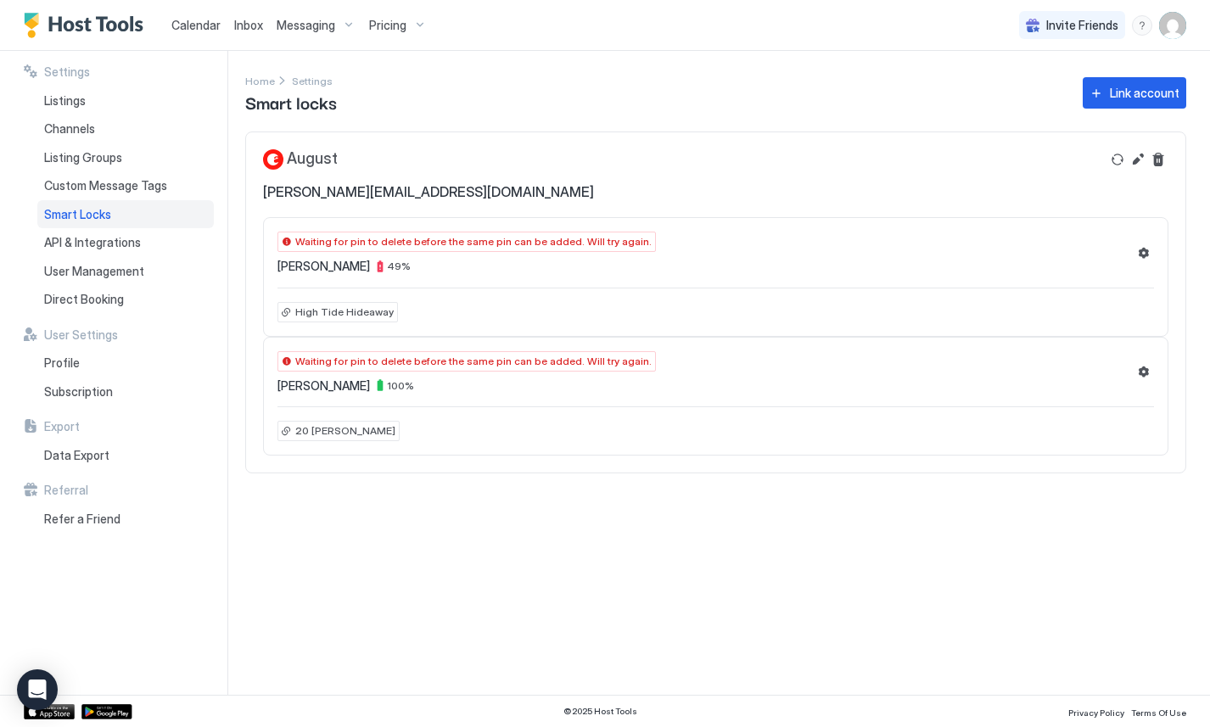
click at [803, 272] on div "Waiting for pin to delete before the same pin can be added. Will try again. And…" at bounding box center [715, 253] width 876 height 42
click at [1148, 254] on button "Settings" at bounding box center [1143, 253] width 20 height 20
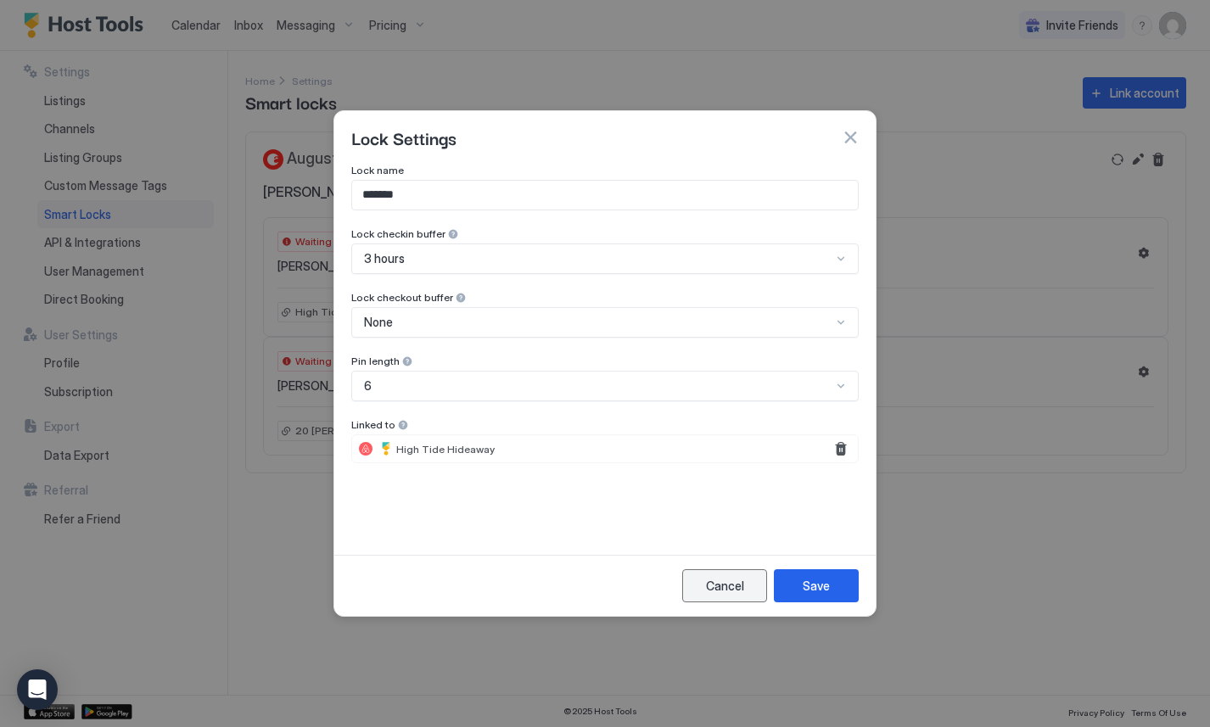
click at [725, 583] on div "Cancel" at bounding box center [725, 586] width 38 height 18
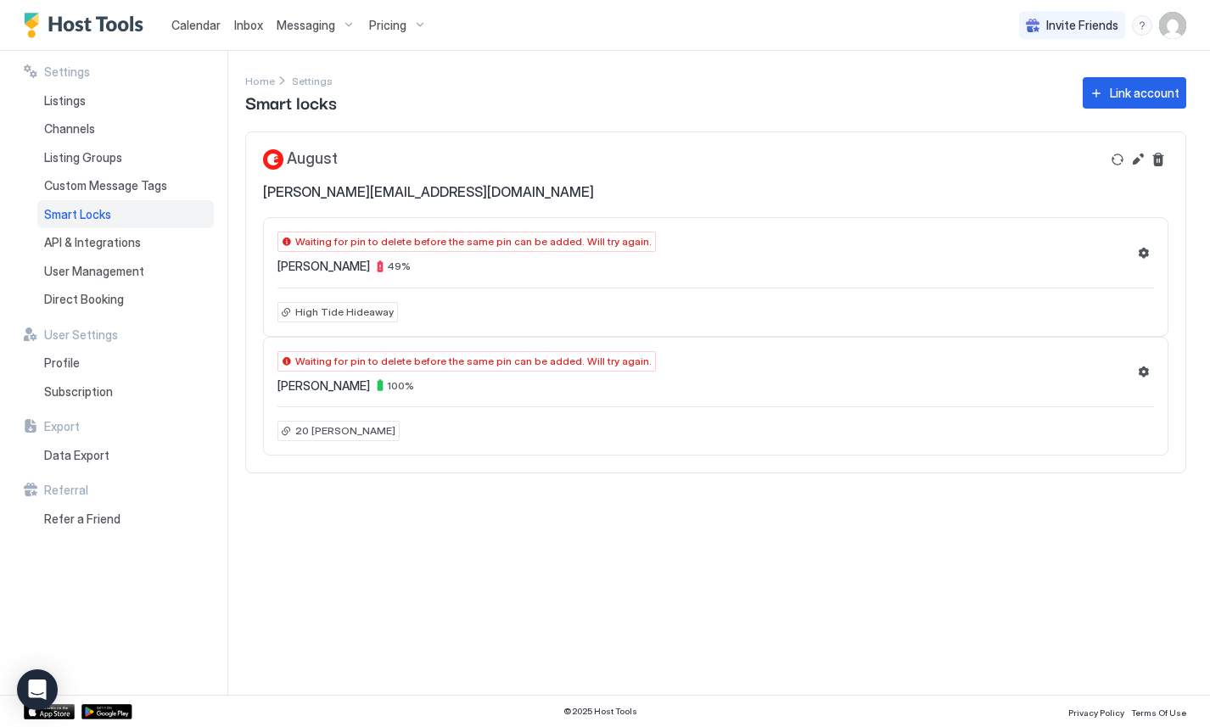
click at [569, 357] on span "Waiting for pin to delete before the same pin can be added. Will try again." at bounding box center [473, 361] width 356 height 15
click at [710, 357] on div "Waiting for pin to delete before the same pin can be added. Will try again. Hau…" at bounding box center [715, 372] width 876 height 42
click at [1143, 366] on button "Settings" at bounding box center [1143, 371] width 20 height 20
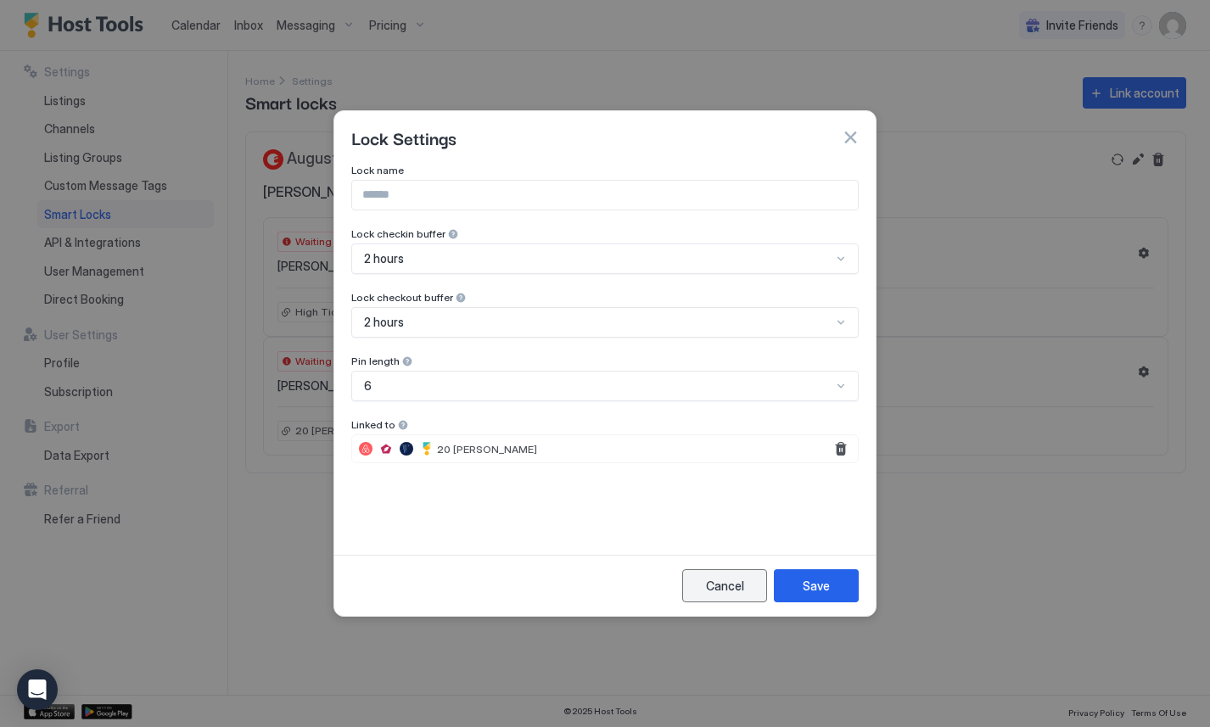
click at [728, 577] on div "Cancel" at bounding box center [725, 586] width 38 height 18
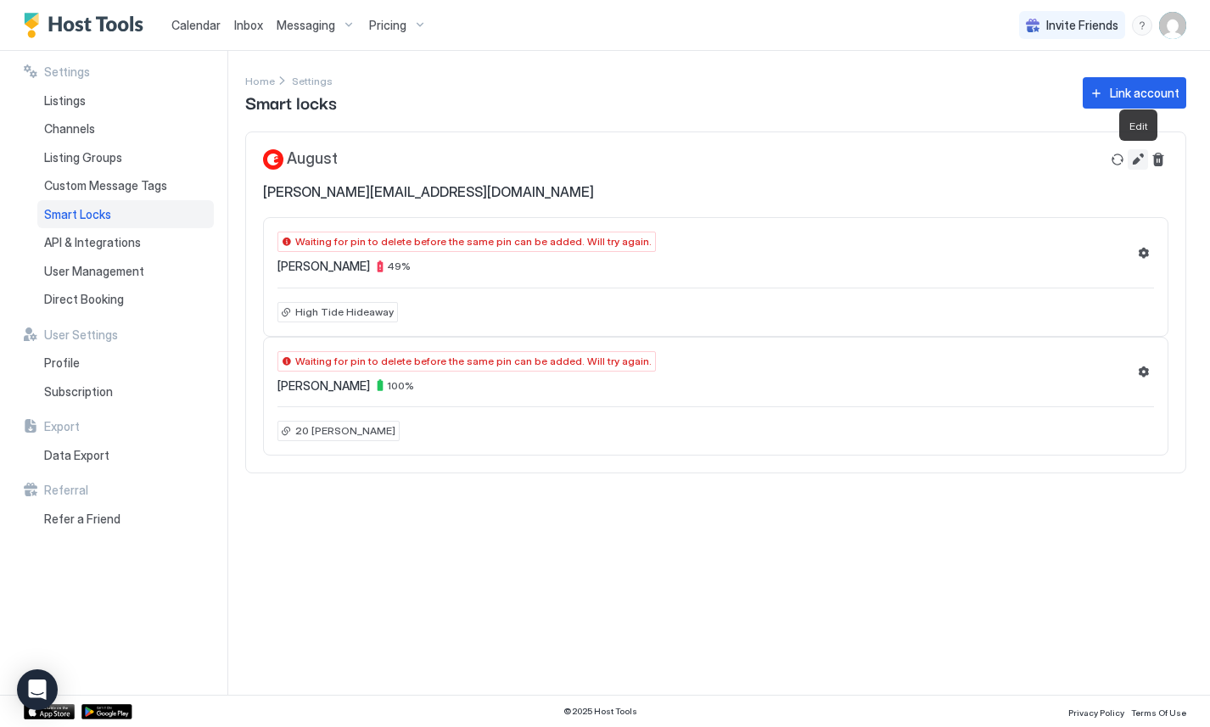
click at [1134, 160] on button "Edit" at bounding box center [1137, 159] width 20 height 20
click at [1135, 160] on button "Edit" at bounding box center [1137, 159] width 20 height 20
click at [1136, 155] on button "Edit" at bounding box center [1137, 159] width 20 height 20
click at [1119, 160] on button "Refresh" at bounding box center [1117, 159] width 20 height 20
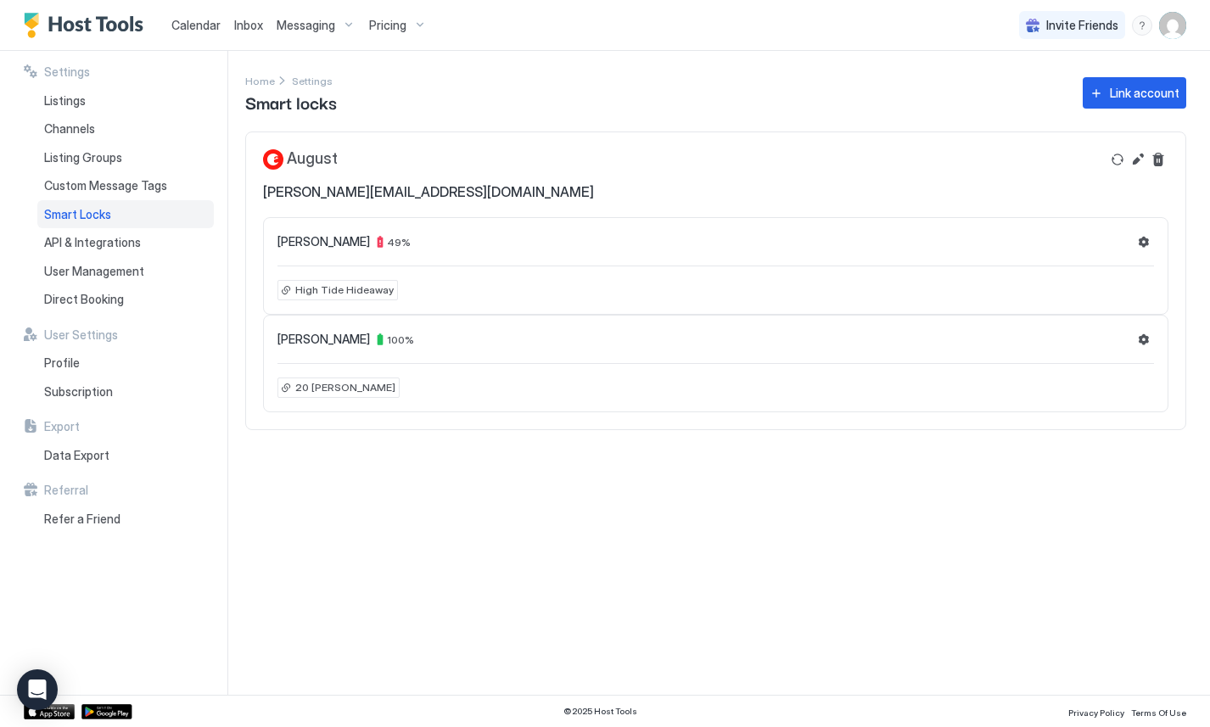
click at [863, 149] on div "August jason@nothingbeatsaduck.com" at bounding box center [681, 174] width 837 height 51
click at [729, 148] on div "August jason@nothingbeatsaduck.com" at bounding box center [715, 174] width 939 height 85
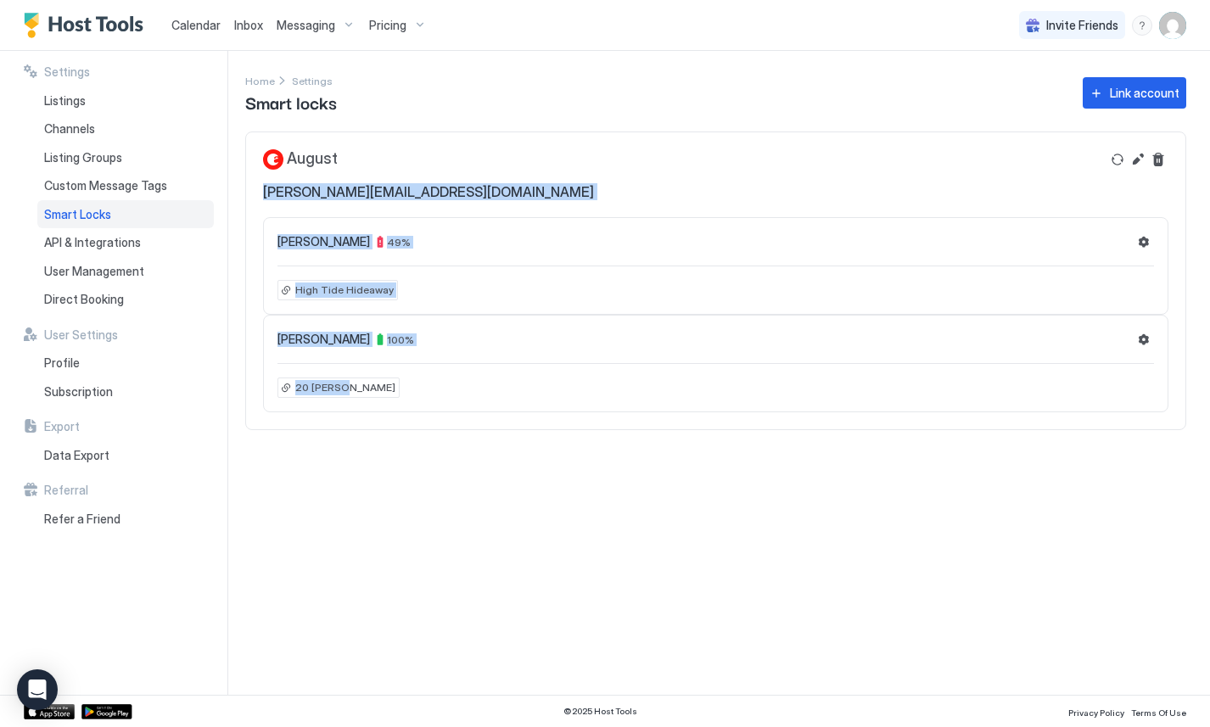
drag, startPoint x: 723, startPoint y: 154, endPoint x: 723, endPoint y: 484, distance: 329.1
click at [723, 484] on div "Settings Home Settings Smart locks Link account August jason@nothingbeatsaduck.…" at bounding box center [727, 373] width 965 height 644
drag, startPoint x: 723, startPoint y: 484, endPoint x: 722, endPoint y: 159, distance: 324.1
click at [722, 159] on div "Settings Home Settings Smart locks Link account August jason@nothingbeatsaduck.…" at bounding box center [727, 373] width 965 height 644
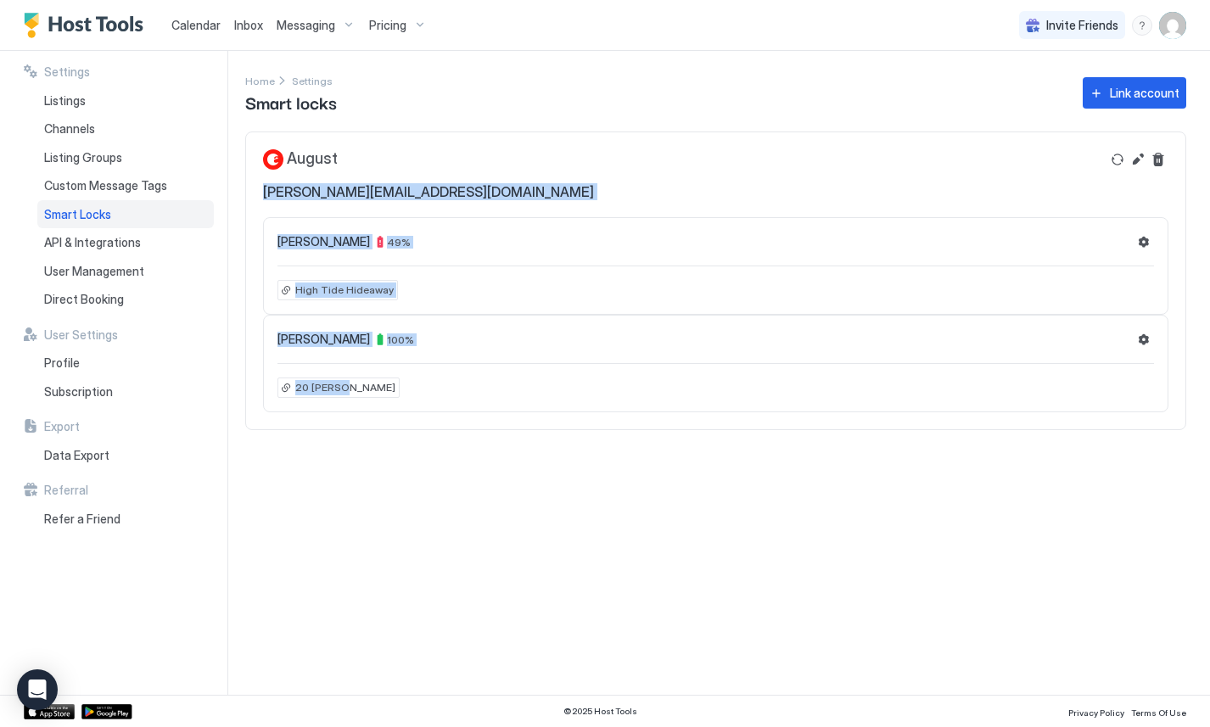
click at [722, 159] on div "August jason@nothingbeatsaduck.com" at bounding box center [681, 174] width 837 height 51
drag, startPoint x: 722, startPoint y: 159, endPoint x: 722, endPoint y: 541, distance: 381.7
click at [722, 540] on div "Settings Home Settings Smart locks Link account August jason@nothingbeatsaduck.…" at bounding box center [727, 373] width 965 height 644
click at [722, 541] on div "Settings Home Settings Smart locks Link account August jason@nothingbeatsaduck.…" at bounding box center [727, 373] width 965 height 644
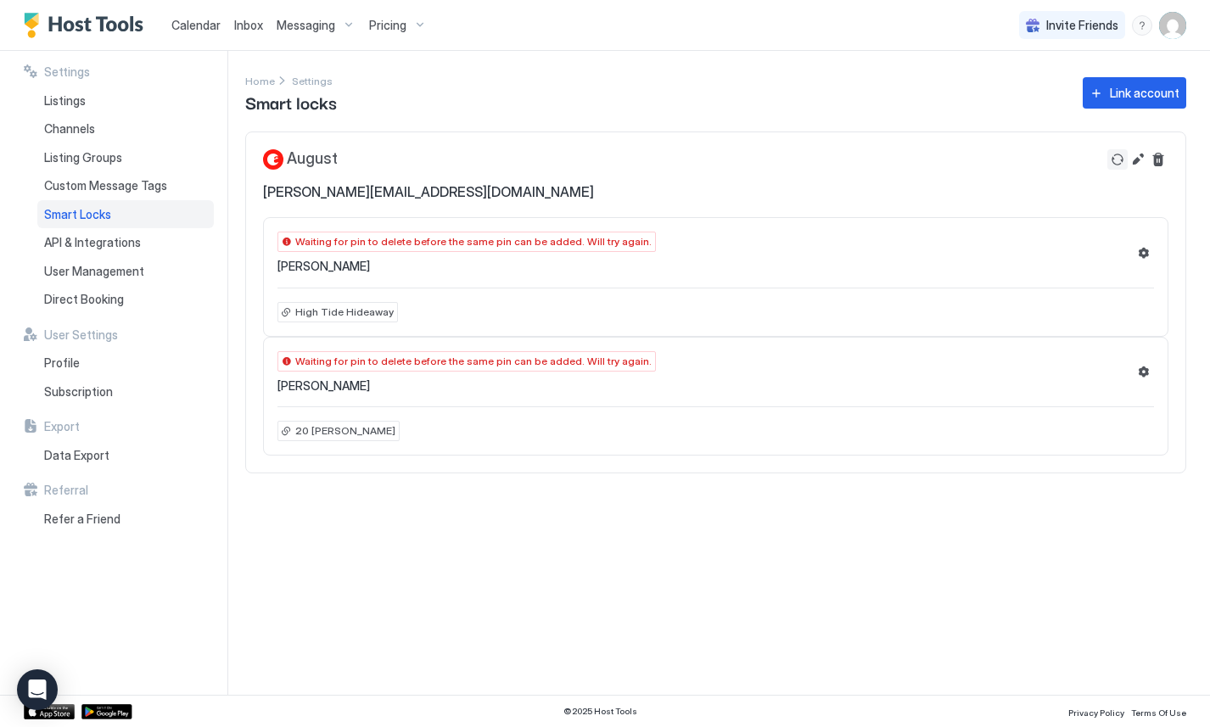
click at [1116, 160] on button "Refresh" at bounding box center [1117, 159] width 20 height 20
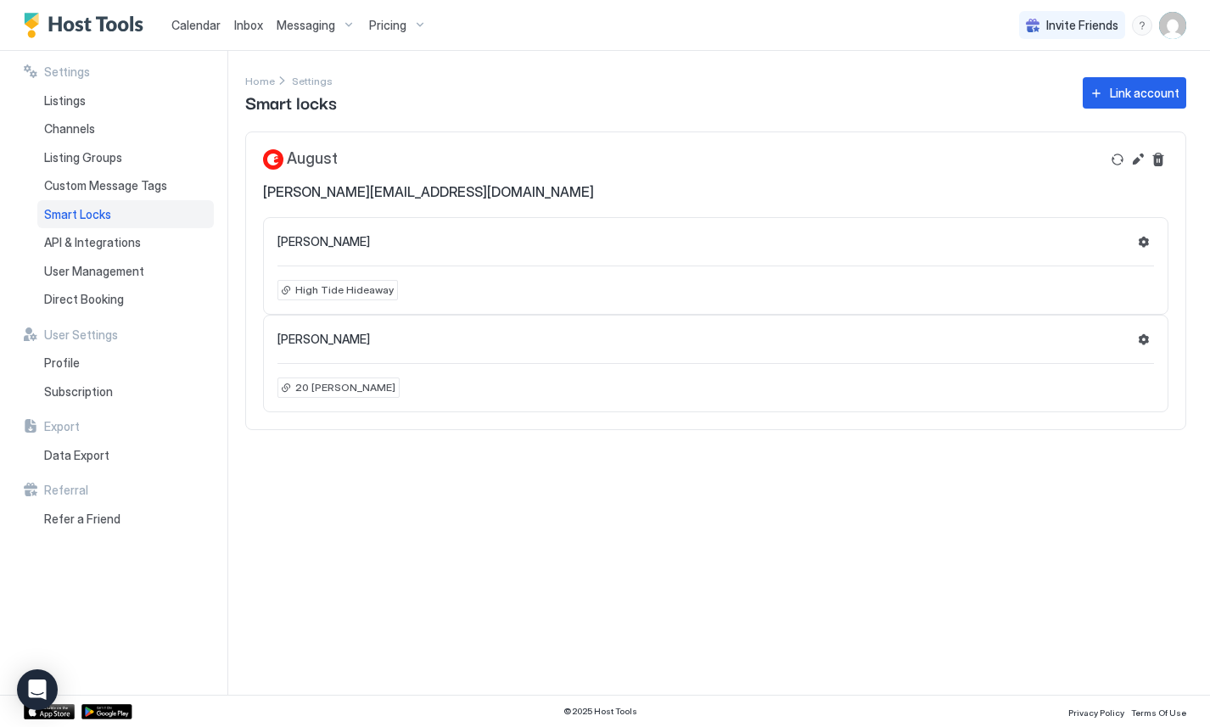
click at [906, 149] on div "[PERSON_NAME] [PERSON_NAME][EMAIL_ADDRESS][DOMAIN_NAME]" at bounding box center [681, 174] width 837 height 51
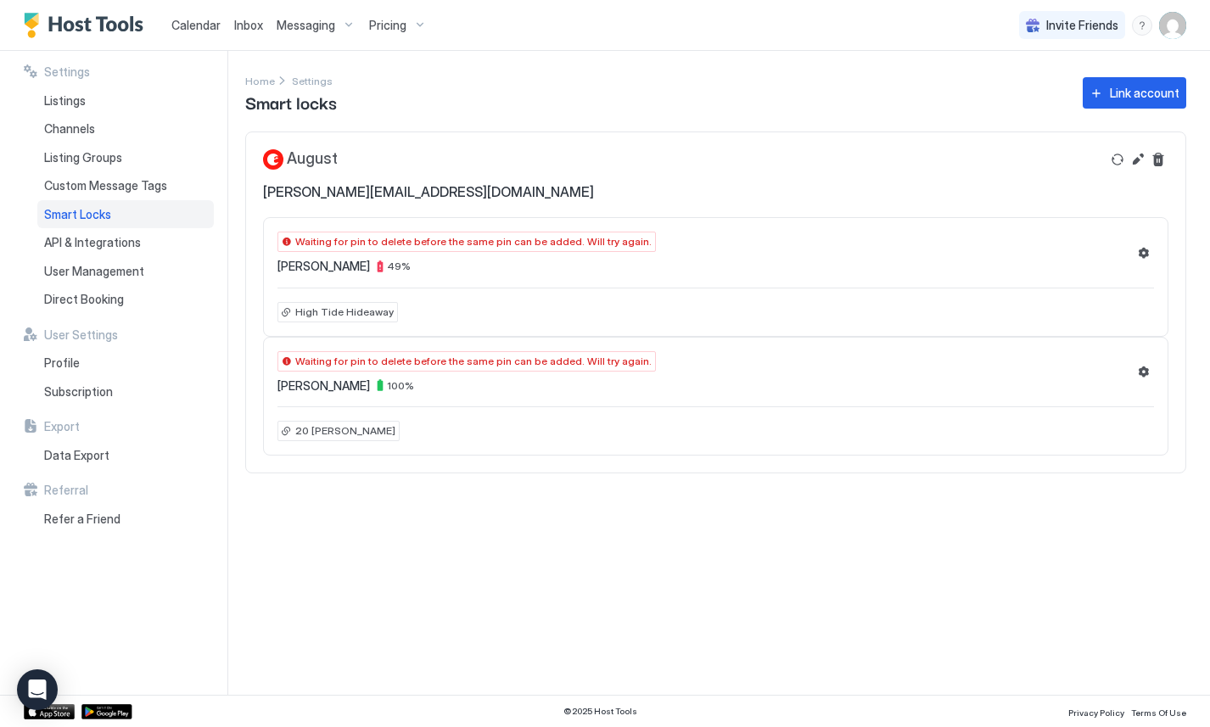
click at [692, 189] on div "[PERSON_NAME] [PERSON_NAME][EMAIL_ADDRESS][DOMAIN_NAME]" at bounding box center [681, 174] width 837 height 51
click at [584, 234] on span "Waiting for pin to delete before the same pin can be added. Will try again." at bounding box center [473, 241] width 356 height 15
copy span "Waiting for pin to delete before the same pin can be added. Will try again."
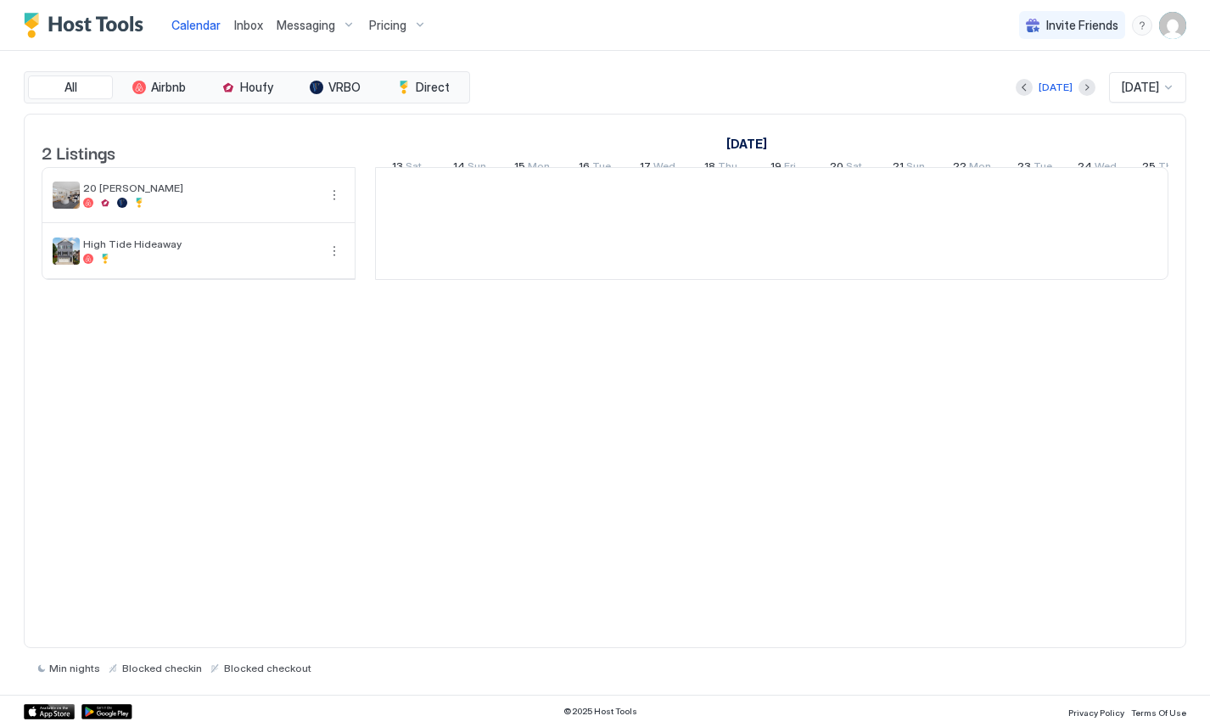
scroll to position [0, 942]
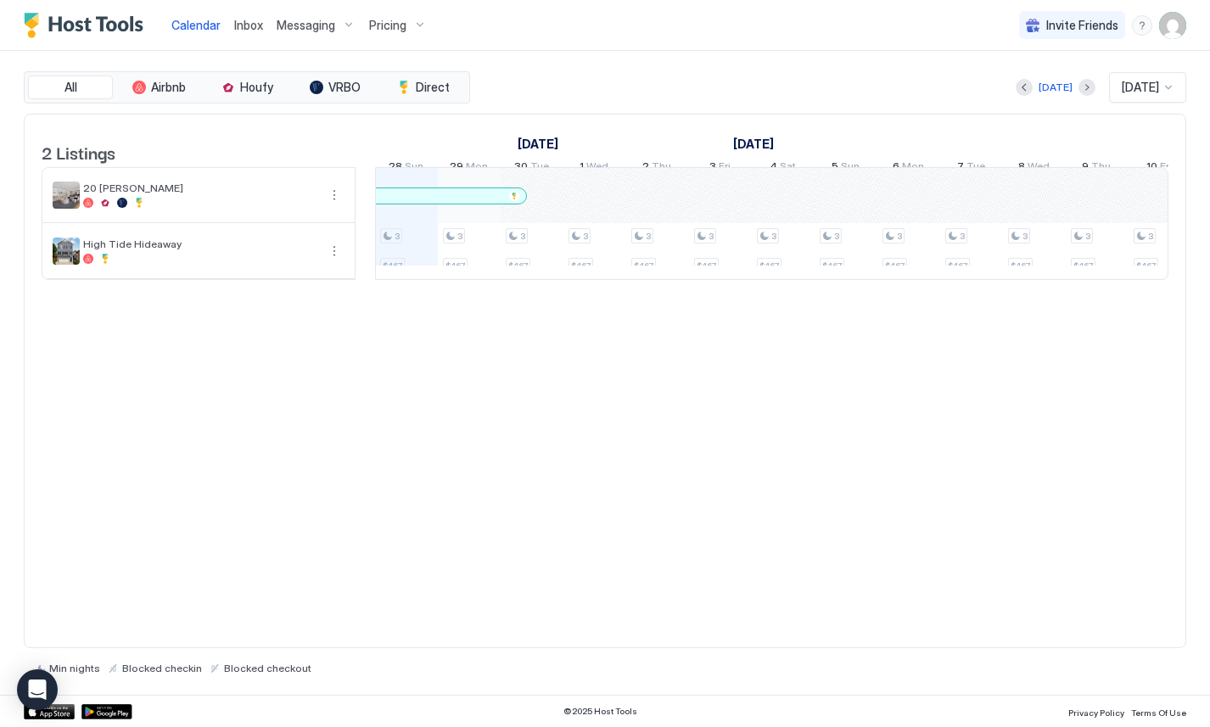
click at [1177, 19] on img "User profile" at bounding box center [1172, 25] width 27 height 27
click at [1026, 89] on span "Settings" at bounding box center [1020, 94] width 46 height 15
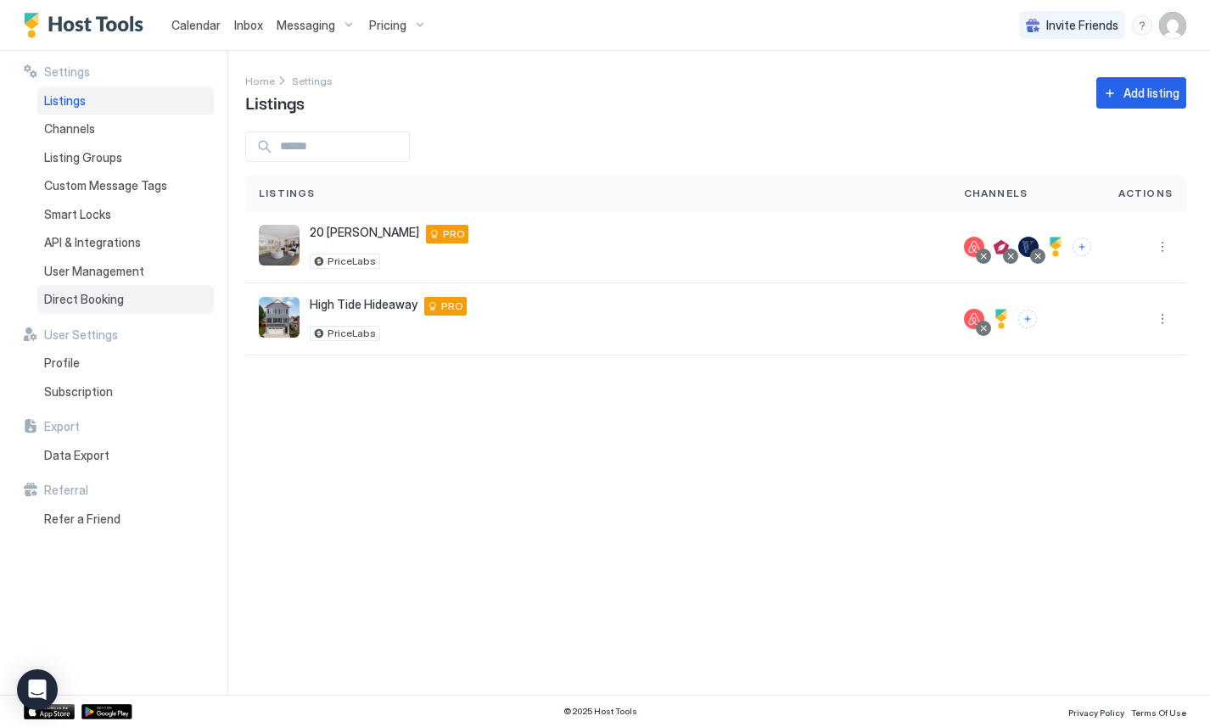
click at [133, 303] on div "Direct Booking" at bounding box center [125, 299] width 176 height 29
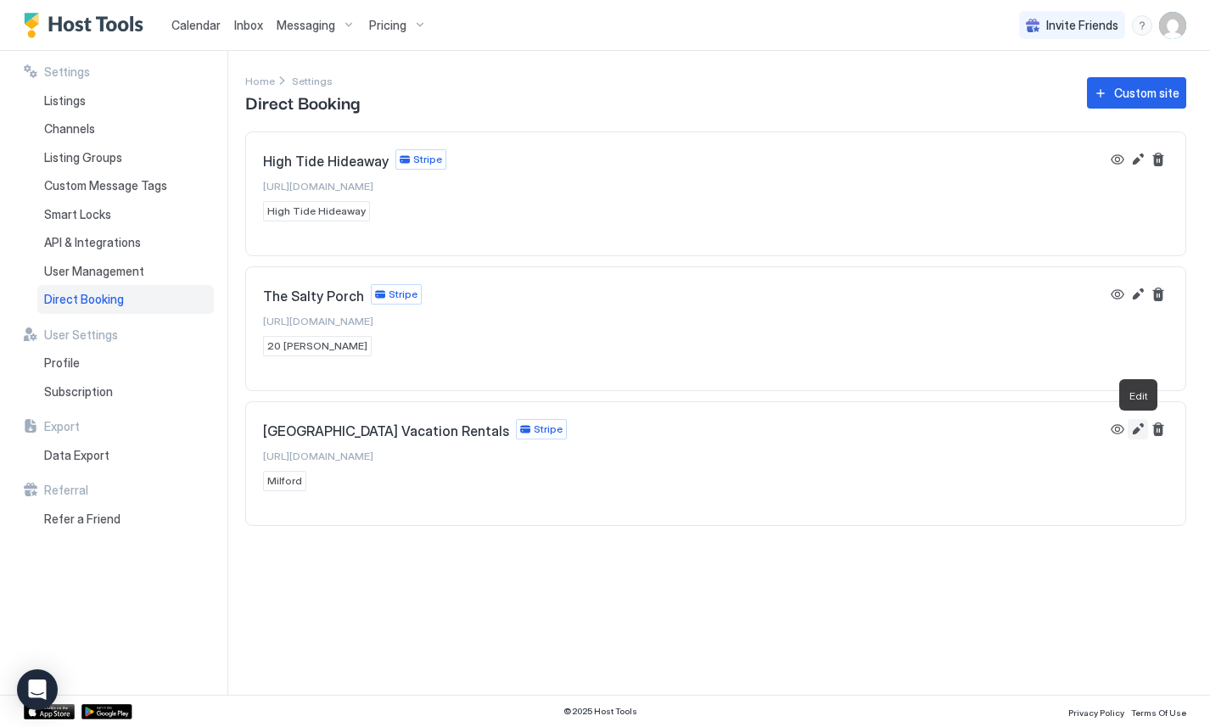
click at [1139, 431] on button "Edit" at bounding box center [1137, 429] width 20 height 20
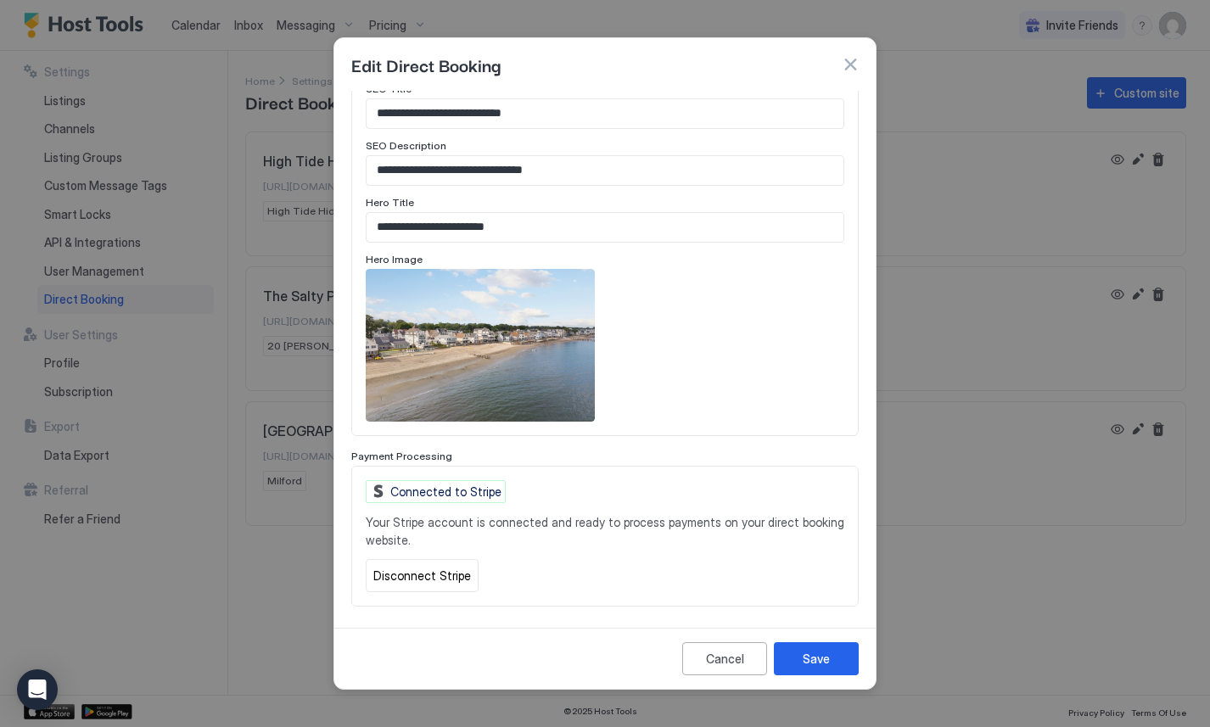
scroll to position [717, 0]
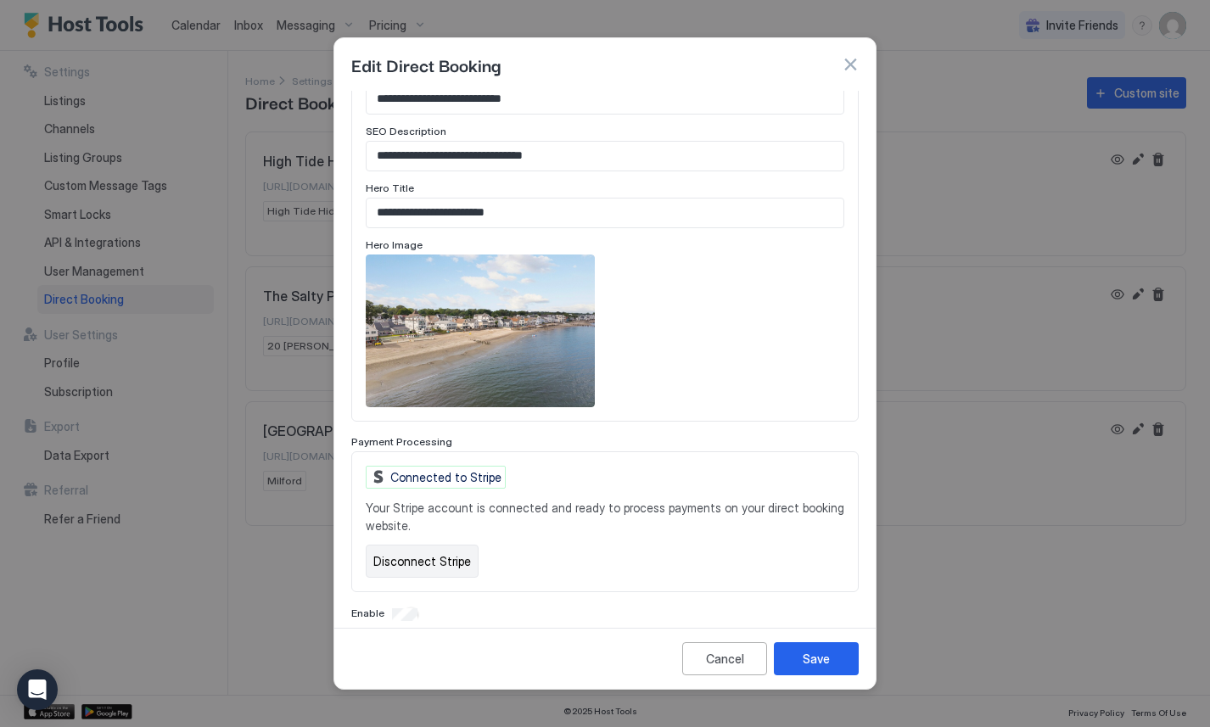
click at [450, 545] on button "Disconnect Stripe" at bounding box center [422, 561] width 113 height 33
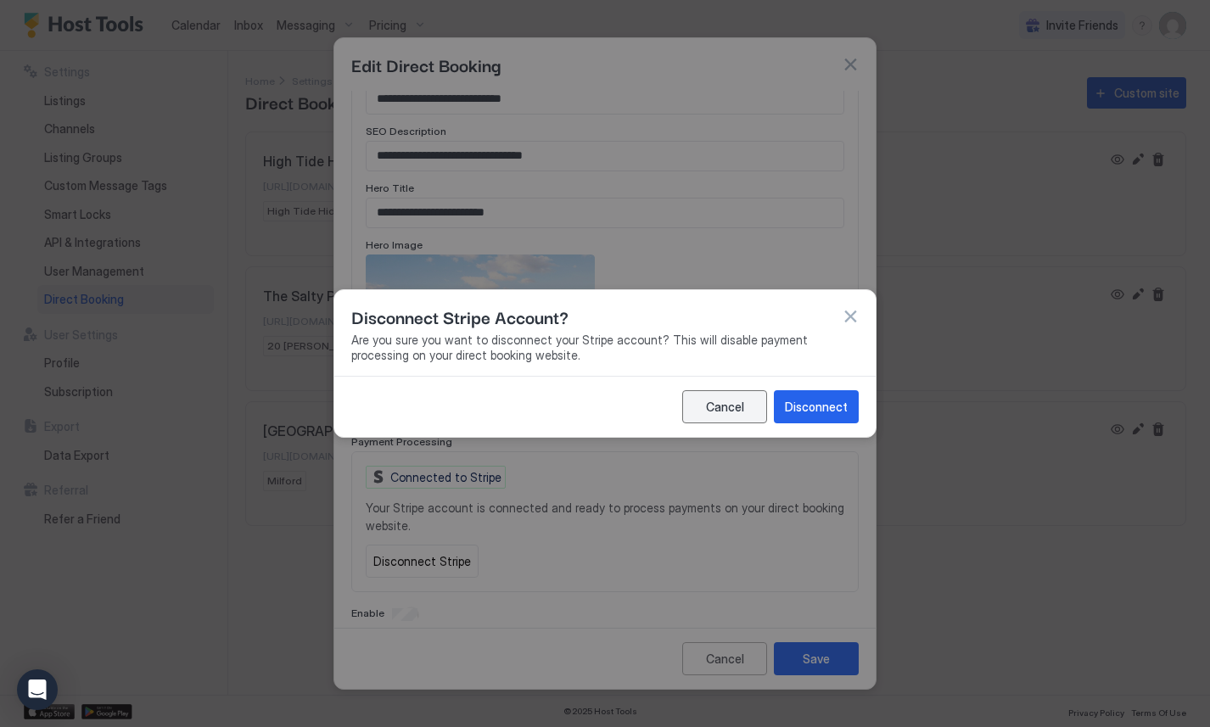
click at [742, 407] on div "Cancel" at bounding box center [725, 407] width 38 height 18
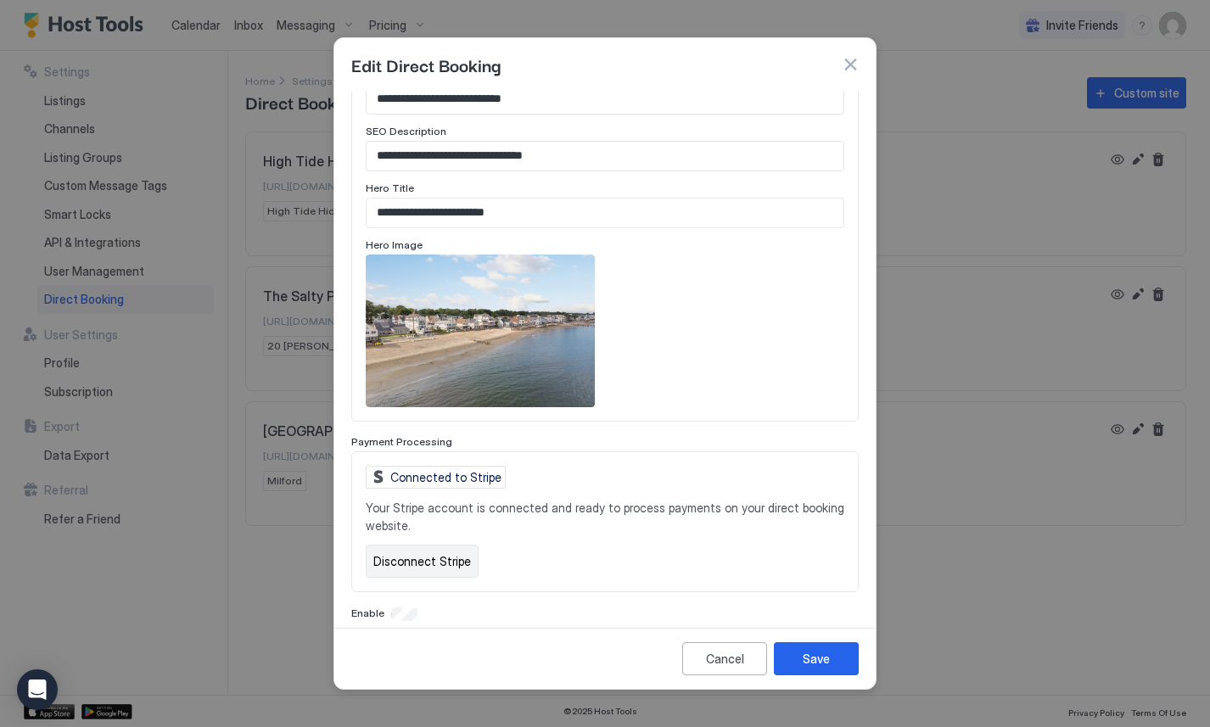
click at [451, 545] on button "Disconnect Stripe" at bounding box center [422, 561] width 113 height 33
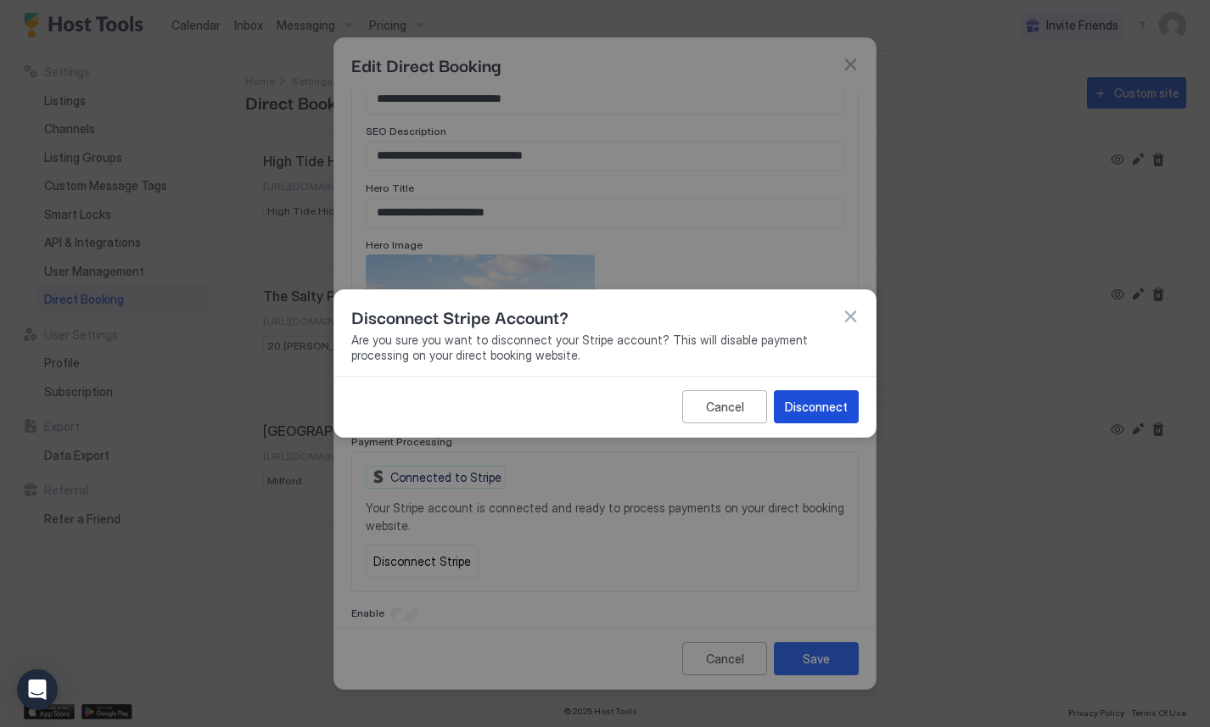
click at [830, 400] on div "Disconnect" at bounding box center [816, 407] width 63 height 18
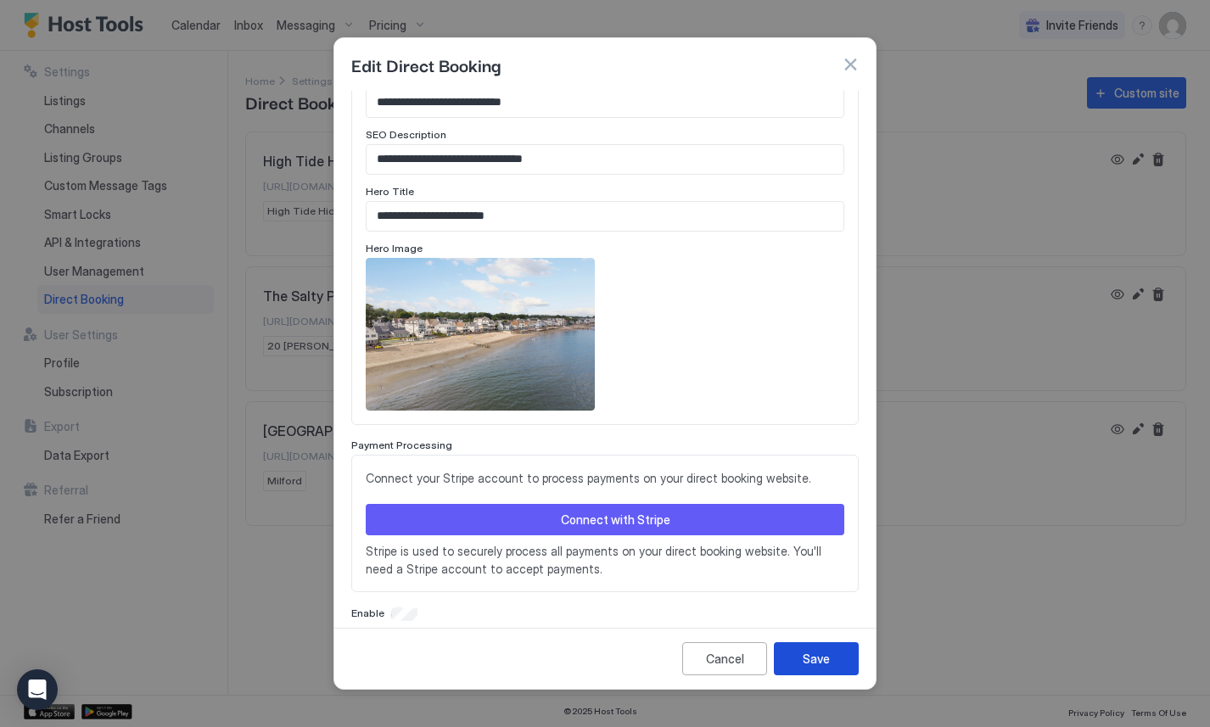
click at [816, 660] on div "Save" at bounding box center [816, 659] width 27 height 18
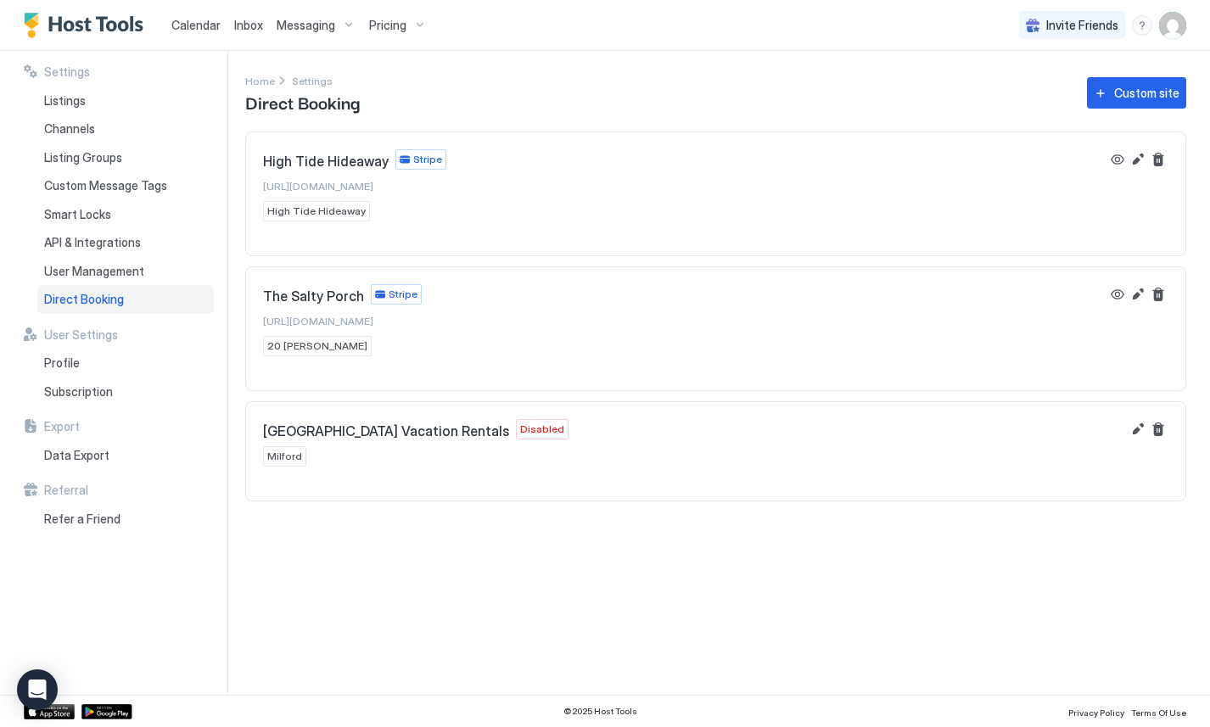
click at [409, 435] on span "[GEOGRAPHIC_DATA] Vacation Rentals" at bounding box center [386, 430] width 246 height 17
click at [1133, 429] on button "Edit" at bounding box center [1137, 429] width 20 height 20
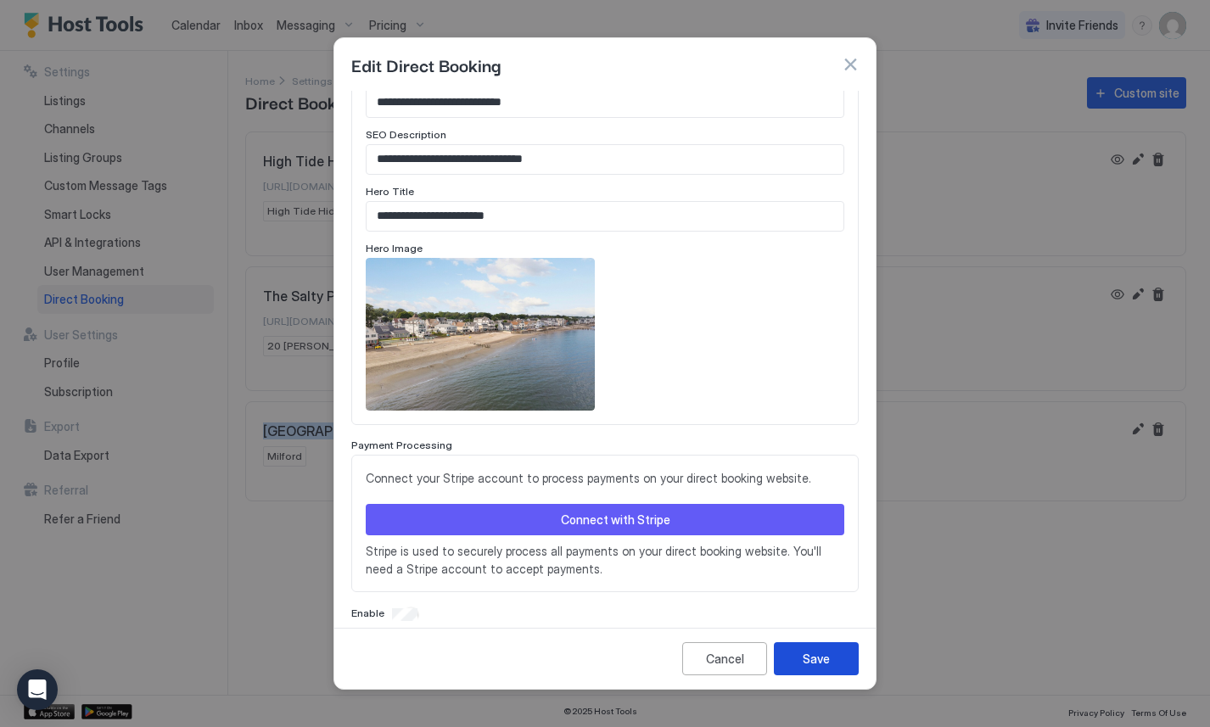
click at [790, 657] on button "Save" at bounding box center [816, 658] width 85 height 33
click at [598, 504] on button "Connect with Stripe" at bounding box center [605, 519] width 478 height 31
click at [564, 511] on div "Connect with Stripe" at bounding box center [615, 520] width 109 height 18
click at [718, 504] on button "Connect with Stripe" at bounding box center [605, 519] width 478 height 31
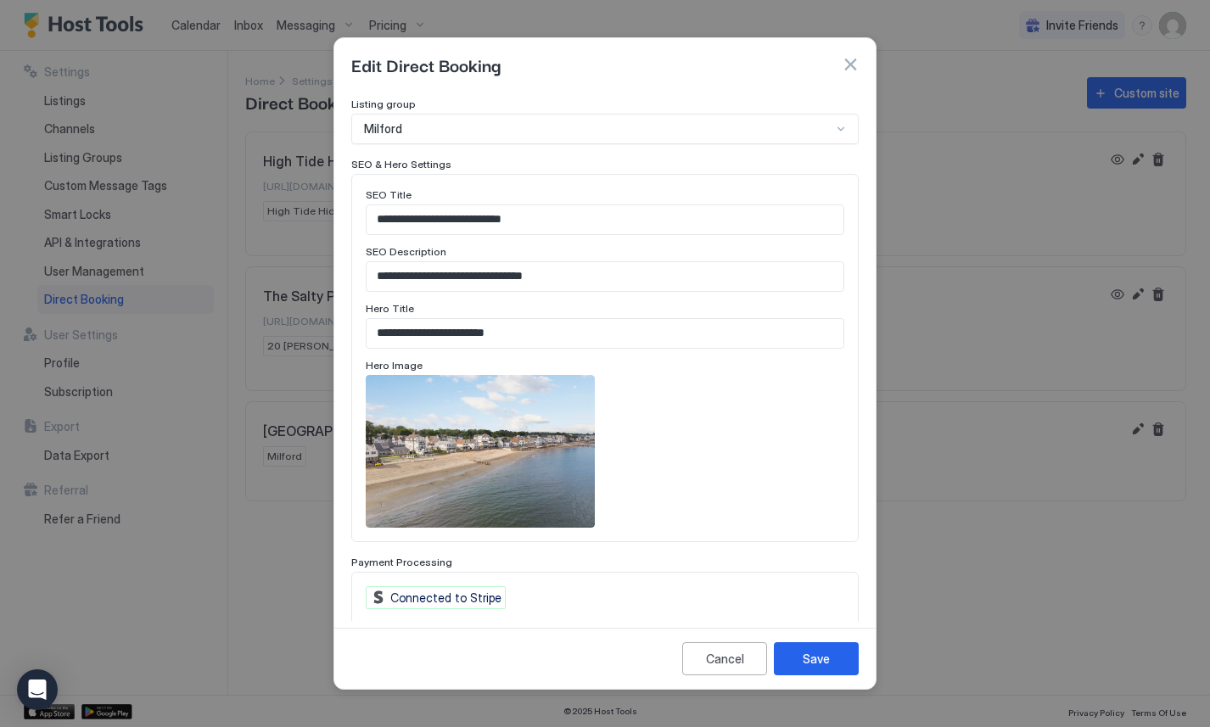
scroll to position [717, 0]
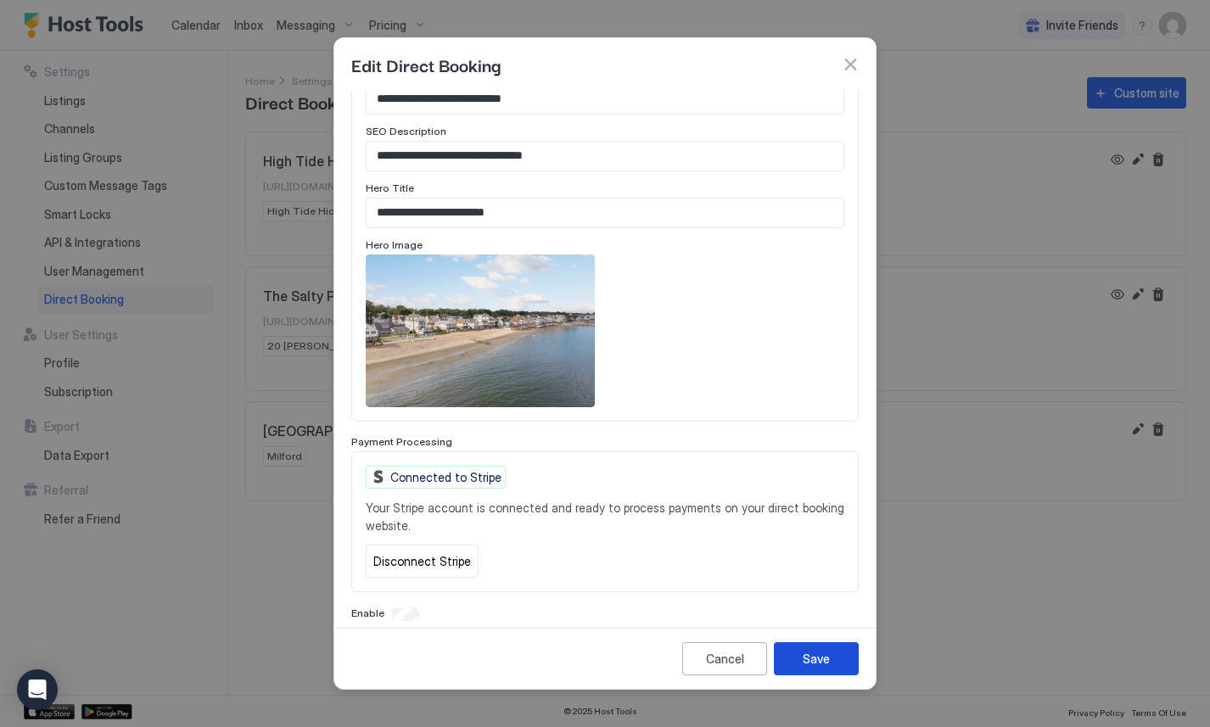
click at [802, 659] on button "Save" at bounding box center [816, 658] width 85 height 33
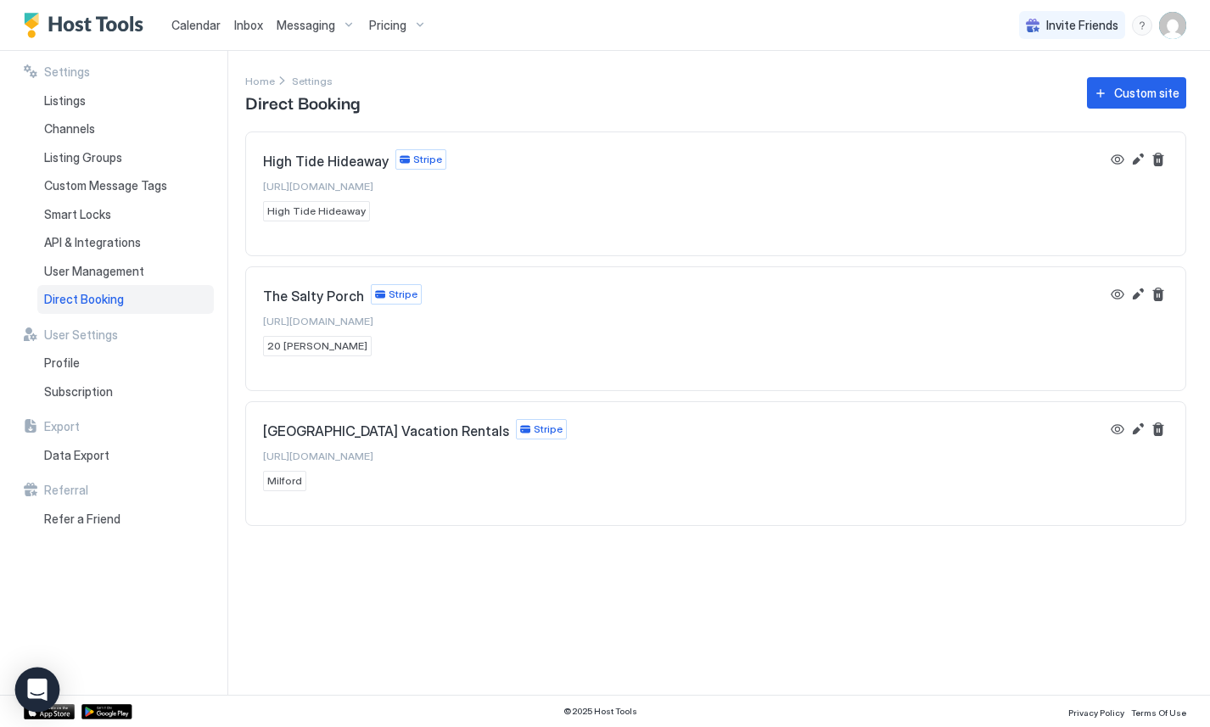
click at [42, 681] on icon "Open Intercom Messenger" at bounding box center [37, 690] width 20 height 22
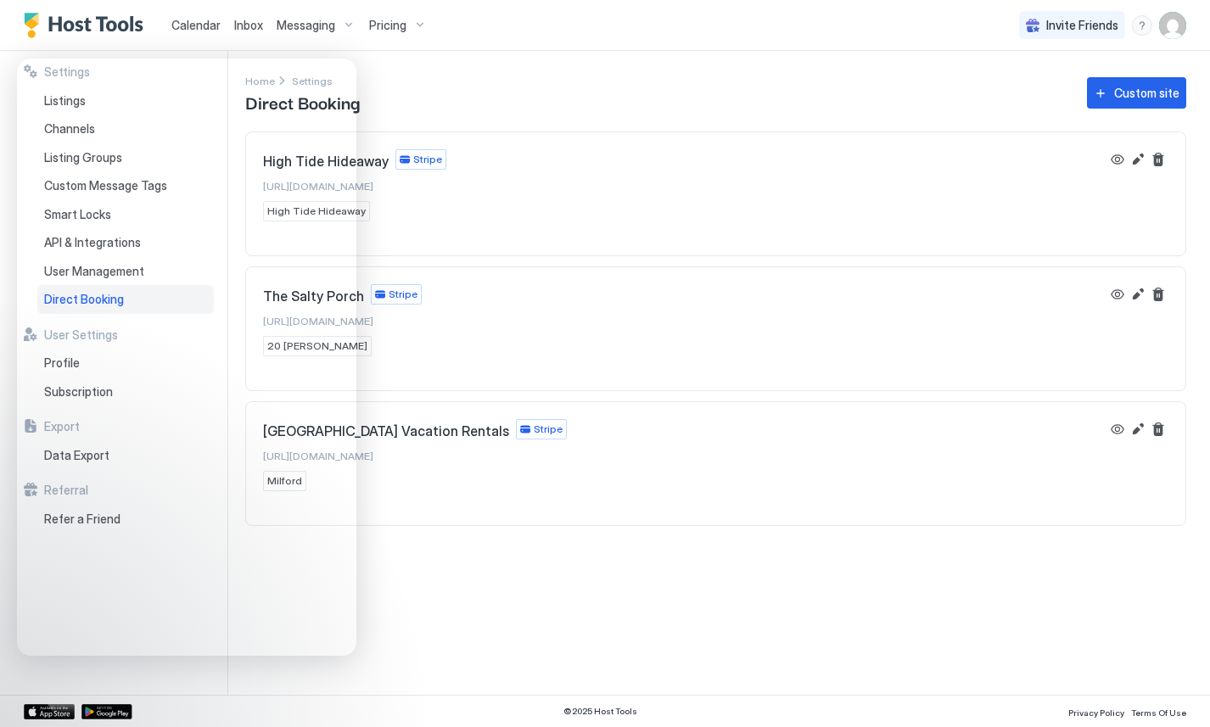
click at [1164, 31] on img "User profile" at bounding box center [1172, 25] width 27 height 27
click at [1060, 89] on div "Settings" at bounding box center [1077, 96] width 215 height 30
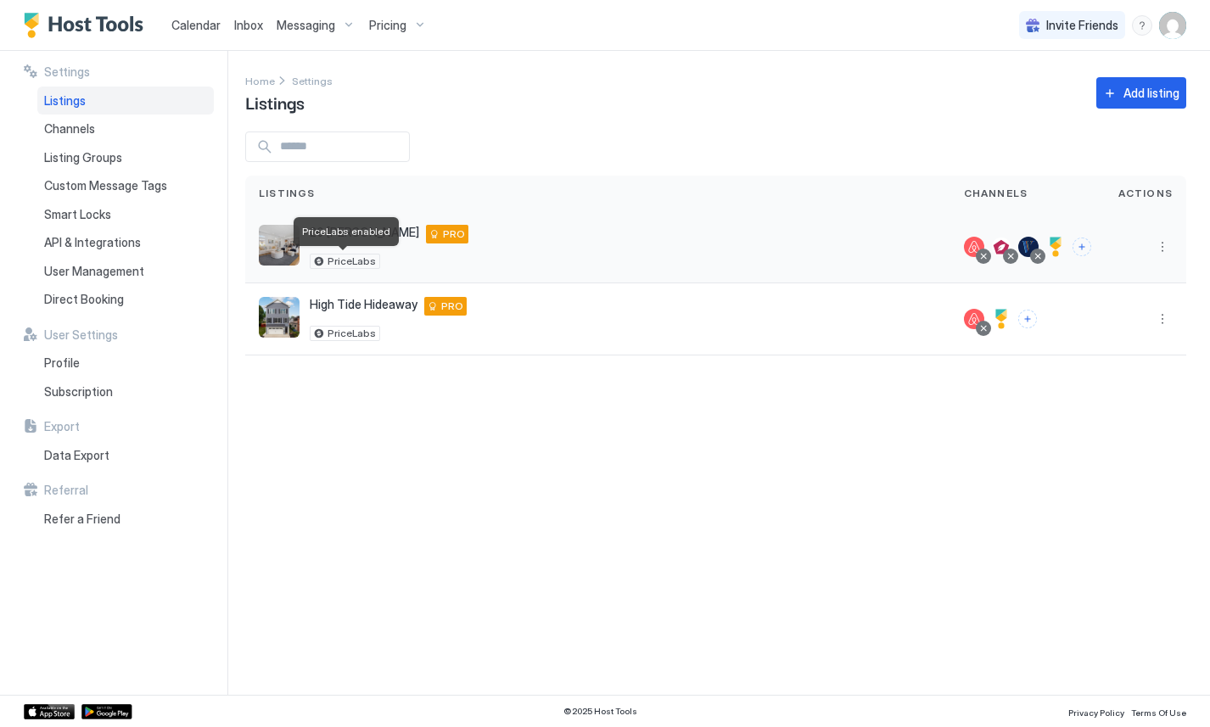
click at [355, 261] on span "PriceLabs" at bounding box center [351, 261] width 48 height 0
click at [70, 401] on div "Subscription" at bounding box center [125, 391] width 176 height 29
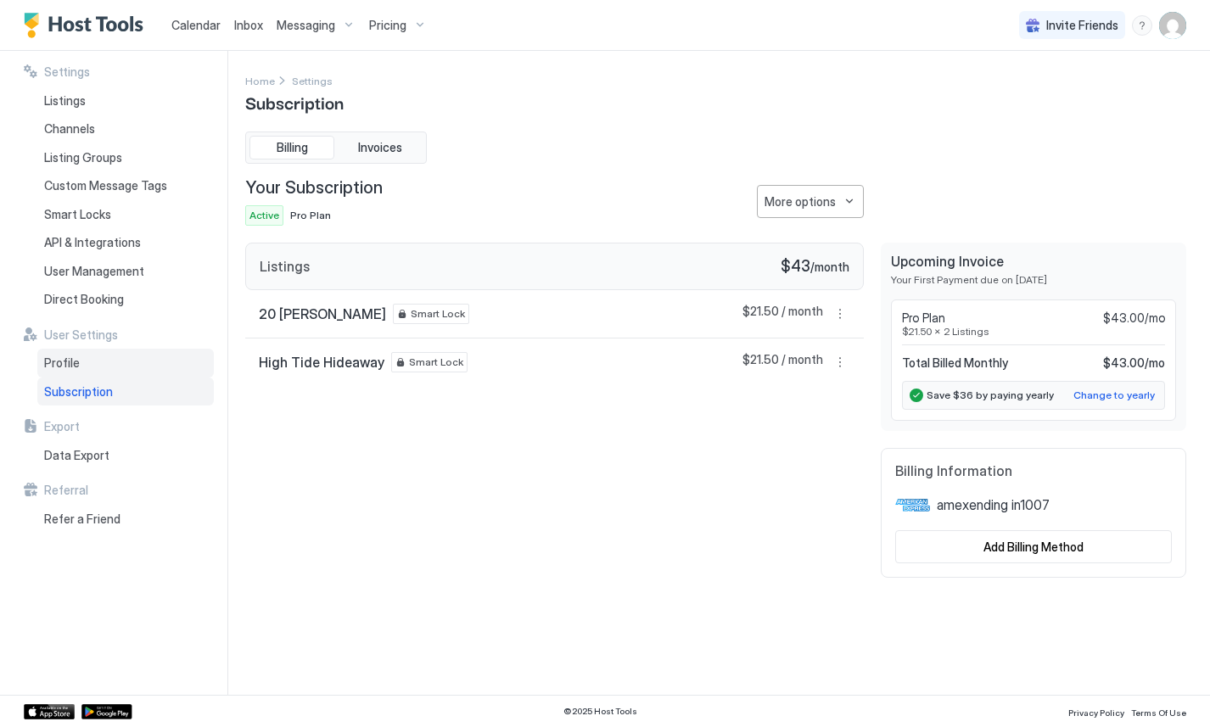
click at [75, 369] on span "Profile" at bounding box center [62, 362] width 36 height 15
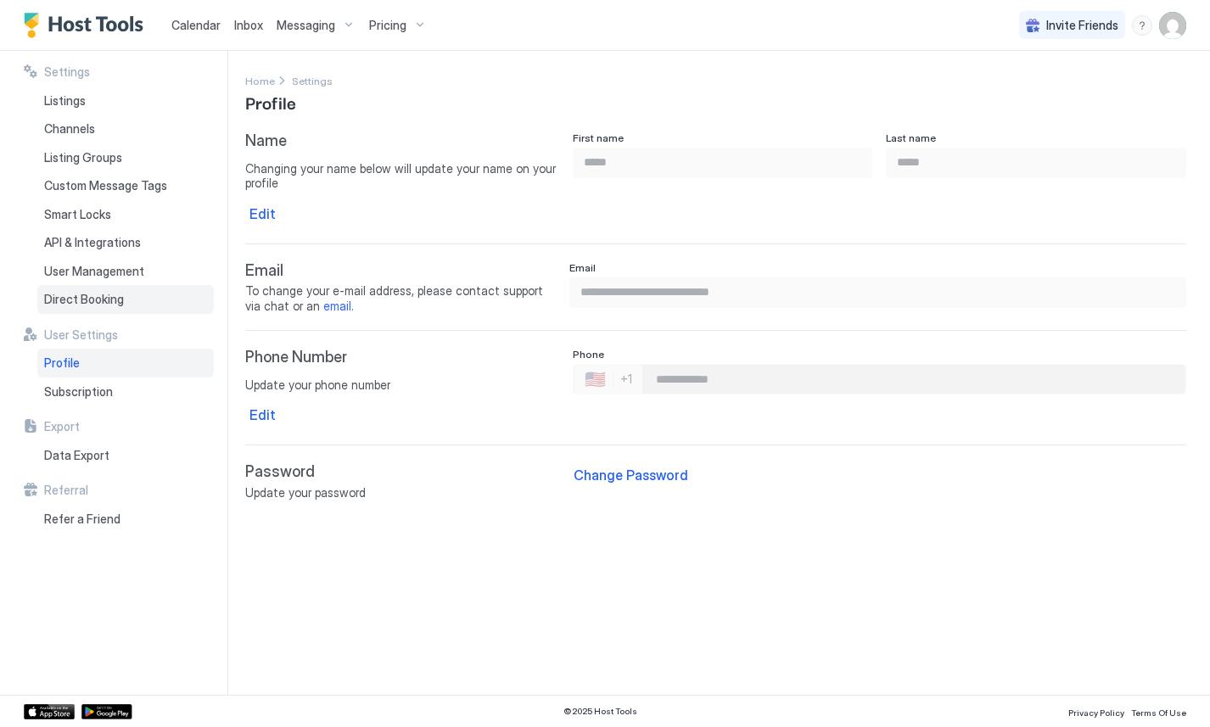
click at [107, 292] on span "Direct Booking" at bounding box center [84, 299] width 80 height 15
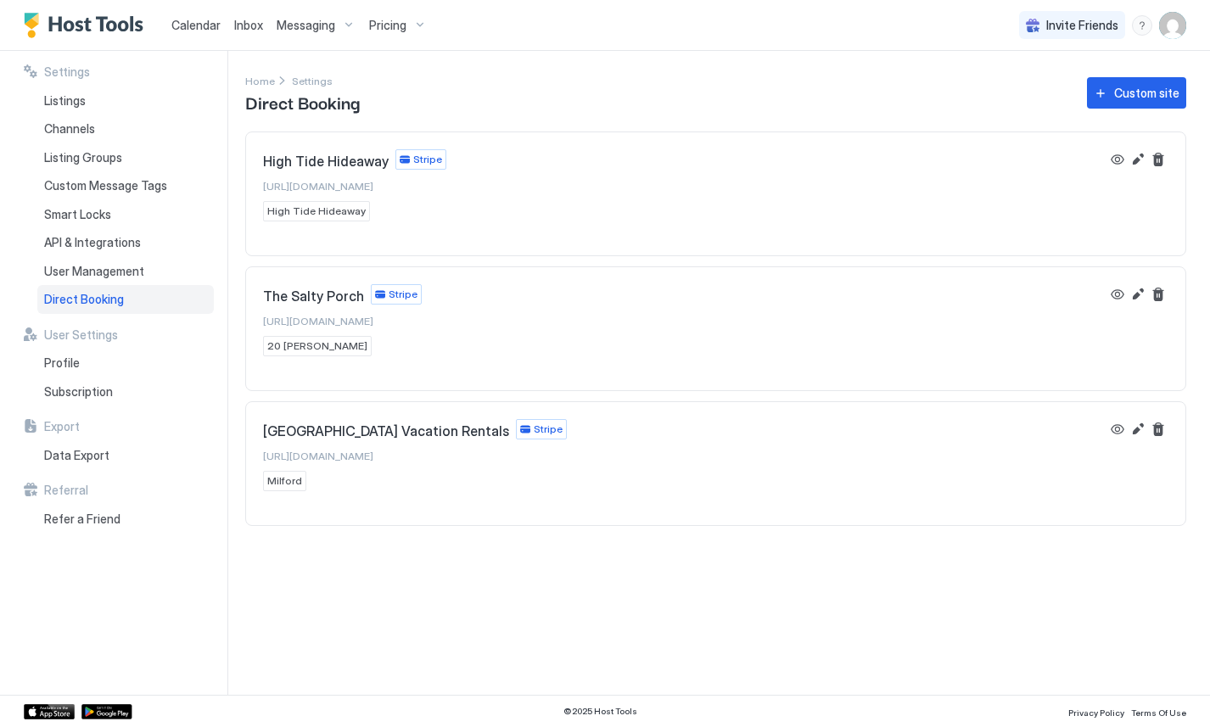
click at [406, 297] on span "Stripe" at bounding box center [403, 294] width 29 height 15
click at [100, 274] on span "User Management" at bounding box center [94, 271] width 100 height 15
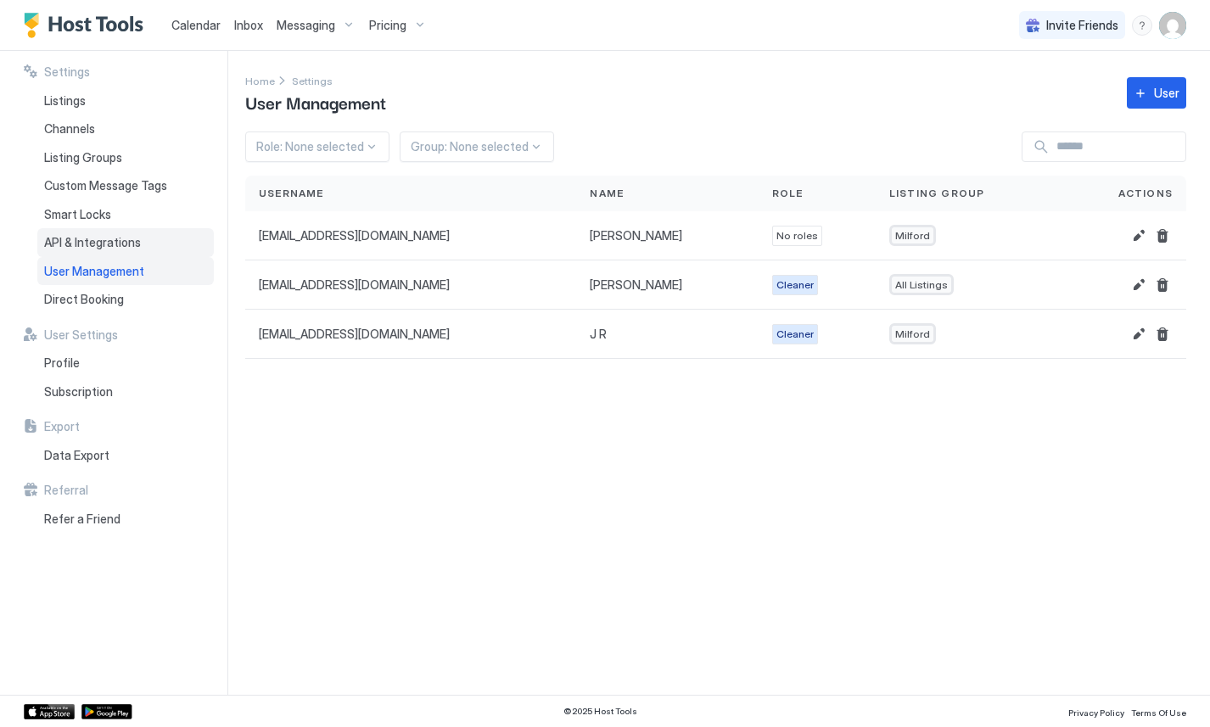
click at [92, 239] on span "API & Integrations" at bounding box center [92, 242] width 97 height 15
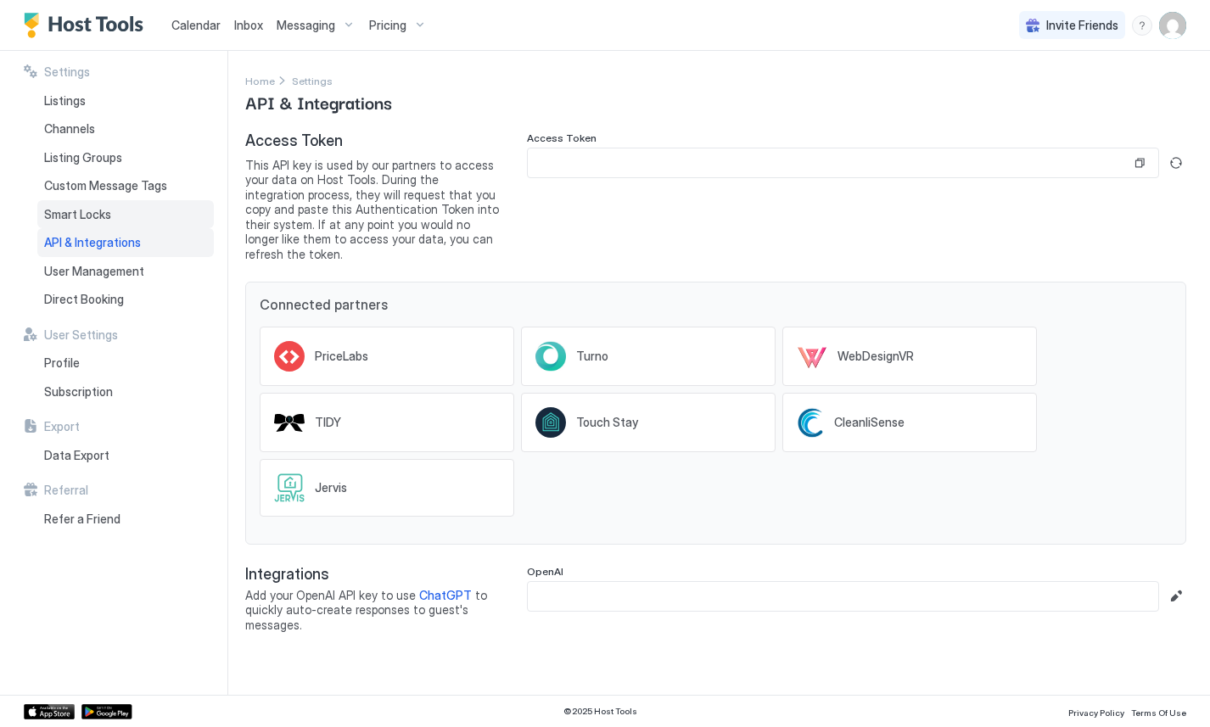
click at [87, 210] on span "Smart Locks" at bounding box center [77, 214] width 67 height 15
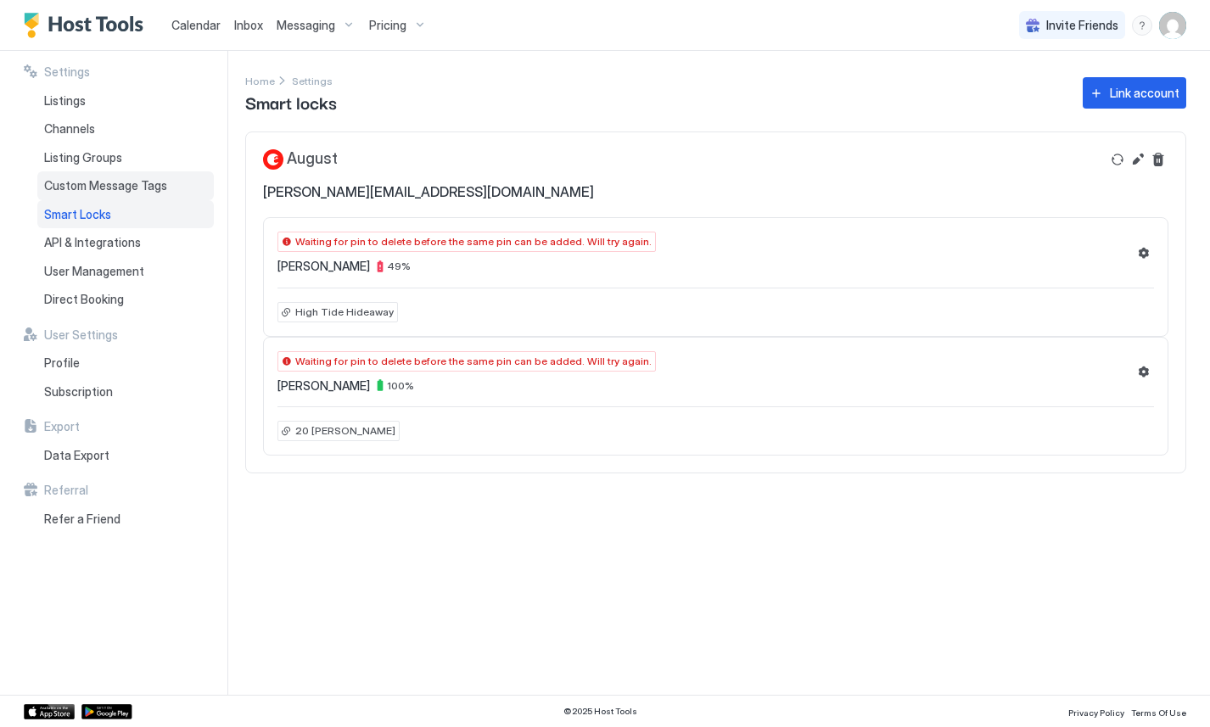
click at [90, 182] on span "Custom Message Tags" at bounding box center [105, 185] width 123 height 15
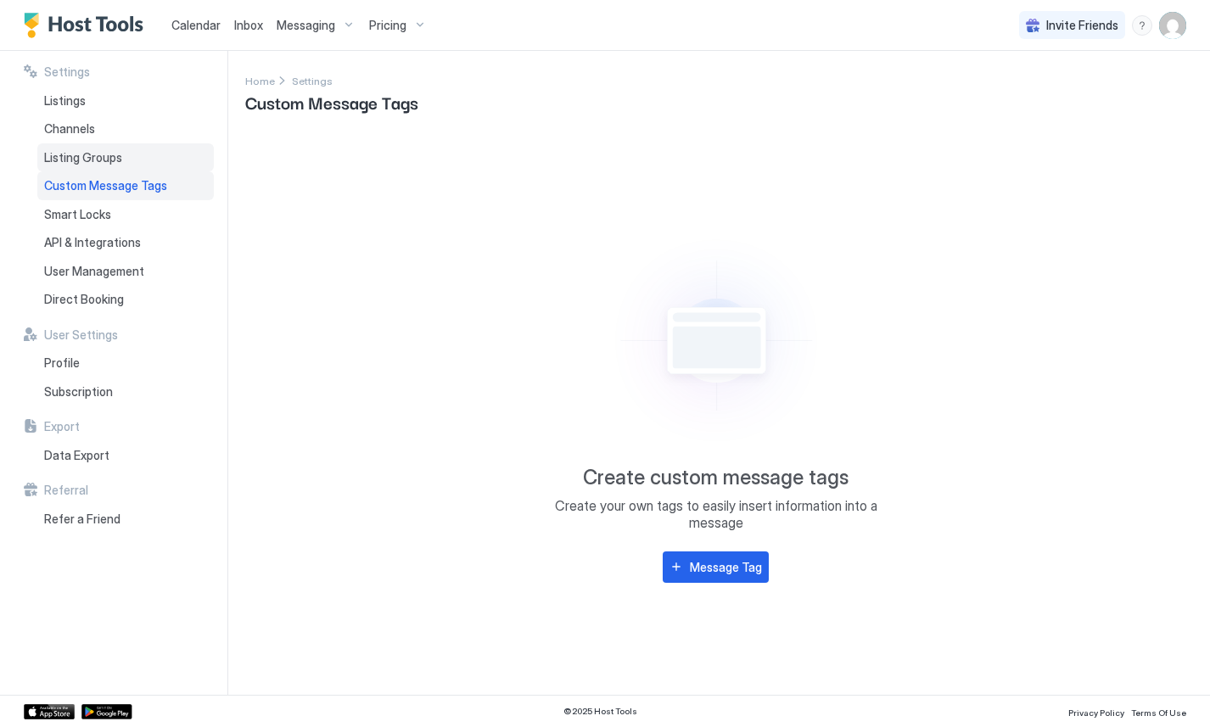
click at [87, 157] on span "Listing Groups" at bounding box center [83, 157] width 78 height 15
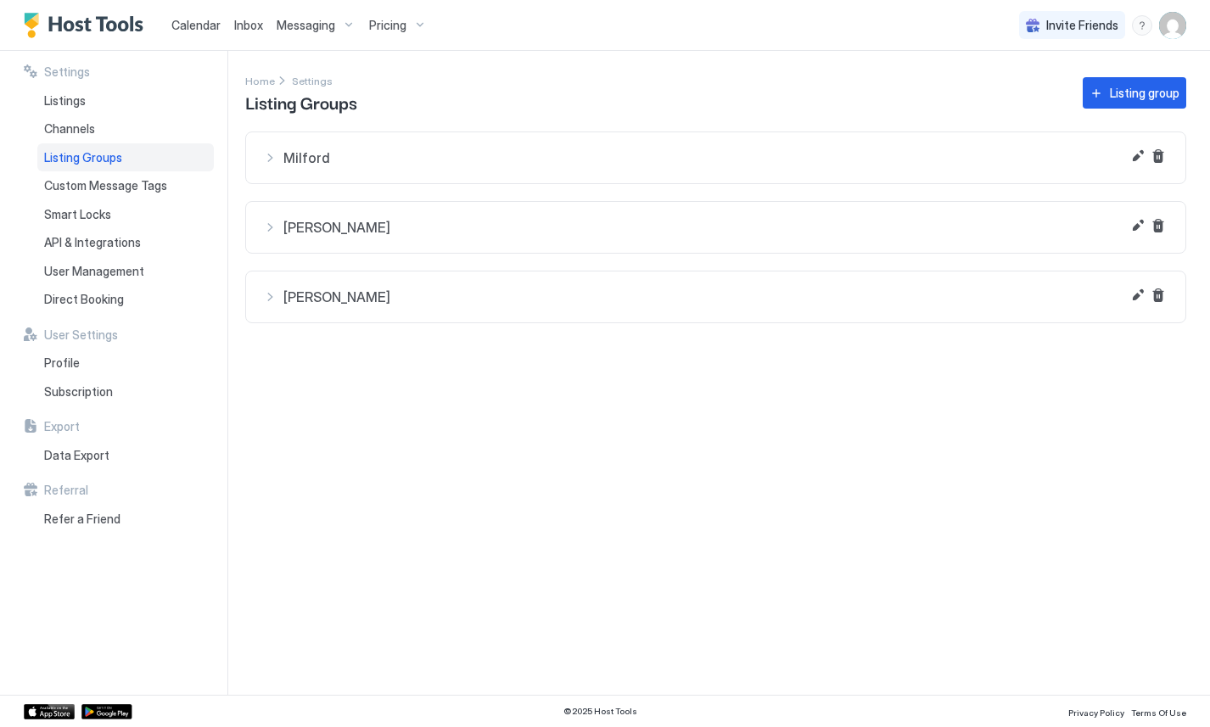
click at [266, 161] on div "Milford" at bounding box center [715, 157] width 905 height 17
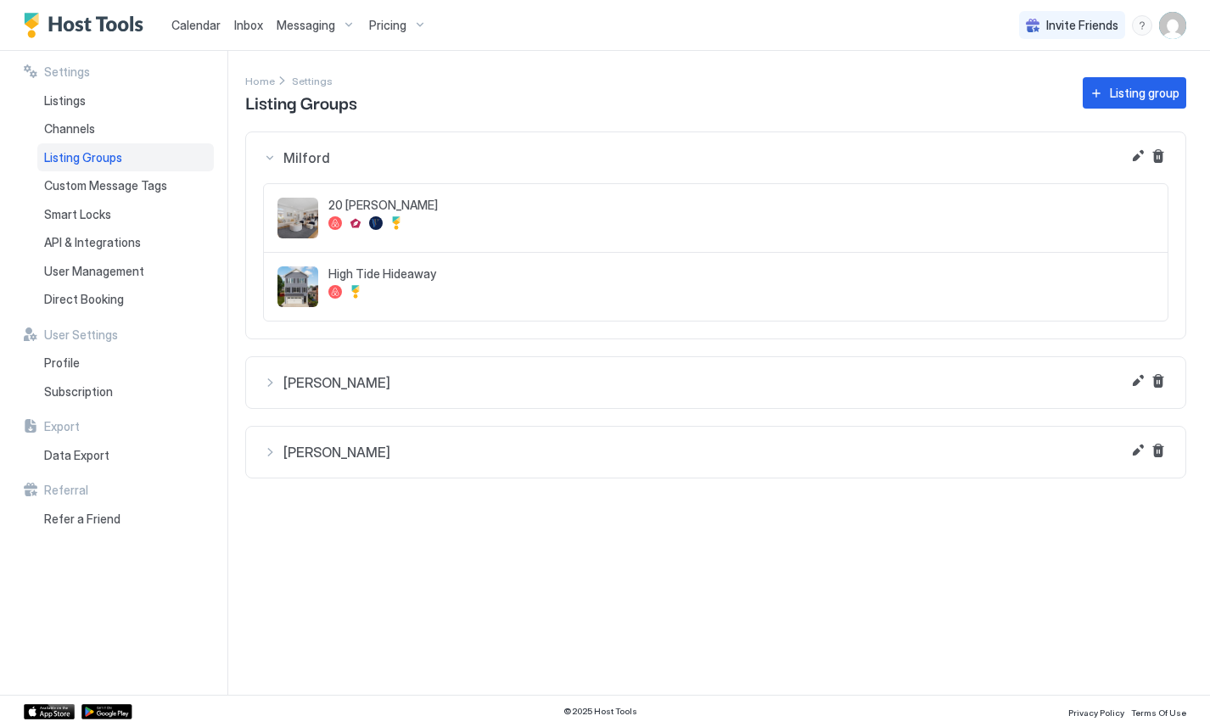
click at [266, 161] on div "Milford" at bounding box center [715, 157] width 905 height 17
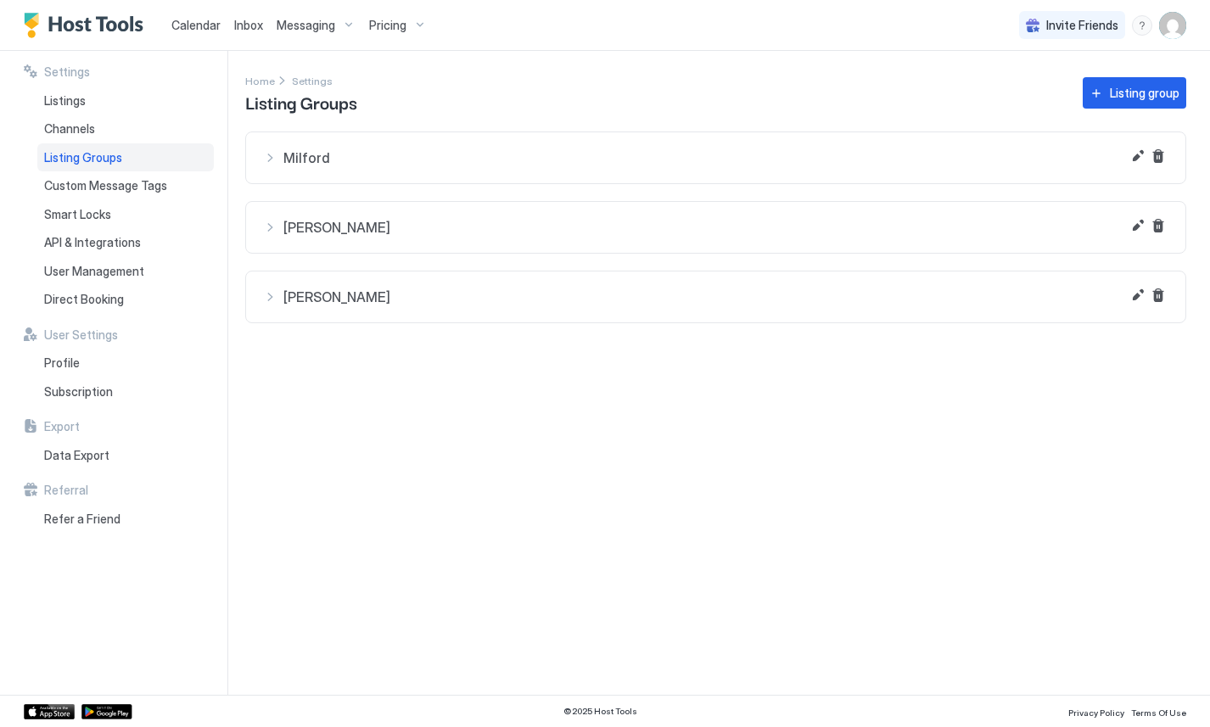
click at [260, 225] on button "Andrews" at bounding box center [715, 227] width 939 height 51
click at [266, 305] on button "Hauser" at bounding box center [715, 296] width 939 height 51
click at [83, 120] on div "Channels" at bounding box center [125, 129] width 176 height 29
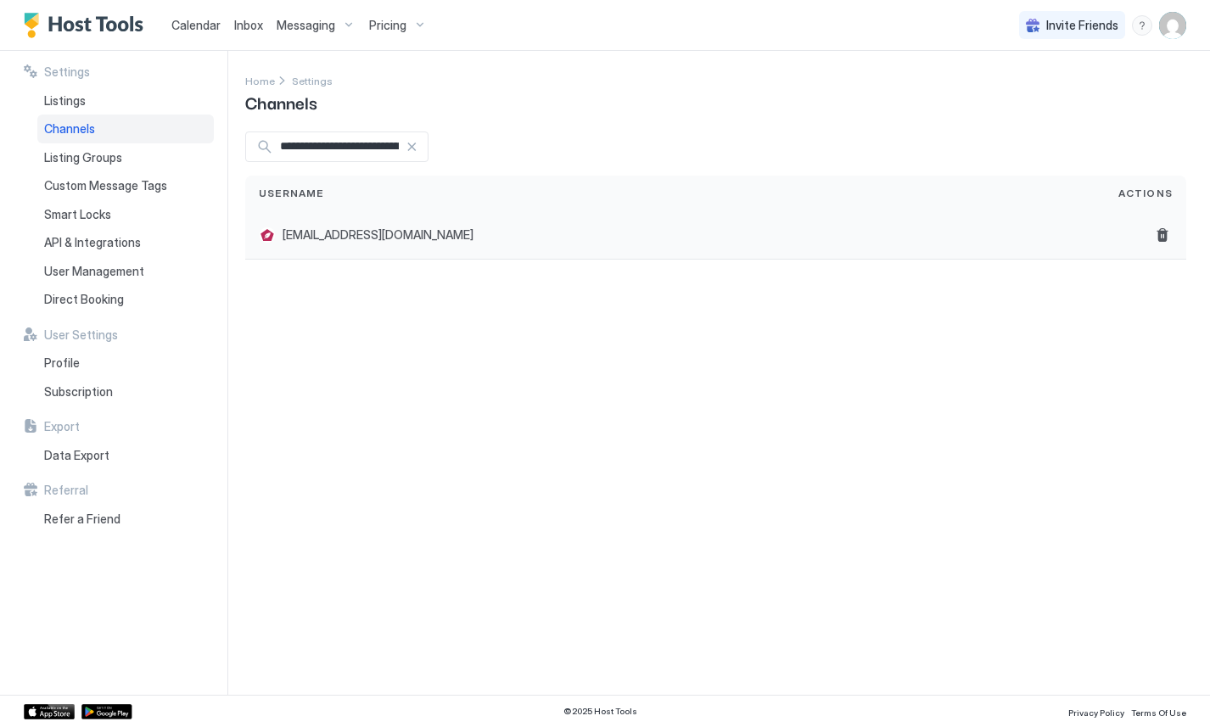
click at [272, 236] on div at bounding box center [267, 234] width 17 height 17
click at [417, 146] on div at bounding box center [411, 147] width 12 height 12
click at [528, 152] on div at bounding box center [715, 146] width 941 height 31
click at [590, 410] on div "Settings Home Settings Channels Username Actions 20hauser@nothingbeatsaduck.com…" at bounding box center [727, 373] width 965 height 644
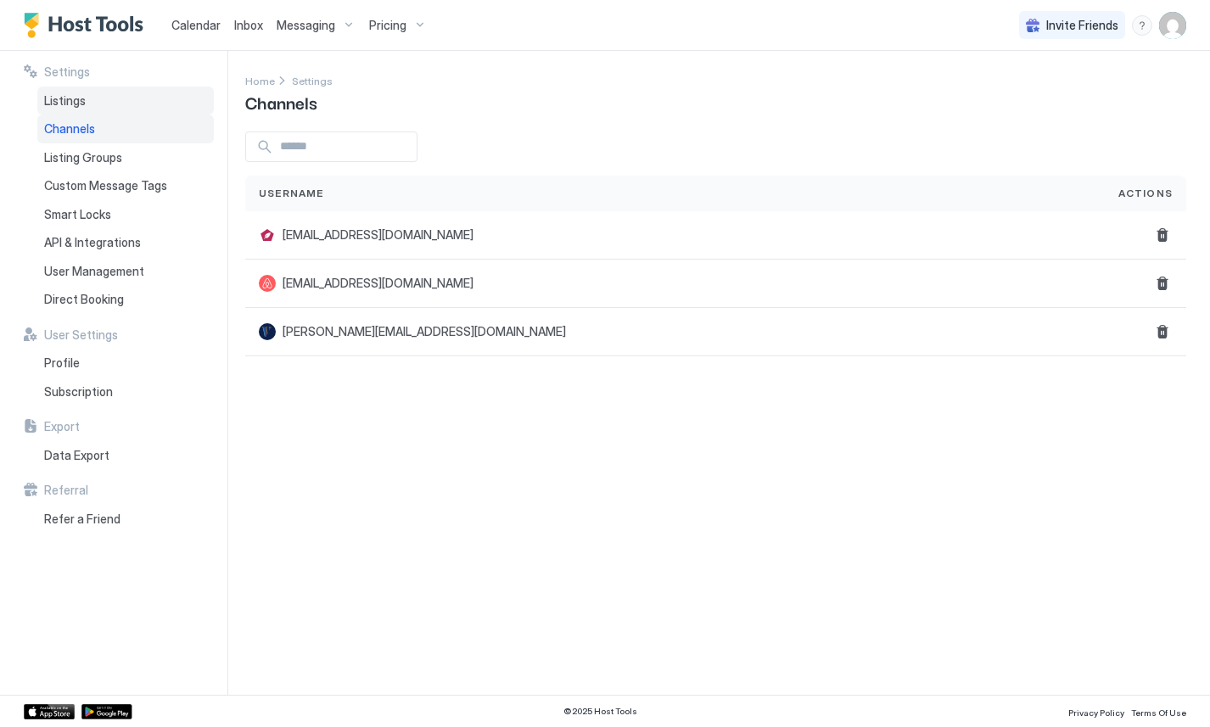
click at [64, 96] on span "Listings" at bounding box center [65, 100] width 42 height 15
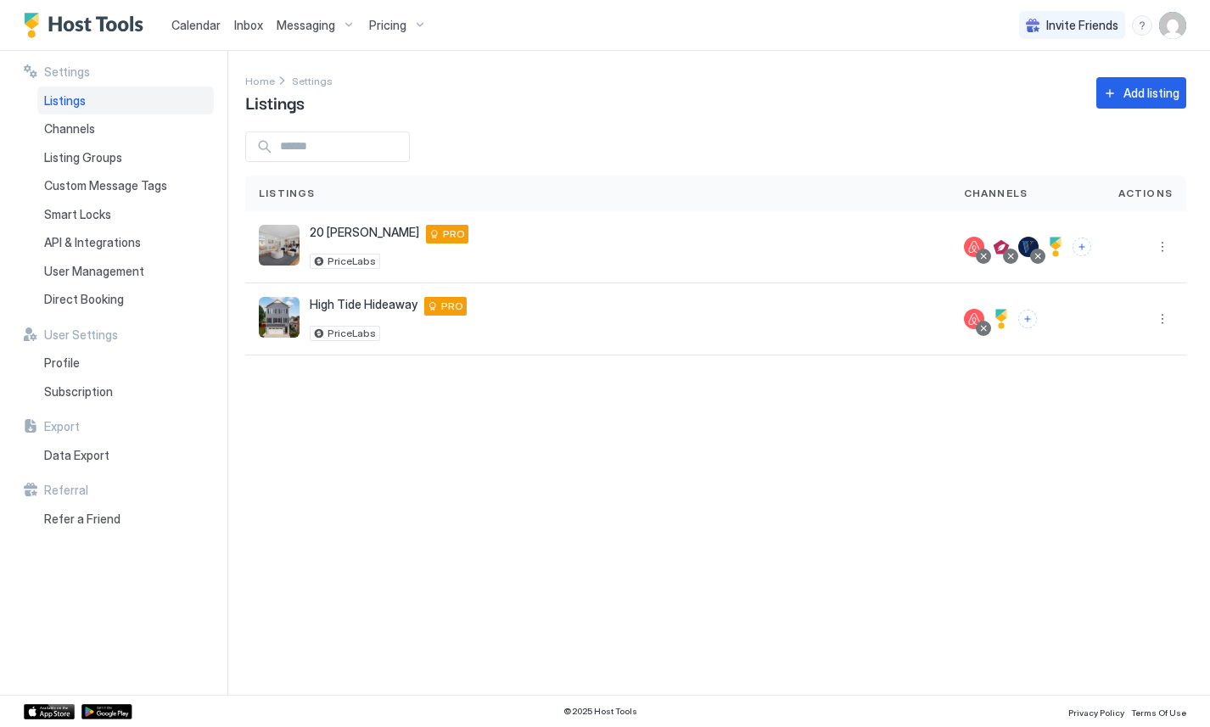
click at [88, 70] on div "Settings" at bounding box center [119, 71] width 190 height 15
click at [337, 23] on div "Messaging" at bounding box center [316, 25] width 92 height 29
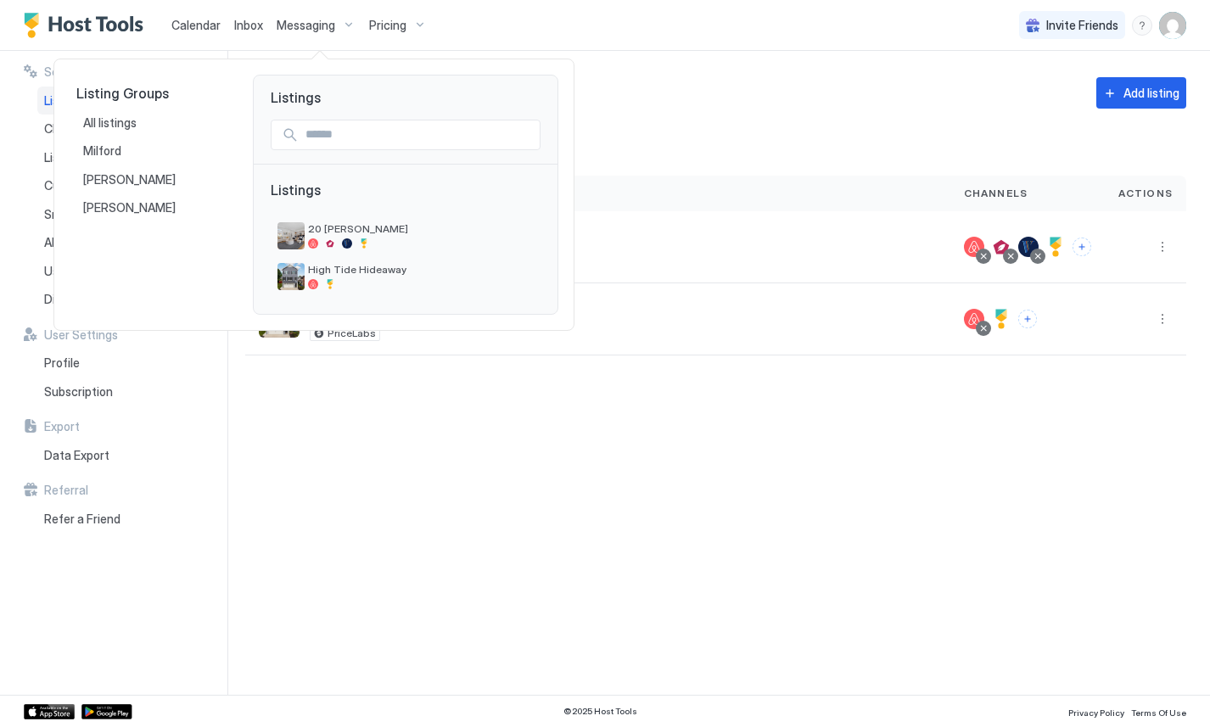
click at [337, 23] on div at bounding box center [605, 363] width 1210 height 727
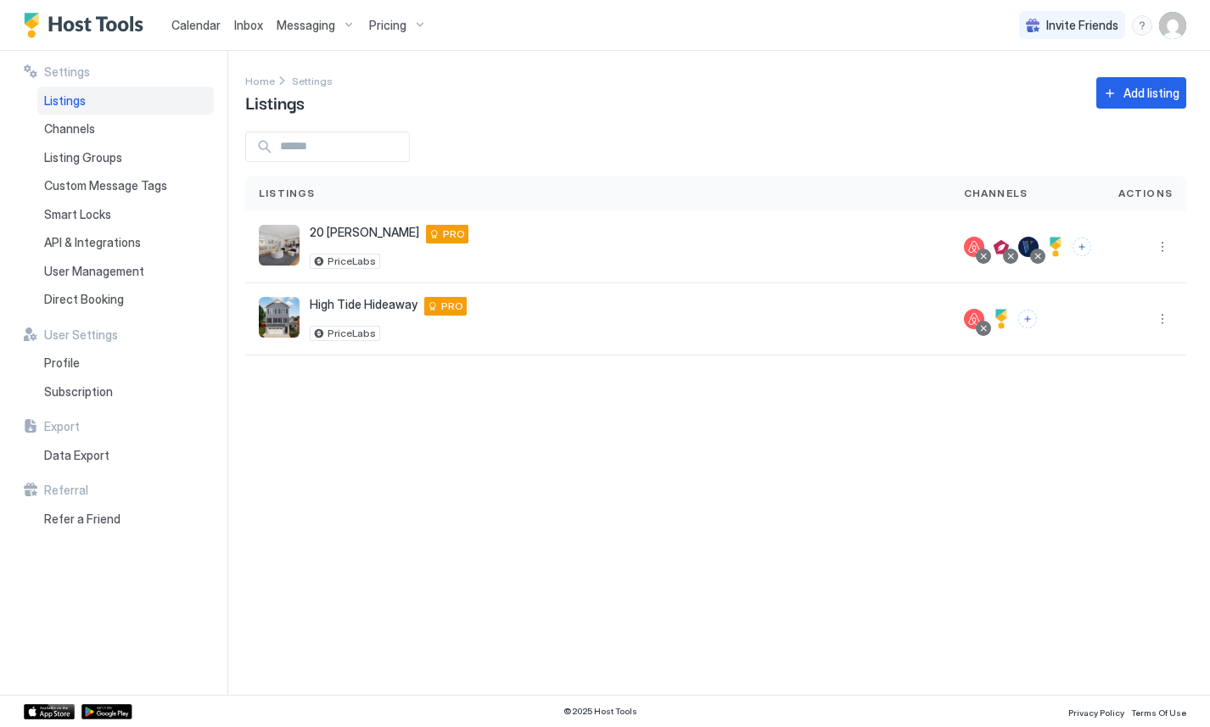
click at [383, 22] on span "Pricing" at bounding box center [387, 25] width 37 height 15
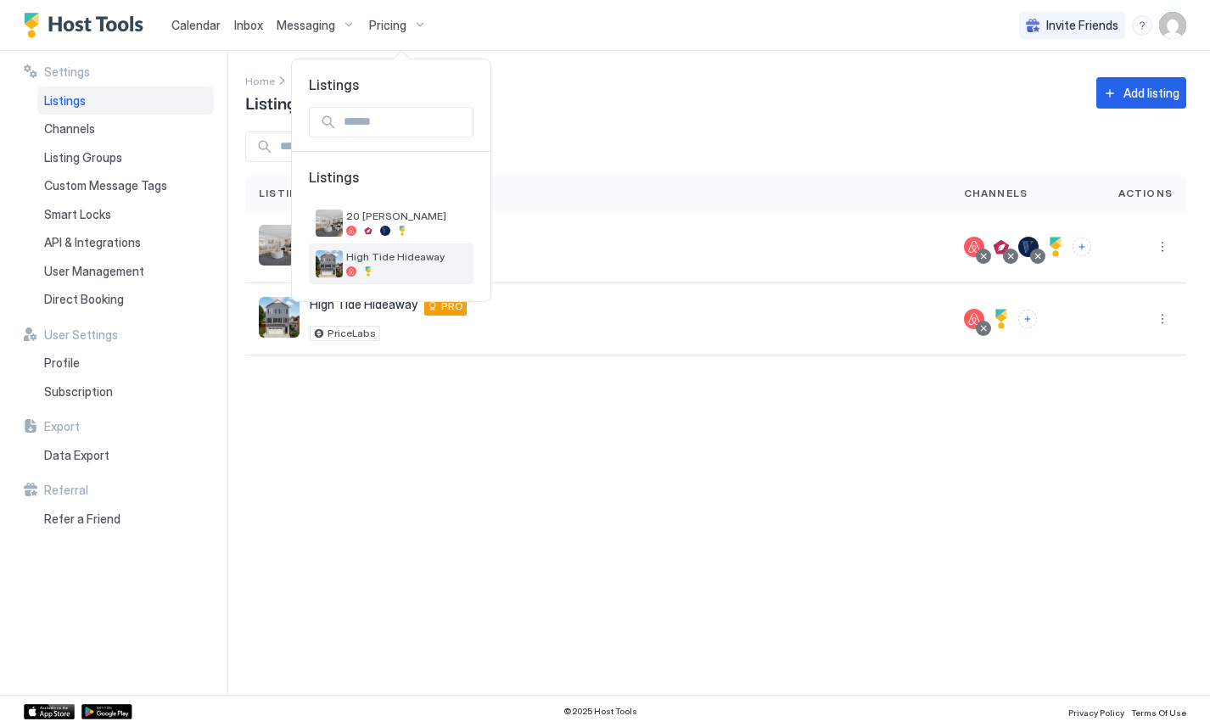
click at [338, 262] on img "listing image" at bounding box center [329, 263] width 27 height 27
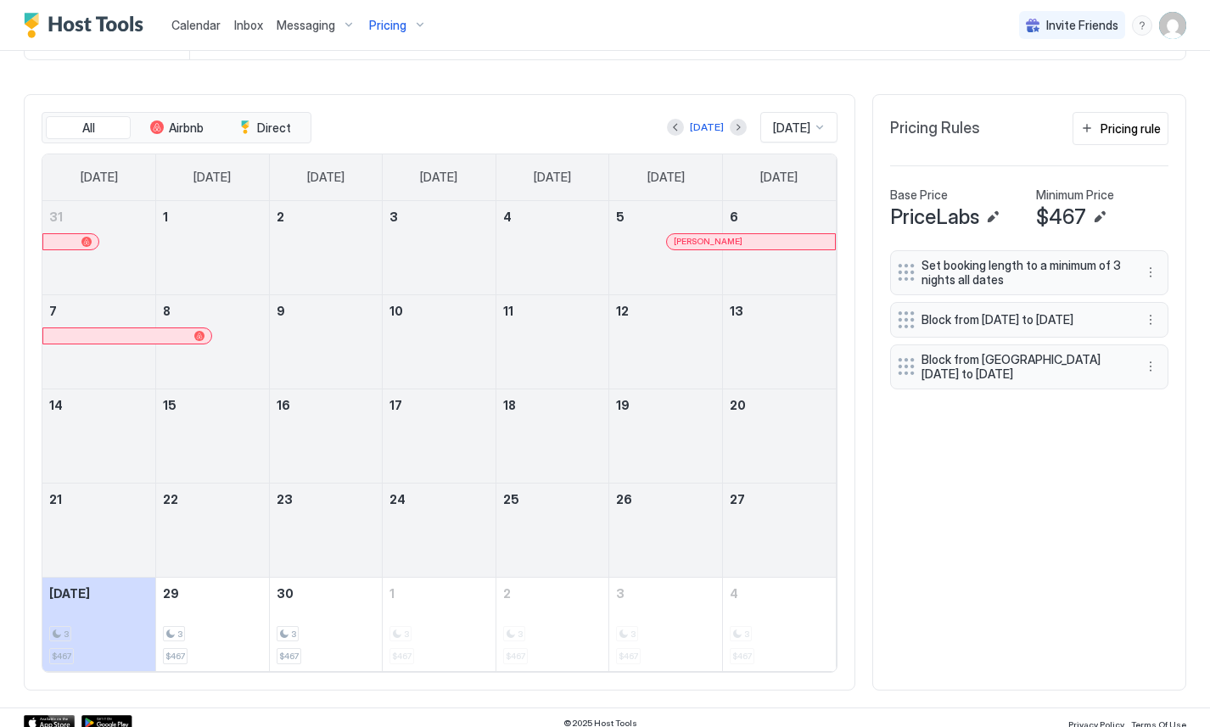
scroll to position [481, 0]
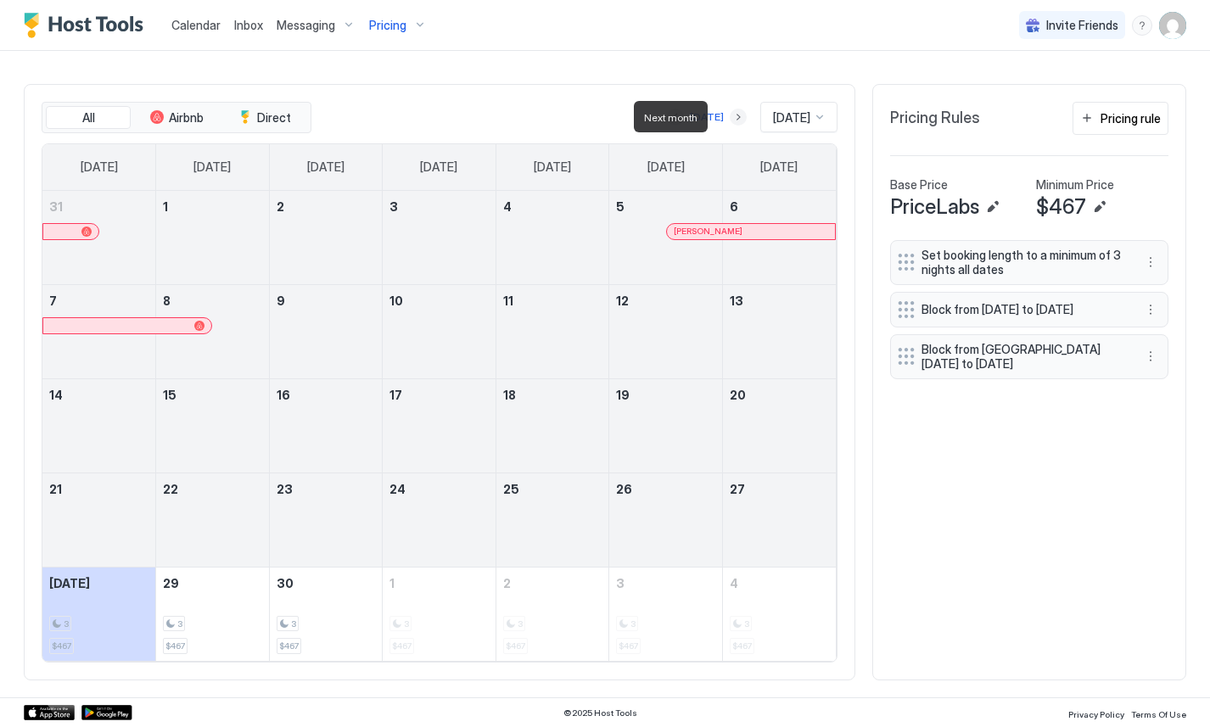
click at [730, 113] on button "Next month" at bounding box center [738, 117] width 17 height 17
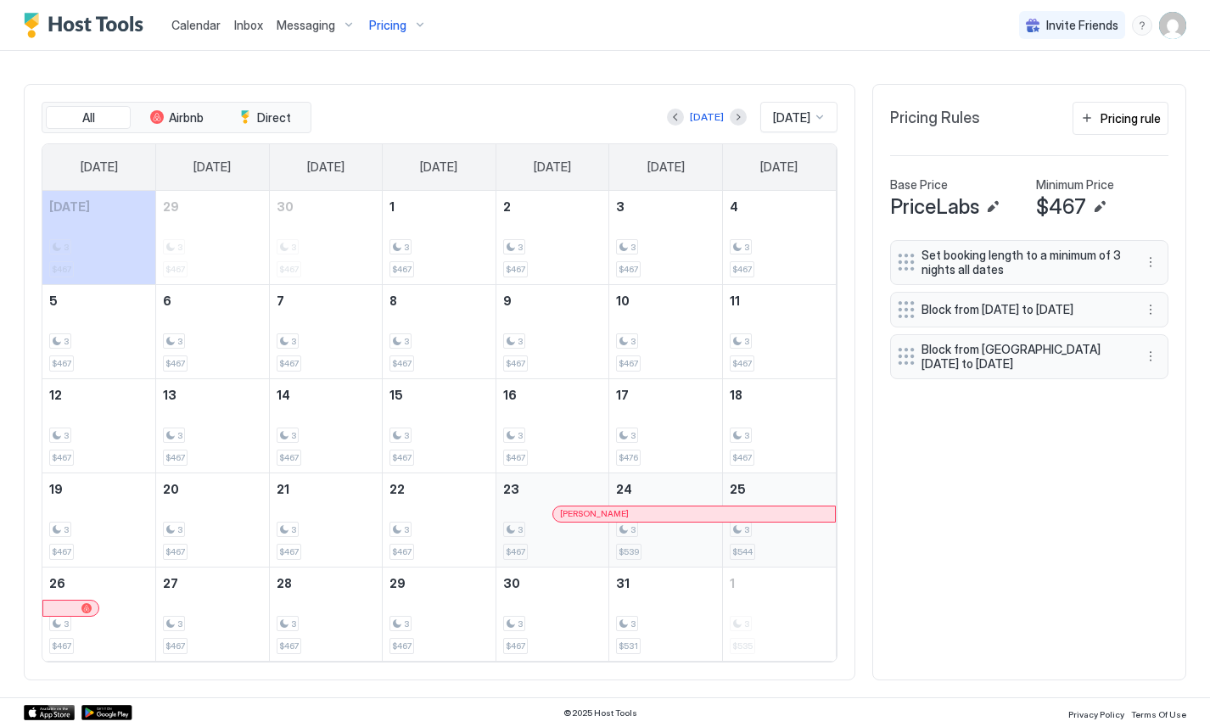
click at [551, 533] on div "3" at bounding box center [552, 530] width 99 height 16
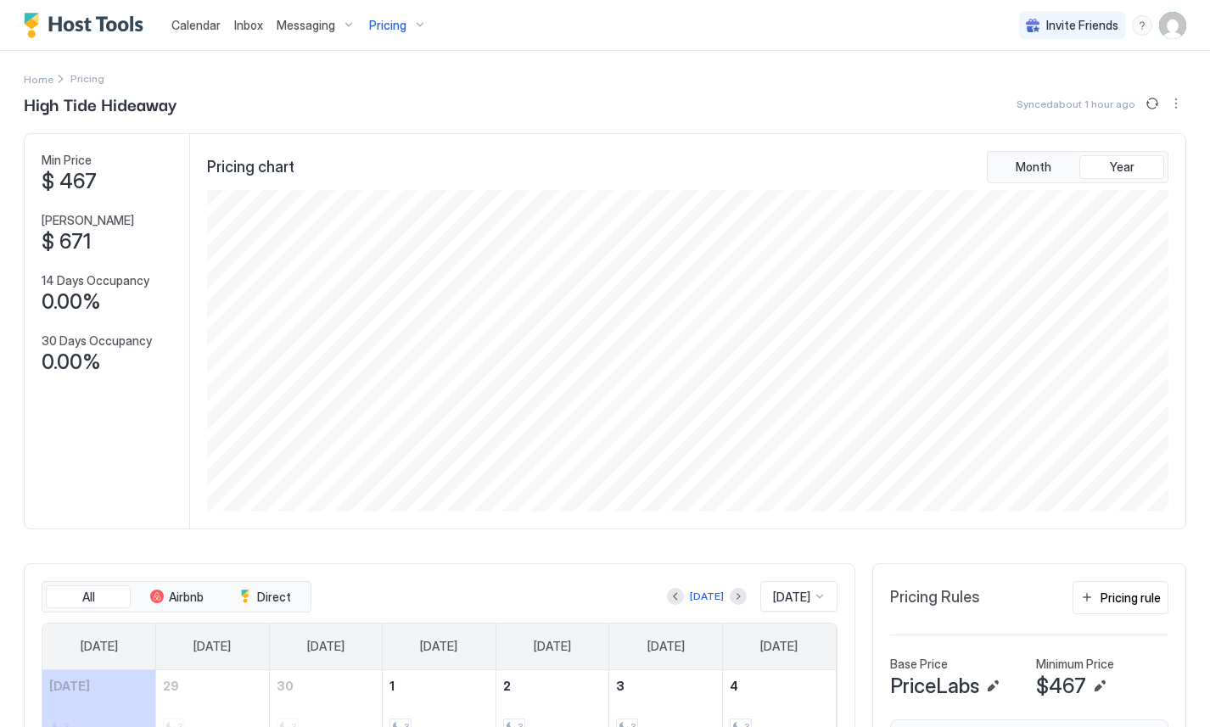
scroll to position [0, 0]
click at [75, 81] on span "Pricing" at bounding box center [87, 80] width 34 height 13
click at [412, 16] on div "Pricing" at bounding box center [397, 25] width 71 height 29
click at [428, 210] on span "20 [PERSON_NAME]" at bounding box center [406, 216] width 120 height 13
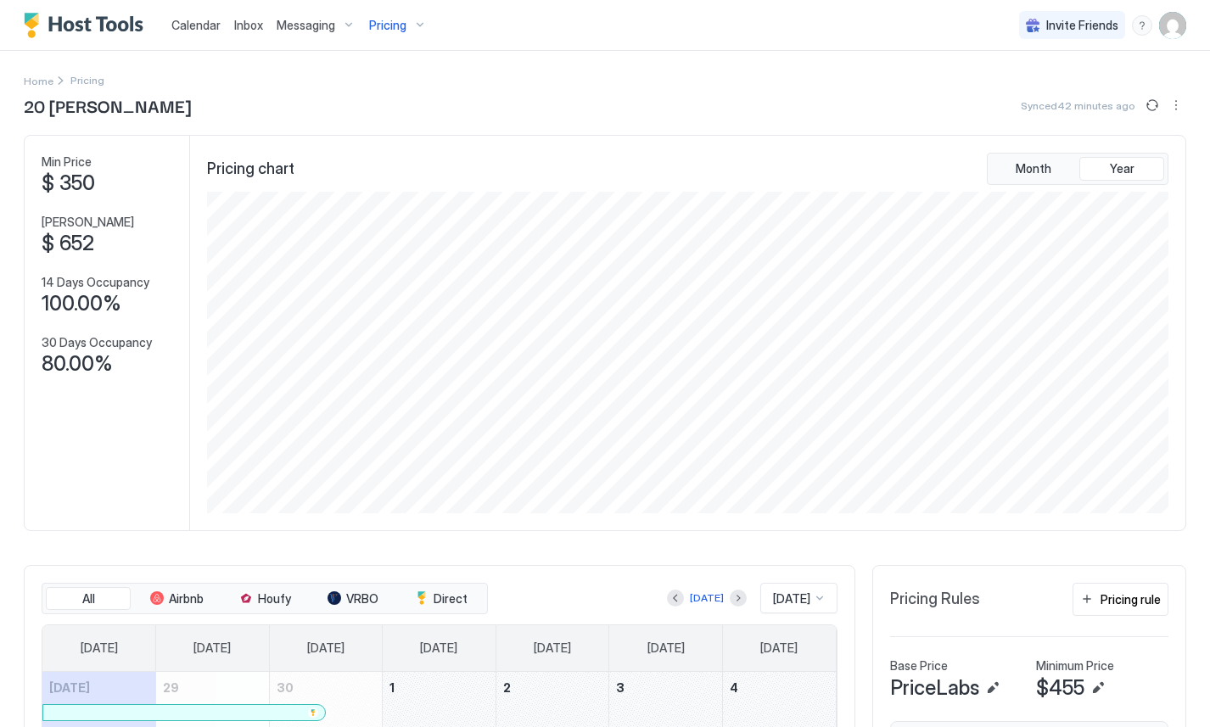
click at [82, 25] on img "Host Tools Logo" at bounding box center [87, 25] width 127 height 25
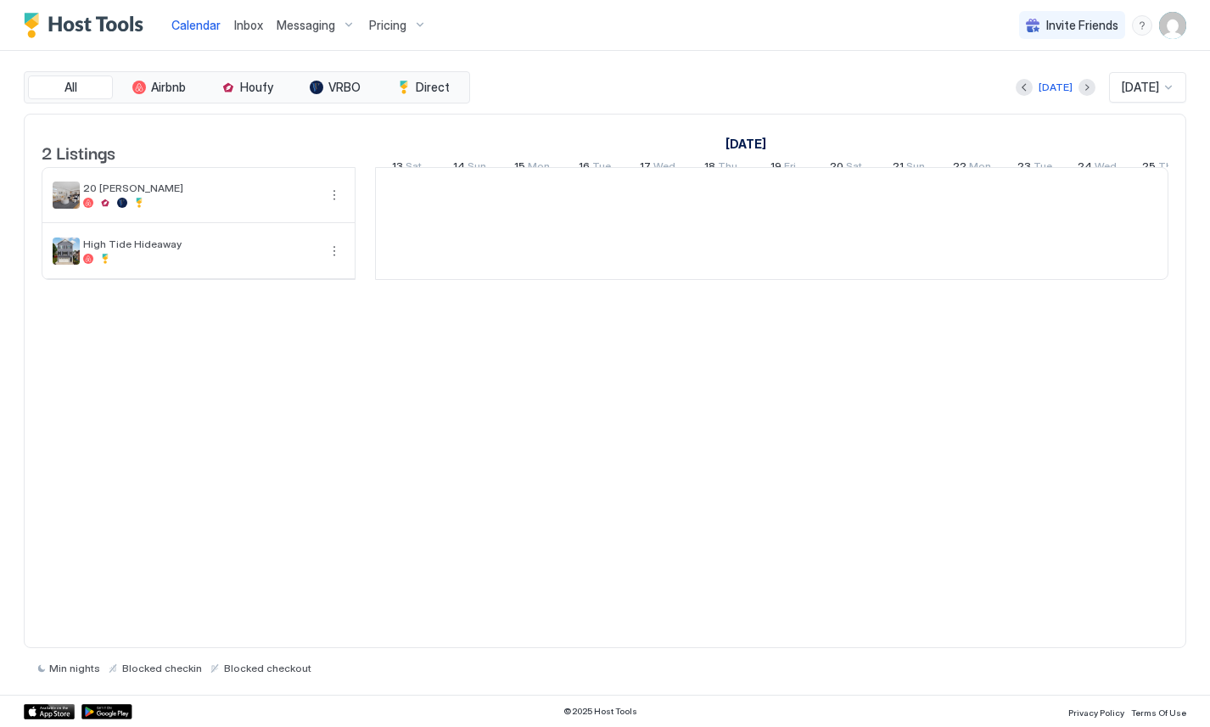
scroll to position [0, 942]
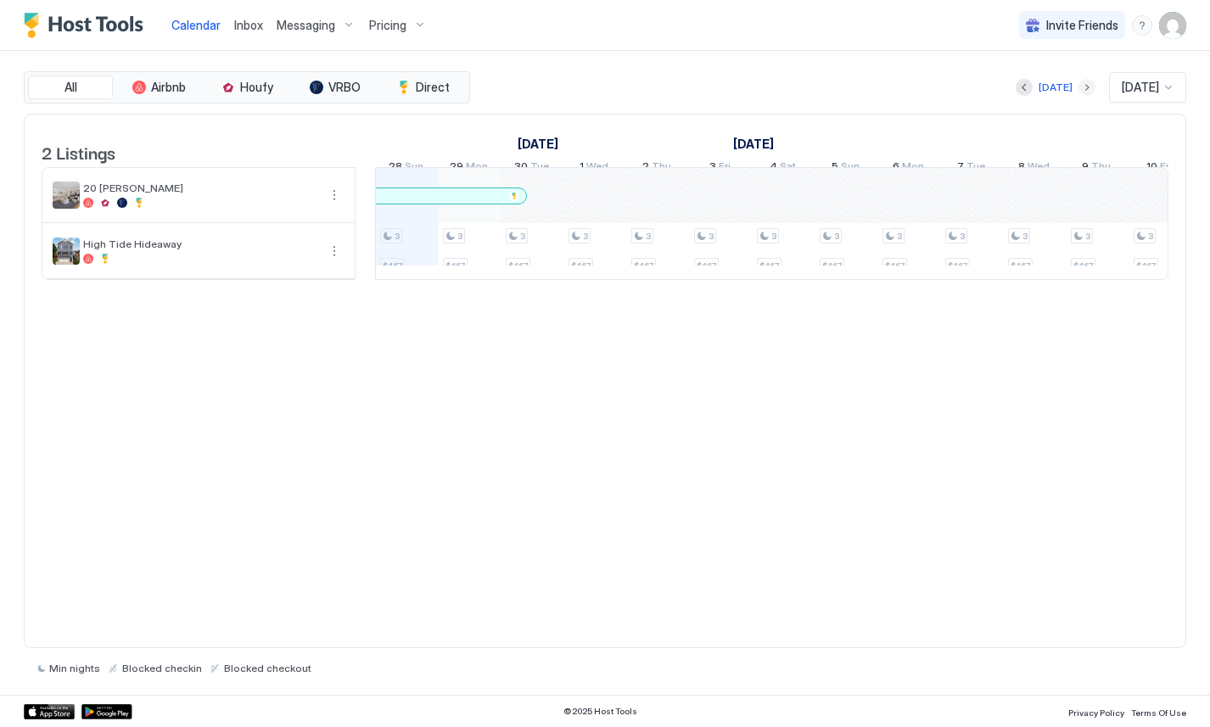
click at [1078, 81] on button "Next month" at bounding box center [1086, 87] width 17 height 17
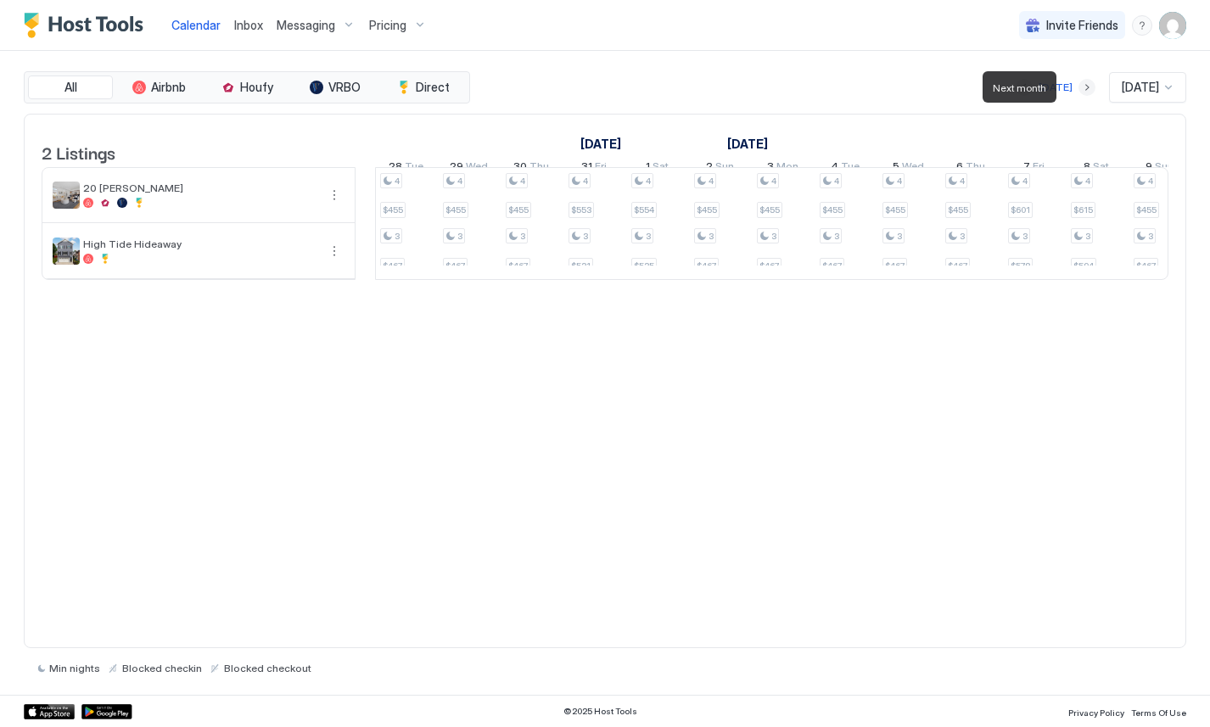
click at [1078, 81] on button "Next month" at bounding box center [1086, 87] width 17 height 17
click at [438, 91] on span "Direct" at bounding box center [433, 87] width 34 height 15
click at [63, 94] on button "All" at bounding box center [70, 87] width 85 height 24
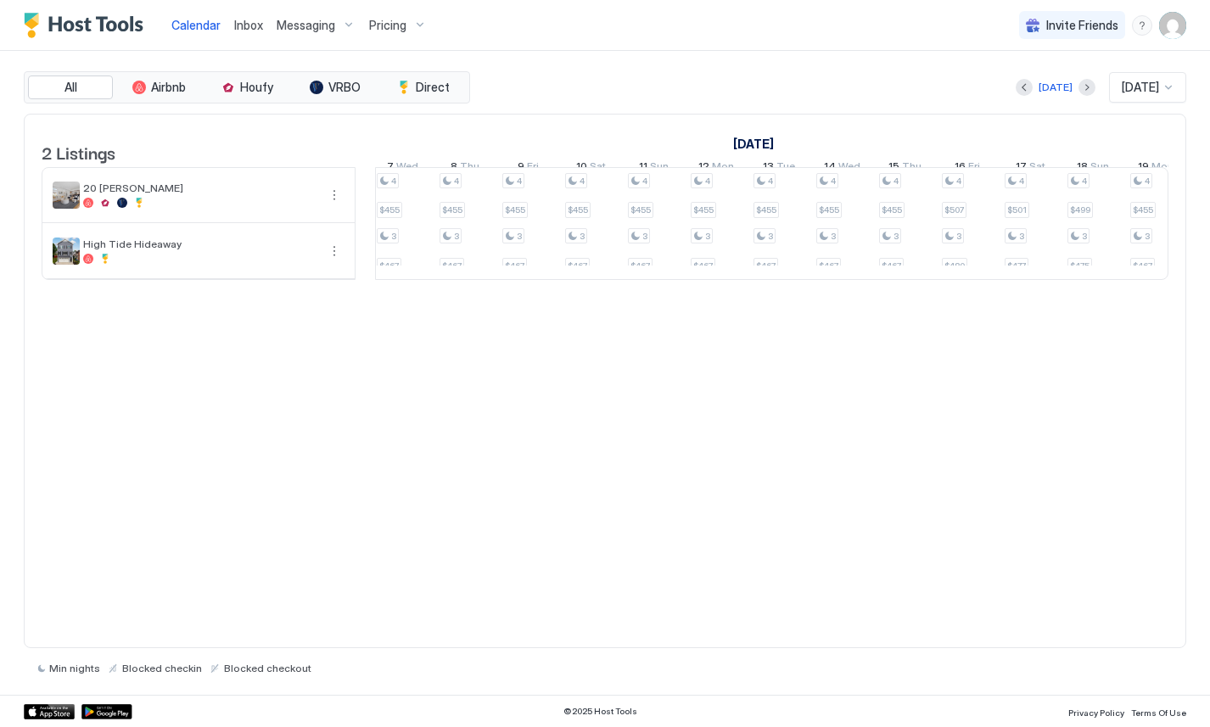
scroll to position [0, 0]
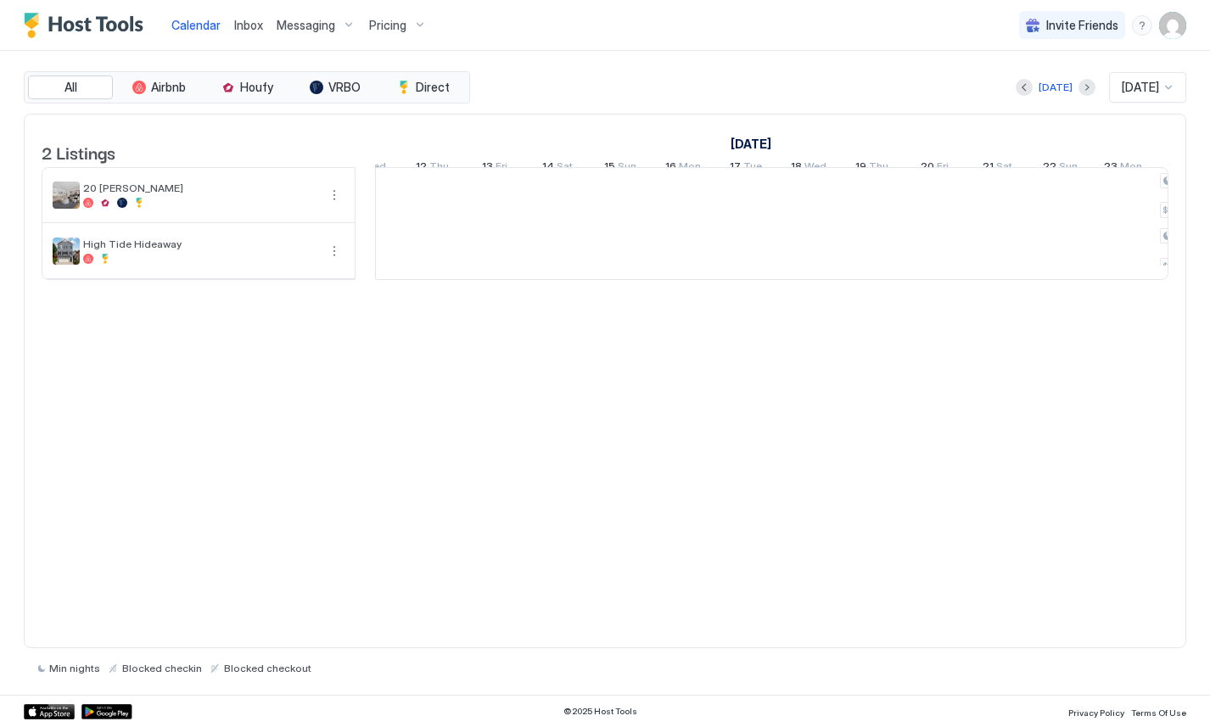
click at [657, 223] on div at bounding box center [683, 195] width 63 height 55
click at [690, 201] on div at bounding box center [683, 195] width 63 height 55
click at [859, 220] on div at bounding box center [874, 195] width 63 height 55
click at [824, 217] on div at bounding box center [811, 195] width 63 height 55
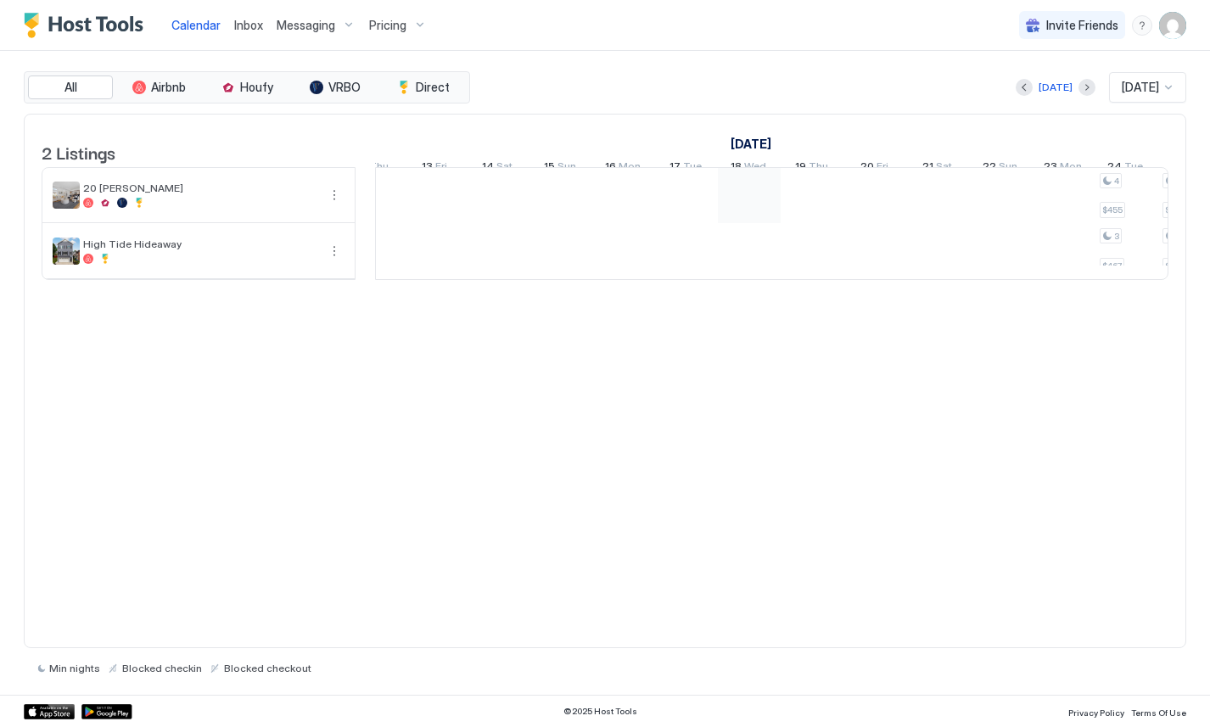
click at [732, 221] on div at bounding box center [749, 195] width 63 height 55
click at [376, 28] on span "Pricing" at bounding box center [387, 25] width 37 height 15
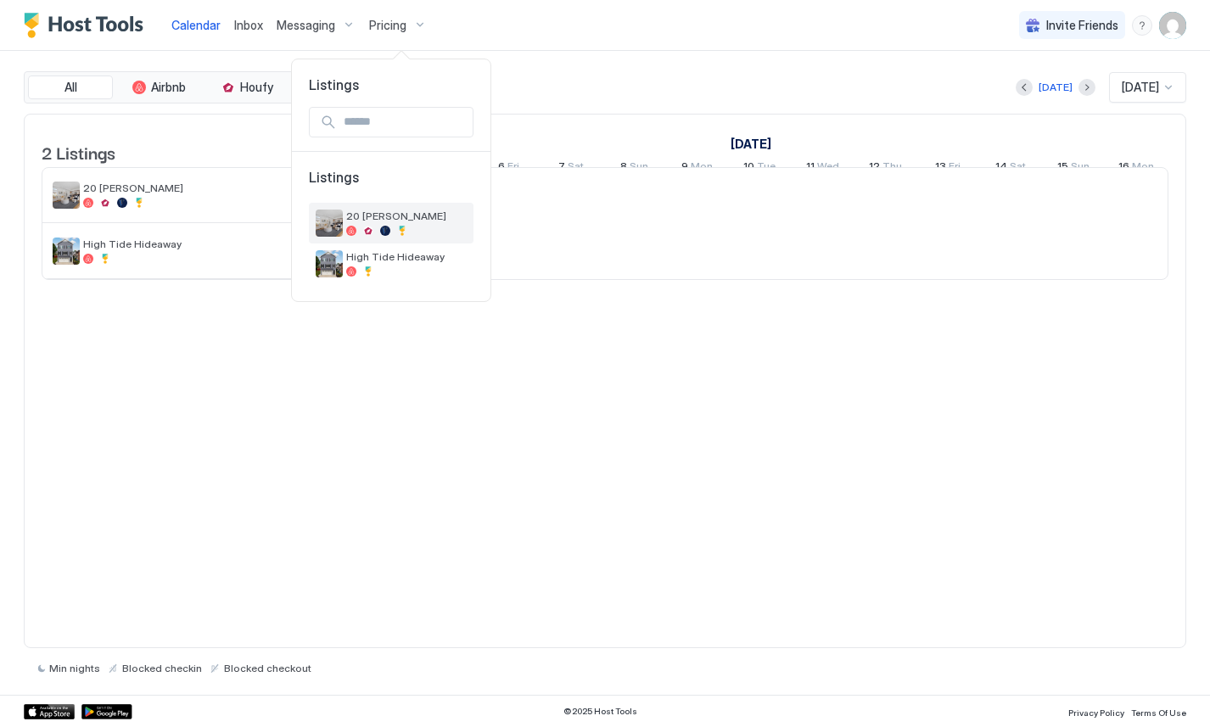
click at [422, 212] on span "20 [PERSON_NAME]" at bounding box center [406, 216] width 120 height 13
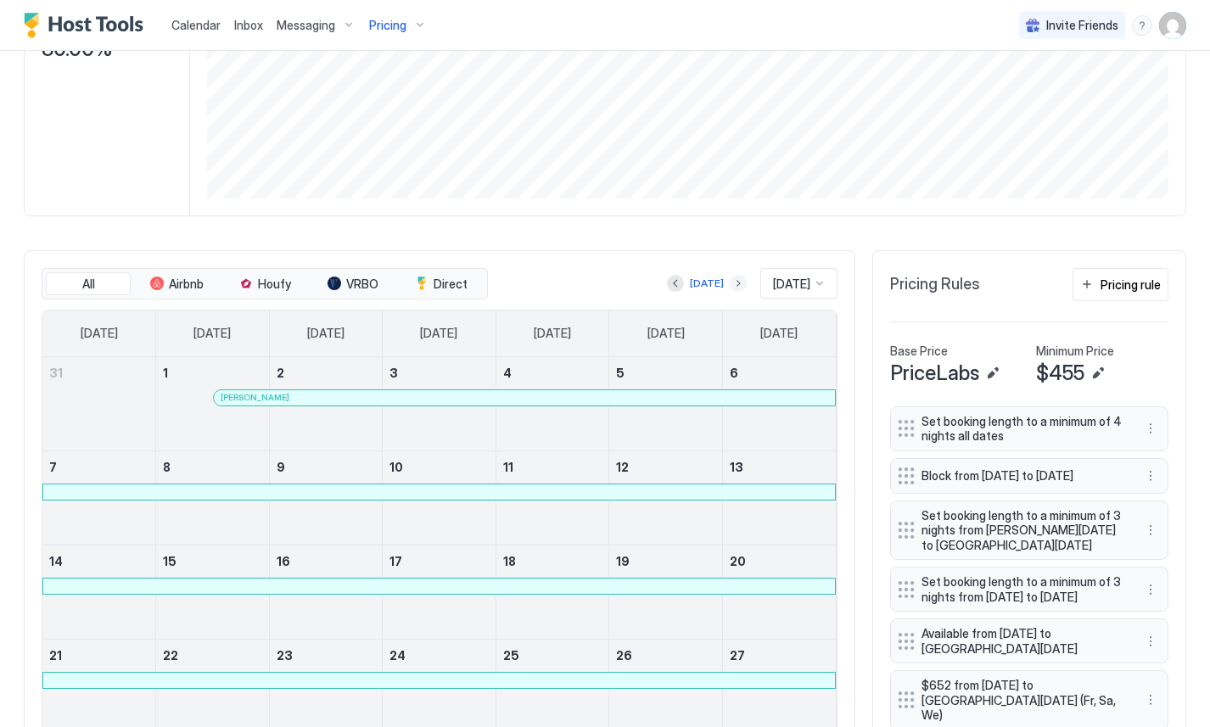
click at [730, 278] on button "Next month" at bounding box center [738, 283] width 17 height 17
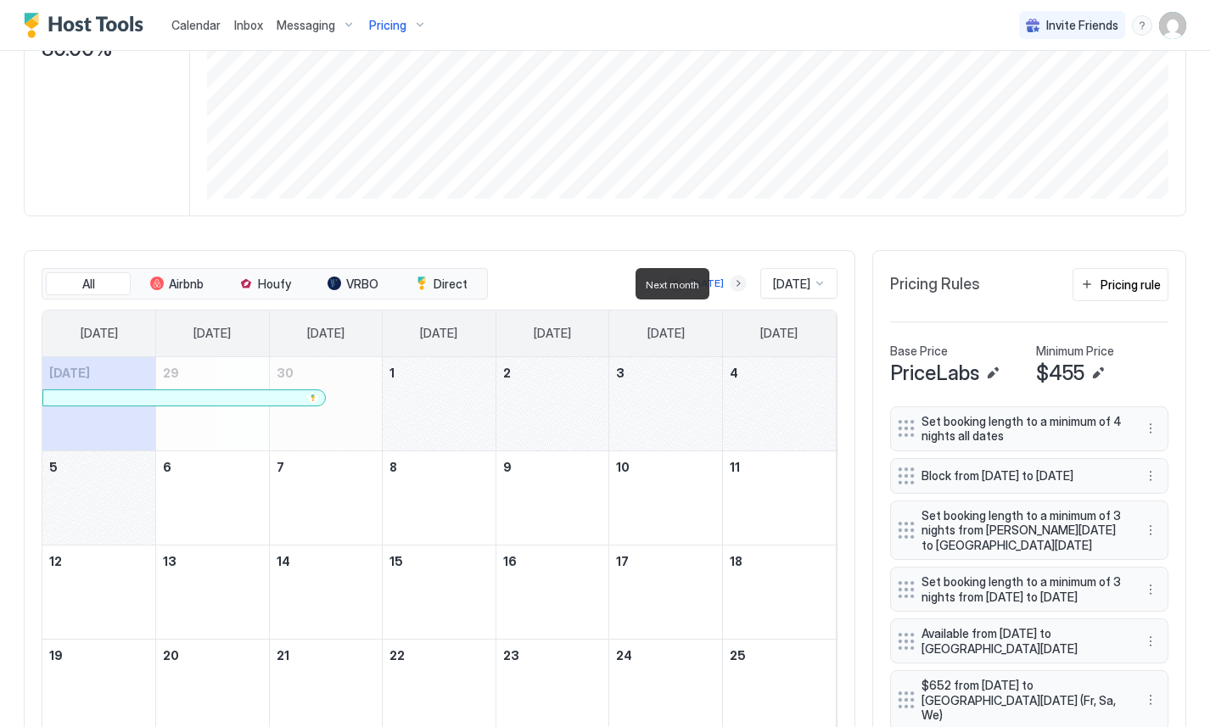
click at [730, 278] on button "Next month" at bounding box center [738, 283] width 17 height 17
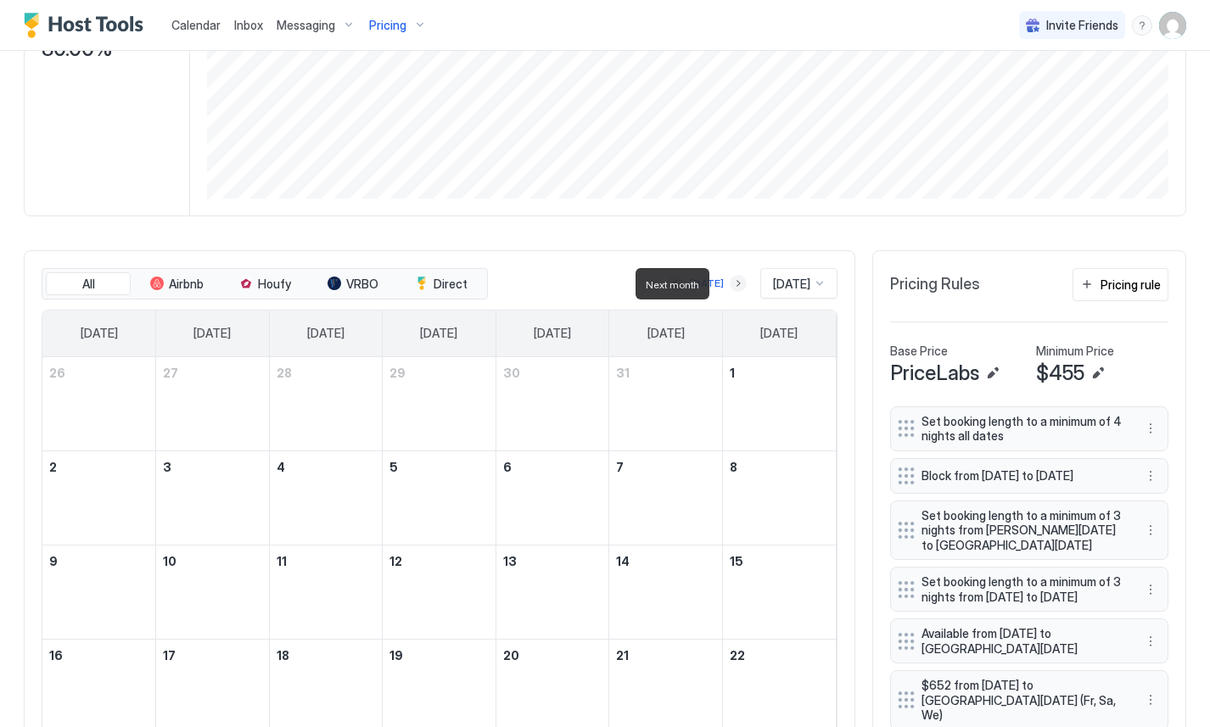
click at [730, 278] on button "Next month" at bounding box center [738, 283] width 17 height 17
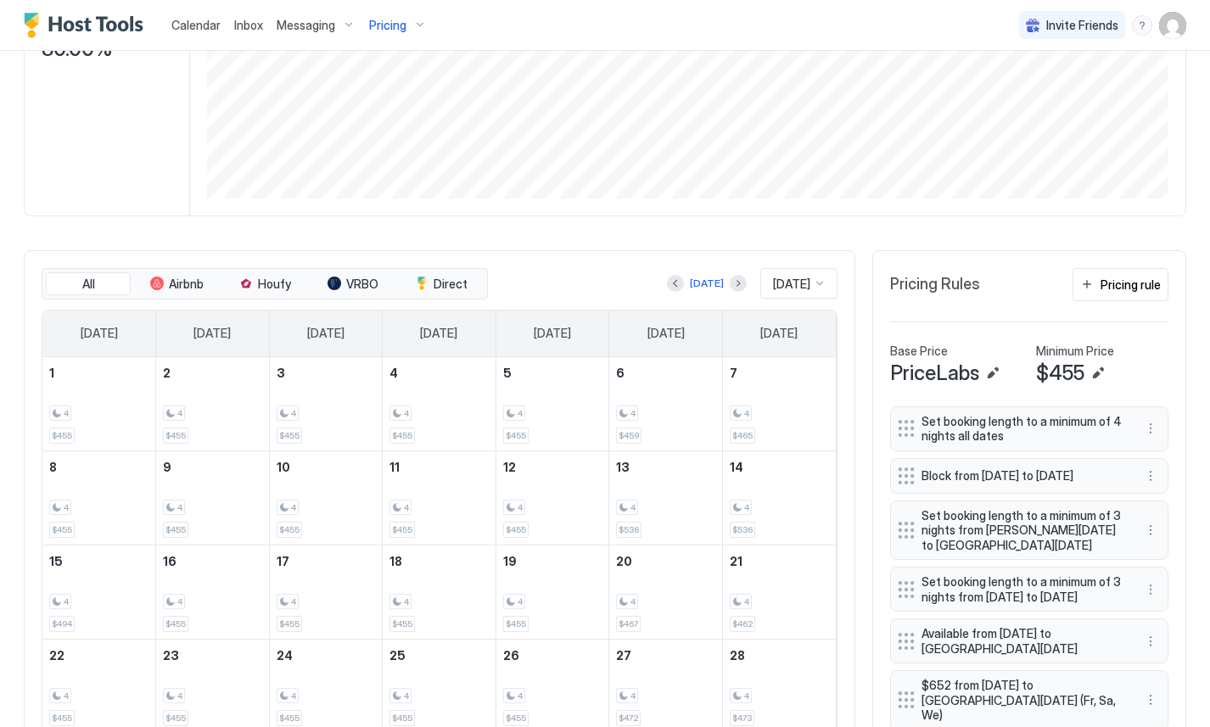
click at [608, 262] on div "All Airbnb Houfy VRBO Direct Today Feb 2026 Sunday Monday Tuesday Wednesday Thu…" at bounding box center [439, 501] width 831 height 502
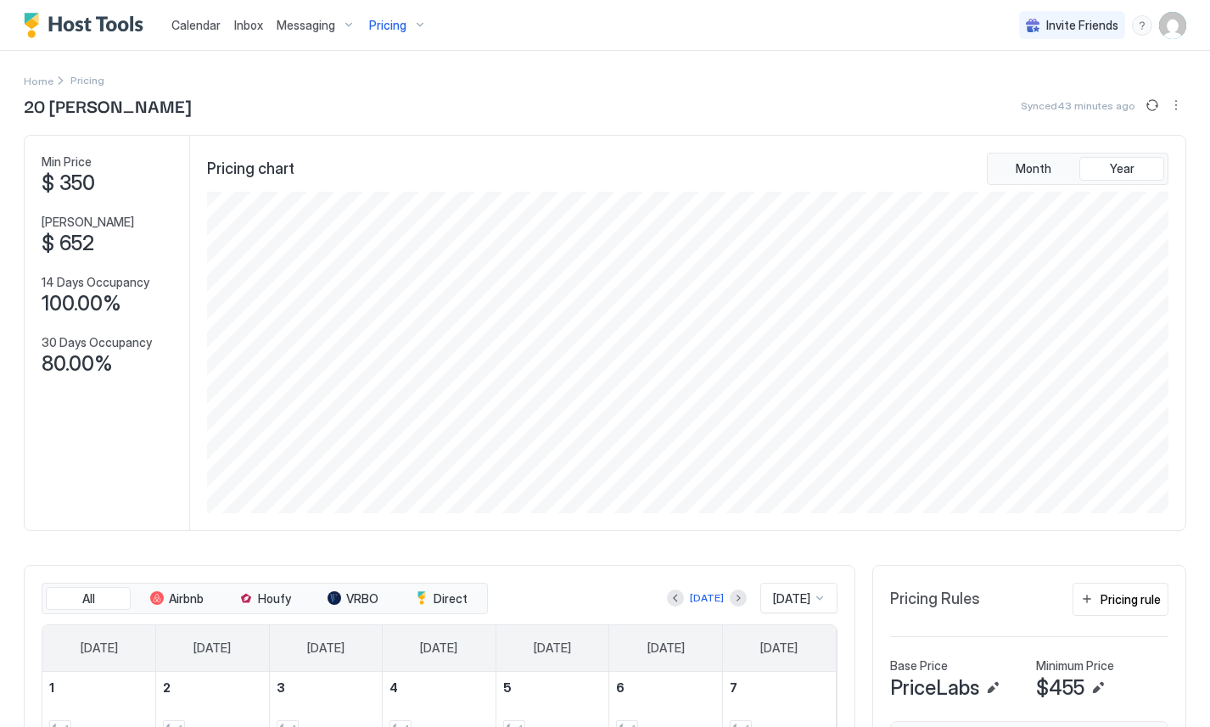
click at [210, 35] on div "Calendar" at bounding box center [196, 24] width 63 height 31
click at [199, 21] on span "Calendar" at bounding box center [195, 25] width 49 height 14
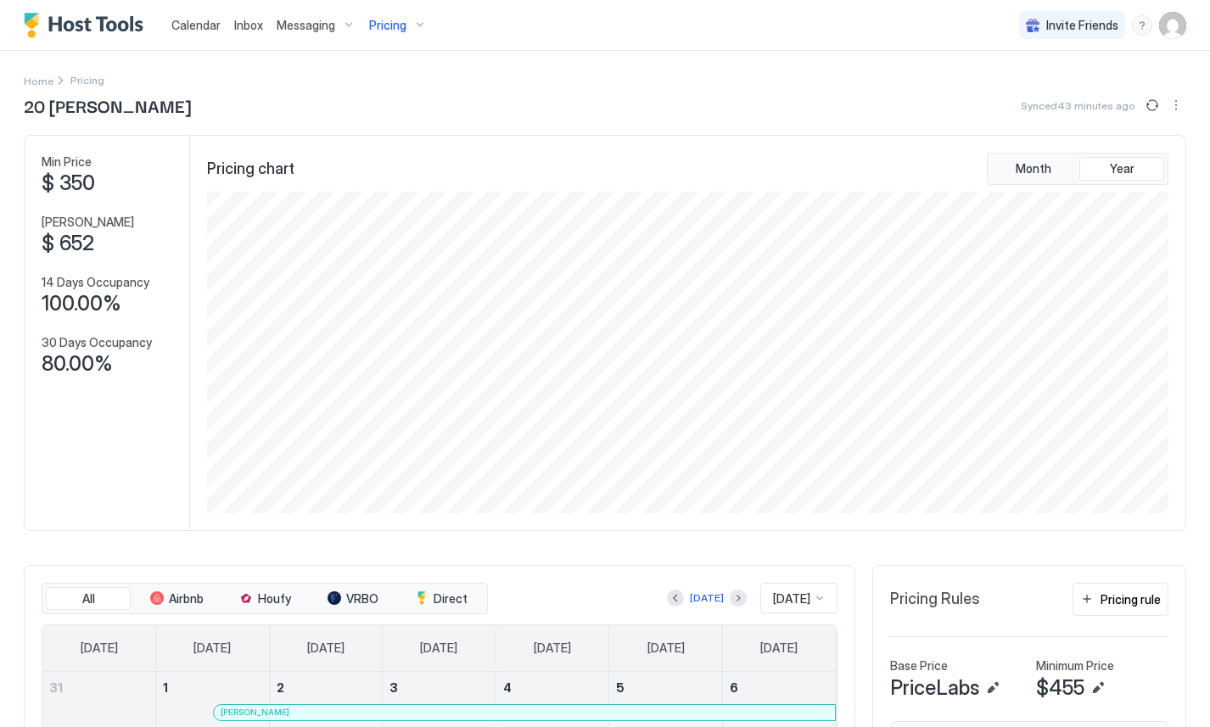
click at [221, 26] on div "Calendar" at bounding box center [196, 24] width 63 height 31
click at [202, 25] on span "Calendar" at bounding box center [195, 25] width 49 height 14
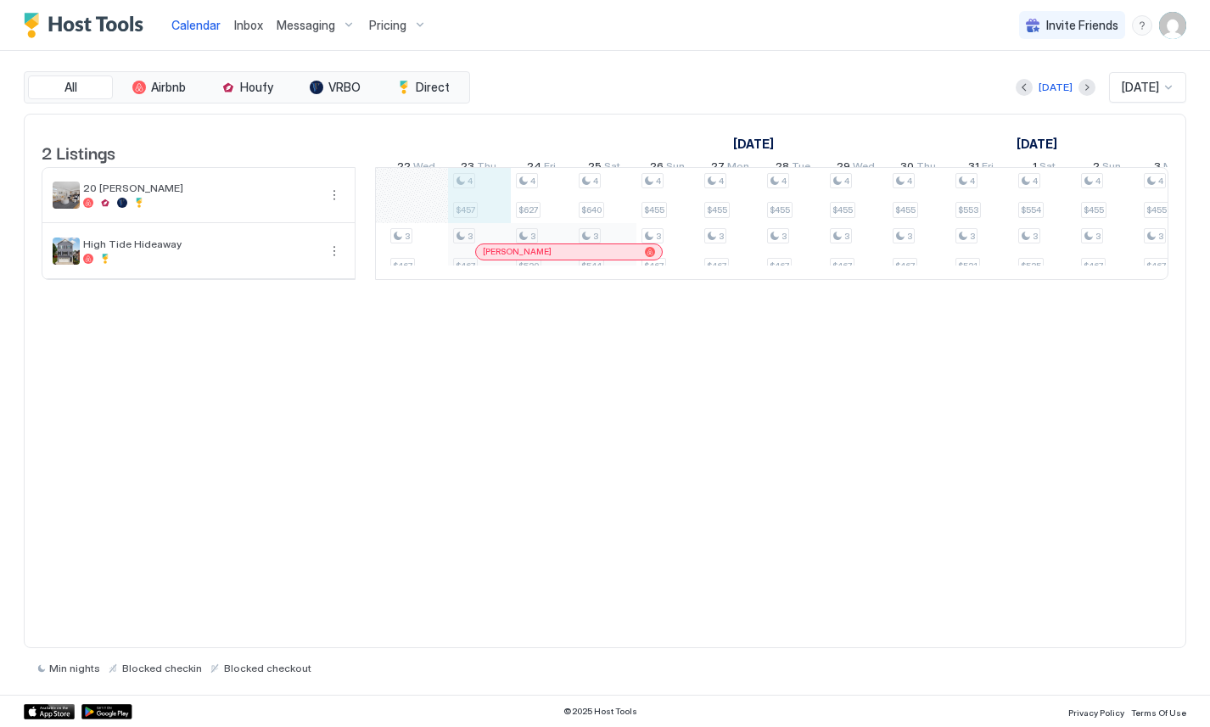
click at [478, 203] on div "3 $467 3 $467 3 $467 3 $467 3 $467 3 $467 3 $467 3 $467 3 $467 3 $467 3 $467 3 …" at bounding box center [855, 223] width 3327 height 111
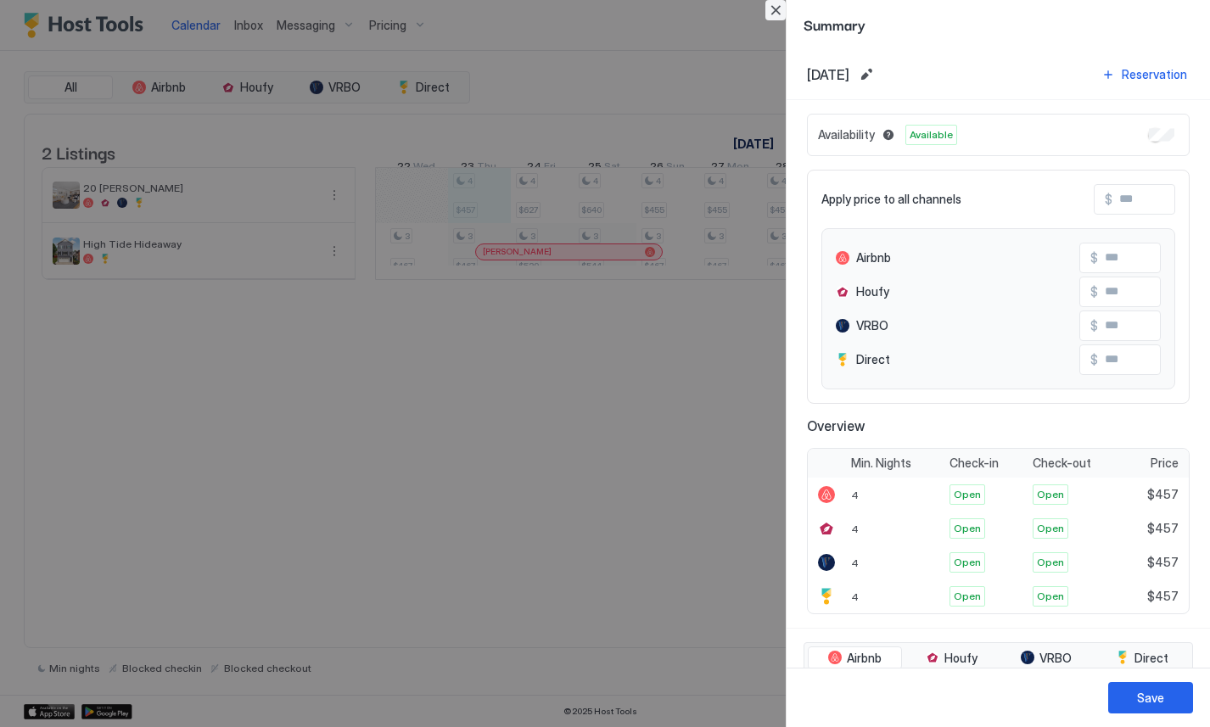
click at [769, 12] on button "Close" at bounding box center [775, 10] width 20 height 20
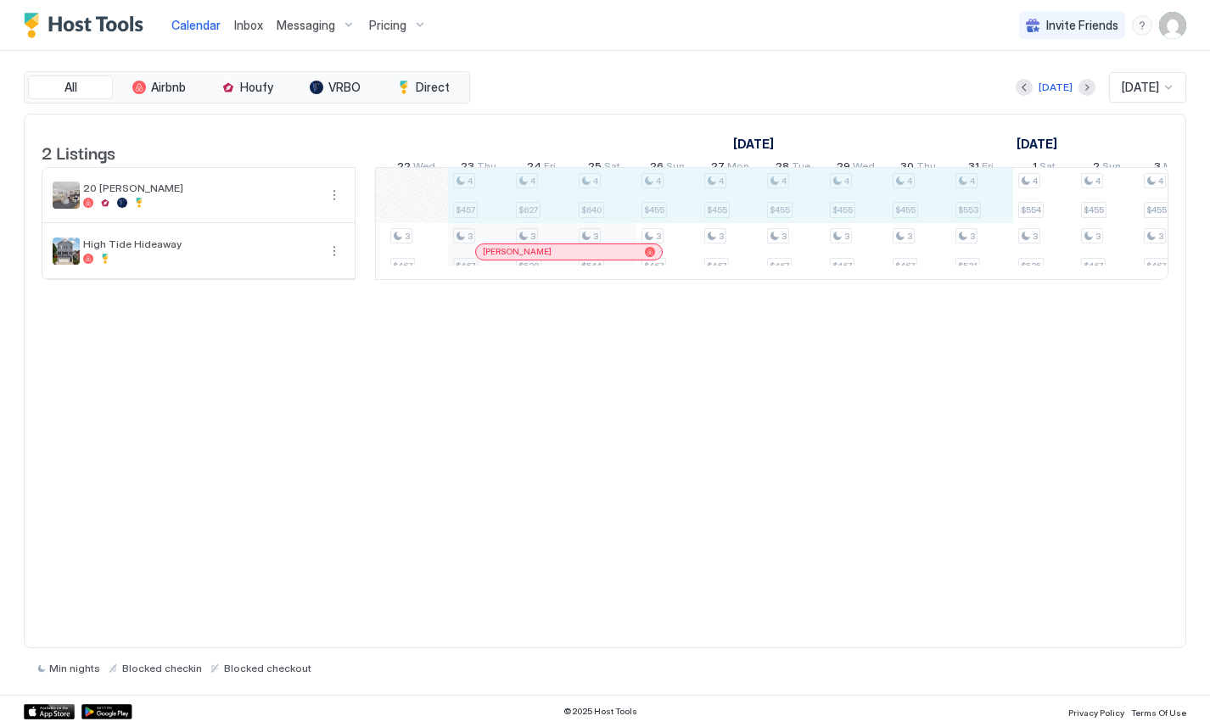
drag, startPoint x: 494, startPoint y: 194, endPoint x: 972, endPoint y: 191, distance: 478.5
click at [972, 191] on div "3 $467 3 $467 3 $467 3 $467 3 $467 3 $467 3 $467 3 $467 3 $467 3 $467 3 $467 3 …" at bounding box center [855, 223] width 3327 height 111
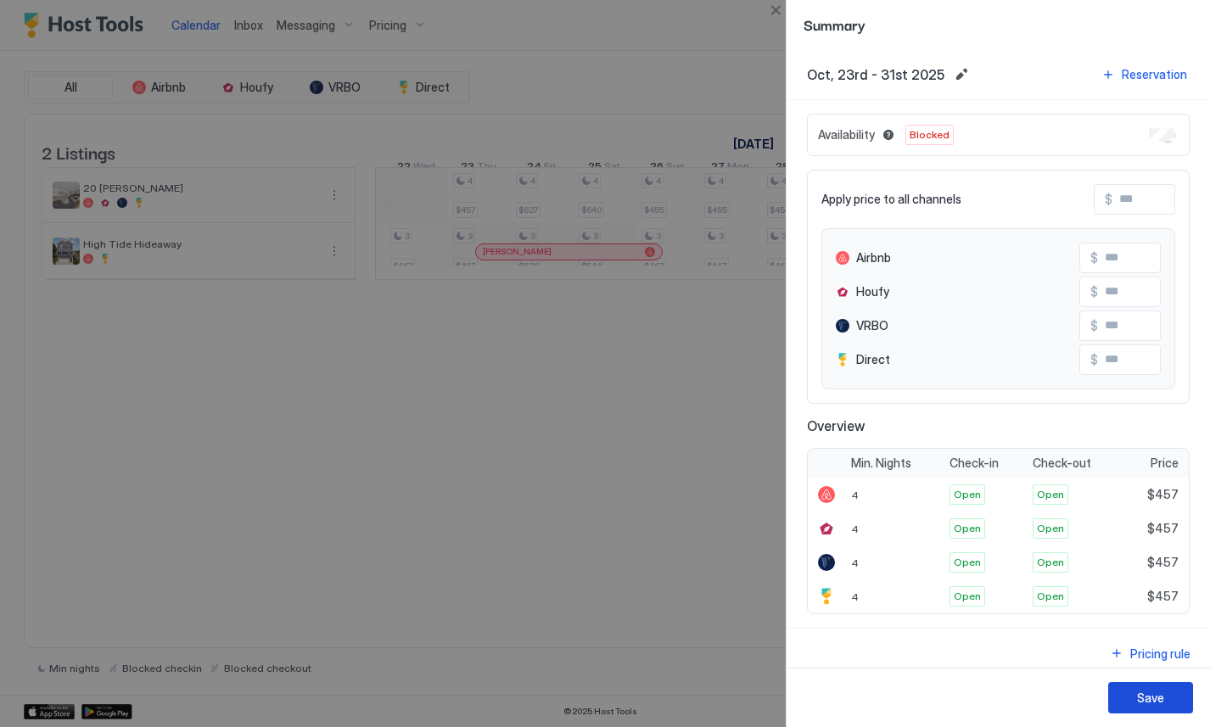
click at [1138, 694] on div "Save" at bounding box center [1150, 698] width 27 height 18
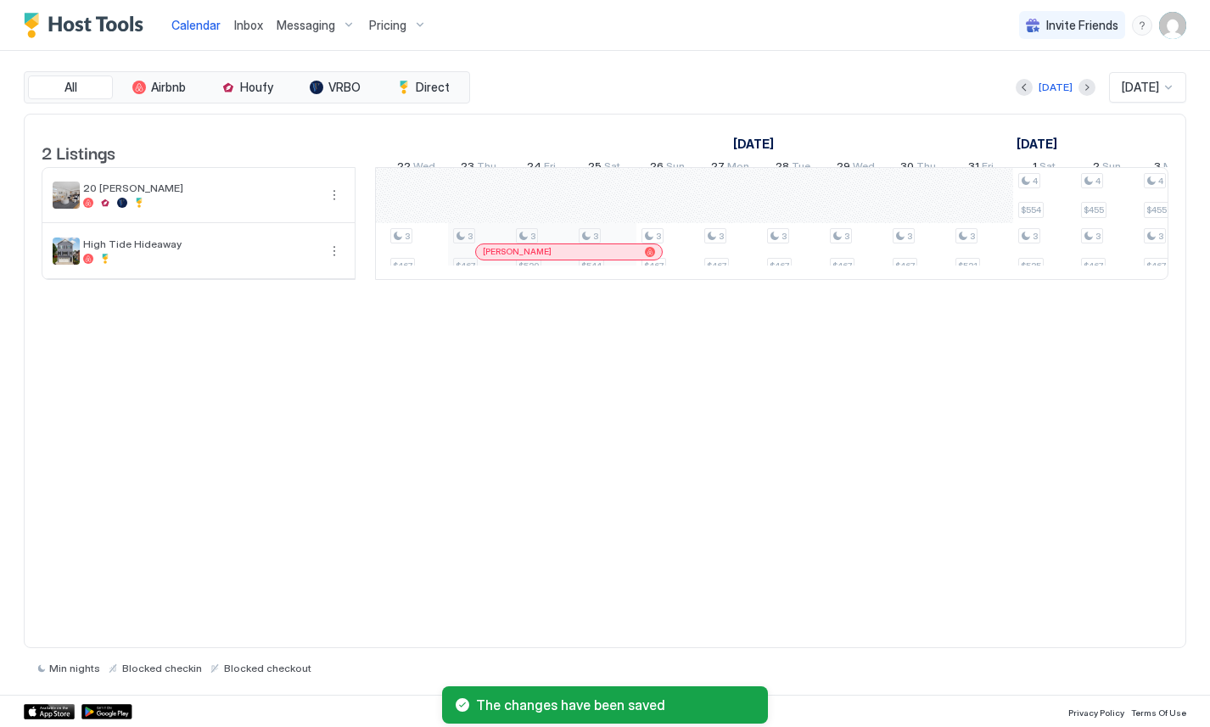
click at [671, 550] on div "2 Listings October 2025 November 2025 3 Fri 4 Sat 5 Sun 6 Mon 7 Tue 8 Wed 9 Thu…" at bounding box center [605, 381] width 1162 height 535
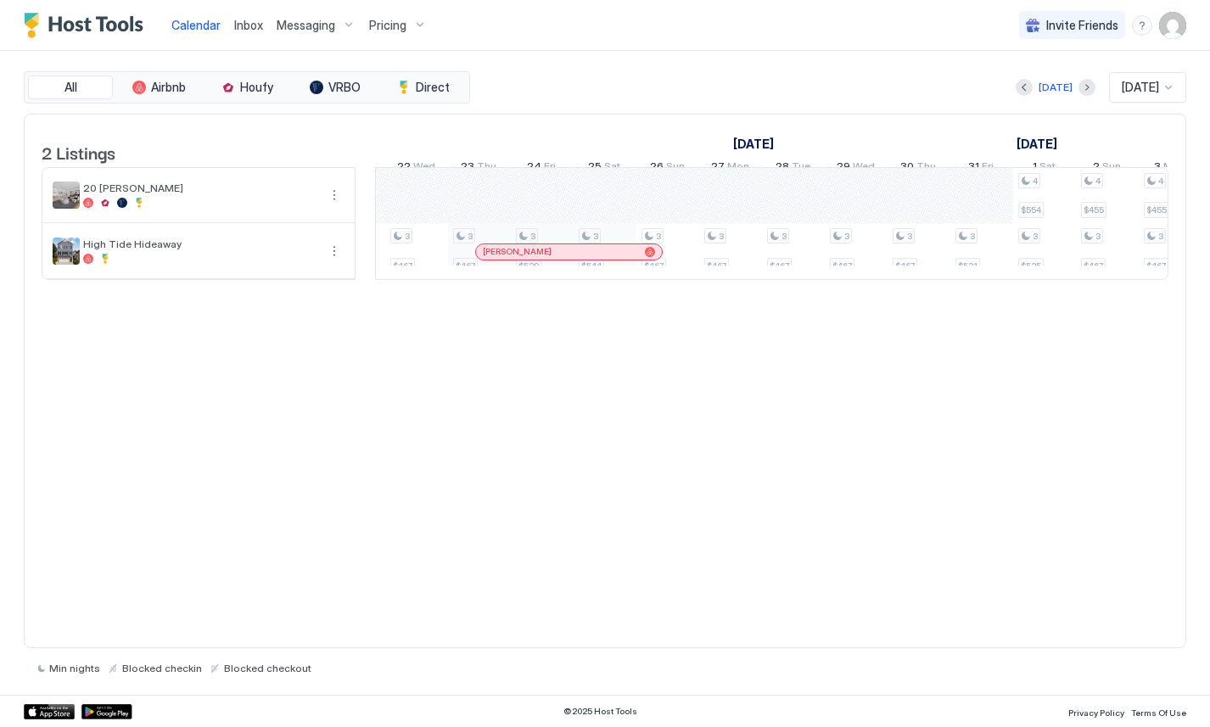
click at [595, 54] on div "All Airbnb Houfy VRBO Direct Today Oct 2025 2 Listings October 2025 November 20…" at bounding box center [605, 373] width 1162 height 644
click at [243, 25] on span "Inbox" at bounding box center [248, 25] width 29 height 14
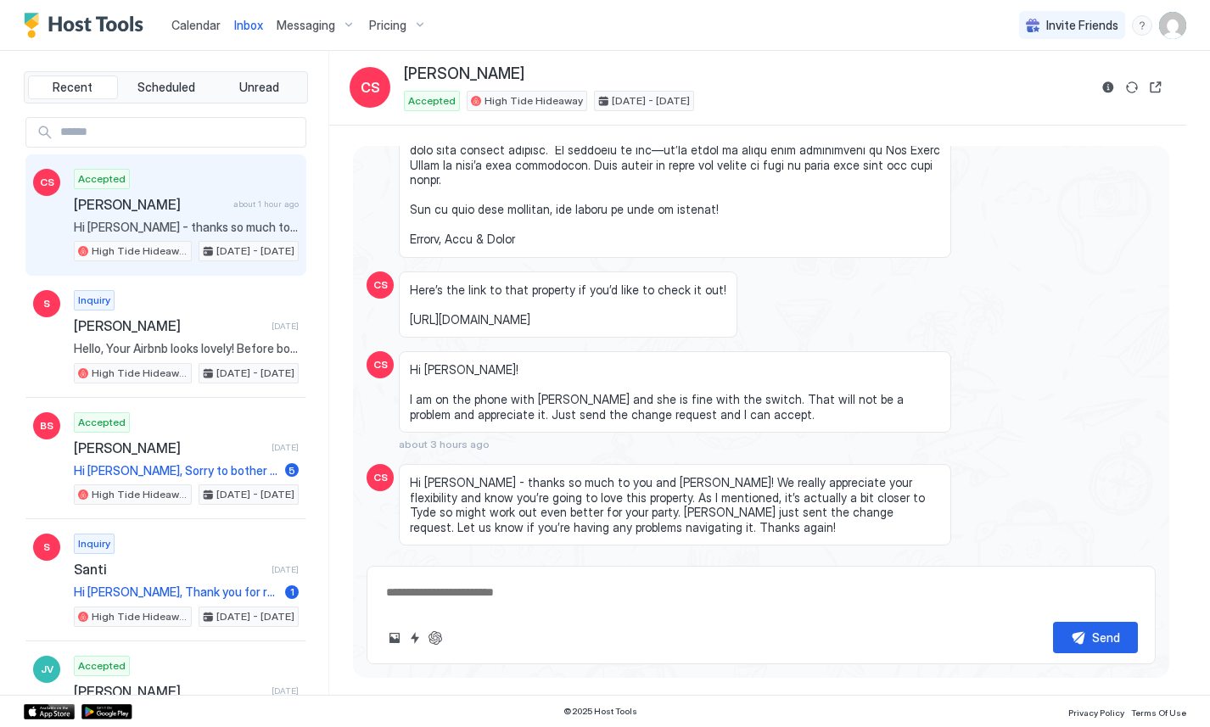
type textarea "*"
click at [79, 14] on img "Host Tools Logo" at bounding box center [87, 25] width 127 height 25
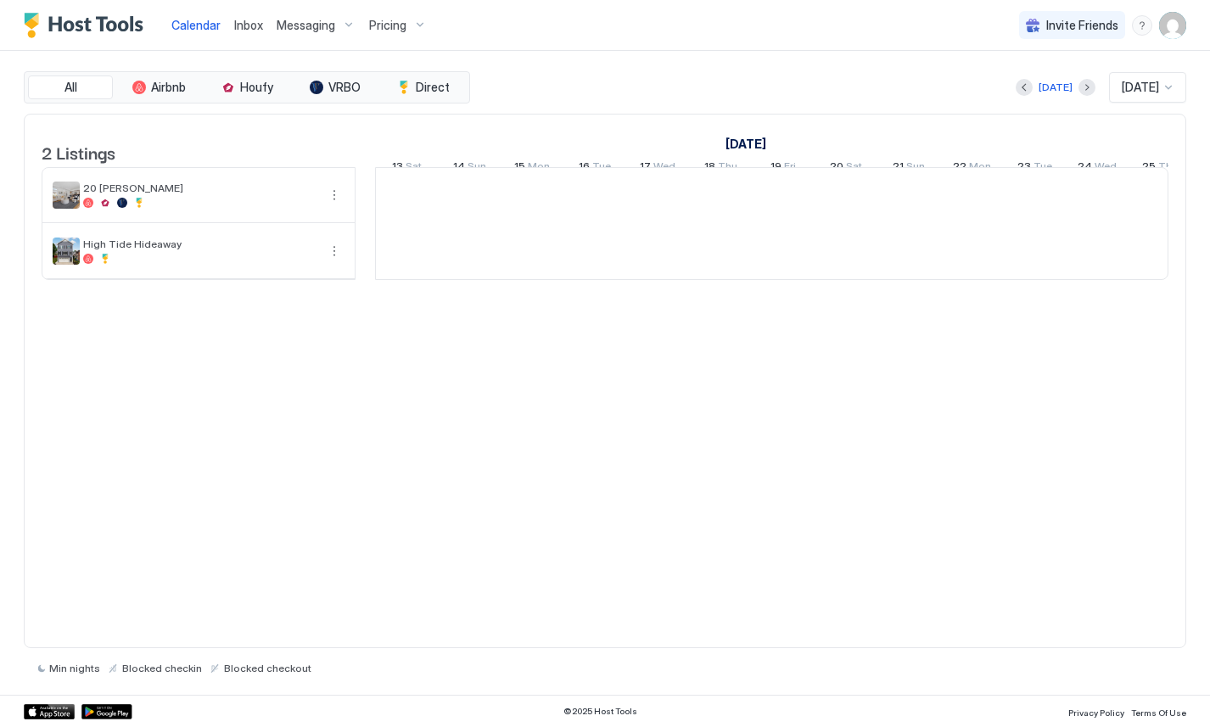
scroll to position [0, 942]
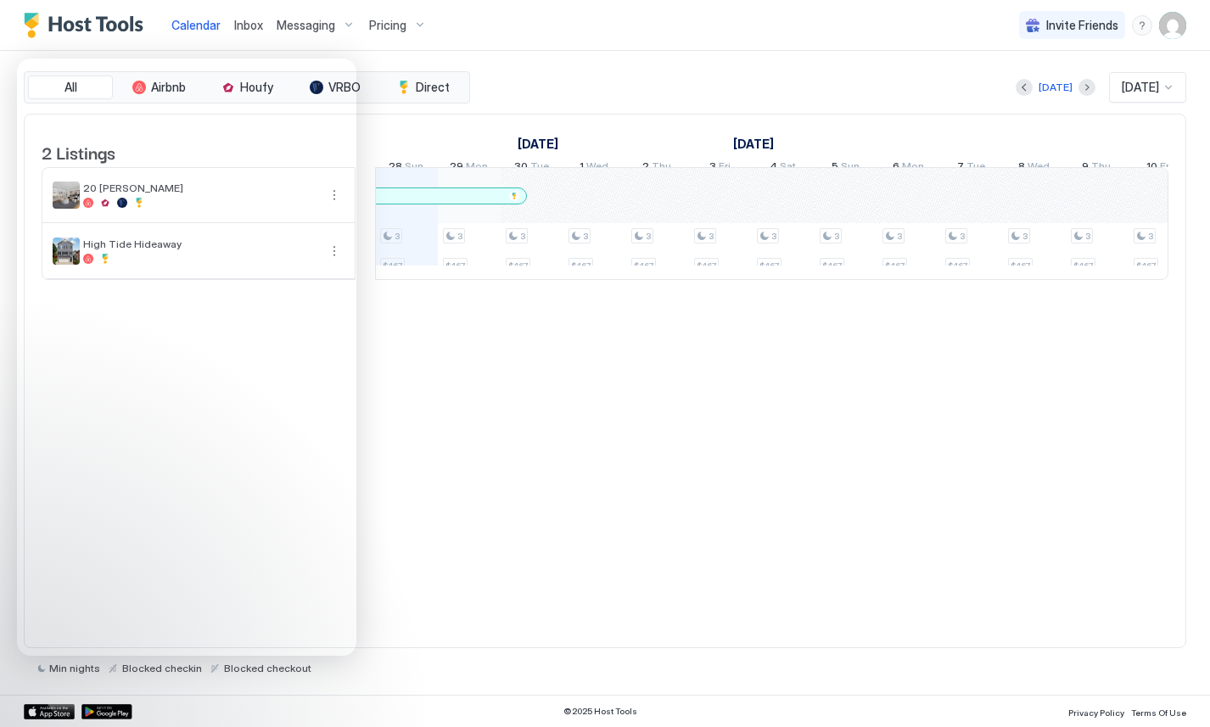
click at [715, 46] on div "Calendar Inbox Messaging Pricing Invite Friends JR" at bounding box center [605, 25] width 1210 height 51
click at [1166, 26] on img "User profile" at bounding box center [1172, 25] width 27 height 27
click at [1077, 101] on div "Settings" at bounding box center [1077, 96] width 215 height 30
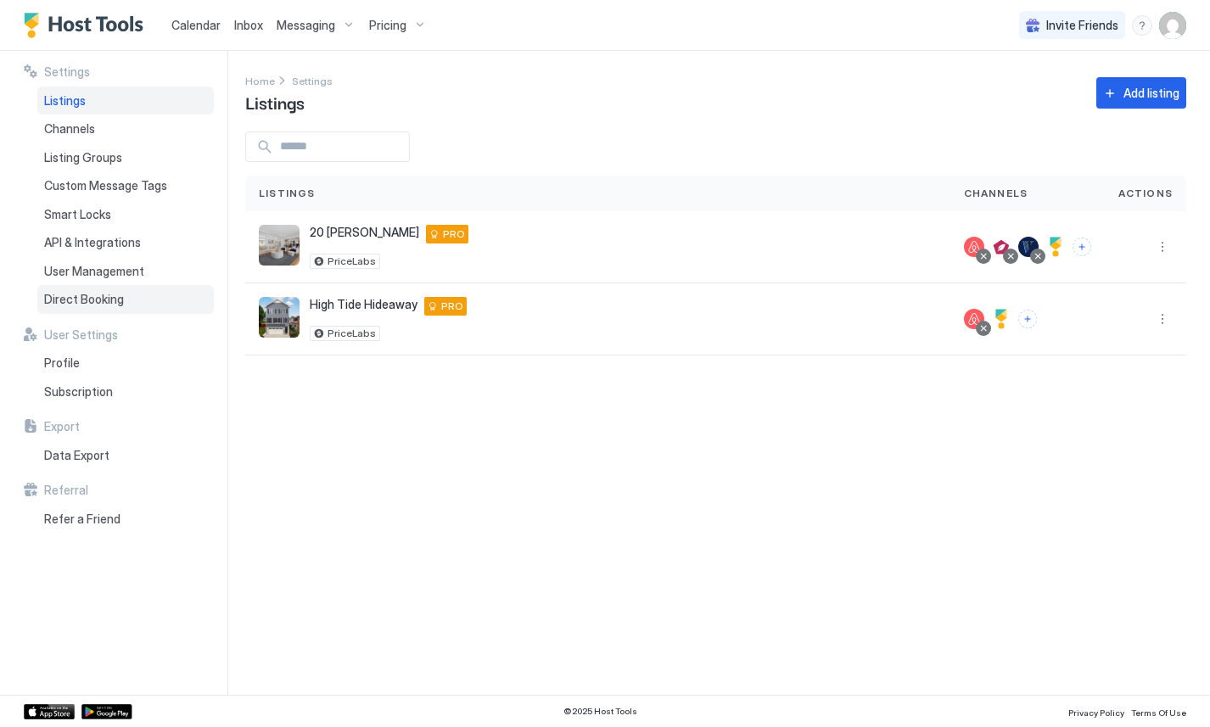
click at [114, 297] on span "Direct Booking" at bounding box center [84, 299] width 80 height 15
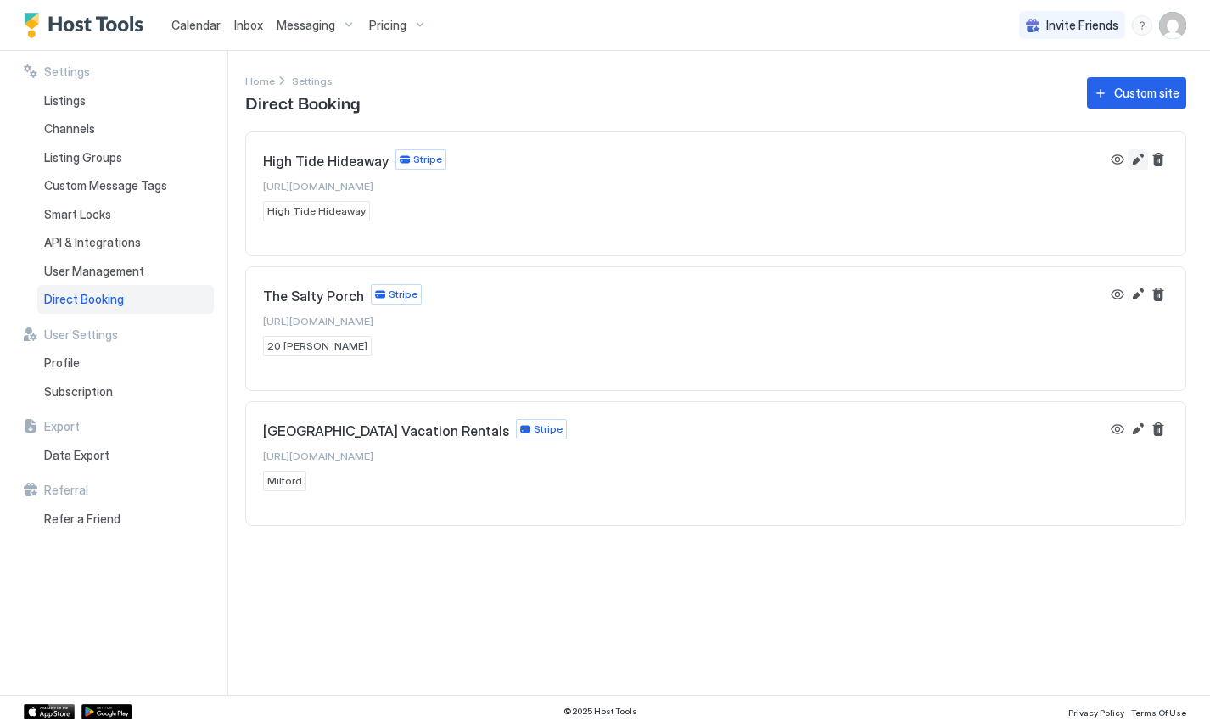
click at [1133, 154] on button "Edit" at bounding box center [1137, 159] width 20 height 20
click at [1049, 615] on div "Settings Home Settings Direct Booking Custom site High Tide Hideaway Stripe [UR…" at bounding box center [727, 373] width 965 height 644
click at [1121, 157] on button "View" at bounding box center [1117, 159] width 20 height 20
click at [183, 20] on span "Calendar" at bounding box center [195, 25] width 49 height 14
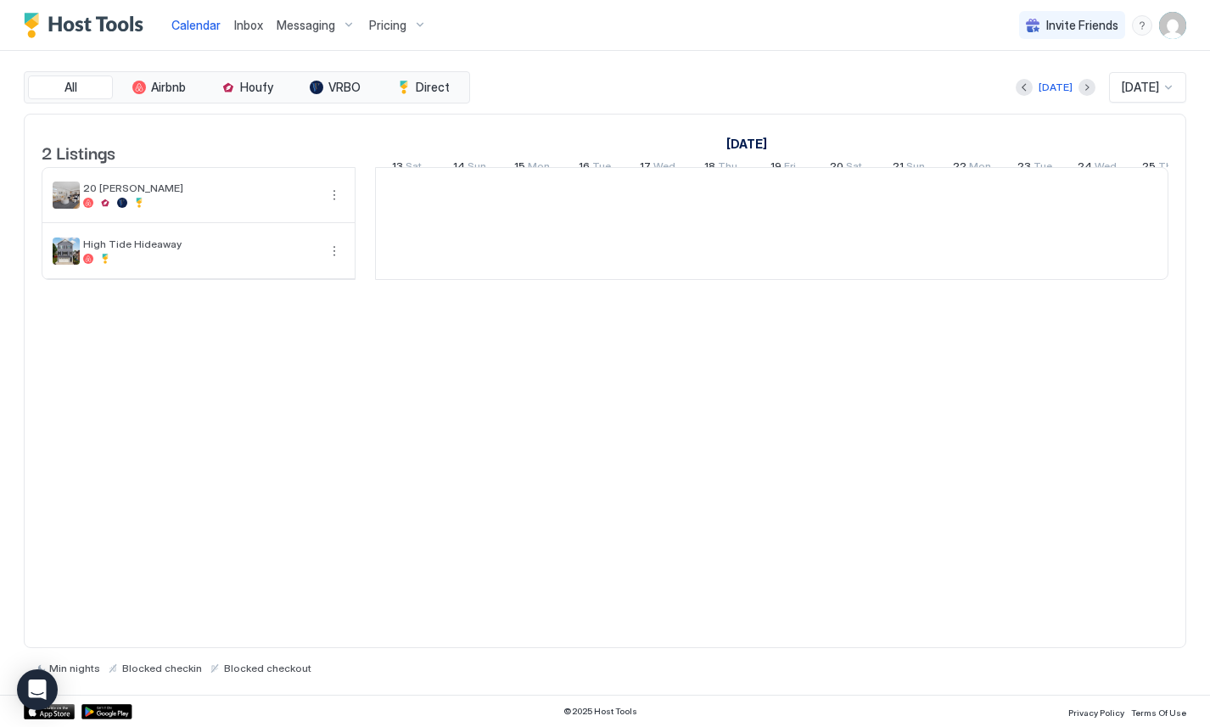
scroll to position [0, 942]
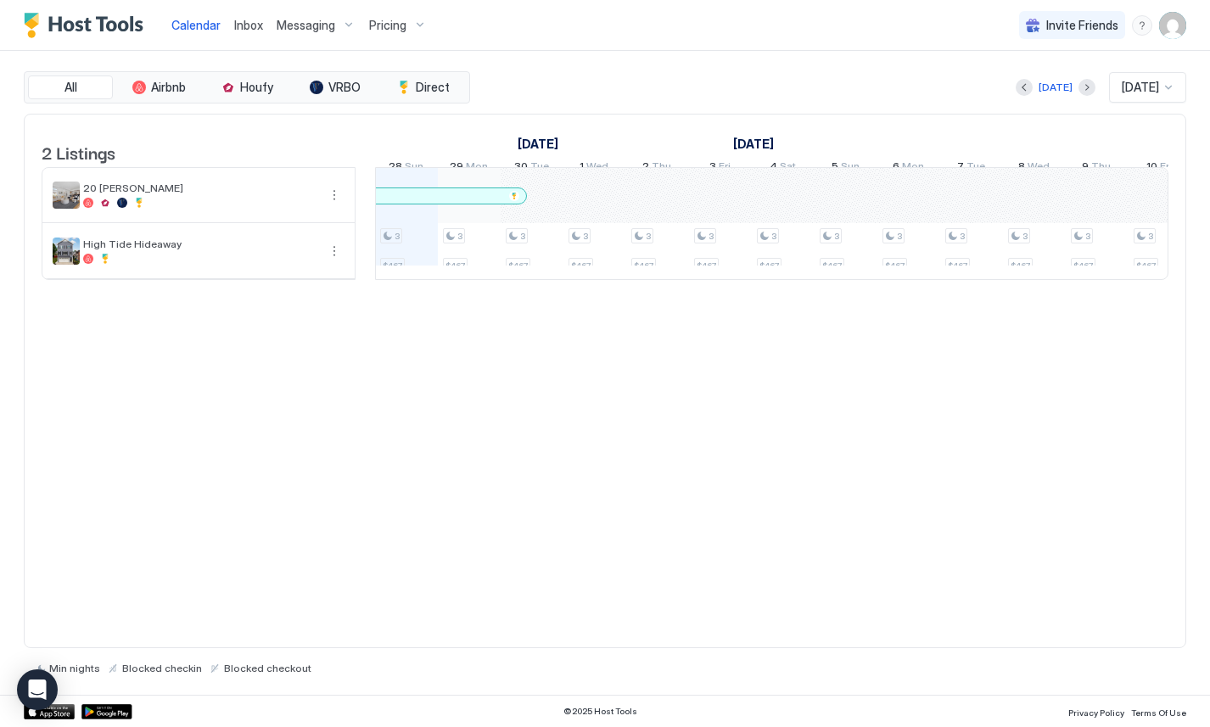
click at [432, 75] on div "All Airbnb Houfy VRBO Direct" at bounding box center [247, 87] width 446 height 32
click at [428, 81] on span "Direct" at bounding box center [433, 87] width 34 height 15
click at [1078, 86] on button "Next month" at bounding box center [1086, 87] width 17 height 17
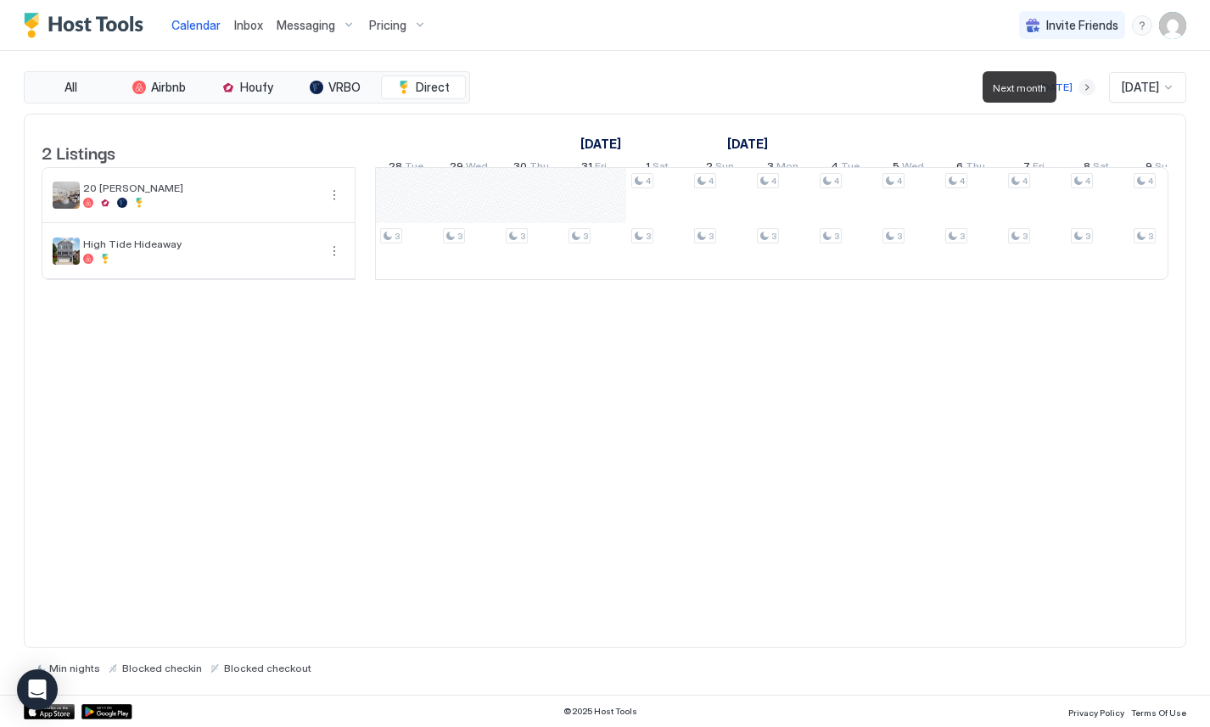
click at [1078, 86] on button "Next month" at bounding box center [1086, 87] width 17 height 17
click at [1015, 90] on button "Previous month" at bounding box center [1023, 87] width 17 height 17
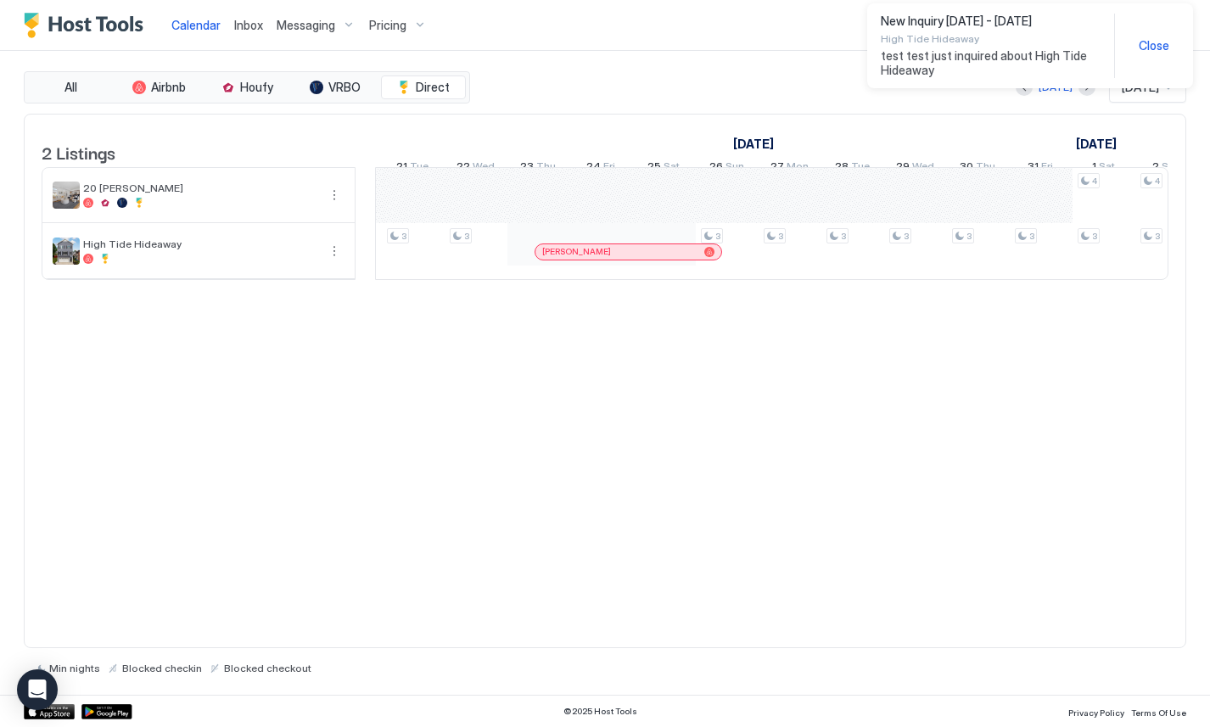
click at [1021, 70] on span "test test just inquired about High Tide Hideaway" at bounding box center [991, 63] width 220 height 30
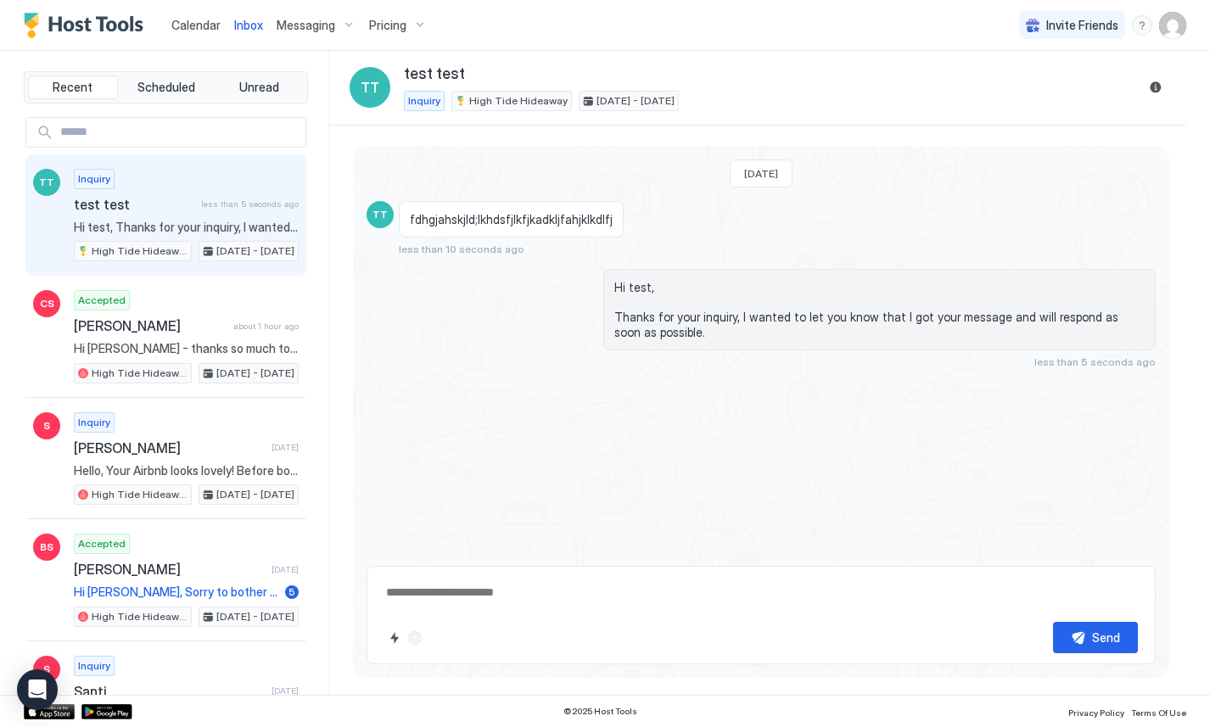
click at [254, 204] on span "less than 5 seconds ago" at bounding box center [250, 204] width 98 height 11
click at [1159, 87] on button "Reservation information" at bounding box center [1155, 87] width 20 height 20
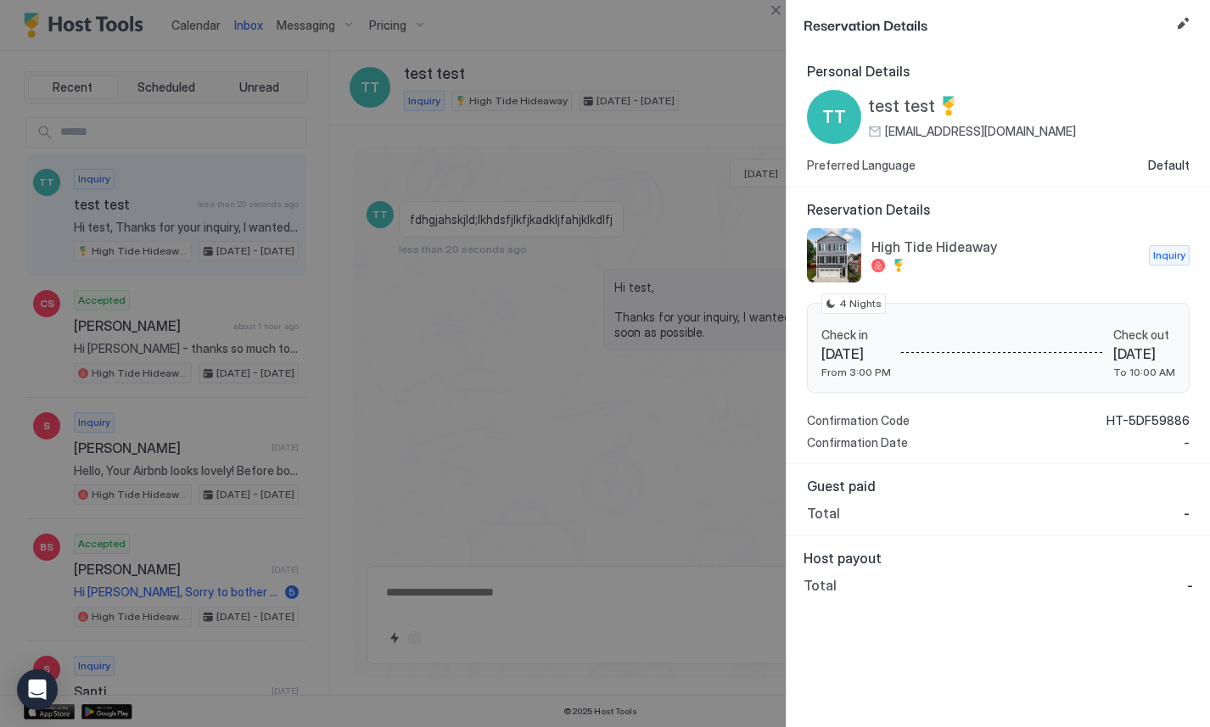
click at [1169, 254] on span "Inquiry" at bounding box center [1169, 255] width 32 height 15
click at [774, 13] on button "Close" at bounding box center [775, 10] width 20 height 20
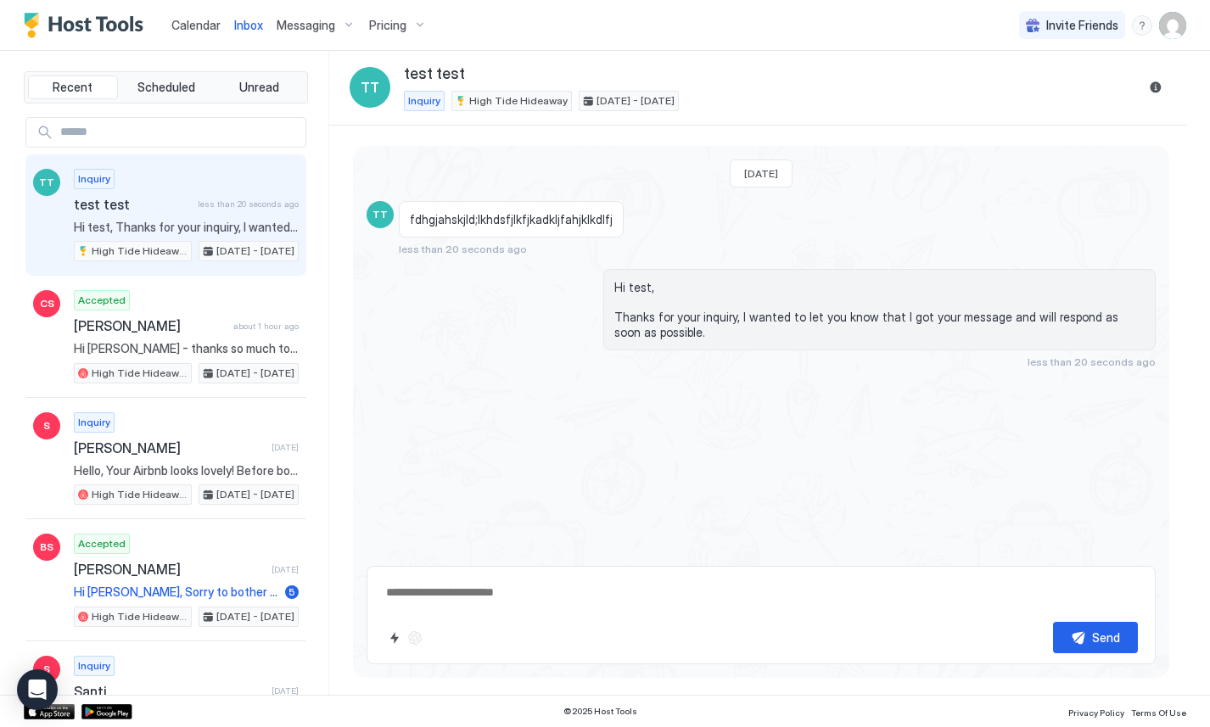
click at [725, 39] on div "Calendar Inbox Messaging Pricing Invite Friends JR" at bounding box center [605, 25] width 1210 height 51
drag, startPoint x: 715, startPoint y: 62, endPoint x: 775, endPoint y: 138, distance: 96.7
click at [775, 138] on div "Inbox TT test test Inquiry High Tide Hideaway [DATE] - [DATE] [DATE] TT fdhgjah…" at bounding box center [757, 373] width 857 height 644
click at [775, 138] on div "[DATE] TT fdhgjahskjld;lkhdsfjlkfjkadkljfahjklkdlfj less than 20 seconds ago Hi…" at bounding box center [757, 411] width 857 height 570
click at [46, 693] on icon "Open Intercom Messenger" at bounding box center [37, 690] width 22 height 22
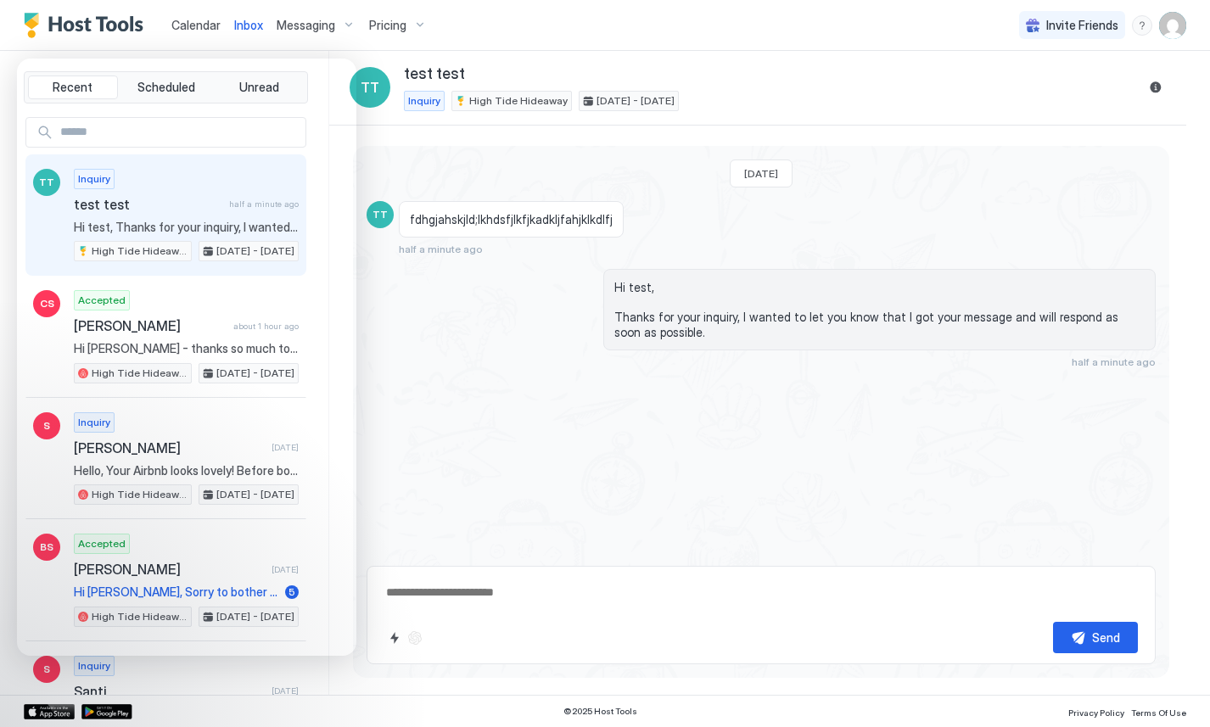
click at [618, 503] on div "[DATE] TT fdhgjahskjld;lkhdsfjlkfjkadkljfahjklkdlfj half a minute ago Hi test, …" at bounding box center [761, 349] width 816 height 407
click at [872, 210] on div "fdhgjahskjld;lkhdsfjlkfjkadkljfahjklkdlfj half a minute ago" at bounding box center [675, 228] width 552 height 55
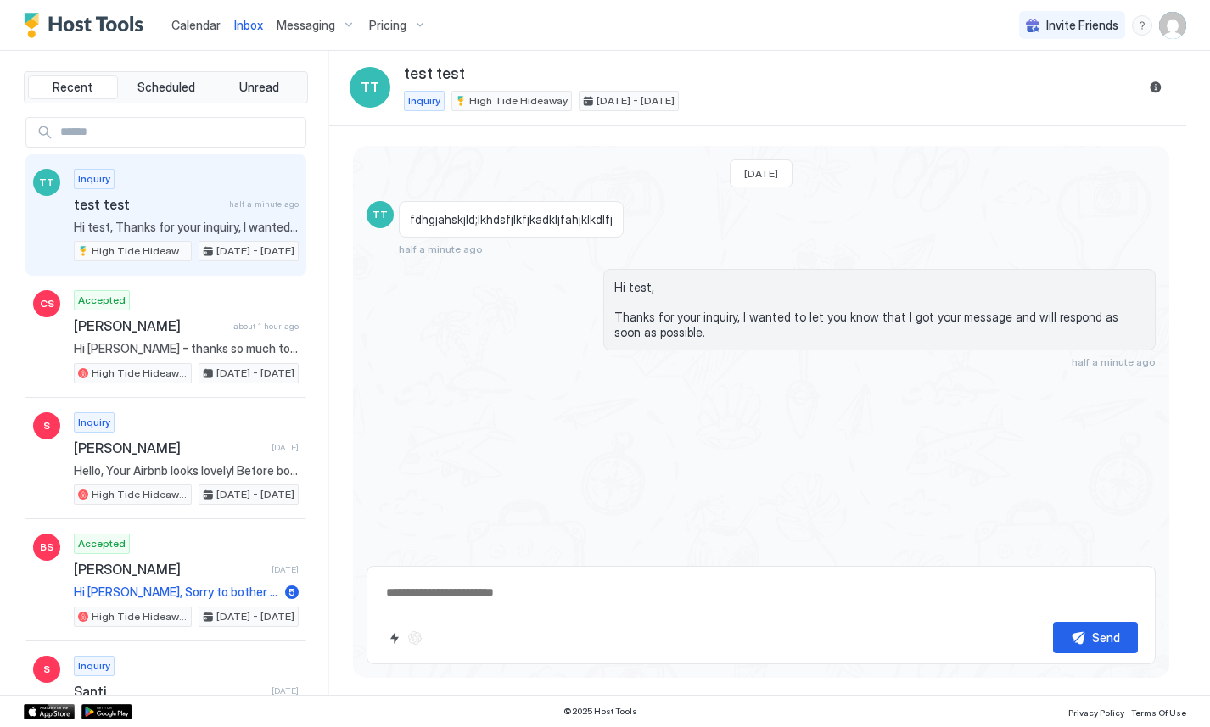
click at [463, 494] on div "[DATE] TT fdhgjahskjld;lkhdsfjlkfjkadkljfahjklkdlfj half a minute ago Hi test, …" at bounding box center [761, 349] width 816 height 407
click at [397, 644] on button "Quick reply" at bounding box center [394, 638] width 20 height 20
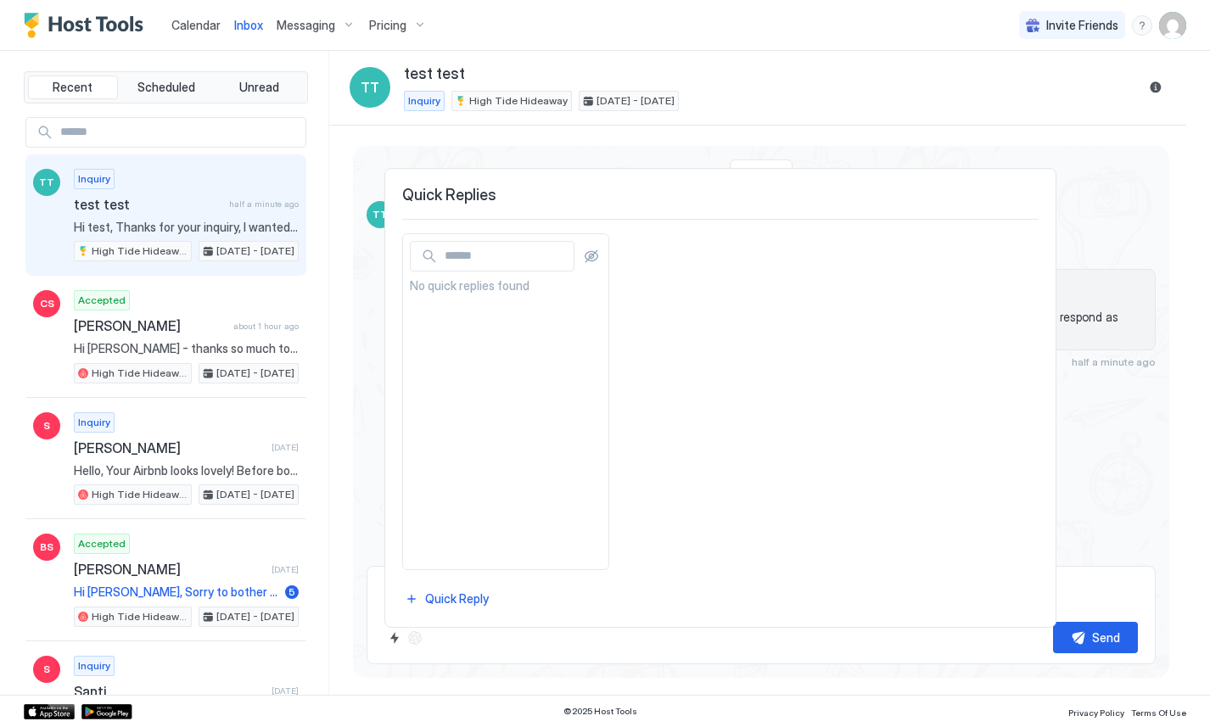
click at [1068, 277] on div at bounding box center [605, 363] width 1210 height 727
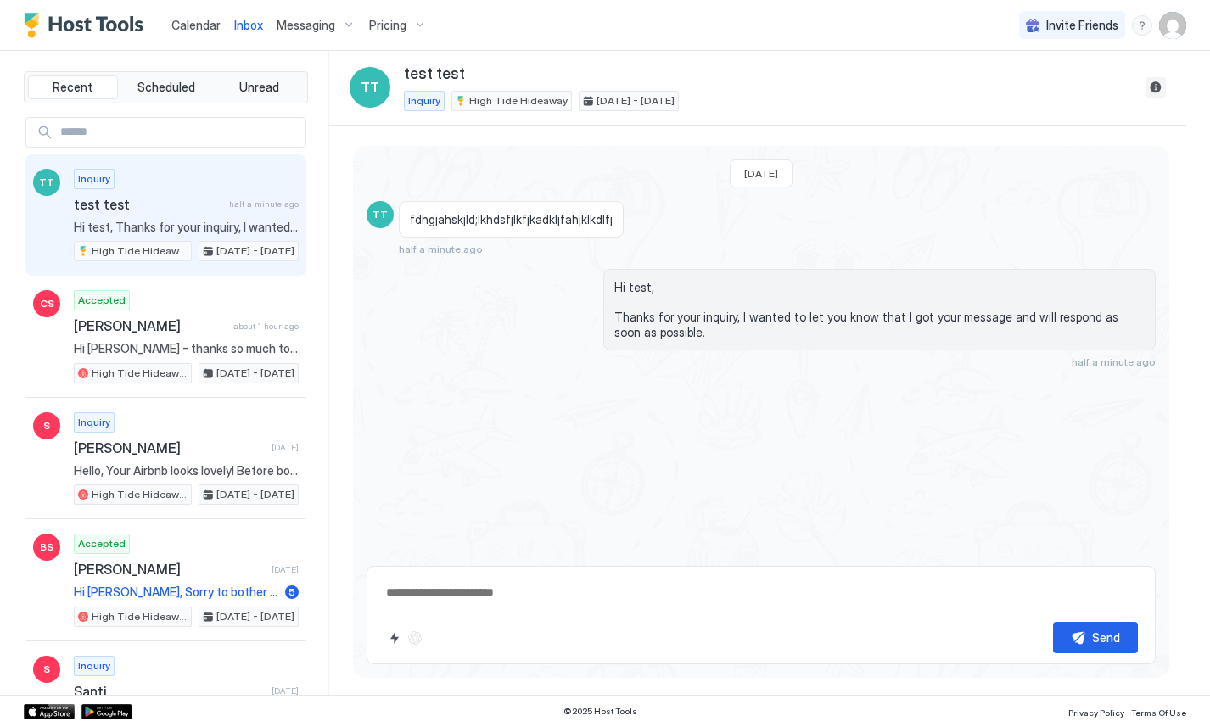
click at [1160, 88] on button "Reservation information" at bounding box center [1155, 87] width 20 height 20
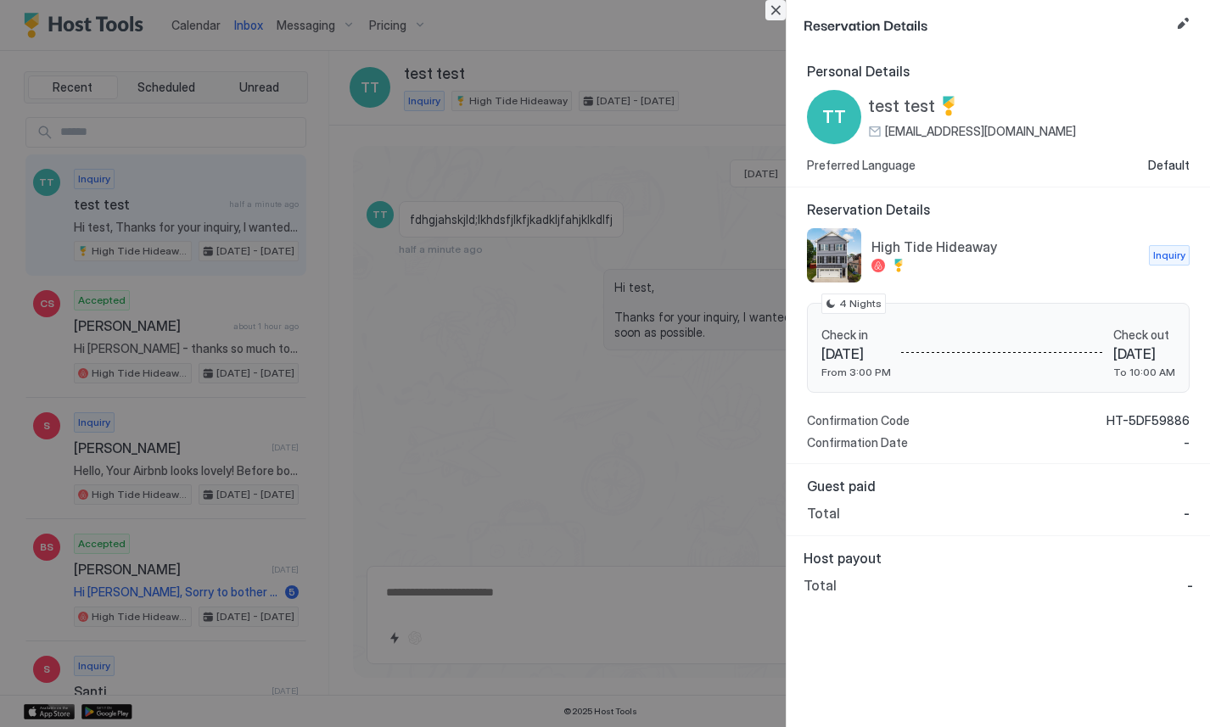
click at [775, 11] on button "Close" at bounding box center [775, 10] width 20 height 20
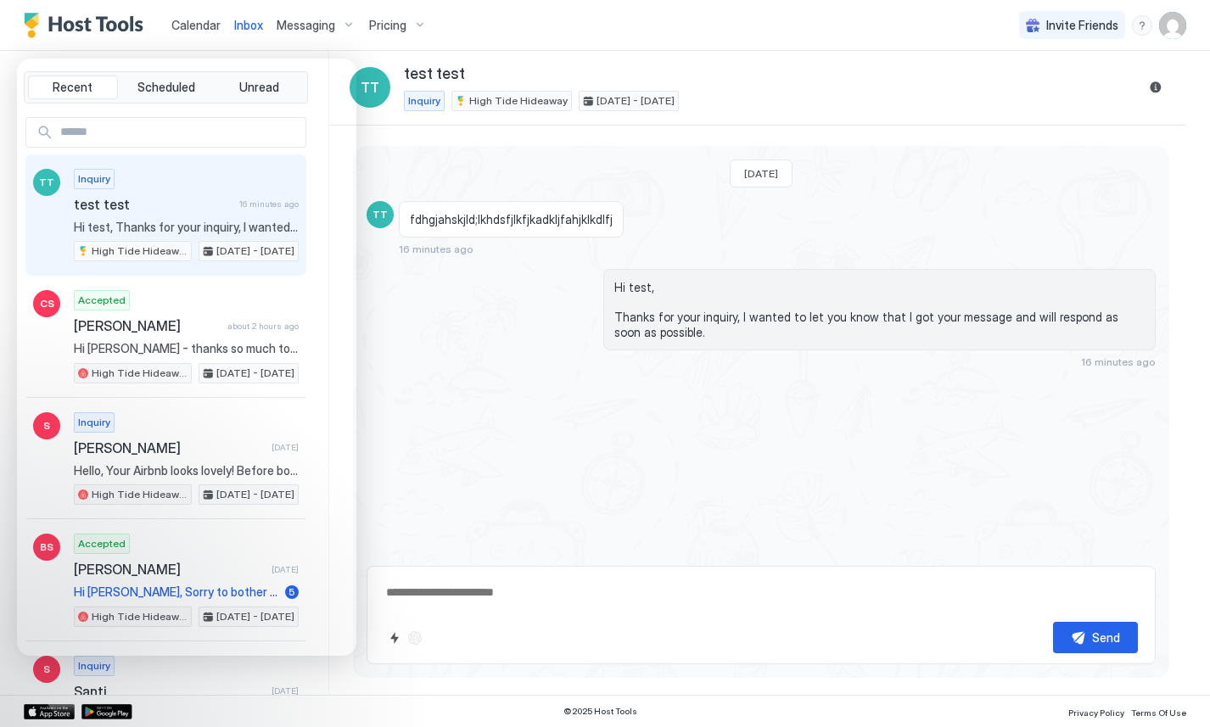
type textarea "*"
